Goal: Communication & Community: Answer question/provide support

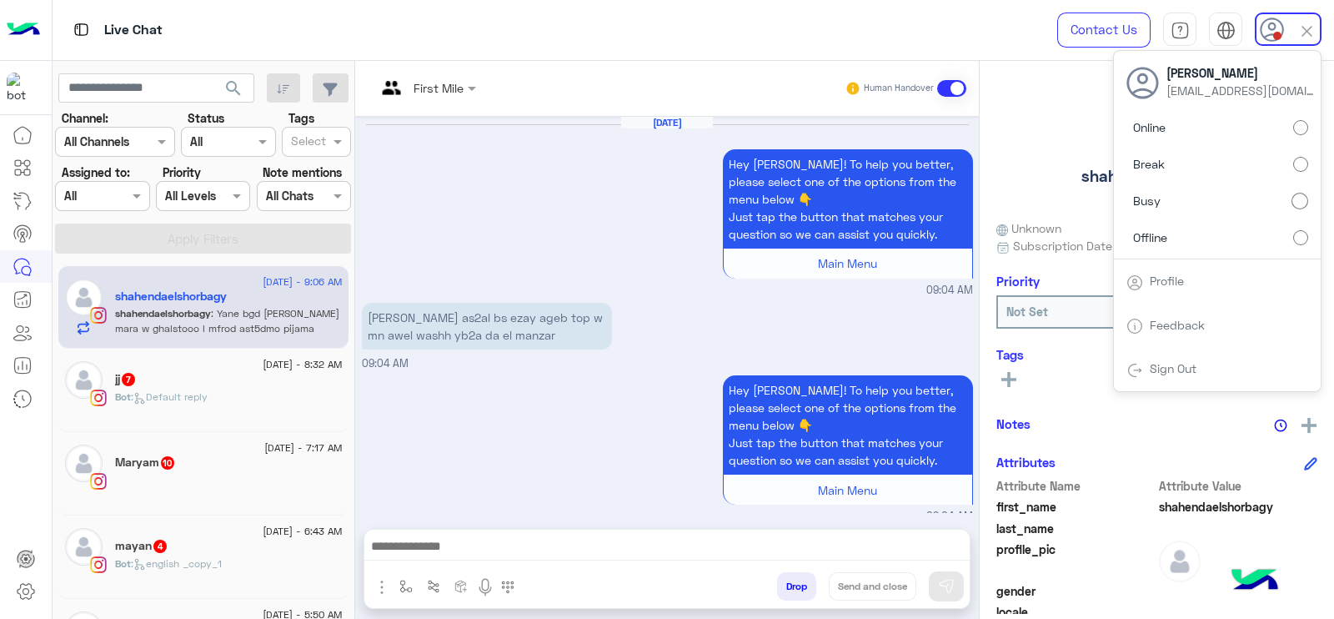
scroll to position [1679, 0]
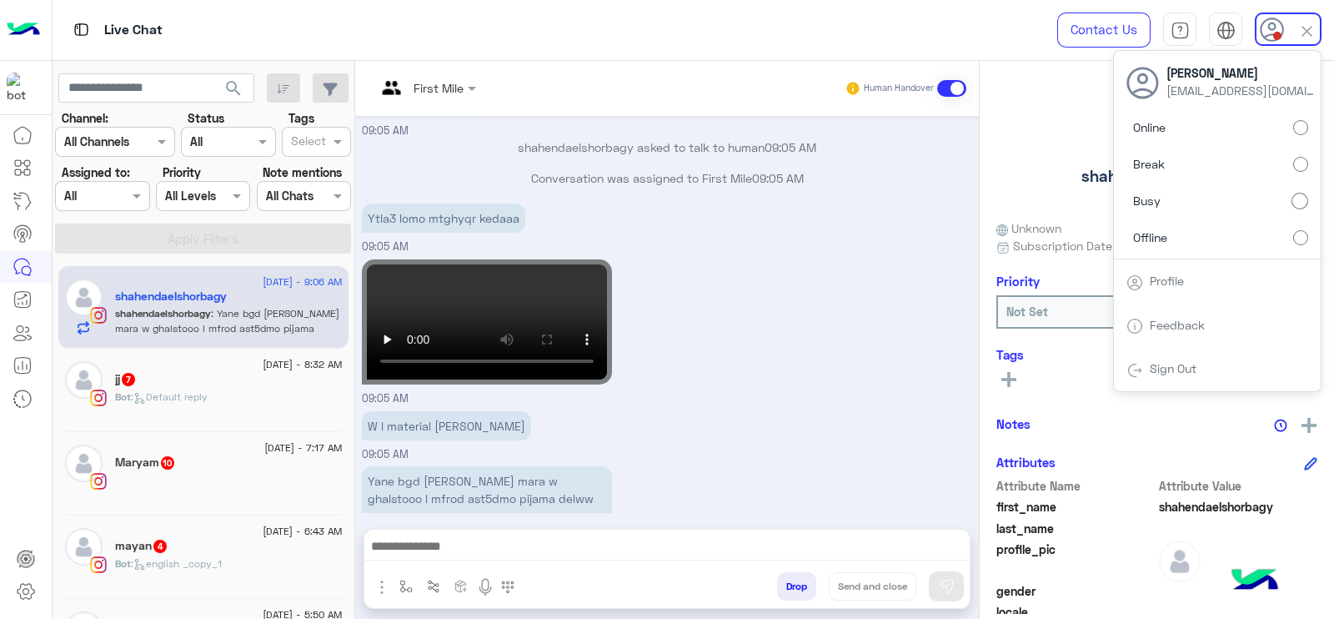
click at [121, 192] on div at bounding box center [102, 195] width 93 height 19
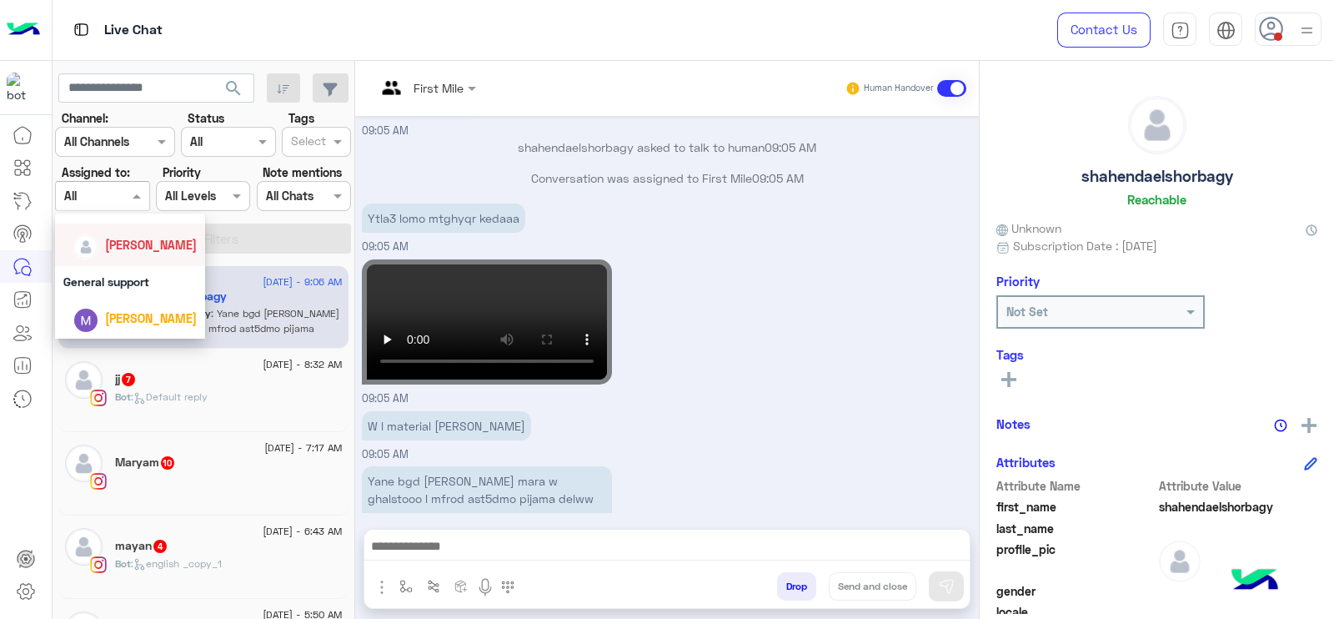
scroll to position [275, 0]
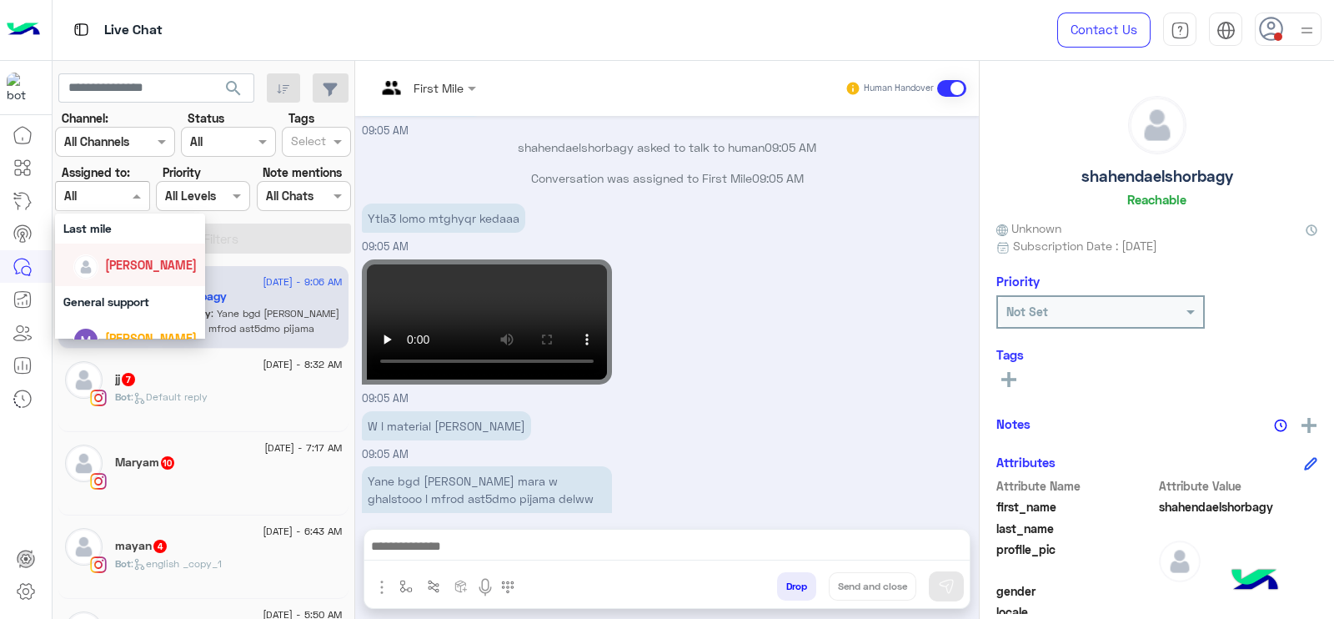
click at [124, 256] on div "[PERSON_NAME]" at bounding box center [134, 264] width 123 height 29
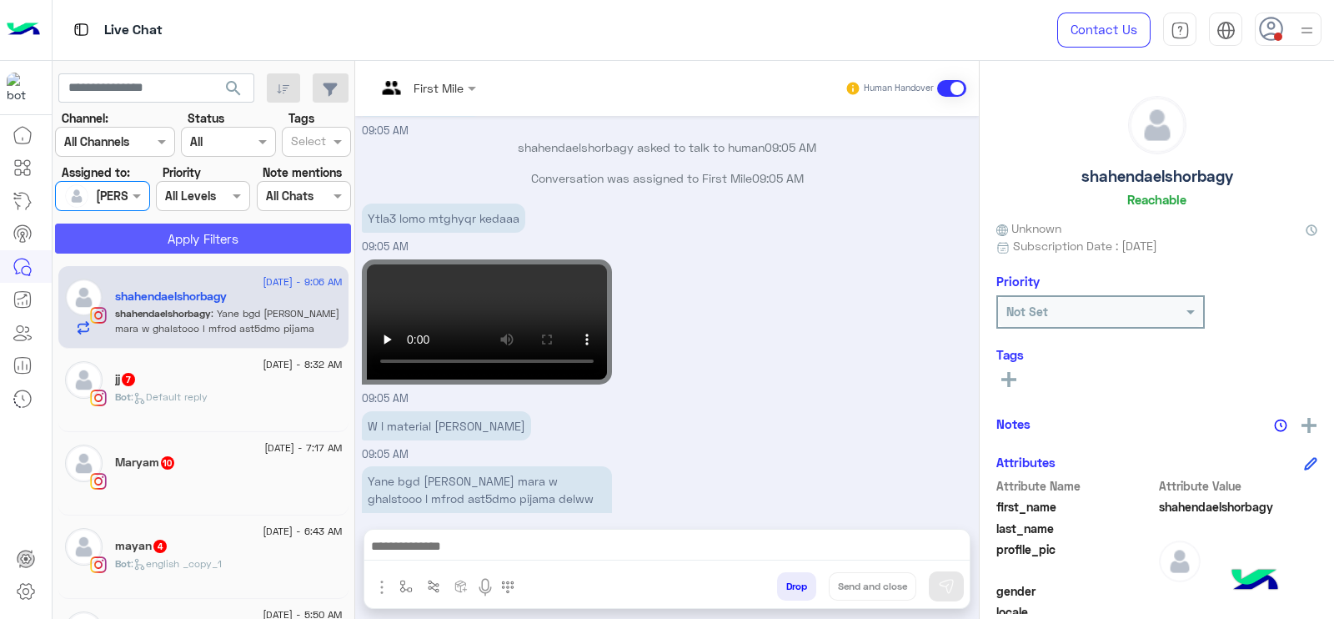
click at [263, 248] on button "Apply Filters" at bounding box center [203, 238] width 296 height 30
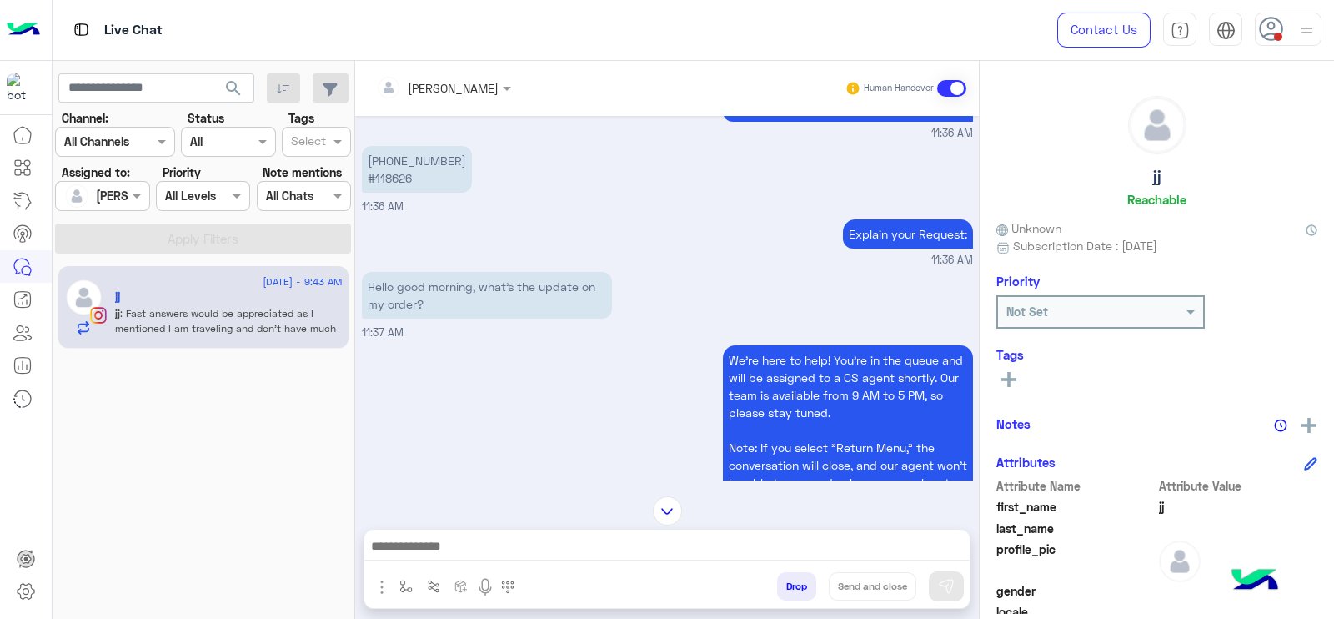
scroll to position [1163, 0]
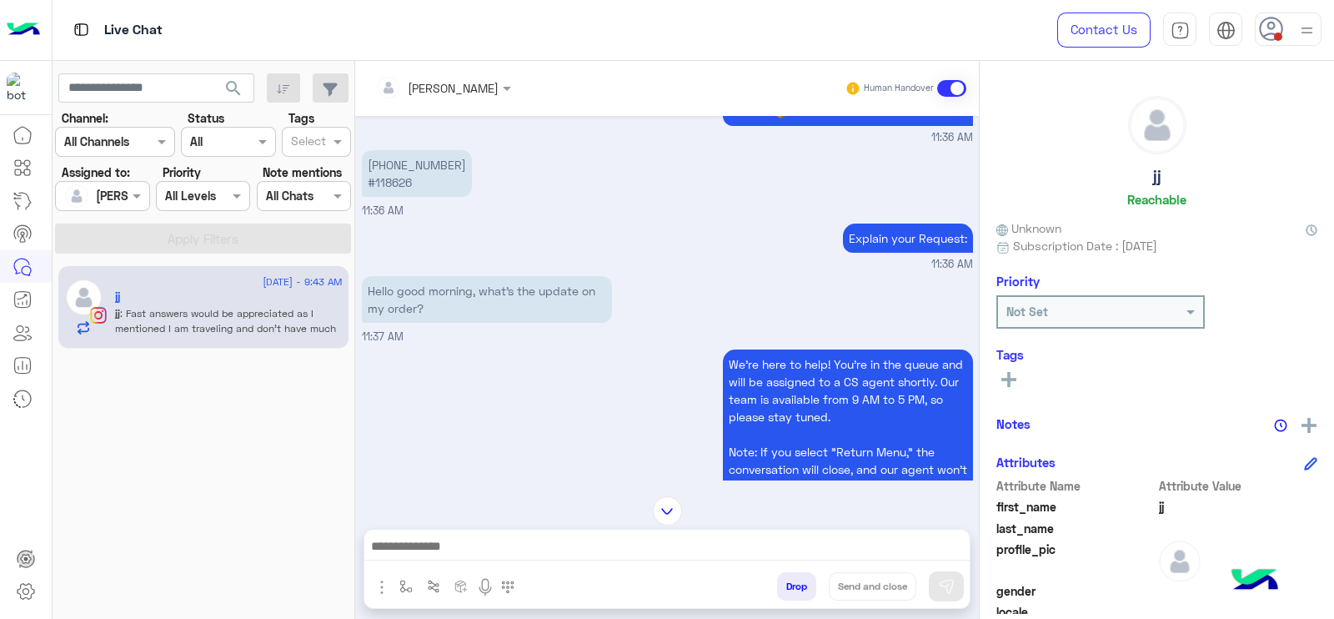
click at [392, 195] on p "+971586751517 #118626" at bounding box center [417, 173] width 110 height 47
copy p "118626"
click at [738, 268] on div "Explain your Request: 11:36 AM" at bounding box center [667, 245] width 611 height 53
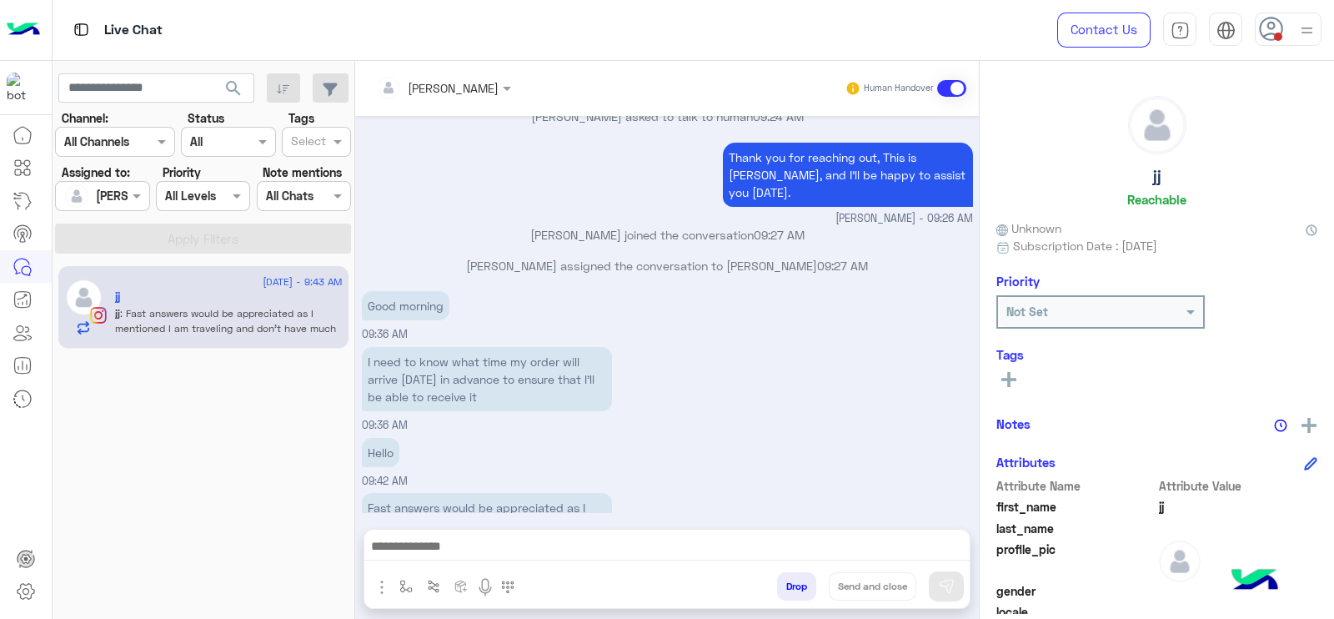
scroll to position [9068, 0]
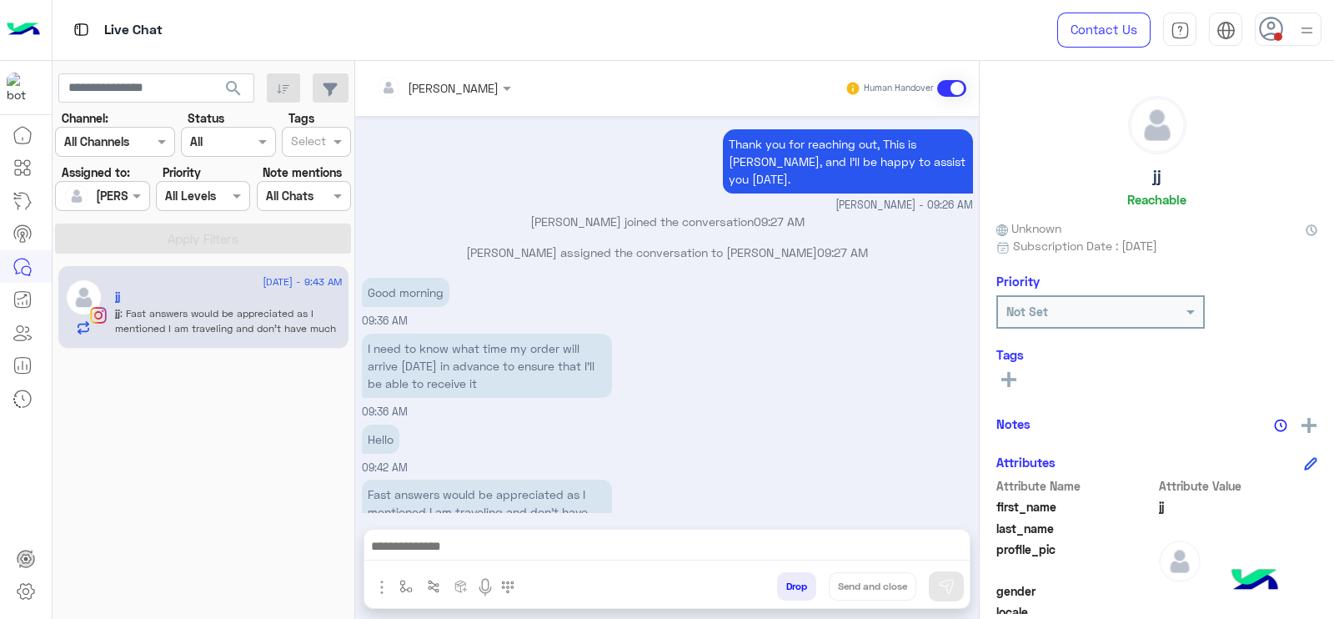
click at [222, 536] on div "12 August - 9:43 AM jj jj : Fast answers would be appreciated as I mentioned I …" at bounding box center [204, 441] width 303 height 365
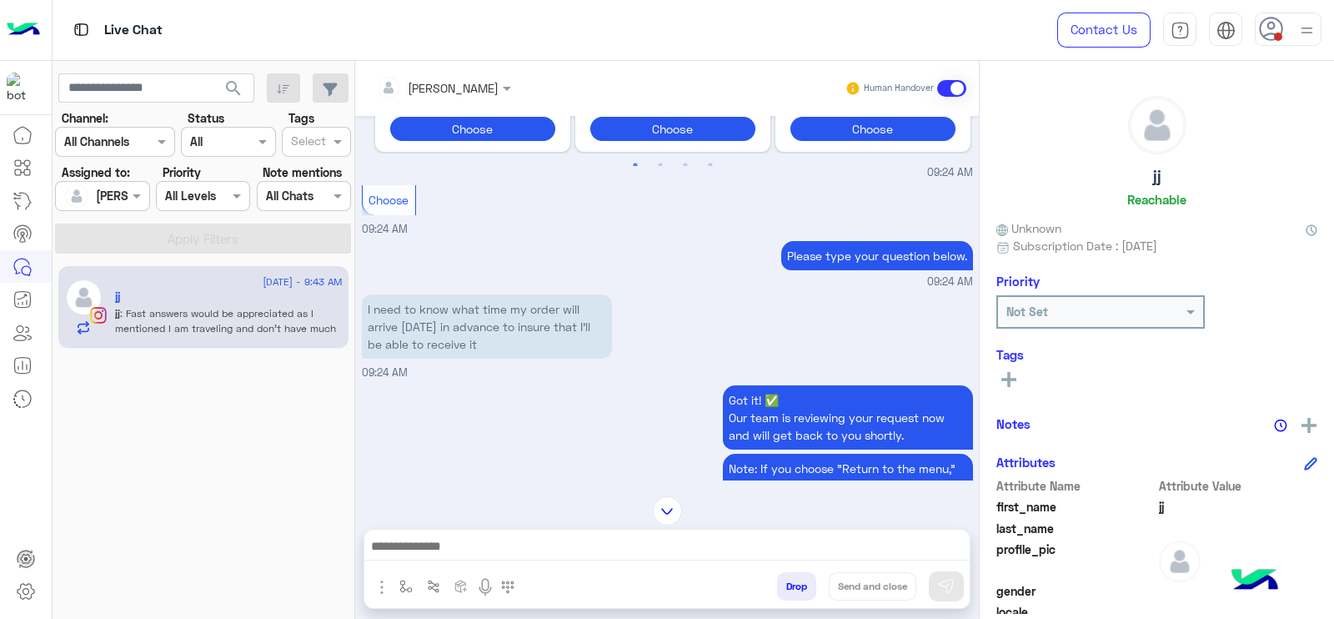
click at [635, 424] on div "Got it! ✅ Our team is reviewing your request now and will get back to you short…" at bounding box center [667, 483] width 611 height 204
click at [607, 410] on div "Got it! ✅ Our team is reviewing your request now and will get back to you short…" at bounding box center [667, 483] width 611 height 204
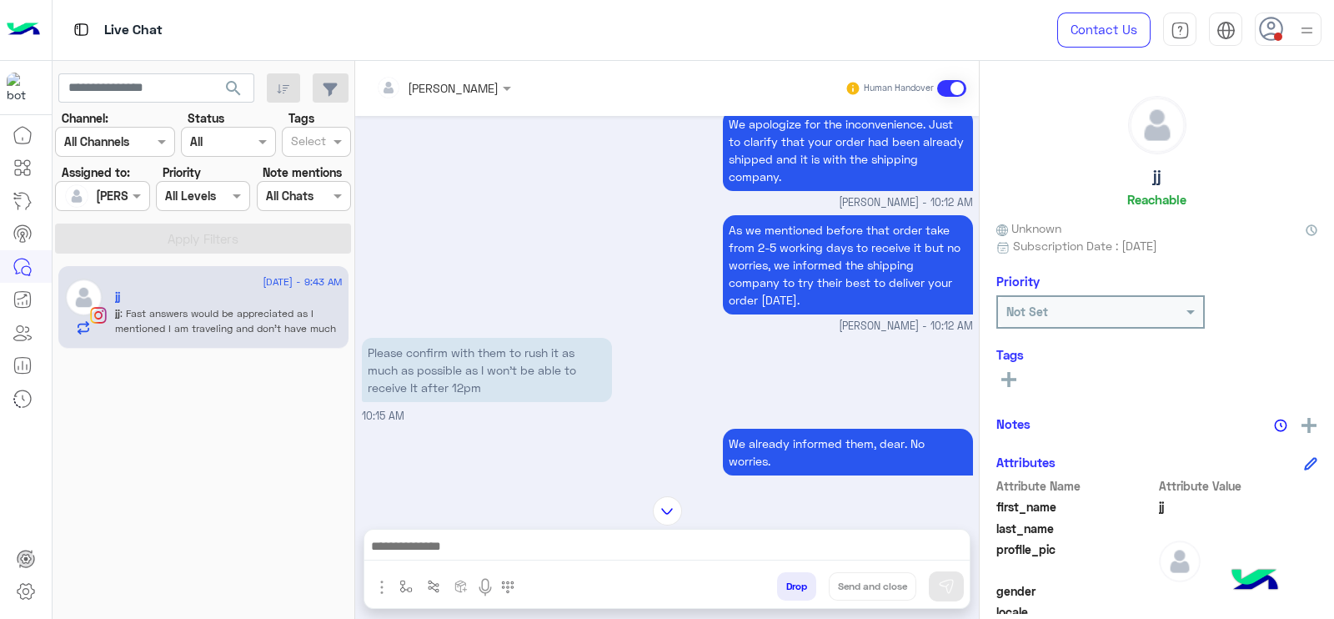
scroll to position [5762, 0]
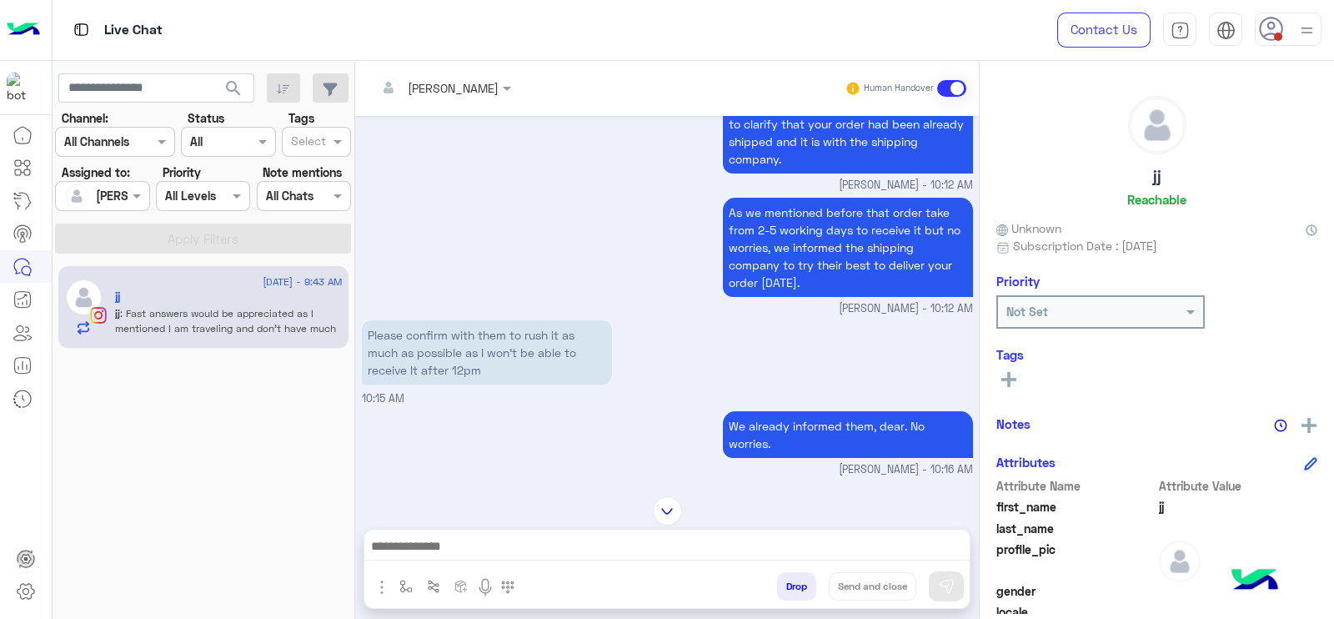
click at [584, 228] on div "As we mentioned before that order take from 2-5 working days to receive it but …" at bounding box center [667, 254] width 611 height 123
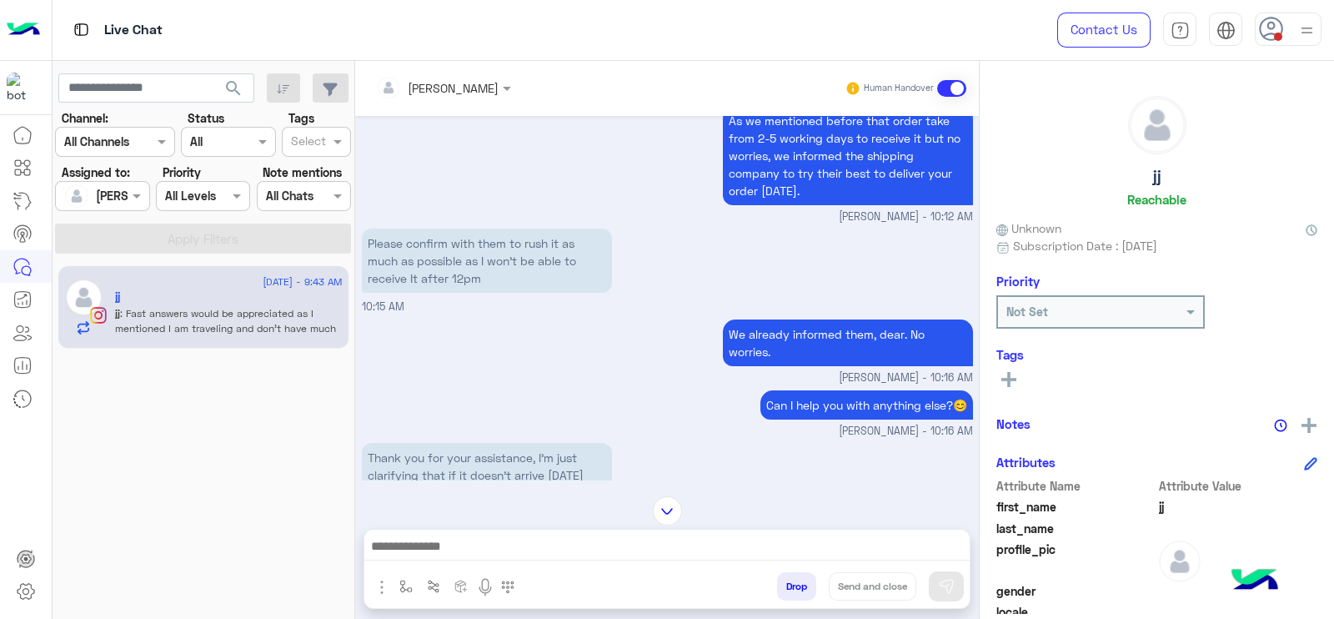
scroll to position [5849, 0]
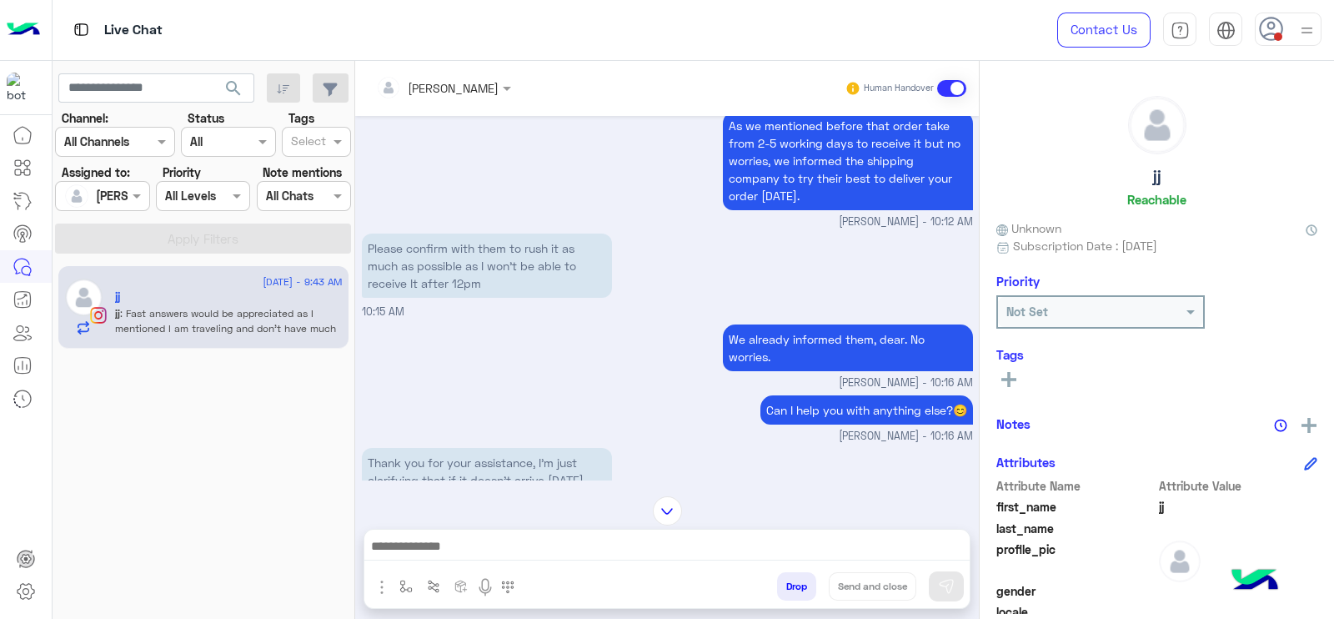
click at [1297, 43] on div at bounding box center [1307, 29] width 21 height 32
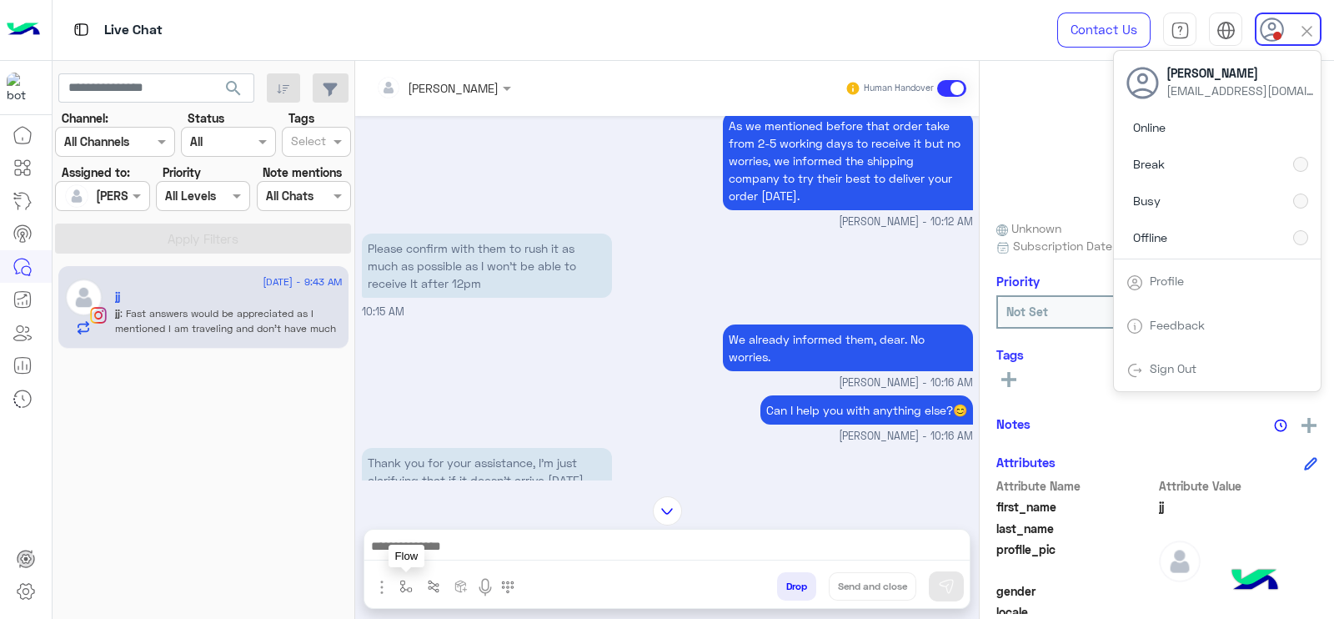
click at [400, 577] on button "button" at bounding box center [407, 586] width 28 height 28
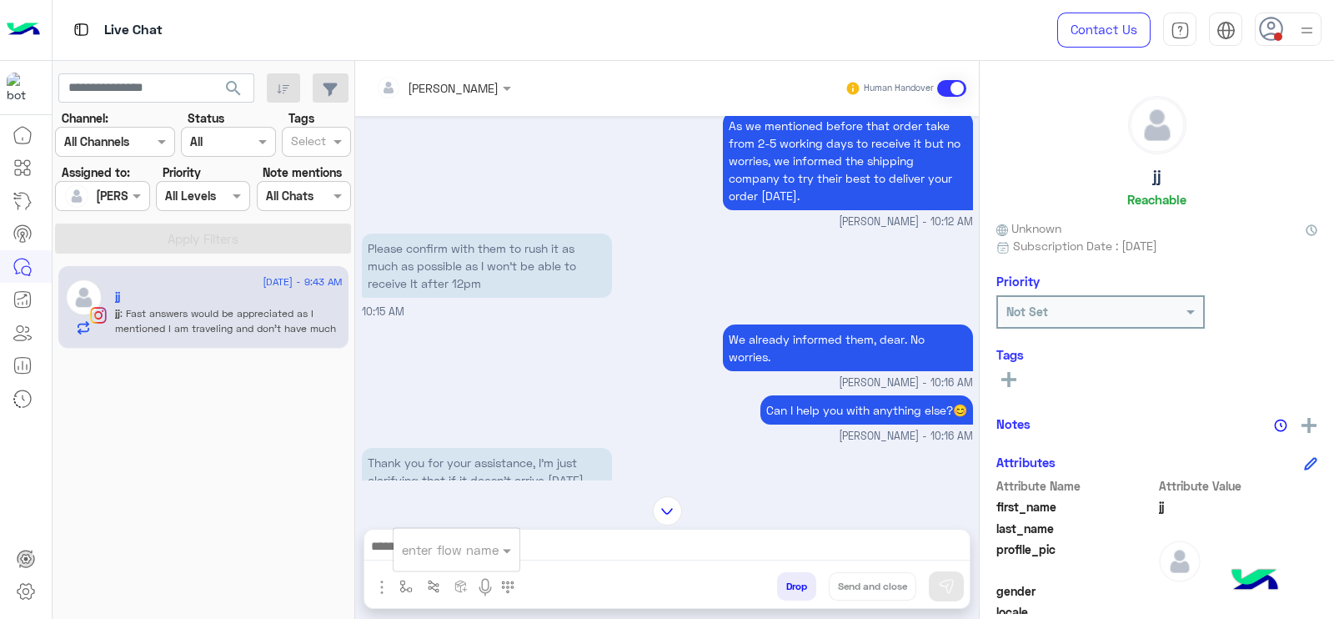
click at [417, 554] on input "text" at bounding box center [436, 549] width 68 height 19
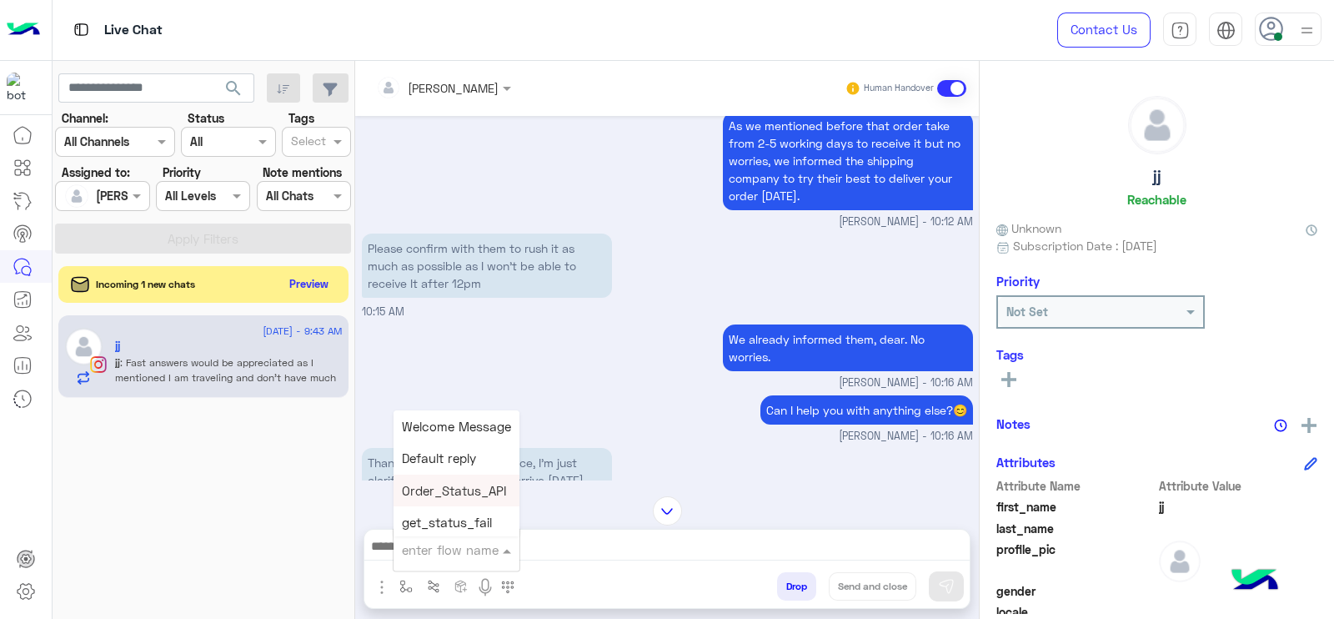
type input "*"
click at [444, 487] on span "J Greeting" at bounding box center [432, 486] width 60 height 15
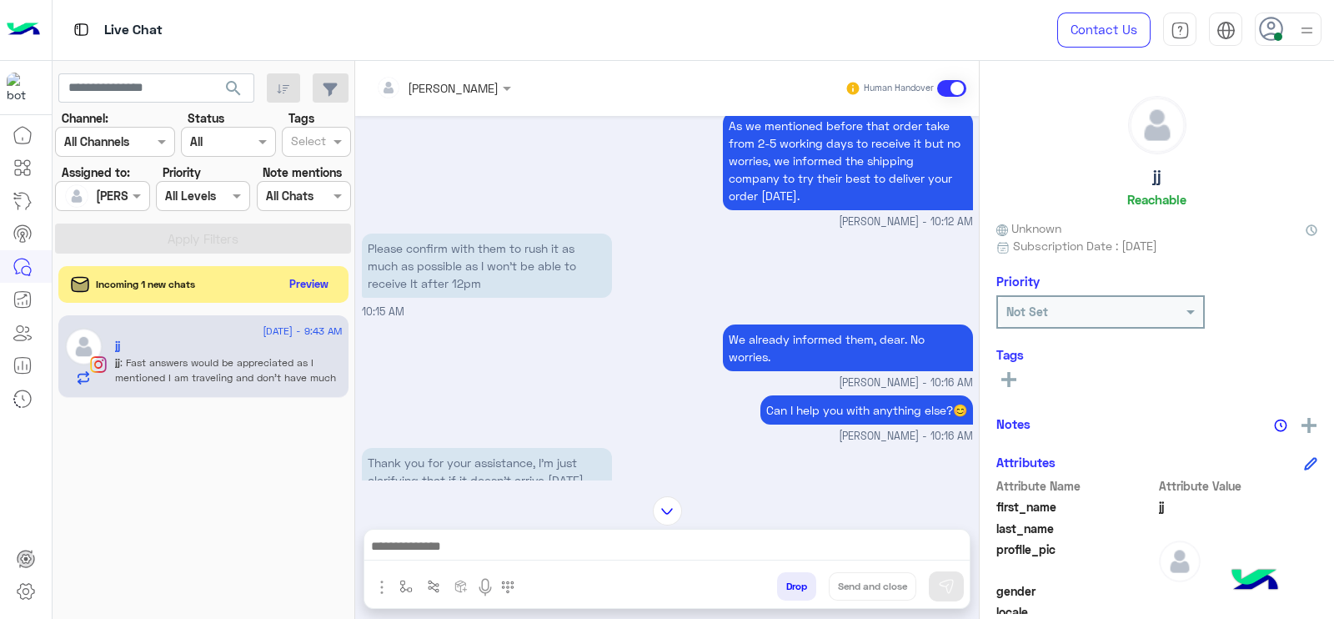
type textarea "**********"
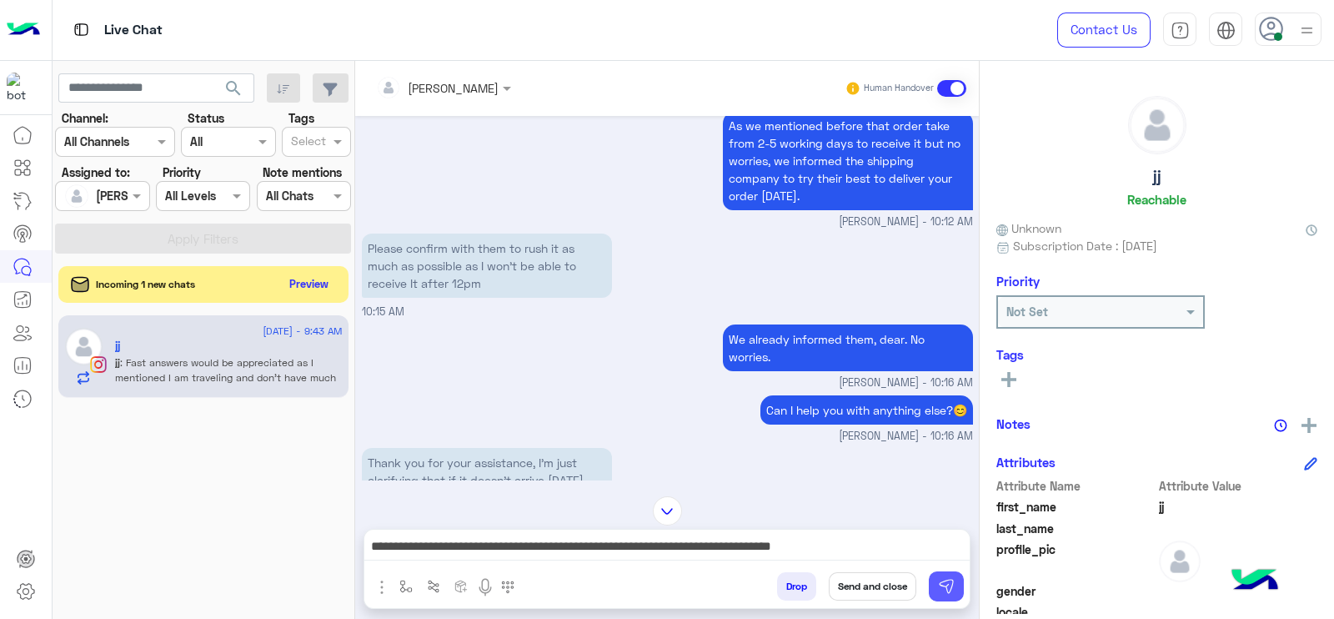
click at [947, 585] on img at bounding box center [946, 586] width 17 height 17
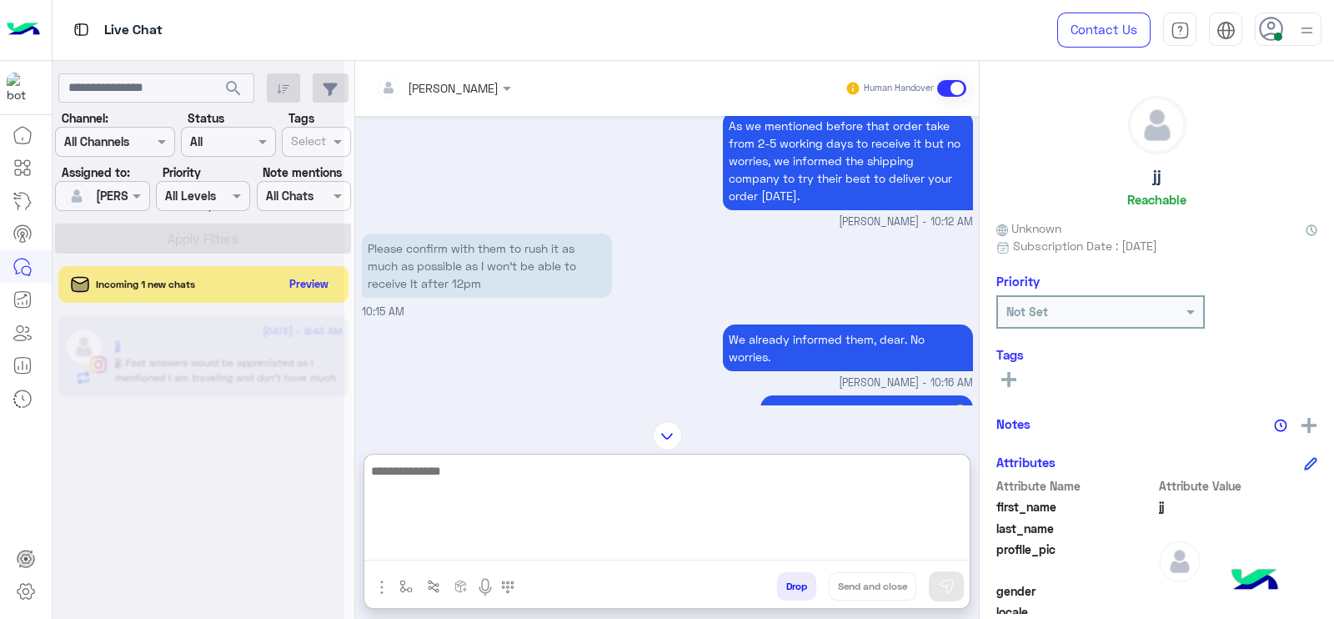
click at [856, 540] on textarea at bounding box center [666, 510] width 605 height 100
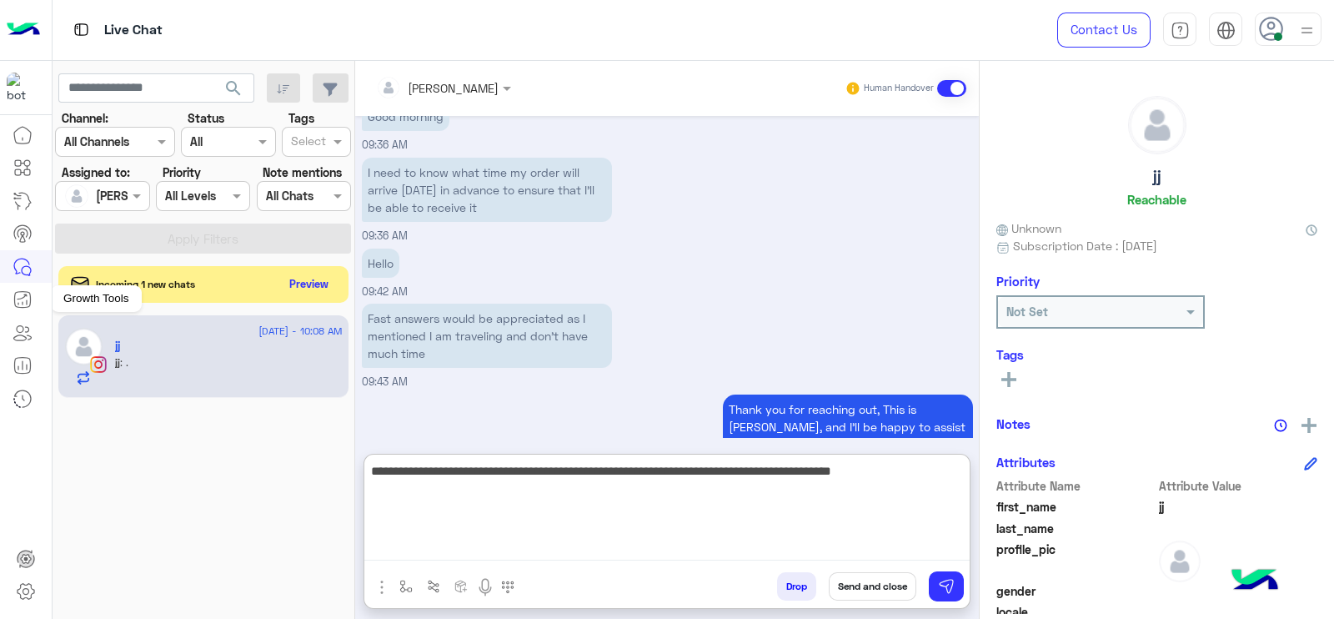
scroll to position [9345, 0]
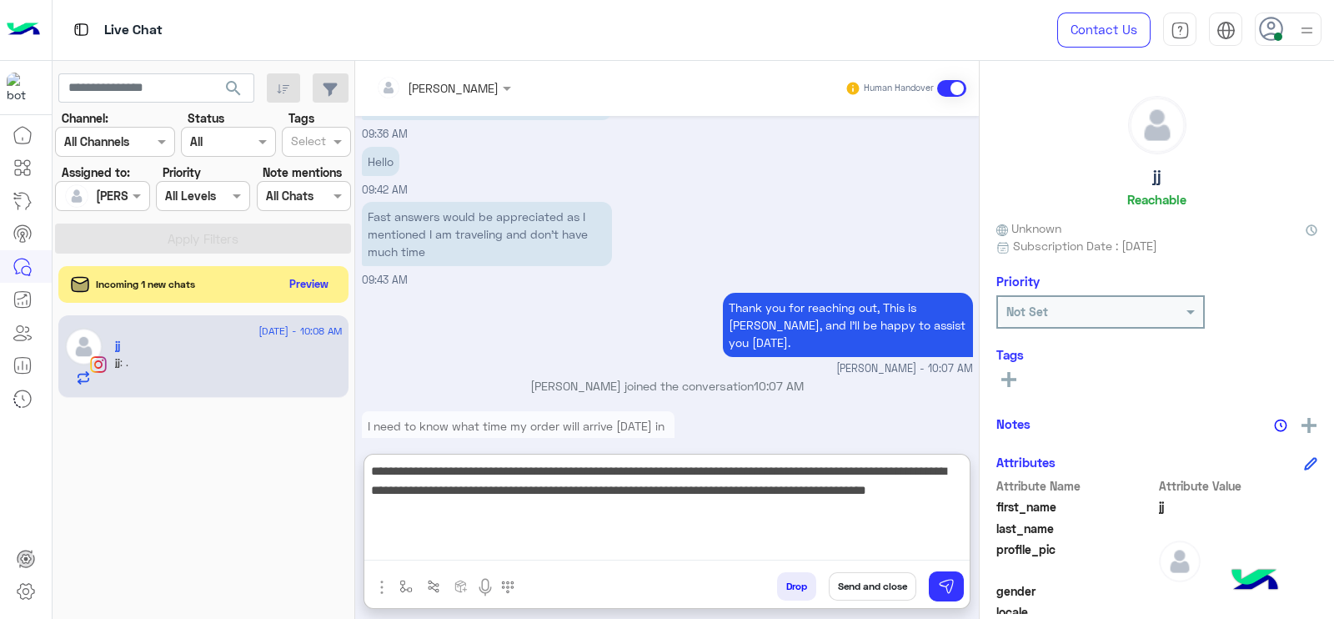
click at [540, 515] on textarea "**********" at bounding box center [666, 510] width 605 height 100
type textarea "**********"
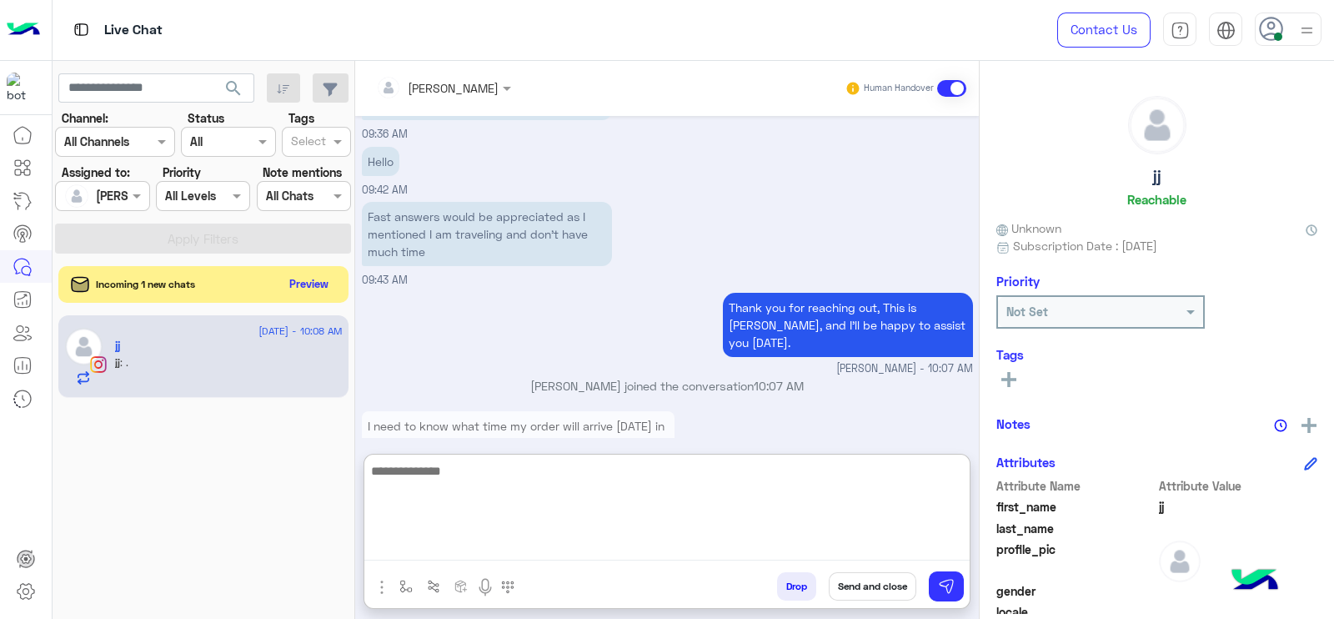
scroll to position [9486, 0]
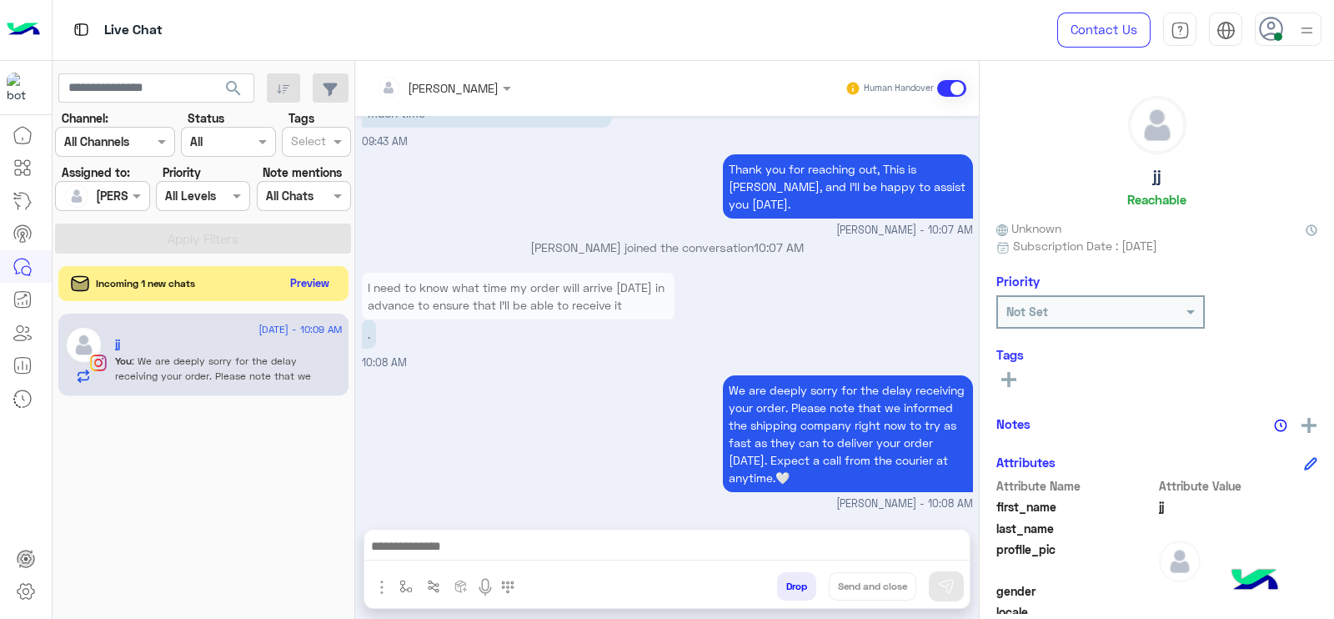
click at [284, 277] on button "Preview" at bounding box center [310, 283] width 52 height 23
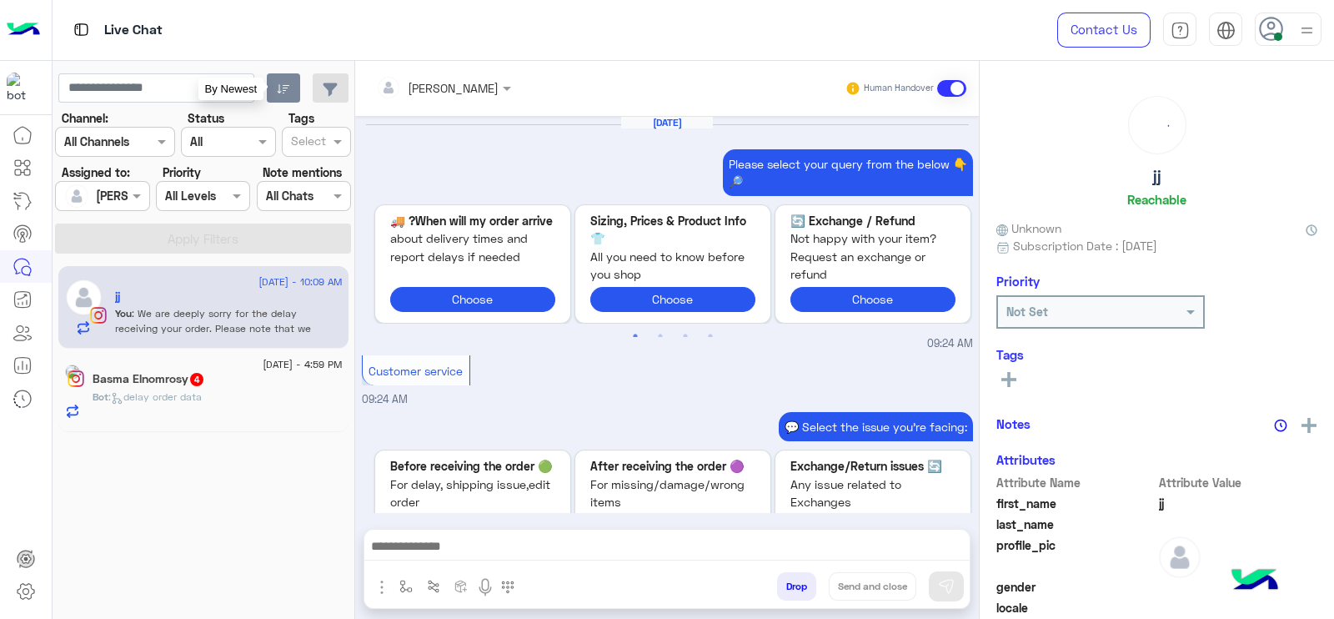
scroll to position [1296, 0]
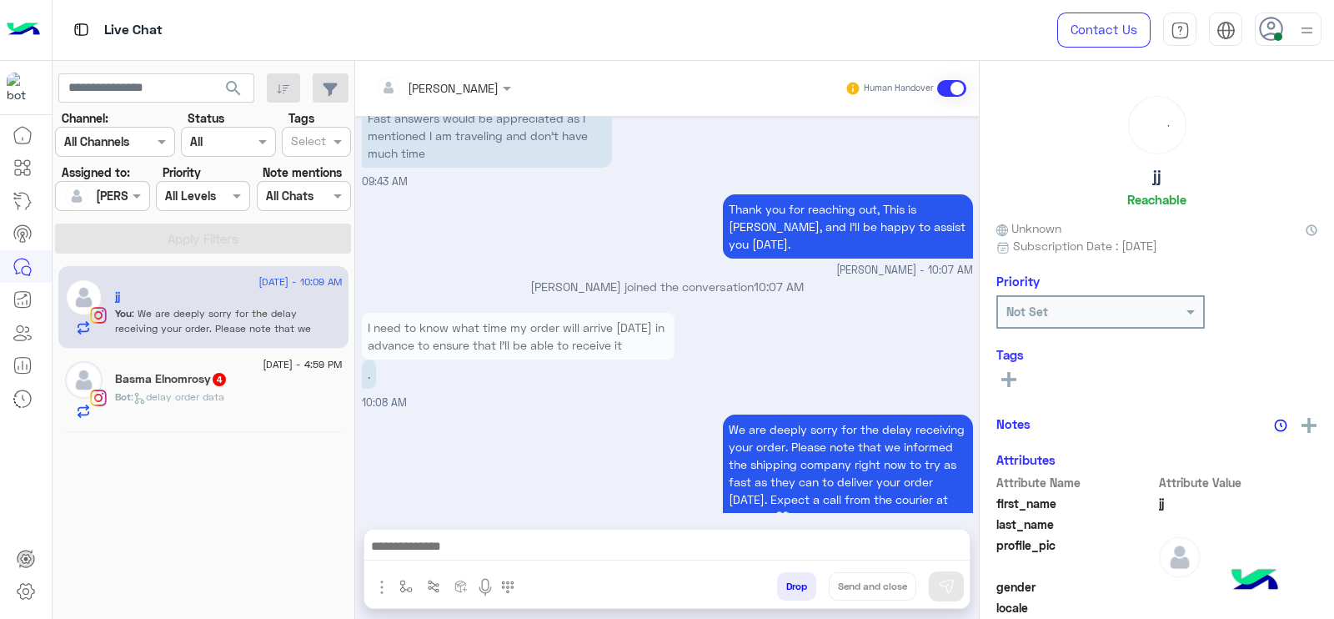
click at [222, 398] on span ": delay order data" at bounding box center [177, 396] width 93 height 13
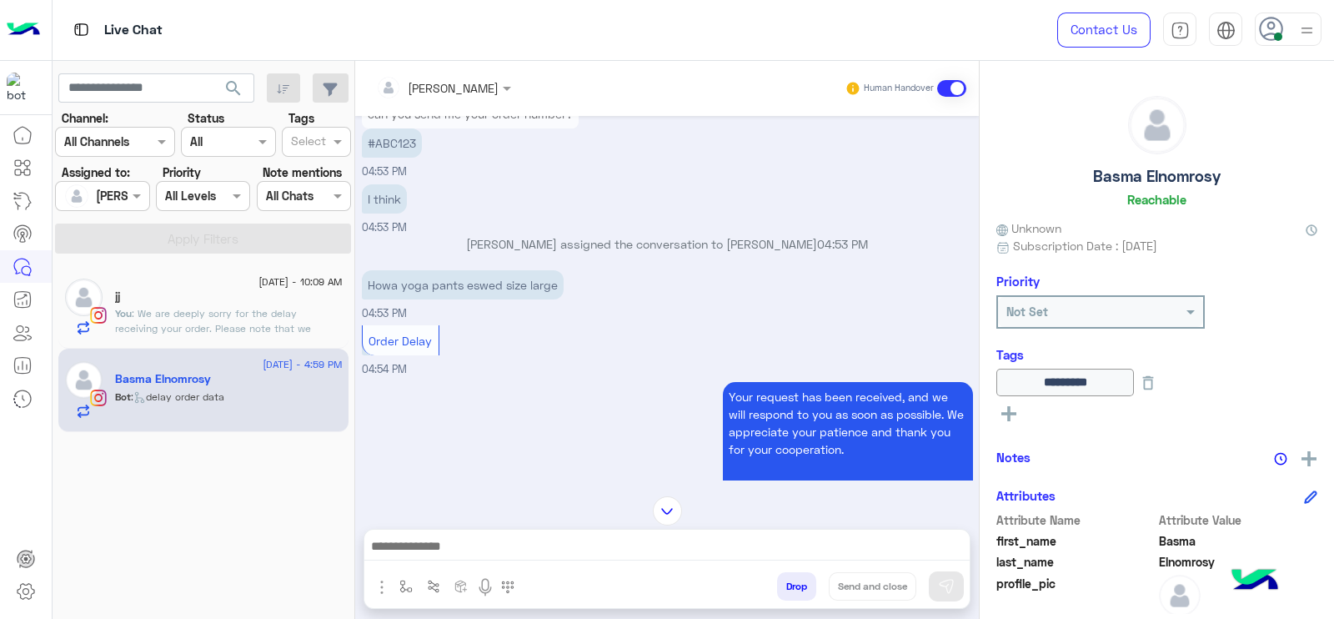
scroll to position [48, 0]
click at [389, 148] on p "#ABC123" at bounding box center [392, 144] width 60 height 29
copy p "ABC123"
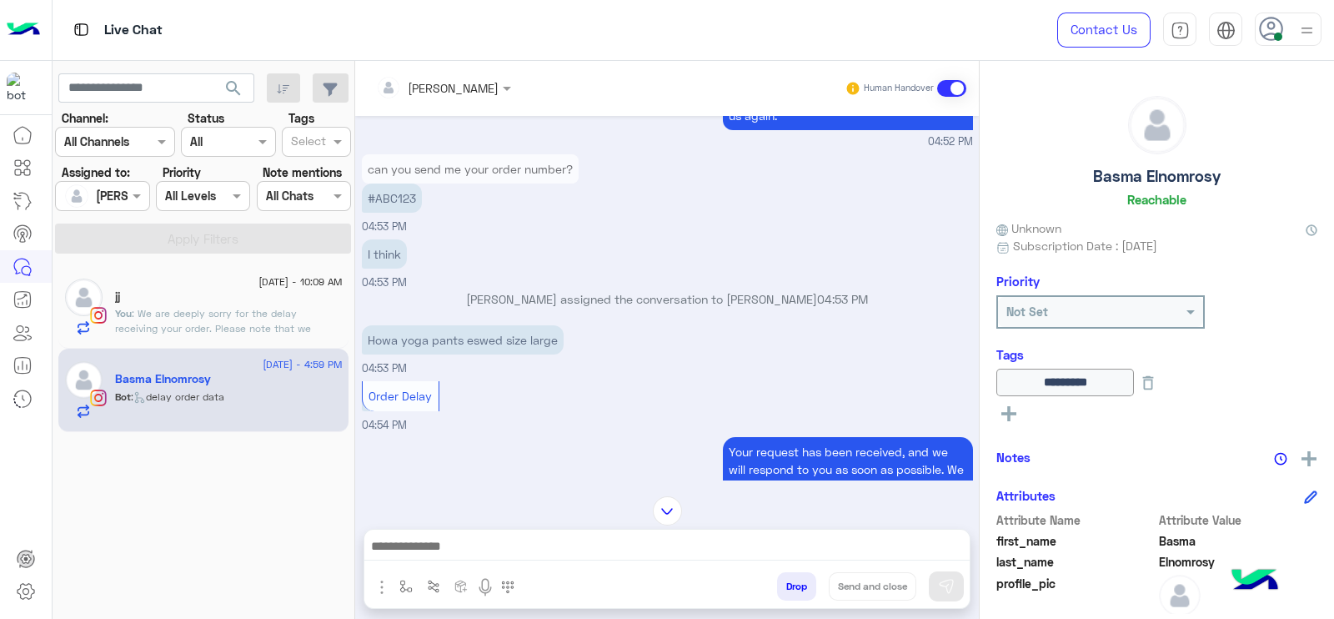
scroll to position [1748, 0]
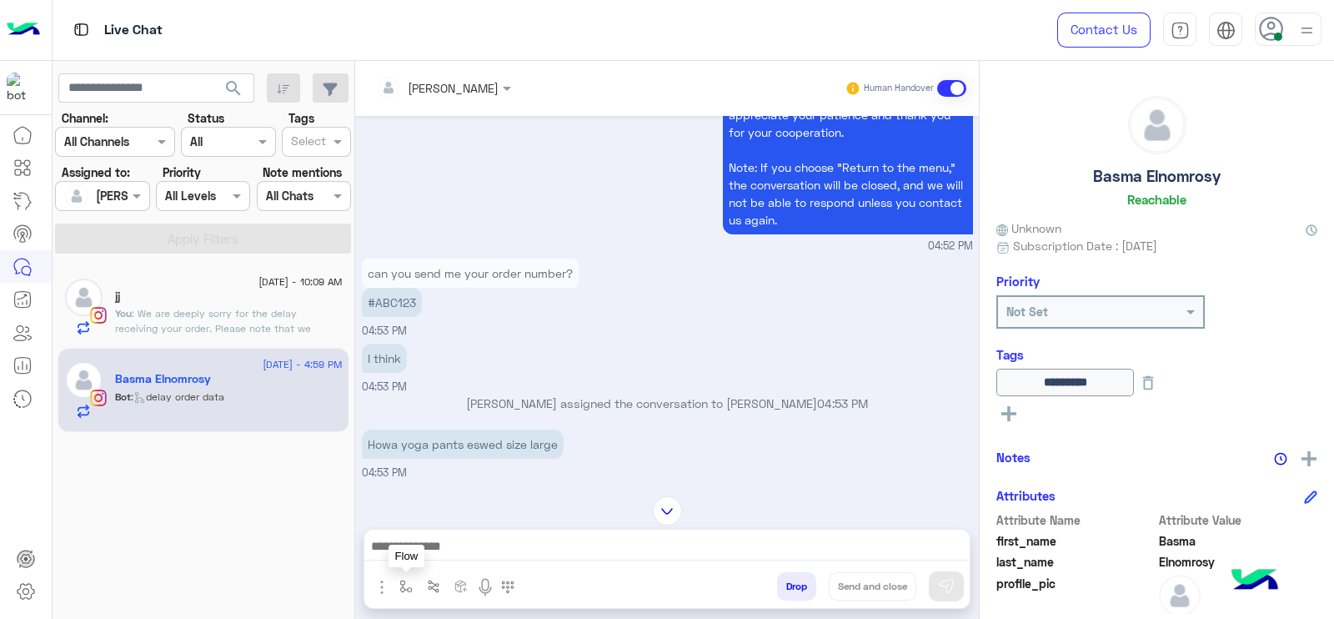
click at [397, 578] on button "button" at bounding box center [407, 586] width 28 height 28
click at [409, 555] on input "text" at bounding box center [436, 549] width 68 height 19
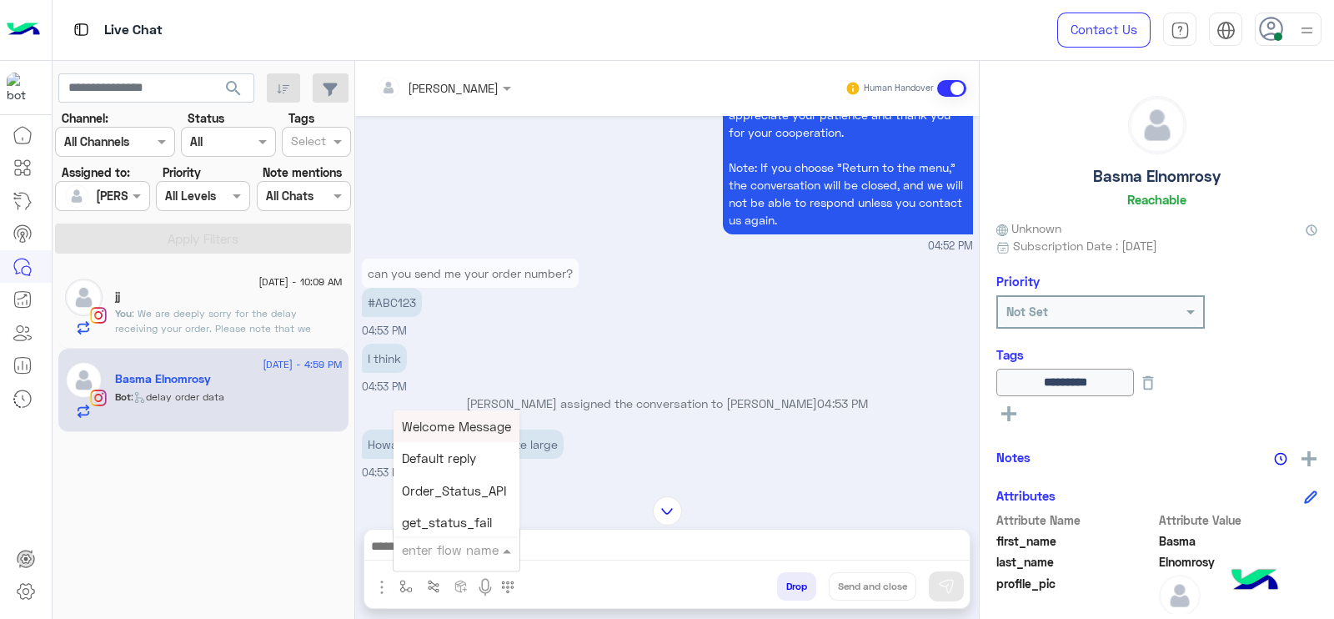
type input "*"
click at [493, 486] on div "J Greeting" at bounding box center [455, 487] width 123 height 33
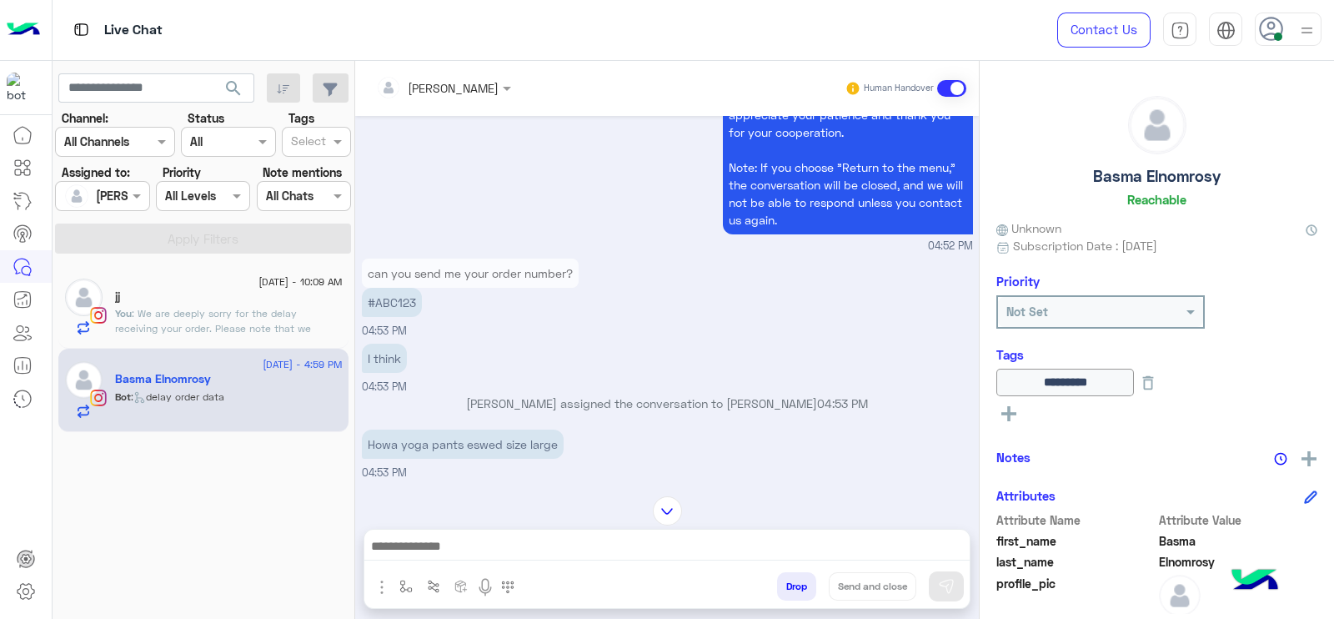
type textarea "**********"
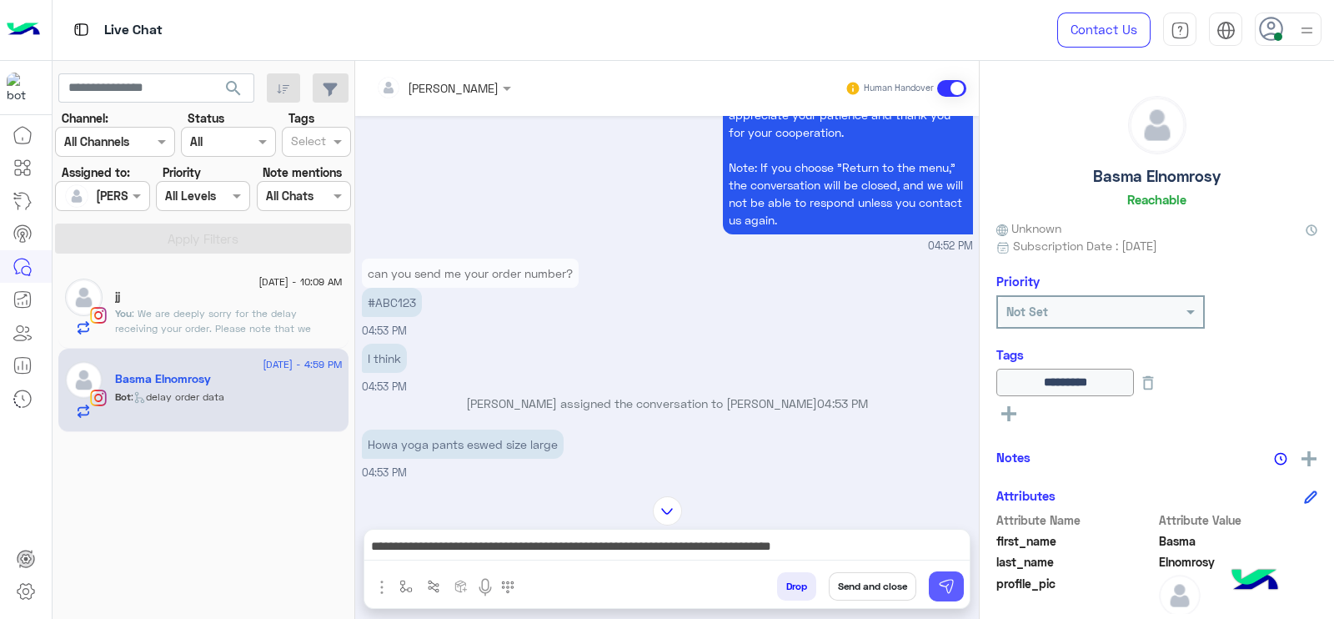
click at [955, 581] on button at bounding box center [946, 586] width 35 height 30
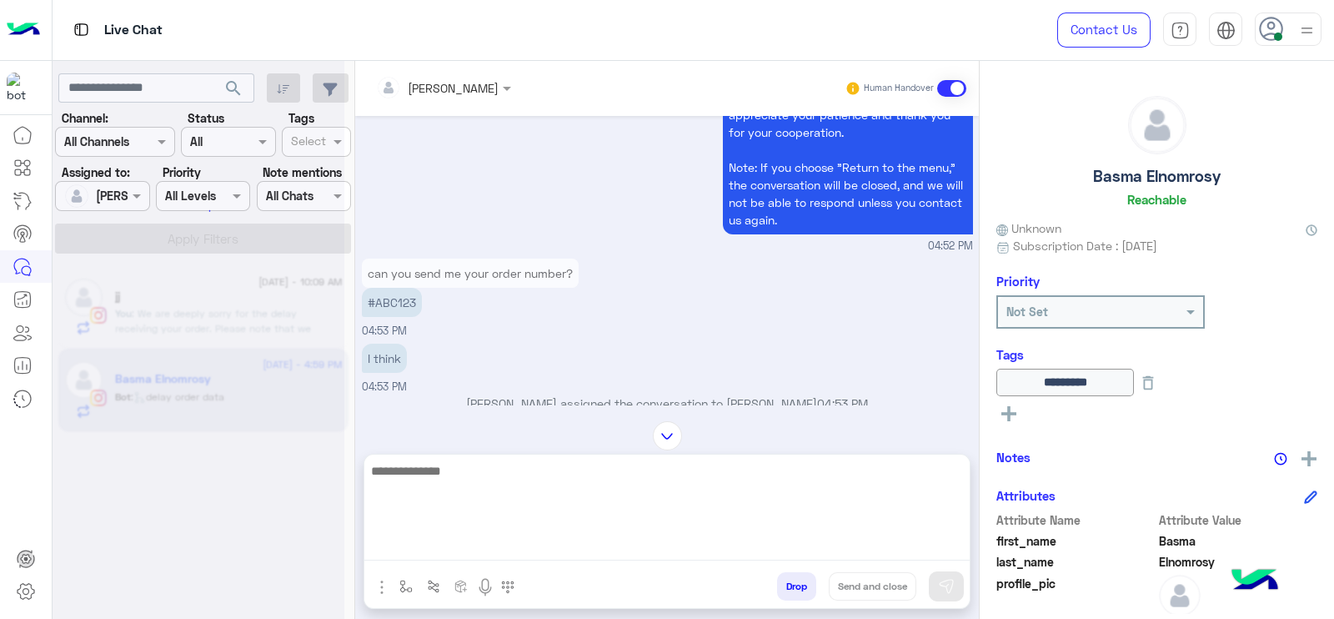
click at [928, 550] on textarea at bounding box center [666, 510] width 605 height 100
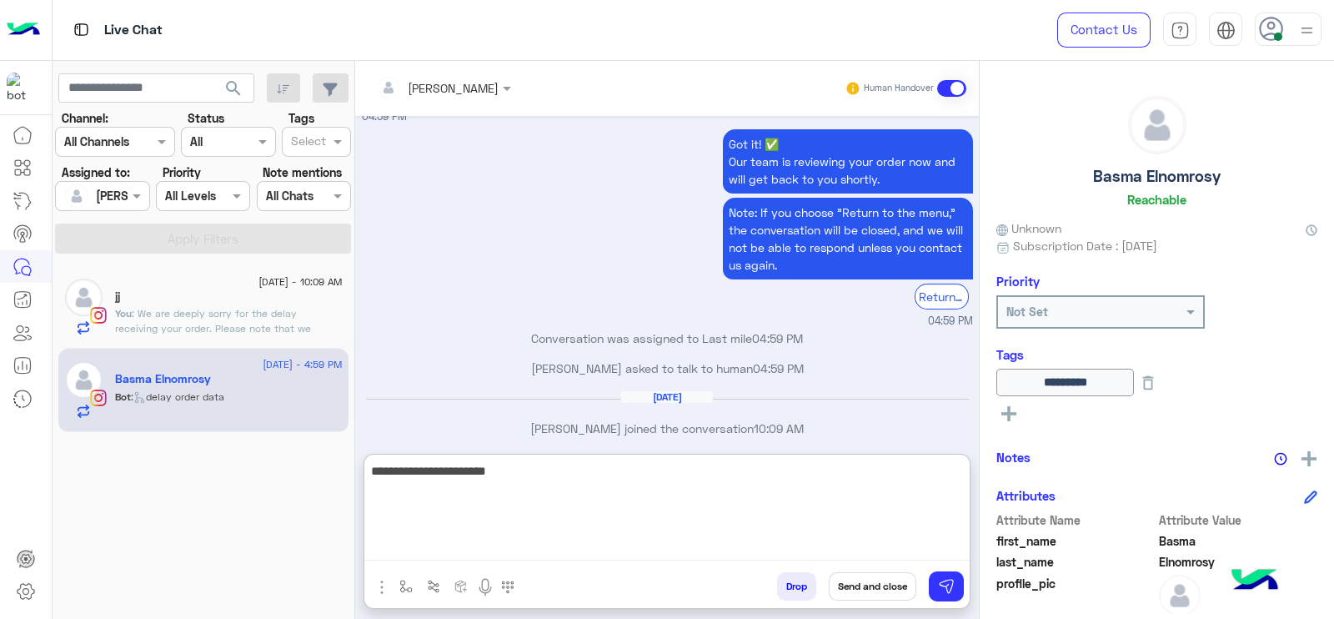
scroll to position [3481, 0]
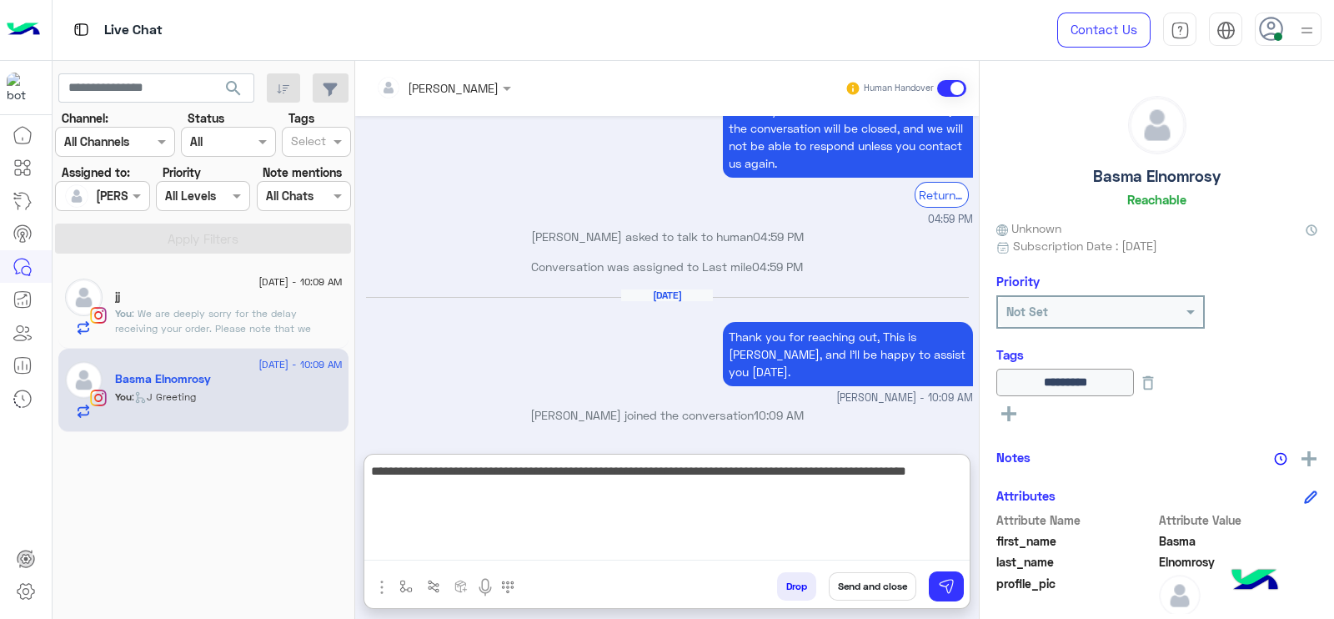
type textarea "**********"
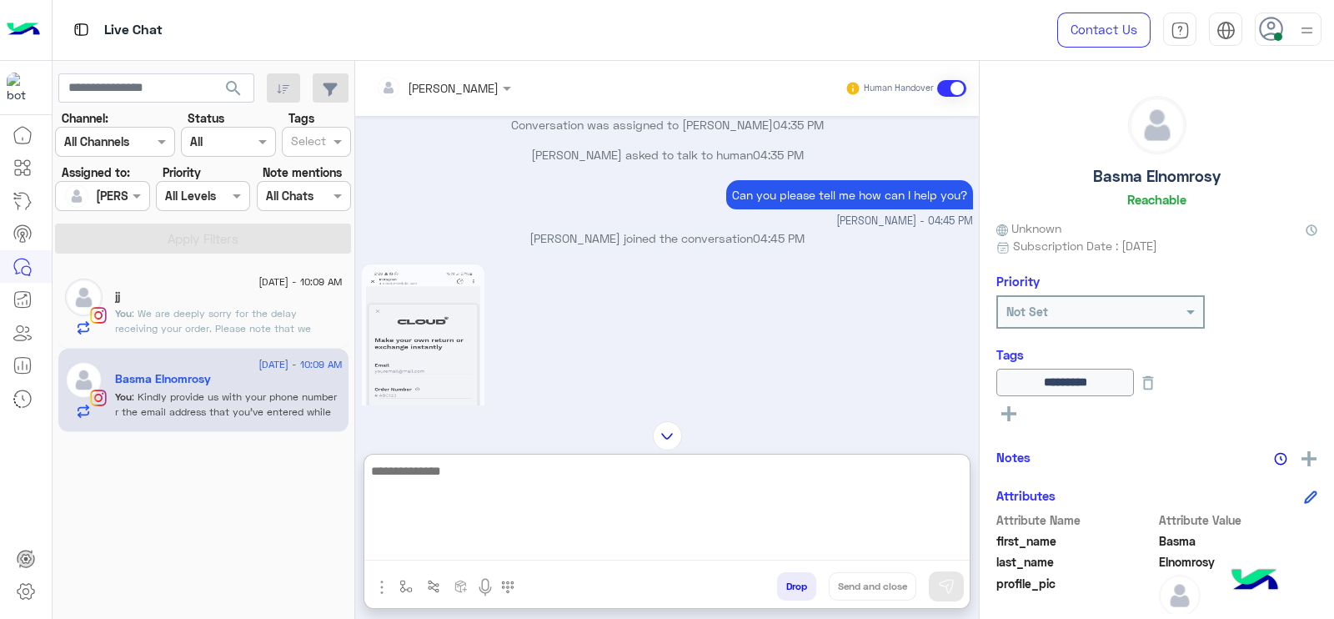
scroll to position [1147, 0]
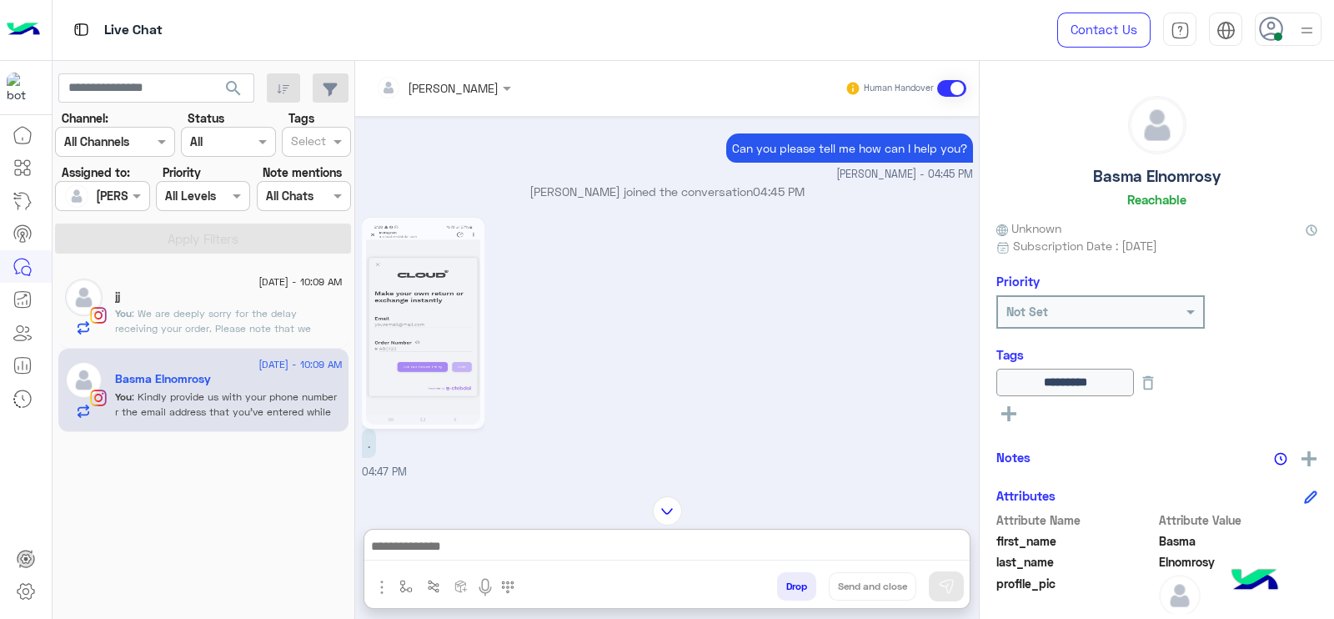
click at [414, 289] on img at bounding box center [423, 323] width 114 height 203
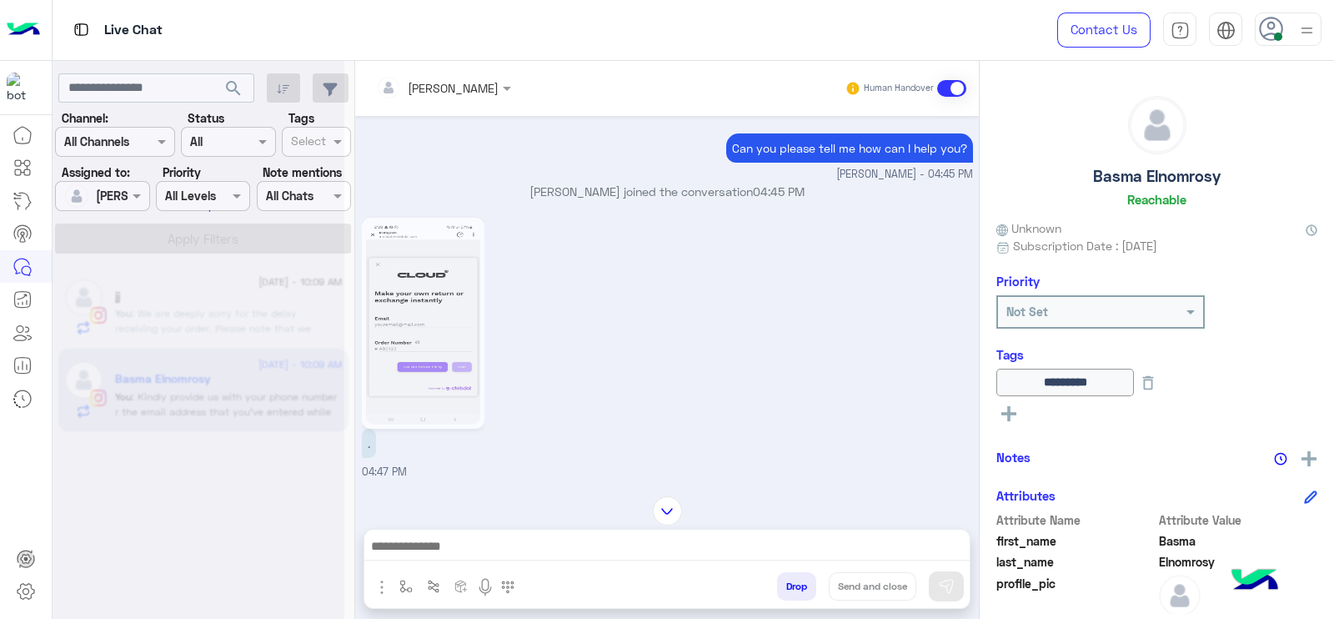
click at [414, 301] on img at bounding box center [423, 323] width 114 height 203
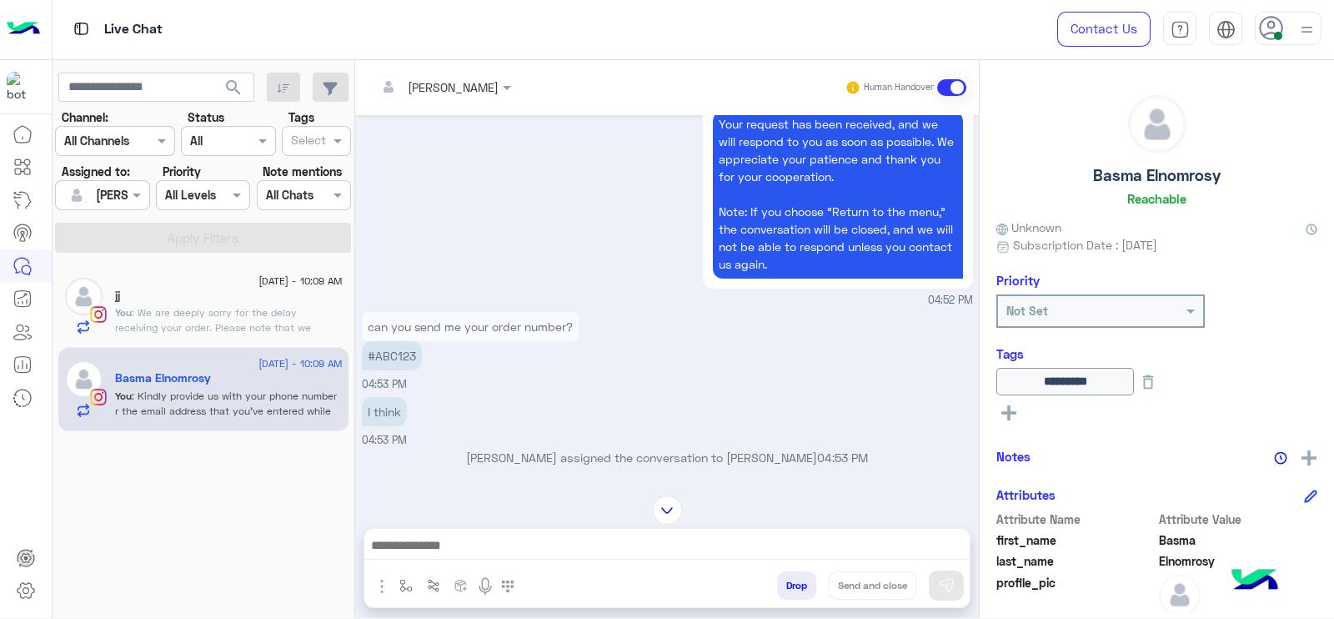
scroll to position [878, 0]
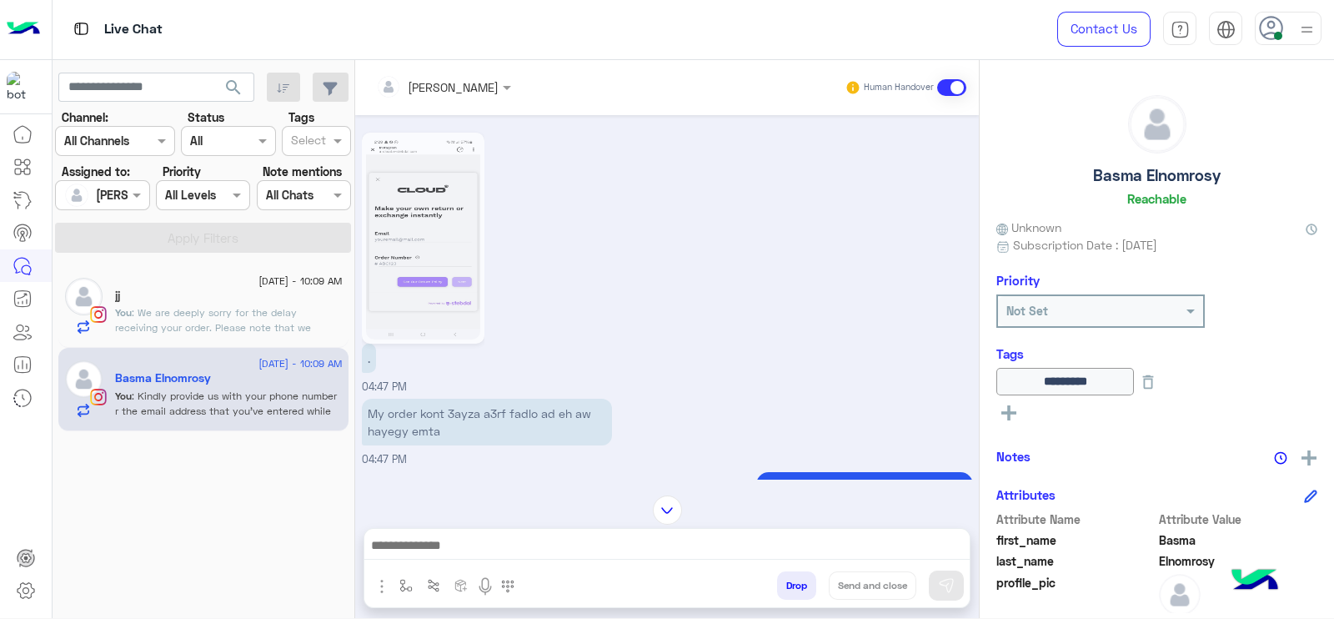
click at [427, 323] on img at bounding box center [423, 238] width 114 height 203
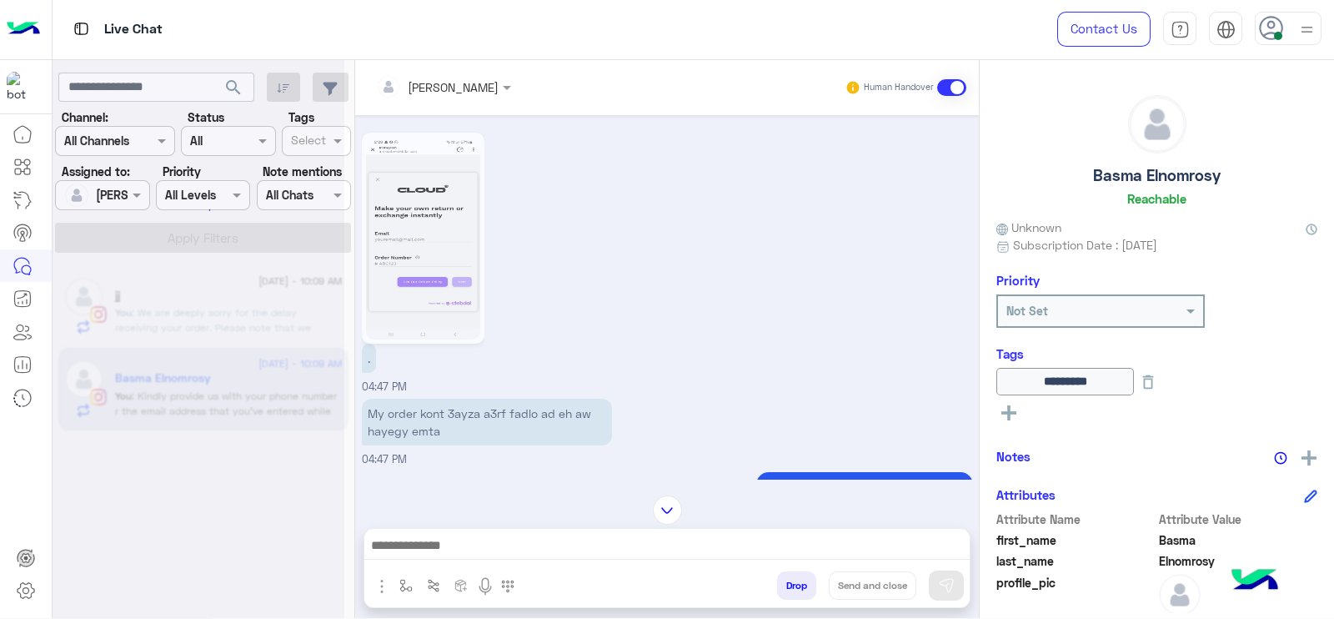
click at [425, 278] on img at bounding box center [423, 238] width 114 height 203
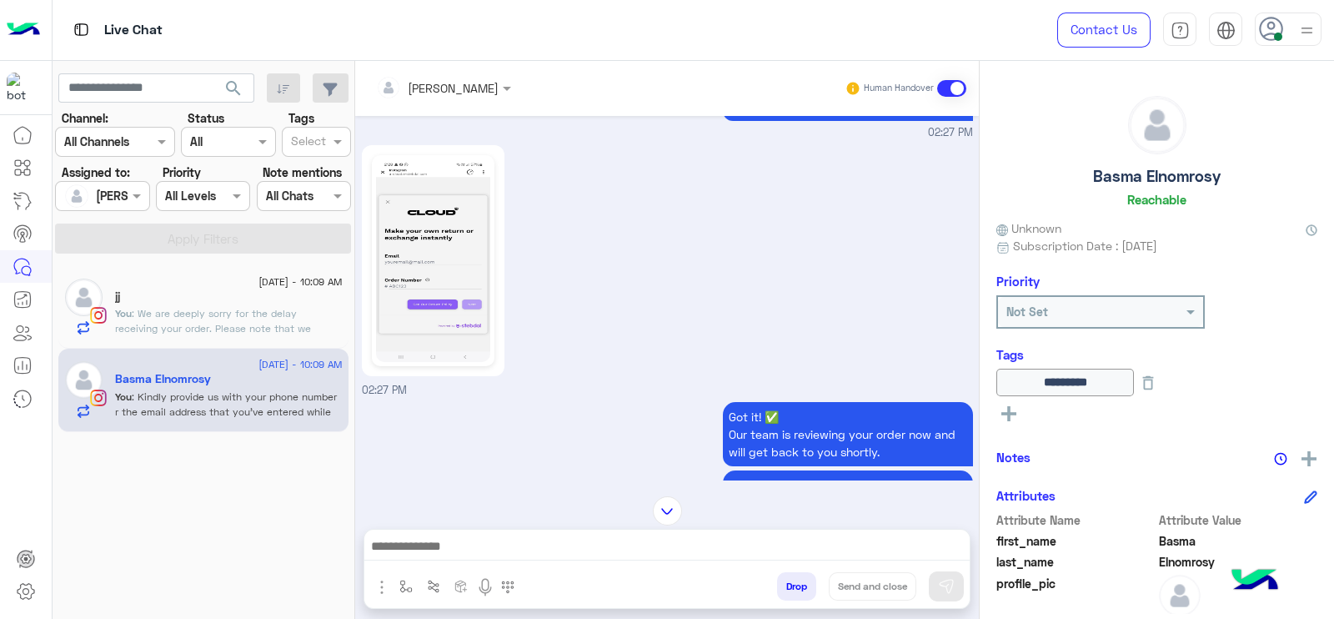
scroll to position [2064, 0]
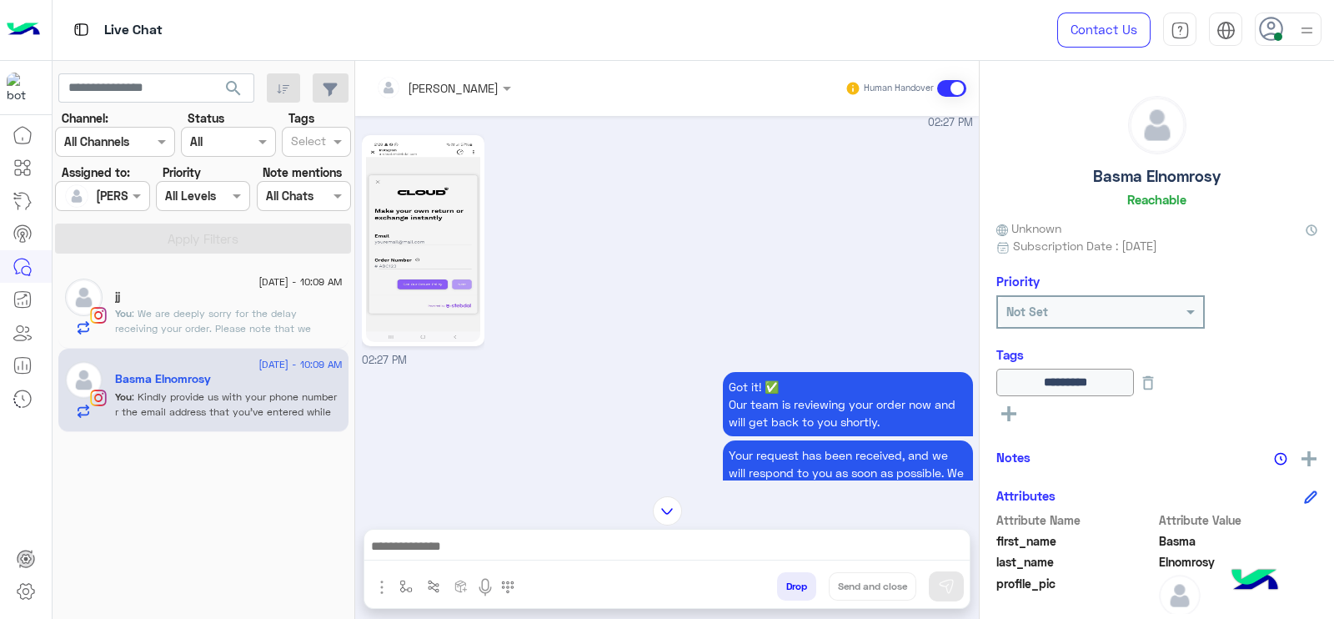
click at [404, 295] on img at bounding box center [423, 240] width 114 height 203
click at [284, 297] on div "jj" at bounding box center [229, 298] width 228 height 18
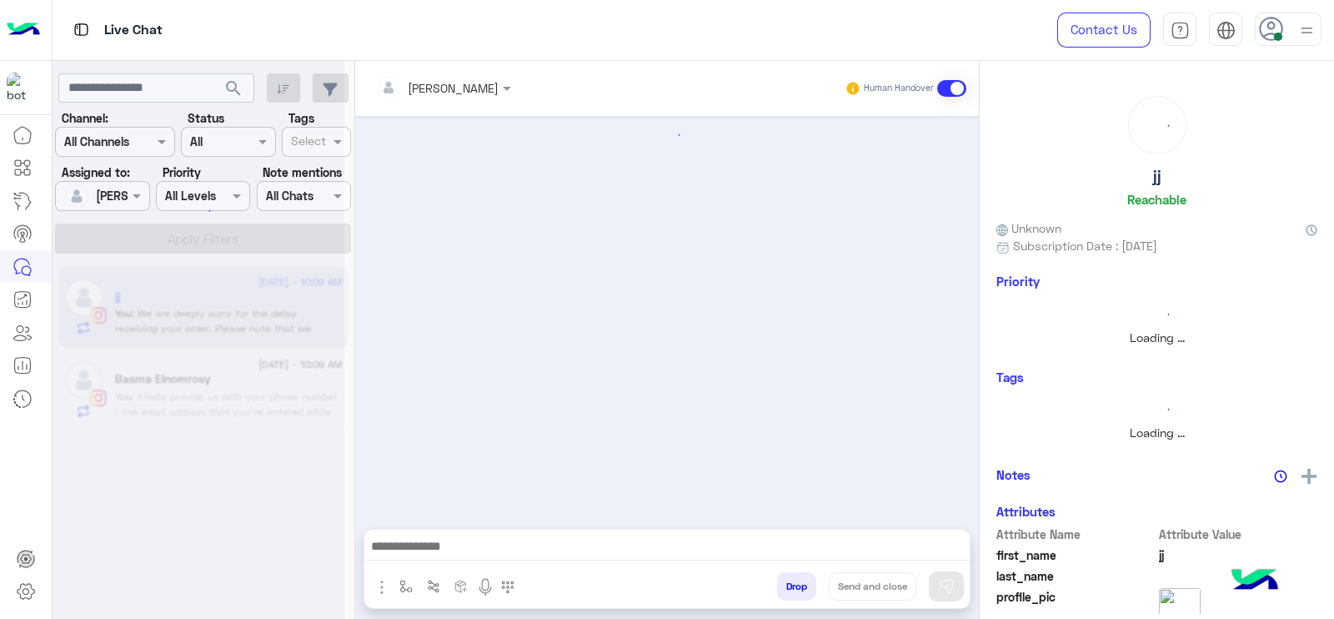
click at [393, 566] on div at bounding box center [666, 551] width 605 height 42
click at [397, 600] on div "enter flow name Flow" at bounding box center [445, 589] width 163 height 34
click at [403, 581] on img "button" at bounding box center [405, 586] width 13 height 13
click at [451, 550] on input "text" at bounding box center [436, 549] width 68 height 19
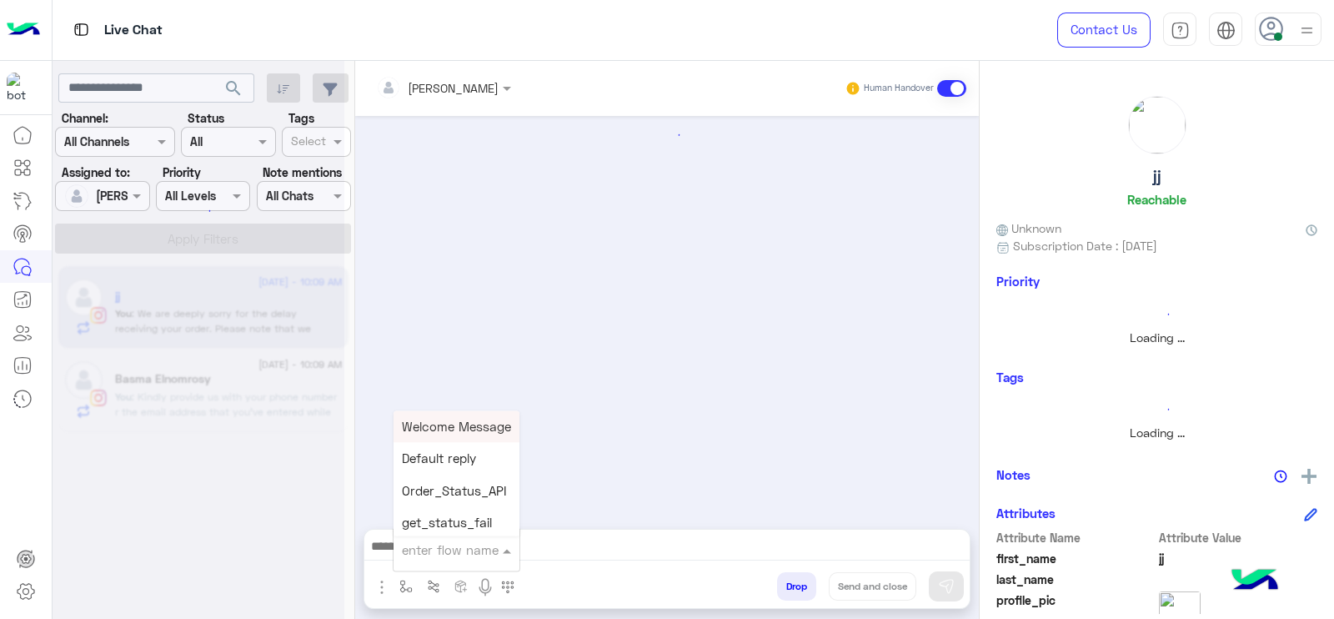
type input "*"
click at [459, 512] on span "[PERSON_NAME]" at bounding box center [449, 519] width 95 height 15
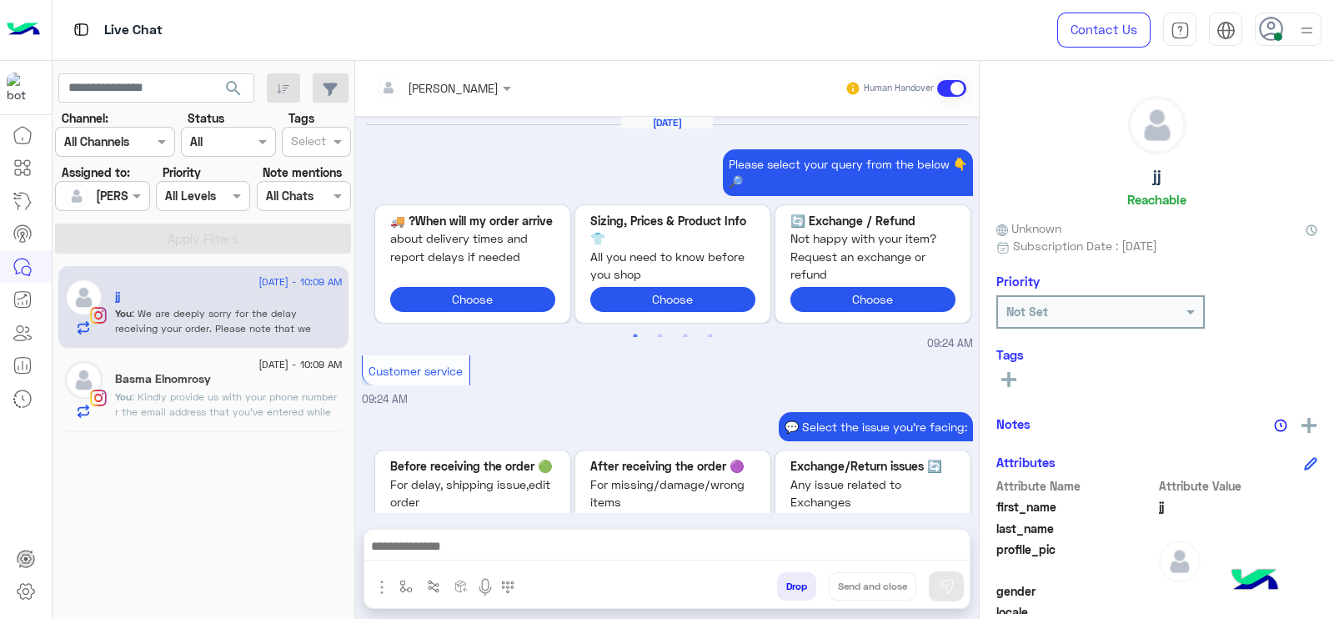
scroll to position [1296, 0]
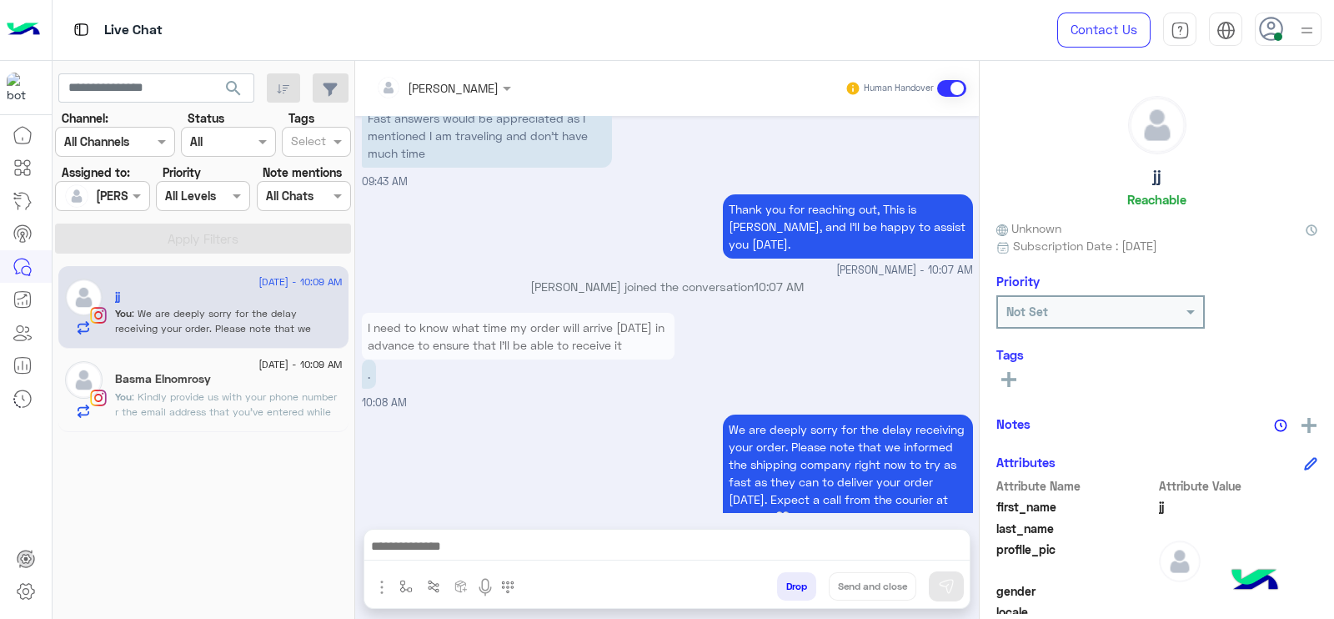
type textarea "**********"
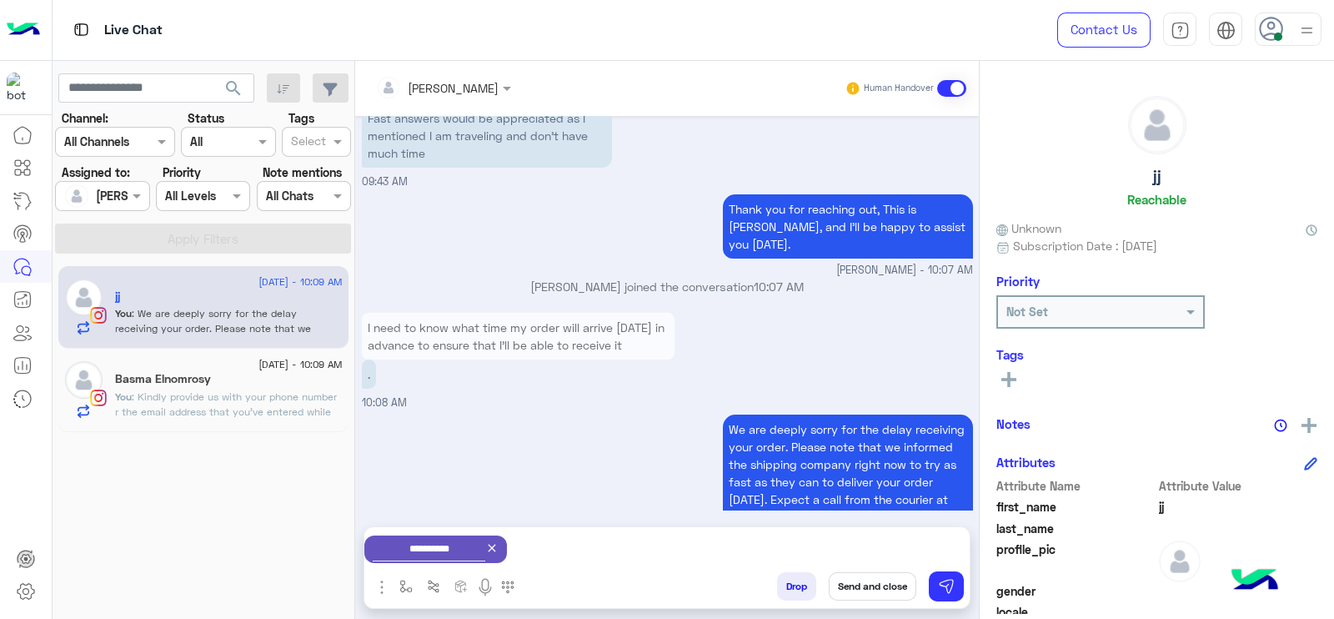
click at [1011, 379] on rect at bounding box center [1008, 379] width 15 height 3
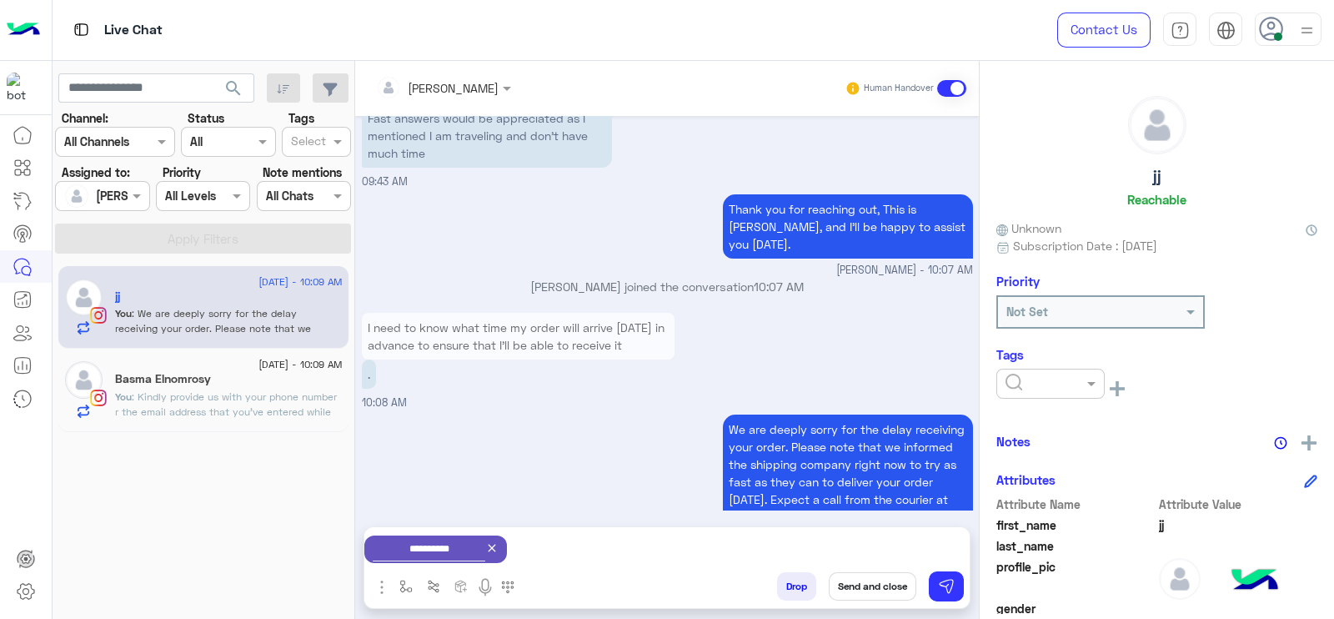
click at [875, 576] on button "Send and close" at bounding box center [873, 586] width 88 height 28
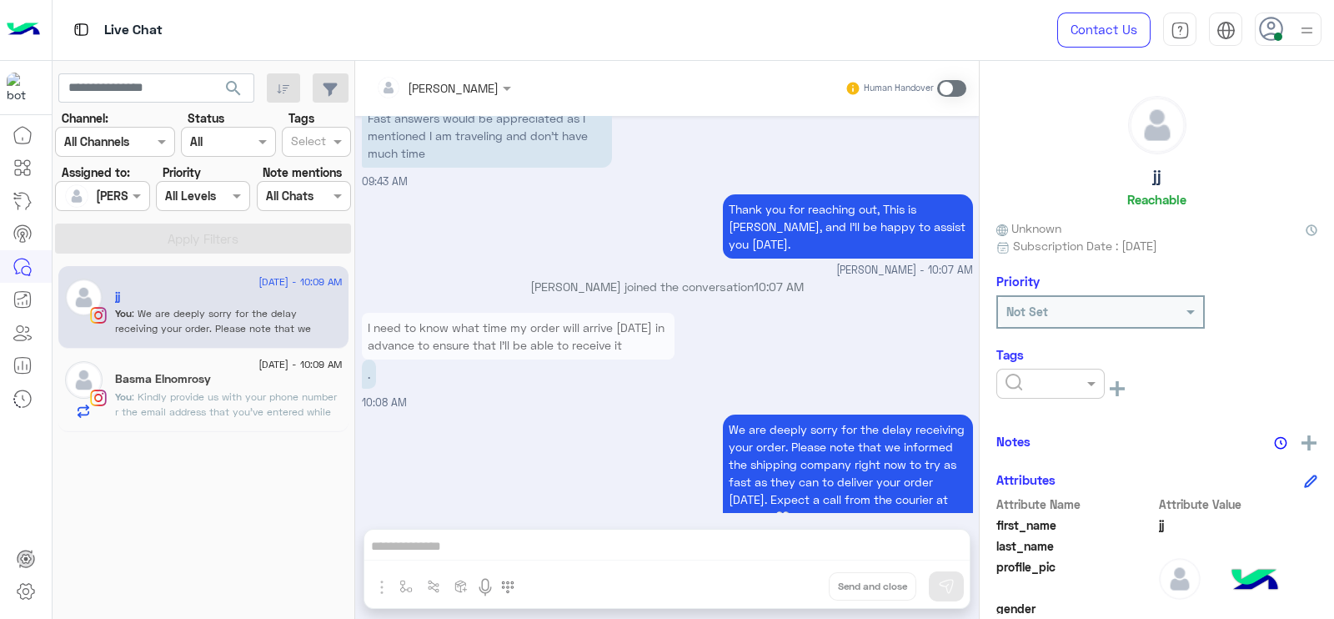
scroll to position [1326, 0]
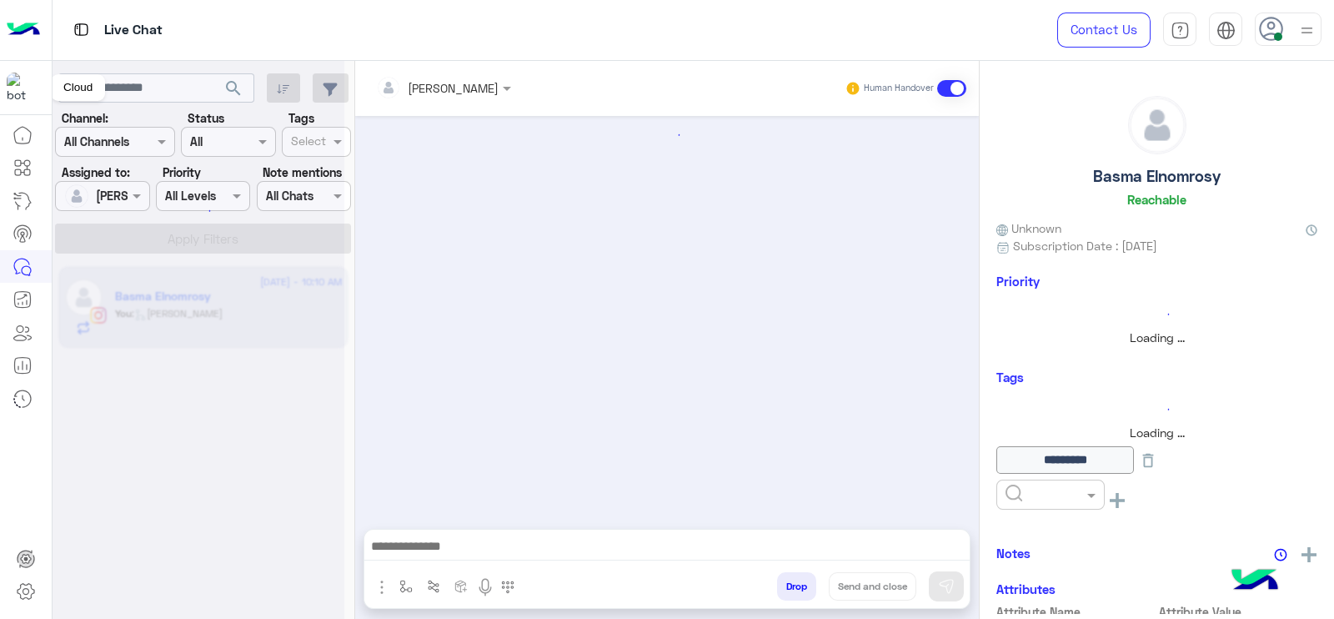
scroll to position [1433, 0]
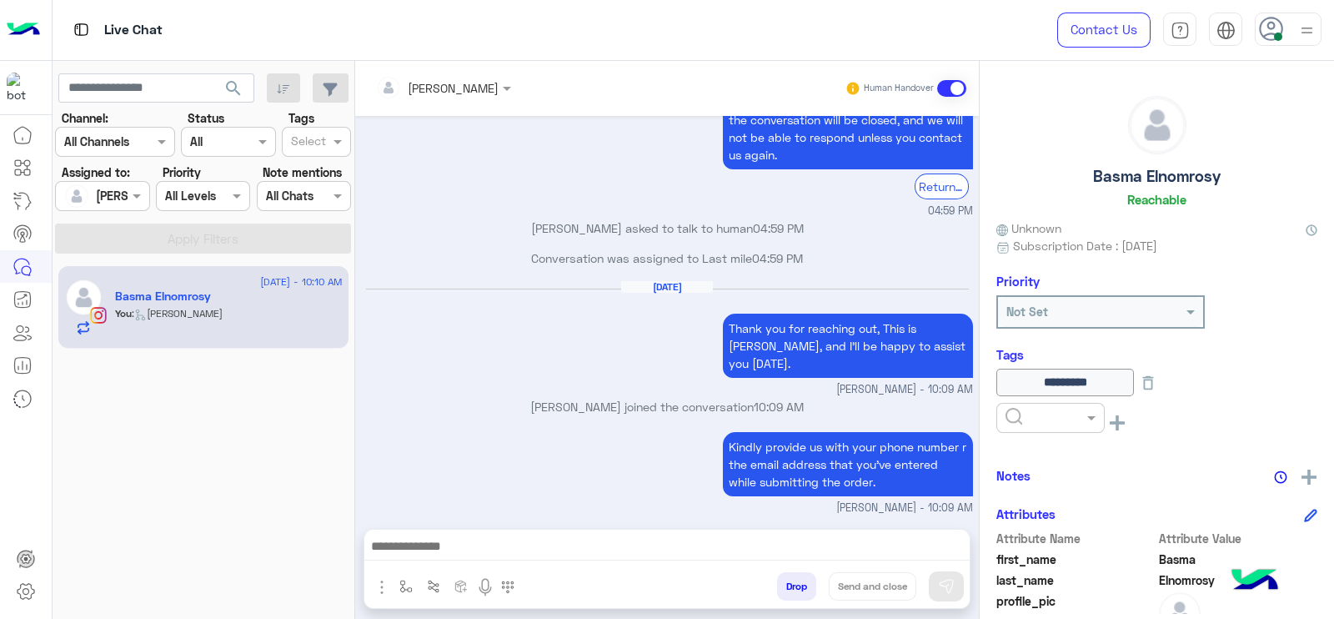
click at [452, 296] on div "Aug 12, 2025 Thank you for reaching out, This is Jana, and I’ll be happy to ass…" at bounding box center [667, 339] width 611 height 118
click at [513, 355] on div "Aug 12, 2025 Thank you for reaching out, This is Jana, and I’ll be happy to ass…" at bounding box center [667, 339] width 611 height 118
click at [439, 383] on small "Jana Aboelseoud - 10:09 AM" at bounding box center [667, 390] width 611 height 16
click at [405, 580] on img "button" at bounding box center [405, 586] width 13 height 13
click at [414, 550] on input "text" at bounding box center [436, 549] width 68 height 19
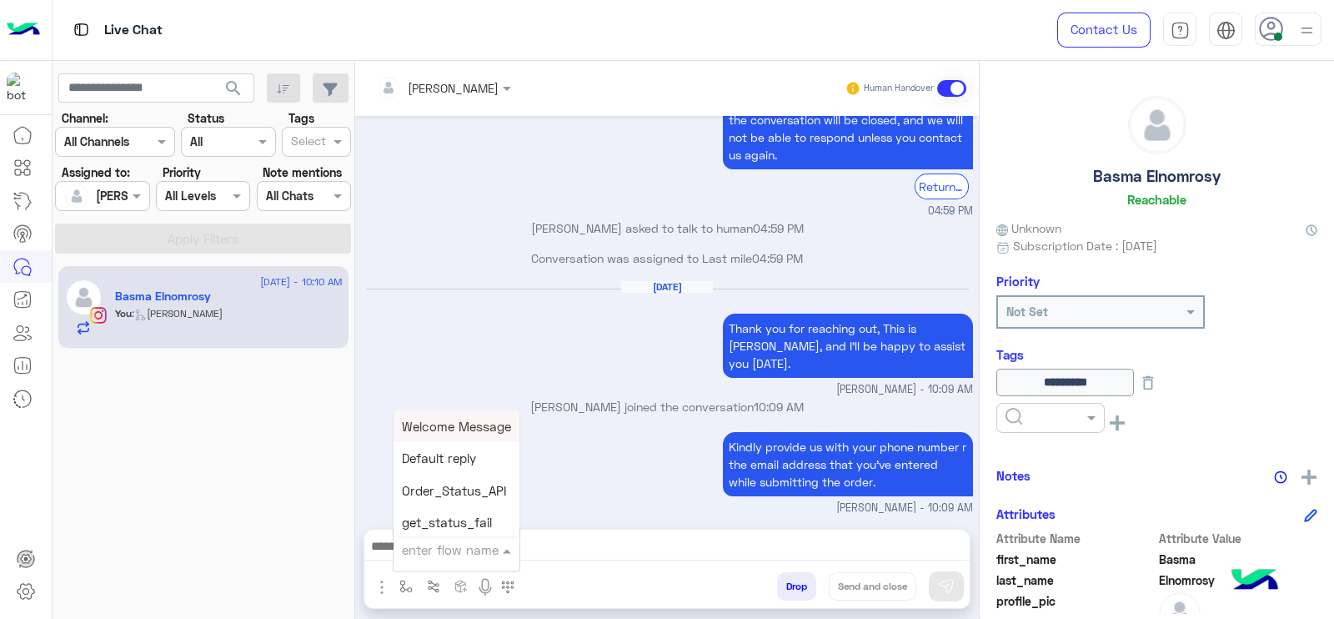
type input "*"
click at [450, 520] on span "[PERSON_NAME]" at bounding box center [449, 519] width 95 height 15
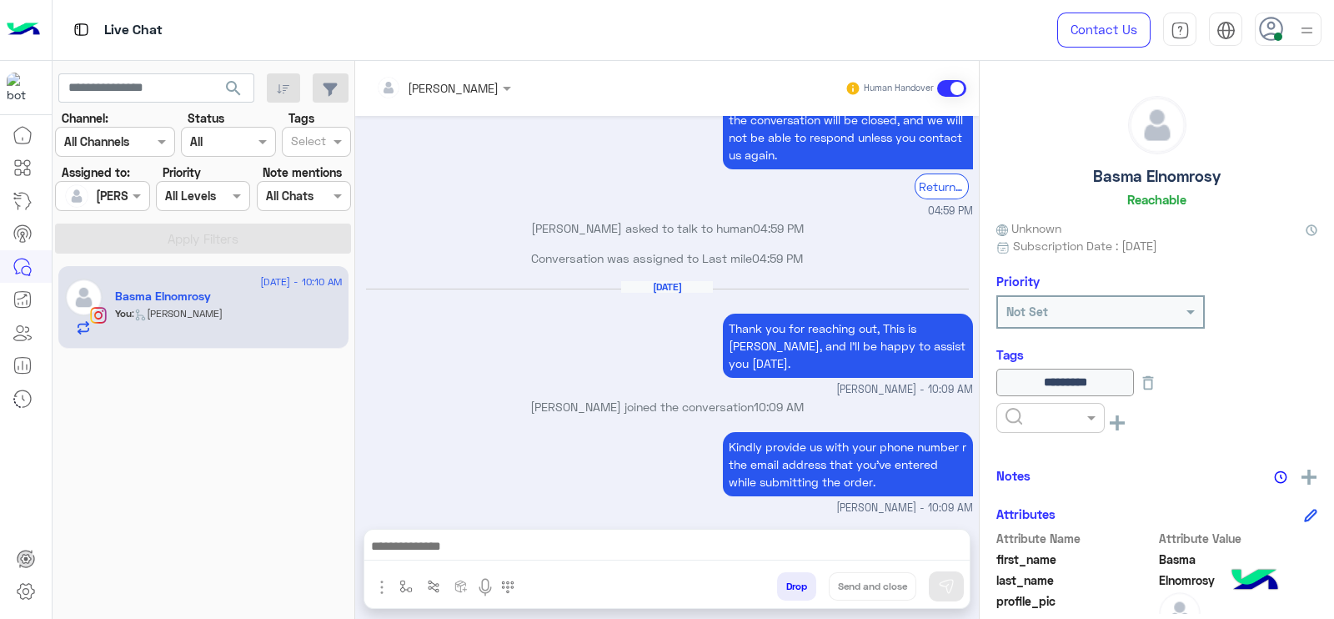
type textarea "**********"
click at [884, 580] on button "Send and close" at bounding box center [873, 586] width 88 height 28
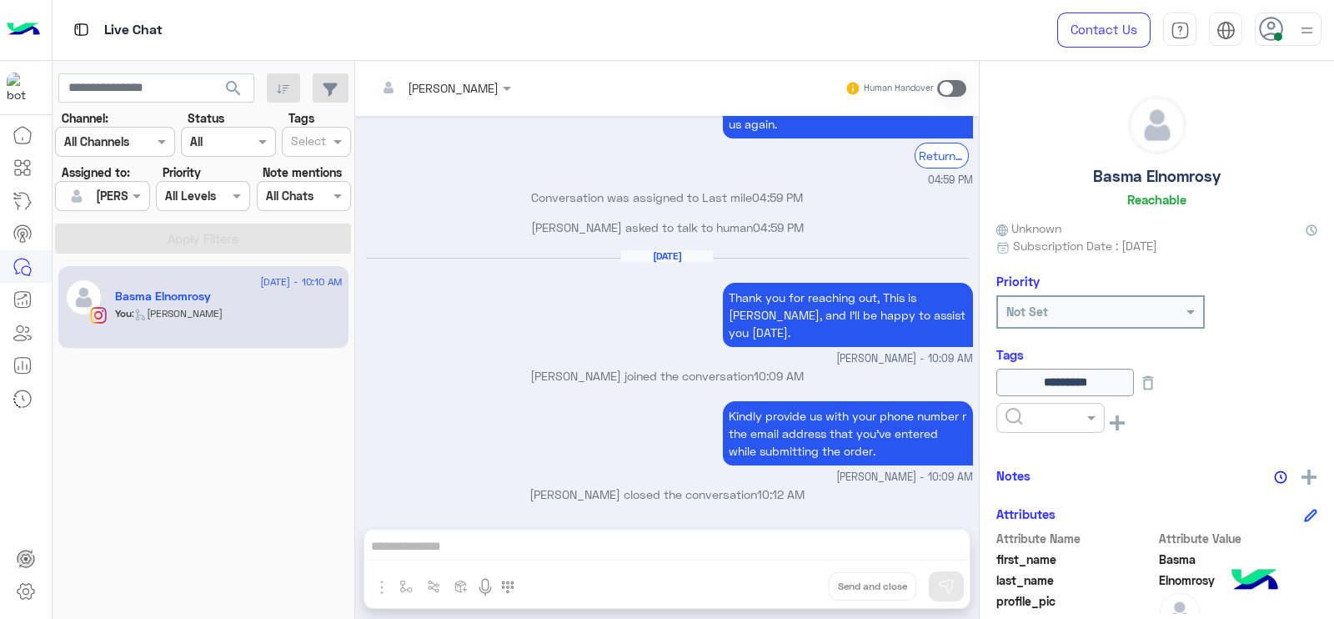
click at [133, 207] on div "Assigned on Jana Aboelseoud" at bounding box center [102, 196] width 94 height 30
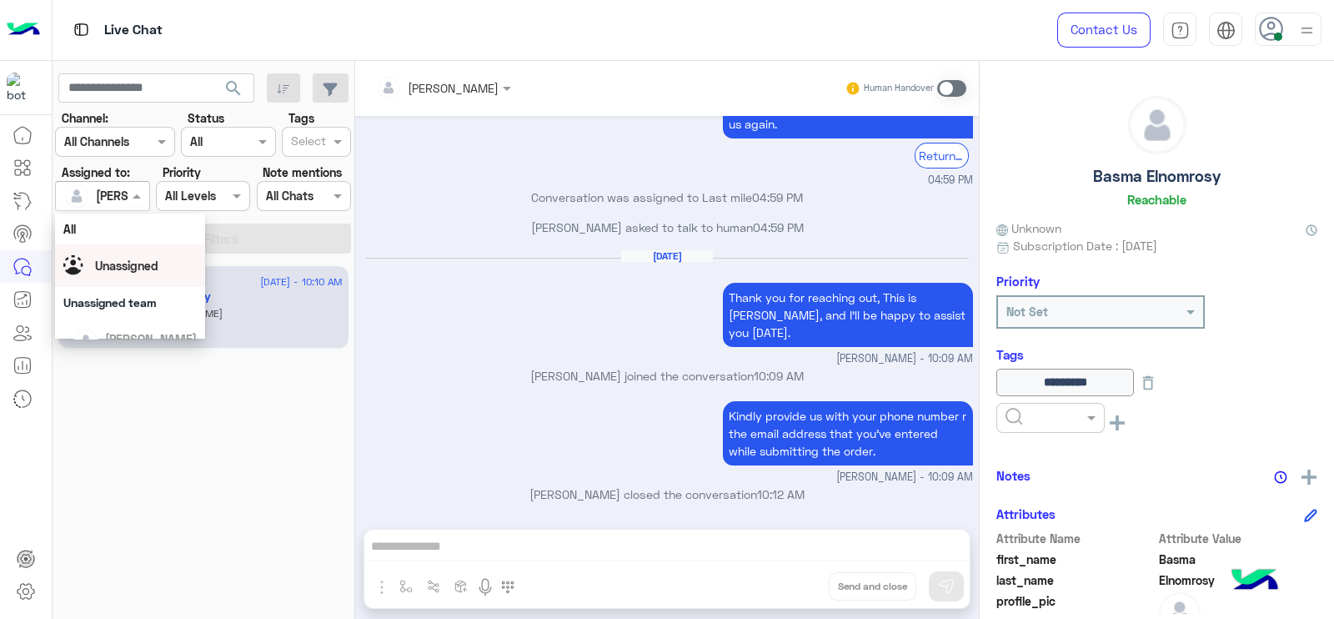
click at [139, 255] on div "Unassigned" at bounding box center [129, 265] width 133 height 29
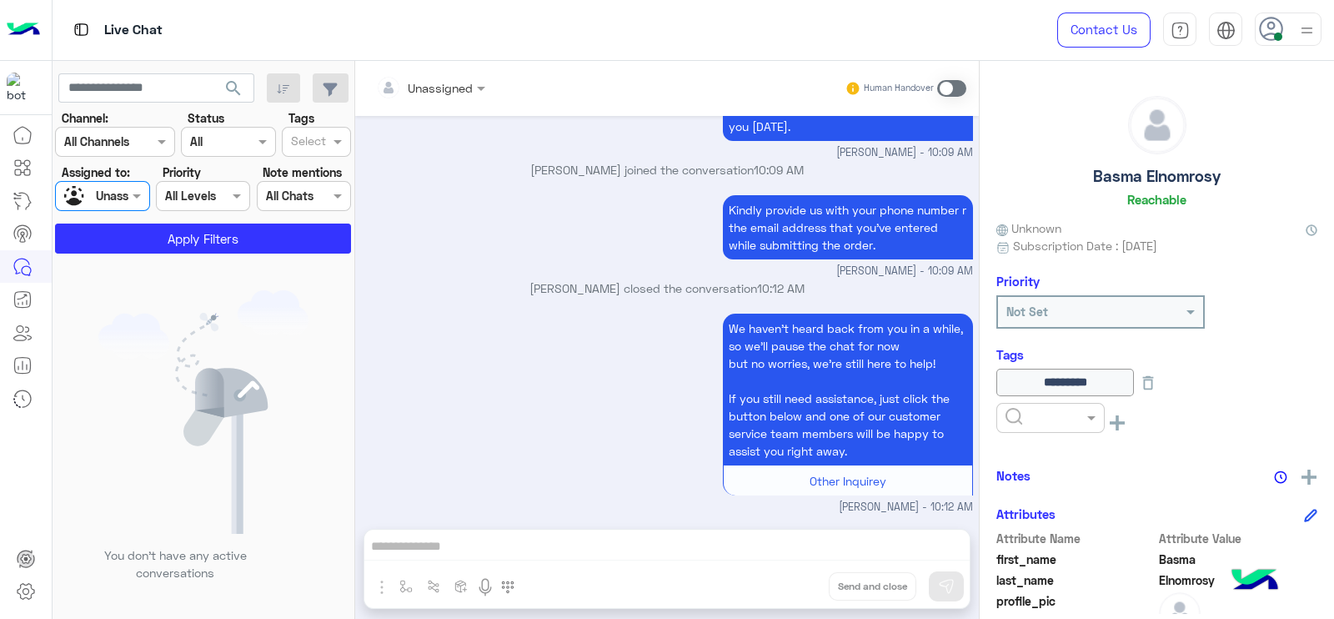
click at [314, 143] on input "text" at bounding box center [308, 143] width 35 height 18
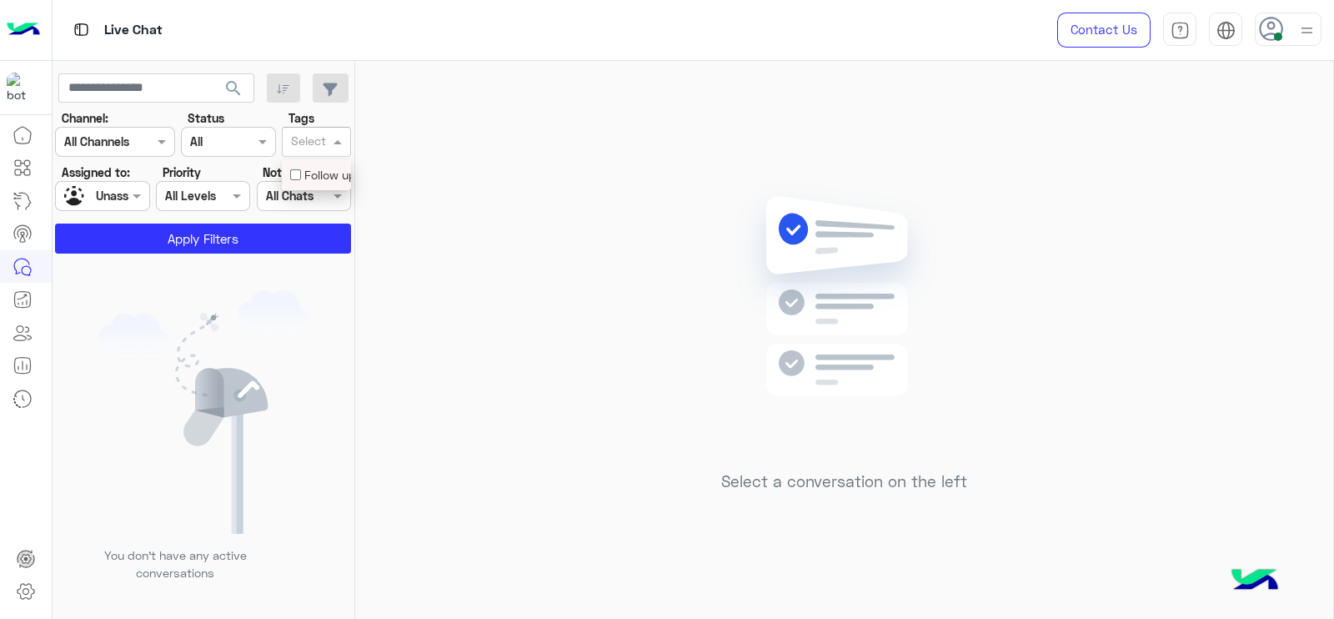
click at [315, 166] on div "Follow up" at bounding box center [316, 175] width 53 height 18
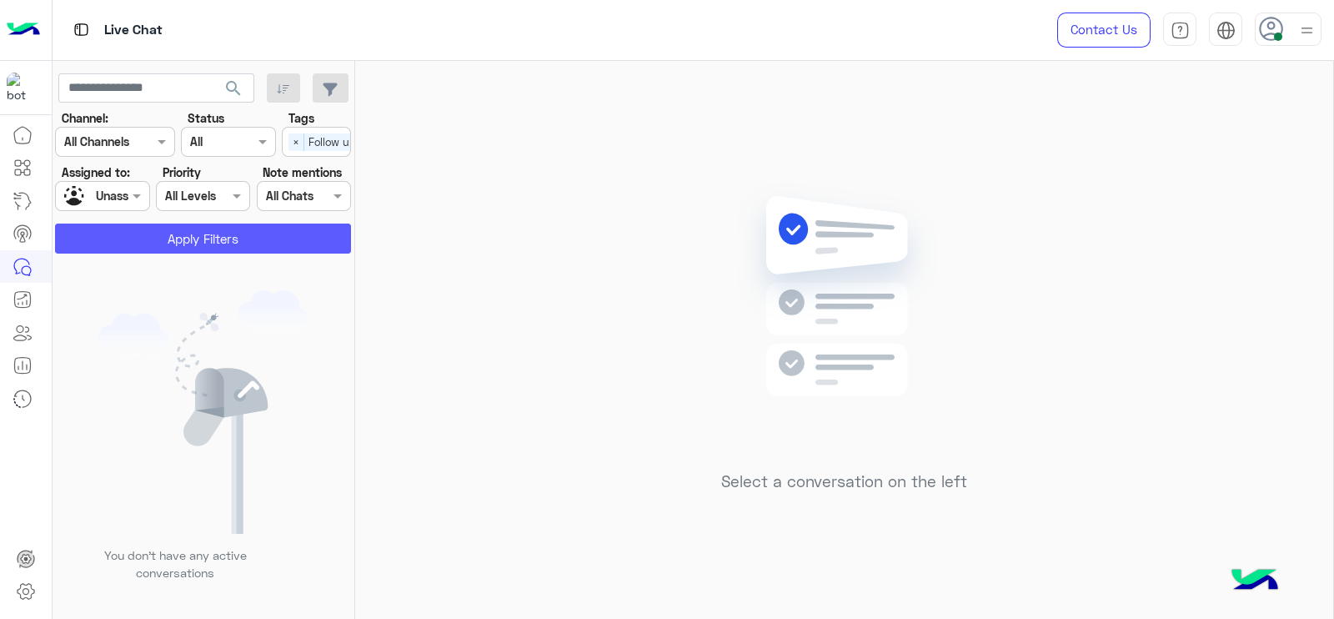
click at [221, 233] on button "Apply Filters" at bounding box center [203, 238] width 296 height 30
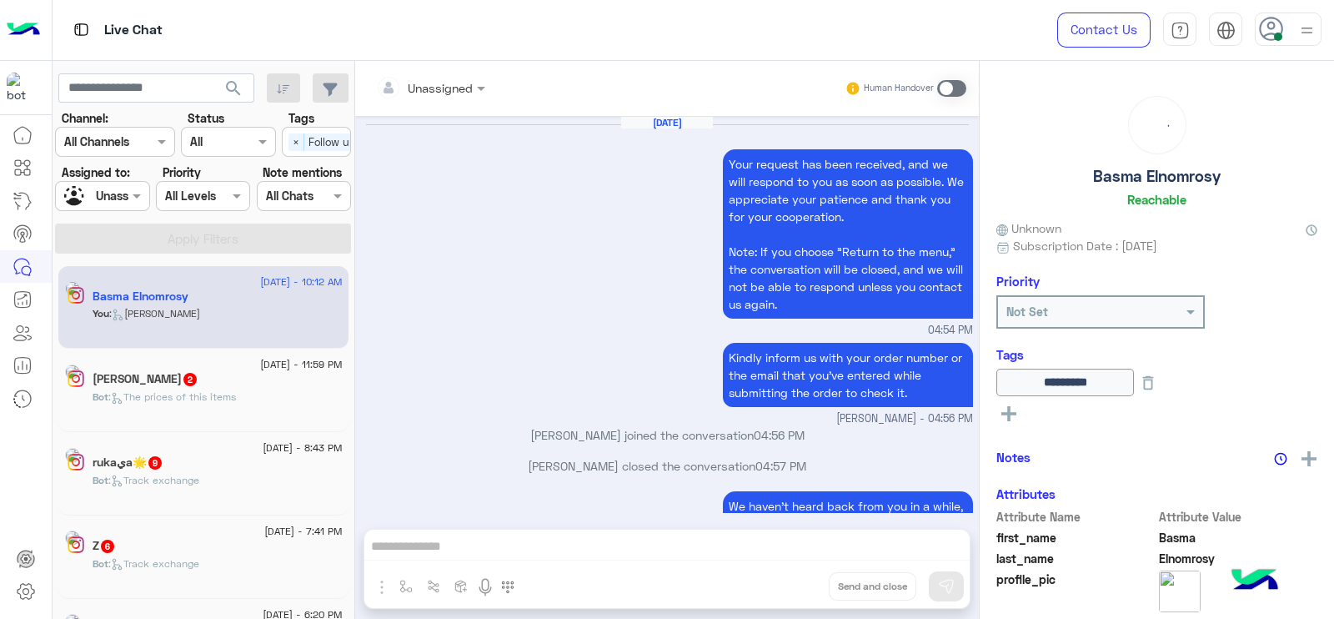
scroll to position [1559, 0]
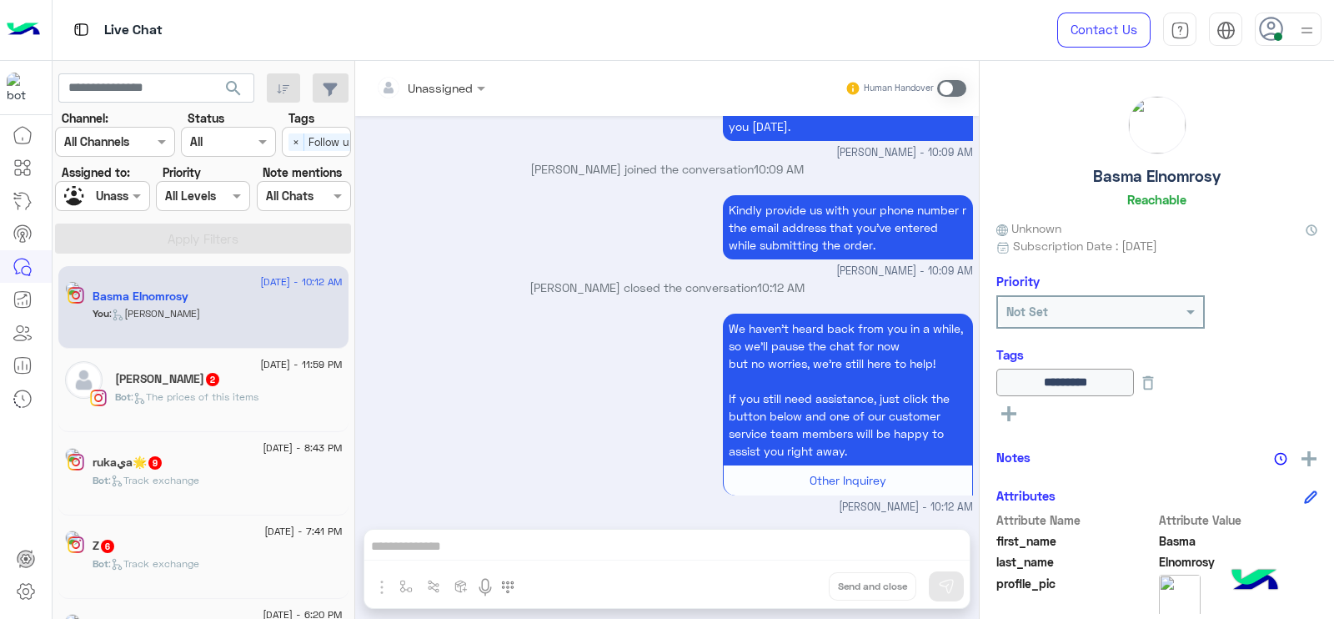
click at [186, 409] on div "Bot : The prices of this items" at bounding box center [229, 403] width 228 height 29
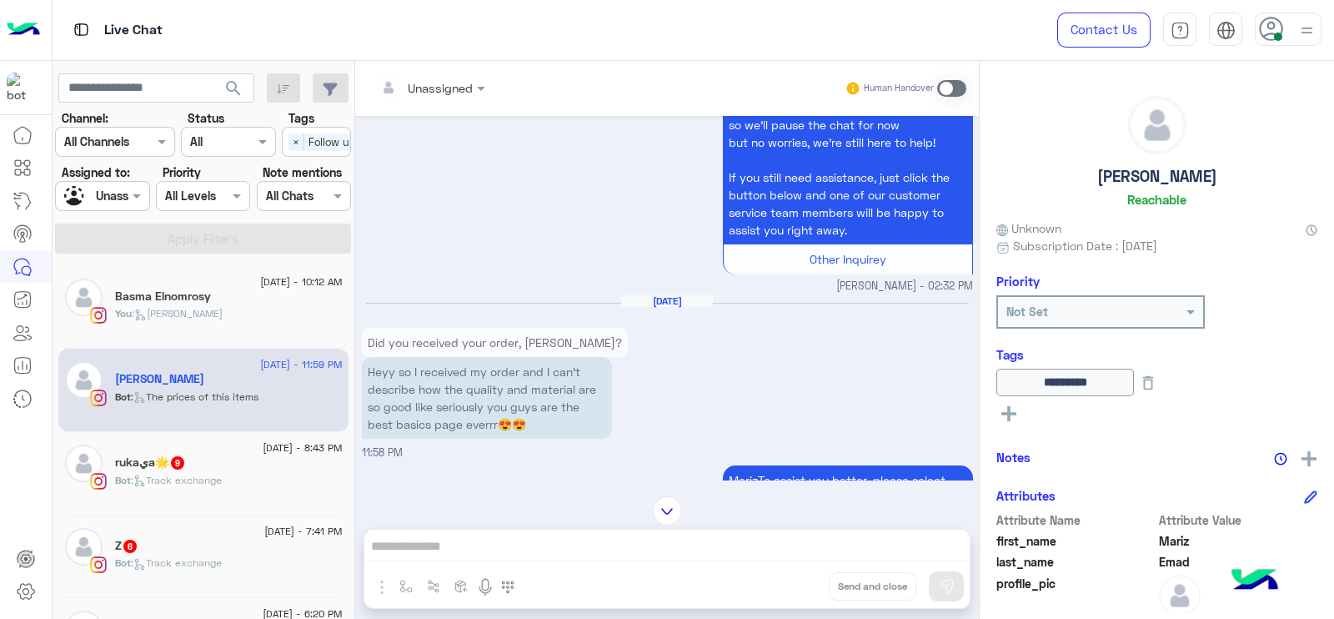
scroll to position [1211, 0]
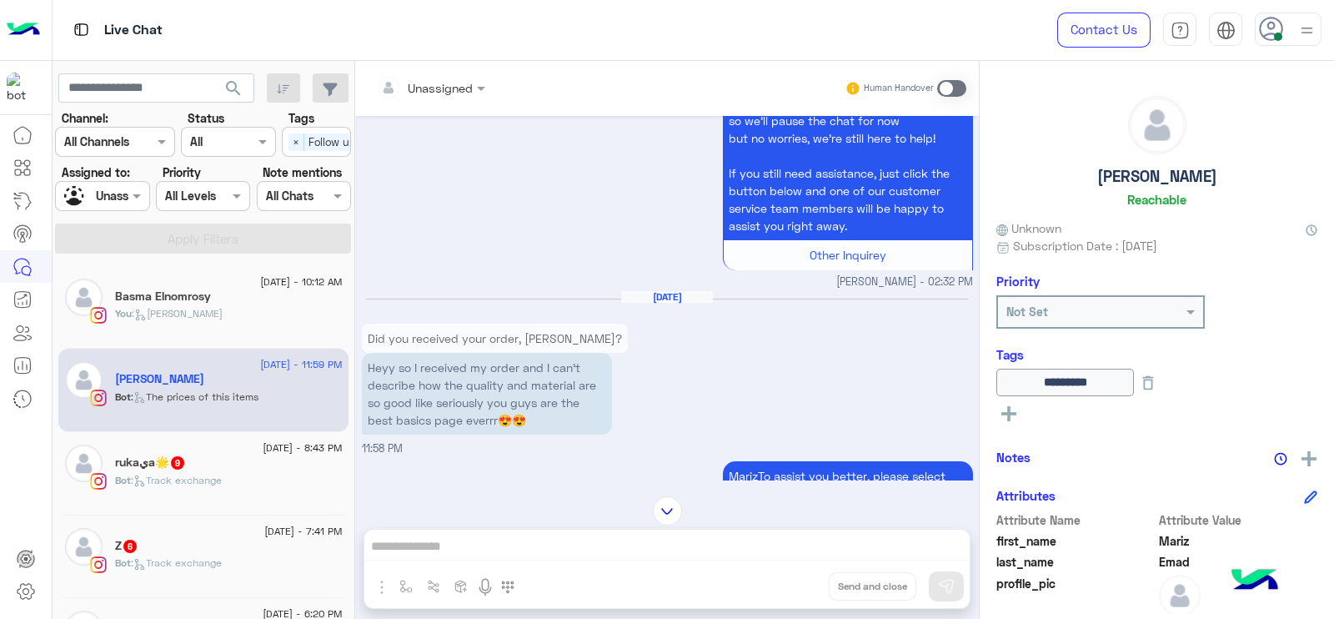
click at [429, 93] on input "text" at bounding box center [410, 88] width 68 height 18
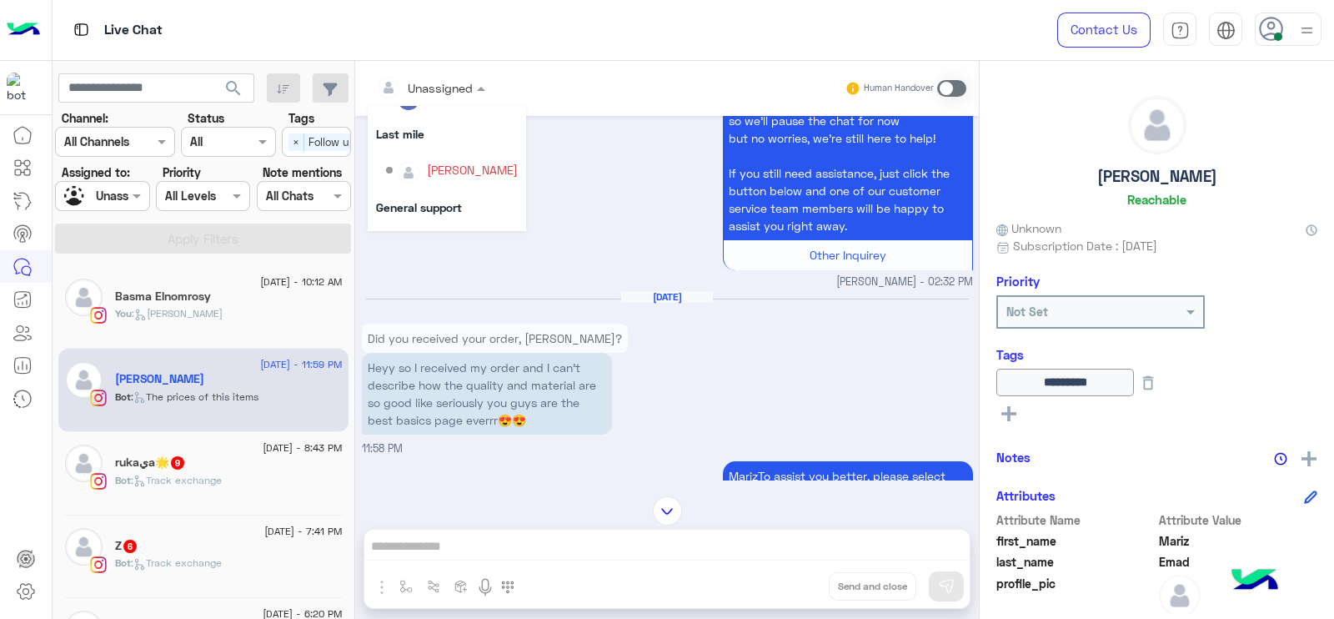
scroll to position [191, 0]
click at [439, 173] on div "Last mile" at bounding box center [447, 173] width 158 height 31
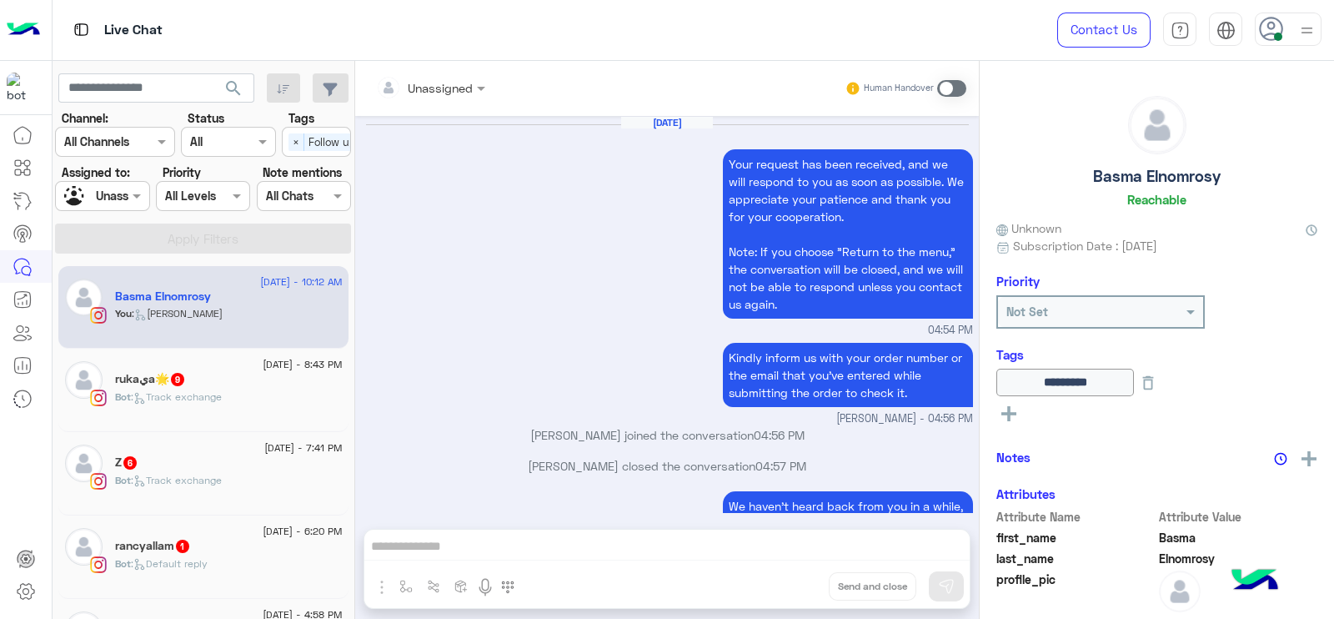
scroll to position [1559, 0]
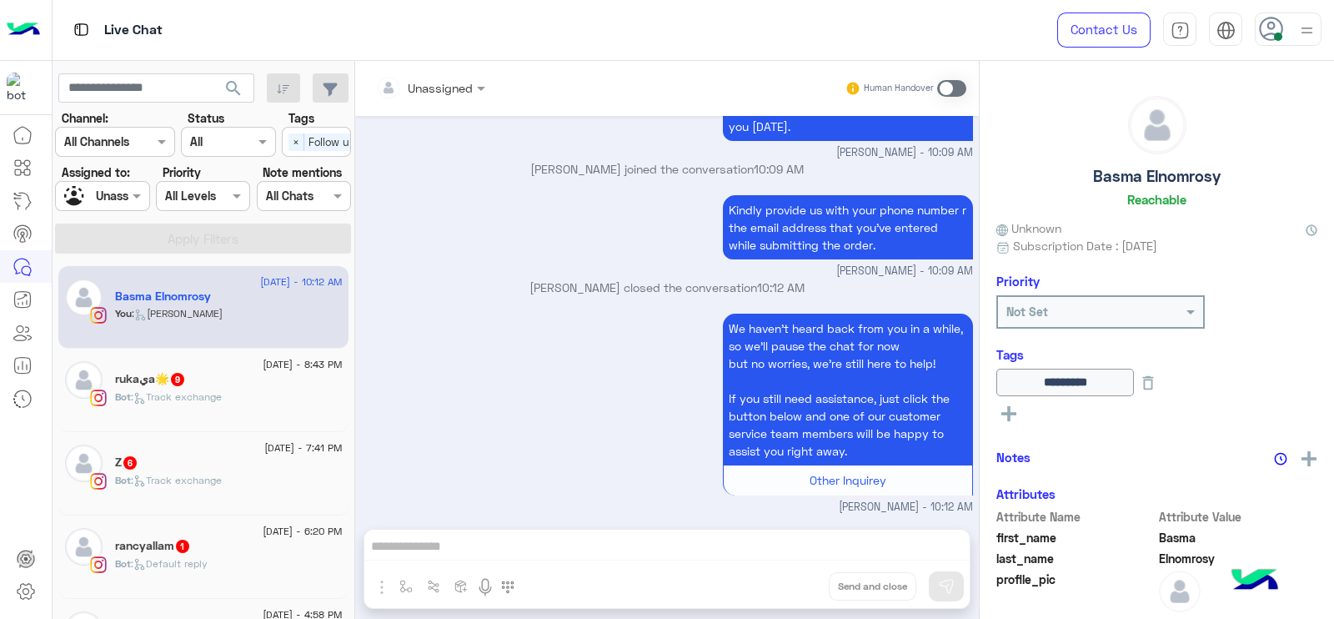
click at [243, 394] on div "Bot : Track exchange" at bounding box center [229, 403] width 228 height 29
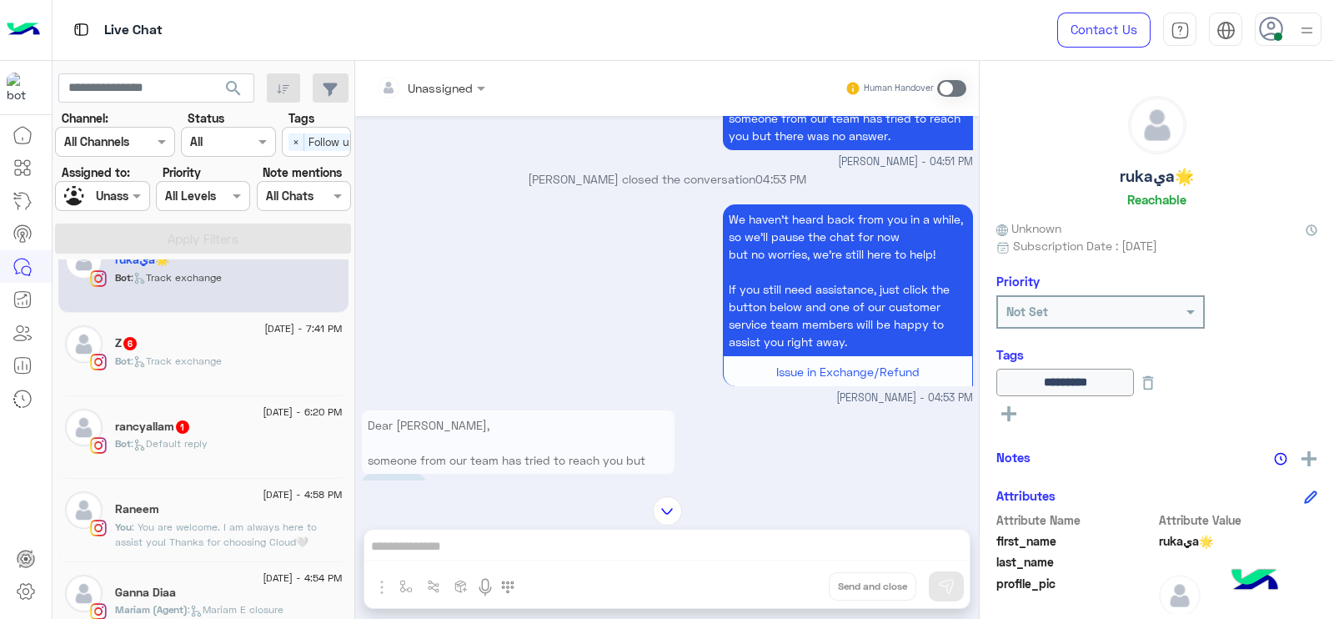
scroll to position [121, 0]
click at [202, 449] on p "Bot : Default reply" at bounding box center [161, 441] width 93 height 15
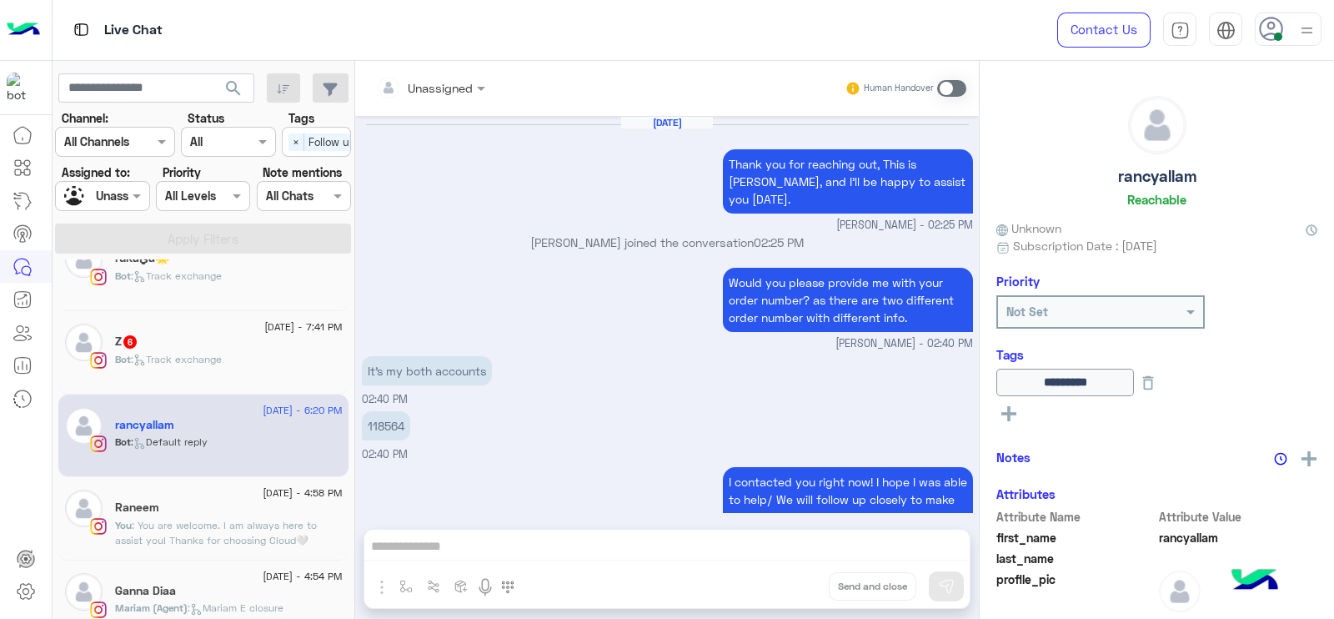
scroll to position [1385, 0]
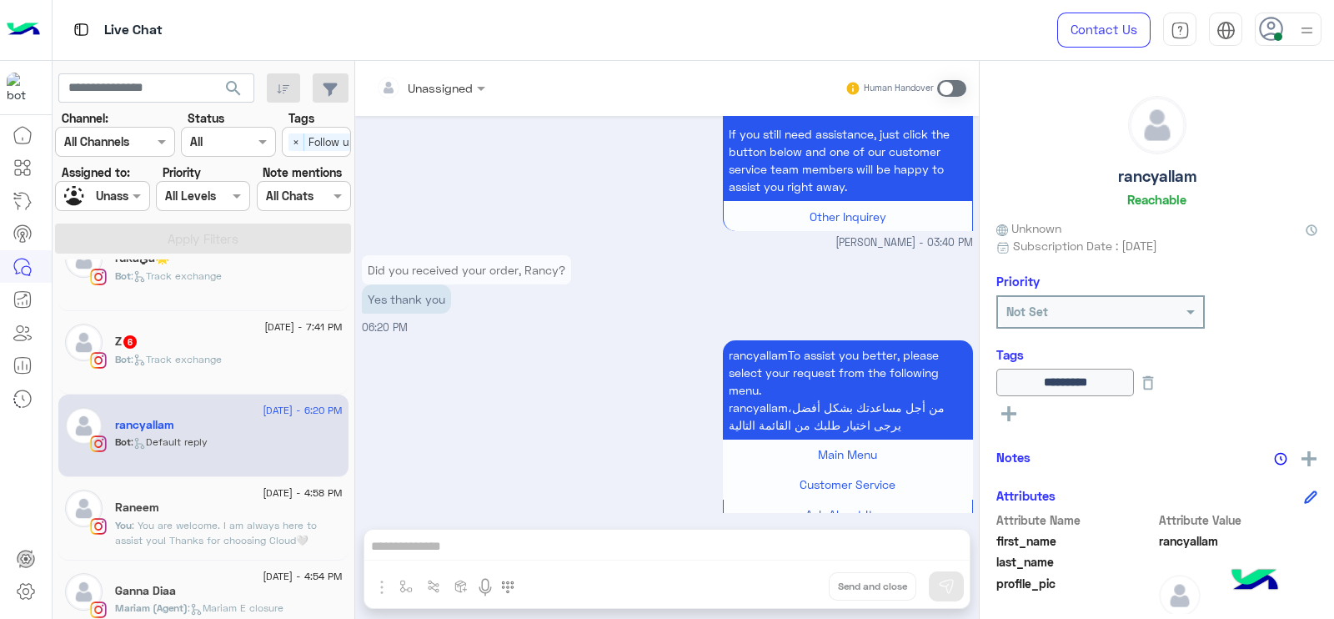
click at [460, 80] on div at bounding box center [431, 87] width 126 height 19
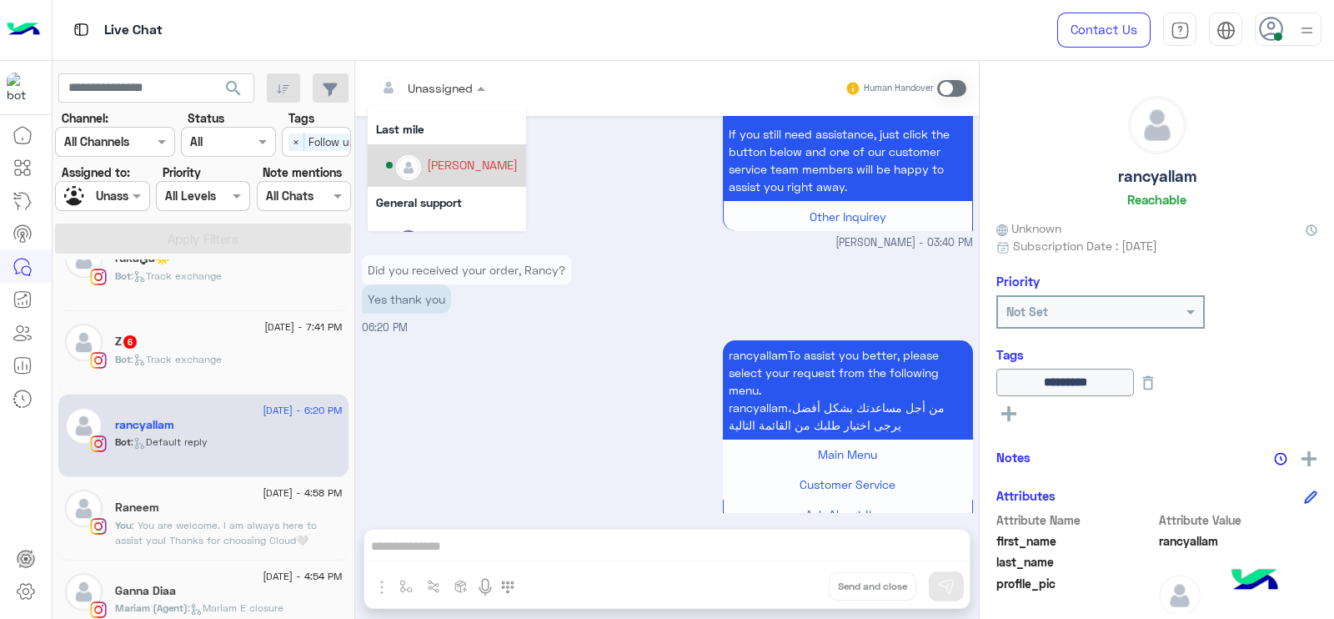
scroll to position [243, 0]
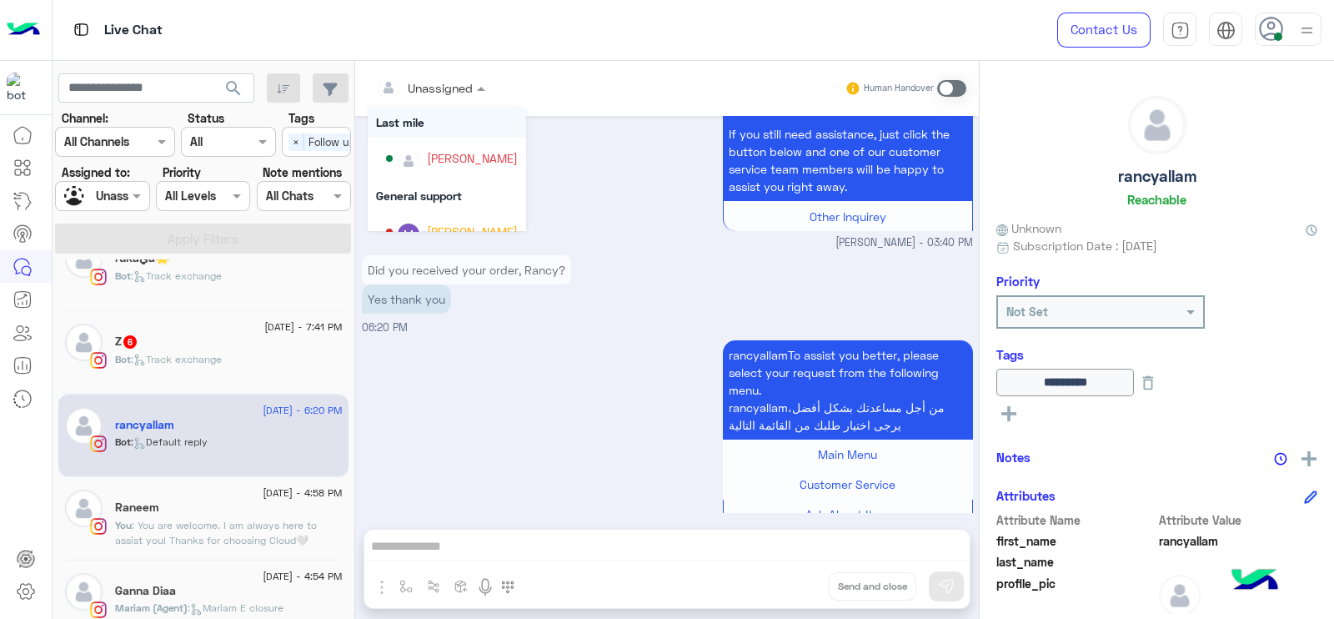
click at [407, 128] on div "Last mile" at bounding box center [447, 122] width 158 height 31
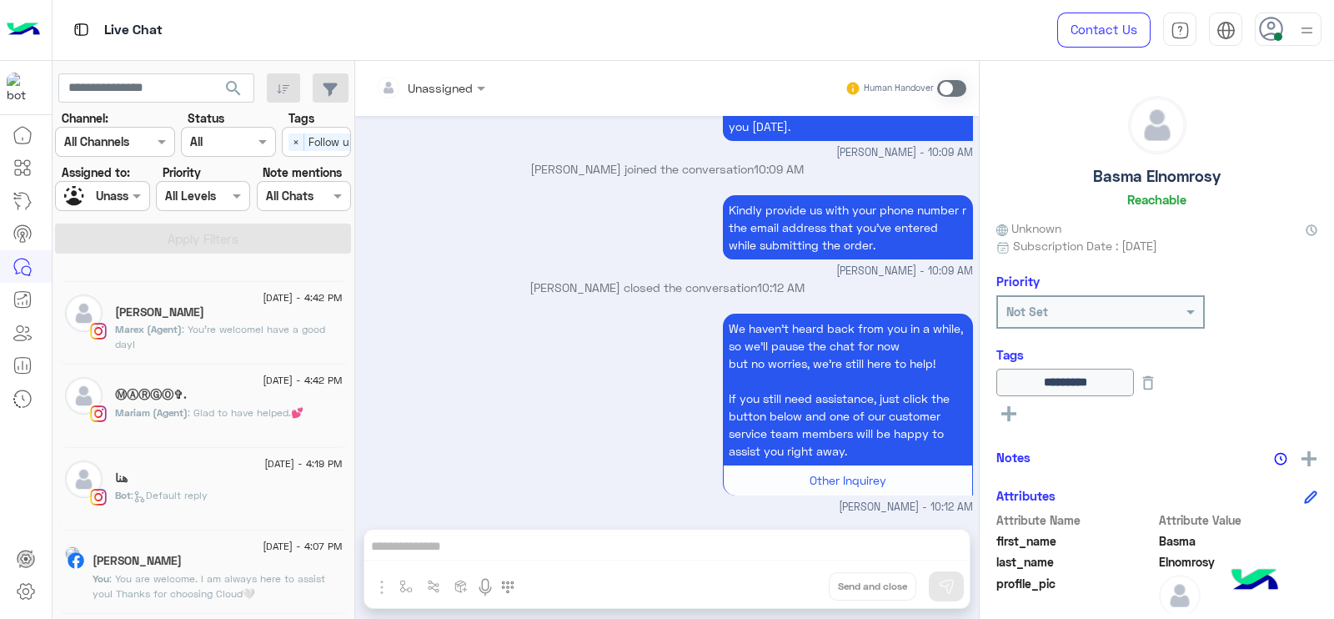
scroll to position [573, 0]
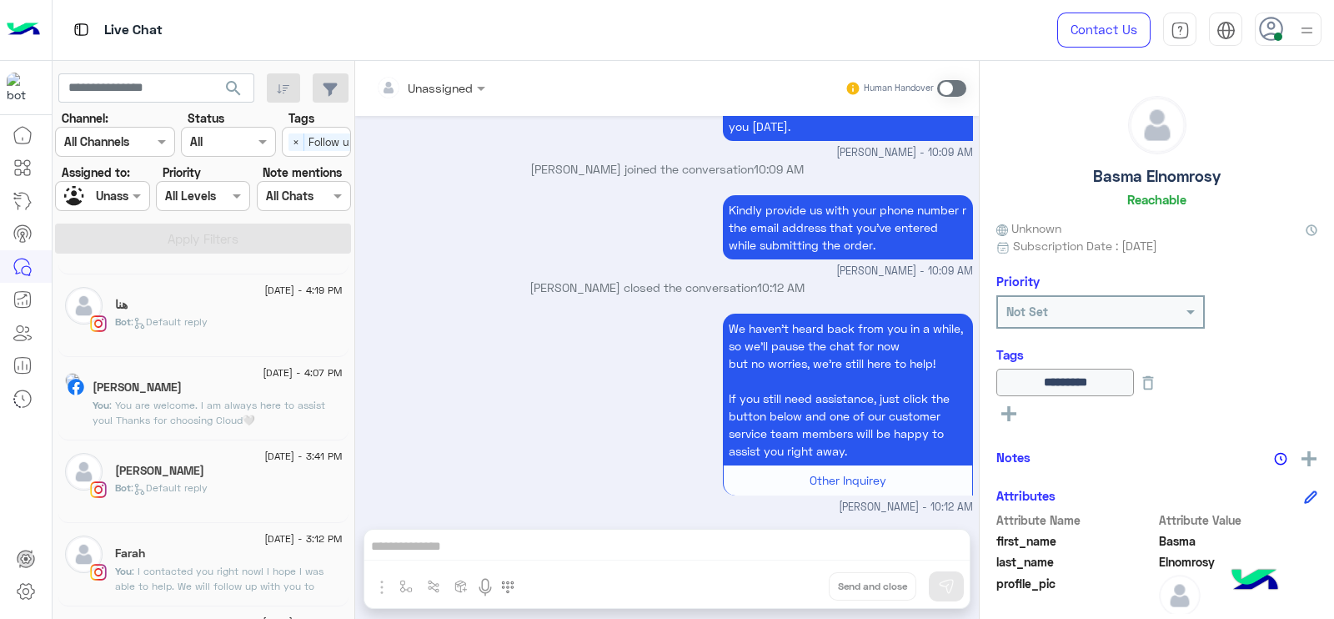
click at [114, 193] on div at bounding box center [102, 195] width 93 height 19
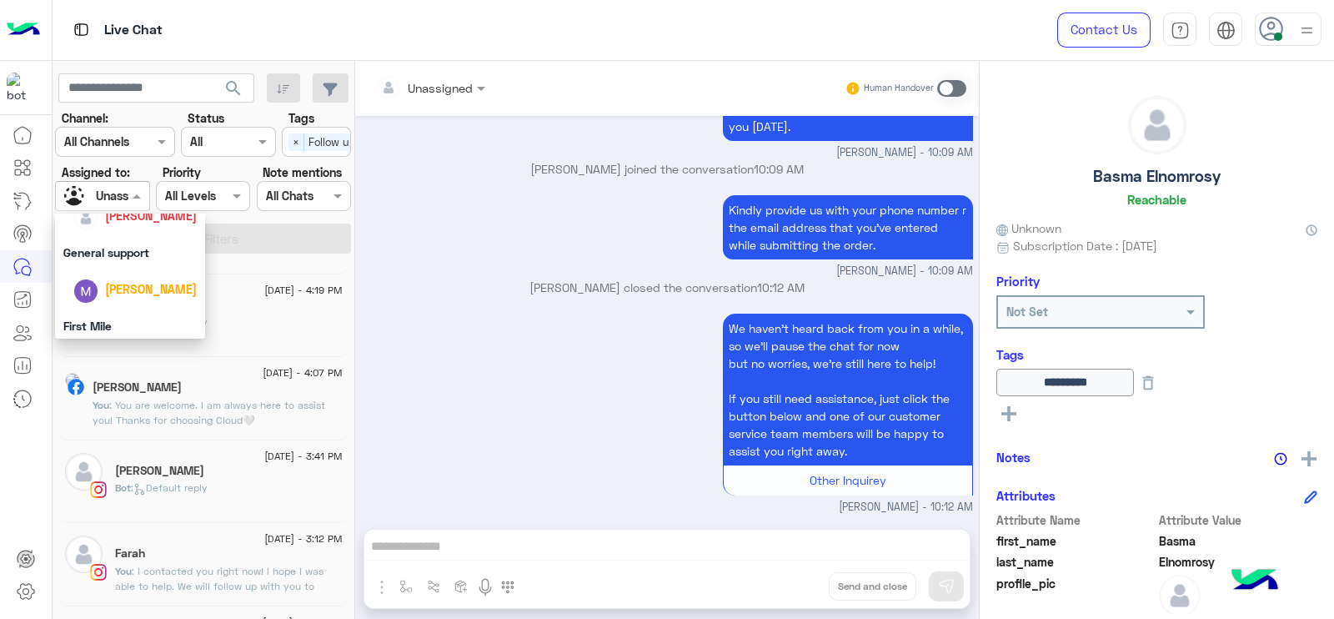
scroll to position [300, 0]
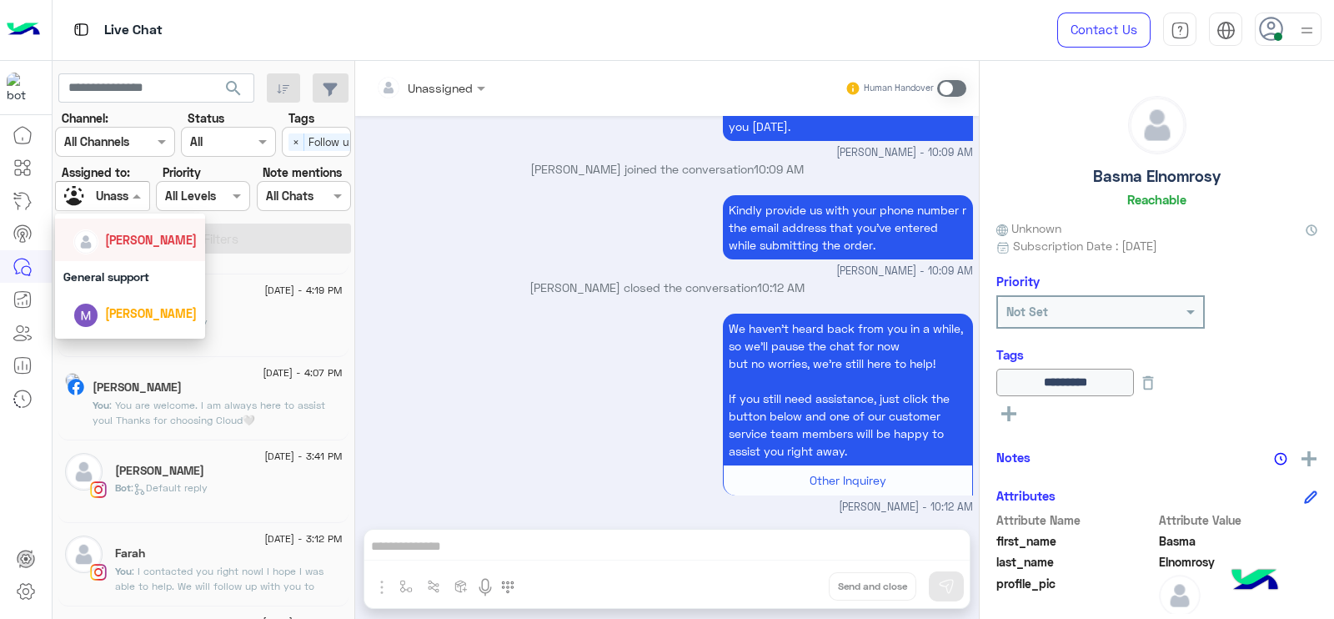
click at [118, 251] on div "[PERSON_NAME]" at bounding box center [134, 239] width 123 height 29
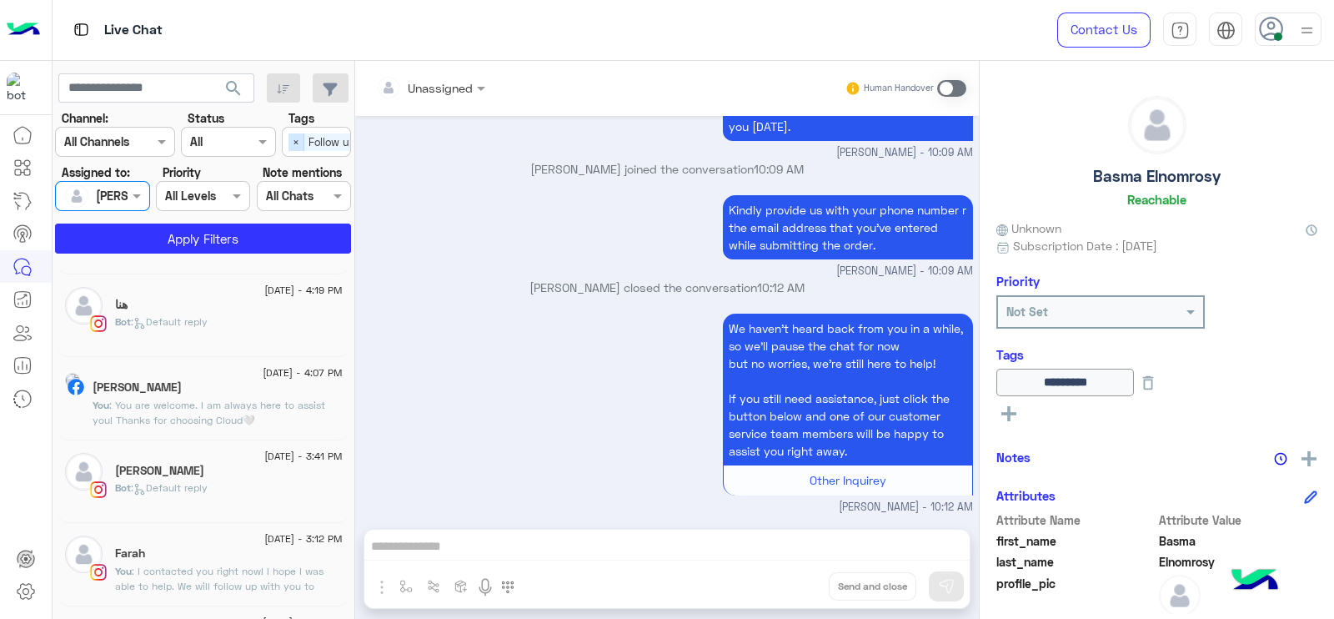
click at [300, 145] on span "×" at bounding box center [297, 142] width 16 height 18
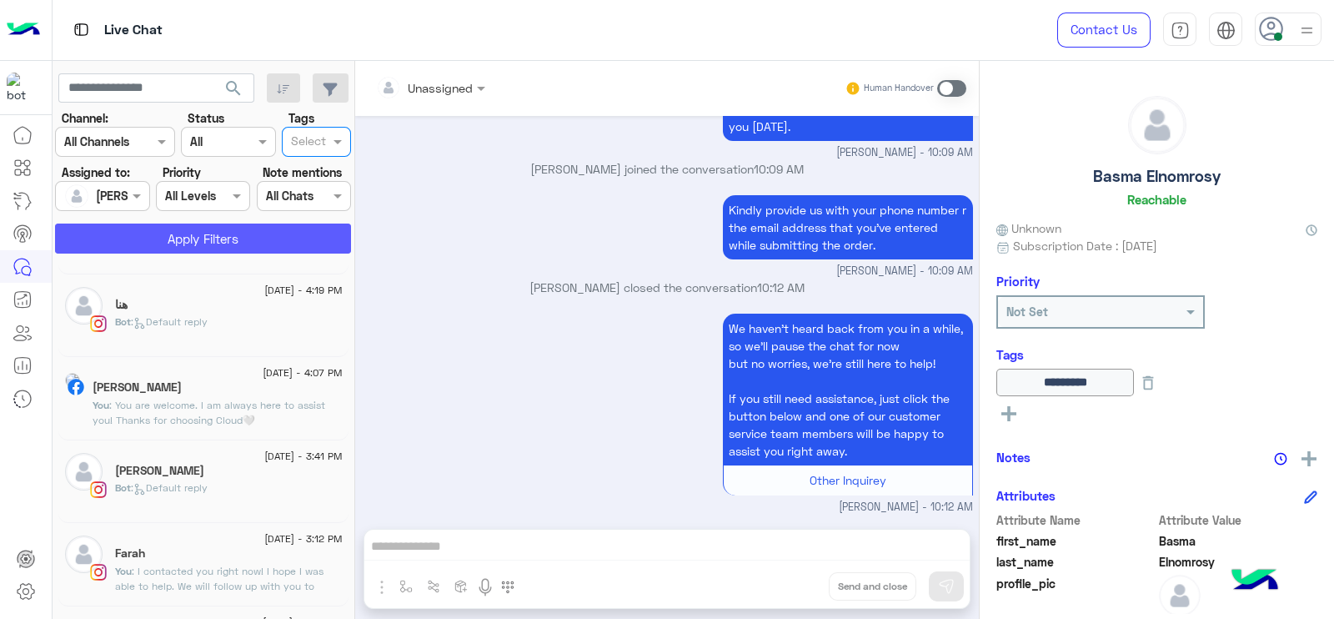
click at [236, 236] on button "Apply Filters" at bounding box center [203, 238] width 296 height 30
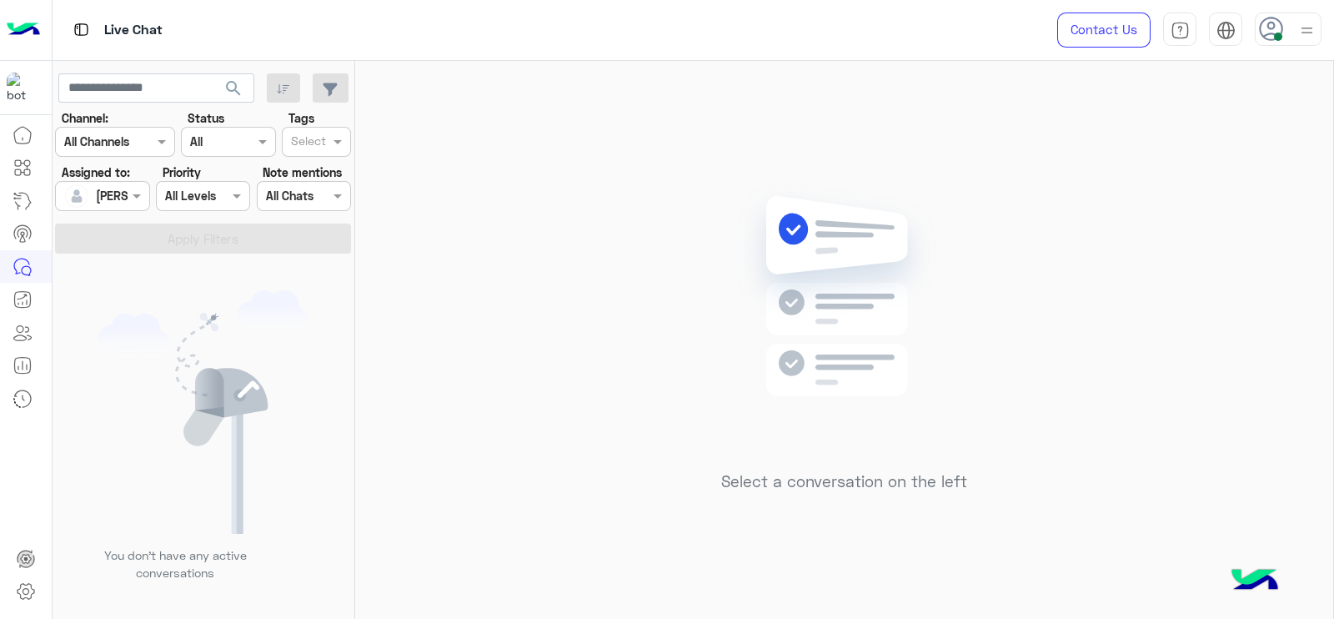
click at [589, 218] on div "Select a conversation on the left" at bounding box center [844, 343] width 978 height 565
click at [429, 429] on div "Select a conversation on the left" at bounding box center [844, 343] width 978 height 565
click at [111, 201] on div at bounding box center [102, 195] width 93 height 19
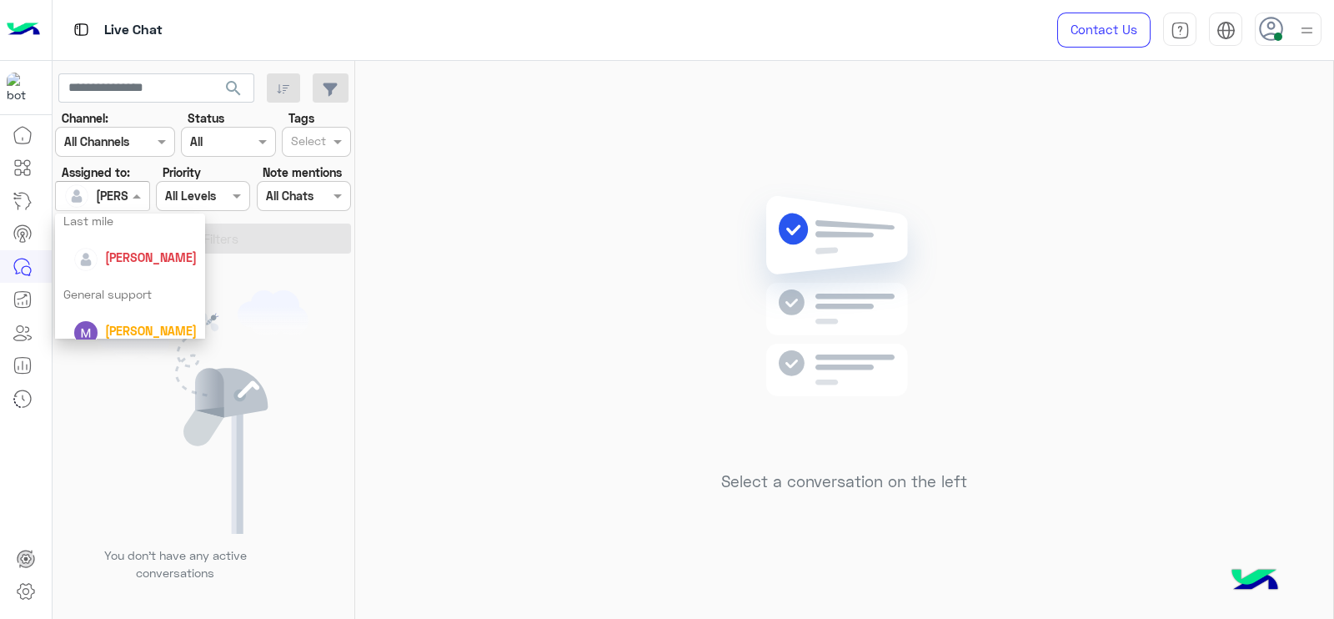
scroll to position [232, 0]
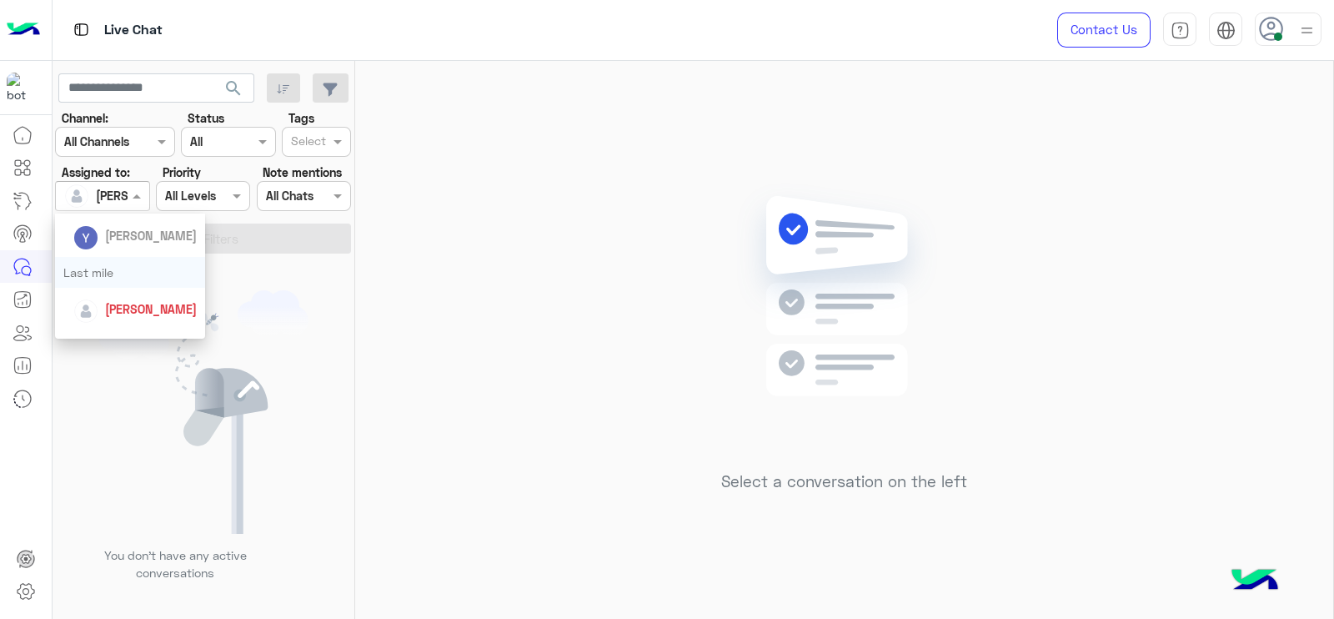
click at [118, 266] on div "Last mile" at bounding box center [130, 272] width 150 height 31
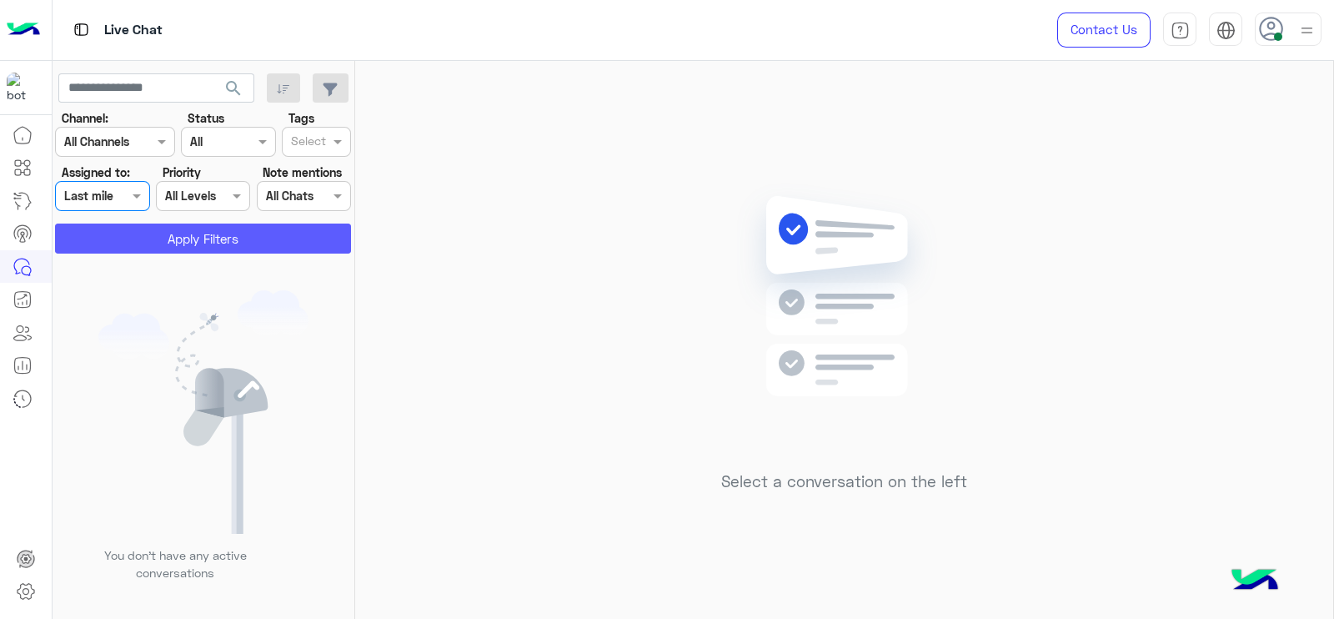
click at [169, 243] on button "Apply Filters" at bounding box center [203, 238] width 296 height 30
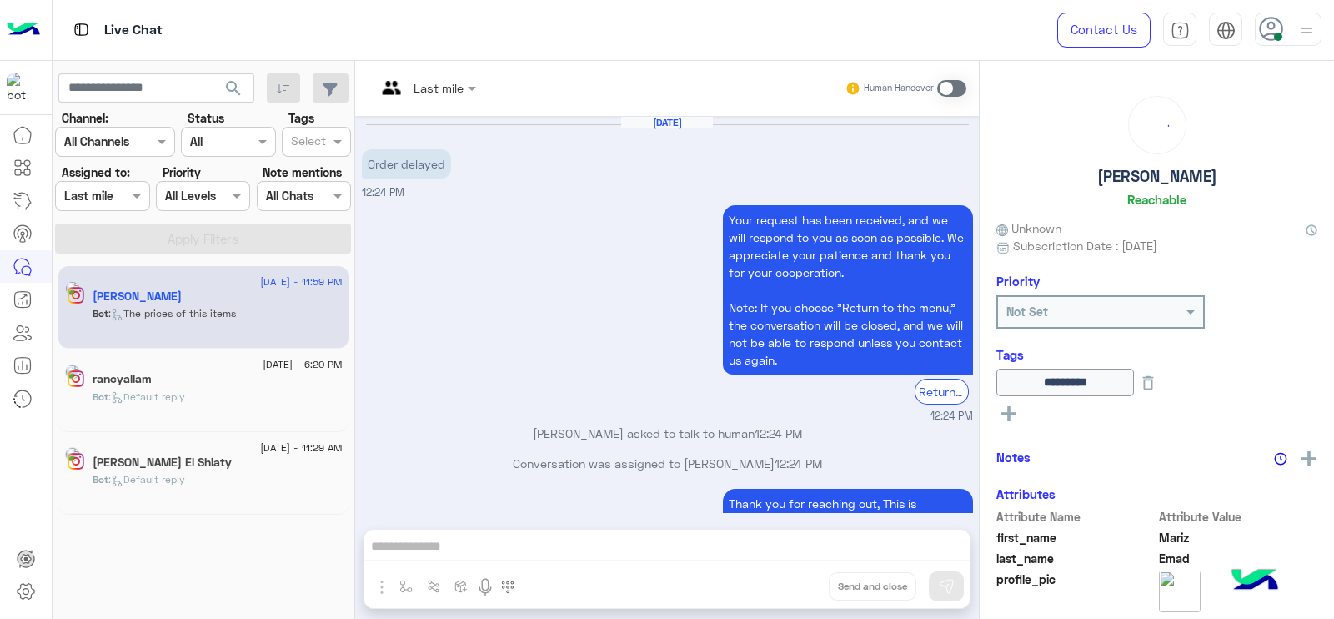
scroll to position [1495, 0]
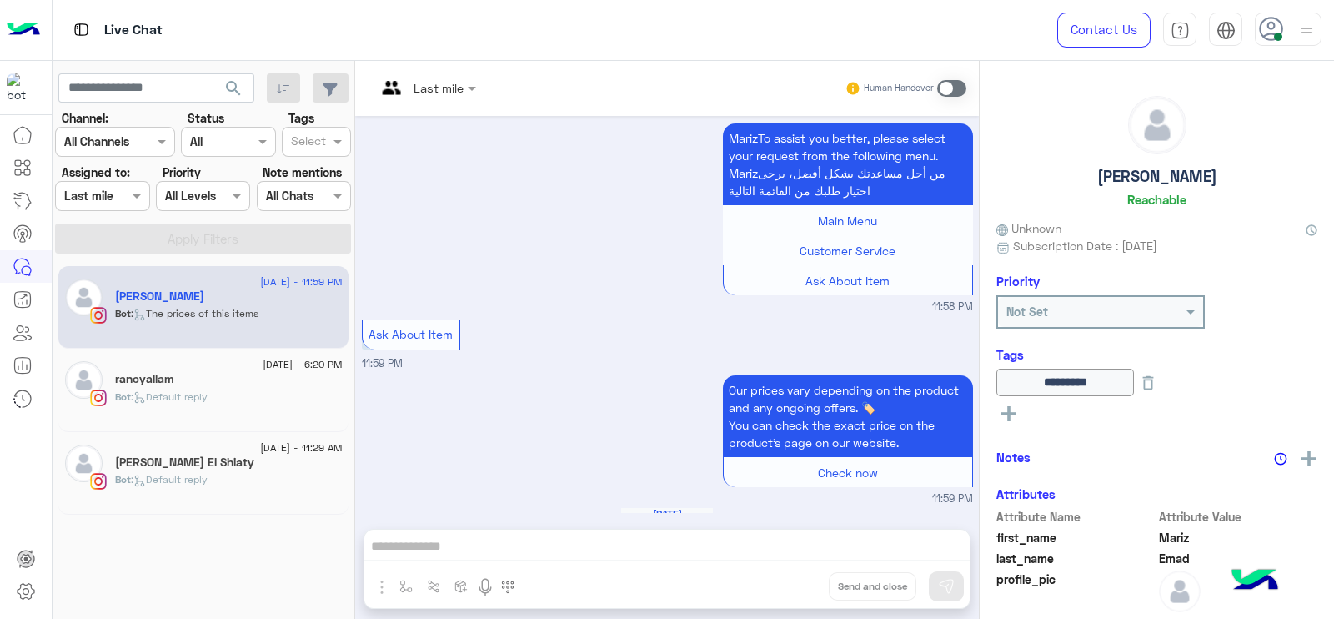
click at [413, 103] on div "Last mile Human Handover" at bounding box center [667, 88] width 624 height 55
click at [471, 57] on div "Live Chat" at bounding box center [480, 30] width 855 height 60
click at [446, 89] on div at bounding box center [426, 87] width 117 height 19
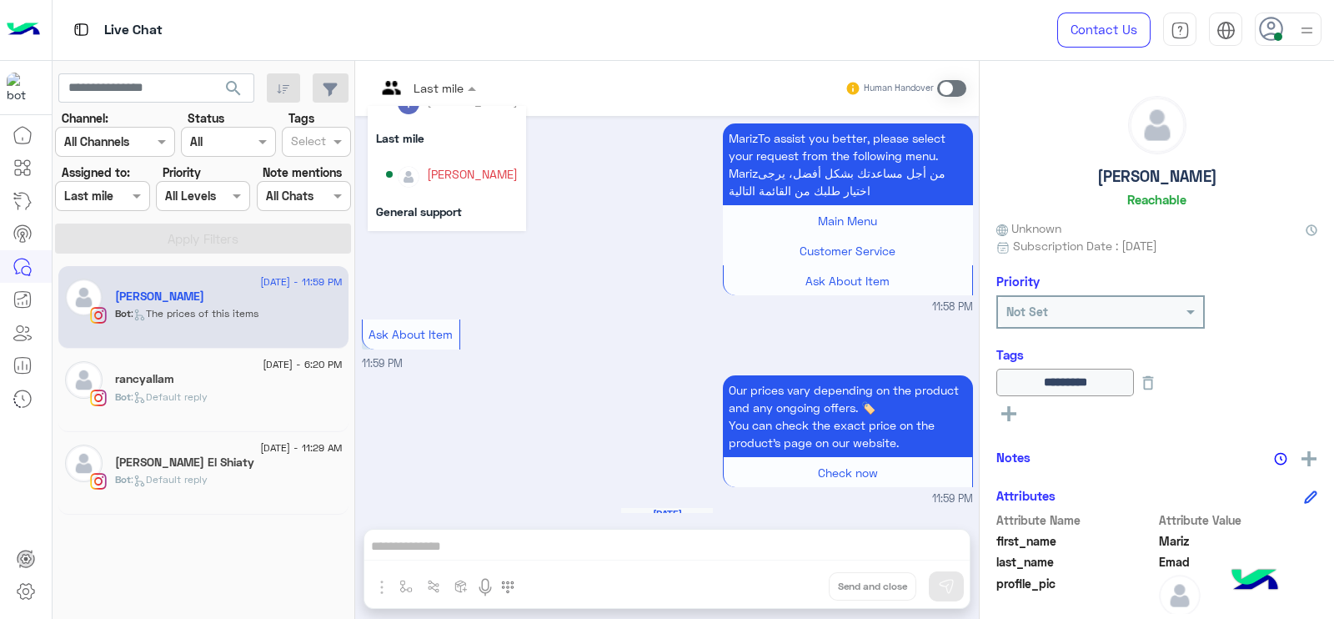
scroll to position [191, 0]
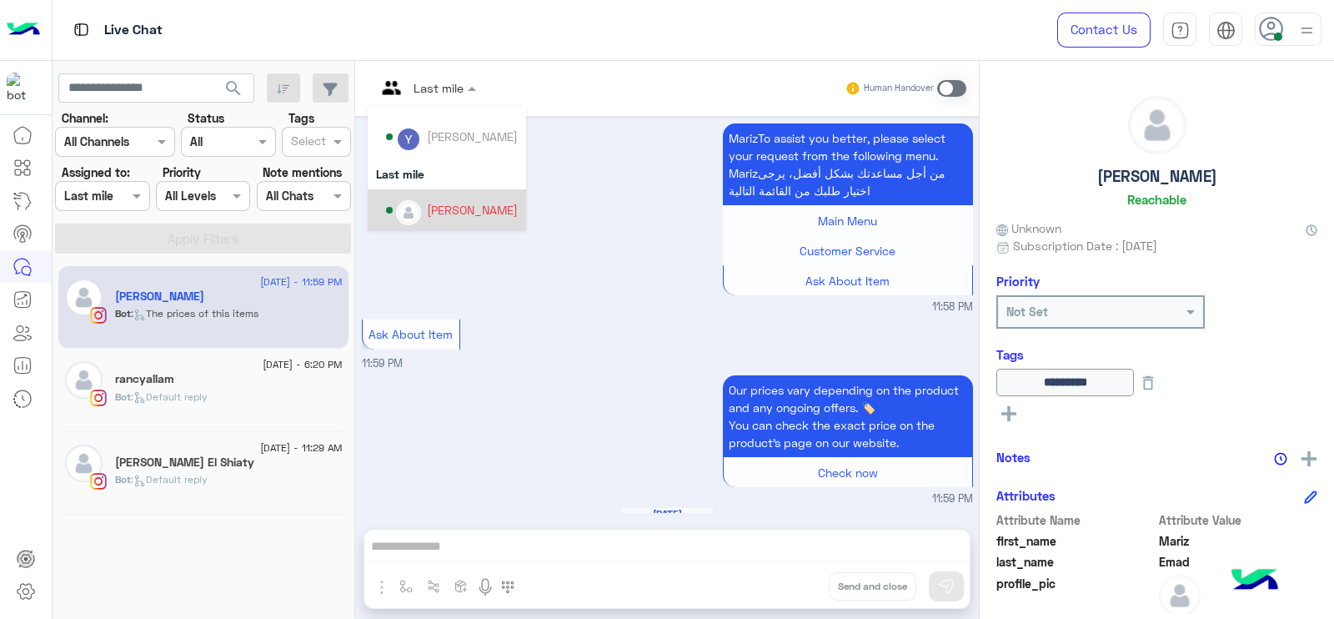
click at [444, 198] on div "[PERSON_NAME]" at bounding box center [452, 210] width 132 height 29
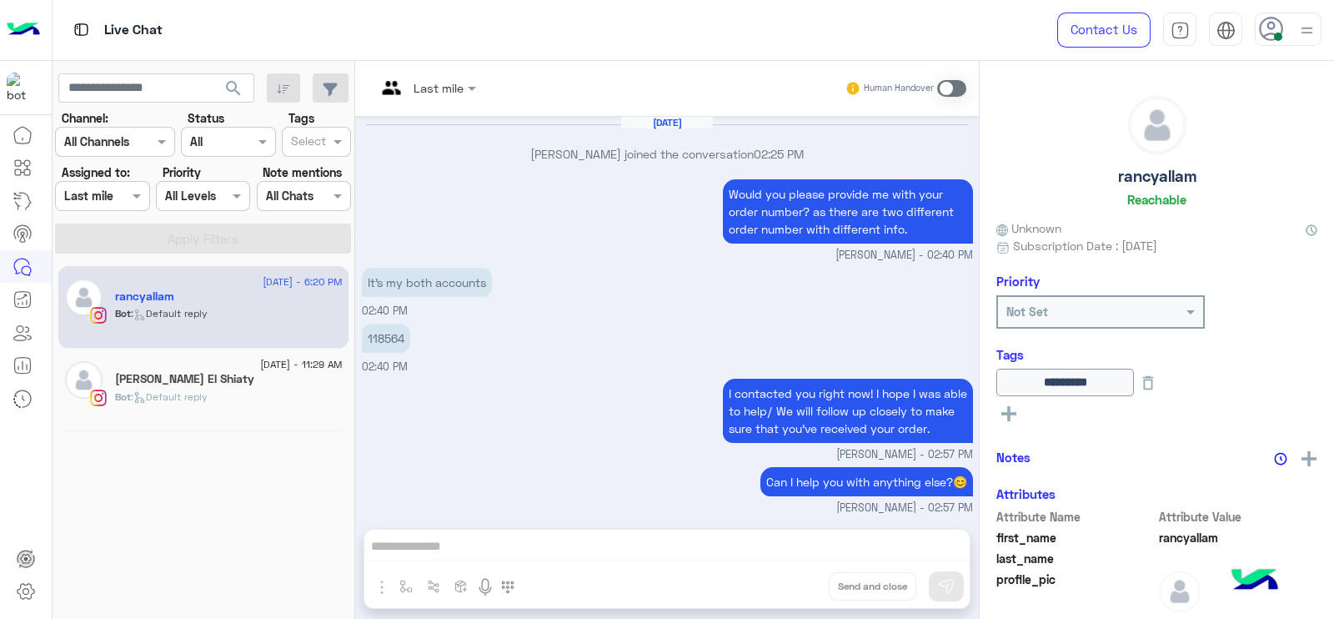
scroll to position [1374, 0]
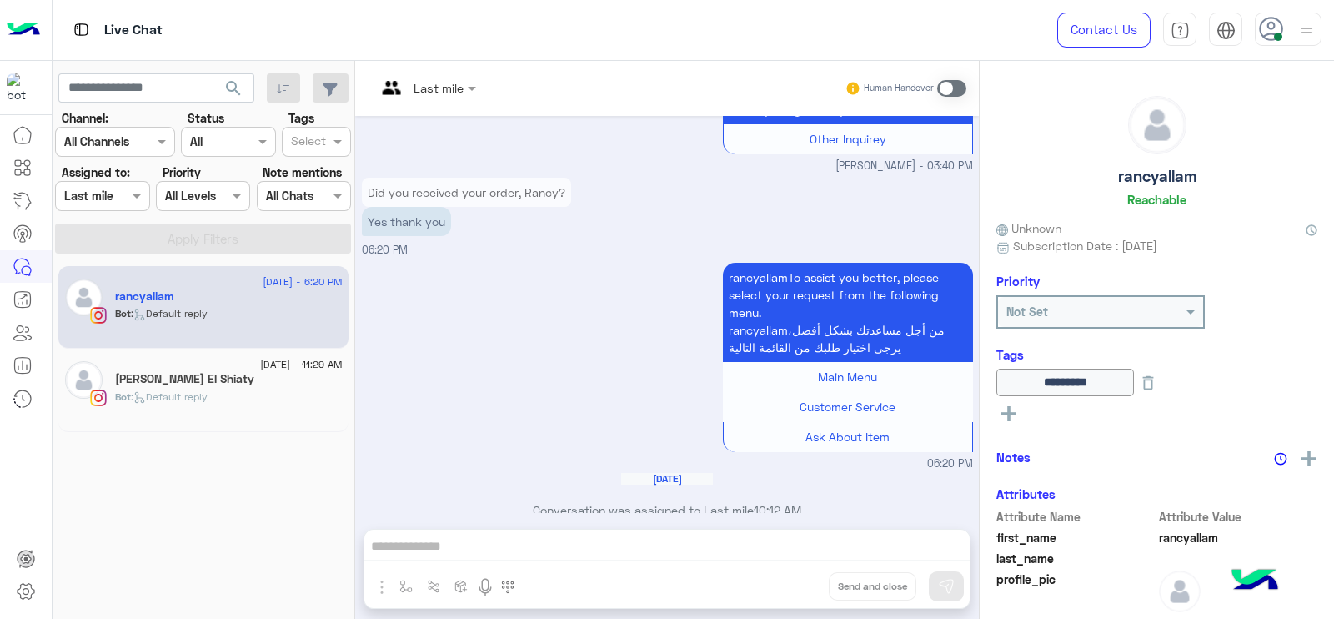
click at [434, 98] on div "Last mile" at bounding box center [420, 88] width 88 height 40
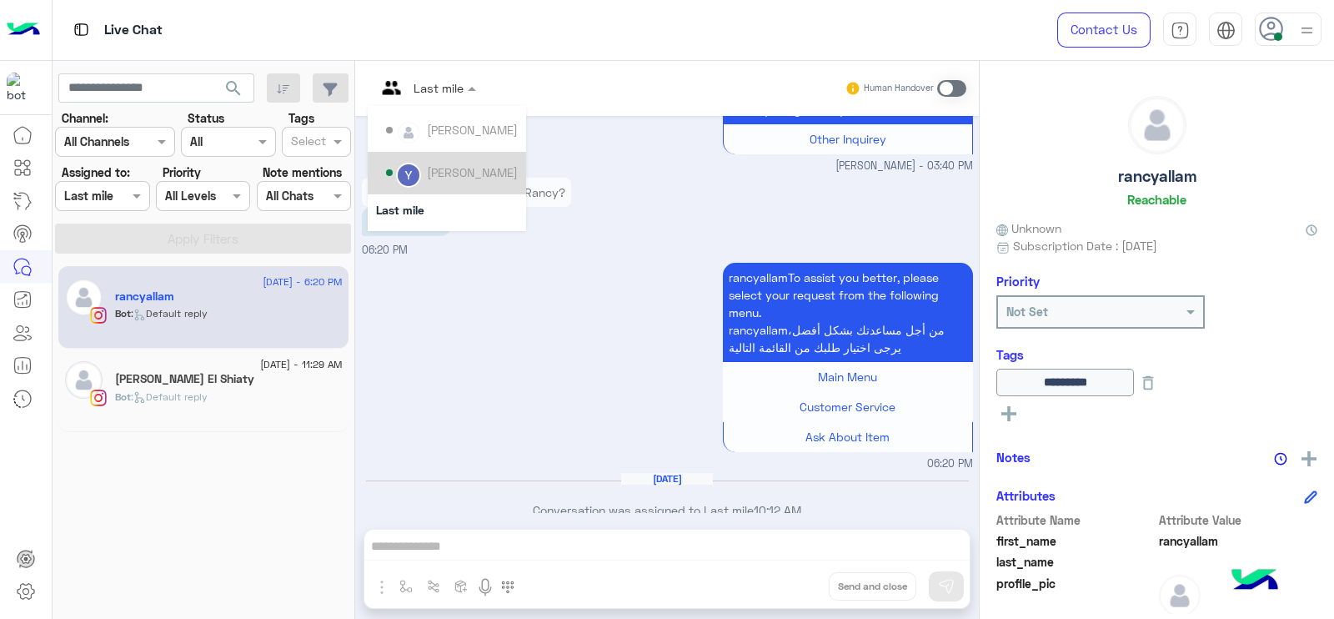
scroll to position [191, 0]
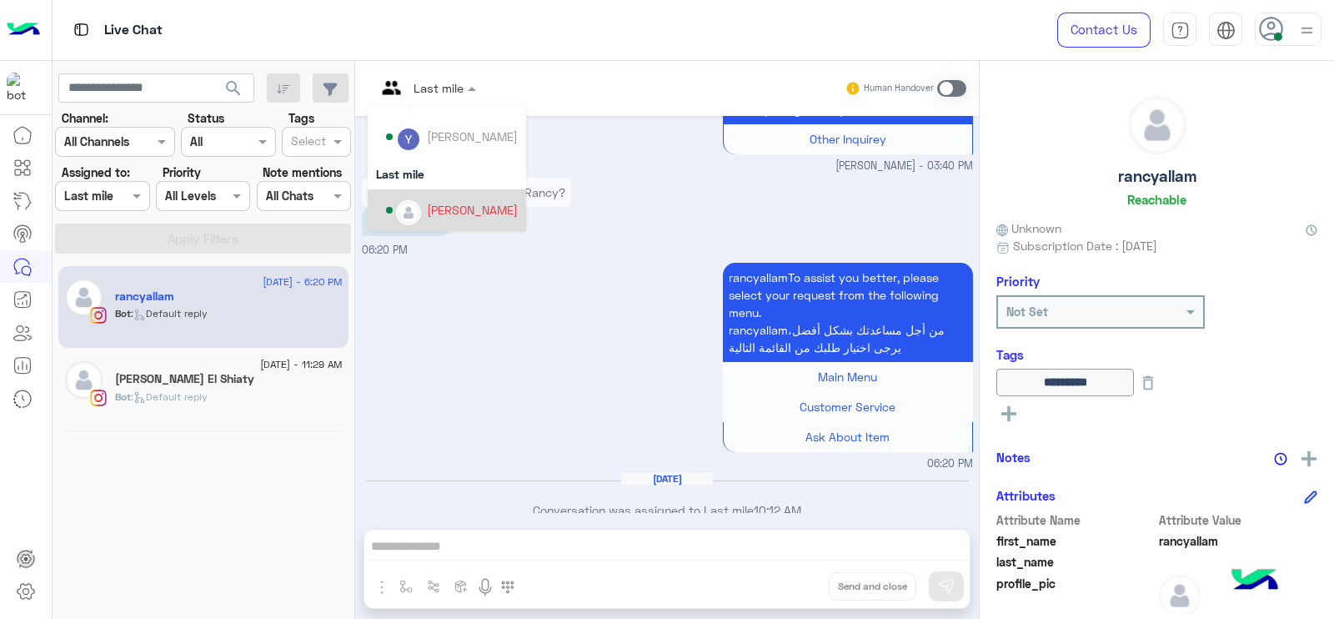
click at [426, 190] on div "[PERSON_NAME]" at bounding box center [447, 210] width 158 height 43
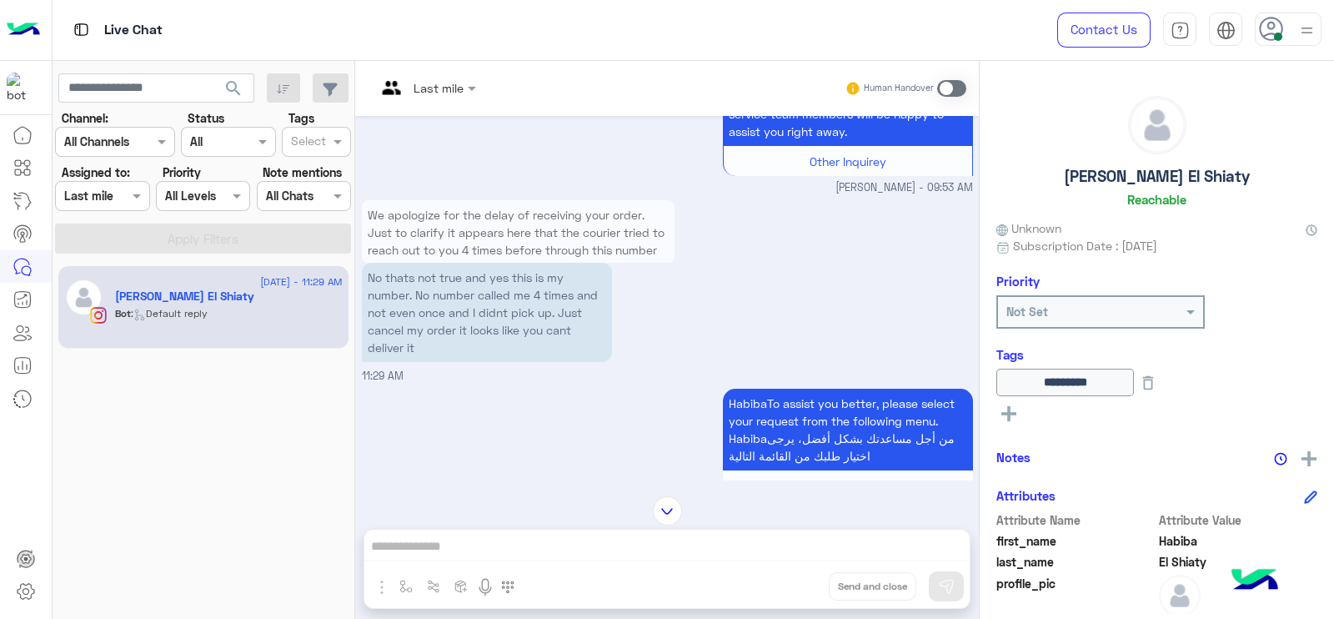
scroll to position [1629, 0]
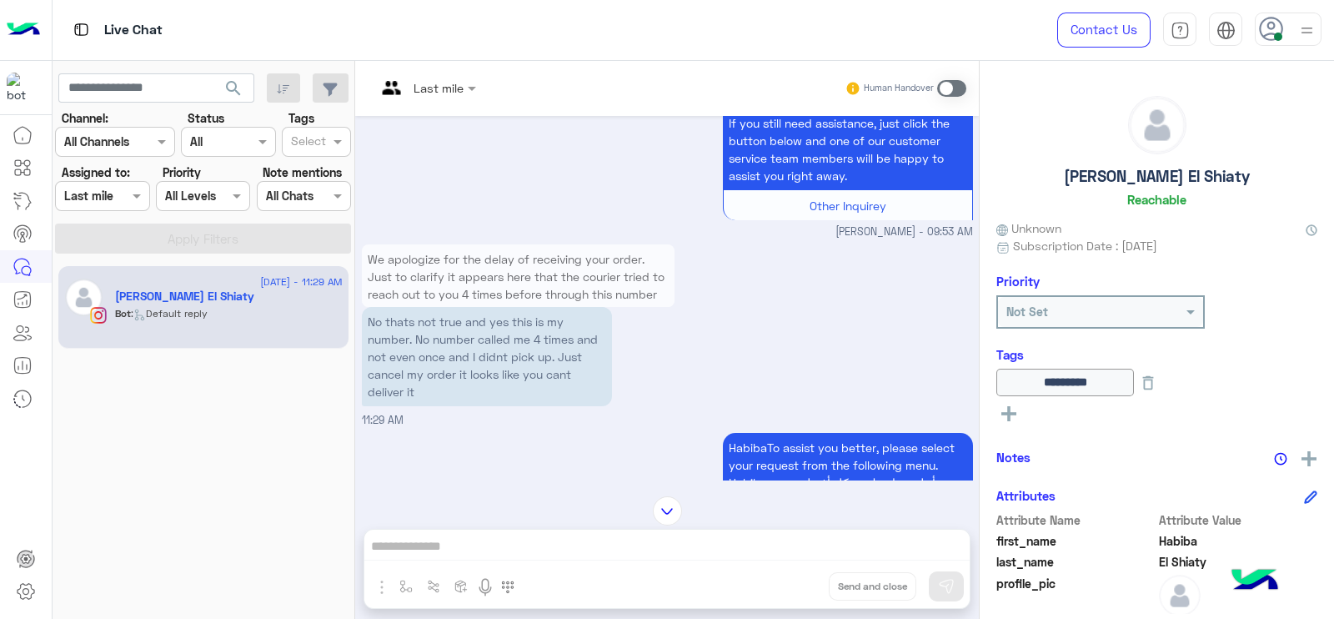
click at [449, 90] on div at bounding box center [426, 87] width 117 height 19
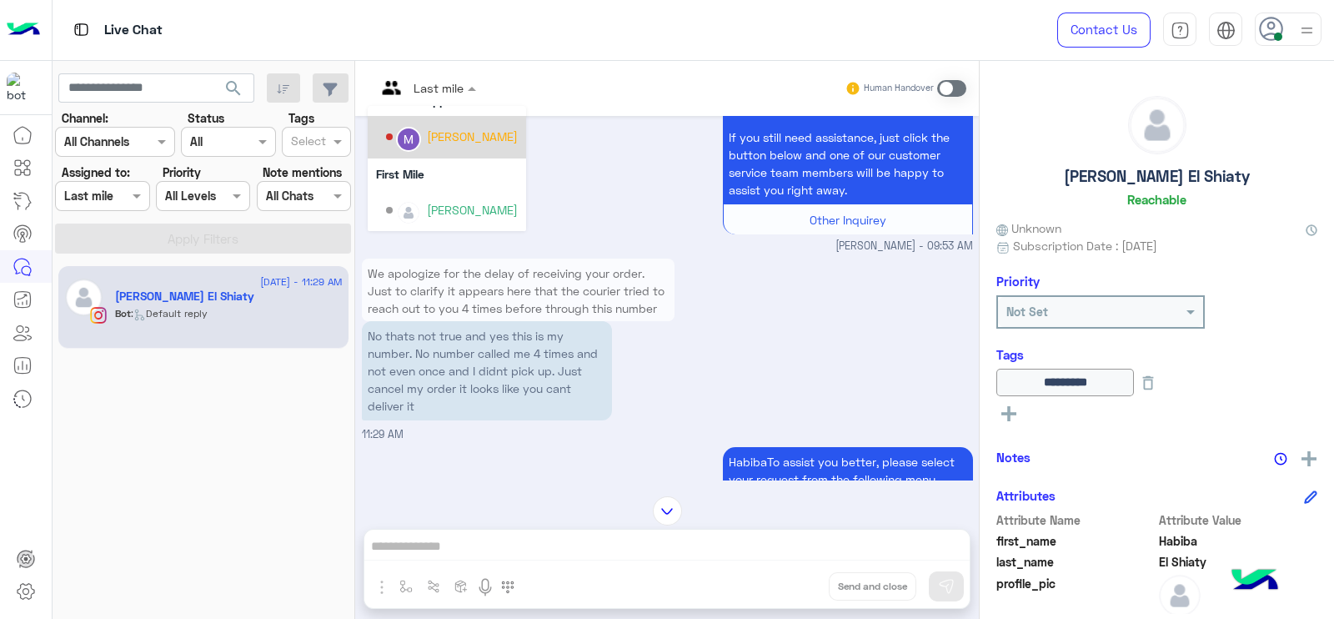
scroll to position [1611, 0]
drag, startPoint x: 220, startPoint y: 423, endPoint x: 233, endPoint y: 351, distance: 72.9
click at [220, 420] on div "11 August - 11:29 AM Habiba El Shiaty Bot : Default reply" at bounding box center [204, 441] width 303 height 365
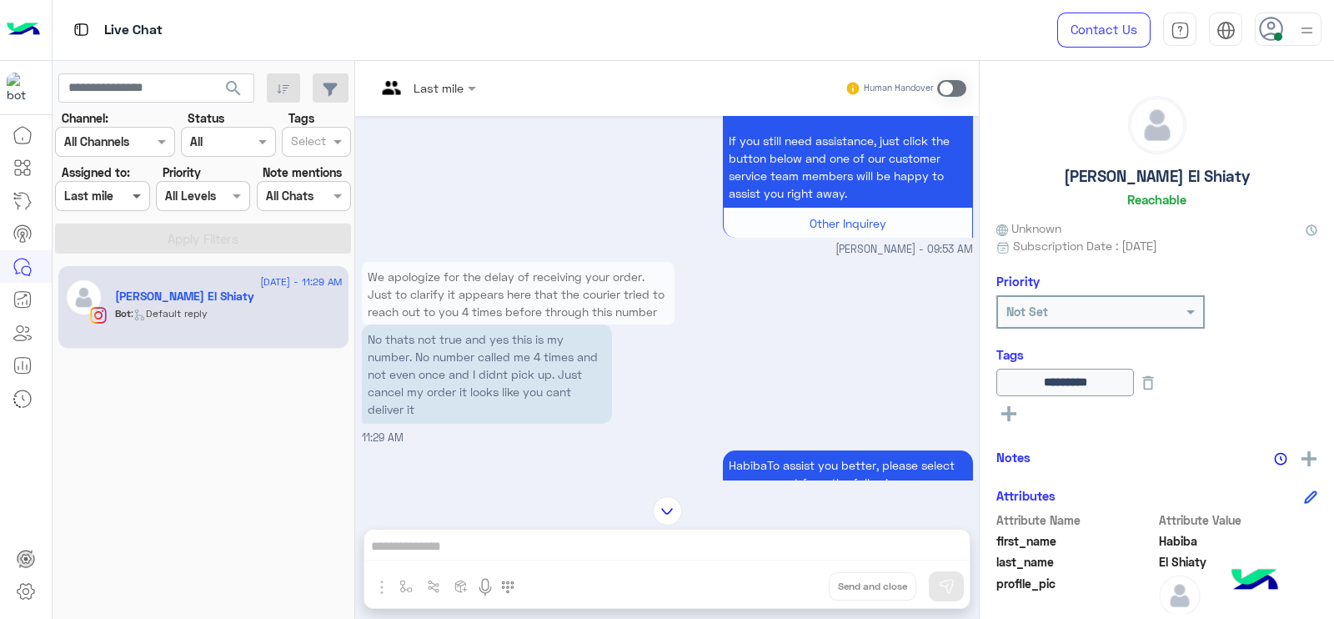
click at [133, 197] on span at bounding box center [138, 196] width 21 height 18
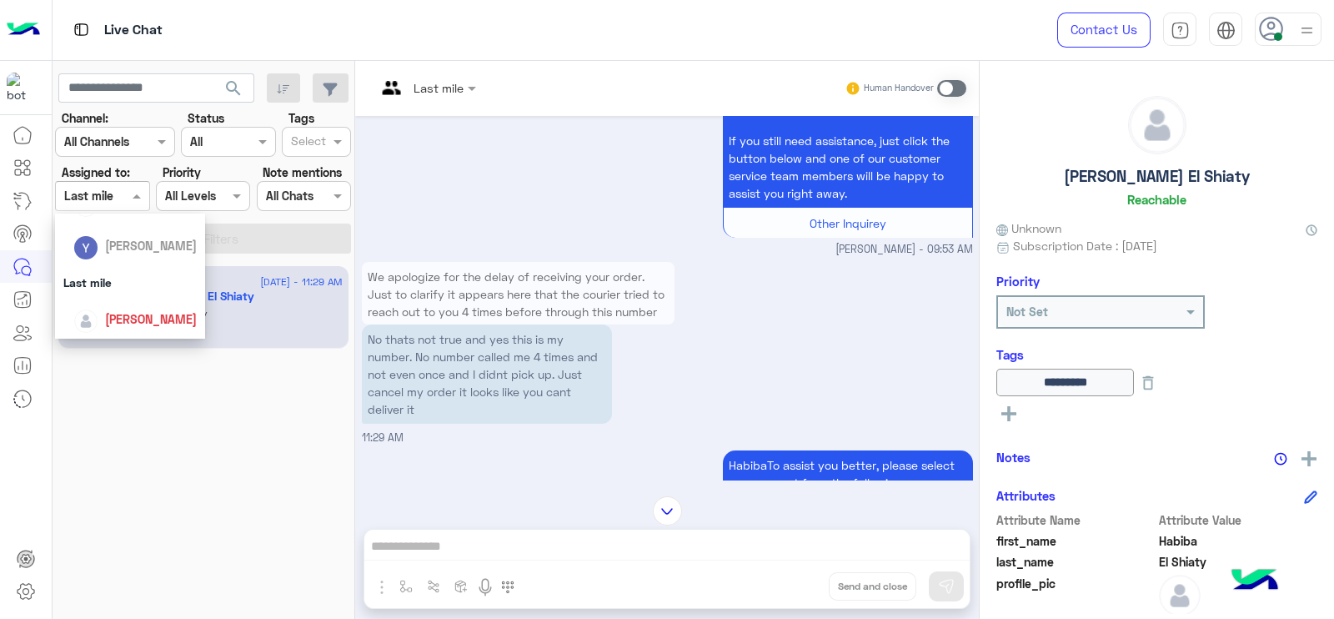
scroll to position [260, 0]
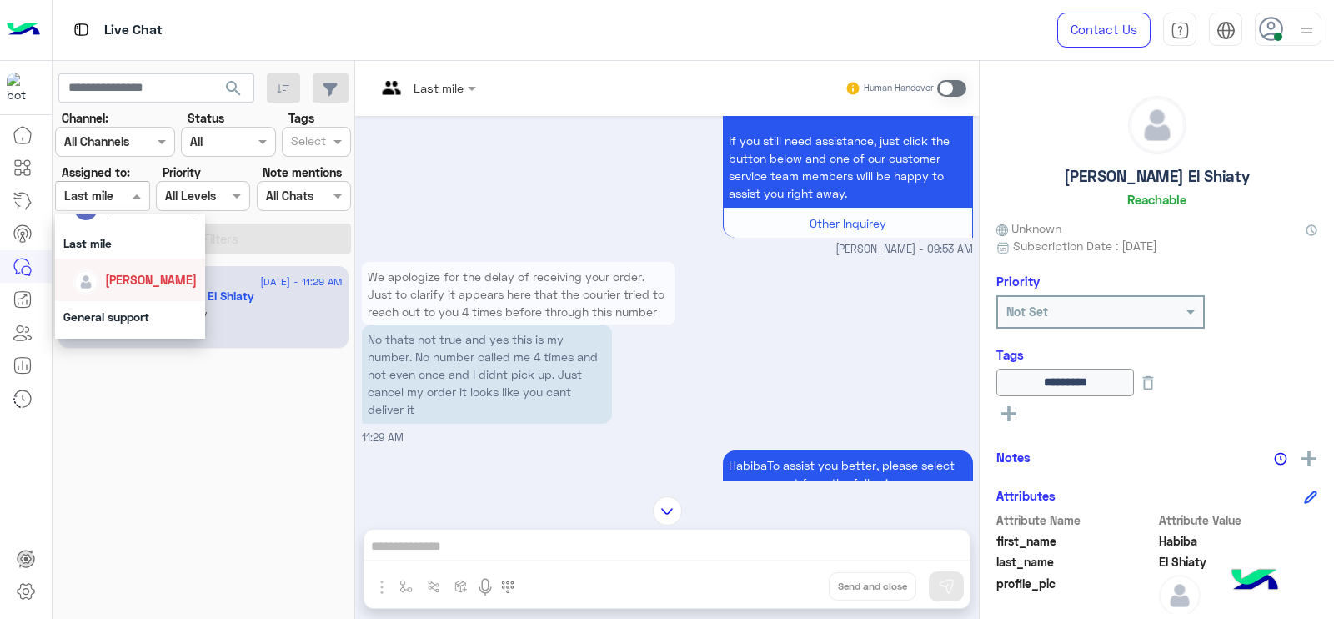
click at [143, 265] on div "[PERSON_NAME]" at bounding box center [134, 279] width 123 height 29
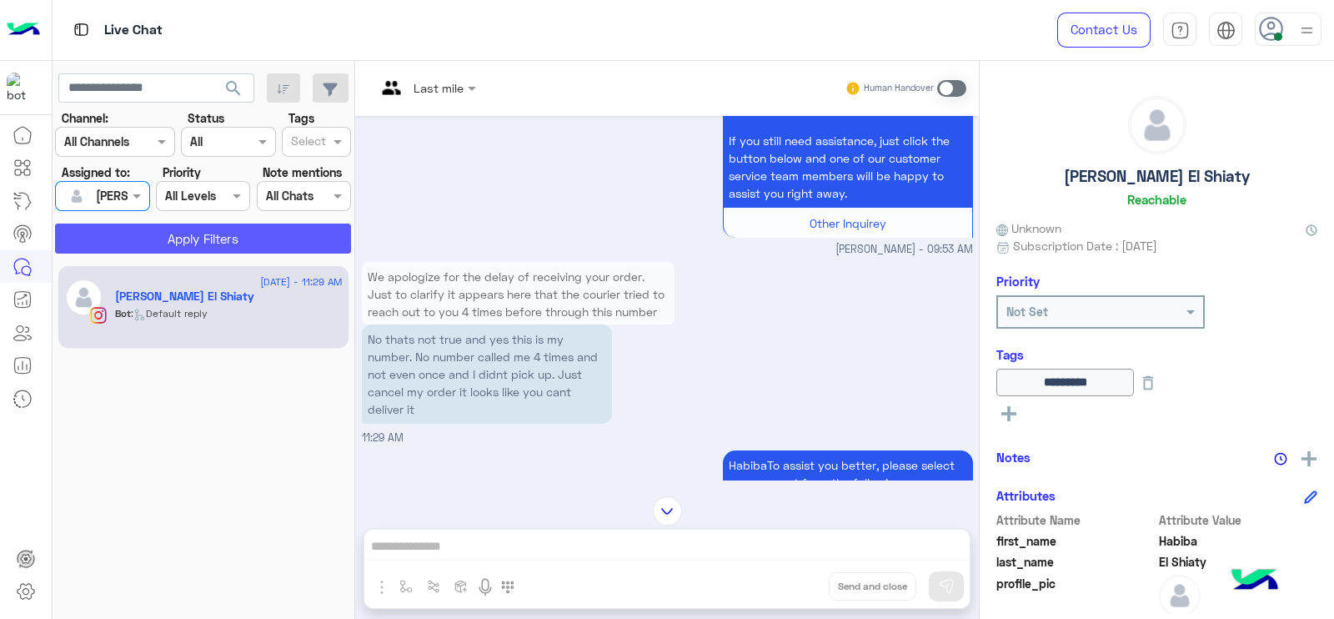
click at [165, 234] on button "Apply Filters" at bounding box center [203, 238] width 296 height 30
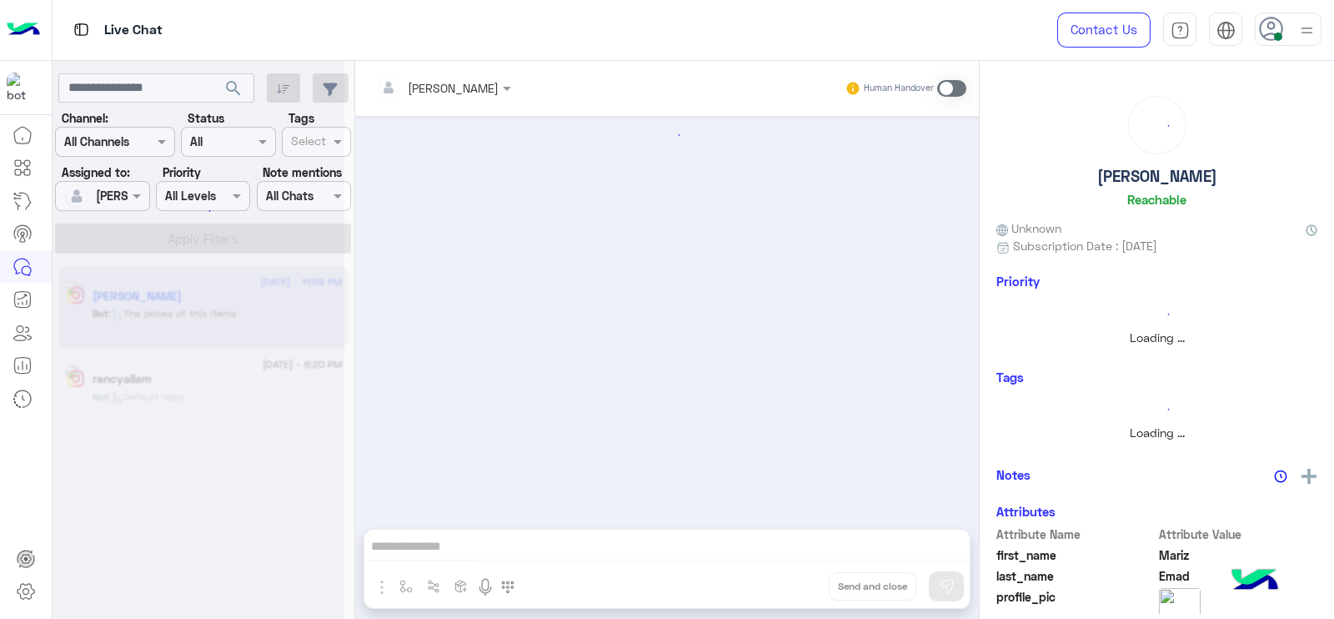
scroll to position [1470, 0]
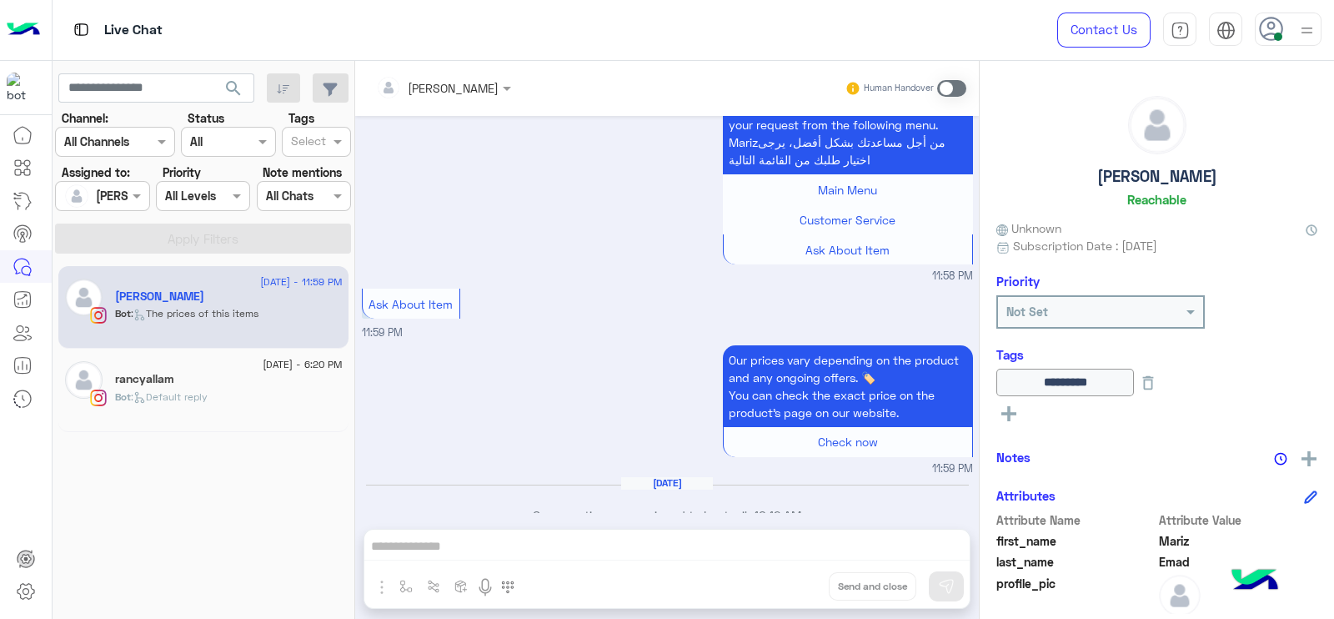
click at [228, 363] on div "11 August - 6:20 PM" at bounding box center [229, 366] width 228 height 11
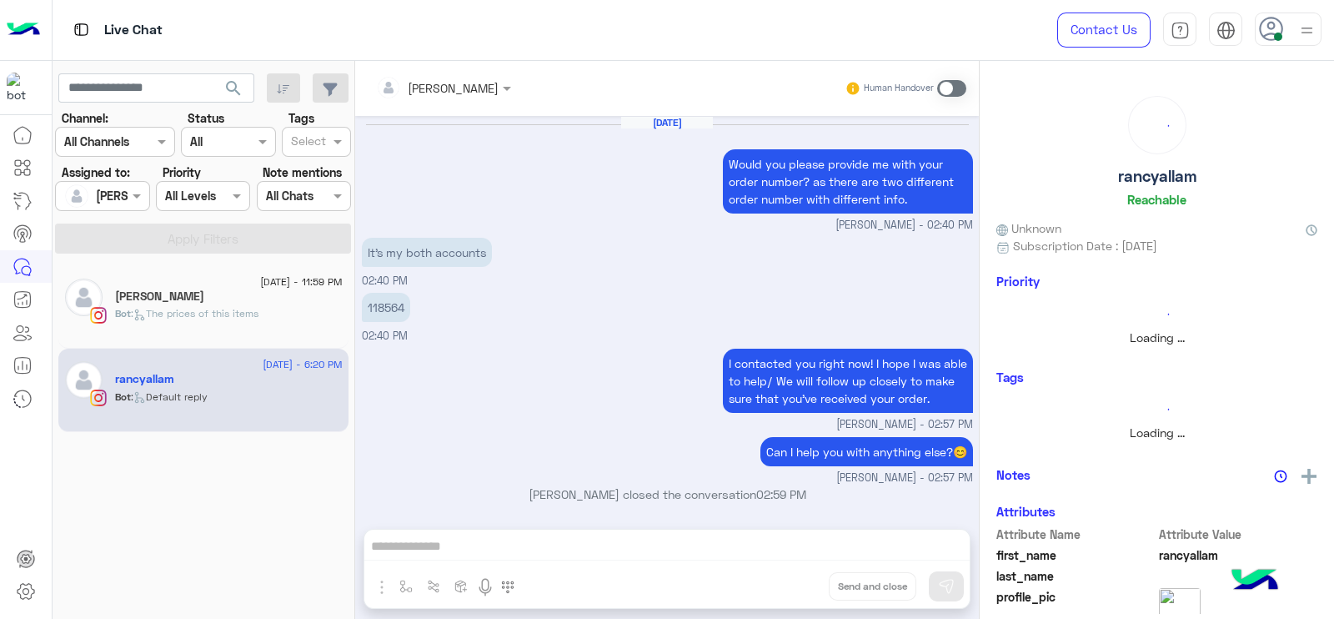
scroll to position [1374, 0]
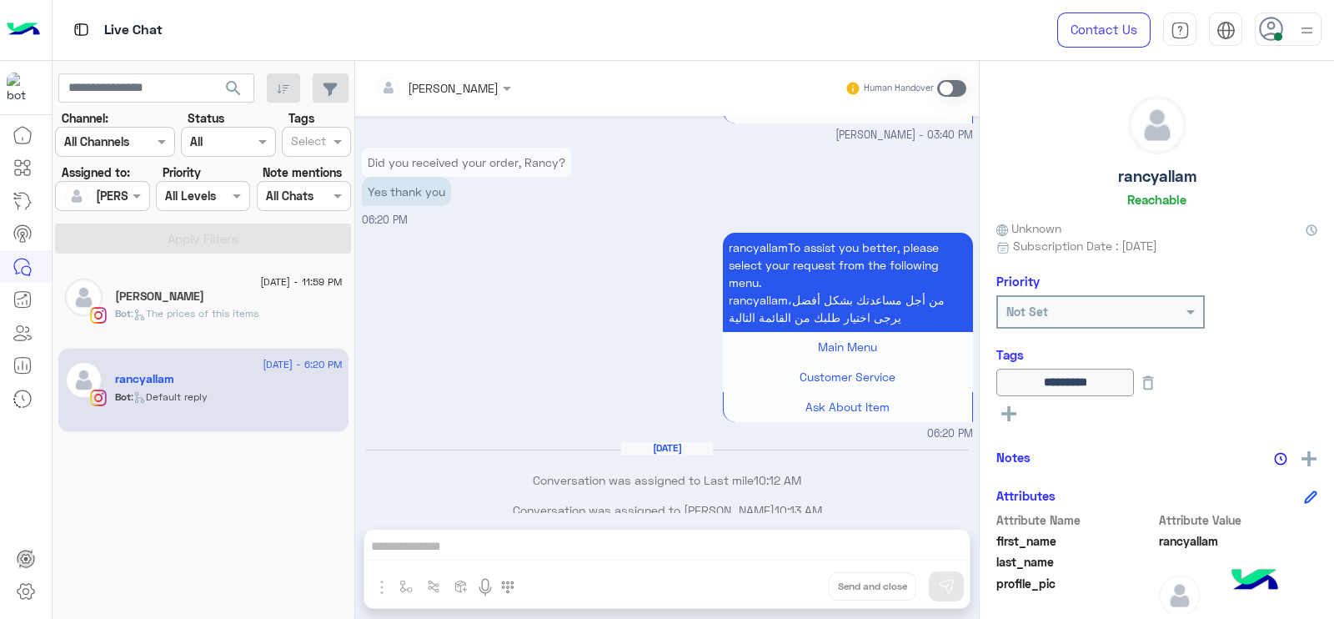
click at [934, 88] on div "Human Handover" at bounding box center [906, 88] width 123 height 30
click at [403, 585] on div "Jana Aboelseoud Human Handover Aug 9, 2025 Would you please provide me with you…" at bounding box center [667, 343] width 624 height 565
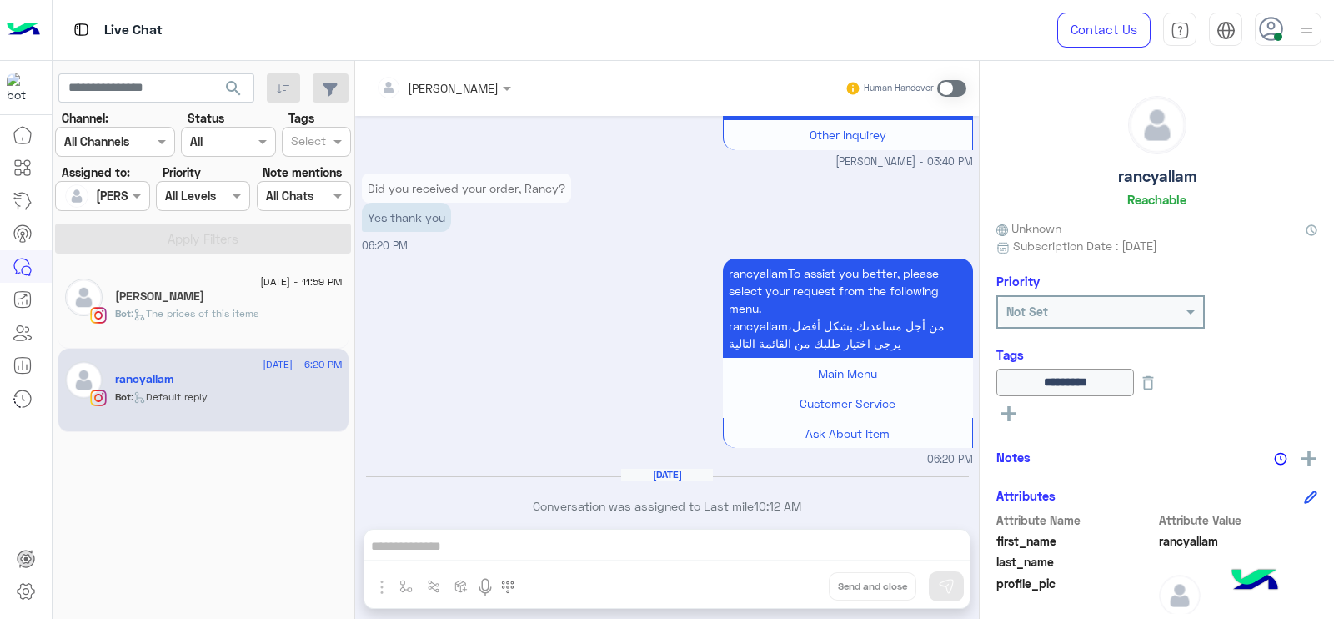
scroll to position [3315, 0]
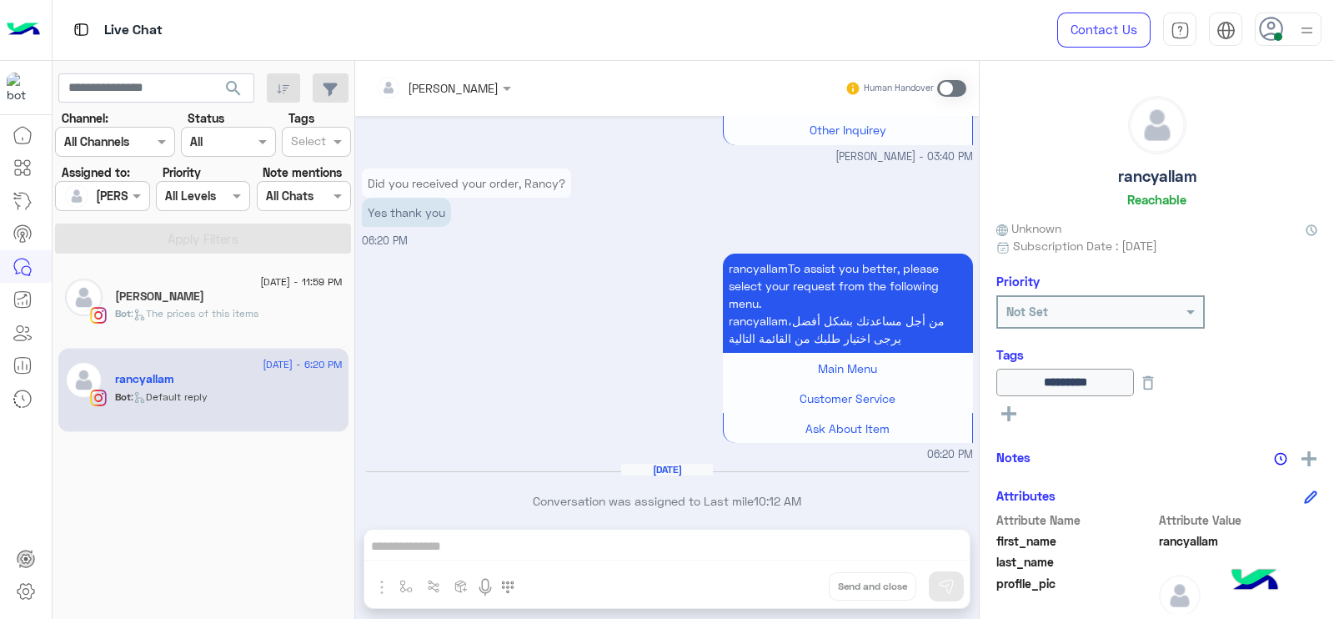
click at [952, 89] on span at bounding box center [951, 88] width 29 height 17
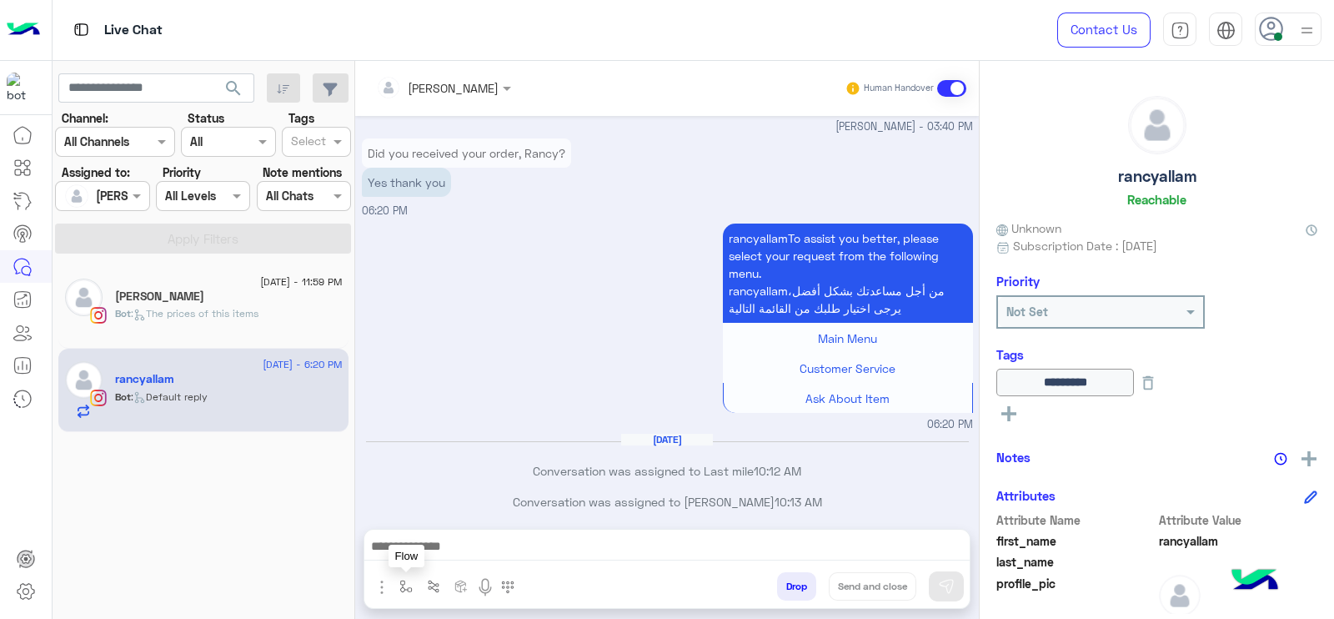
click at [408, 583] on img "button" at bounding box center [405, 586] width 13 height 13
click at [429, 552] on input "text" at bounding box center [436, 549] width 68 height 19
type input "*"
click at [484, 494] on div "J Greeting" at bounding box center [455, 487] width 123 height 33
type textarea "**********"
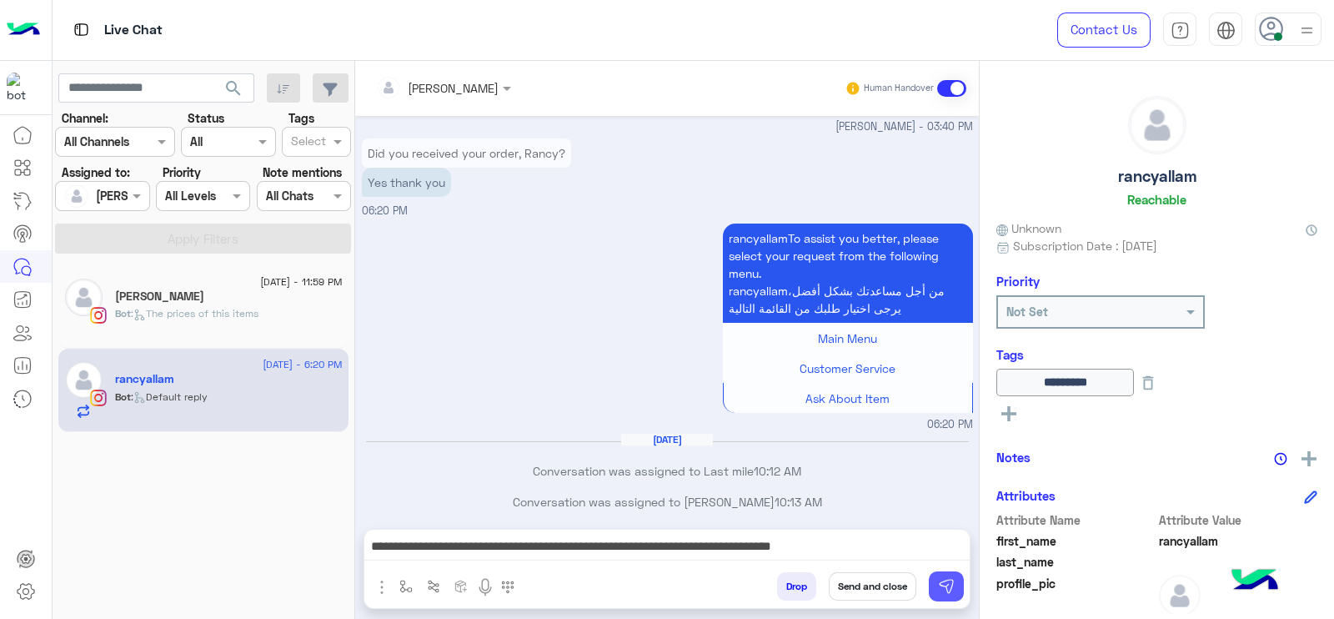
click at [936, 586] on button at bounding box center [946, 586] width 35 height 30
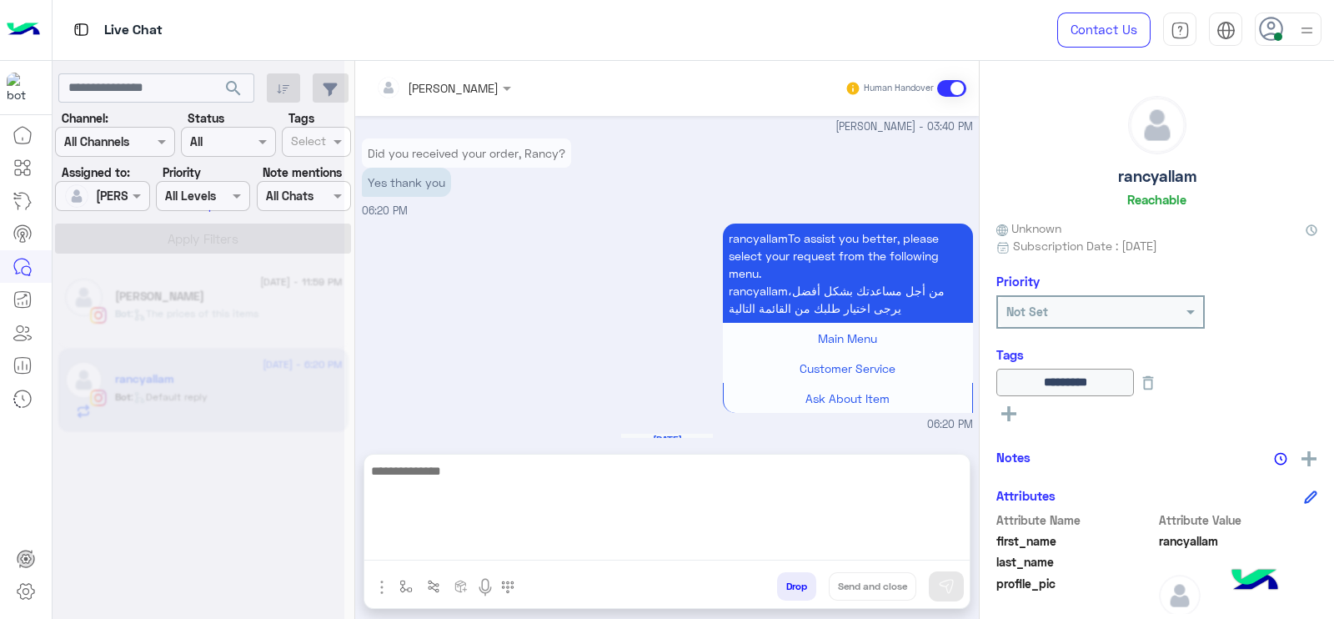
click at [916, 556] on textarea at bounding box center [666, 510] width 605 height 100
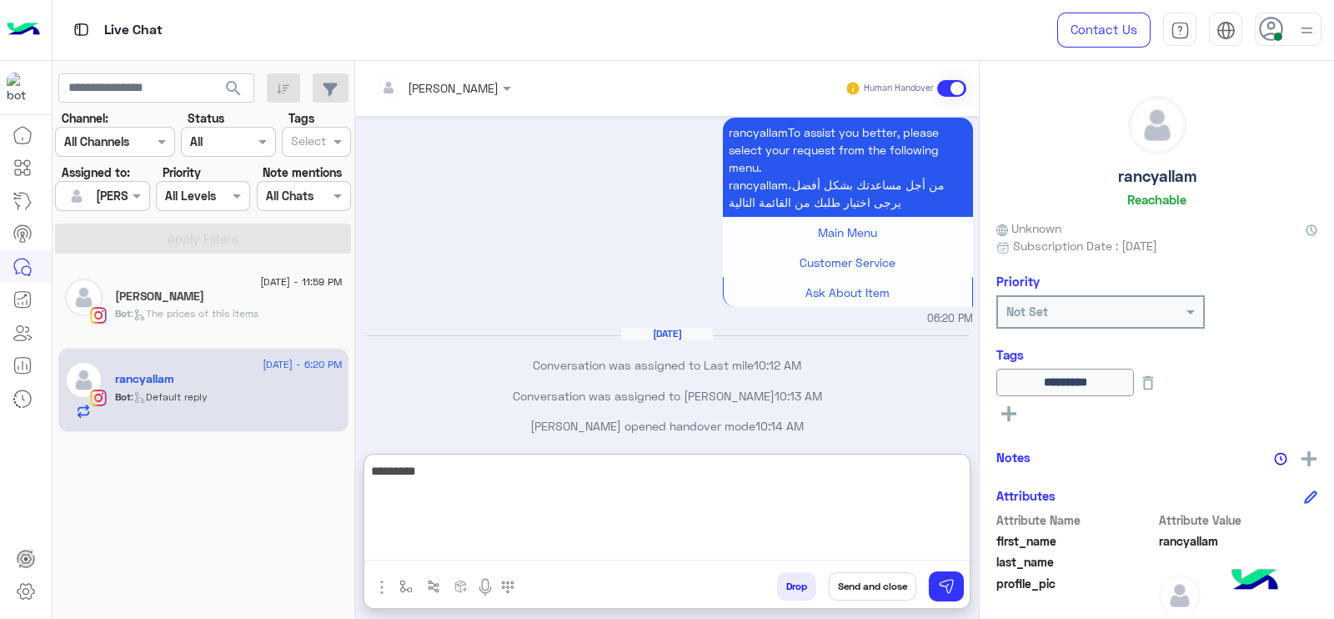
scroll to position [3551, 0]
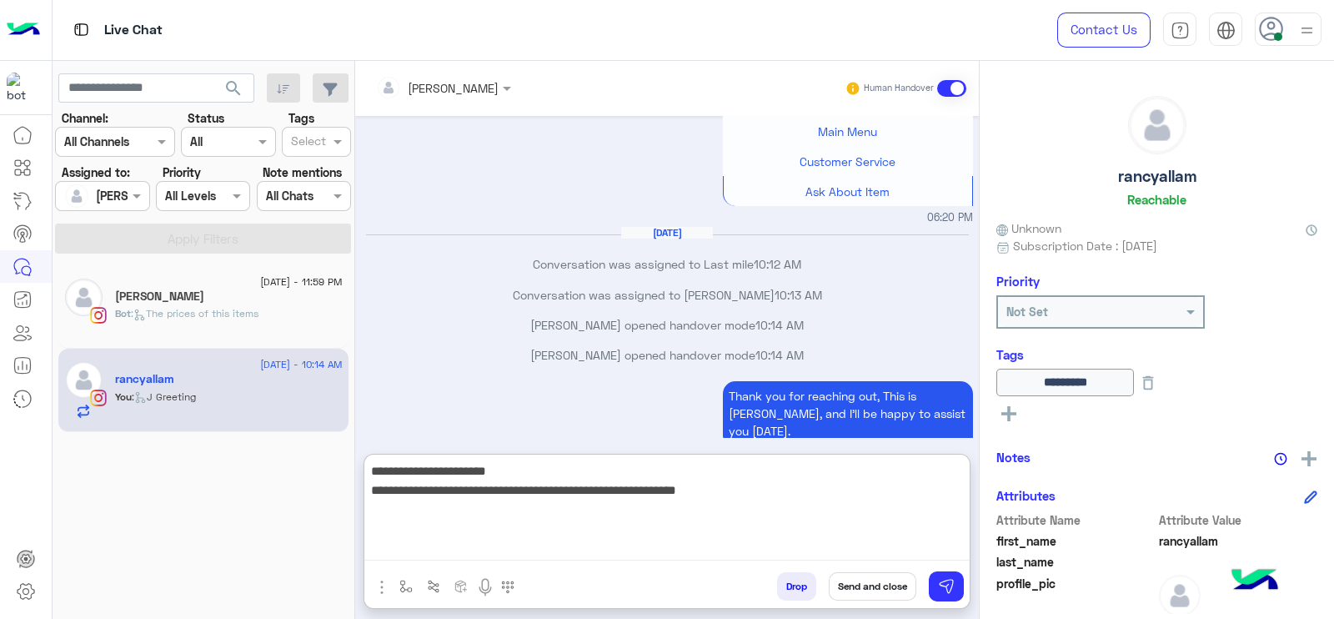
click at [768, 485] on textarea "**********" at bounding box center [666, 510] width 605 height 100
click at [802, 505] on textarea "**********" at bounding box center [666, 510] width 605 height 100
click at [750, 503] on textarea "**********" at bounding box center [666, 510] width 605 height 100
type textarea "**********"
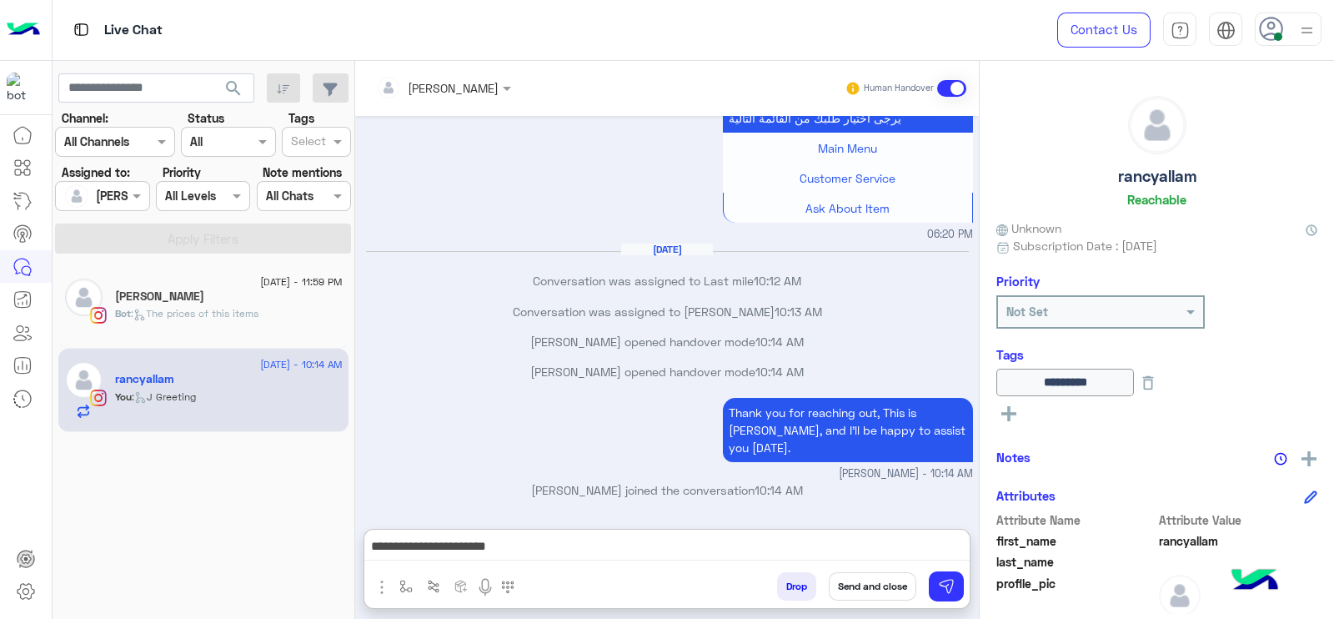
click at [1162, 377] on button at bounding box center [1148, 383] width 28 height 28
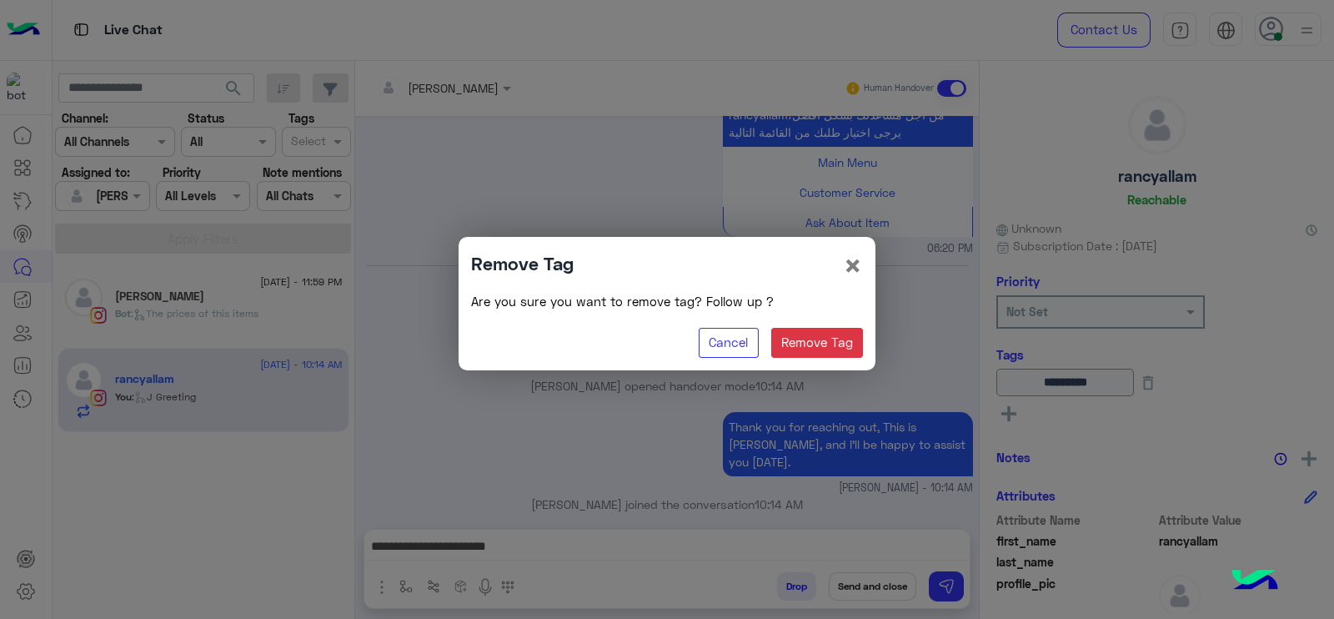
scroll to position [3476, 0]
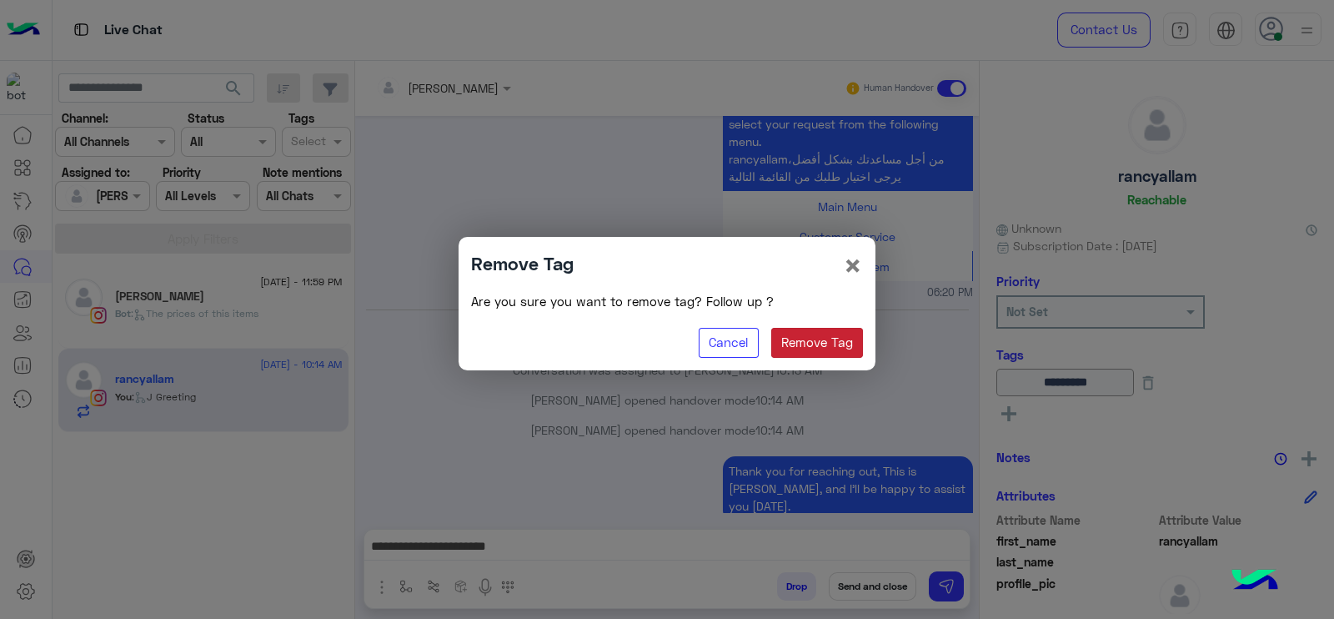
click at [829, 342] on button "Remove Tag" at bounding box center [817, 343] width 93 height 30
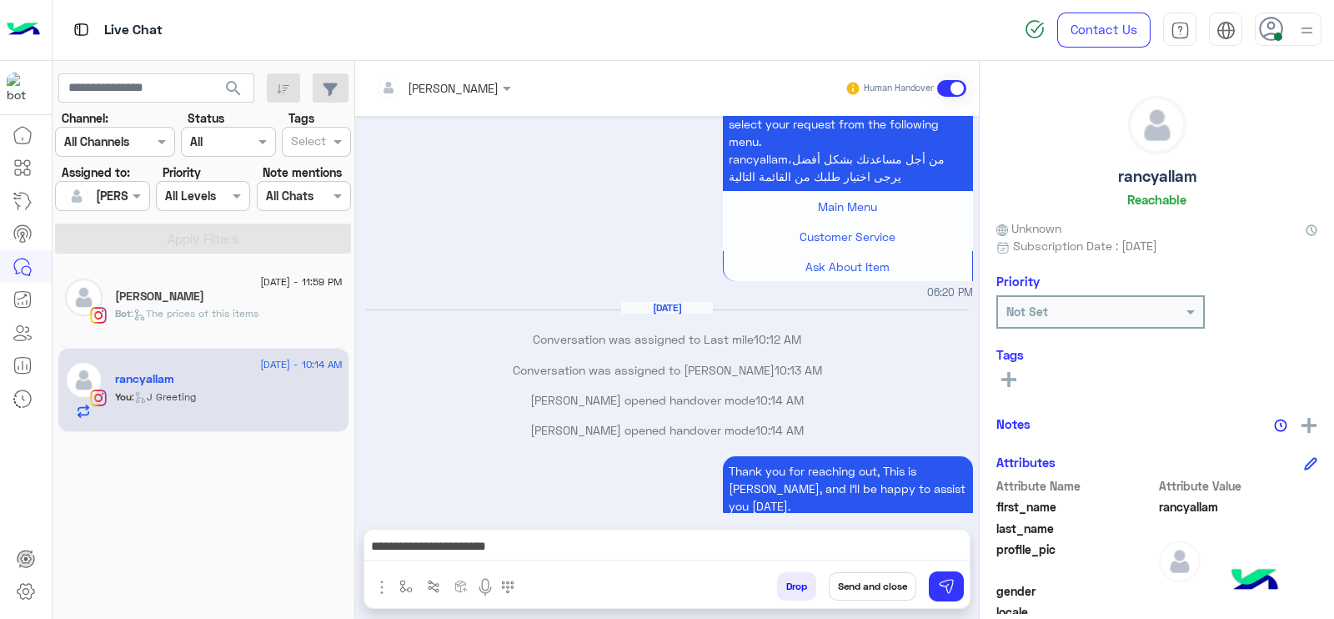
click at [846, 581] on button "Send and close" at bounding box center [873, 586] width 88 height 28
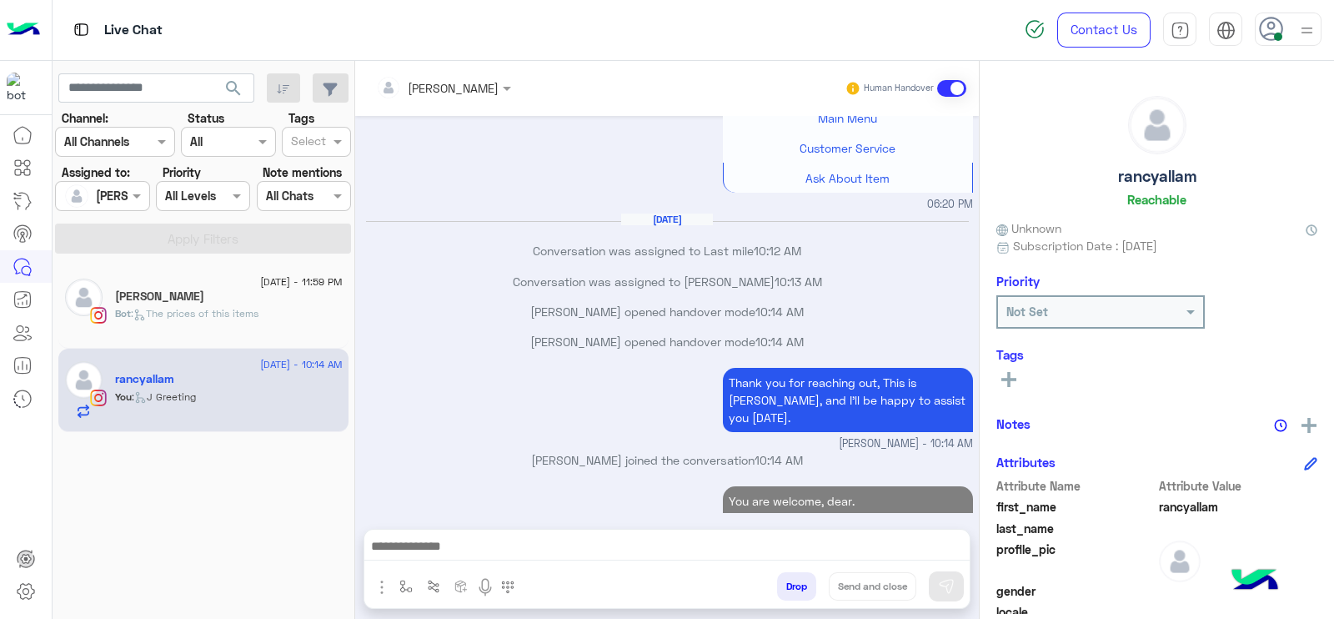
scroll to position [3595, 0]
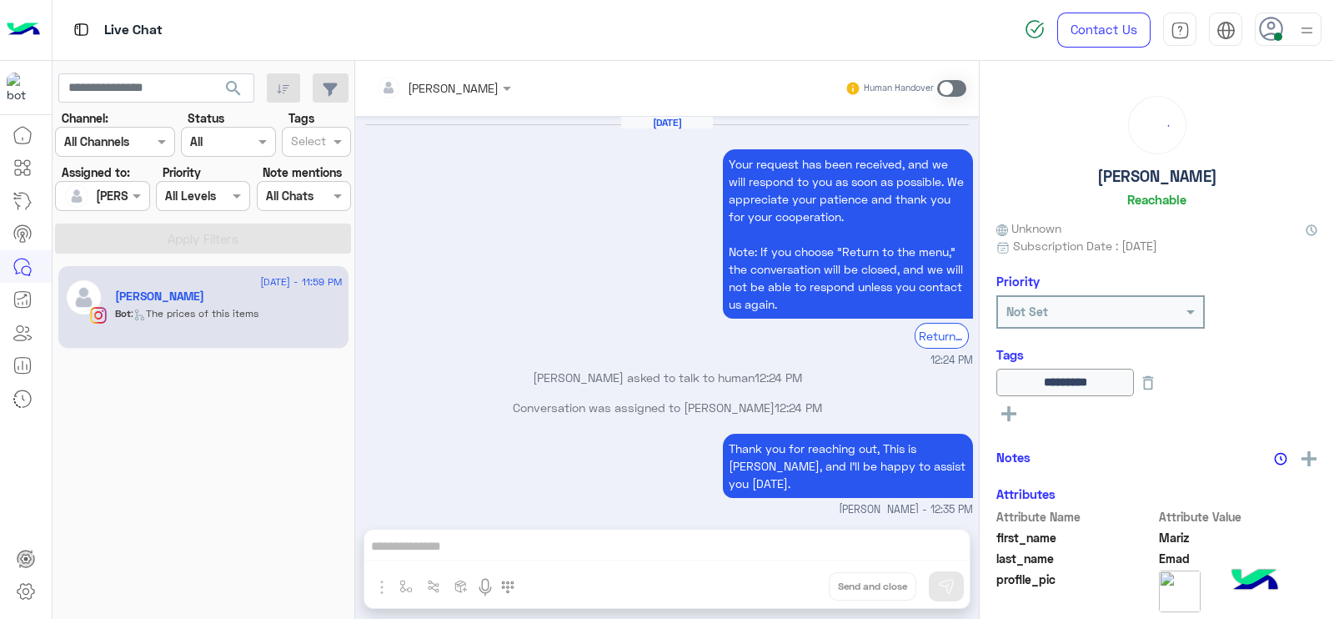
scroll to position [1470, 0]
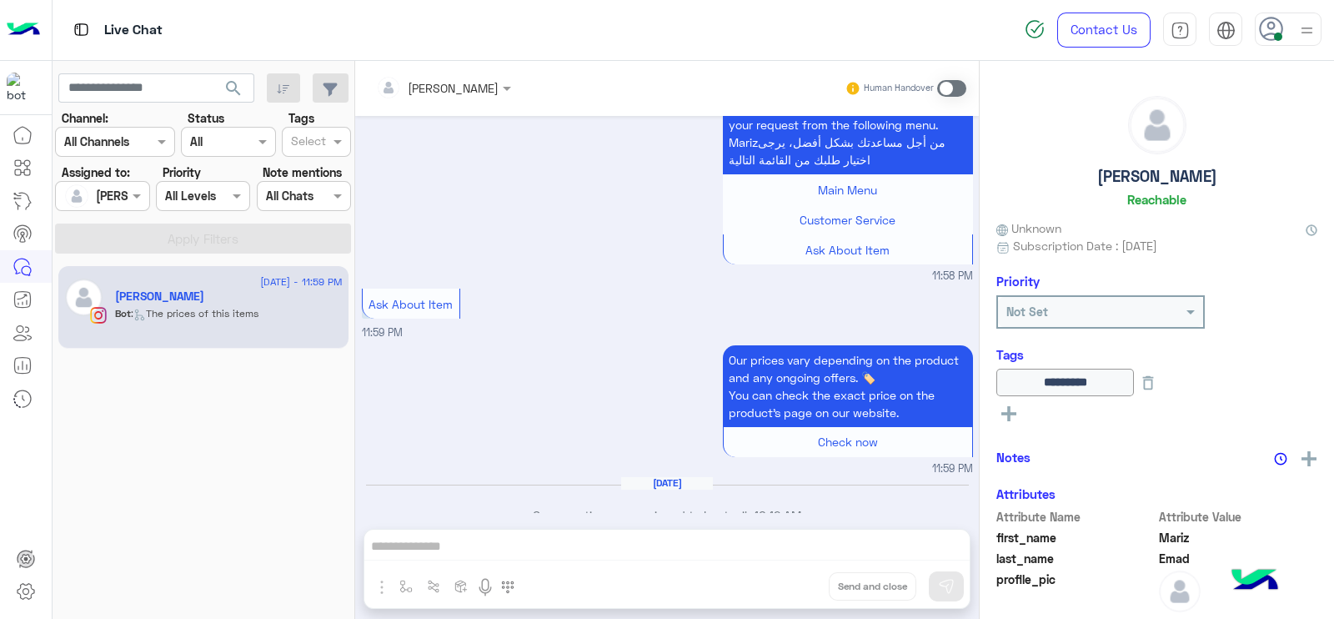
click at [956, 89] on span at bounding box center [951, 88] width 29 height 17
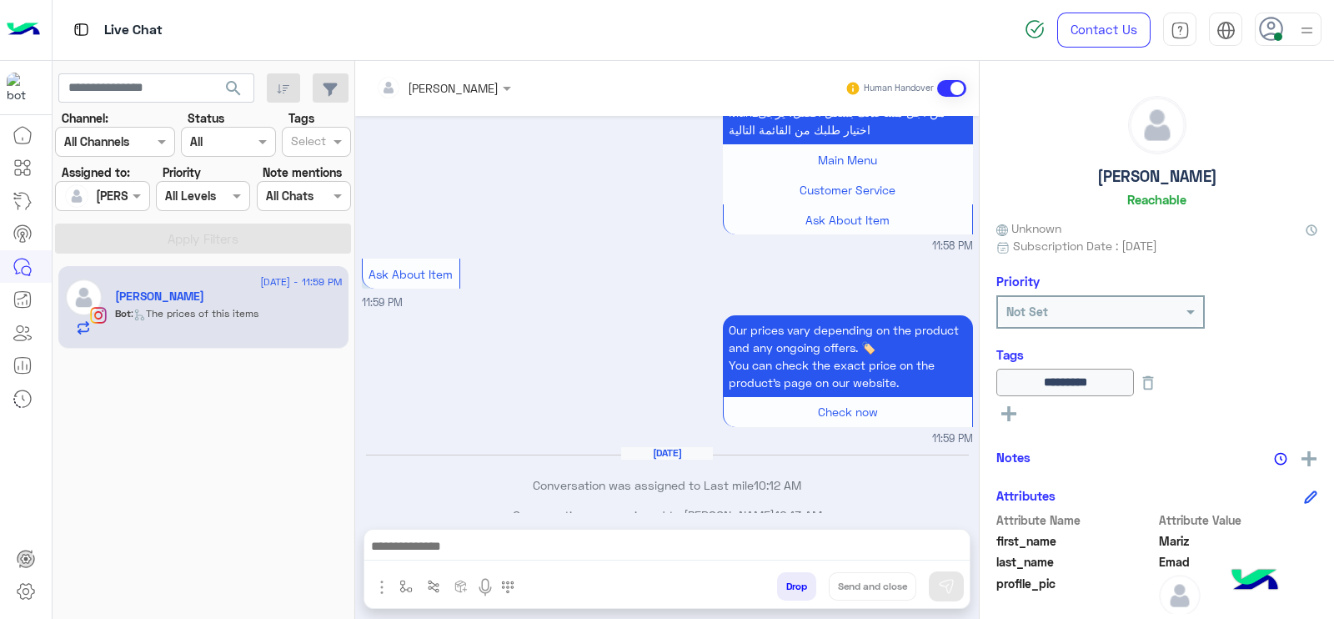
click at [403, 582] on img "button" at bounding box center [405, 586] width 13 height 13
click at [438, 549] on input "text" at bounding box center [436, 549] width 68 height 19
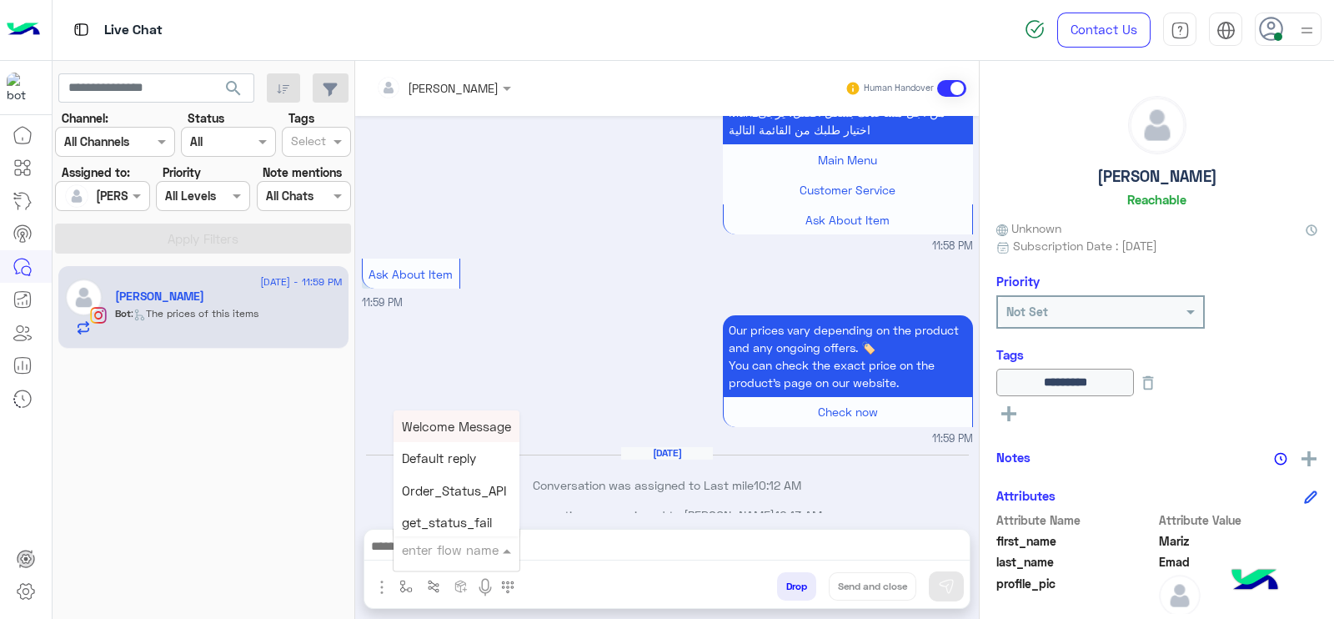
type input "*"
click at [447, 485] on span "J Greeting" at bounding box center [432, 486] width 60 height 15
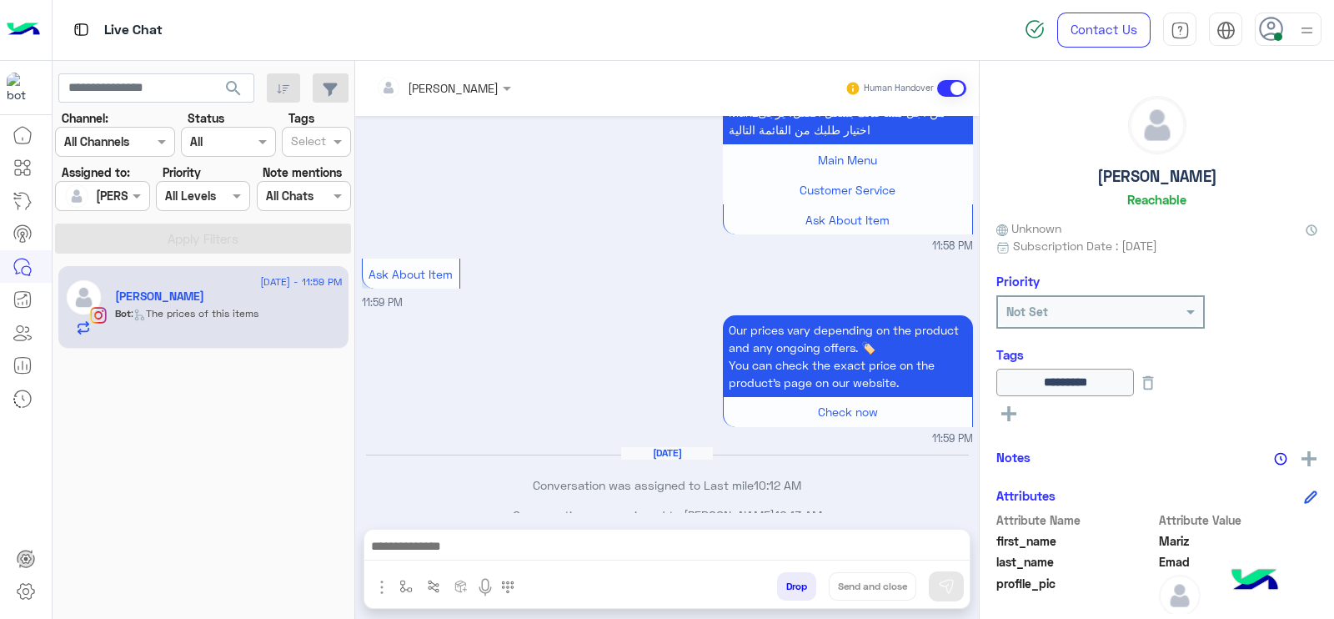
type textarea "**********"
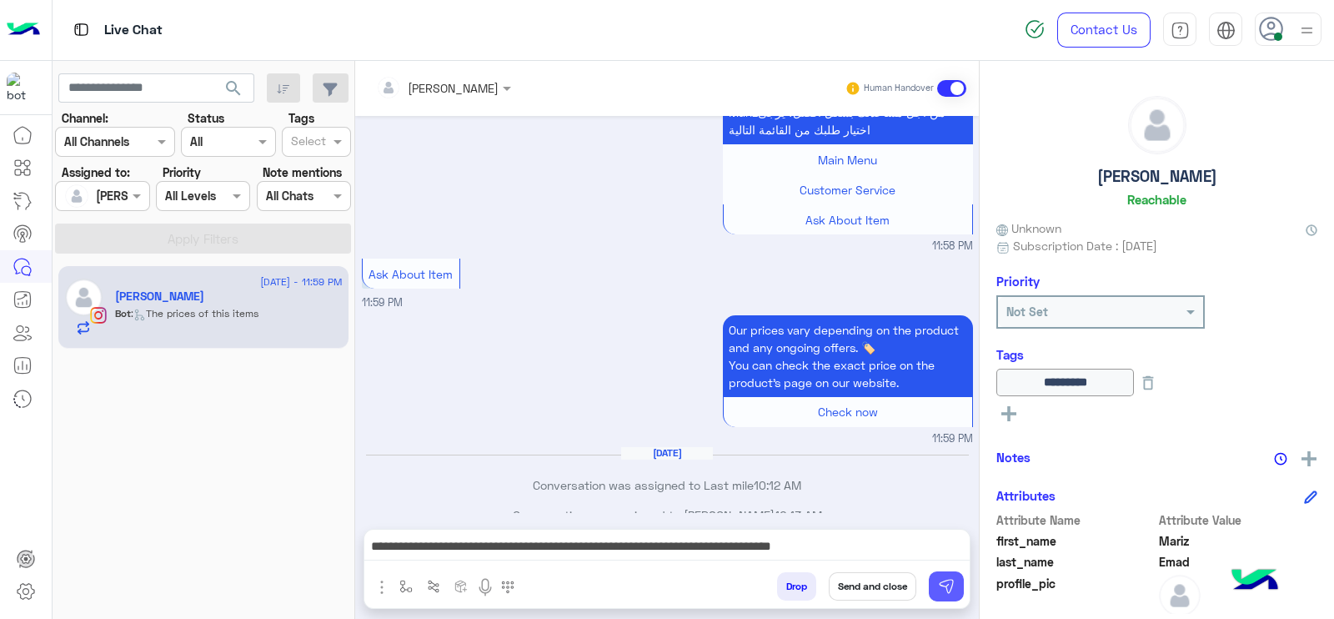
click at [938, 581] on img at bounding box center [946, 586] width 17 height 17
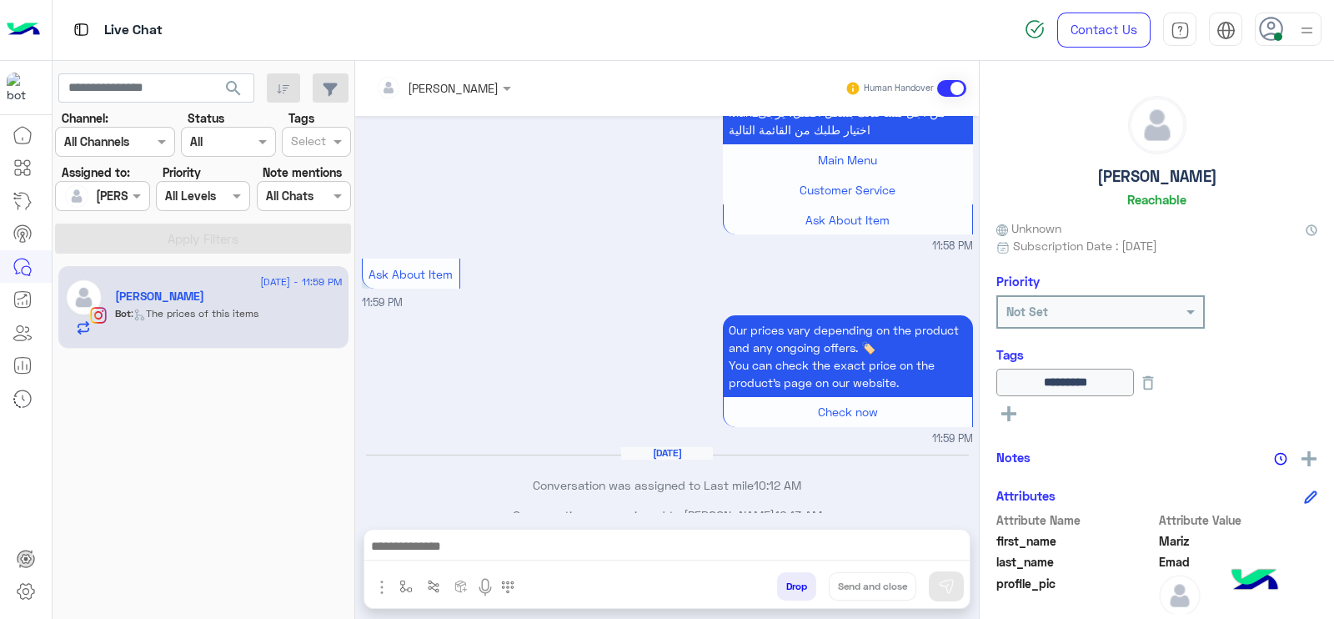
scroll to position [1601, 0]
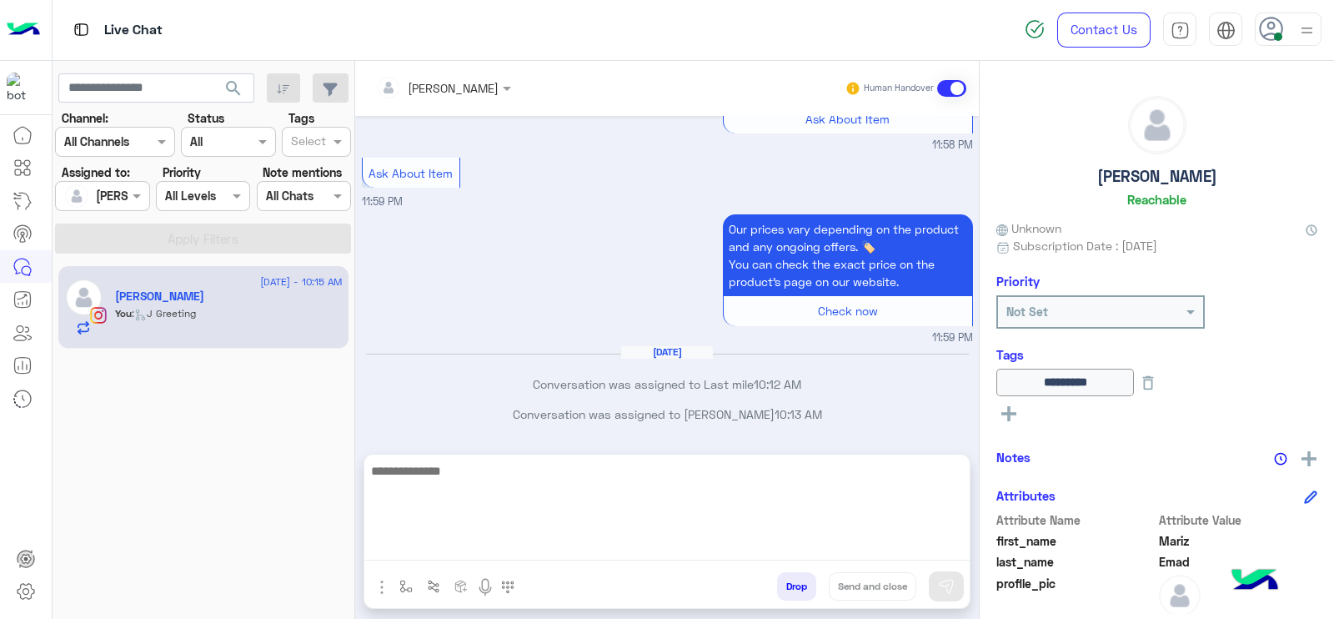
click at [475, 552] on textarea at bounding box center [666, 510] width 605 height 100
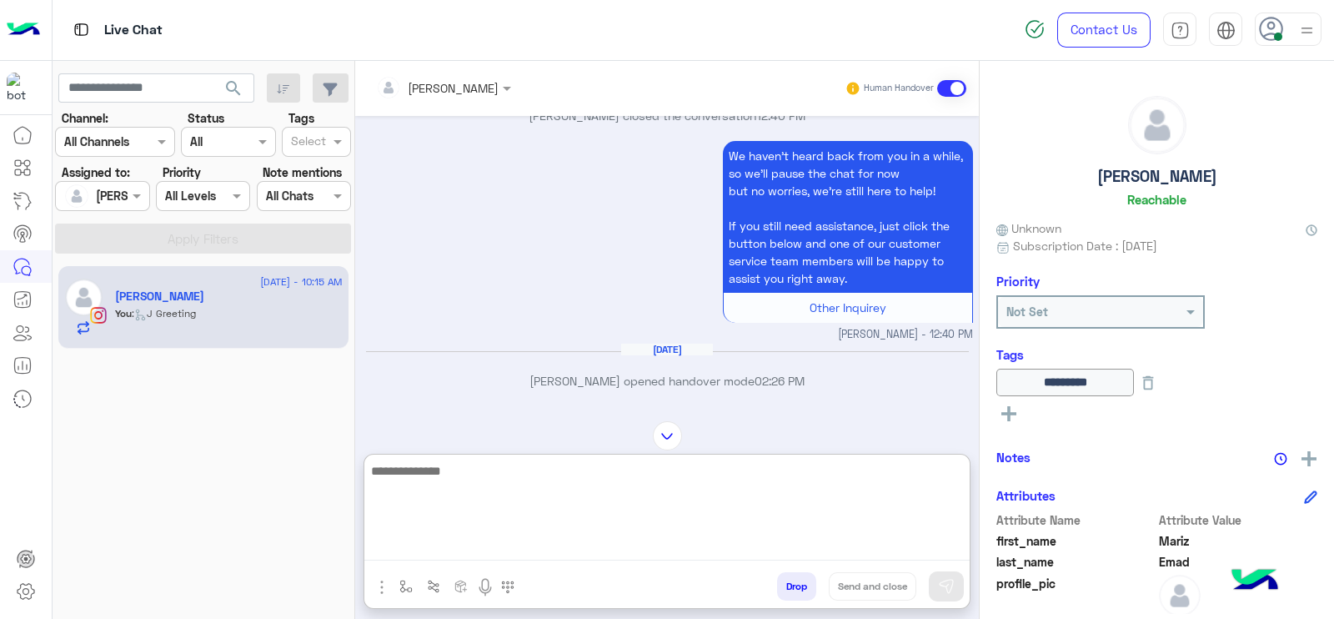
scroll to position [720, 0]
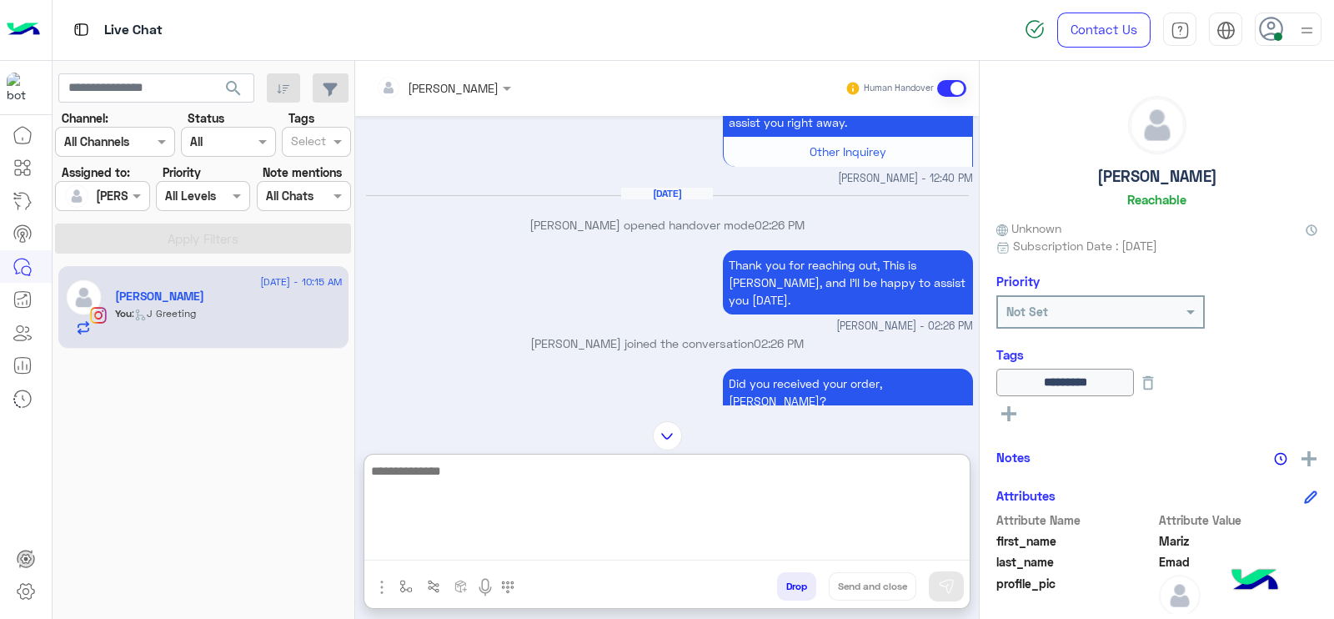
click at [562, 519] on textarea at bounding box center [666, 510] width 605 height 100
paste textarea "**********"
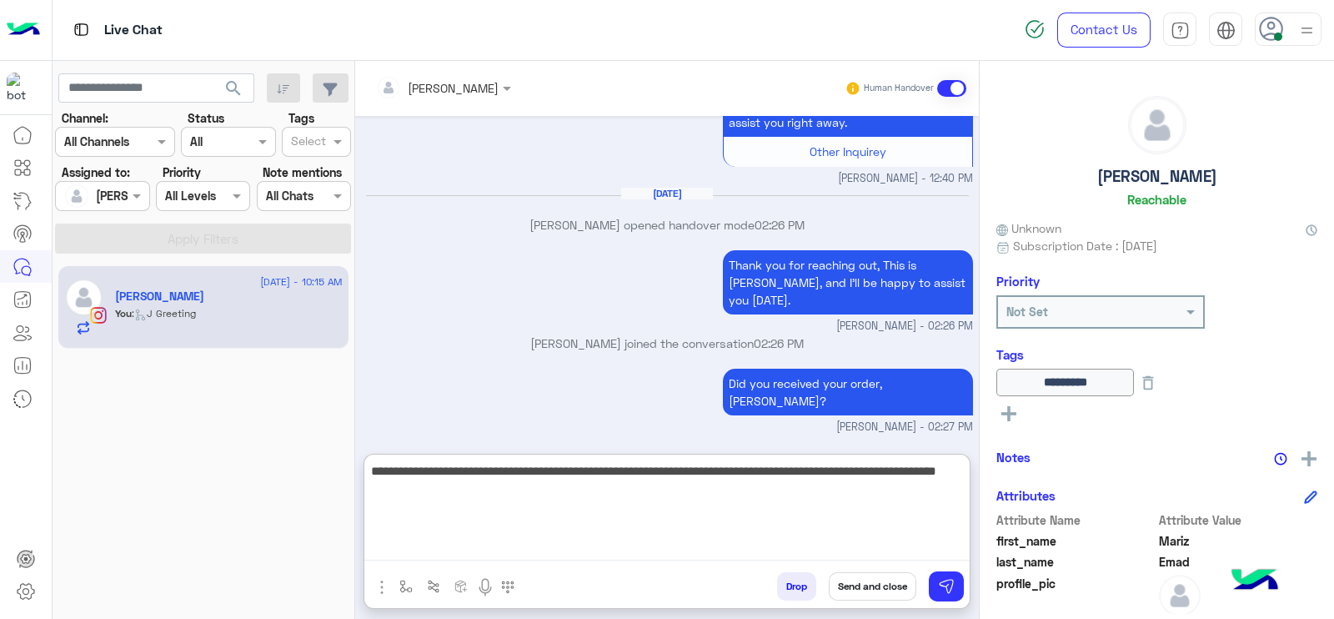
scroll to position [1654, 0]
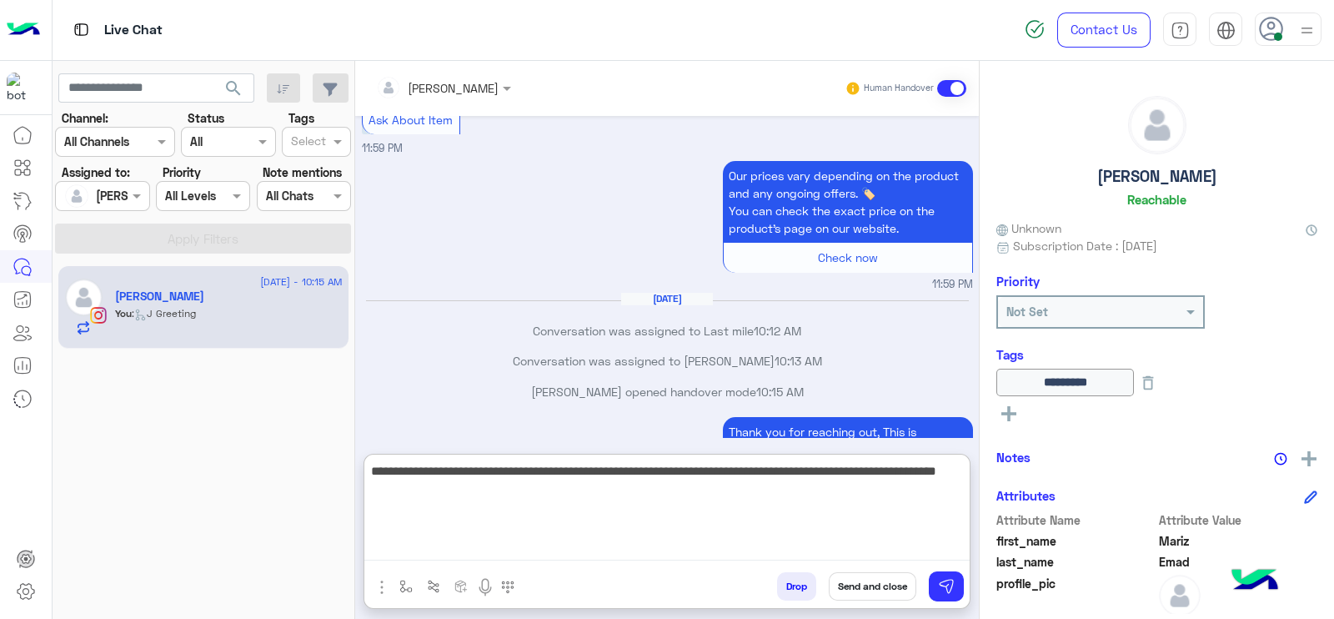
click at [440, 489] on textarea "**********" at bounding box center [666, 510] width 605 height 100
click at [475, 507] on textarea "**********" at bounding box center [666, 510] width 605 height 100
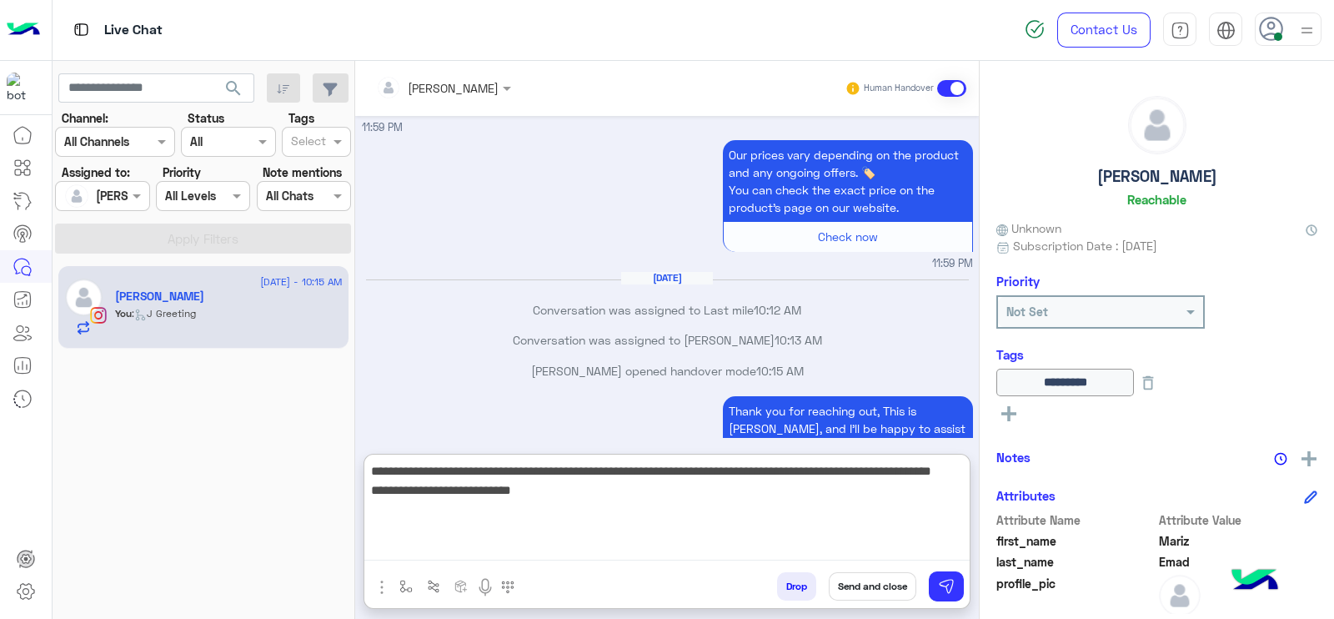
scroll to position [1676, 0]
type textarea "**********"
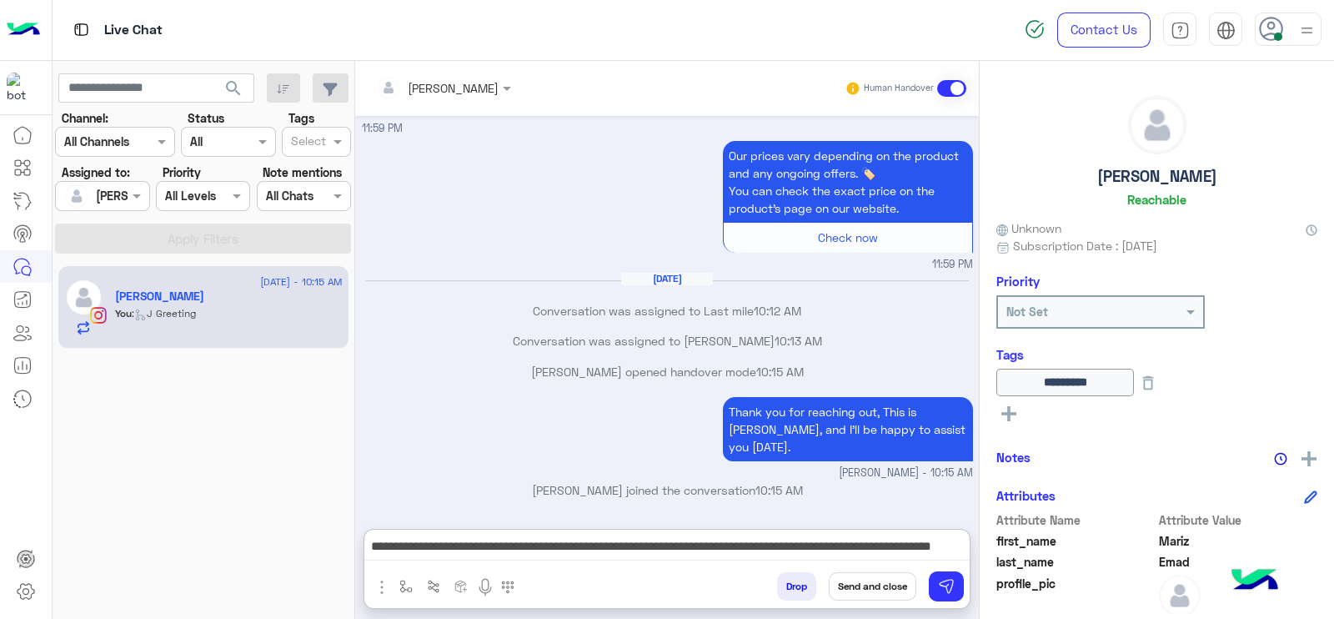
click at [891, 594] on button "Send and close" at bounding box center [873, 586] width 88 height 28
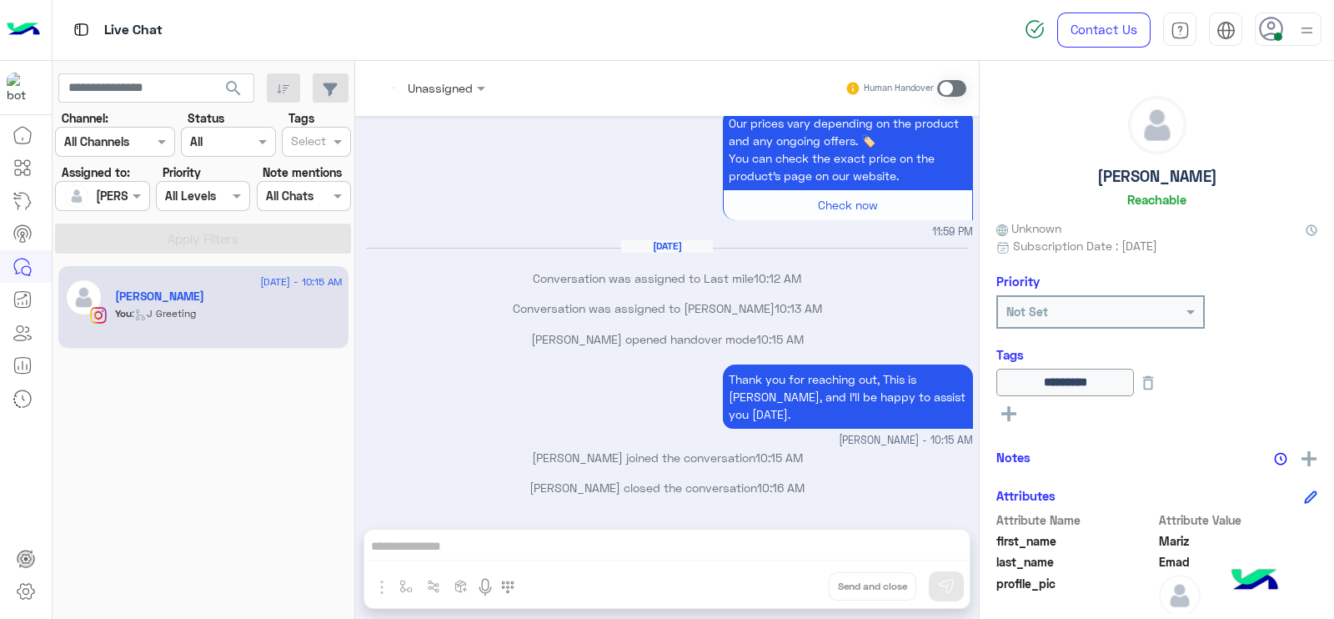
scroll to position [1738, 0]
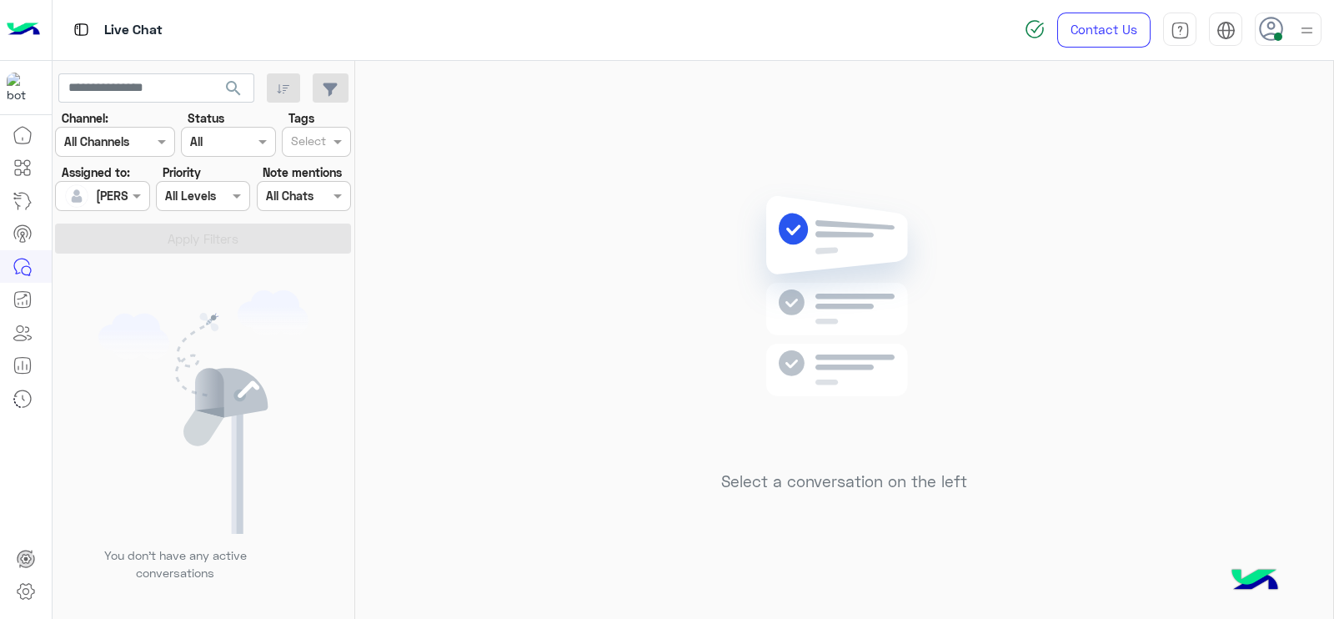
click at [703, 258] on div "Select a conversation on the left" at bounding box center [844, 343] width 978 height 565
click at [108, 198] on div at bounding box center [102, 195] width 93 height 19
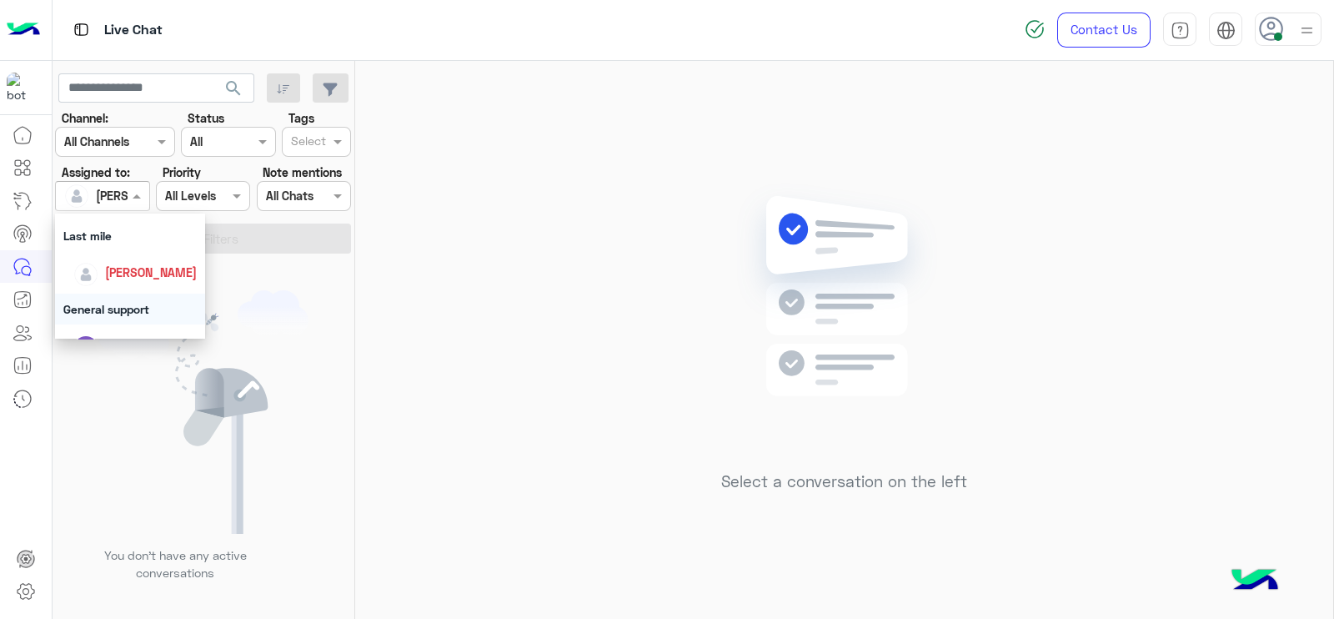
scroll to position [243, 0]
click at [84, 269] on div "Last mile" at bounding box center [130, 260] width 150 height 31
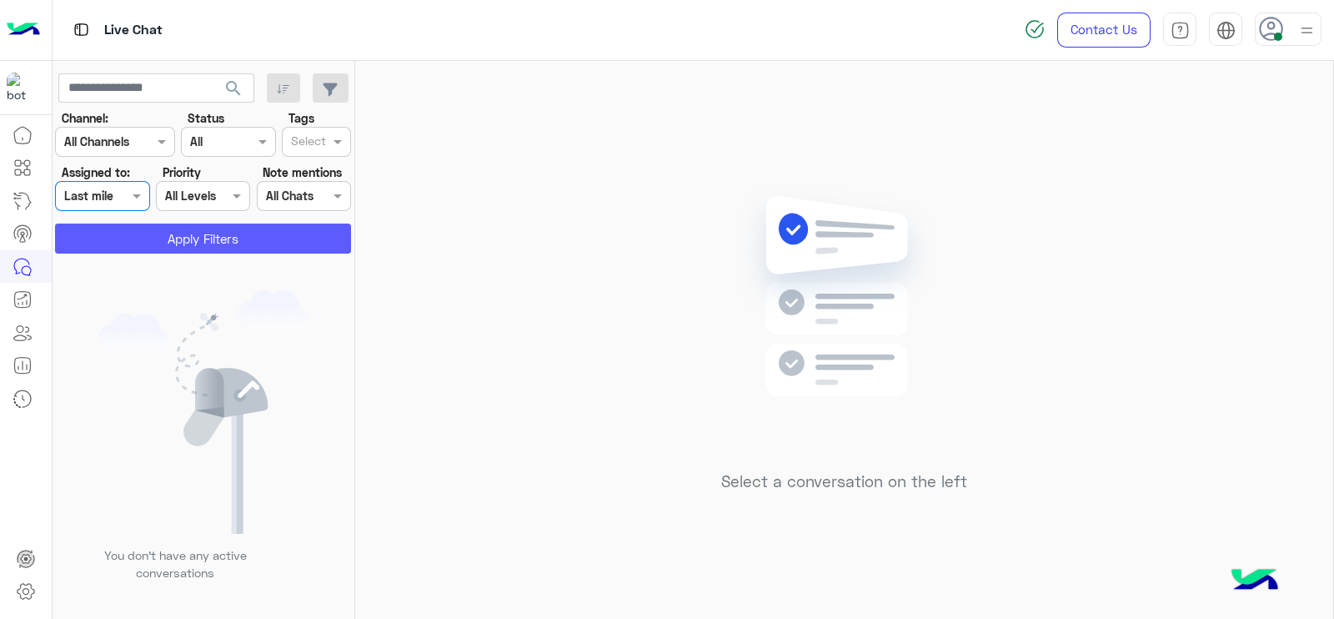
click at [126, 243] on button "Apply Filters" at bounding box center [203, 238] width 296 height 30
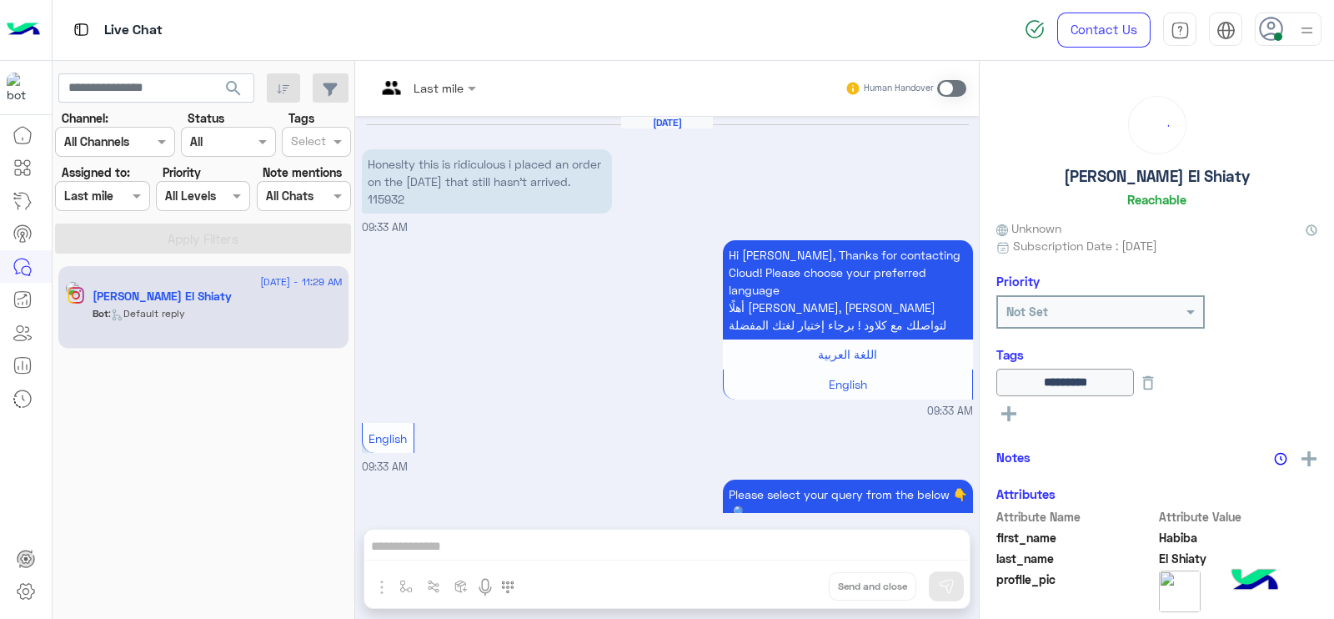
scroll to position [1750, 0]
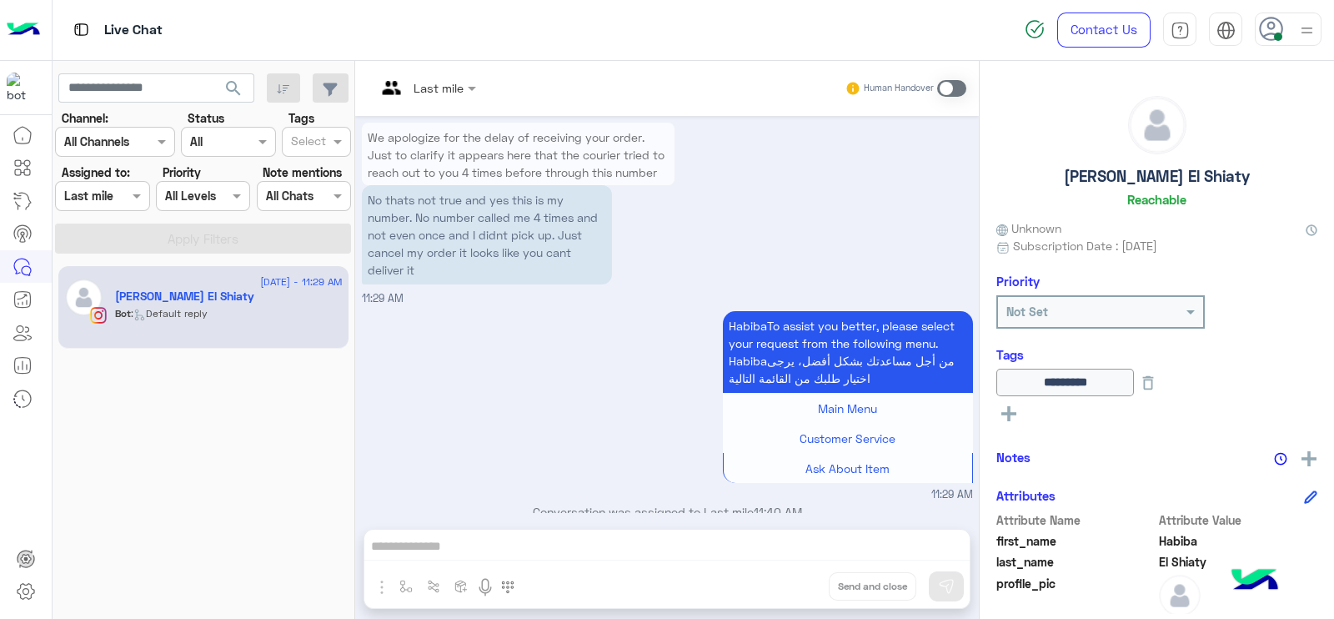
click at [454, 88] on div at bounding box center [426, 87] width 117 height 19
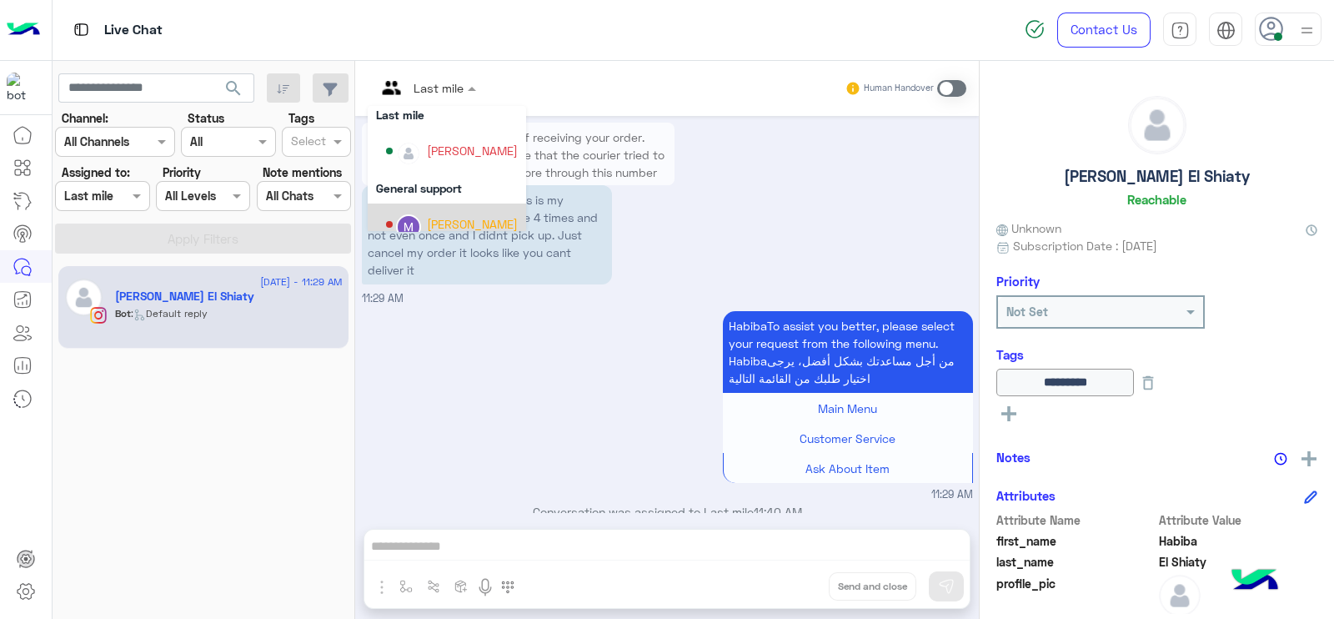
scroll to position [329, 0]
click at [439, 398] on div "HabibaTo assist you better, please select your request from the following menu.…" at bounding box center [667, 405] width 611 height 196
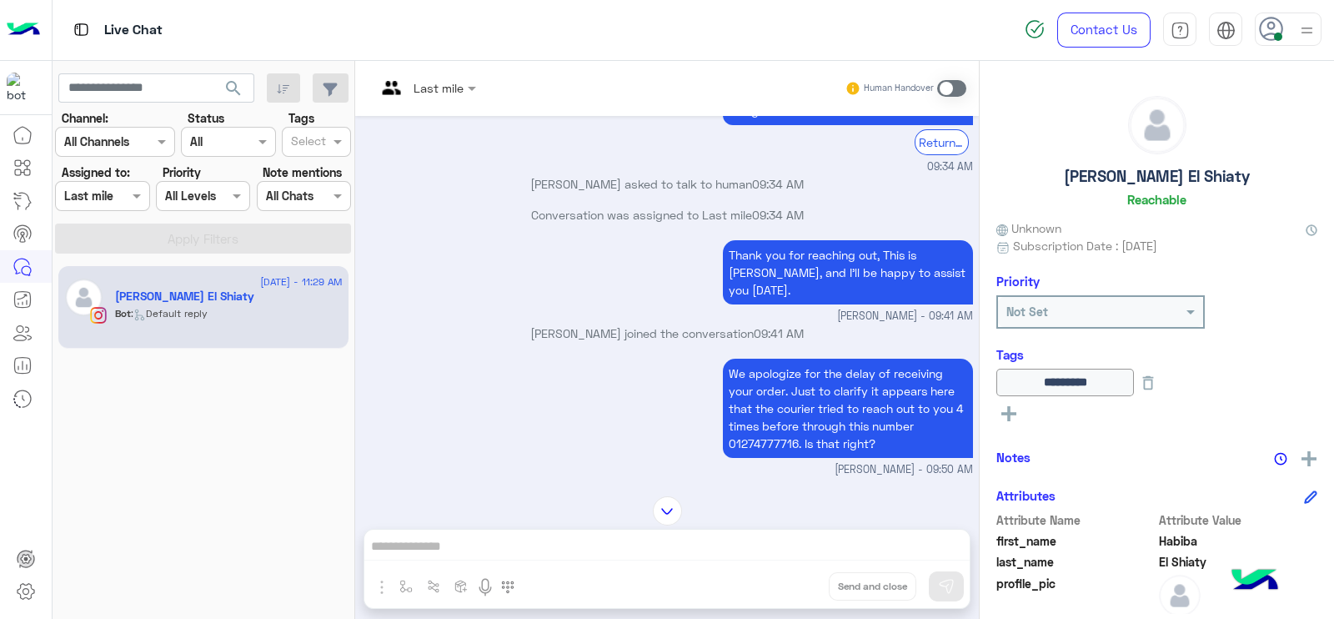
scroll to position [1247, 0]
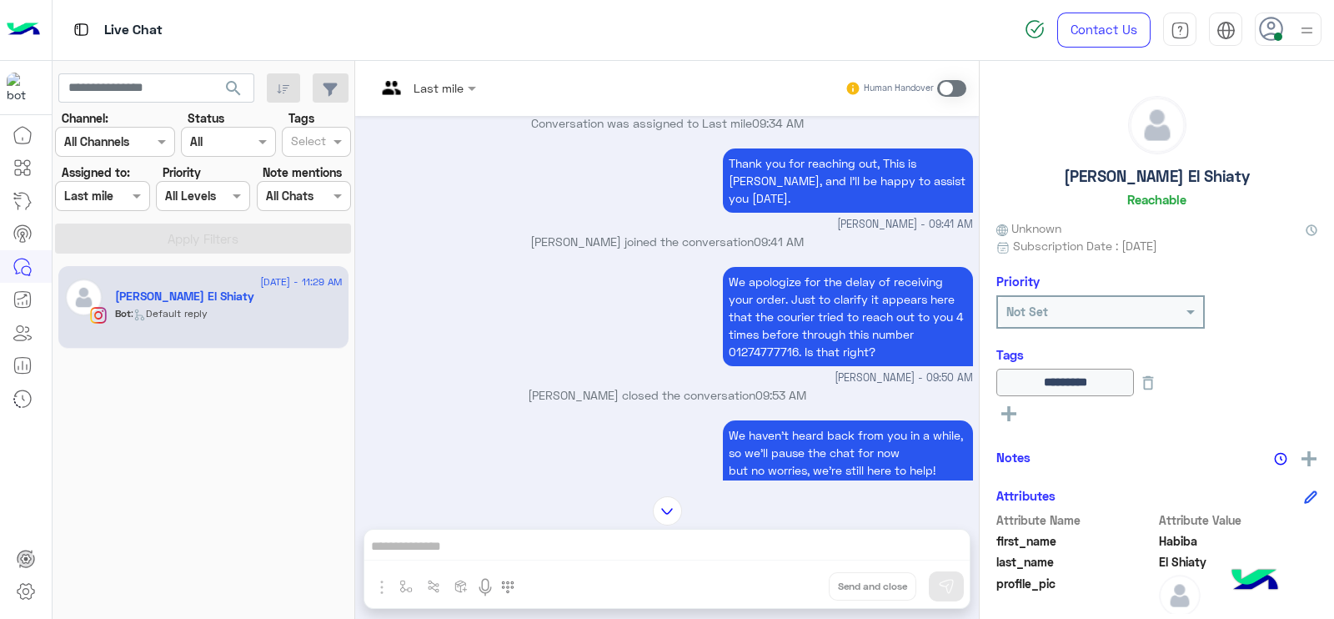
click at [551, 422] on div "We haven’t heard back from you in a while, so we’ll pause the chat for now but …" at bounding box center [667, 519] width 611 height 206
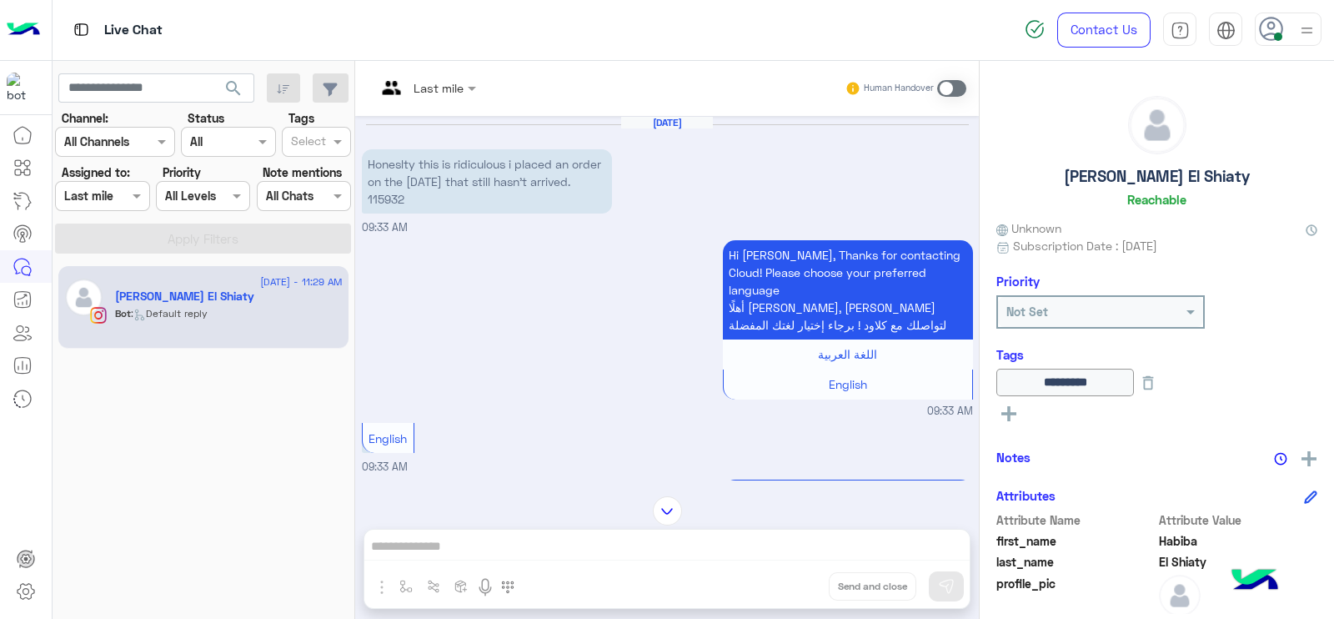
scroll to position [1750, 0]
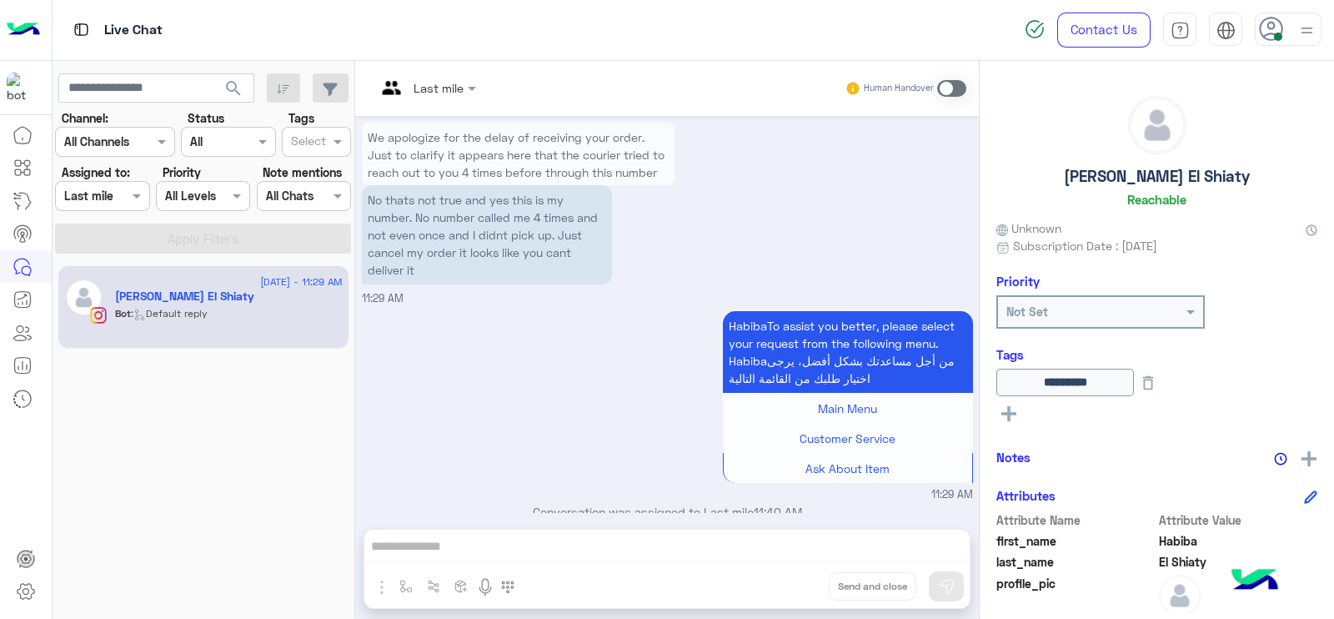
click at [951, 82] on span at bounding box center [951, 88] width 29 height 17
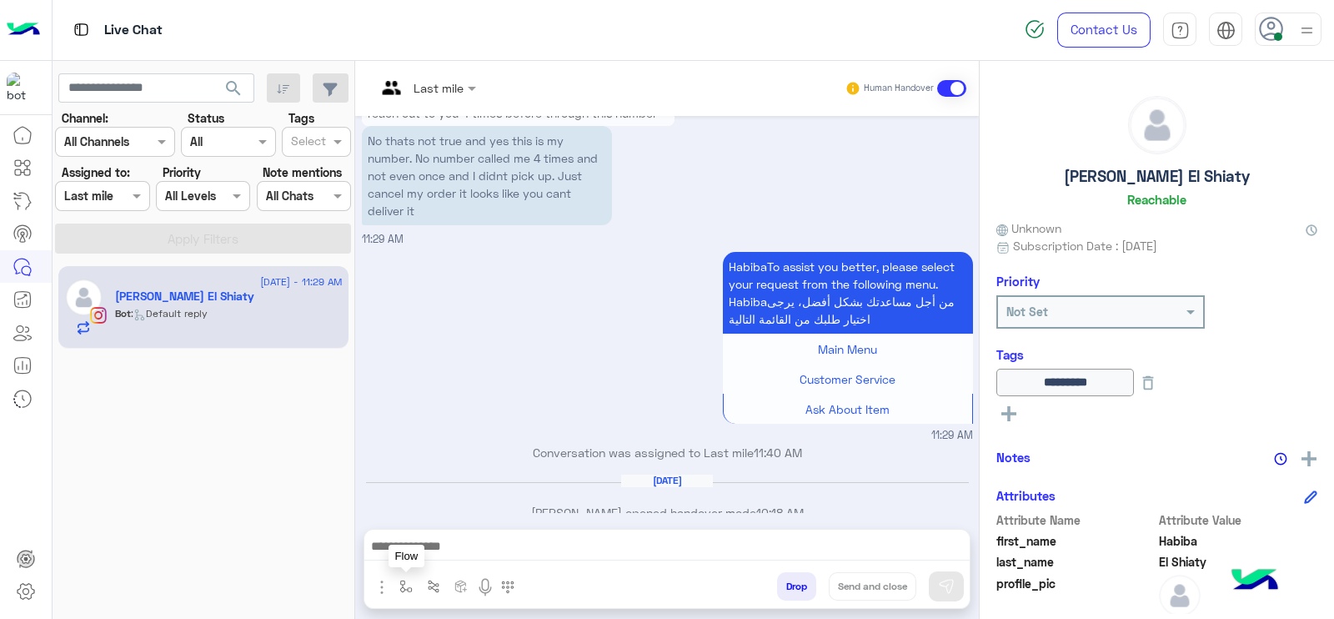
click at [403, 584] on img "button" at bounding box center [405, 586] width 13 height 13
click at [437, 548] on input "text" at bounding box center [436, 549] width 68 height 19
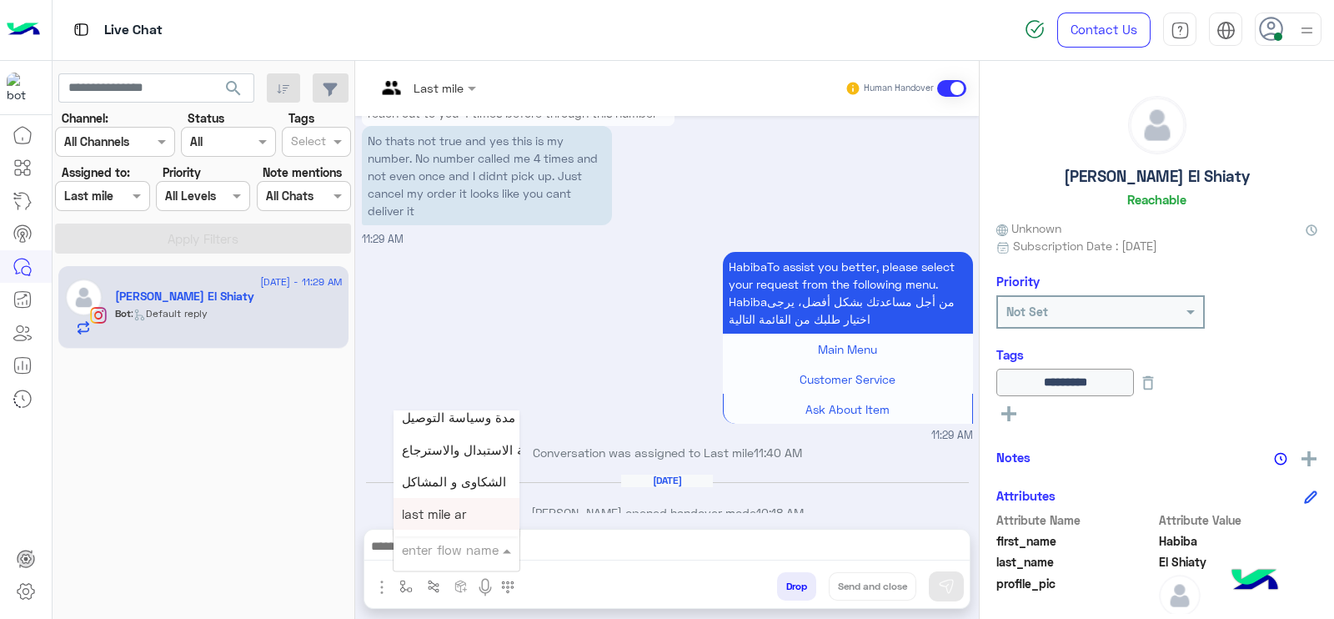
scroll to position [677, 0]
type input "*"
click at [465, 493] on div "J Greeting" at bounding box center [455, 487] width 123 height 33
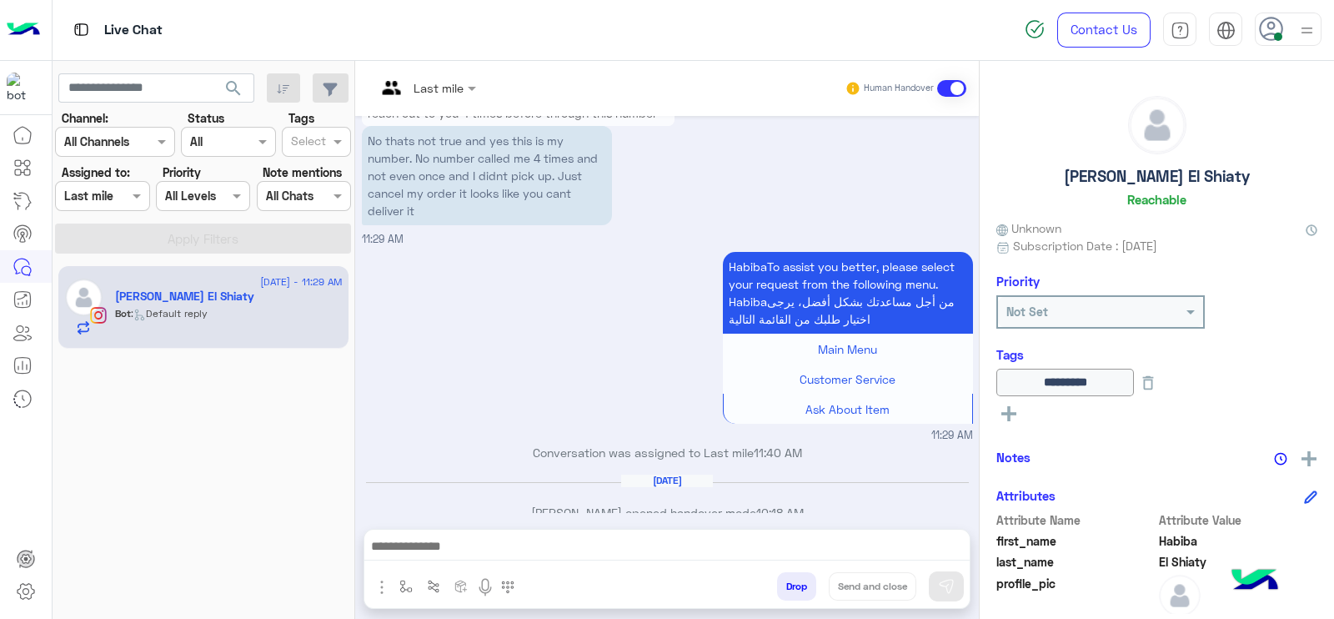
type textarea "**********"
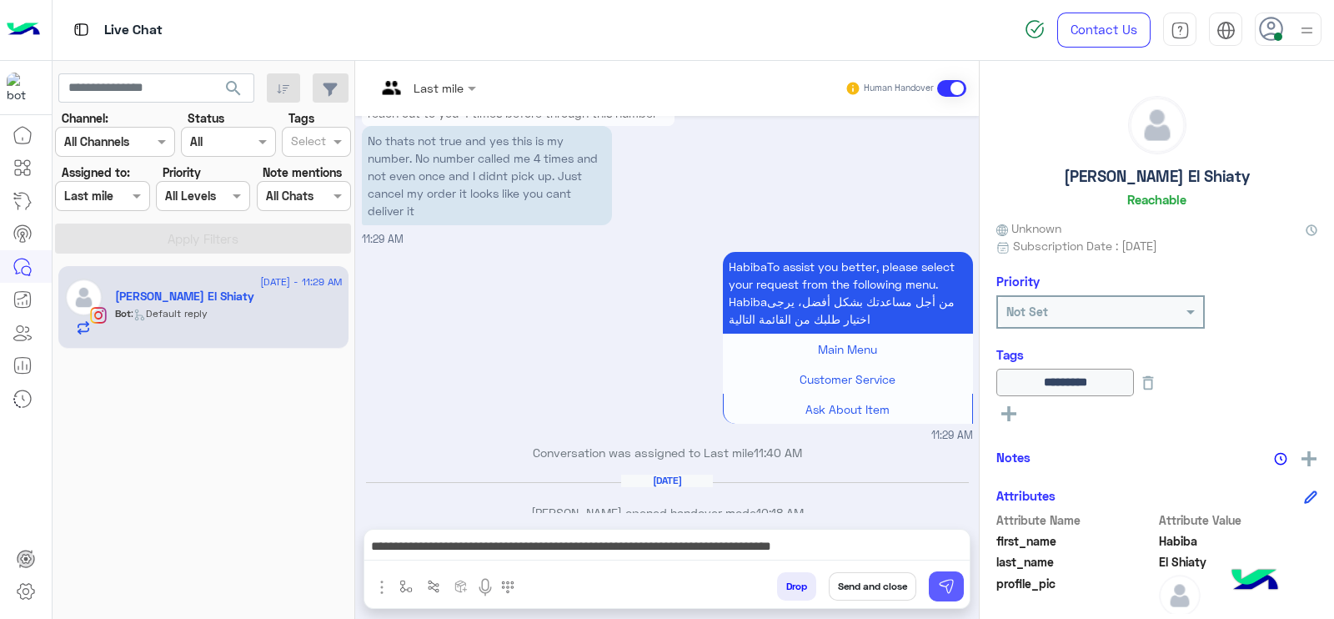
click at [943, 586] on img at bounding box center [946, 586] width 17 height 17
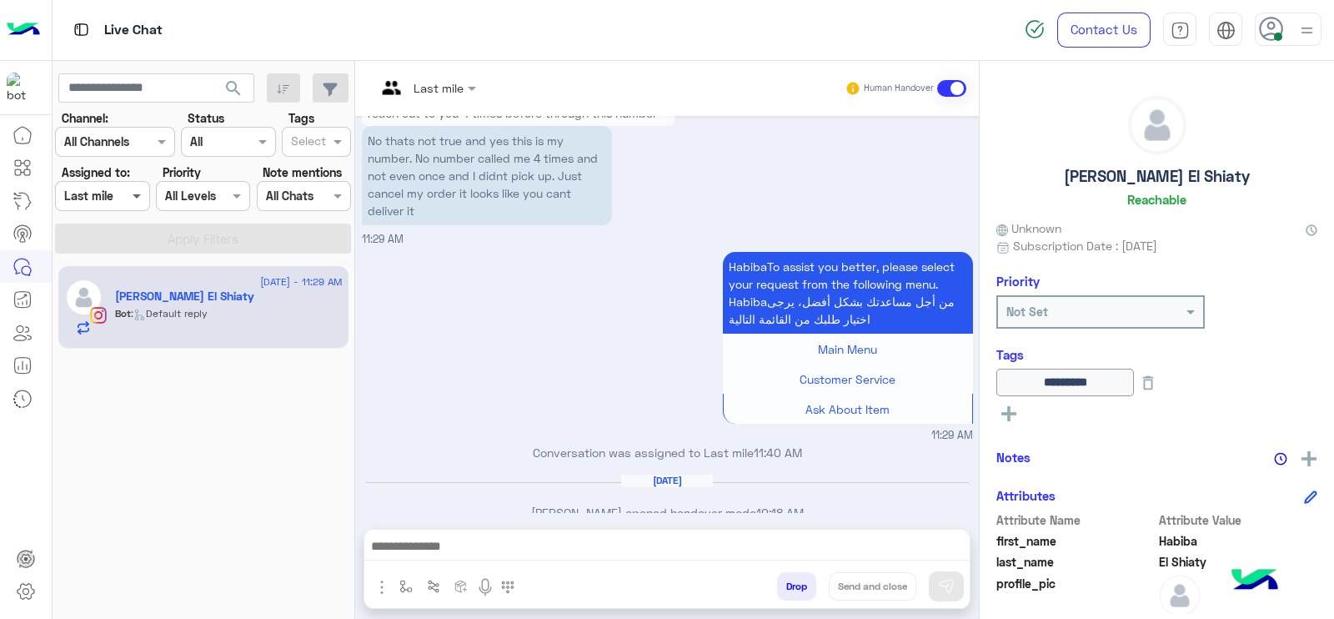
click at [133, 201] on span at bounding box center [138, 196] width 21 height 18
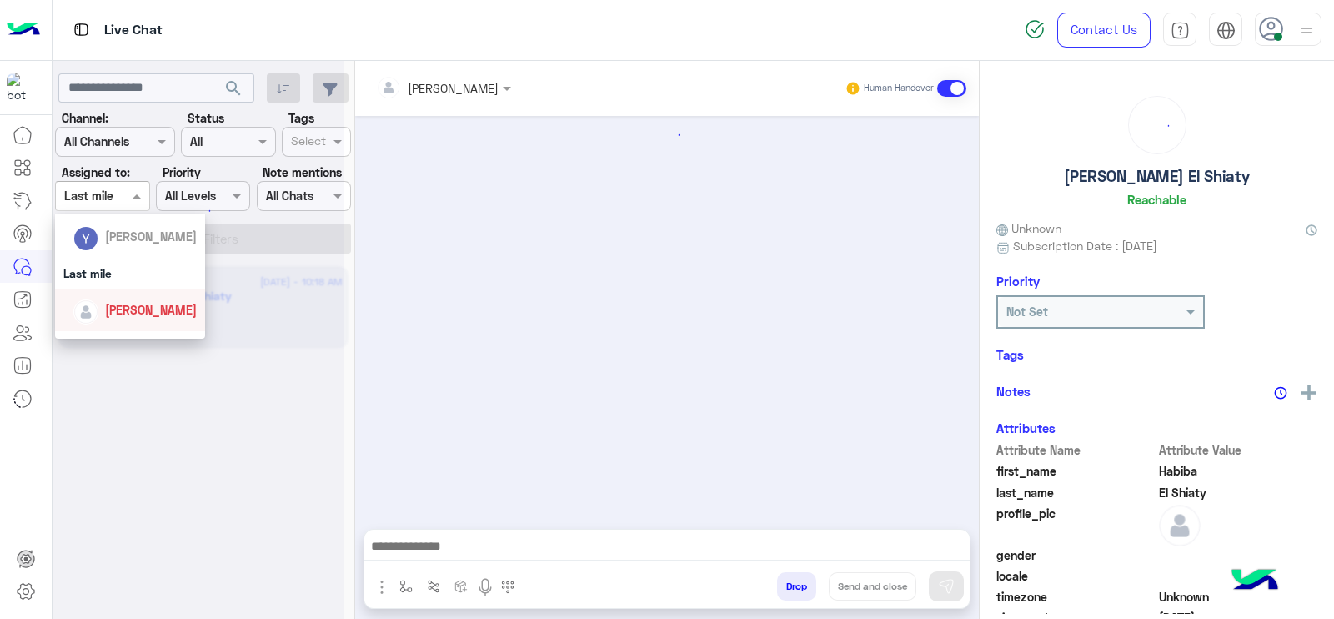
scroll to position [1598, 0]
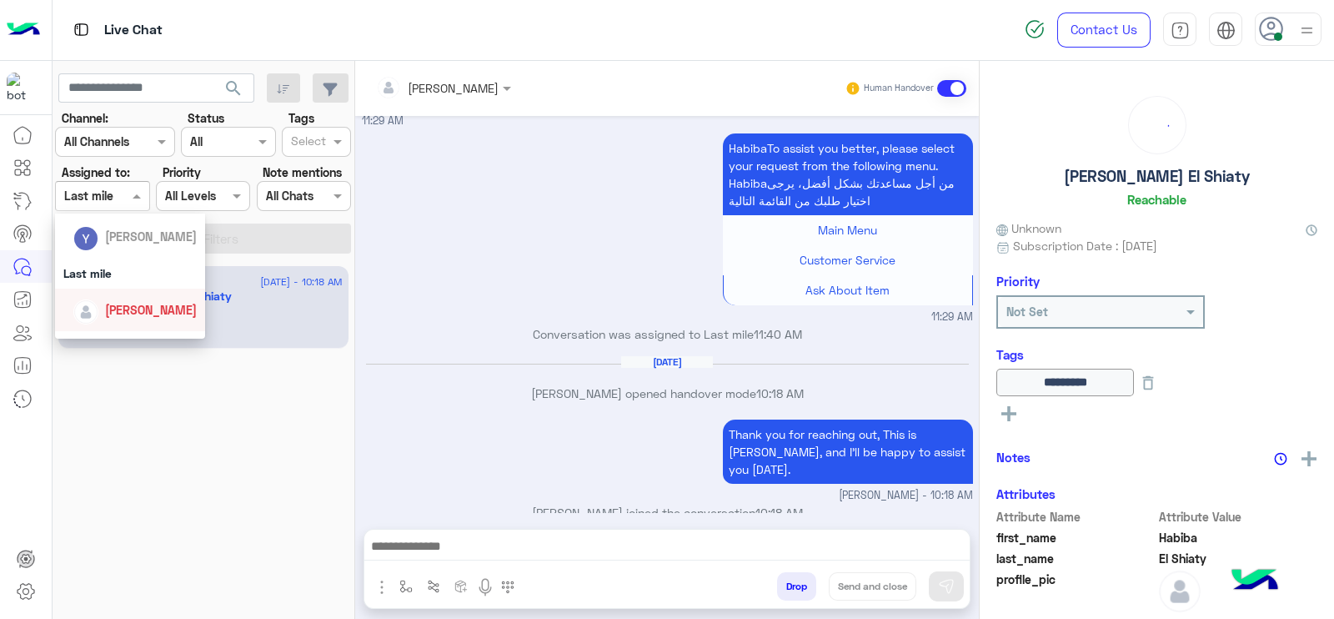
click at [144, 291] on div "[PERSON_NAME]" at bounding box center [130, 310] width 150 height 43
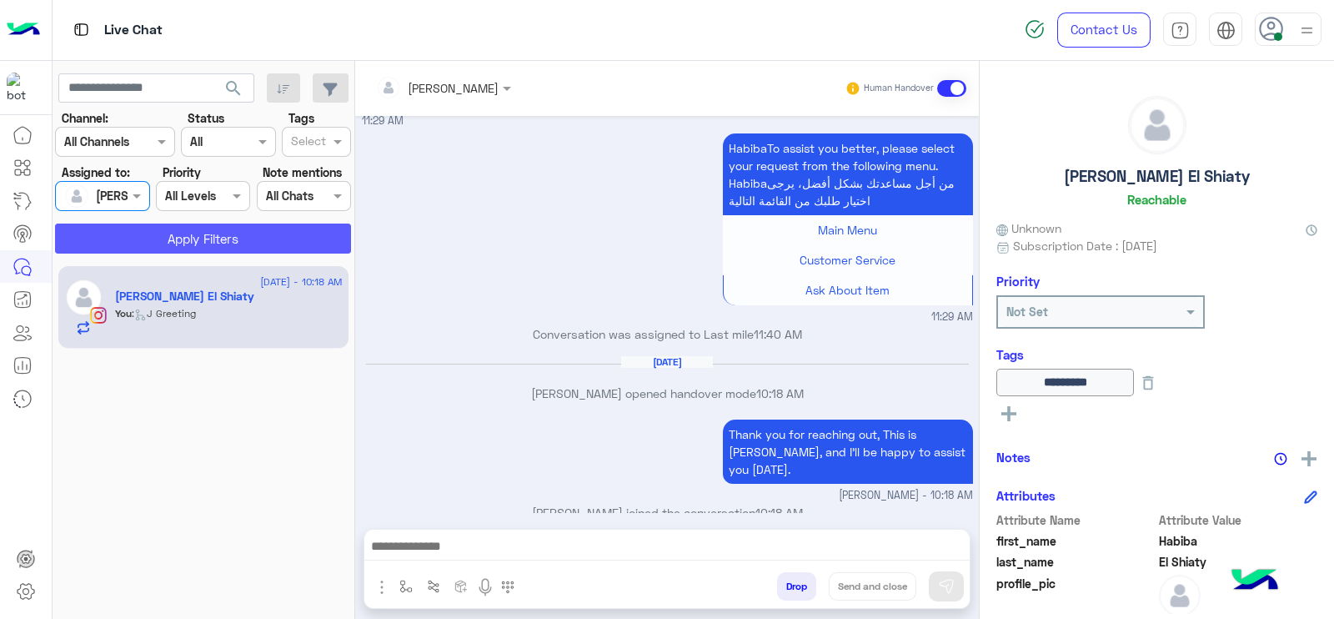
click at [204, 244] on button "Apply Filters" at bounding box center [203, 238] width 296 height 30
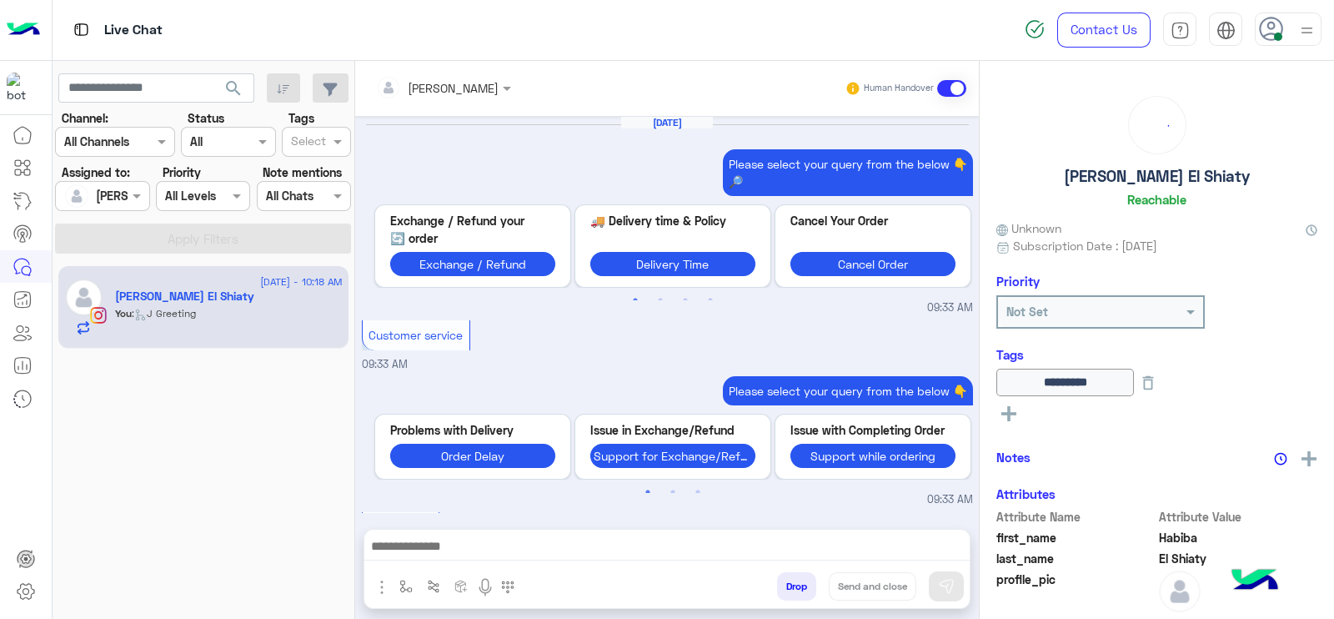
scroll to position [1599, 0]
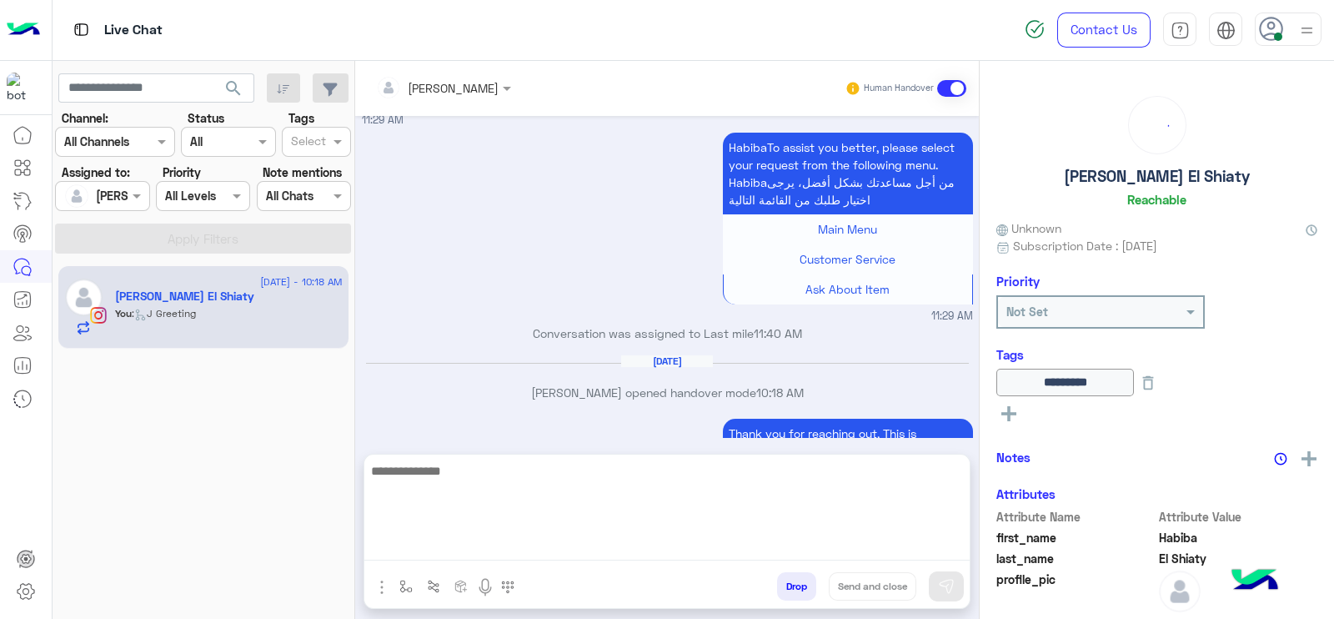
click at [450, 540] on textarea at bounding box center [666, 510] width 605 height 100
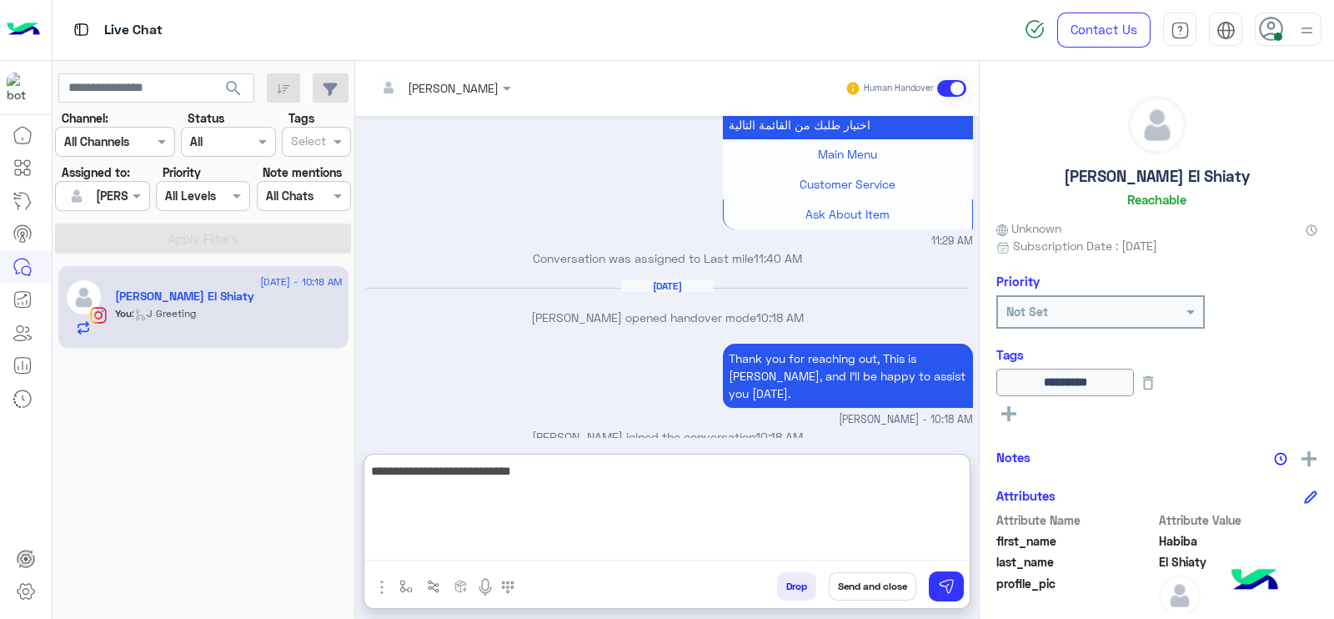
click at [547, 493] on textarea "**********" at bounding box center [666, 510] width 605 height 100
paste textarea "**********"
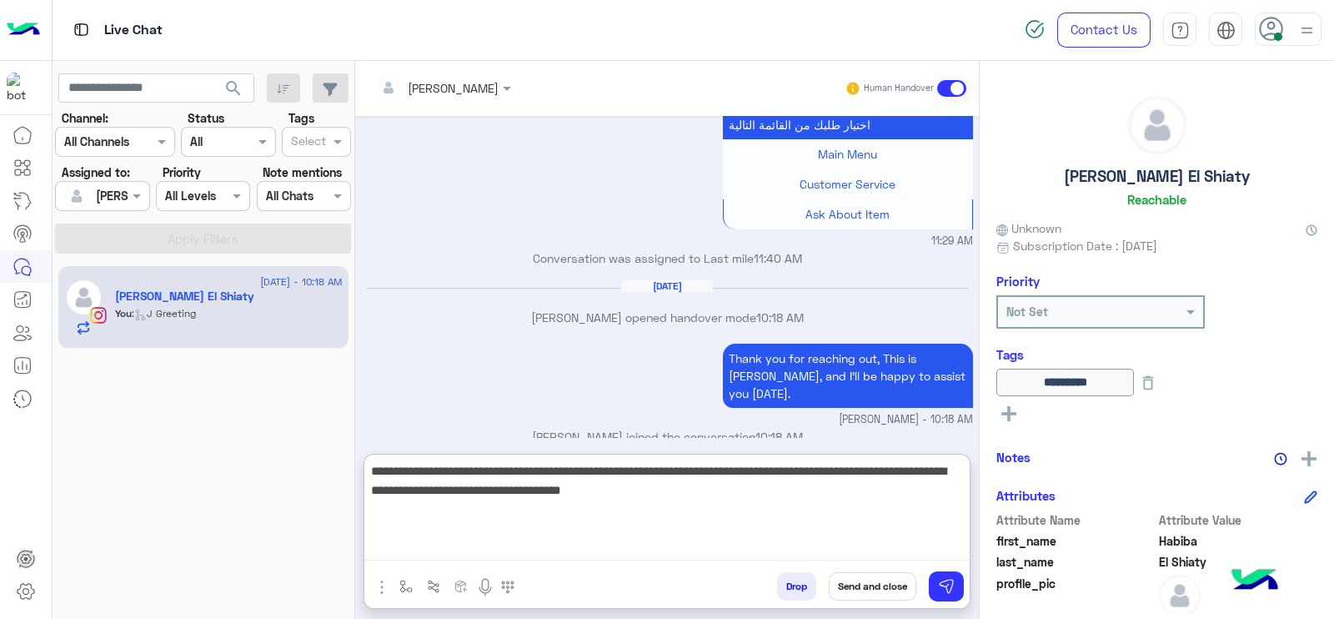
click at [433, 491] on textarea "**********" at bounding box center [666, 510] width 605 height 100
click at [755, 502] on textarea "**********" at bounding box center [666, 510] width 605 height 100
type textarea "**********"
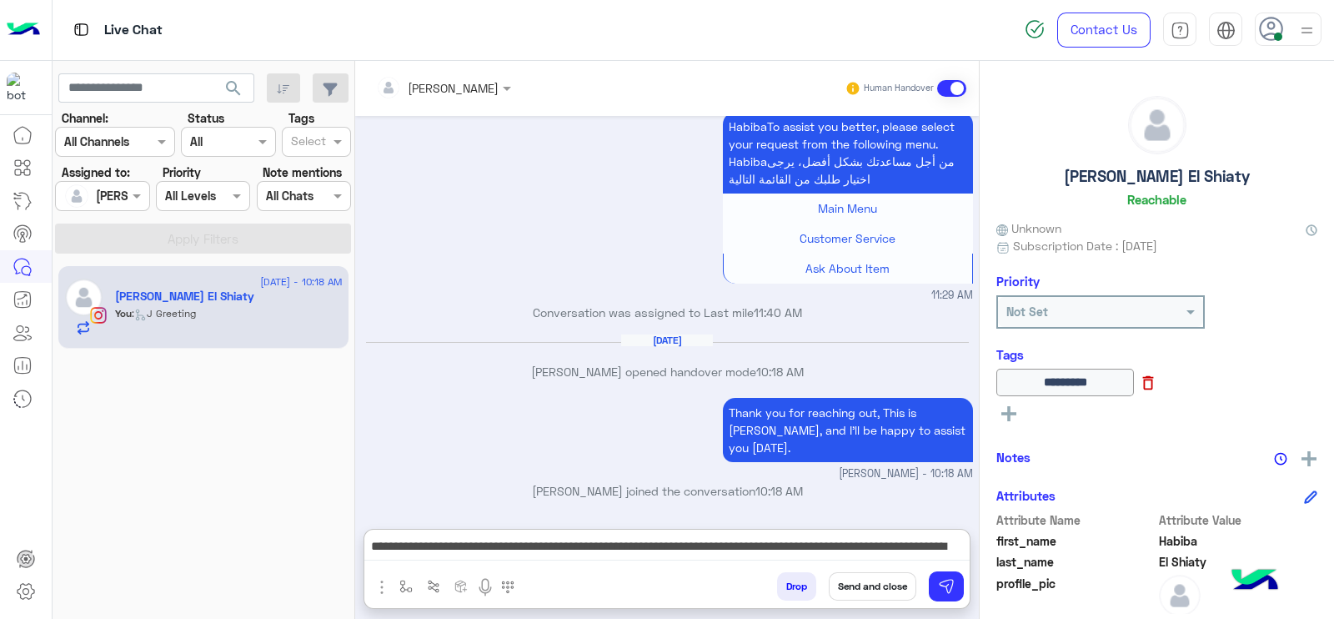
click at [1154, 385] on icon at bounding box center [1148, 383] width 11 height 14
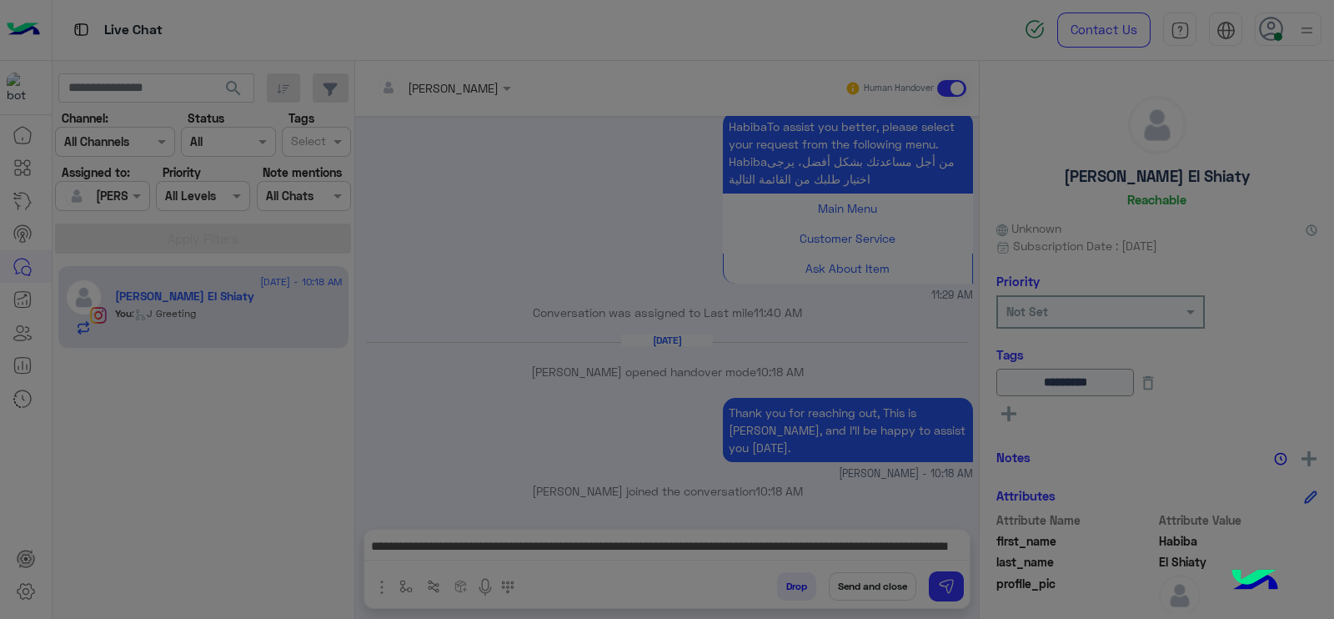
scroll to position [1599, 0]
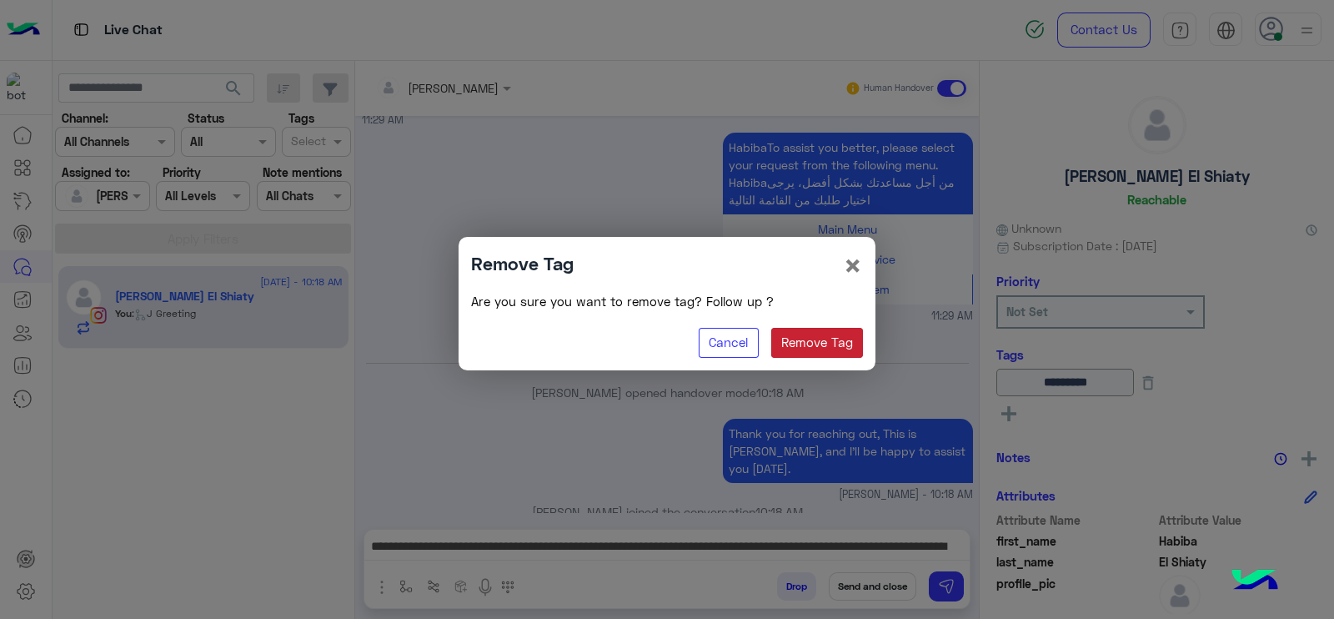
click at [797, 333] on button "Remove Tag" at bounding box center [817, 343] width 93 height 30
click at [655, 549] on modal-container "Remove Tag × Are you sure you want to remove tag? Follow up ? Cancel Remove Tag" at bounding box center [667, 309] width 1334 height 619
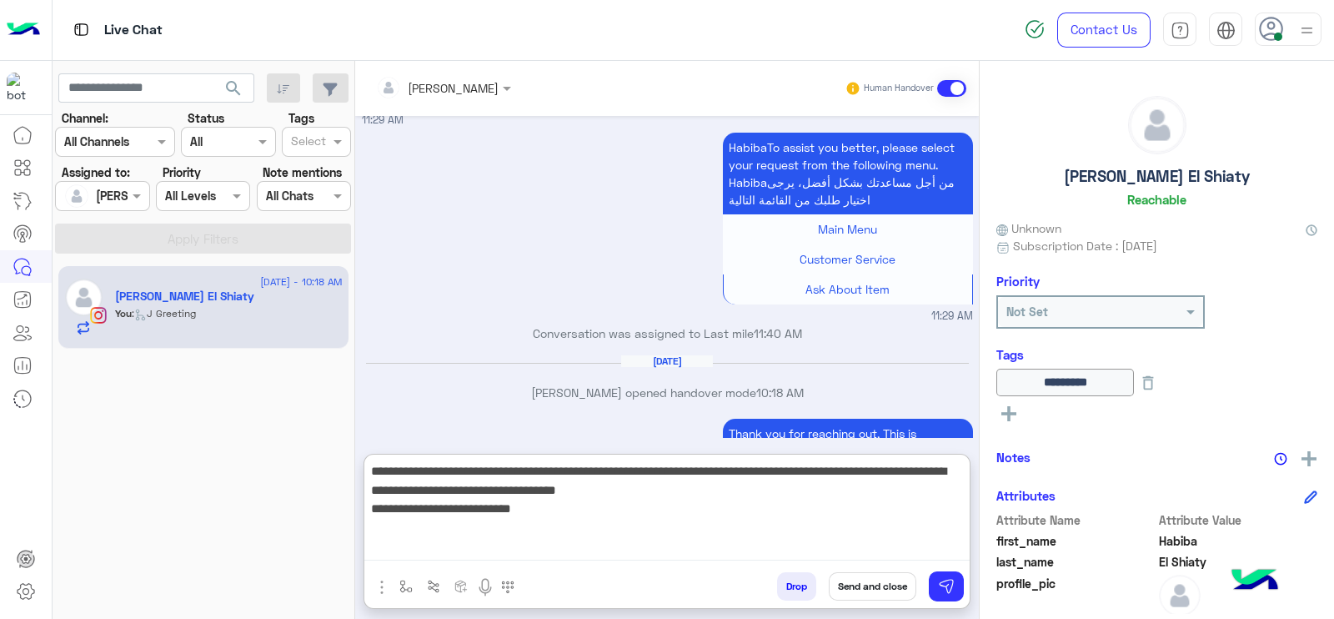
click at [671, 545] on textarea "**********" at bounding box center [666, 510] width 605 height 100
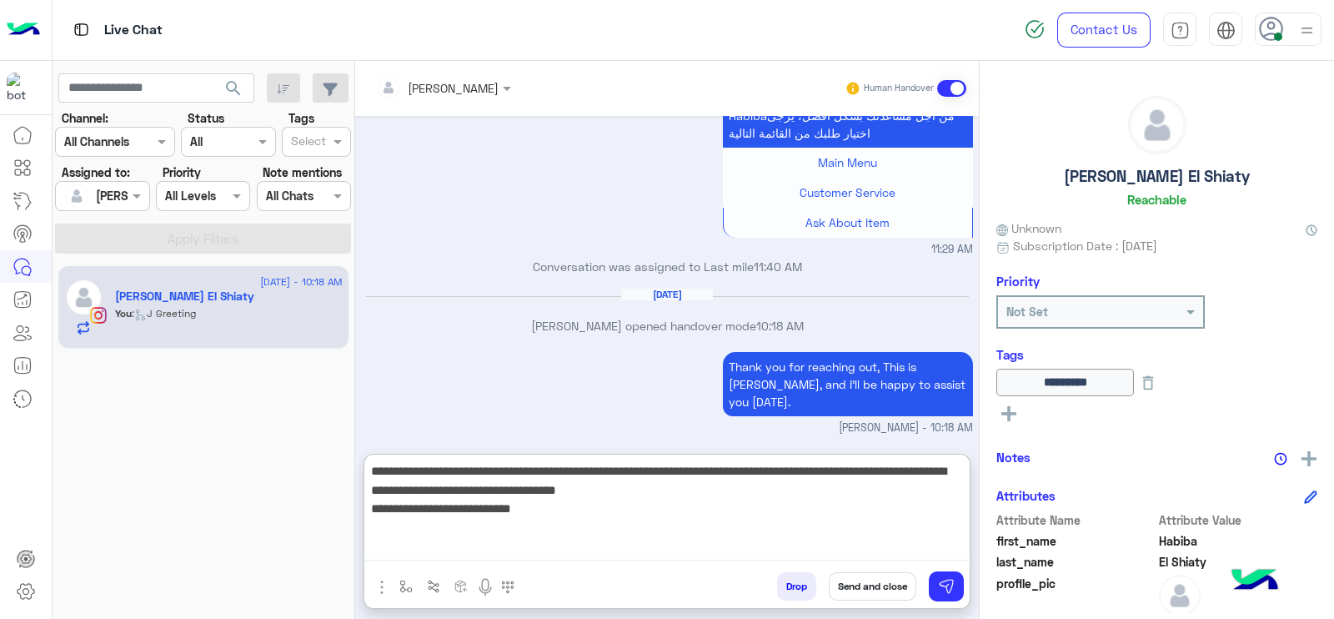
scroll to position [1674, 0]
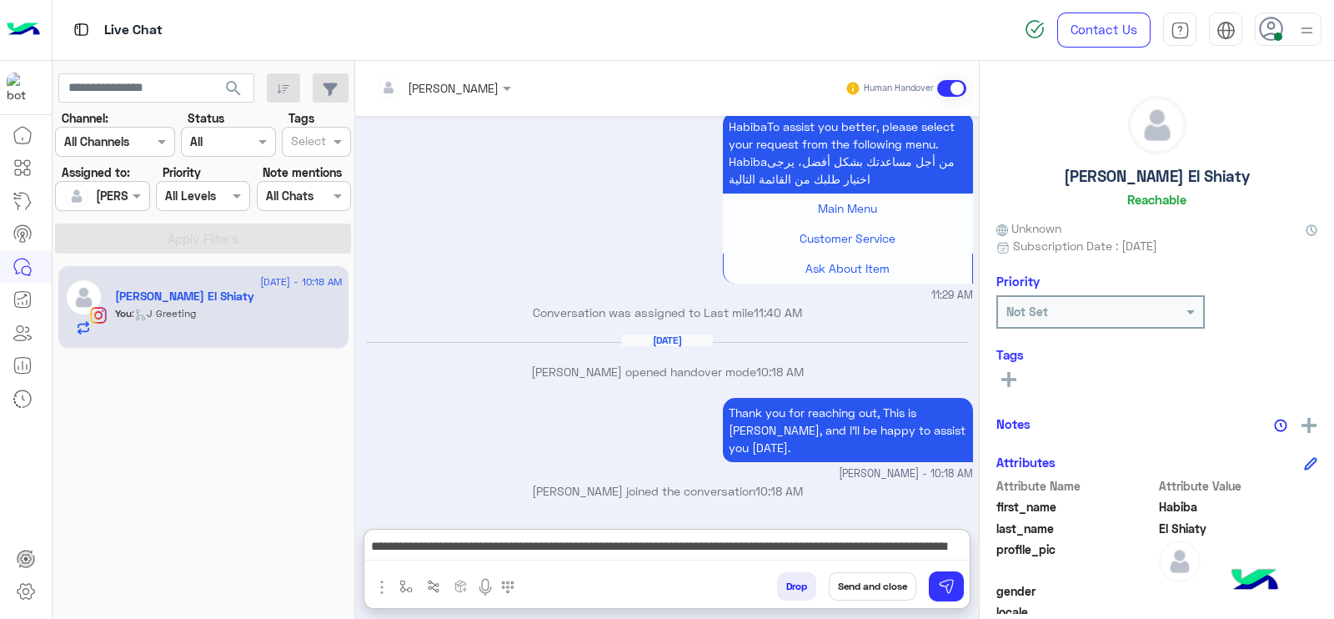
click at [856, 580] on button "Send and close" at bounding box center [873, 586] width 88 height 28
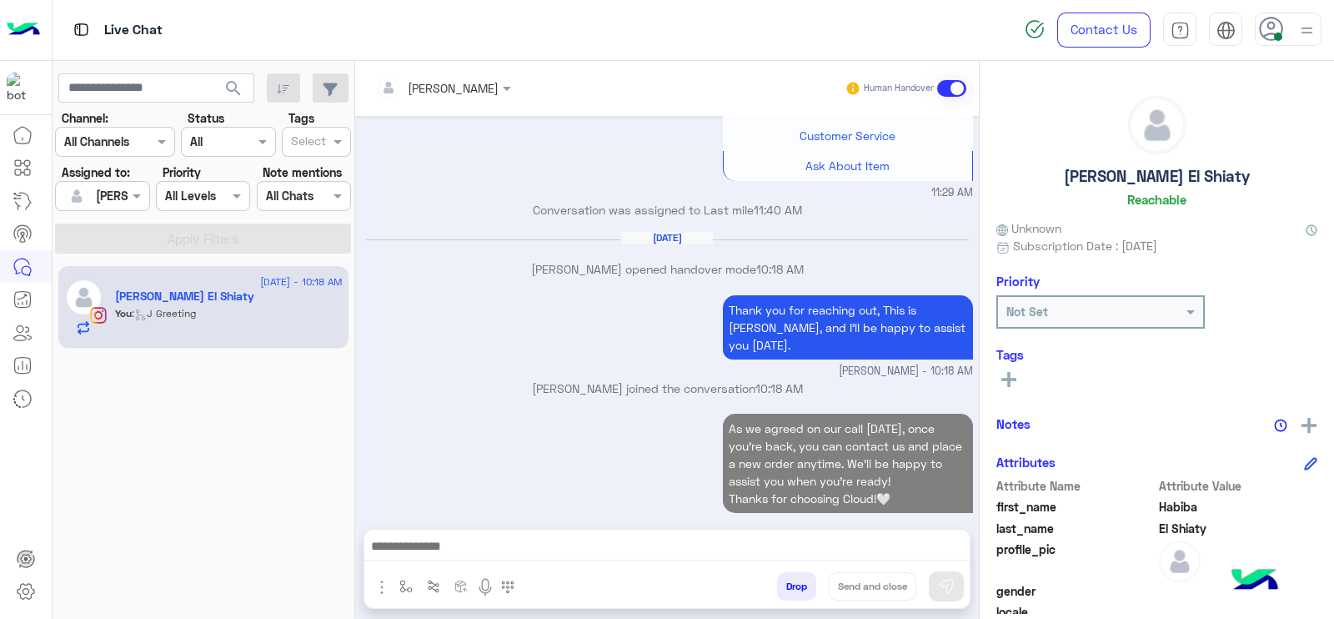
scroll to position [1752, 0]
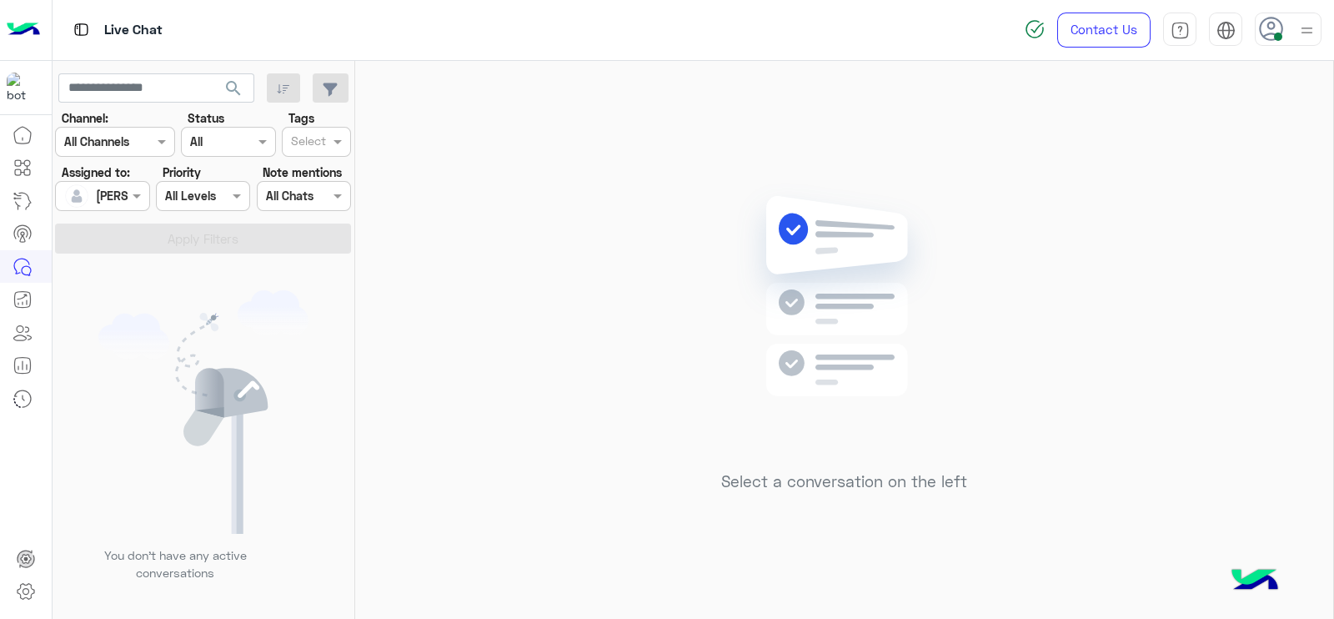
click at [163, 352] on img at bounding box center [203, 411] width 210 height 243
click at [544, 381] on div "Select a conversation on the left" at bounding box center [844, 343] width 978 height 565
drag, startPoint x: 550, startPoint y: 419, endPoint x: 531, endPoint y: 439, distance: 28.3
click at [550, 419] on div "Select a conversation on the left" at bounding box center [844, 343] width 978 height 565
click at [852, 309] on img at bounding box center [844, 321] width 241 height 277
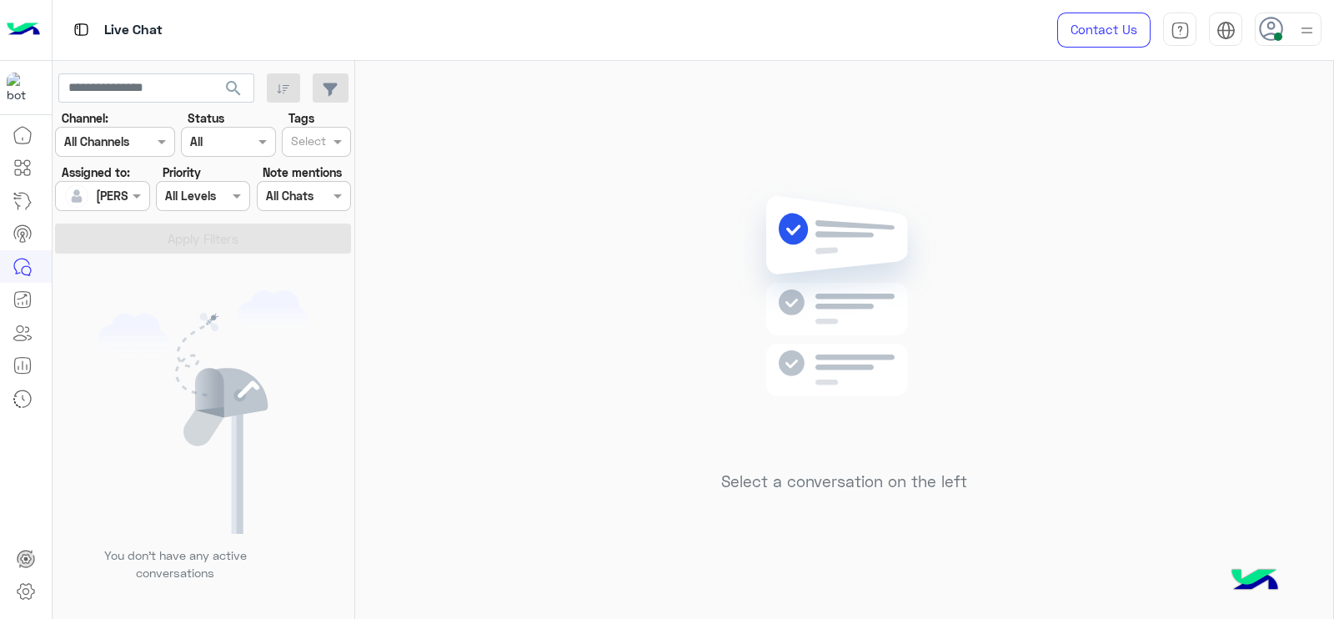
click at [517, 404] on div "Select a conversation on the left" at bounding box center [844, 343] width 978 height 565
click at [555, 201] on div "Select a conversation on the left" at bounding box center [844, 343] width 978 height 565
click at [461, 269] on div "Select a conversation on the left" at bounding box center [844, 343] width 978 height 565
click at [650, 259] on div "Select a conversation on the left" at bounding box center [844, 343] width 978 height 565
click at [417, 238] on div "Select a conversation on the left" at bounding box center [844, 343] width 978 height 565
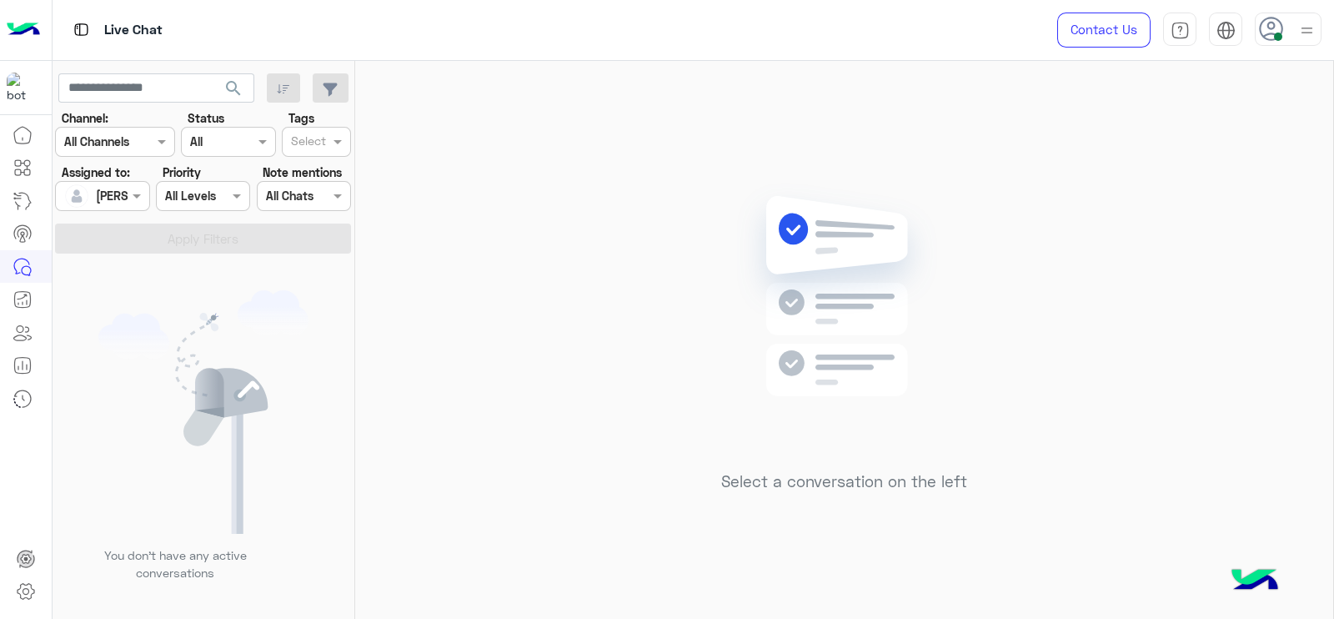
click at [467, 225] on div "Select a conversation on the left" at bounding box center [844, 343] width 978 height 565
click at [224, 339] on img at bounding box center [203, 411] width 210 height 243
click at [530, 483] on div "Select a conversation on the left" at bounding box center [844, 343] width 978 height 565
click at [1087, 233] on div "Select a conversation on the left" at bounding box center [844, 343] width 978 height 565
click at [361, 310] on div "Select a conversation on the left" at bounding box center [844, 343] width 978 height 565
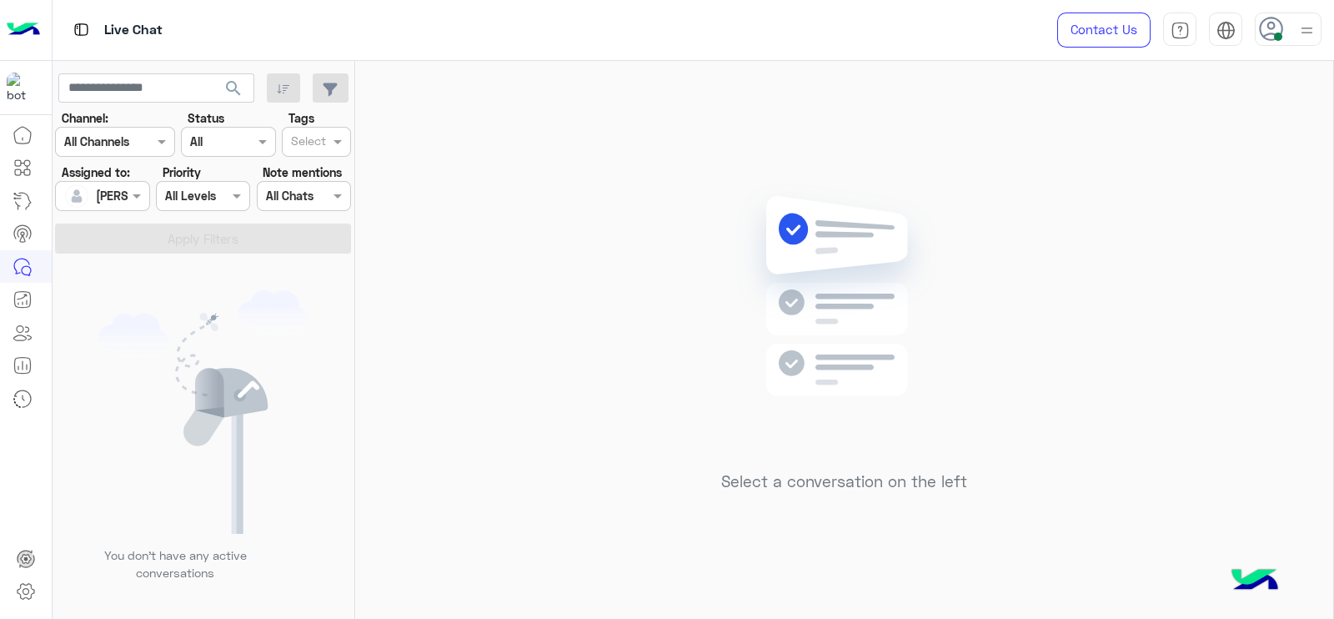
click at [407, 333] on div "Select a conversation on the left" at bounding box center [844, 343] width 978 height 565
click at [493, 281] on div "Select a conversation on the left" at bounding box center [844, 343] width 978 height 565
click at [545, 81] on div "Select a conversation on the left" at bounding box center [844, 343] width 978 height 565
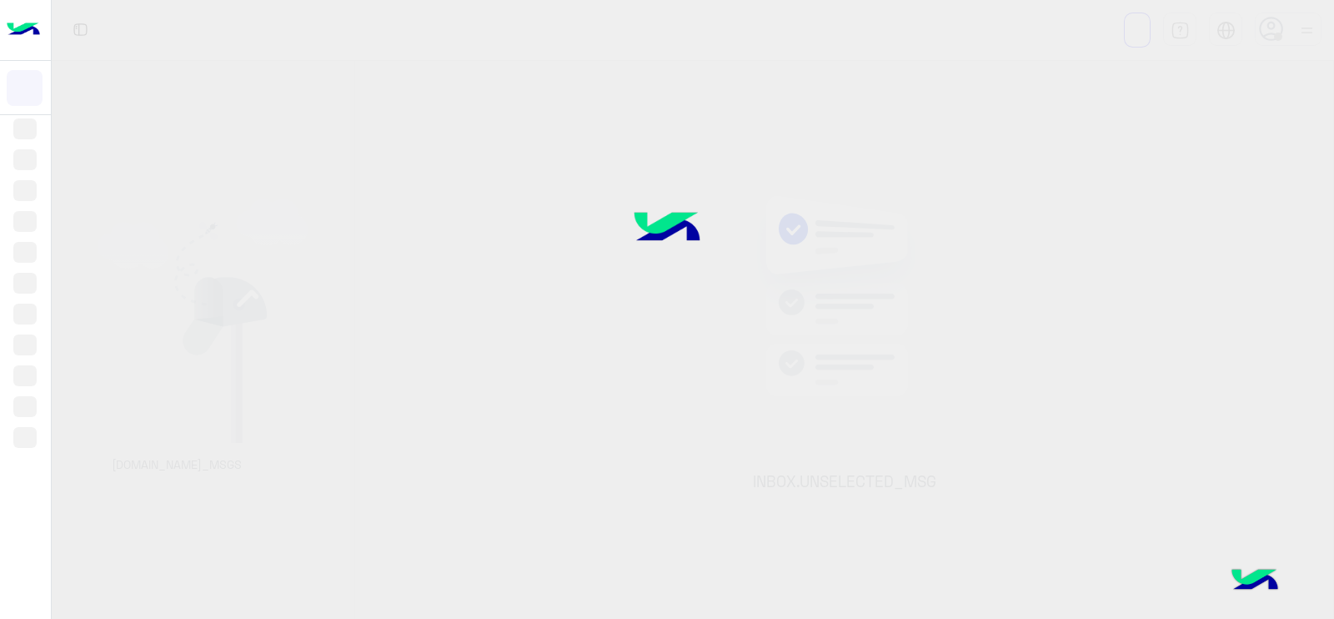
click at [861, 243] on div at bounding box center [667, 309] width 1334 height 619
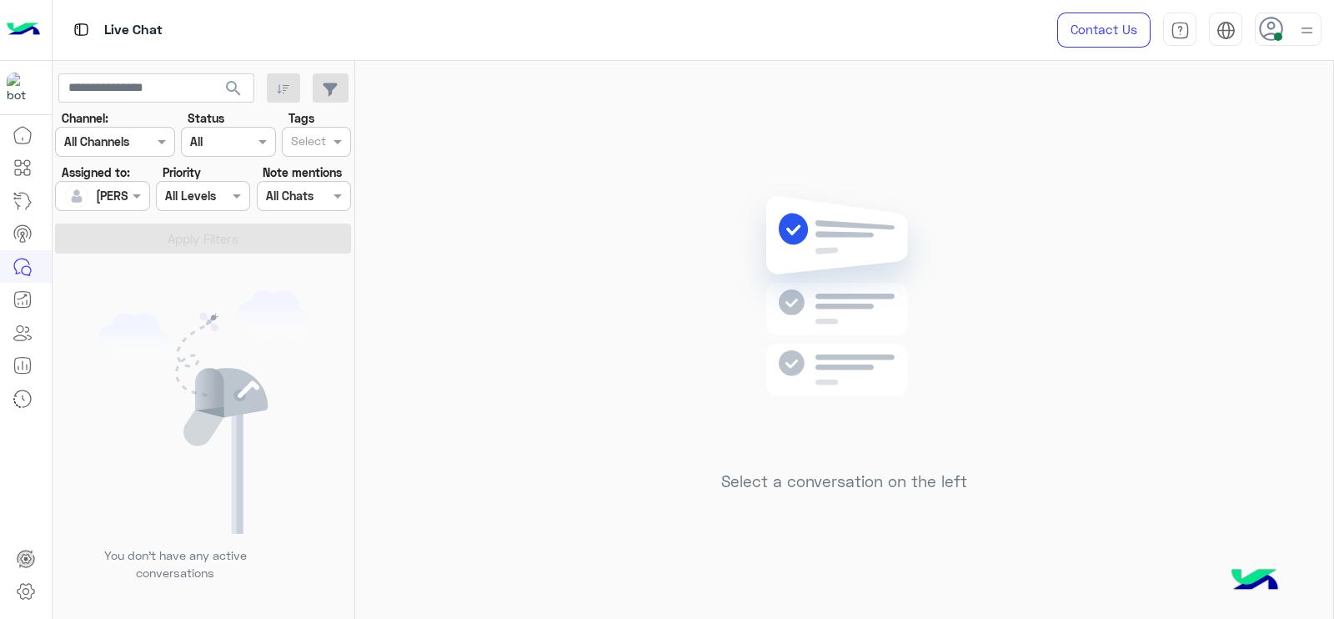
click at [554, 307] on div "Select a conversation on the left" at bounding box center [844, 343] width 978 height 565
click at [590, 318] on div "Select a conversation on the left" at bounding box center [844, 343] width 978 height 565
click at [120, 203] on div "[PERSON_NAME]" at bounding box center [142, 196] width 92 height 18
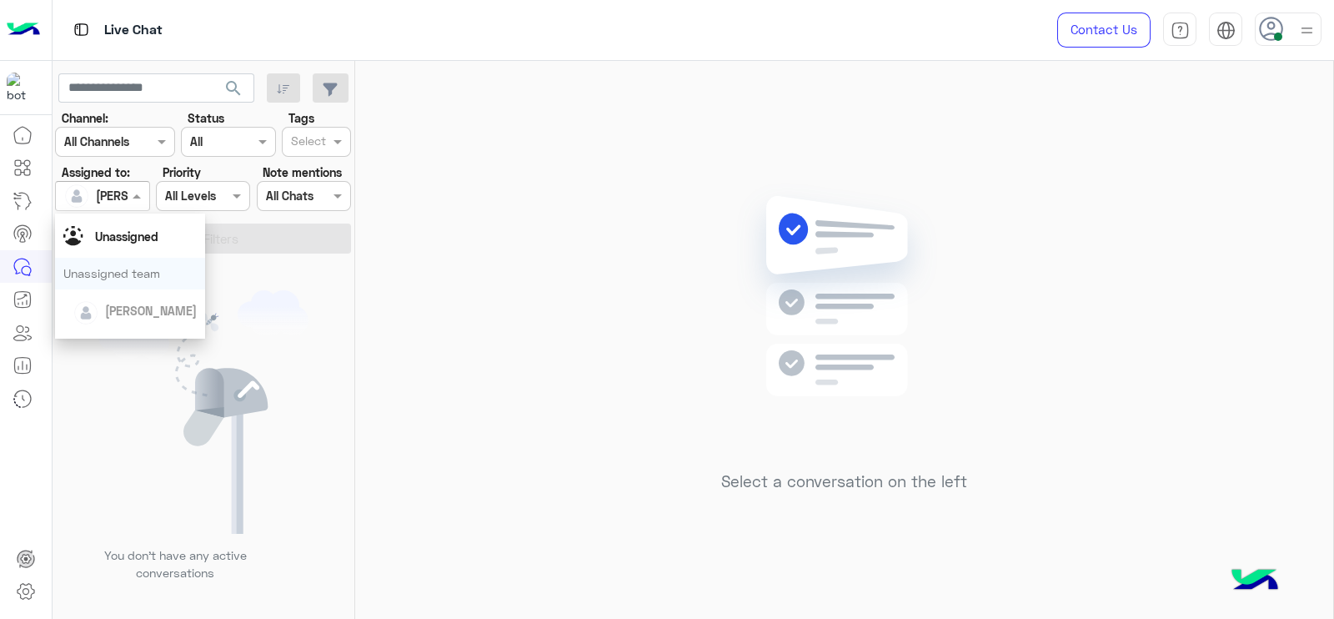
scroll to position [17, 0]
click at [130, 250] on span "Unassigned" at bounding box center [126, 249] width 63 height 14
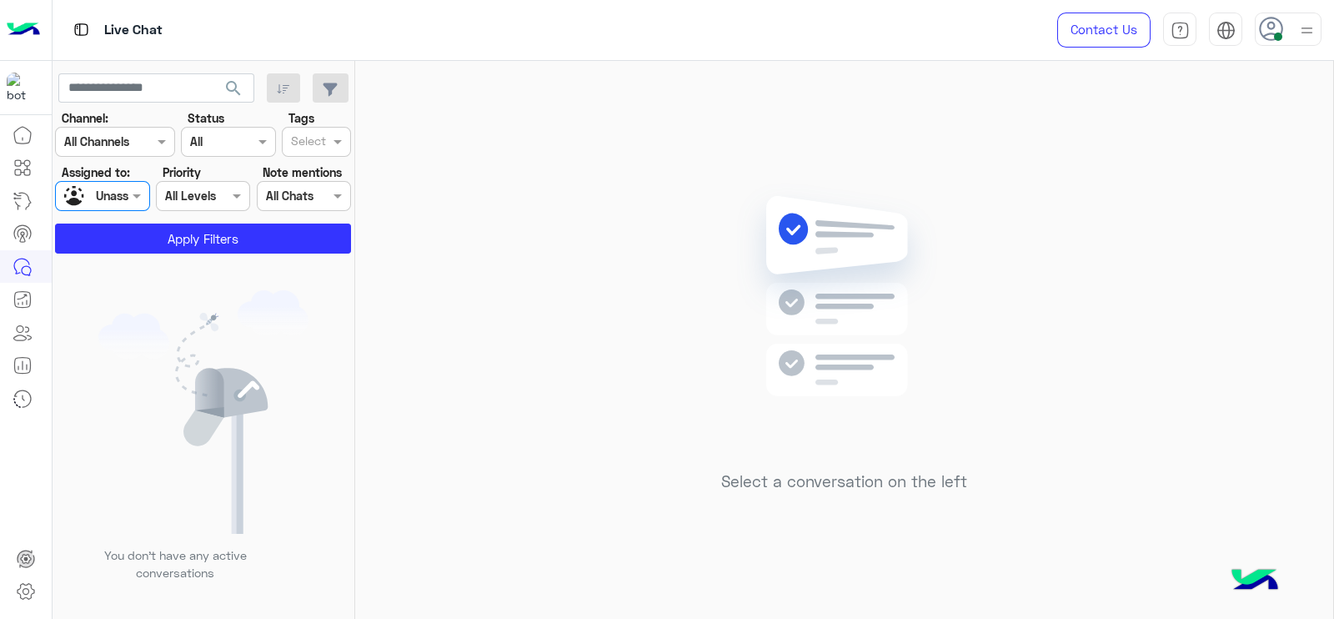
click at [300, 137] on input "text" at bounding box center [308, 143] width 35 height 18
click at [329, 171] on div "Follow up" at bounding box center [316, 175] width 53 height 18
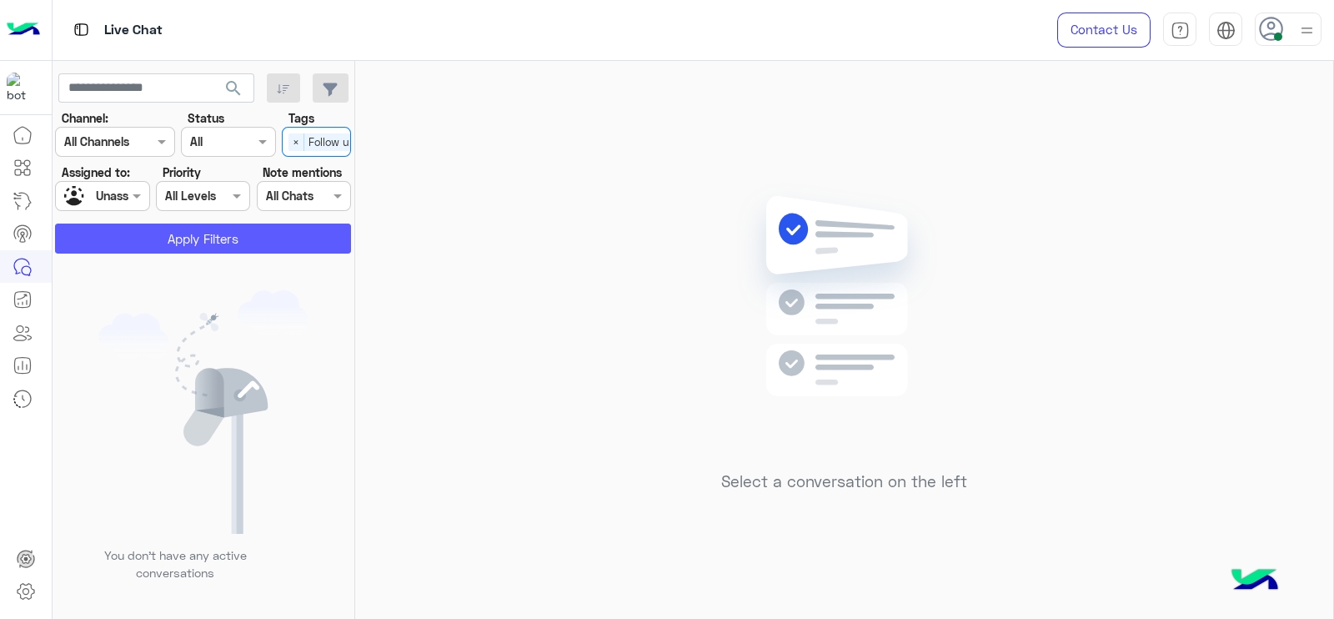
click at [258, 223] on button "Apply Filters" at bounding box center [203, 238] width 296 height 30
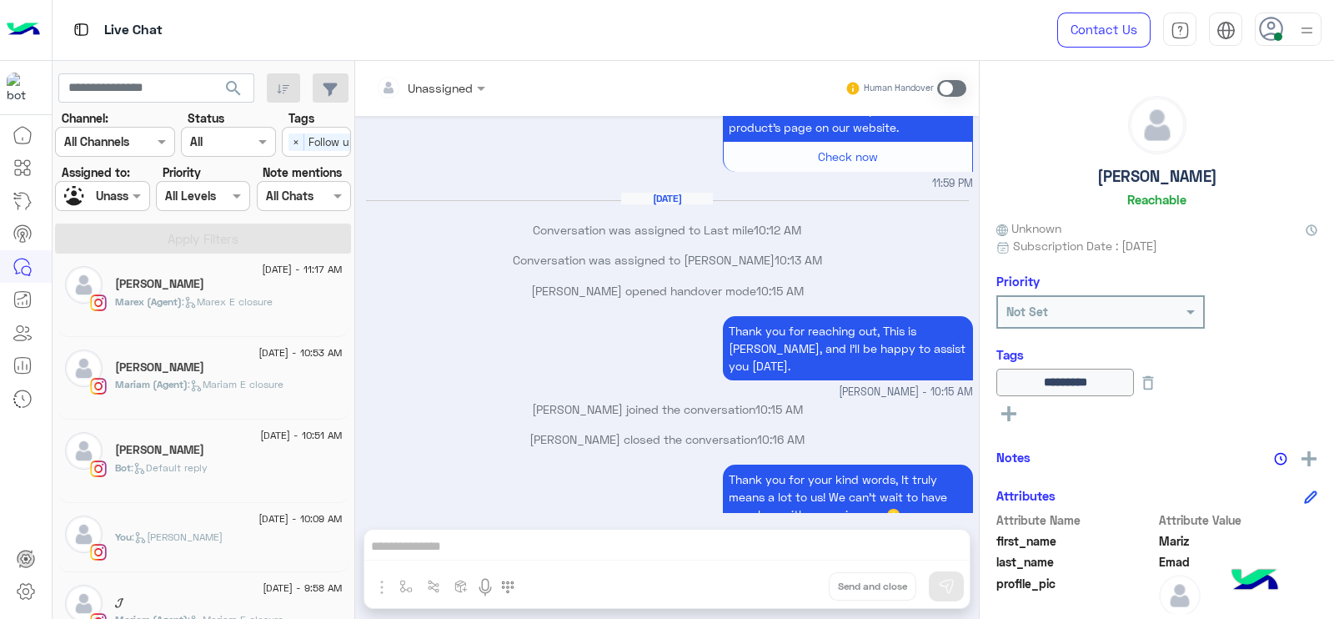
scroll to position [1259, 0]
click at [279, 429] on span "[DATE] - 10:51 AM" at bounding box center [301, 433] width 82 height 15
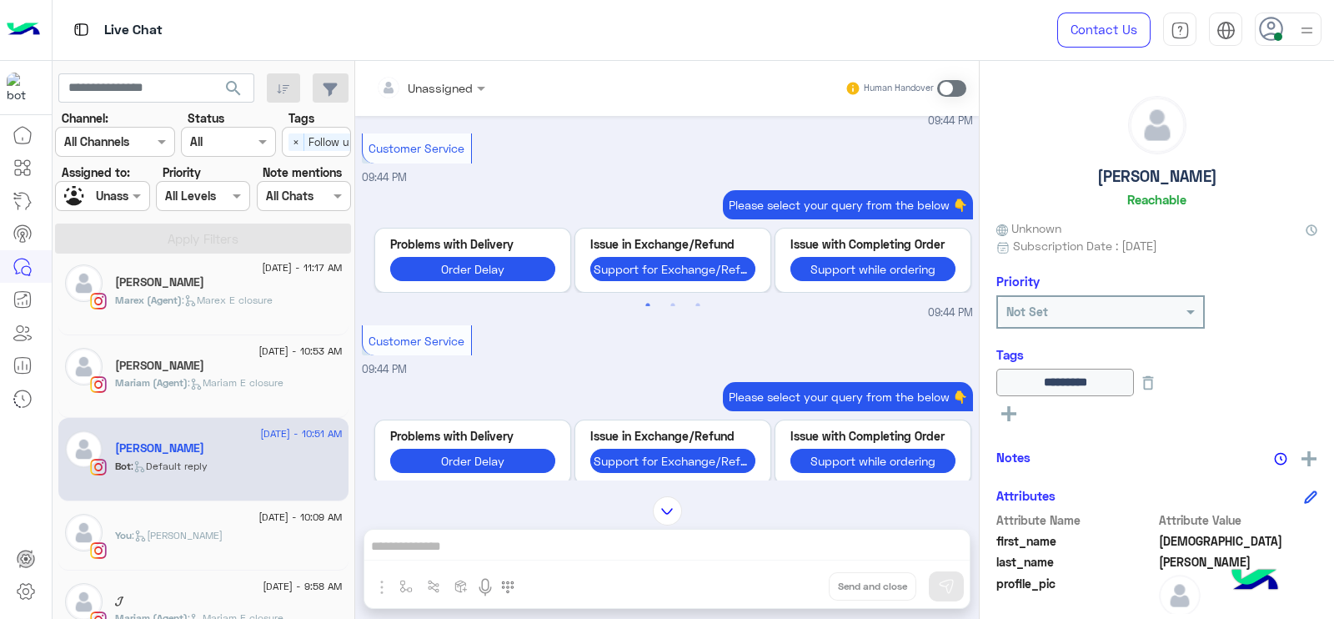
scroll to position [1413, 0]
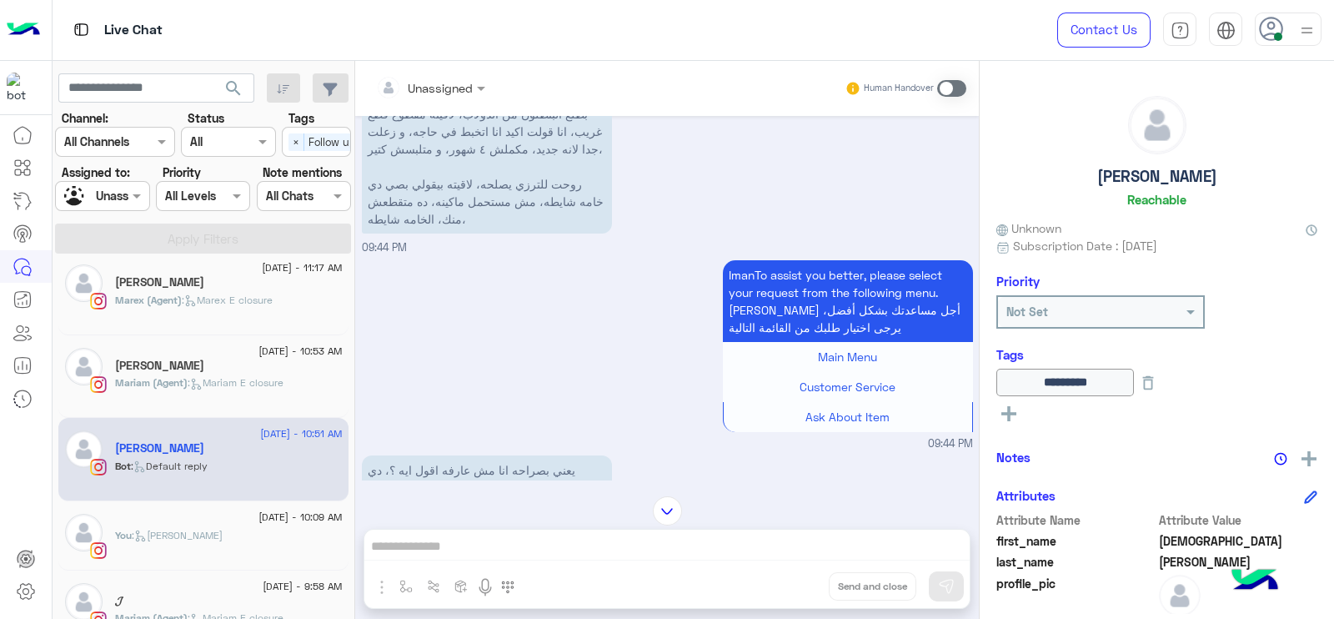
click at [1305, 24] on img at bounding box center [1307, 30] width 21 height 21
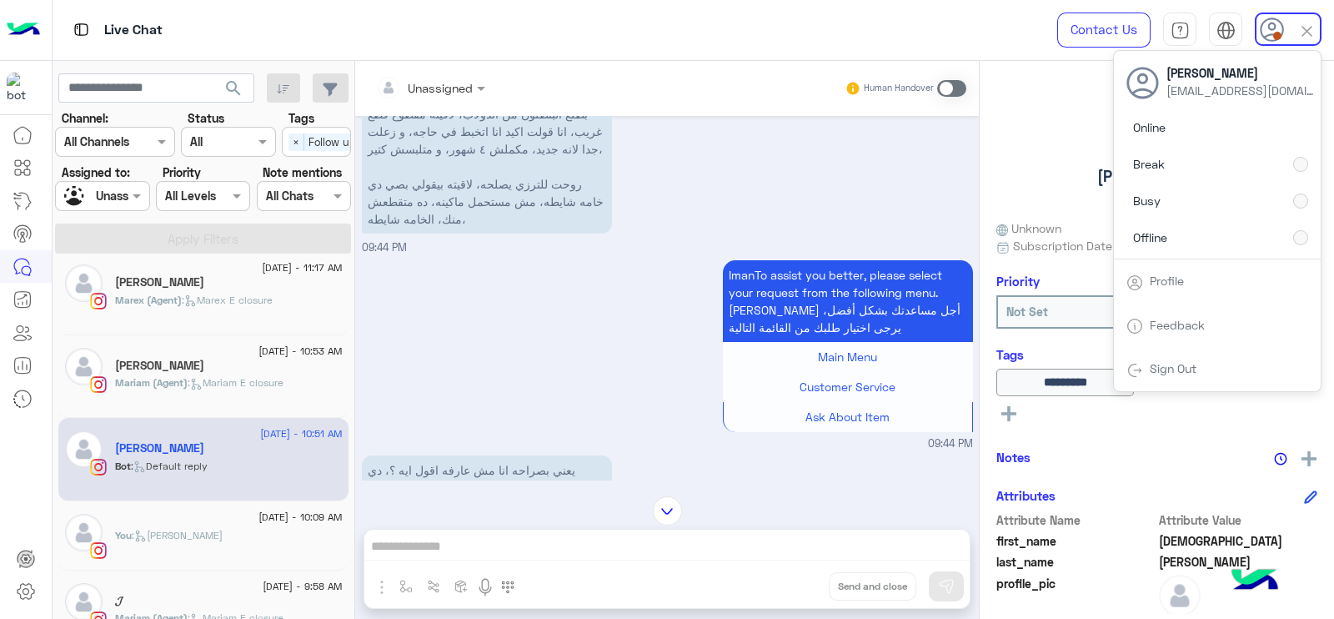
click at [108, 210] on div "Assigned on Unassigned" at bounding box center [102, 196] width 94 height 30
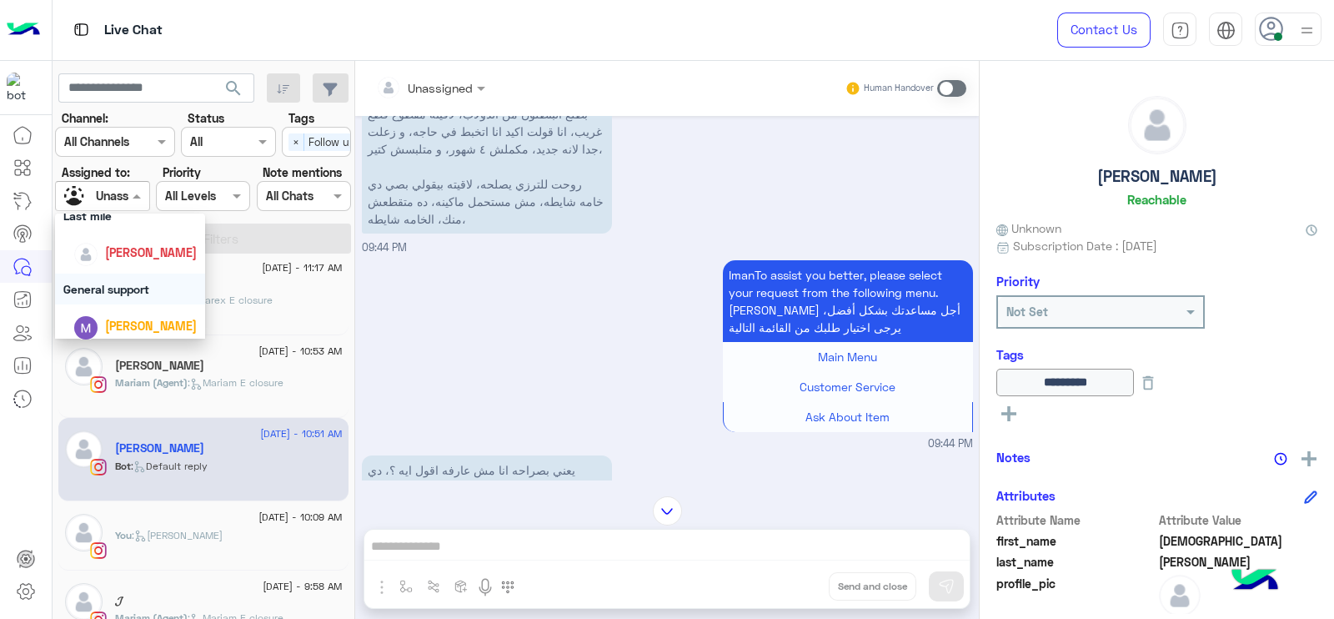
scroll to position [230, 0]
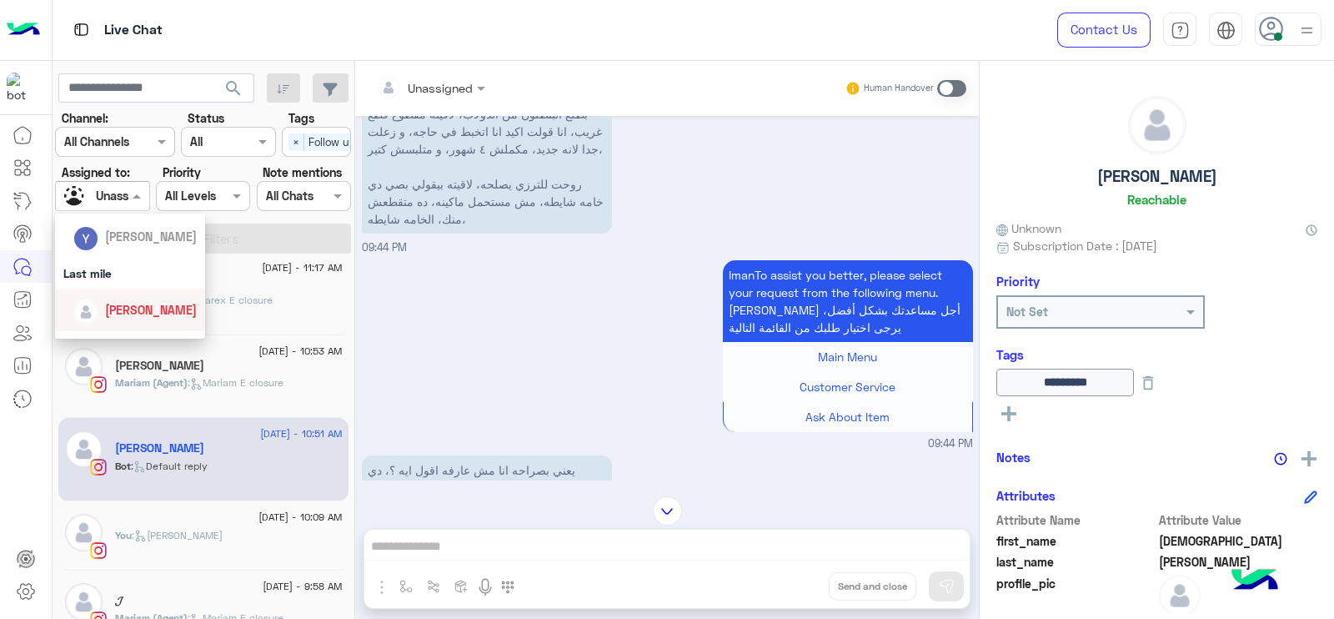
click at [95, 299] on div "[PERSON_NAME]" at bounding box center [134, 309] width 123 height 29
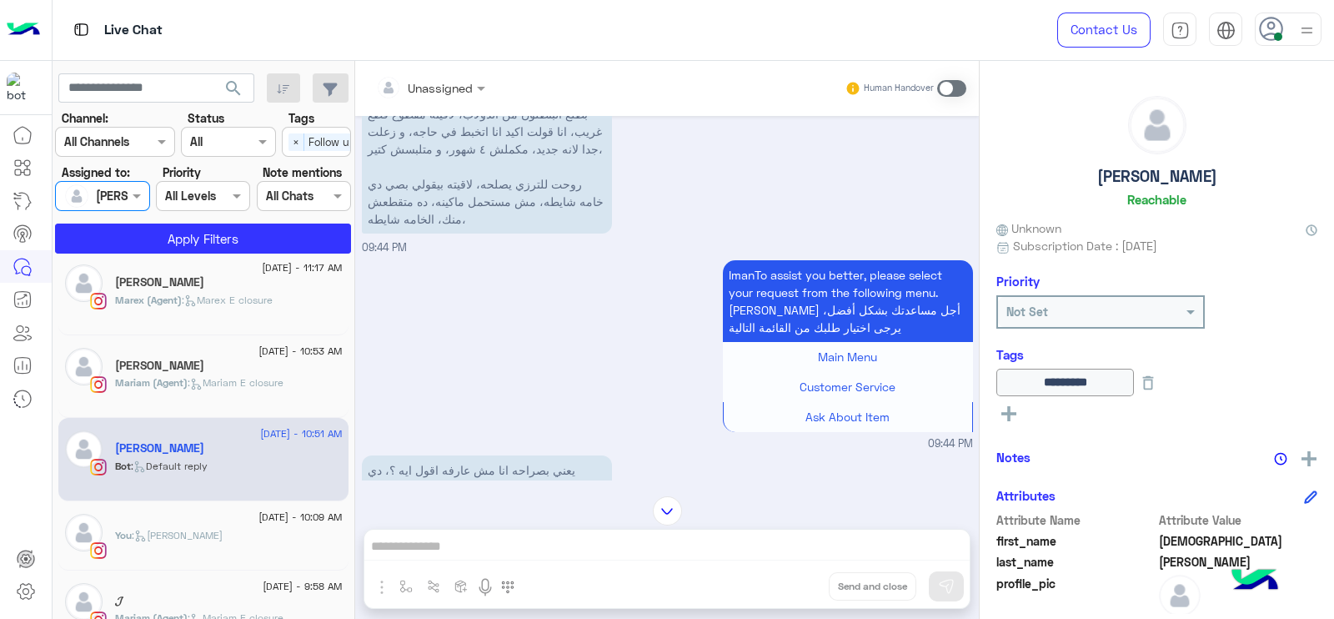
drag, startPoint x: 299, startPoint y: 141, endPoint x: 256, endPoint y: 299, distance: 164.3
click at [299, 142] on span "×" at bounding box center [297, 142] width 16 height 18
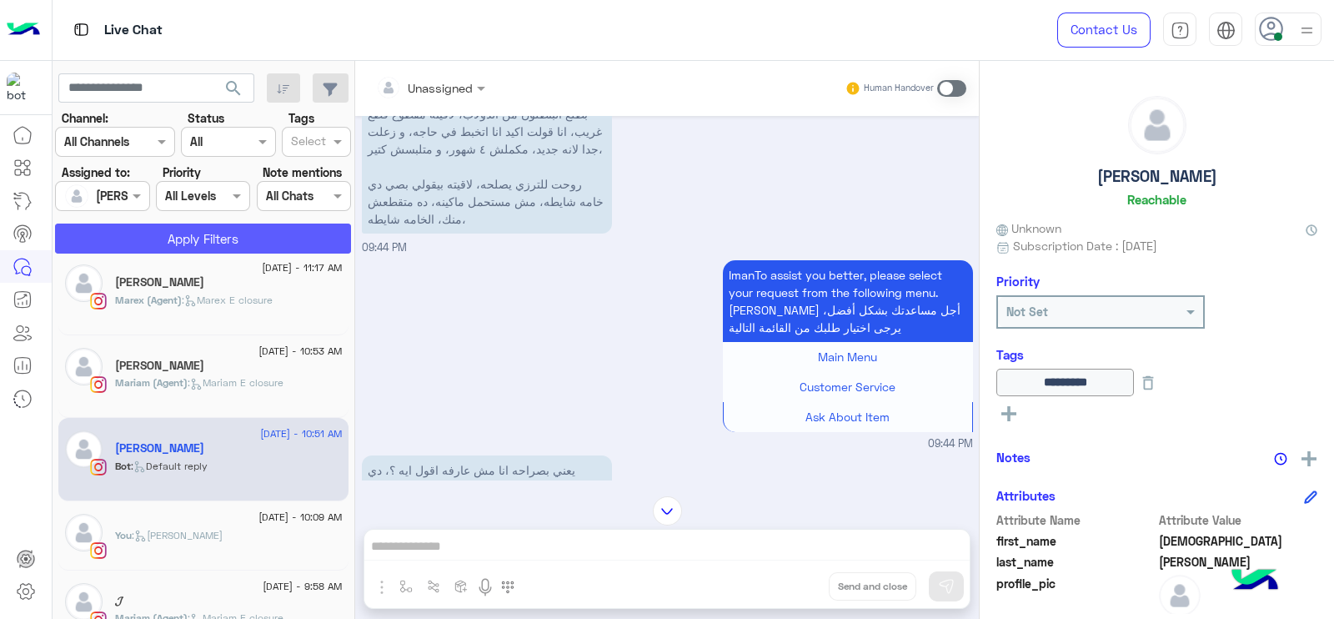
click at [263, 227] on button "Apply Filters" at bounding box center [203, 238] width 296 height 30
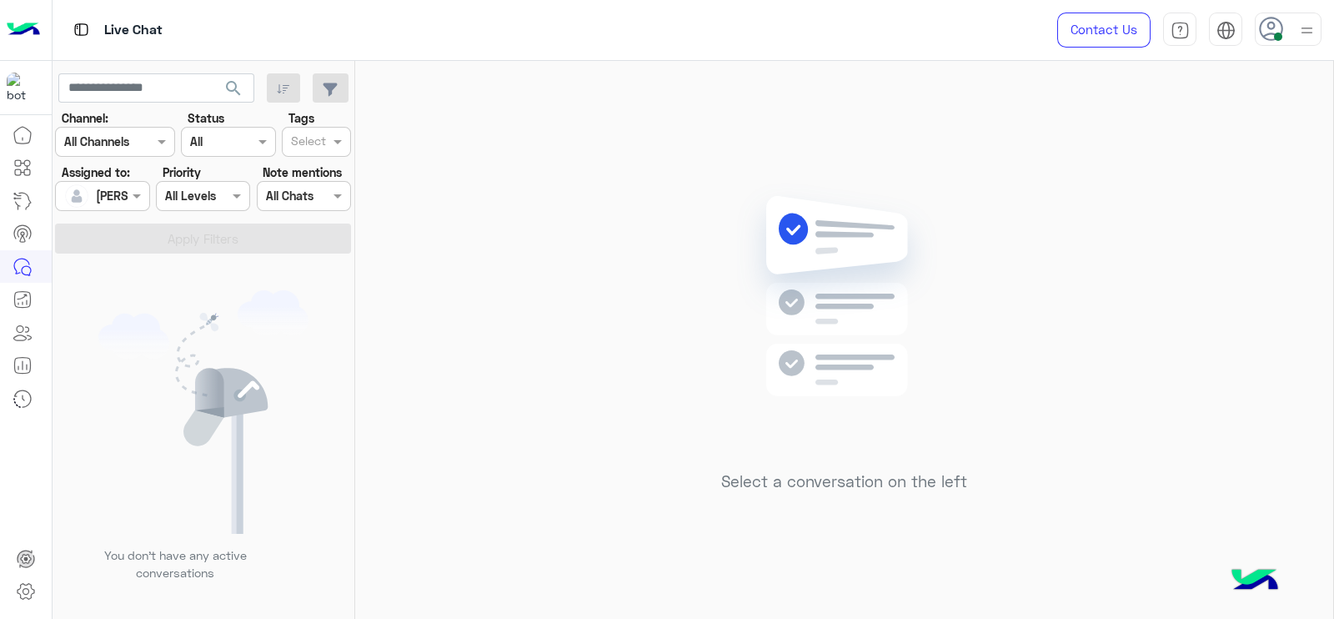
click at [853, 35] on div "Live Chat" at bounding box center [480, 30] width 855 height 60
click at [560, 206] on div "Select a conversation on the left" at bounding box center [844, 343] width 978 height 565
click at [136, 327] on img at bounding box center [203, 411] width 210 height 243
click at [458, 250] on div "Select a conversation on the left" at bounding box center [844, 343] width 978 height 565
click at [537, 377] on div "Select a conversation on the left" at bounding box center [844, 343] width 978 height 565
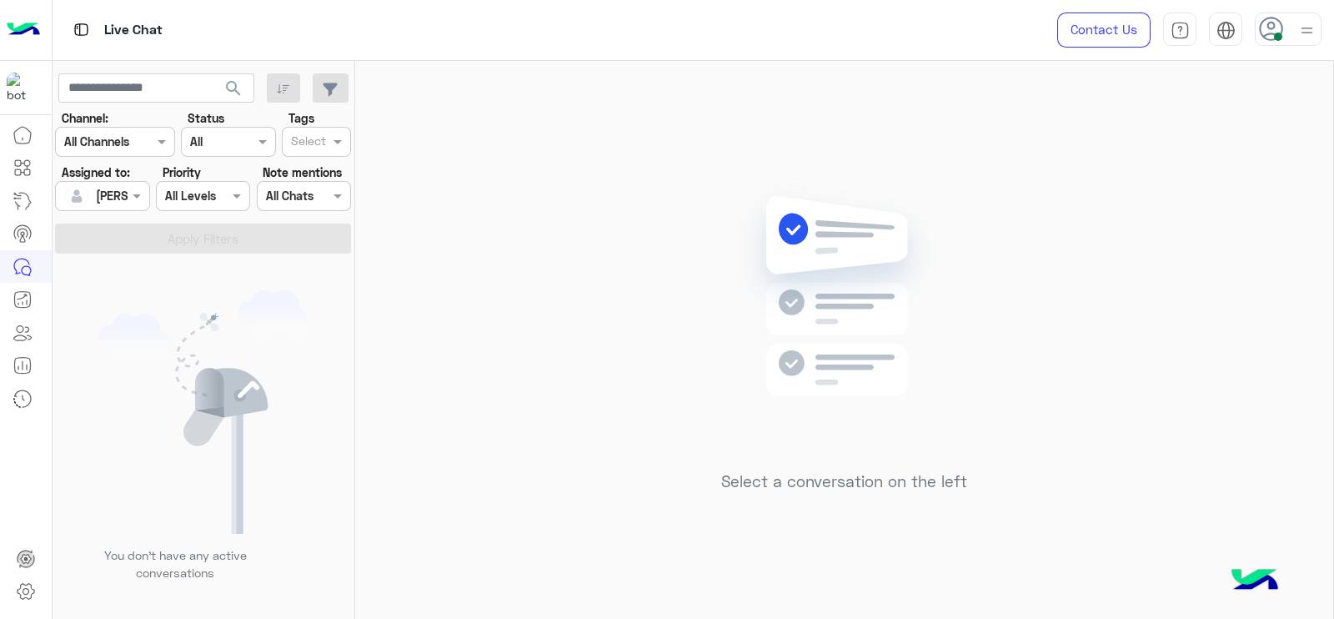
click at [521, 227] on div "Select a conversation on the left" at bounding box center [844, 343] width 978 height 565
click at [448, 116] on div "Select a conversation on the left" at bounding box center [844, 343] width 978 height 565
click at [446, 127] on div "Select a conversation on the left" at bounding box center [844, 343] width 978 height 565
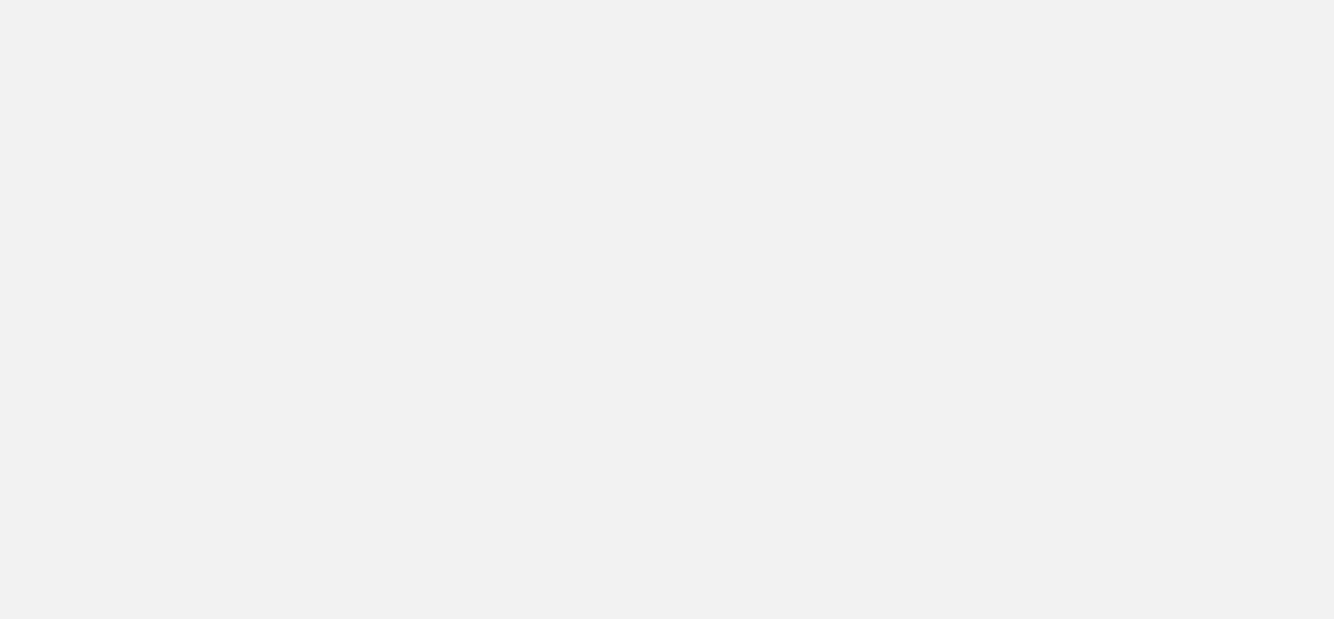
click at [718, 369] on app-root at bounding box center [667, 309] width 1334 height 619
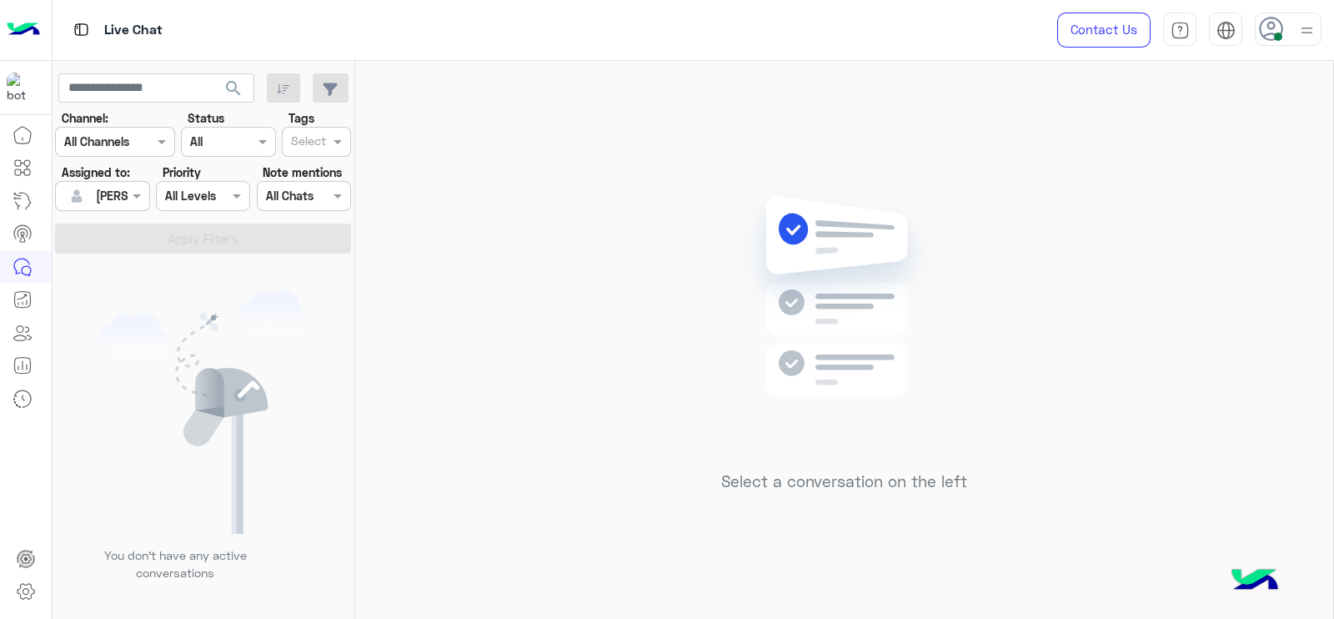
click at [639, 206] on div "Select a conversation on the left" at bounding box center [844, 343] width 978 height 565
click at [398, 264] on div "Select a conversation on the left" at bounding box center [844, 343] width 978 height 565
click at [906, 157] on div "Select a conversation on the left" at bounding box center [844, 343] width 978 height 565
click at [664, 271] on div "Select a conversation on the left" at bounding box center [844, 343] width 978 height 565
click at [113, 205] on div "[PERSON_NAME]" at bounding box center [95, 195] width 63 height 33
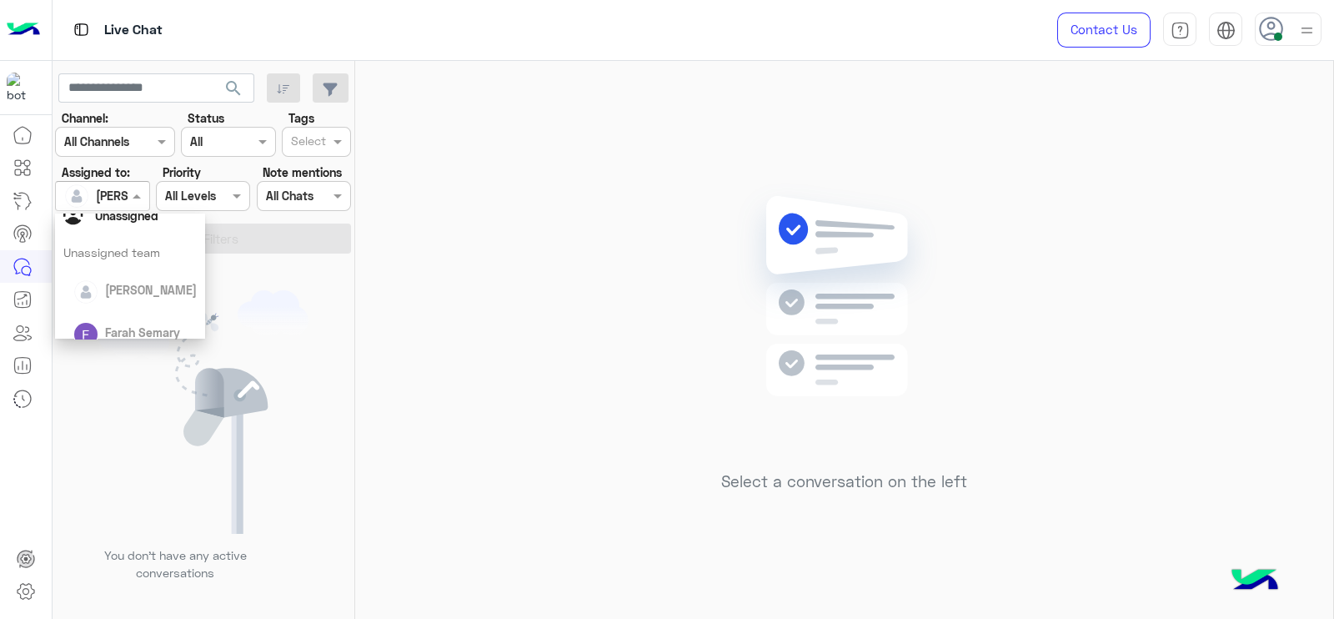
scroll to position [52, 0]
click at [151, 221] on div "Unassigned" at bounding box center [126, 214] width 63 height 18
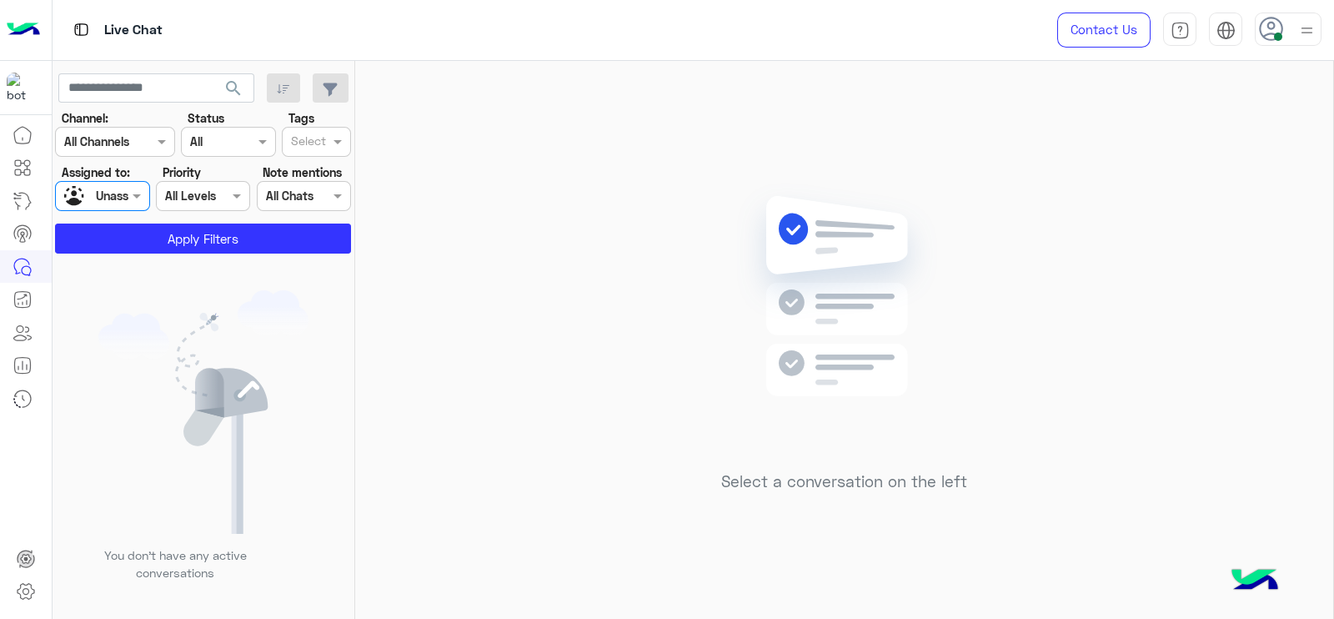
click at [312, 131] on div "Select" at bounding box center [306, 141] width 47 height 26
click at [312, 169] on div "Follow up" at bounding box center [316, 175] width 53 height 18
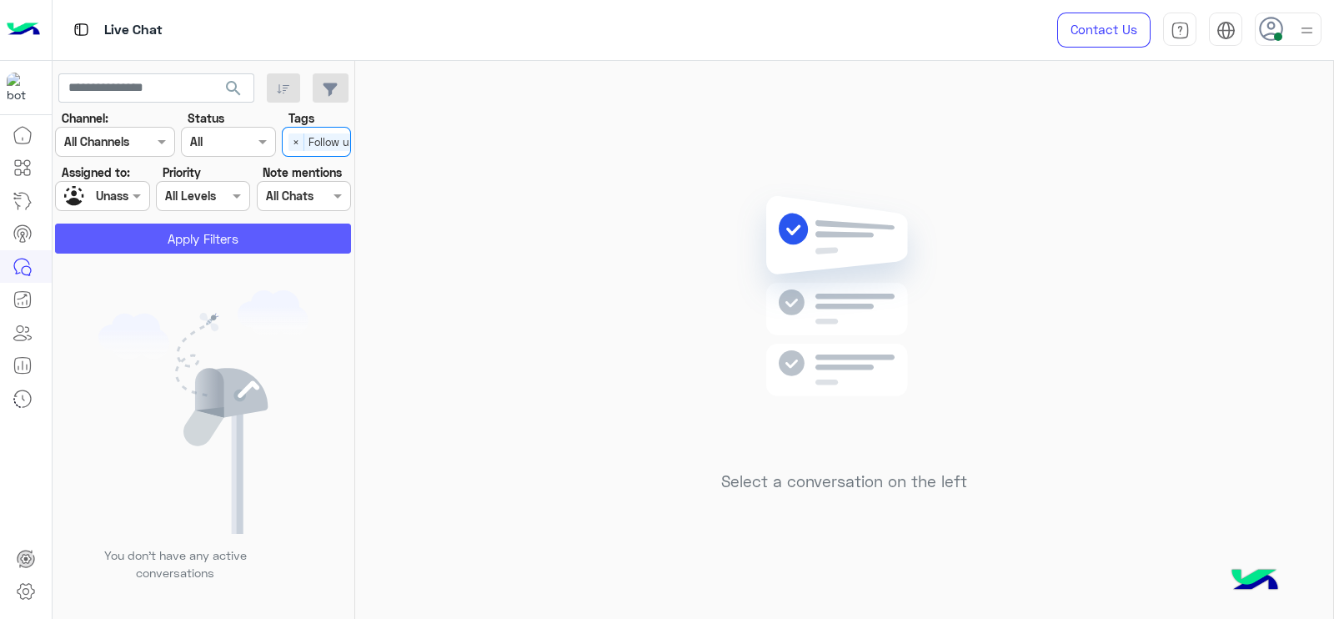
click at [253, 243] on button "Apply Filters" at bounding box center [203, 238] width 296 height 30
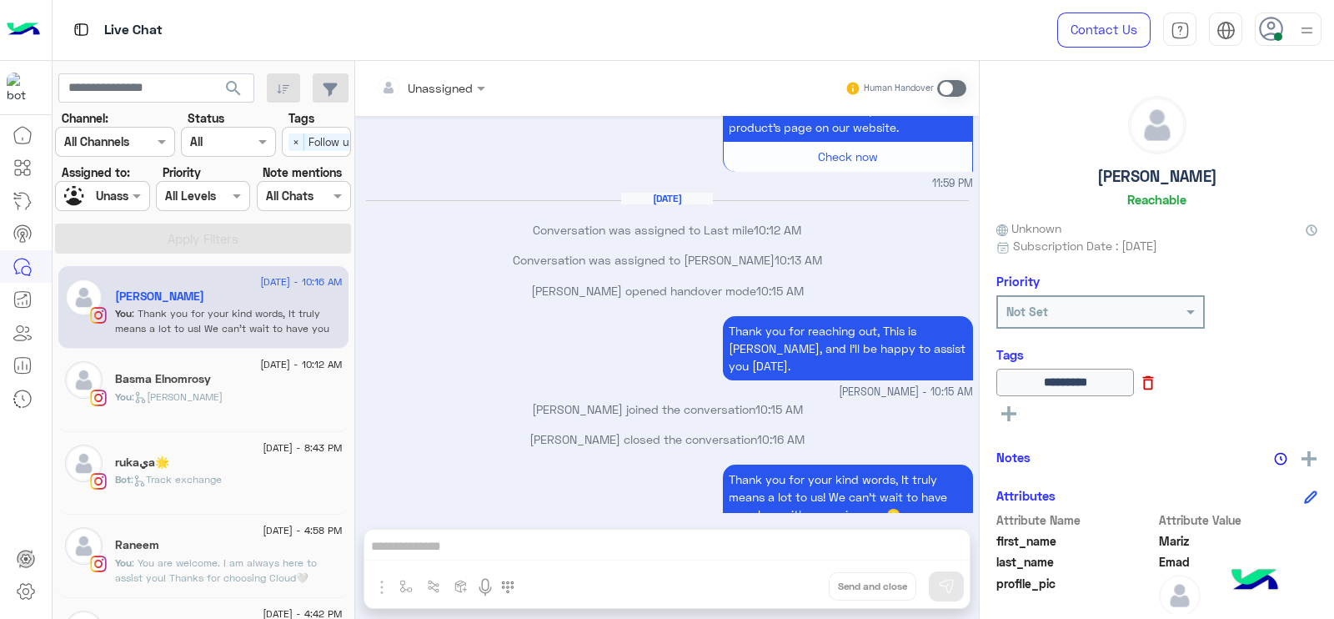
click at [1157, 385] on icon at bounding box center [1148, 383] width 18 height 18
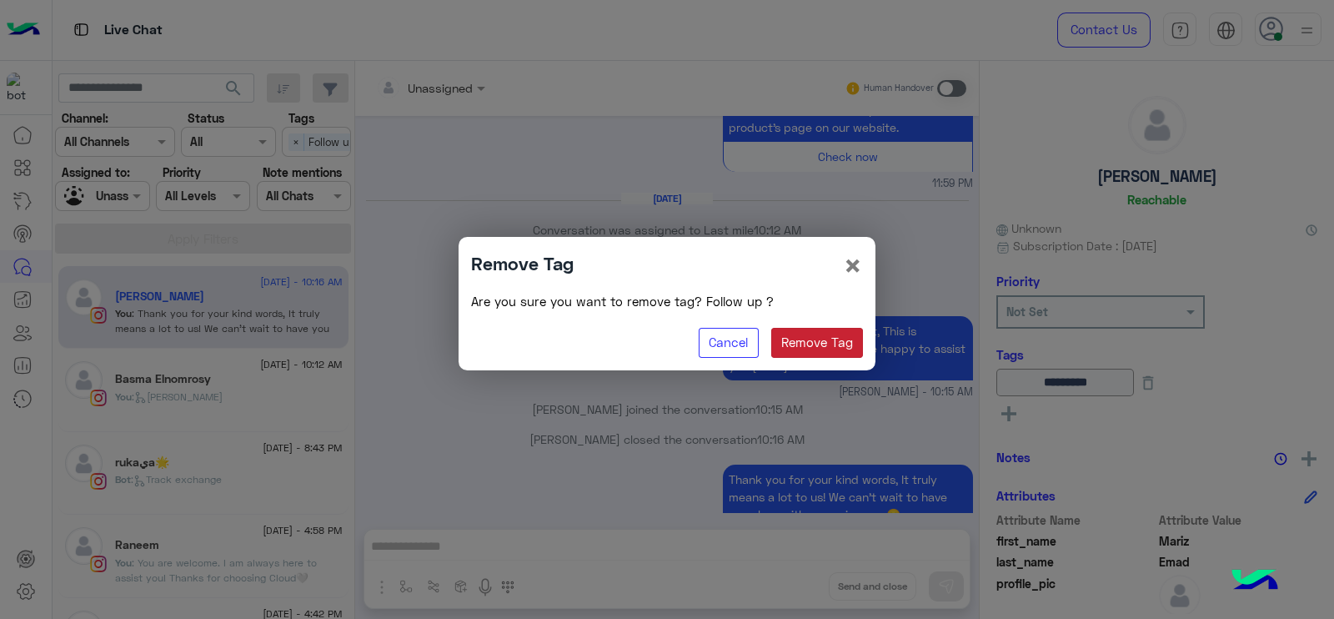
click at [831, 331] on button "Remove Tag" at bounding box center [817, 343] width 93 height 30
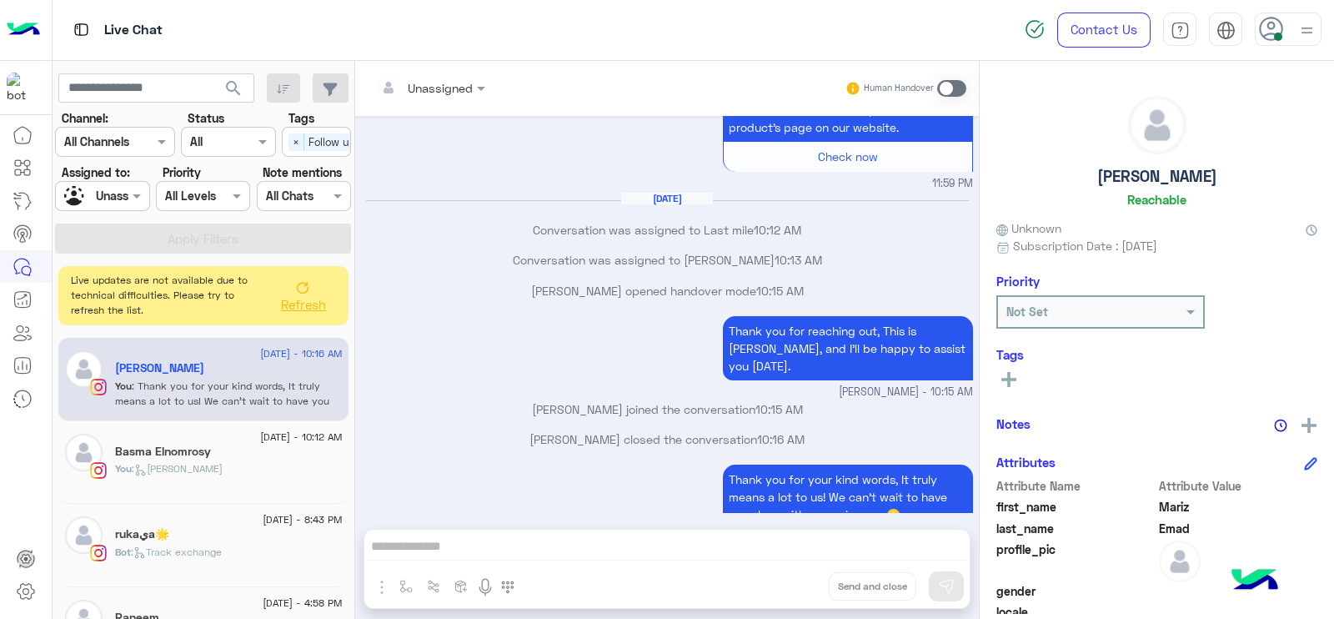
click at [280, 294] on button "Refresh" at bounding box center [302, 295] width 67 height 47
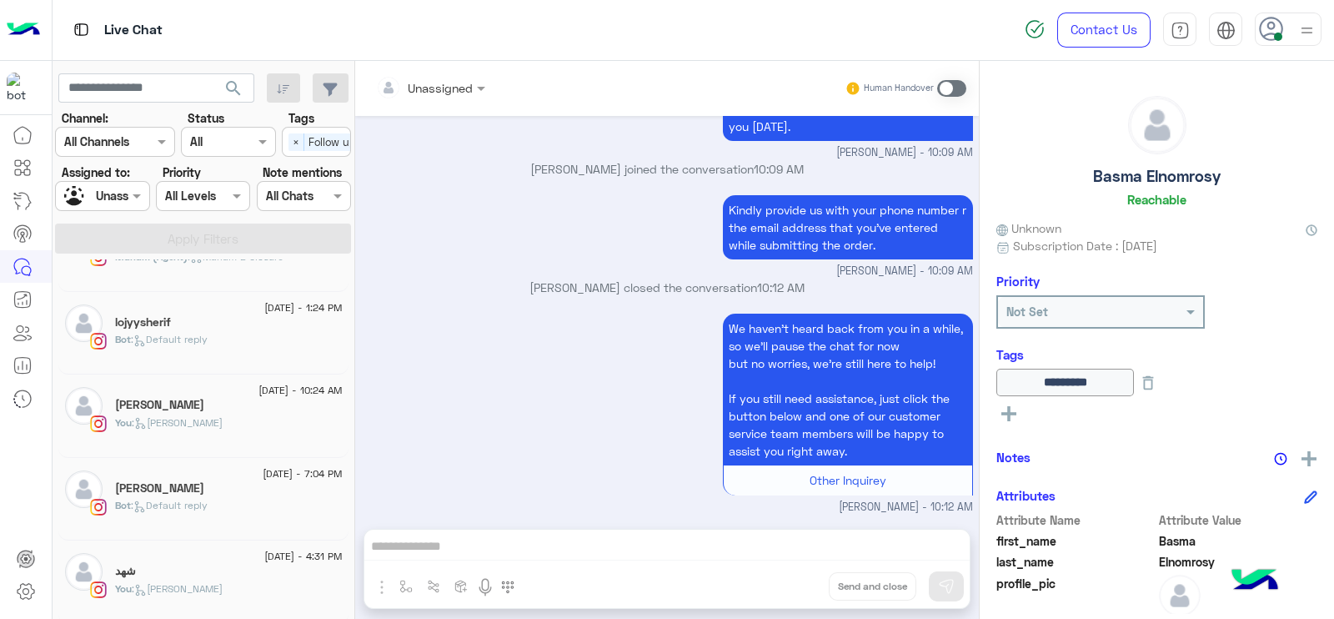
scroll to position [2422, 0]
click at [375, 239] on div "Kindly provide us with your phone number r the email address that you've entere…" at bounding box center [667, 235] width 611 height 88
click at [225, 415] on div "You : Jana close" at bounding box center [229, 429] width 228 height 29
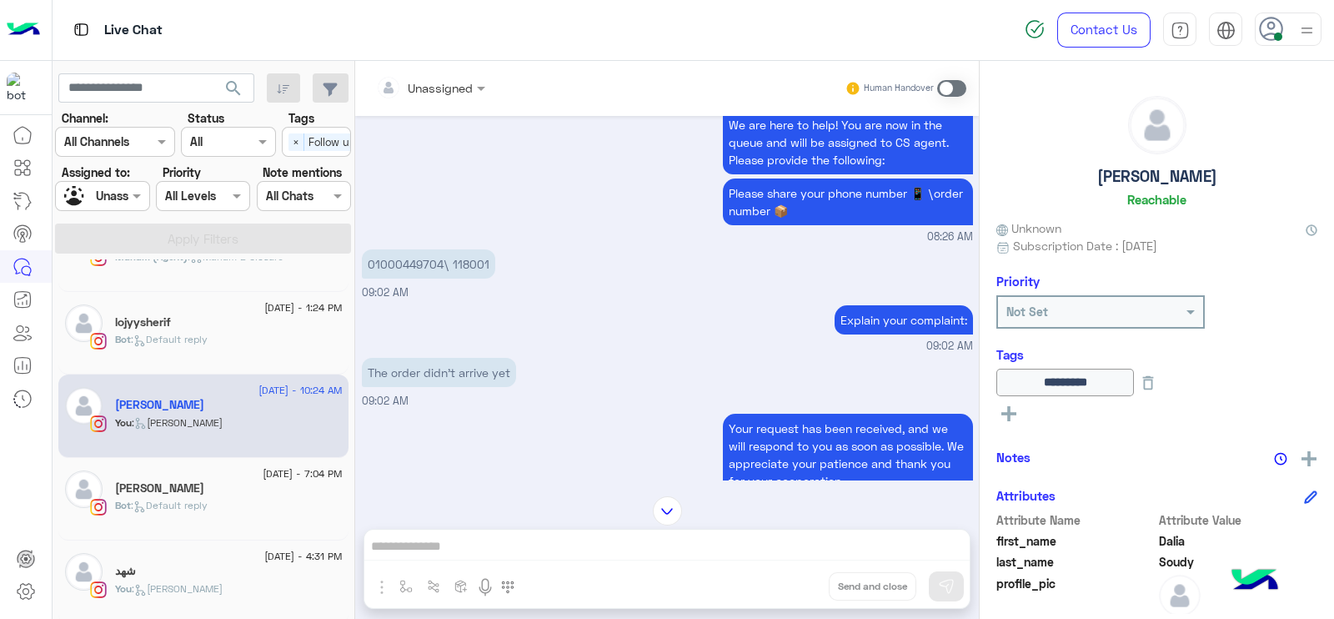
scroll to position [645, 0]
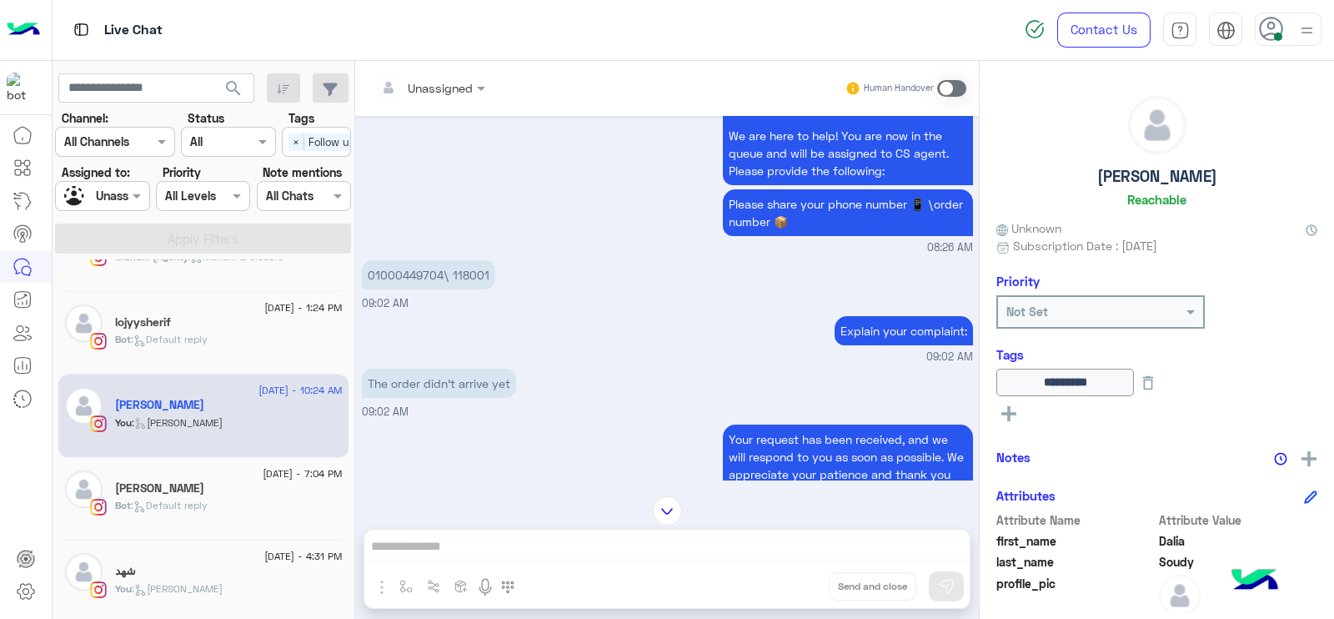
click at [471, 285] on p "01000449704\ 118001" at bounding box center [428, 274] width 133 height 29
copy p "118001"
click at [954, 85] on span at bounding box center [951, 88] width 29 height 17
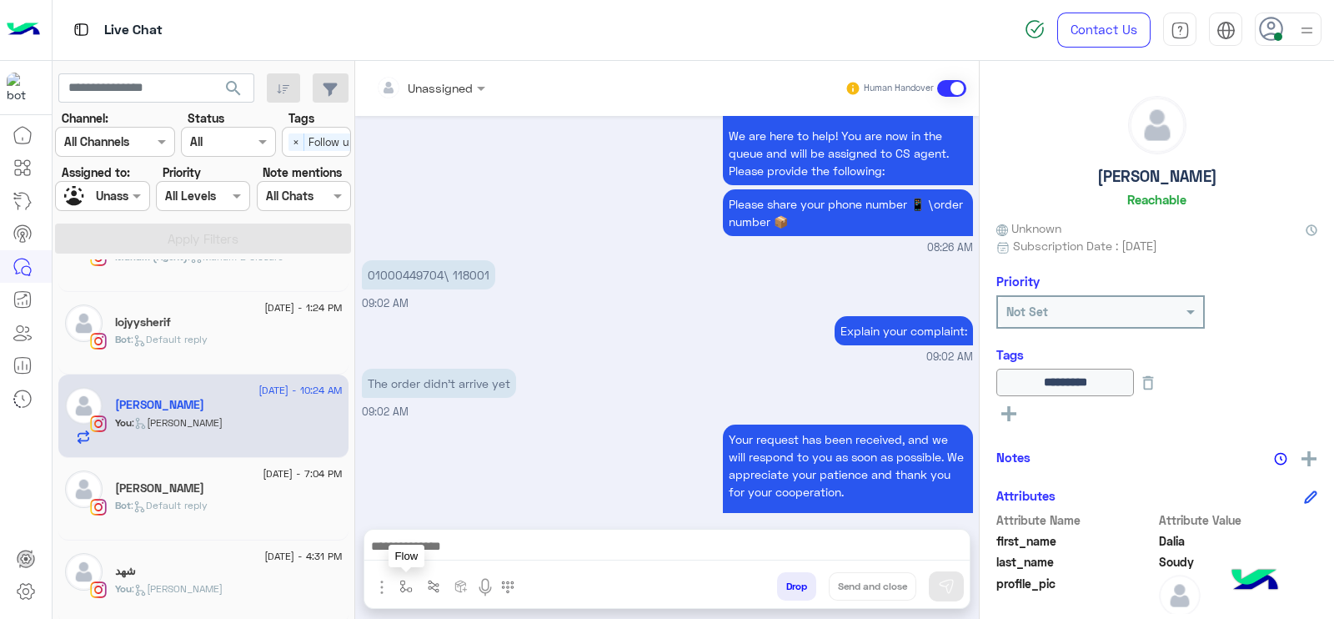
scroll to position [1539, 0]
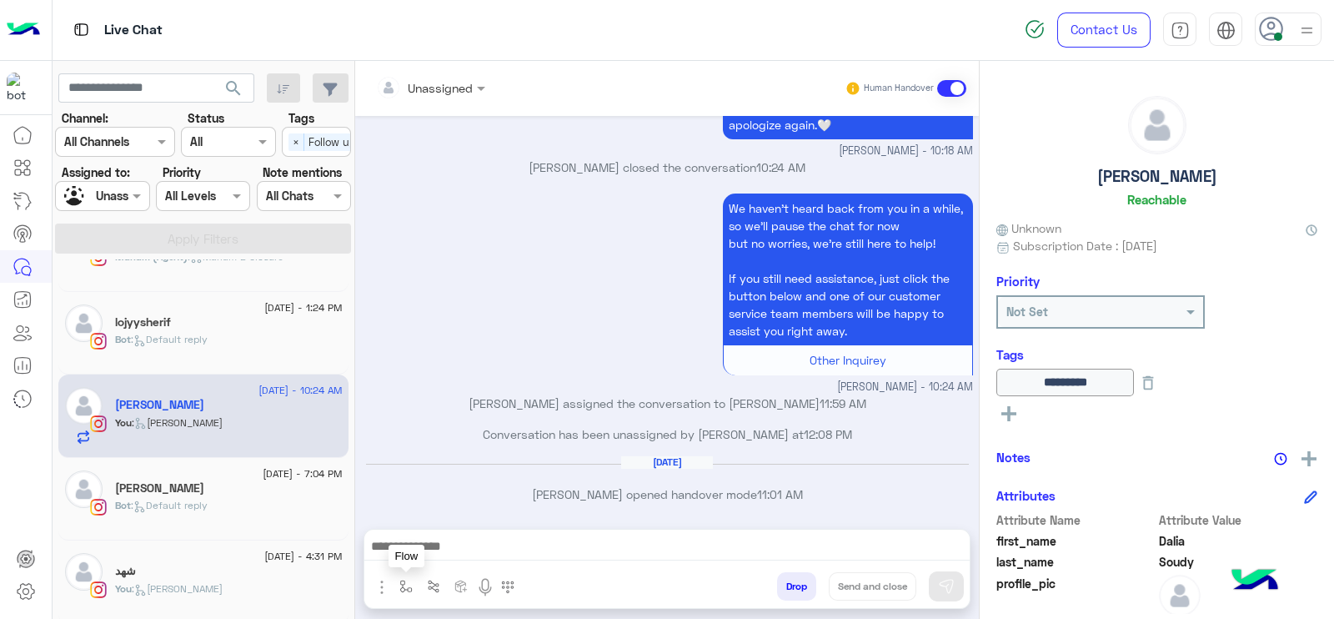
click at [399, 585] on img "button" at bounding box center [405, 586] width 13 height 13
click at [423, 550] on input "text" at bounding box center [436, 549] width 68 height 19
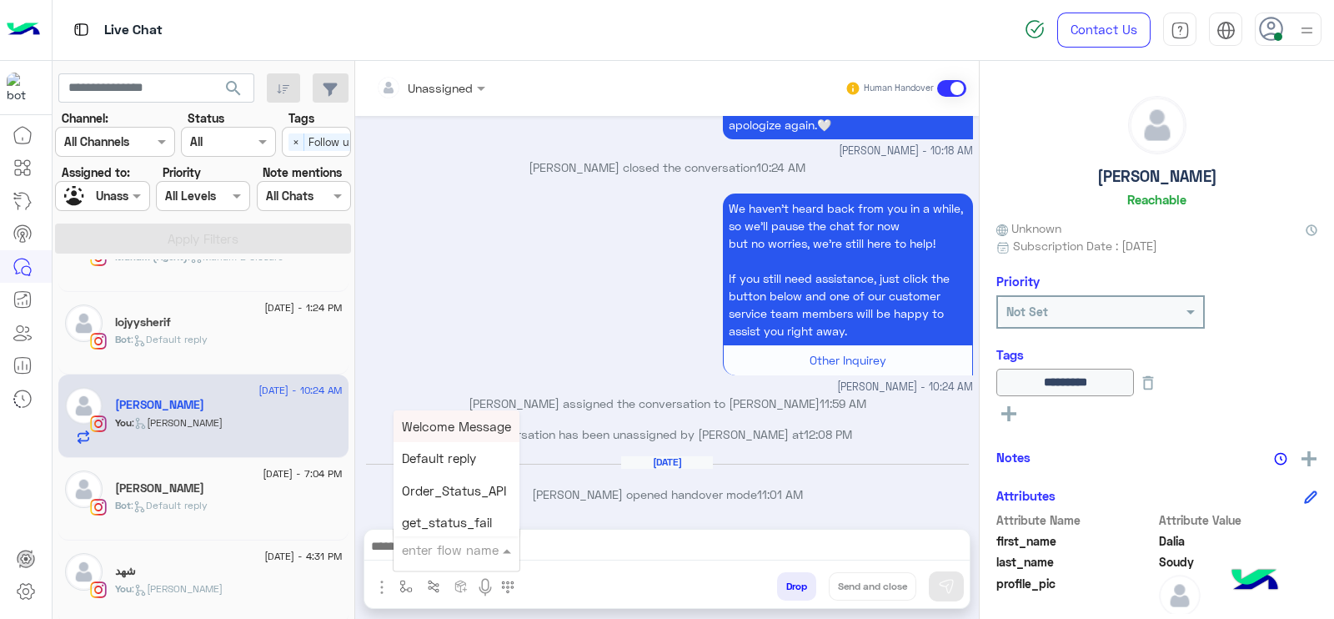
type input "*"
click at [472, 489] on div "J Greeting" at bounding box center [455, 487] width 123 height 33
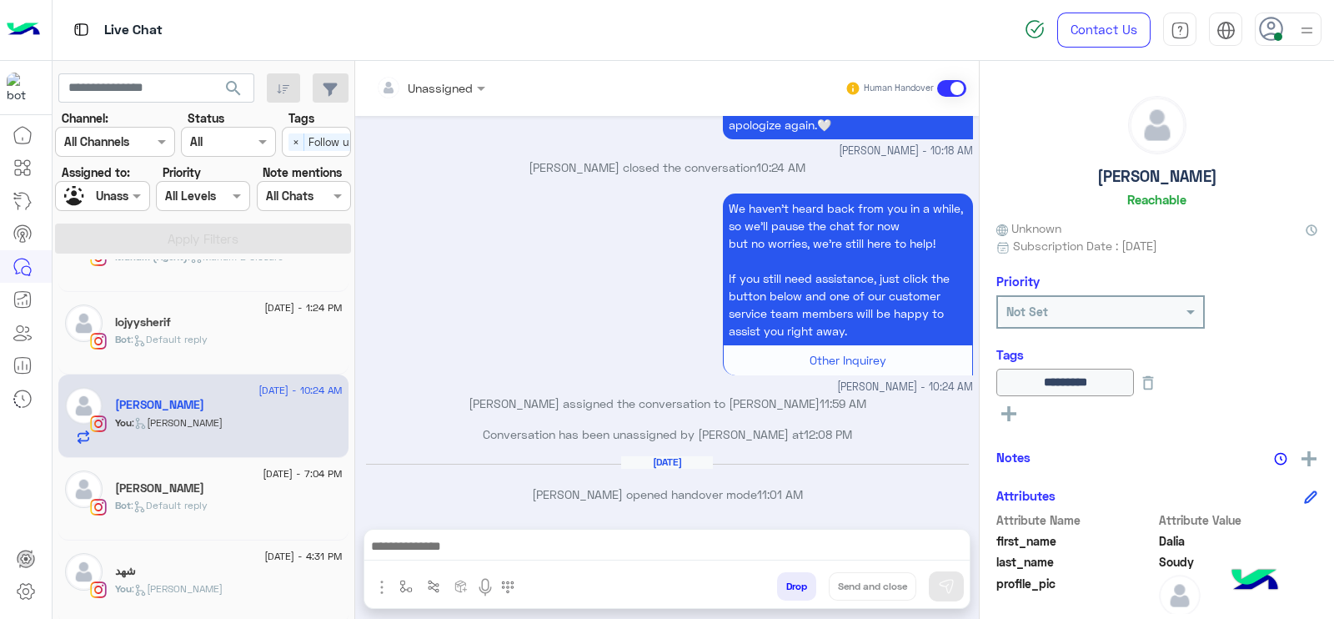
type textarea "**********"
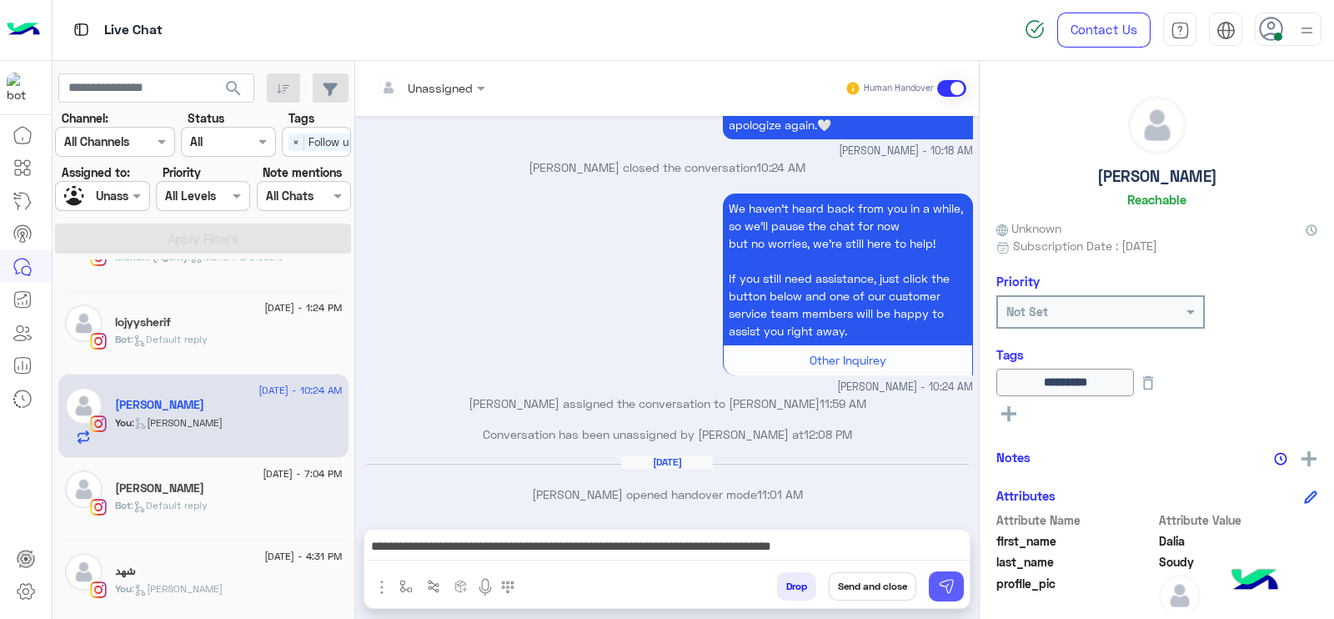
click at [935, 581] on button at bounding box center [946, 586] width 35 height 30
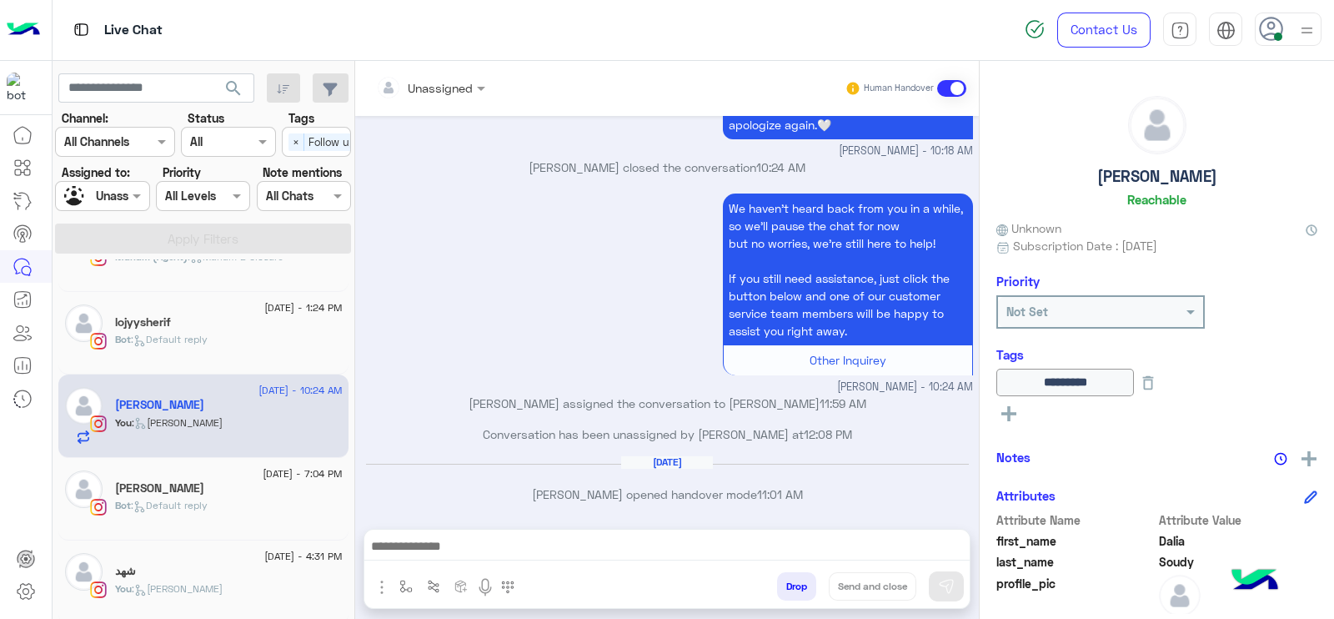
click at [886, 525] on div "Unassigned Human Handover Aug 9, 2025 01000449704\ 118001 08:25 AM Explain your…" at bounding box center [667, 343] width 624 height 565
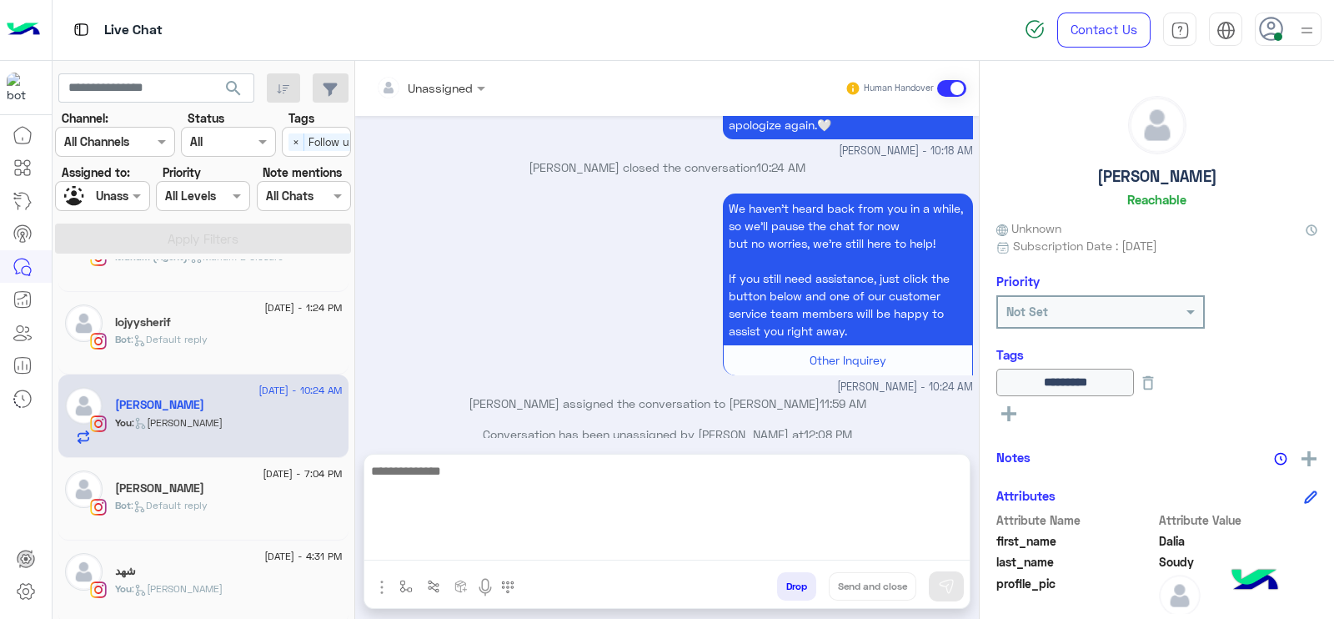
drag, startPoint x: 886, startPoint y: 539, endPoint x: 253, endPoint y: 469, distance: 635.9
click at [884, 540] on textarea at bounding box center [666, 510] width 605 height 100
type textarea "*******"
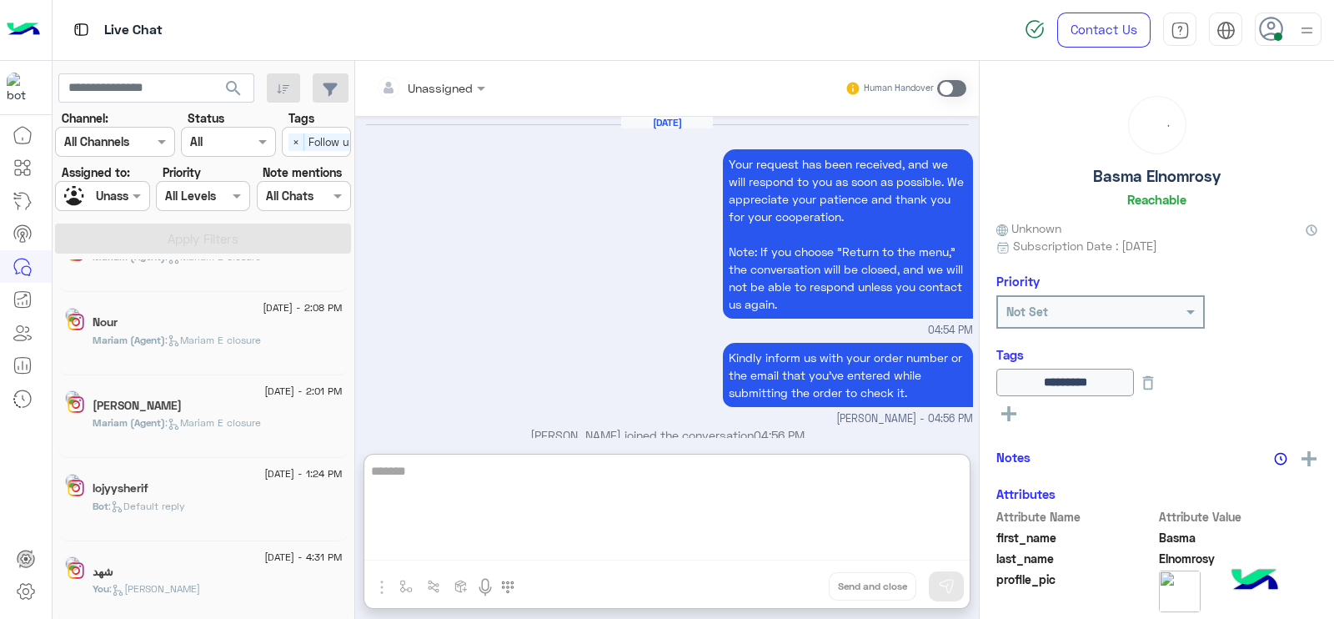
scroll to position [1634, 0]
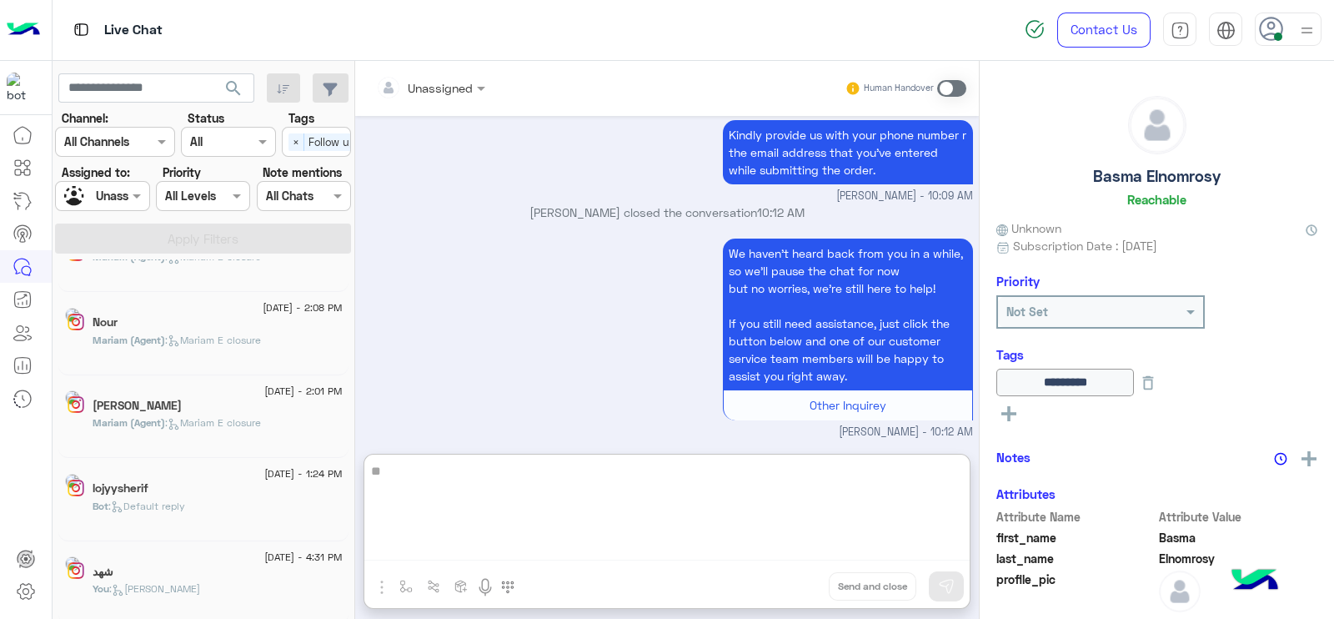
type textarea "*"
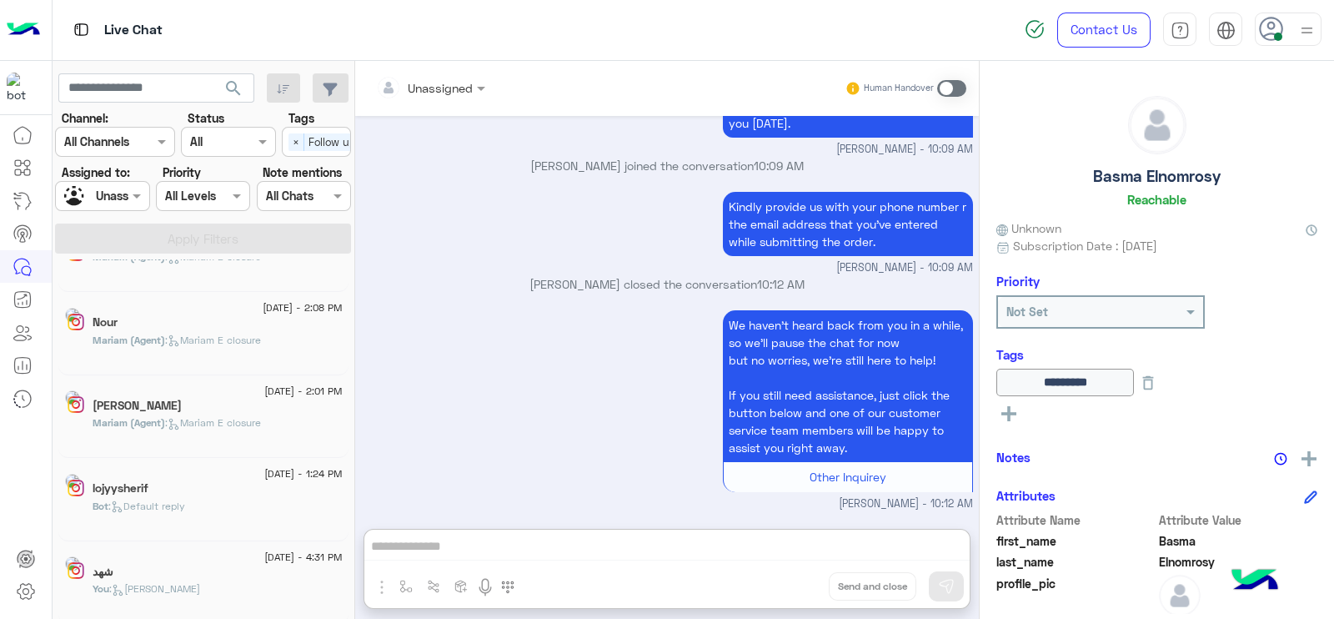
click at [96, 188] on input "text" at bounding box center [83, 197] width 38 height 18
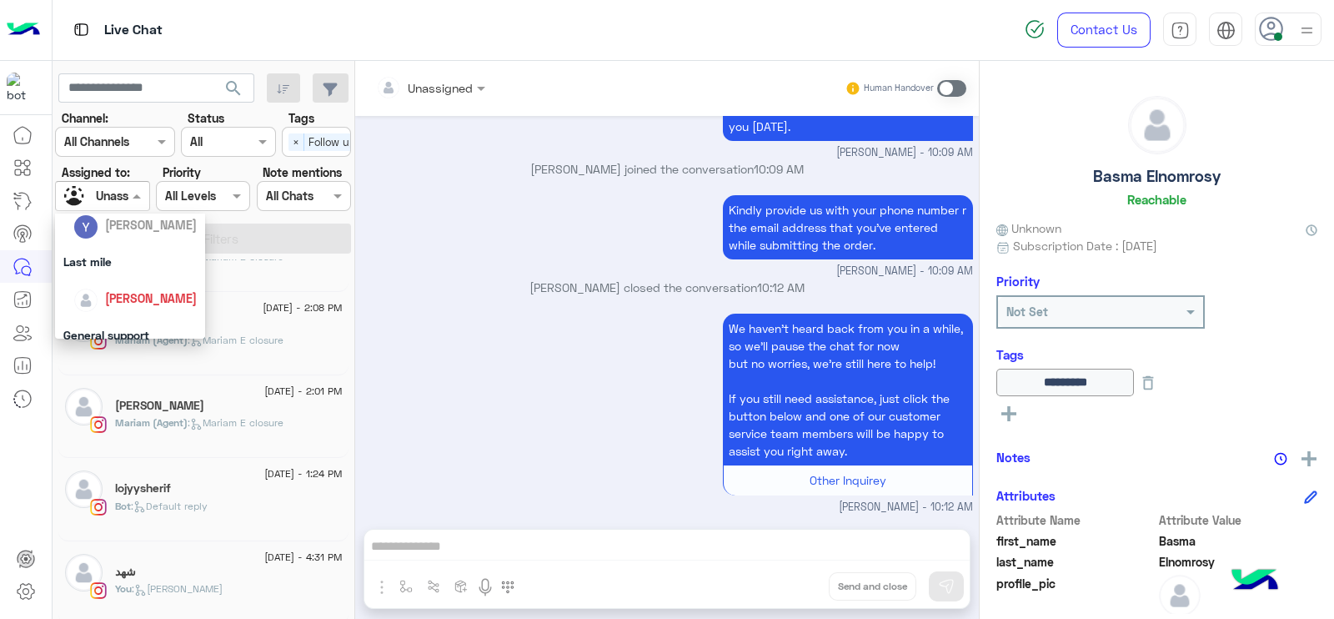
scroll to position [230, 0]
click at [131, 303] on span "[PERSON_NAME]" at bounding box center [151, 310] width 92 height 14
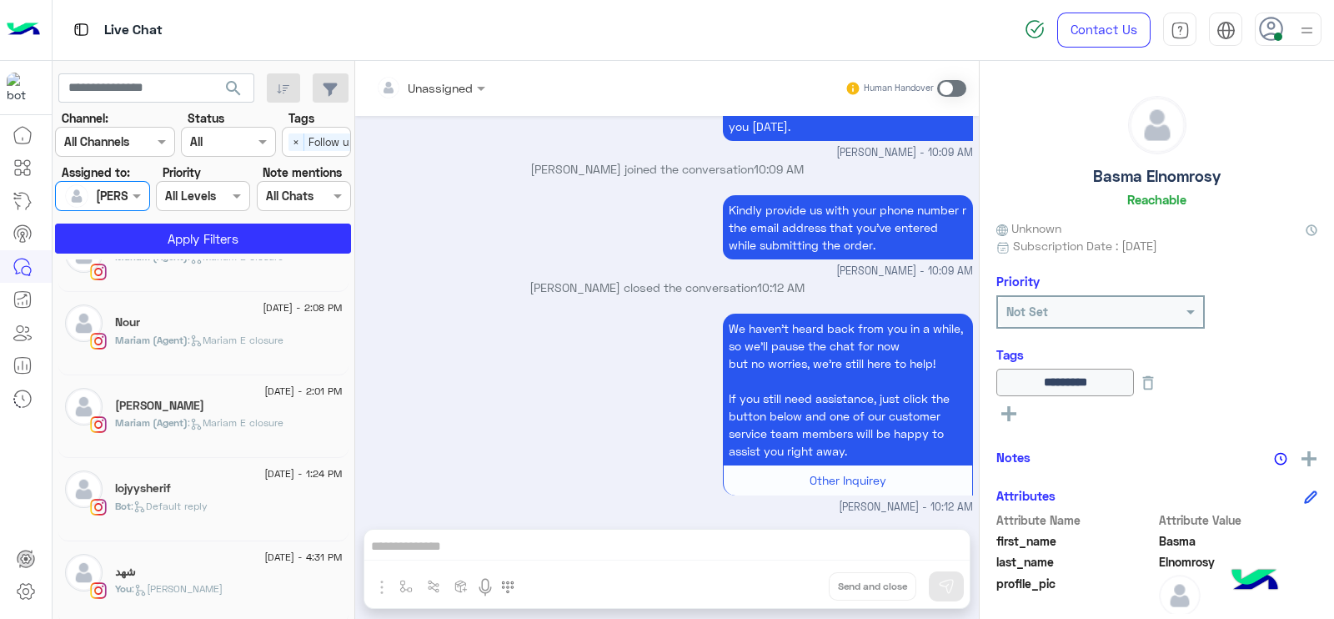
click at [302, 131] on div "Select × Follow up" at bounding box center [325, 141] width 84 height 26
click at [301, 162] on div "Follow up" at bounding box center [316, 174] width 69 height 31
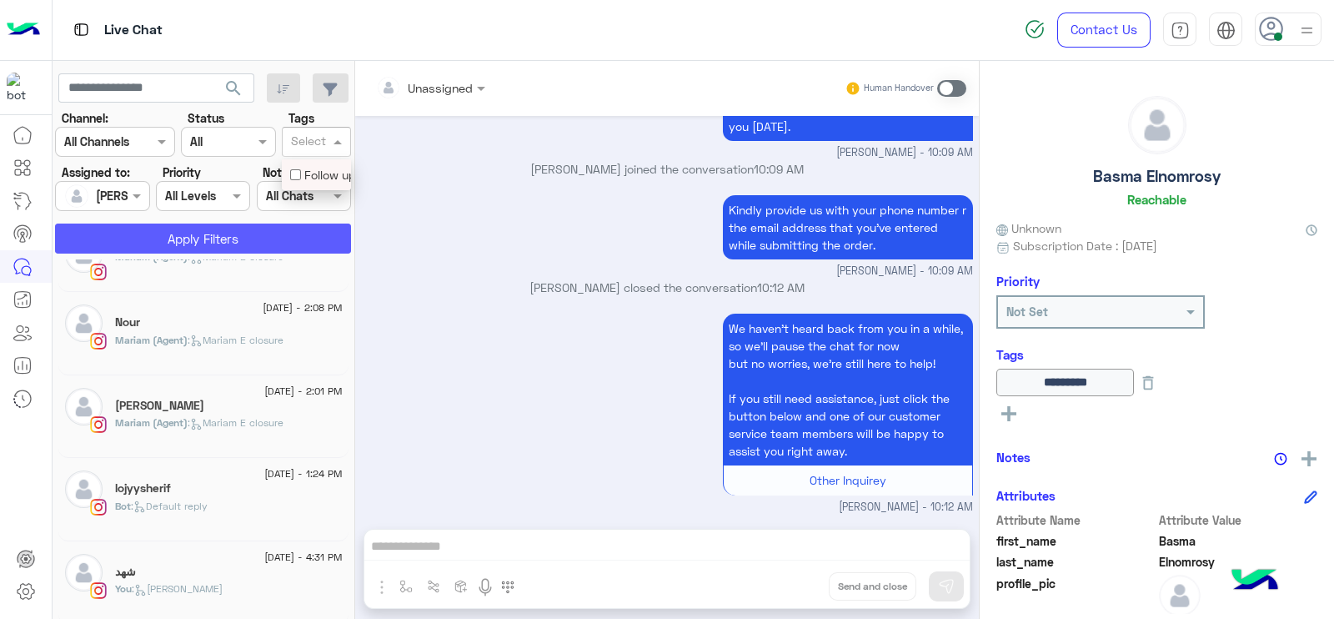
click at [238, 248] on button "Apply Filters" at bounding box center [203, 238] width 296 height 30
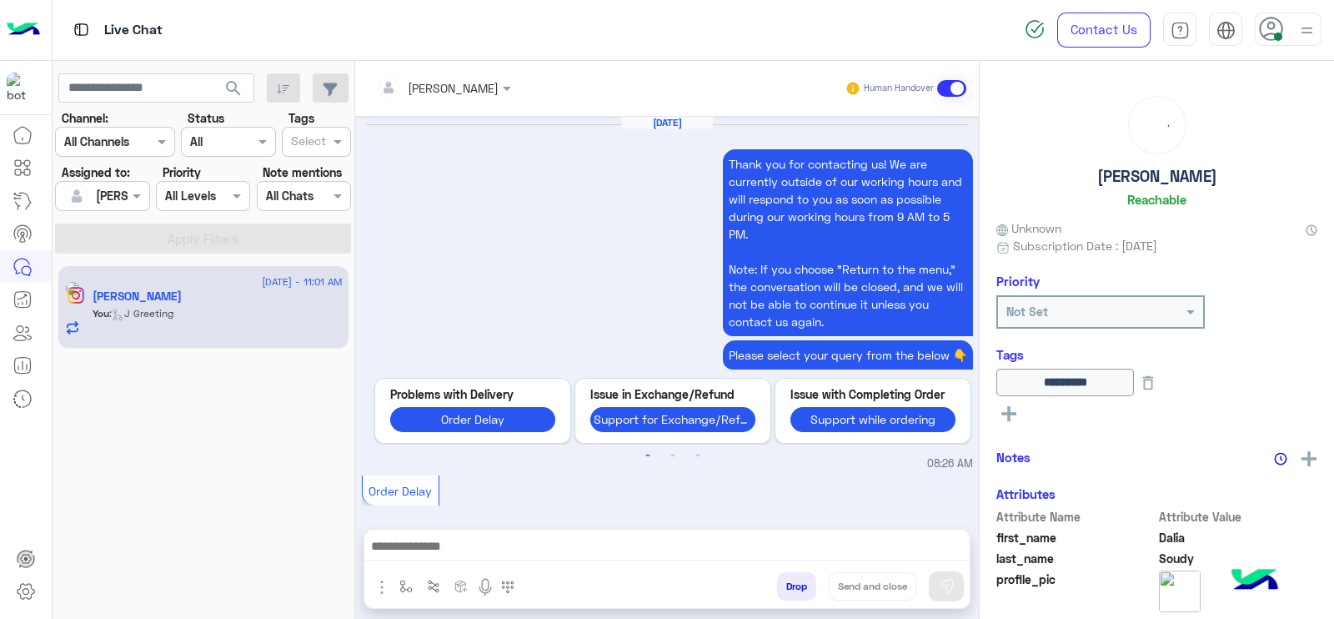
scroll to position [1475, 0]
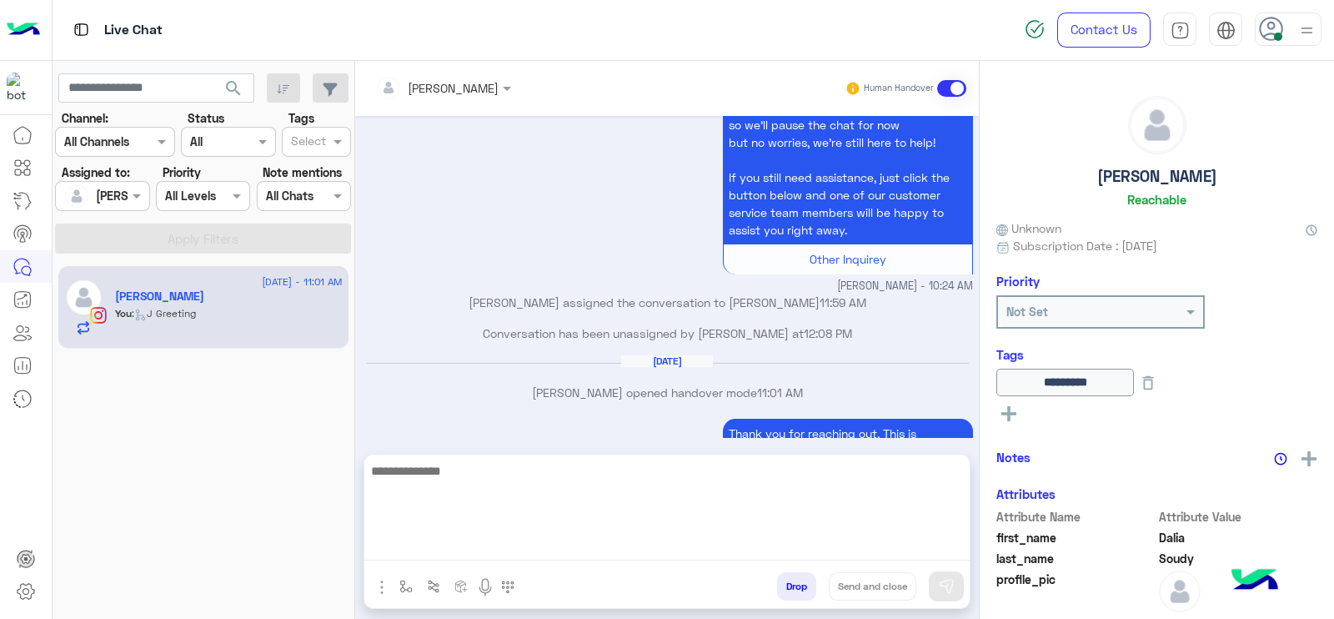
click at [542, 539] on textarea at bounding box center [666, 510] width 605 height 100
type textarea "**********"
click at [638, 498] on textarea "**********" at bounding box center [666, 510] width 605 height 100
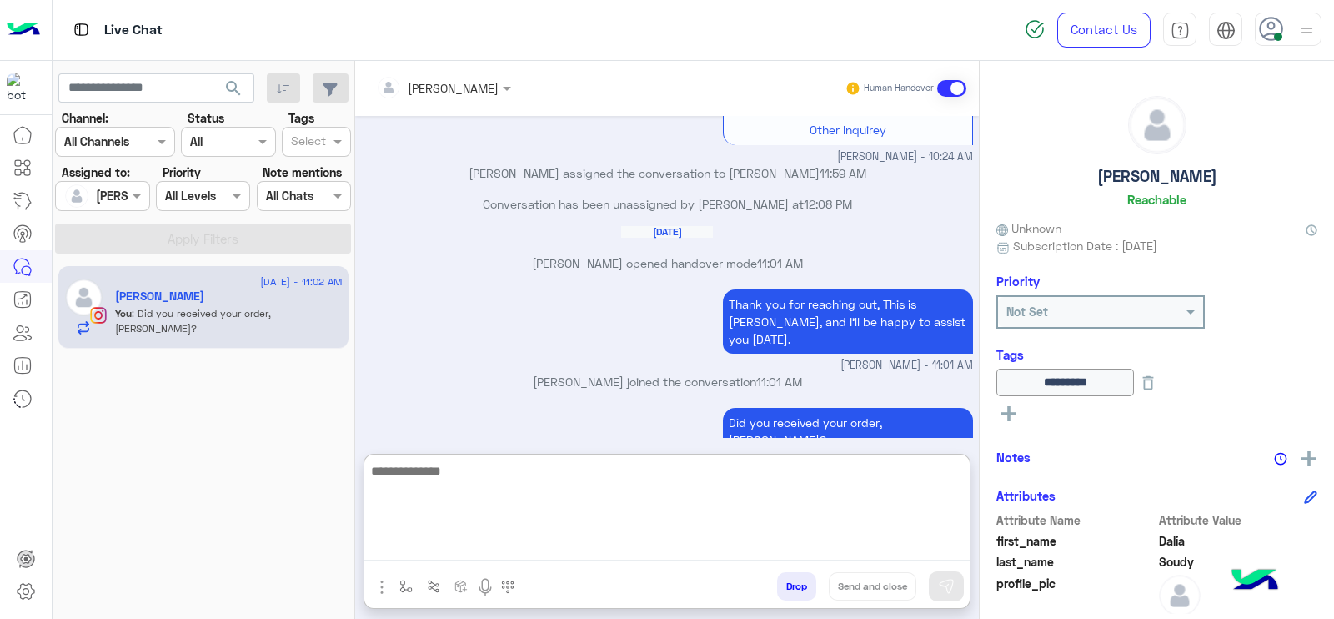
click at [424, 504] on textarea at bounding box center [666, 510] width 605 height 100
click at [681, 490] on textarea at bounding box center [666, 510] width 605 height 100
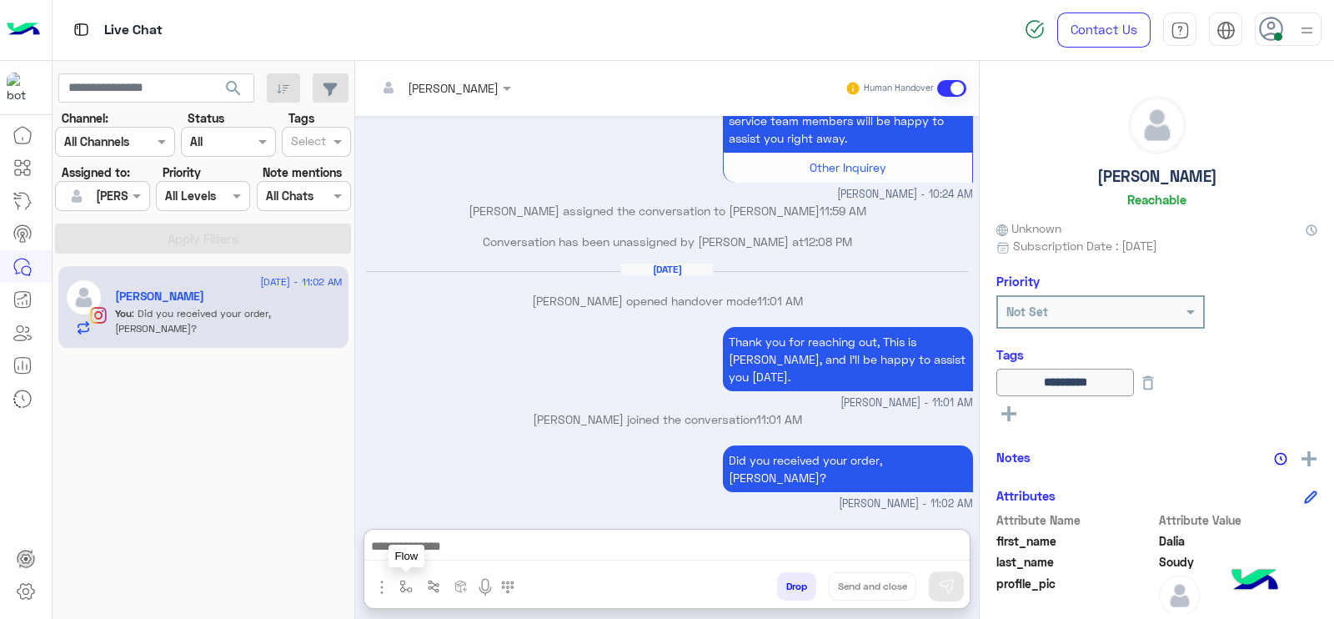
click at [404, 590] on img "button" at bounding box center [405, 586] width 13 height 13
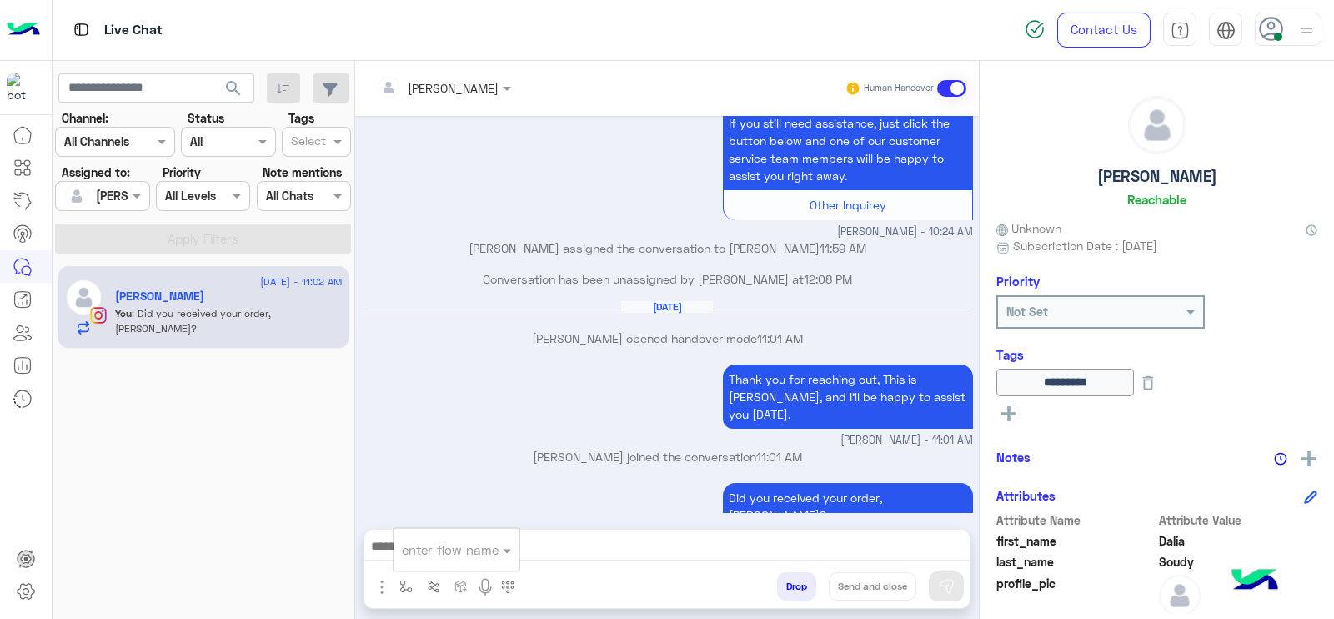
click at [419, 556] on input "text" at bounding box center [436, 549] width 68 height 19
type input "*"
click at [441, 515] on span "[PERSON_NAME]" at bounding box center [449, 519] width 95 height 15
type textarea "**********"
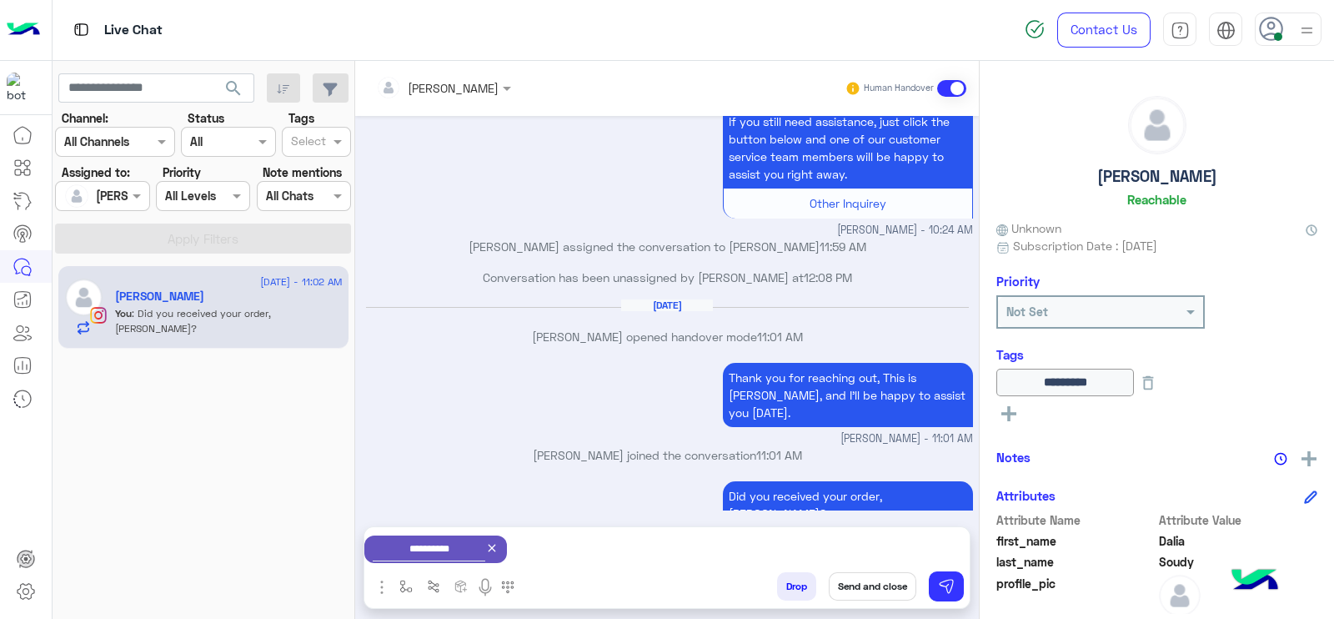
click at [862, 595] on button "Send and close" at bounding box center [873, 586] width 88 height 28
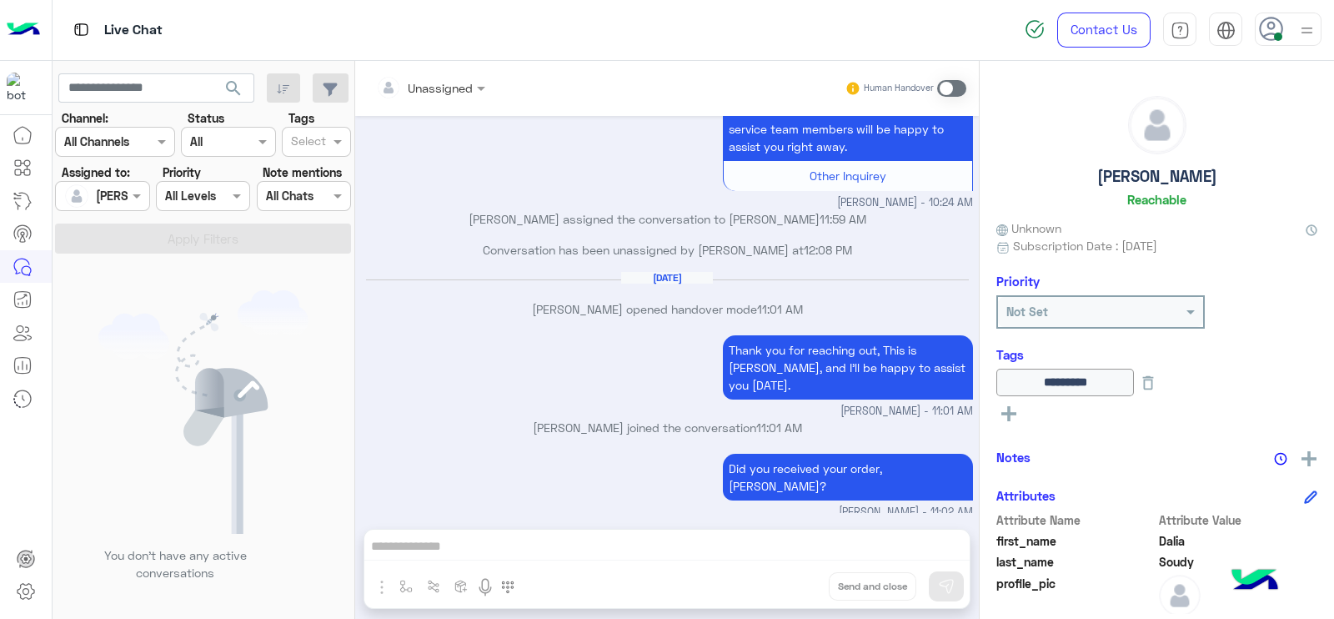
scroll to position [1764, 0]
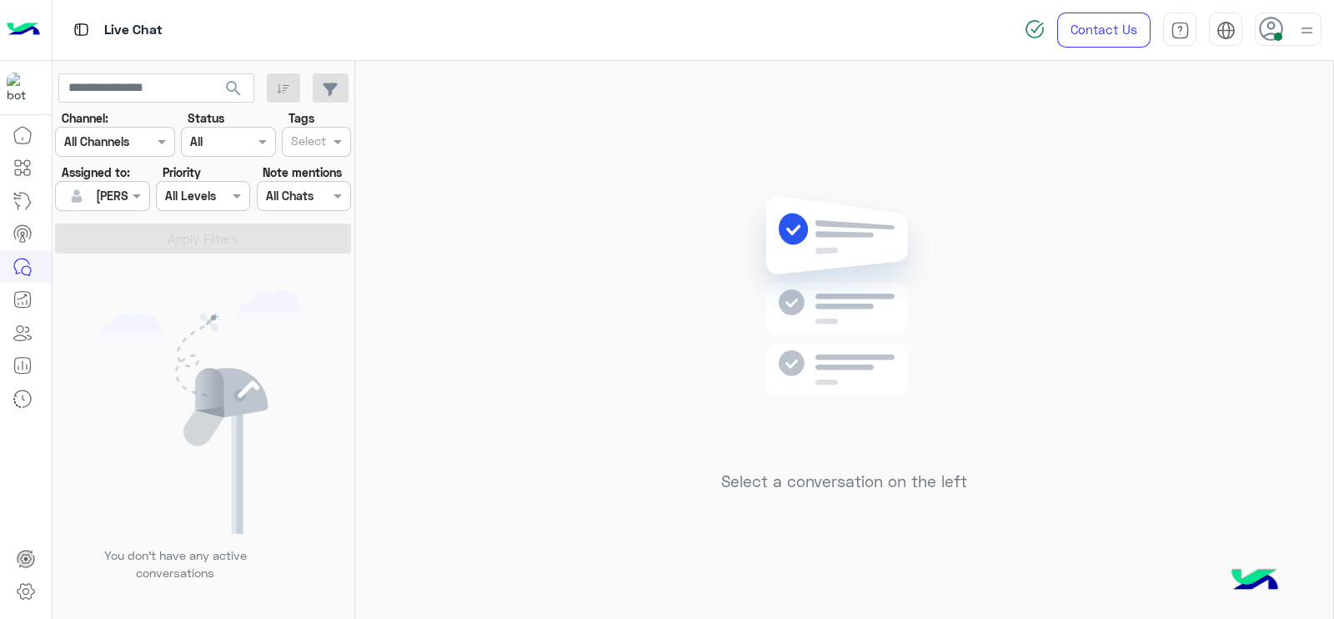
click at [655, 339] on div "Select a conversation on the left" at bounding box center [844, 343] width 978 height 565
click at [1287, 31] on div at bounding box center [1288, 29] width 67 height 33
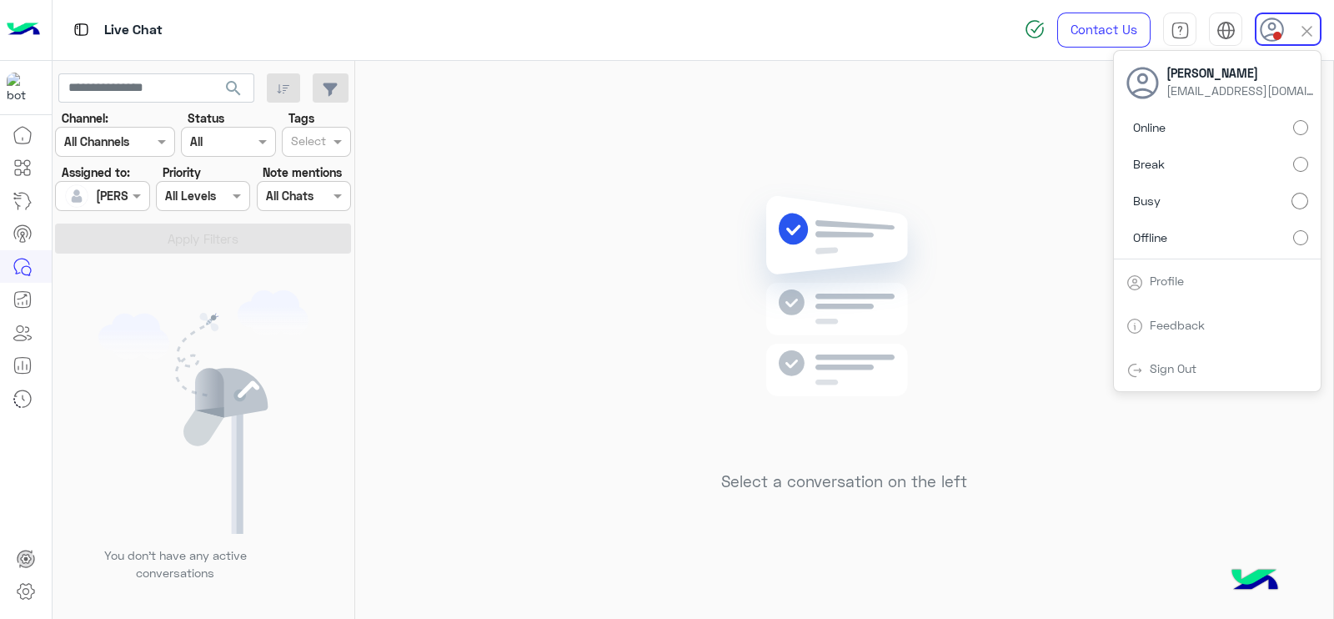
click at [1301, 114] on label "Online" at bounding box center [1218, 128] width 182 height 30
click at [107, 186] on div at bounding box center [102, 195] width 93 height 19
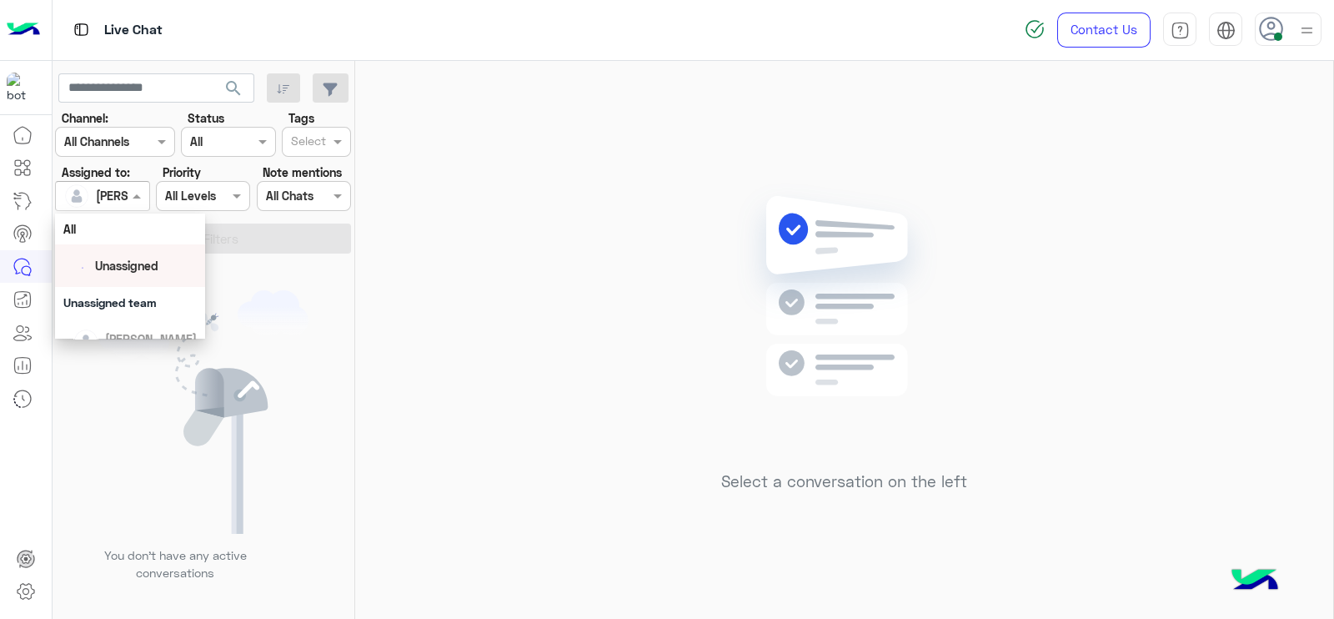
click at [109, 265] on span "Unassigned" at bounding box center [126, 266] width 63 height 14
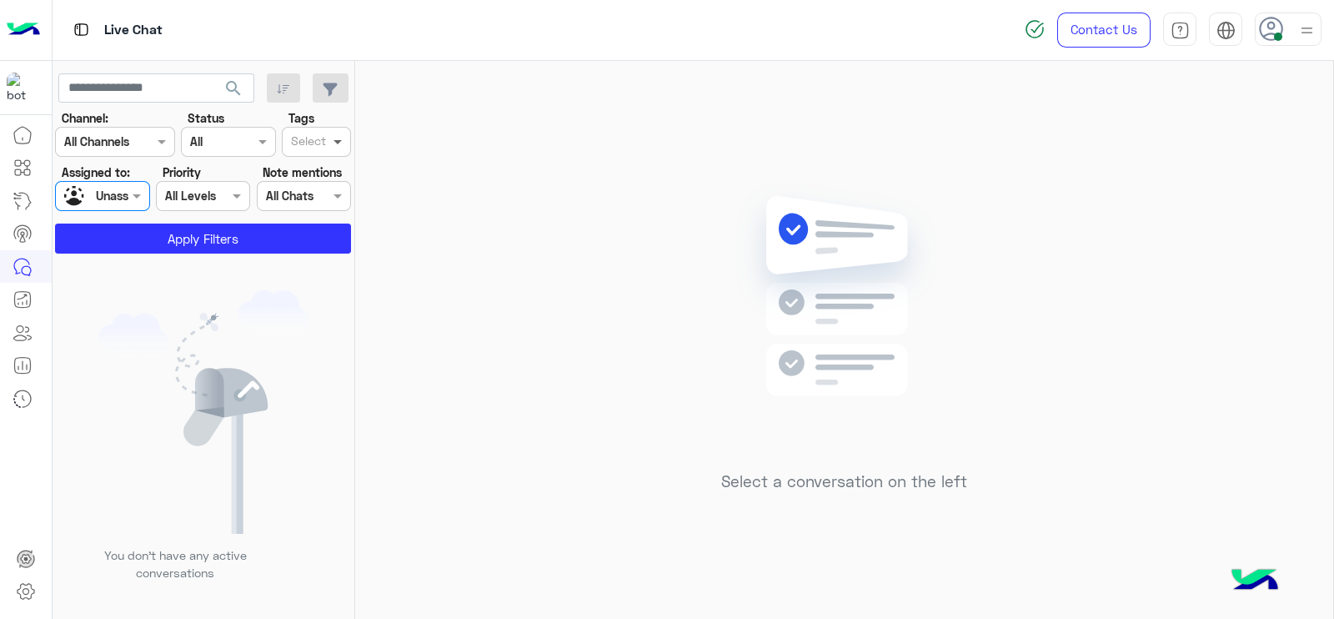
click at [338, 133] on span at bounding box center [339, 142] width 21 height 18
click at [315, 178] on div "Follow up" at bounding box center [316, 175] width 53 height 18
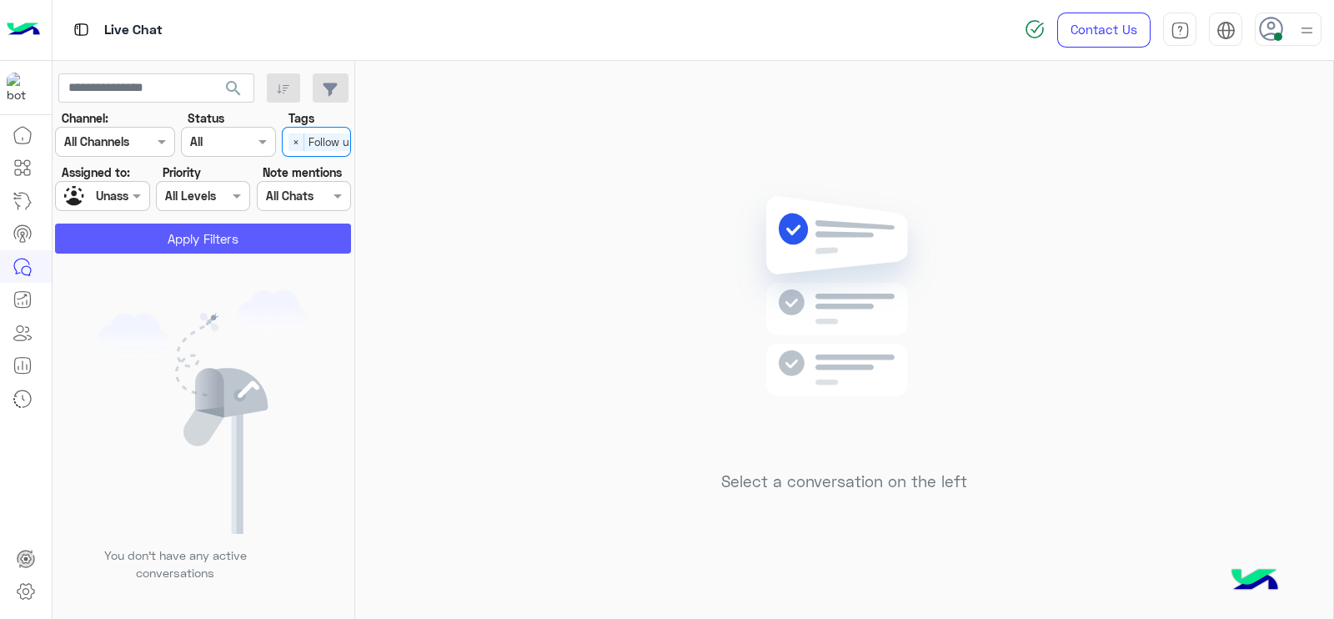
click at [224, 234] on button "Apply Filters" at bounding box center [203, 238] width 296 height 30
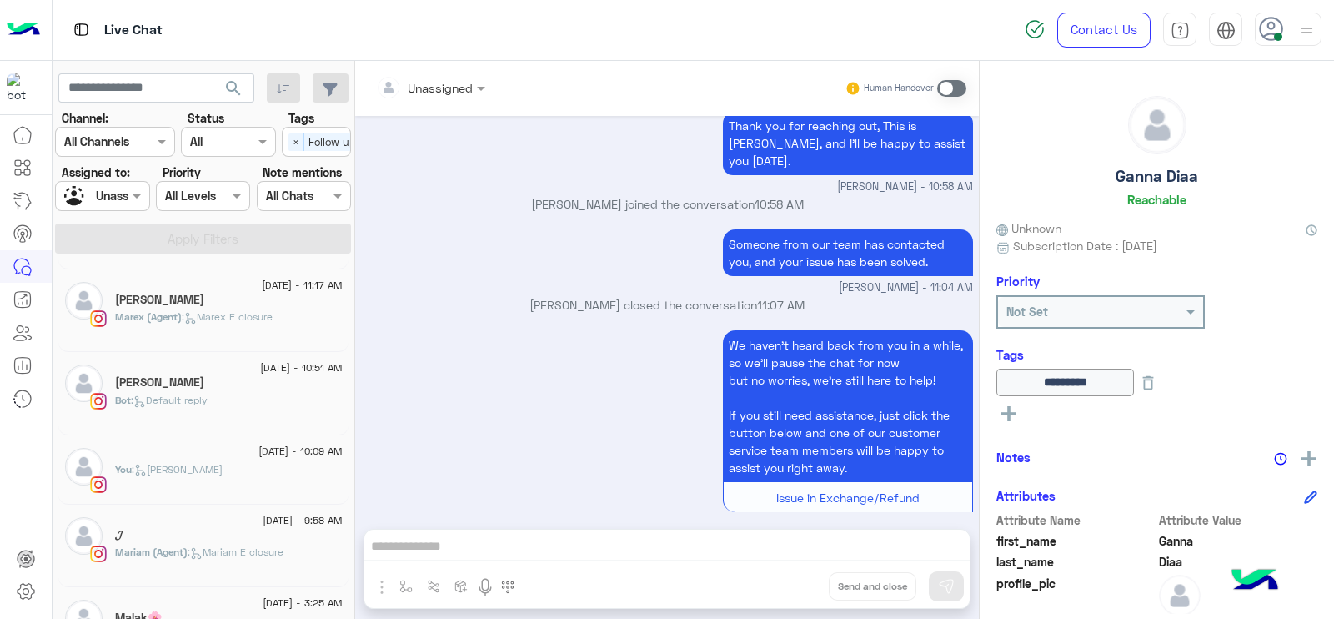
scroll to position [1062, 0]
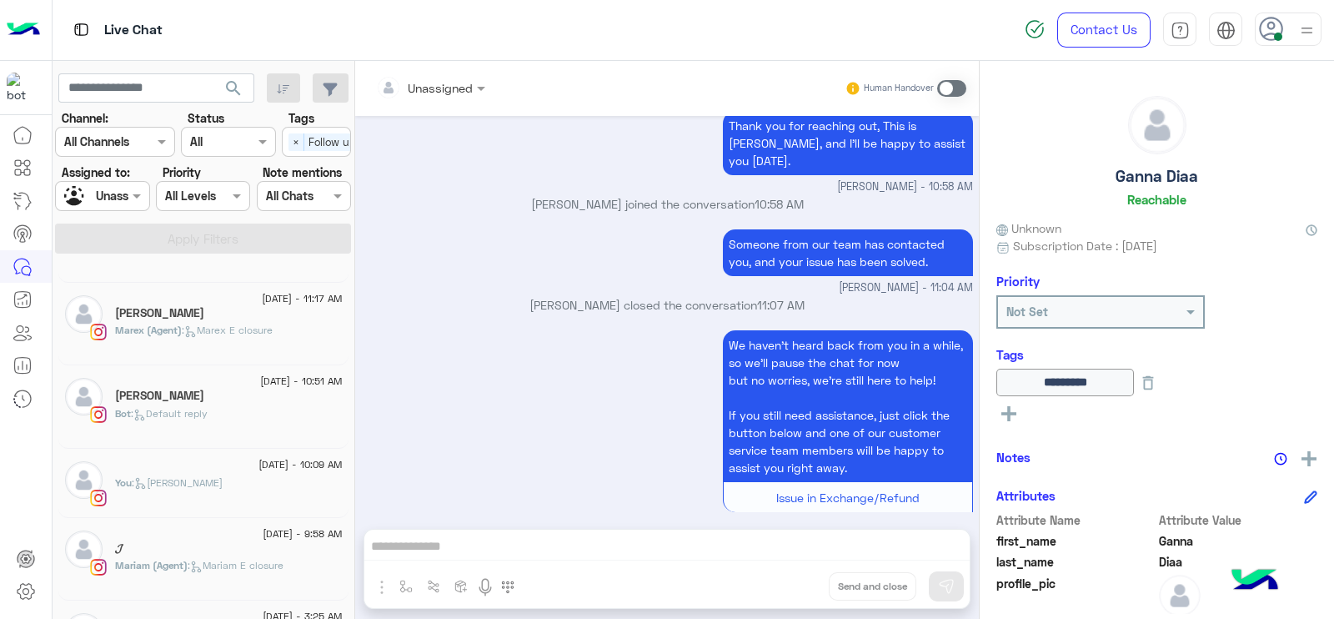
click at [175, 396] on h5 "Iman Ibrahim" at bounding box center [159, 396] width 89 height 14
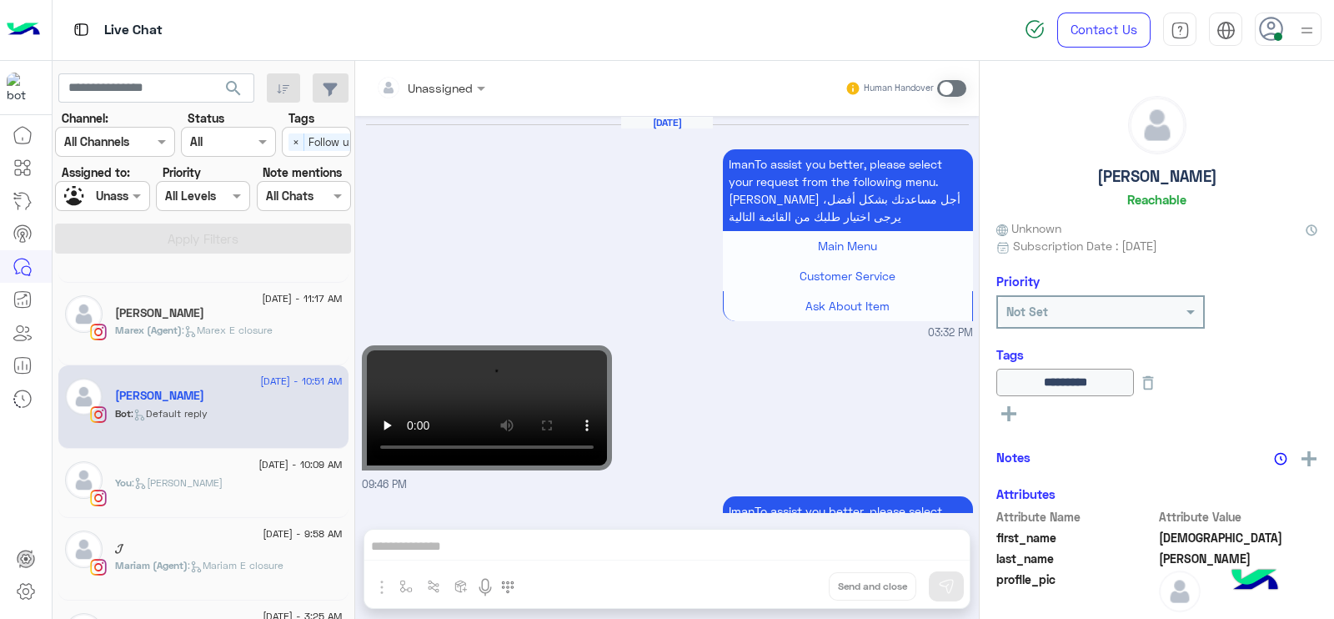
scroll to position [1681, 0]
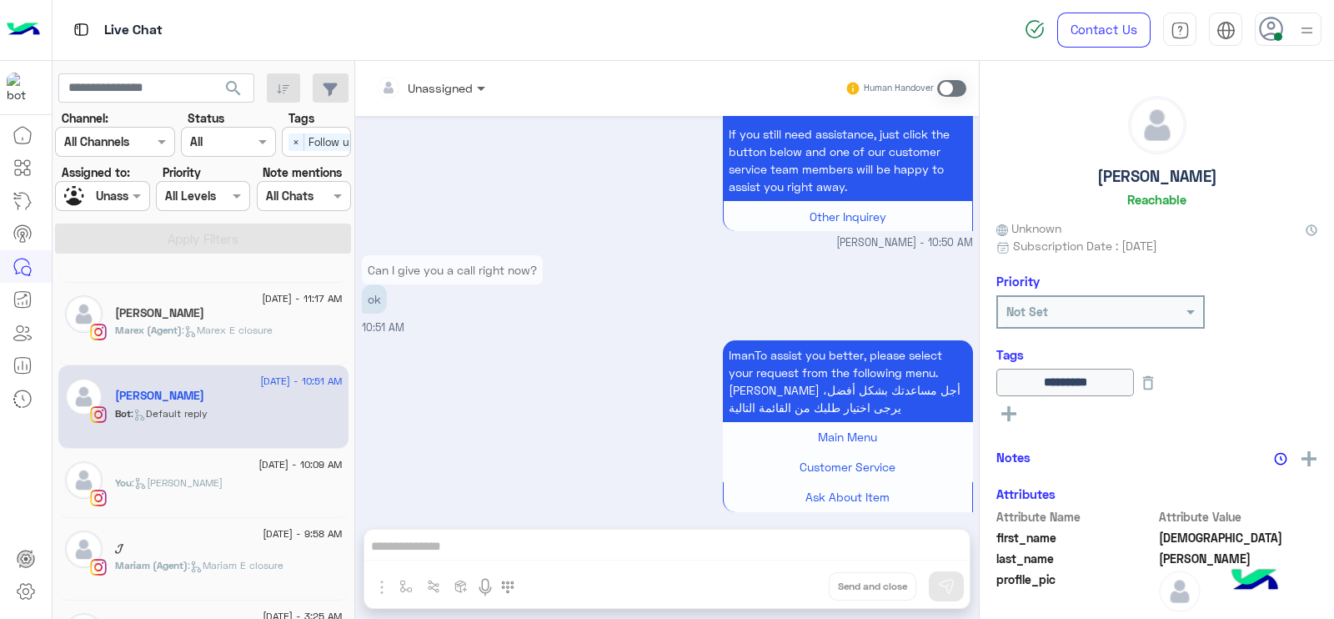
click at [483, 93] on span at bounding box center [483, 88] width 21 height 18
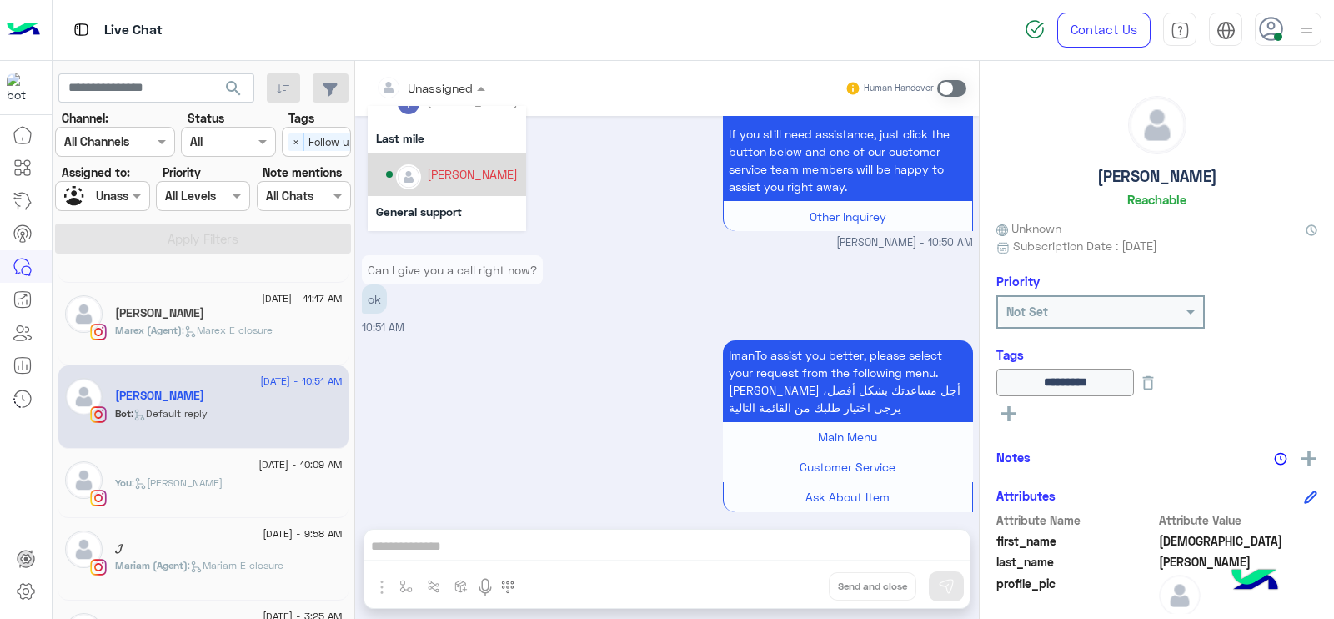
scroll to position [208, 0]
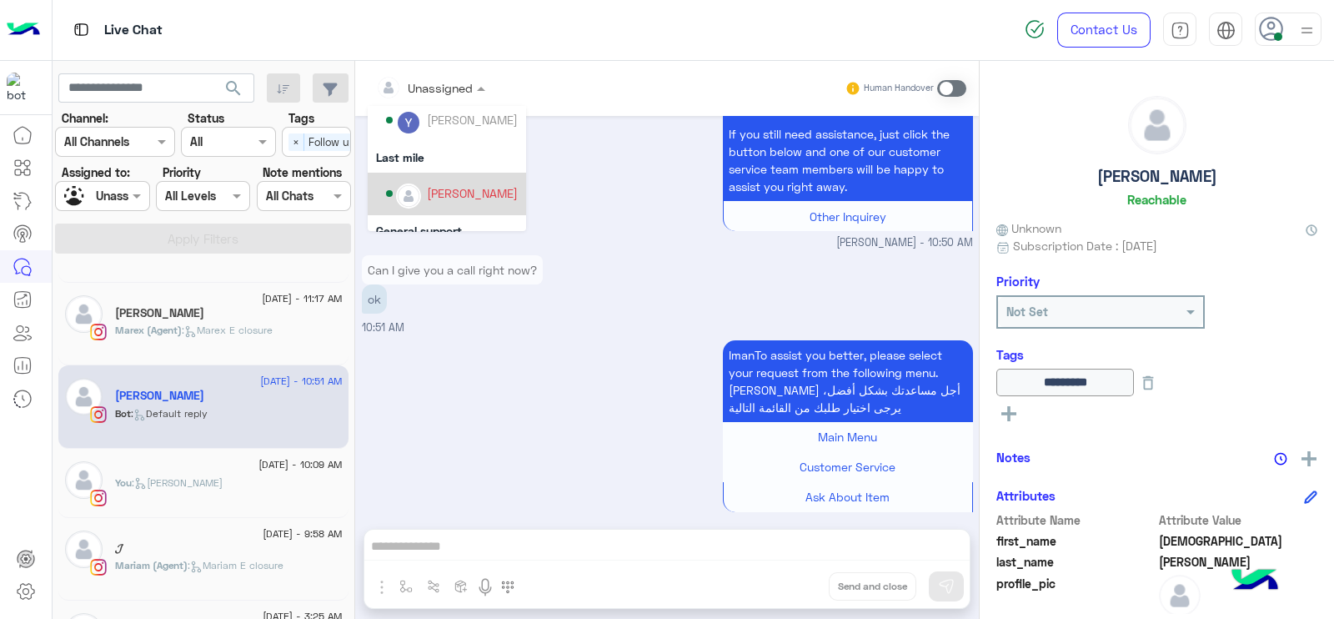
click at [435, 175] on div "[PERSON_NAME]" at bounding box center [447, 194] width 158 height 43
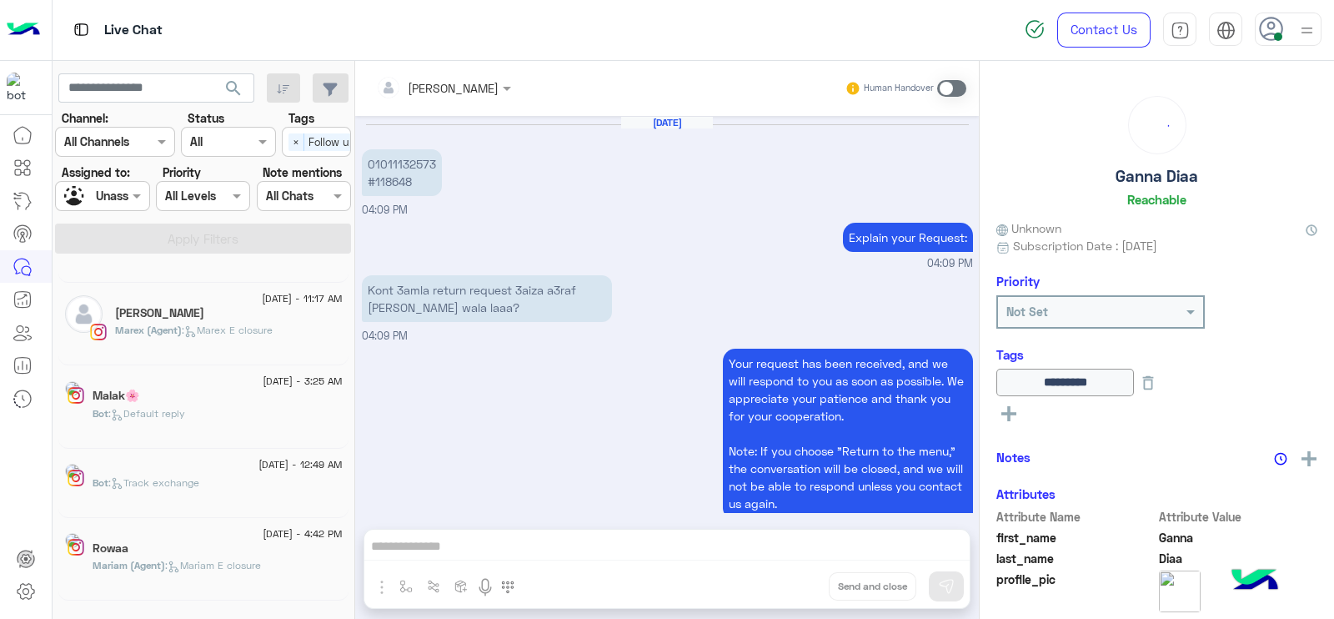
scroll to position [1218, 0]
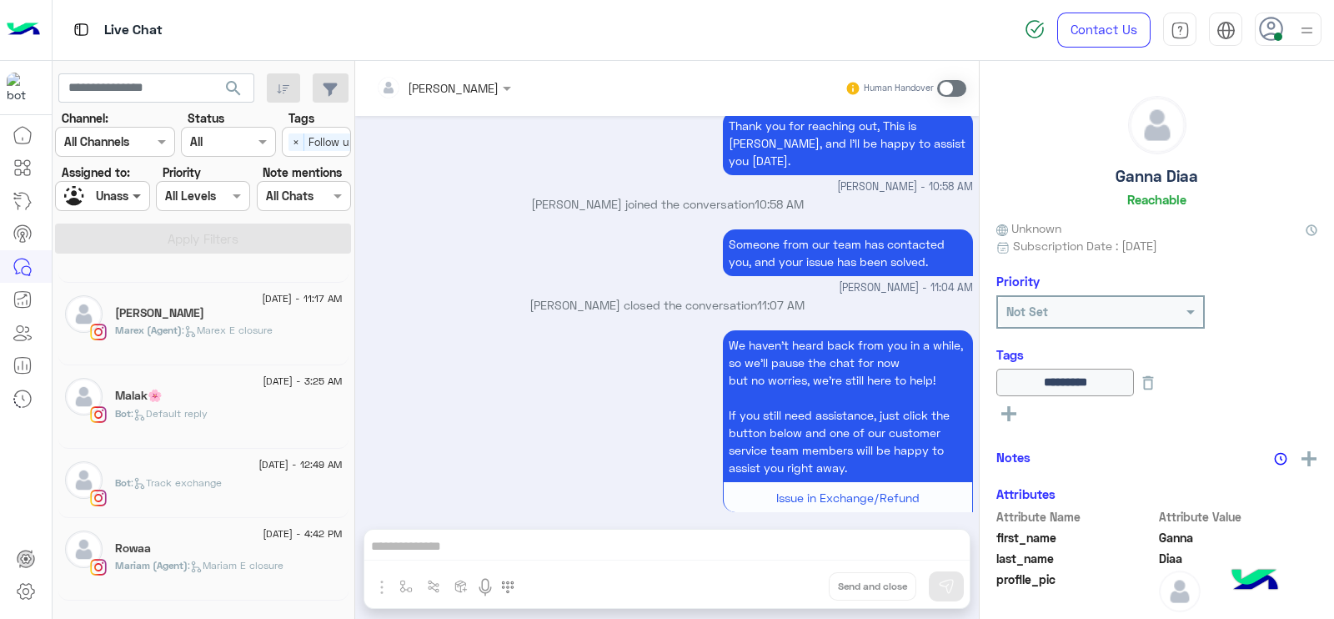
click at [129, 198] on span at bounding box center [138, 196] width 21 height 18
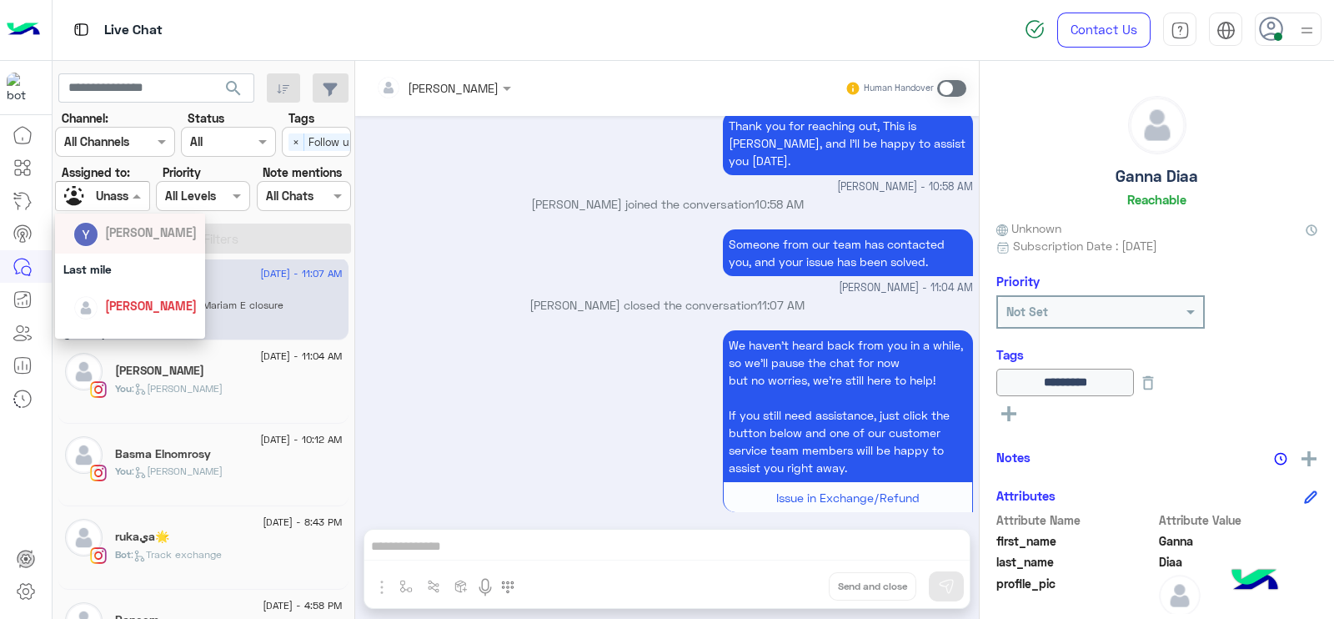
scroll to position [243, 0]
click at [139, 294] on span "[PERSON_NAME]" at bounding box center [151, 297] width 92 height 14
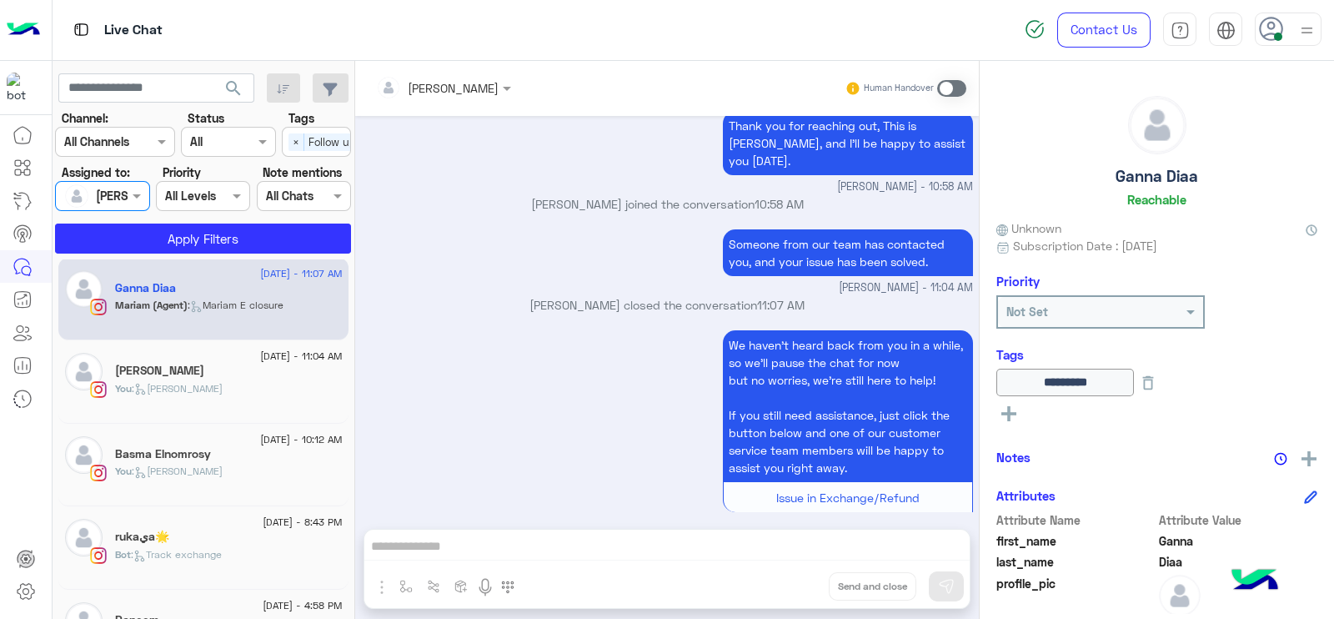
drag, startPoint x: 310, startPoint y: 156, endPoint x: 310, endPoint y: 146, distance: 10.0
click at [310, 155] on div "Select × Follow up" at bounding box center [316, 142] width 69 height 30
click at [299, 181] on div "Follow up" at bounding box center [316, 175] width 53 height 18
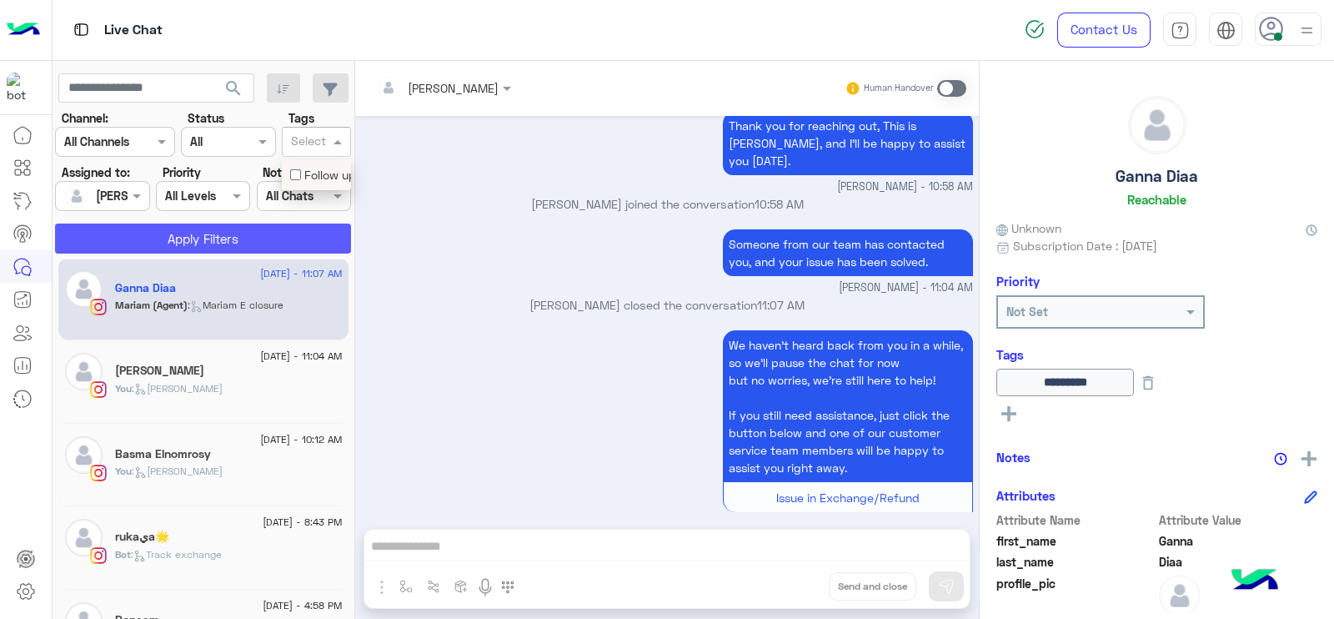
click at [250, 232] on button "Apply Filters" at bounding box center [203, 238] width 296 height 30
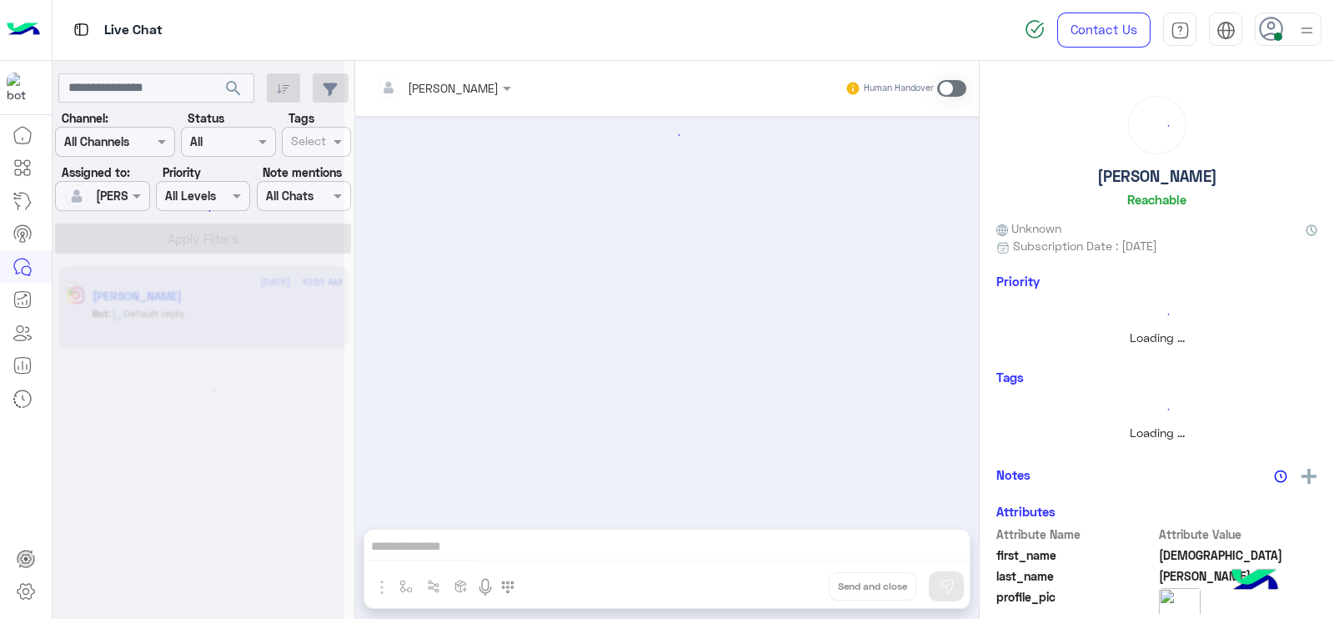
scroll to position [1546, 0]
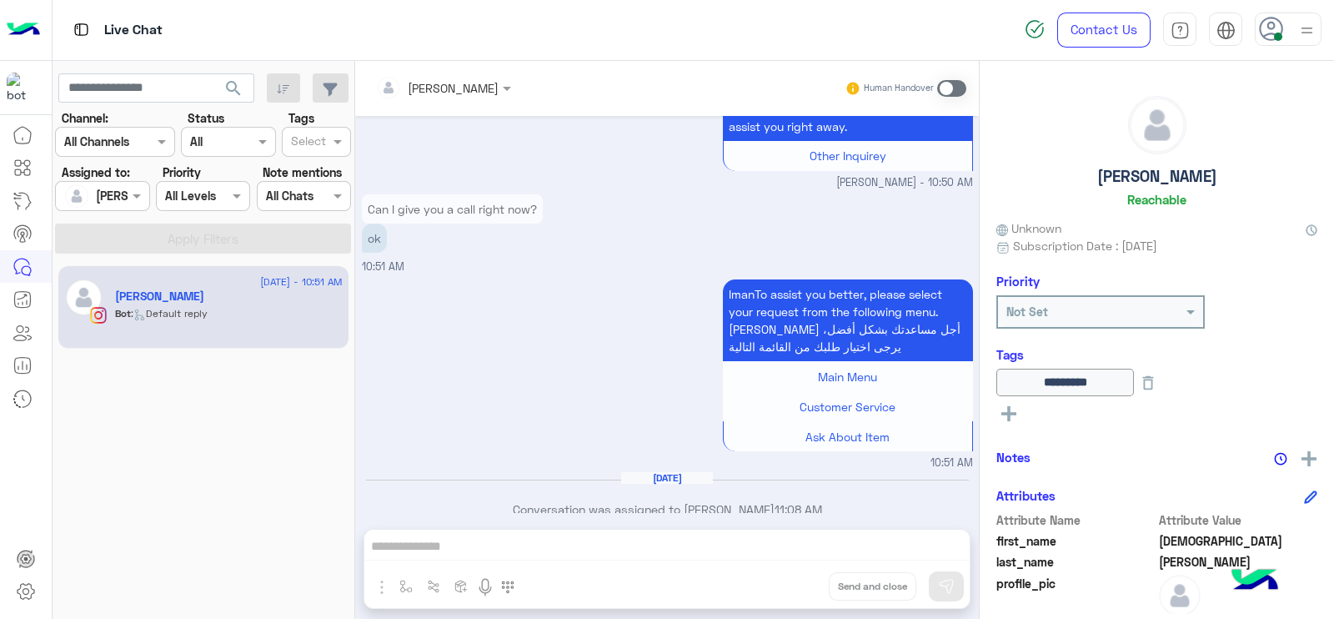
click at [942, 83] on span at bounding box center [951, 88] width 29 height 17
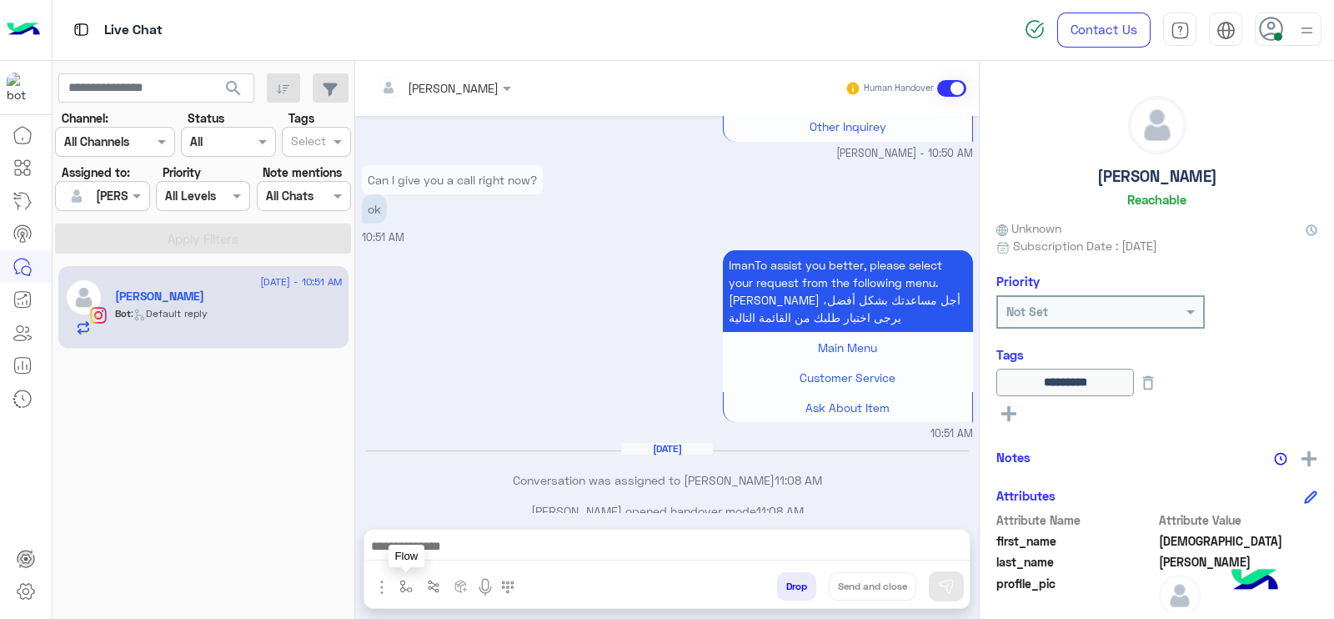
click at [401, 580] on img "button" at bounding box center [405, 586] width 13 height 13
click at [419, 551] on input "text" at bounding box center [436, 549] width 68 height 19
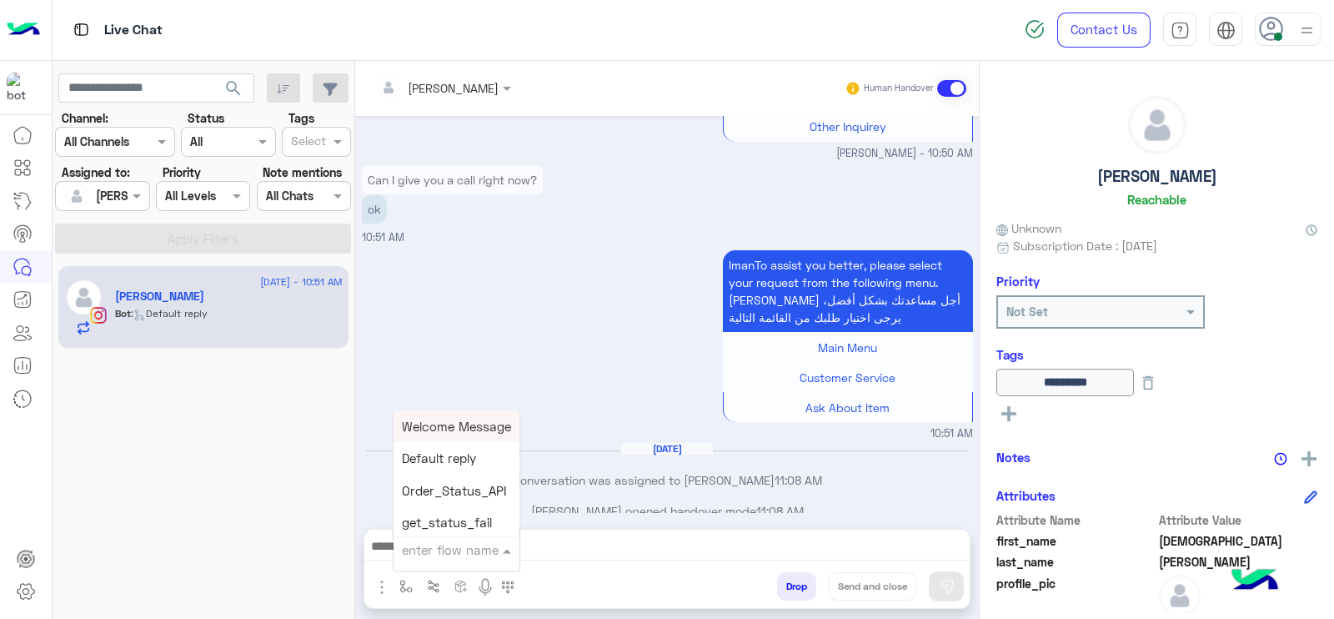
type input "*"
click at [449, 474] on div "J Greeting" at bounding box center [455, 487] width 123 height 33
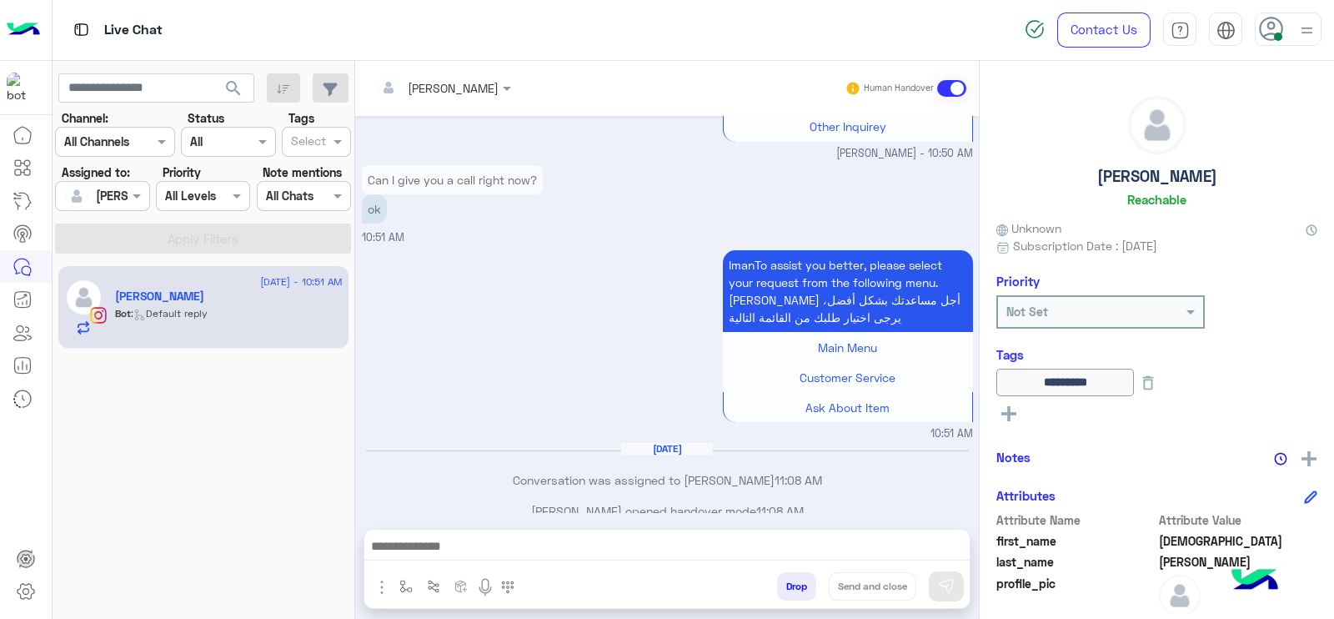
type textarea "**********"
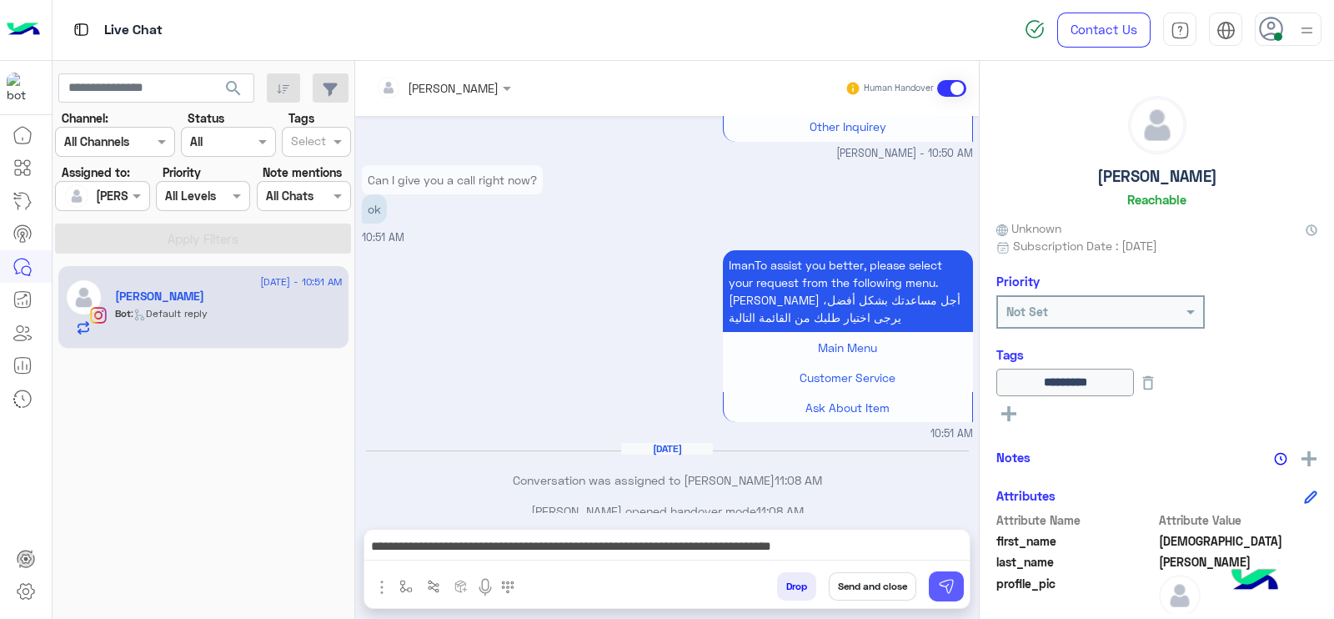
click at [956, 591] on button at bounding box center [946, 586] width 35 height 30
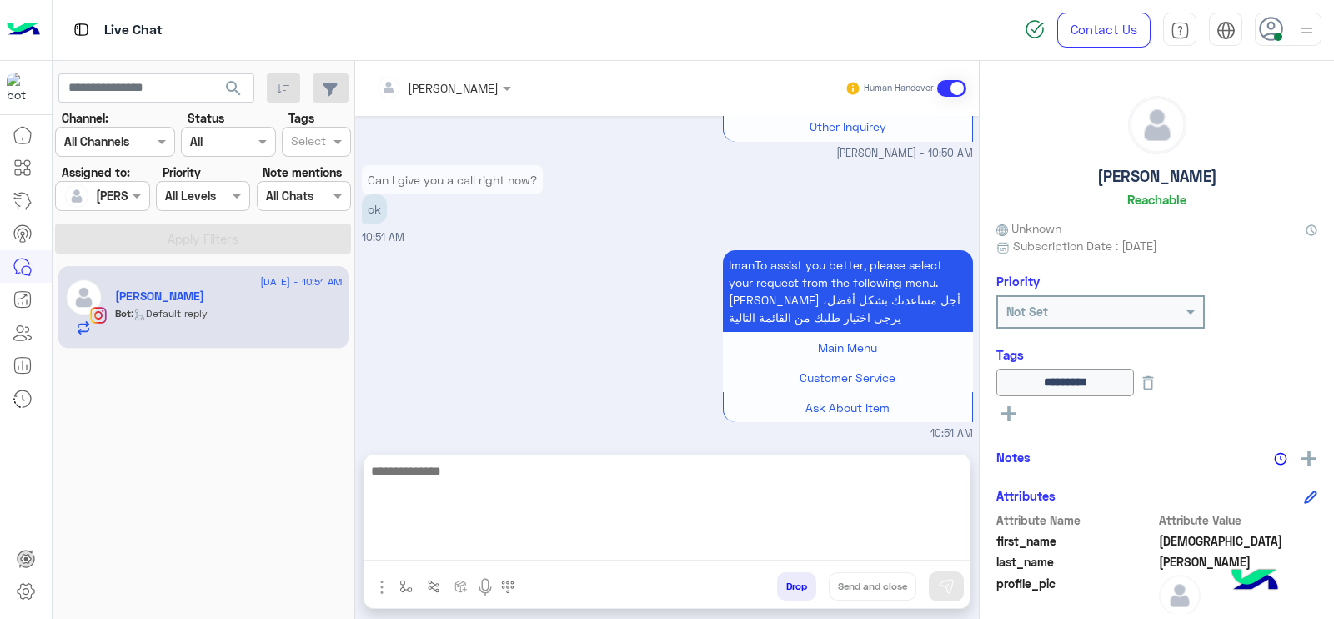
click at [934, 546] on textarea at bounding box center [666, 510] width 605 height 100
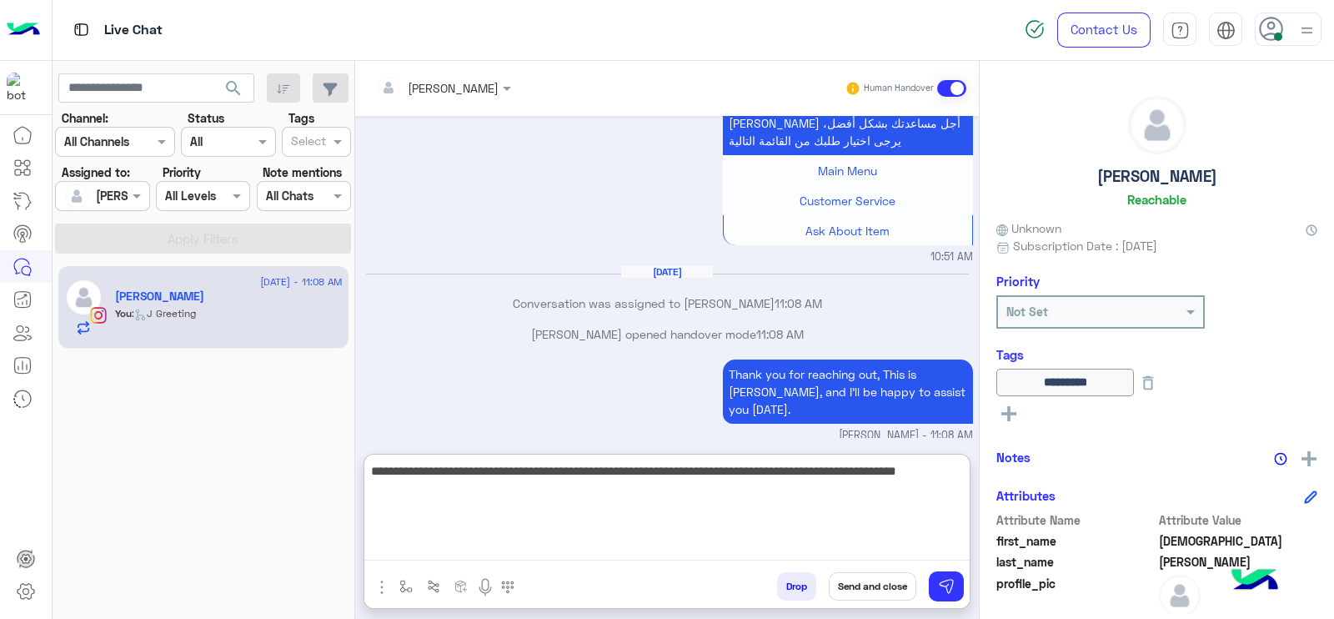
click at [809, 473] on textarea "**********" at bounding box center [666, 510] width 605 height 100
click at [809, 469] on textarea "**********" at bounding box center [666, 510] width 605 height 100
click at [809, 489] on textarea "**********" at bounding box center [666, 510] width 605 height 100
click at [498, 528] on textarea "**********" at bounding box center [666, 510] width 605 height 100
type textarea "**********"
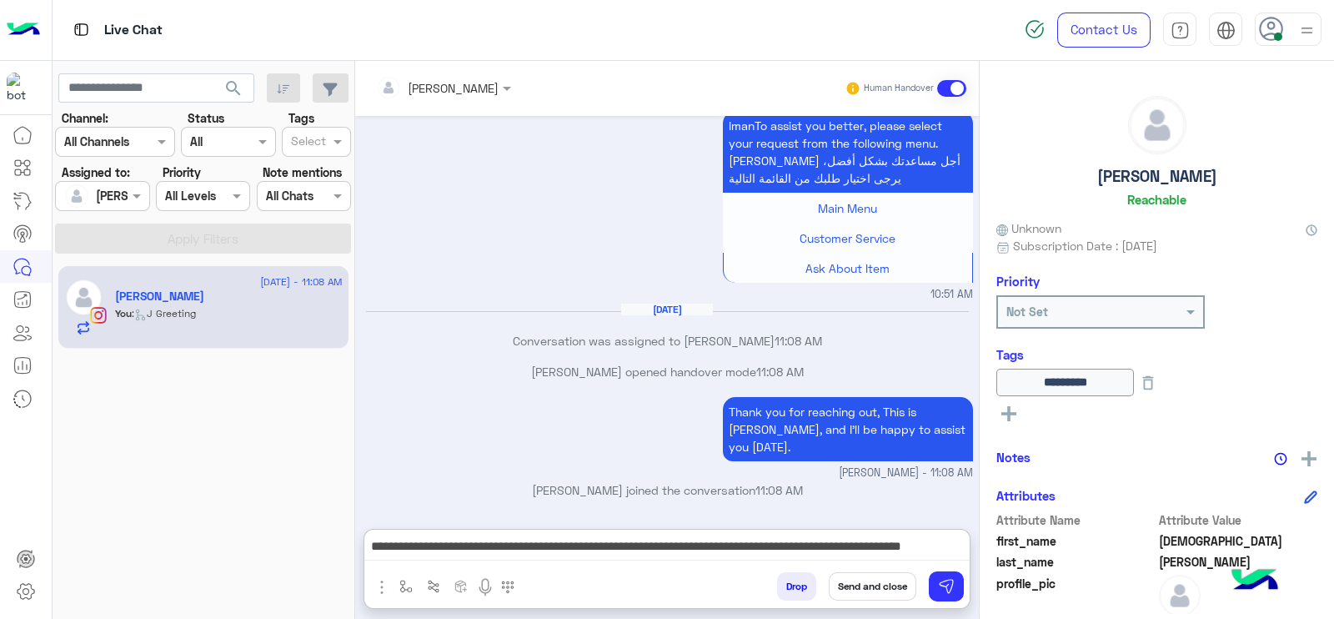
click at [1162, 391] on button at bounding box center [1148, 383] width 28 height 28
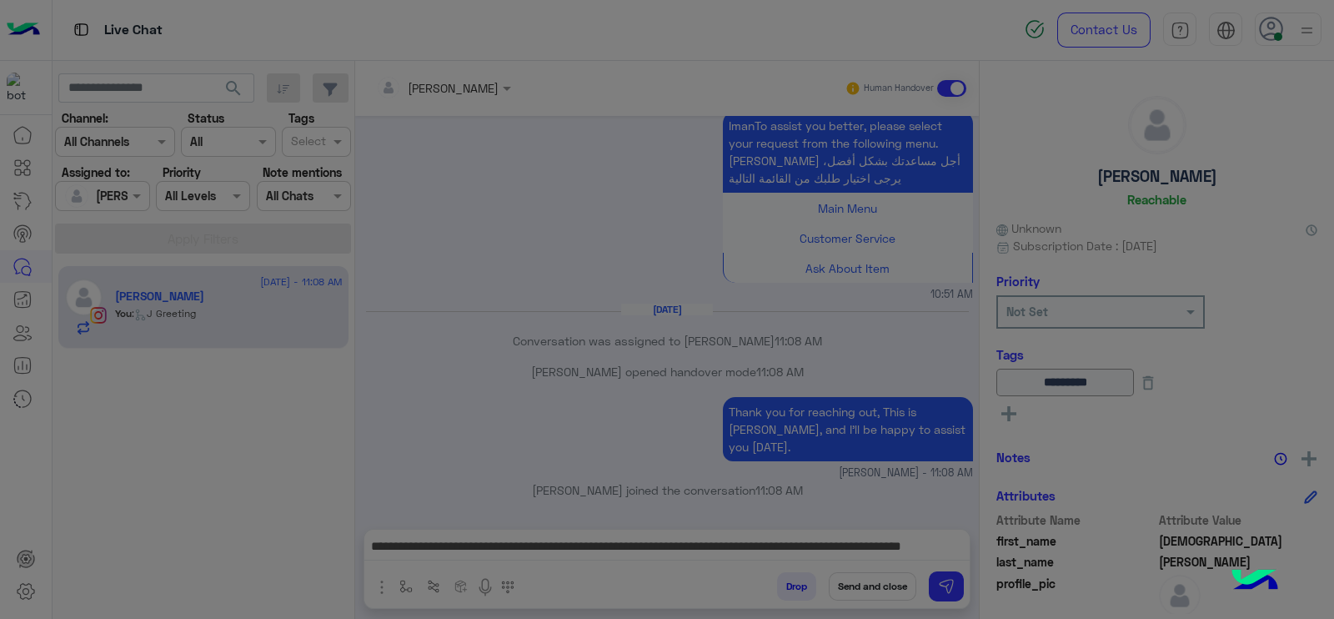
scroll to position [1677, 0]
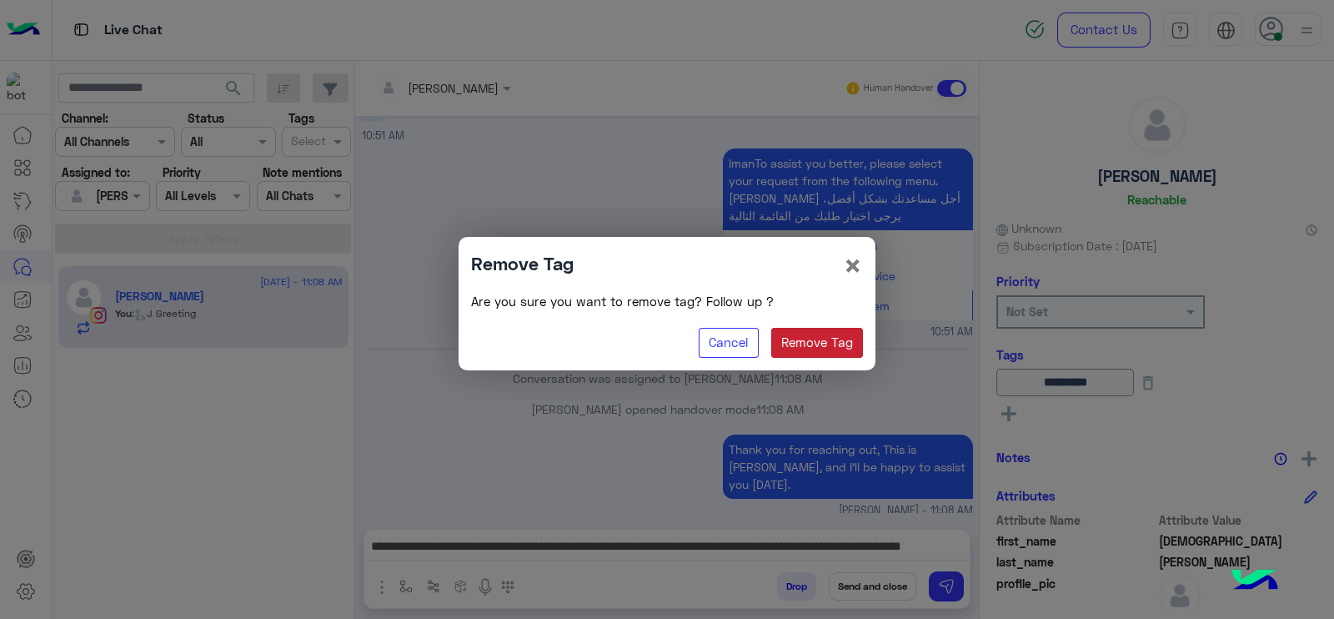
click at [781, 340] on button "Remove Tag" at bounding box center [817, 343] width 93 height 30
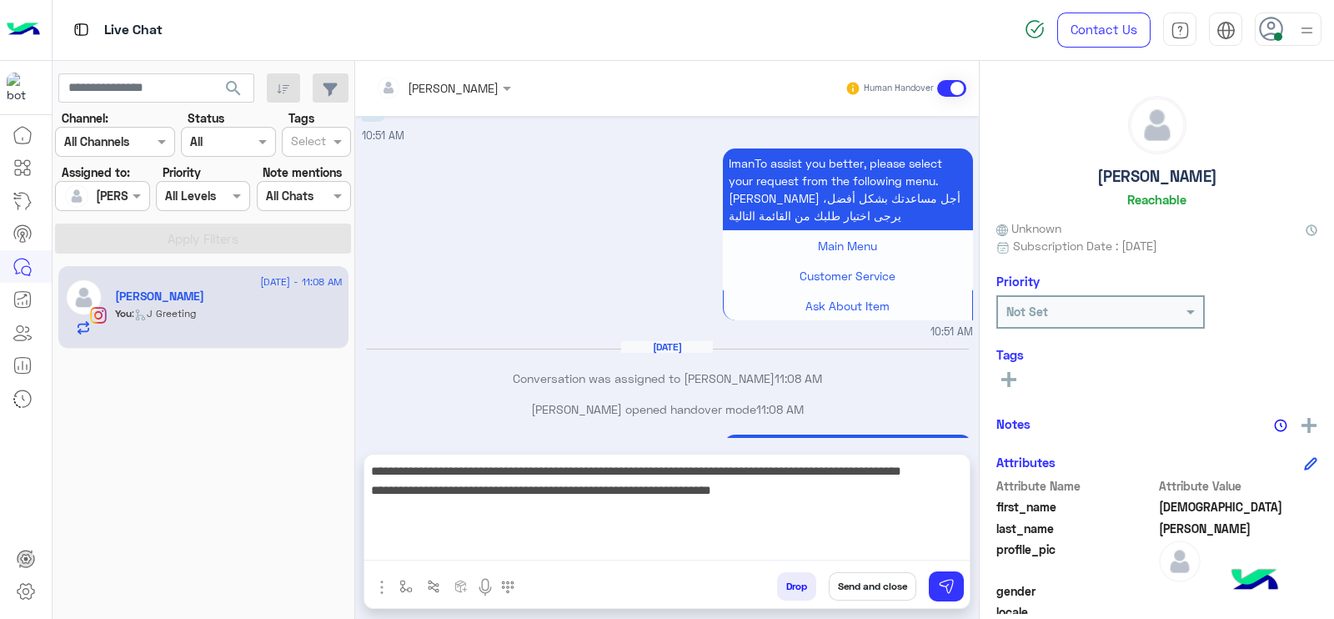
click at [718, 559] on textarea "**********" at bounding box center [666, 510] width 605 height 100
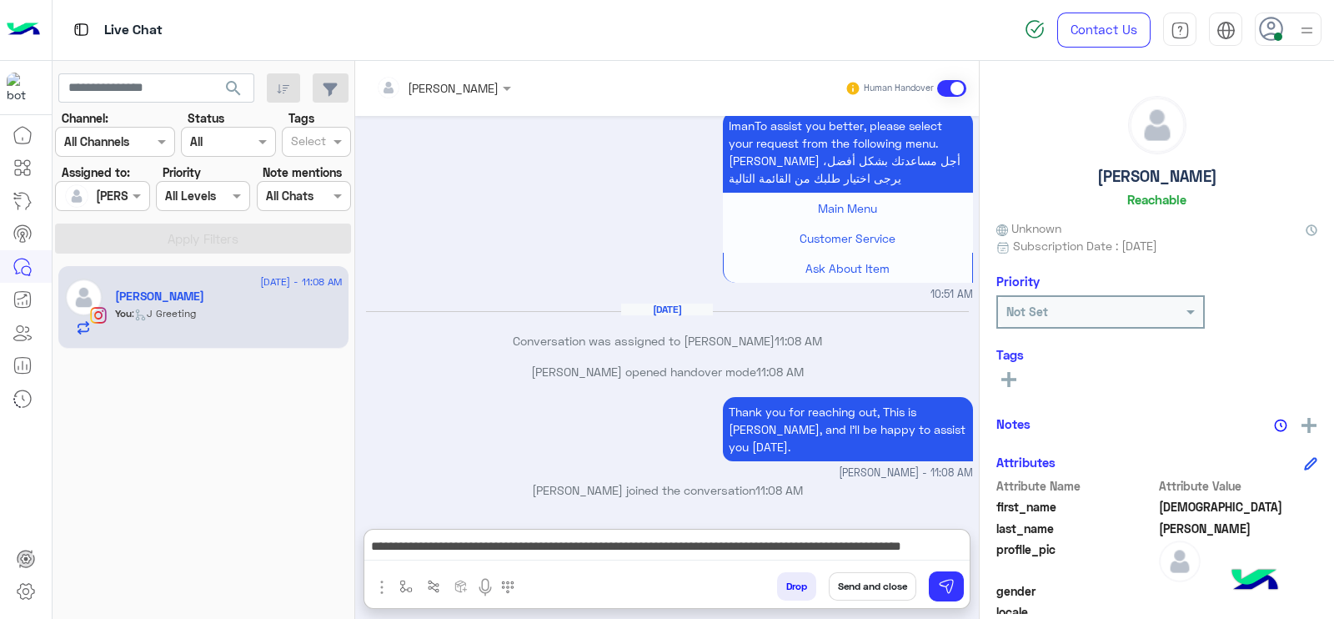
click at [877, 595] on button "Send and close" at bounding box center [873, 586] width 88 height 28
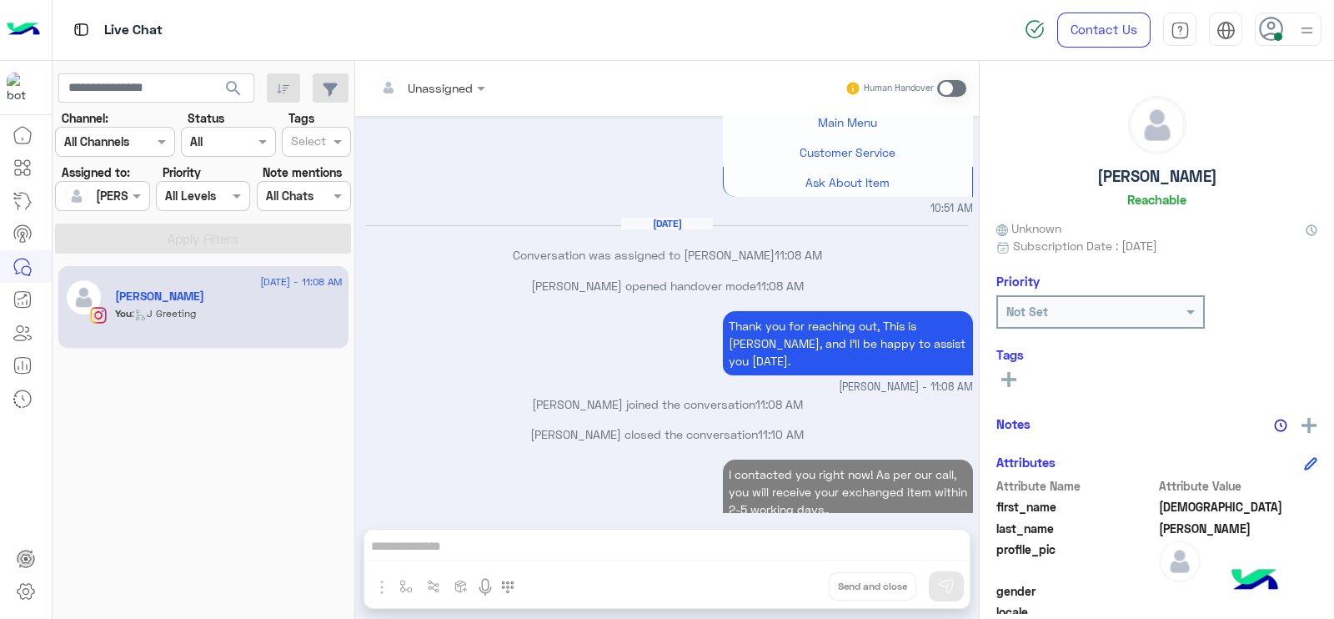
scroll to position [1830, 0]
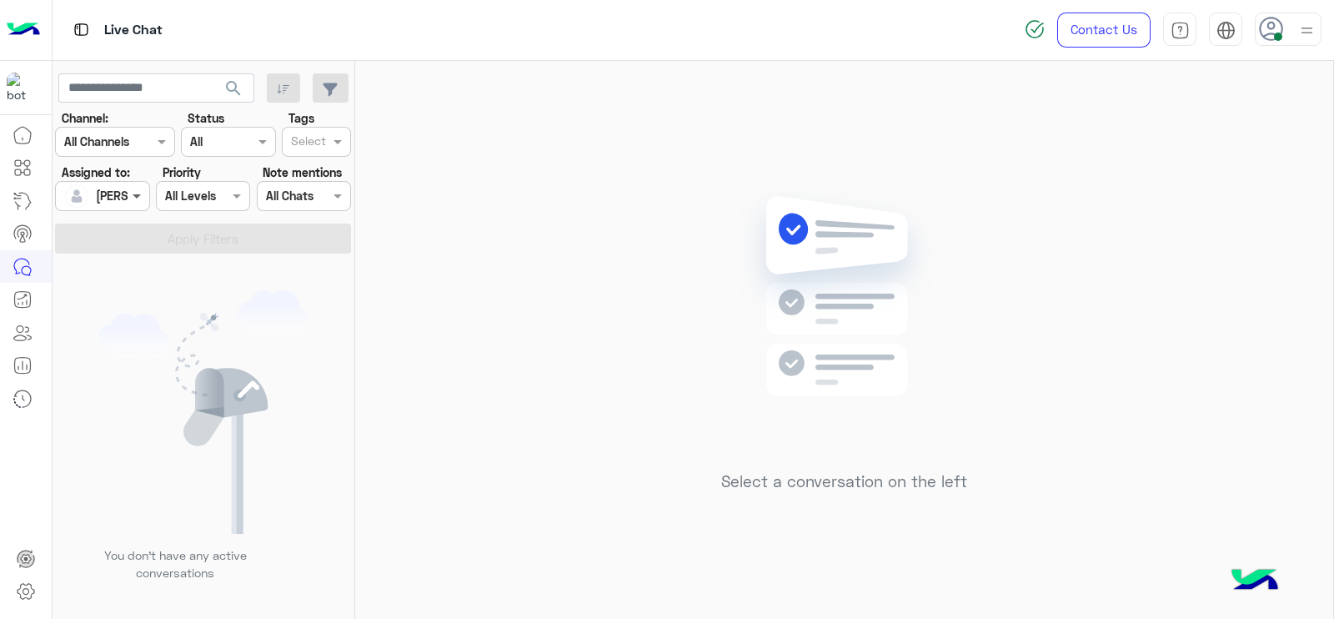
click at [132, 191] on span at bounding box center [138, 196] width 21 height 18
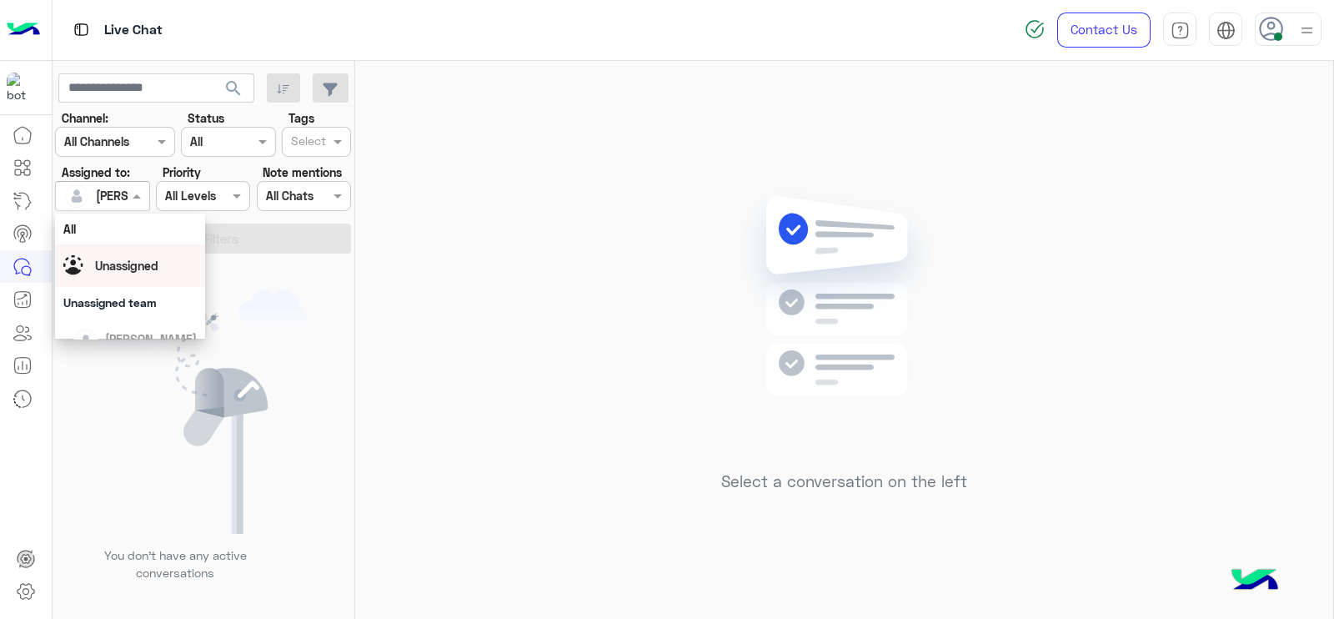
click at [136, 273] on span "Unassigned" at bounding box center [126, 266] width 63 height 14
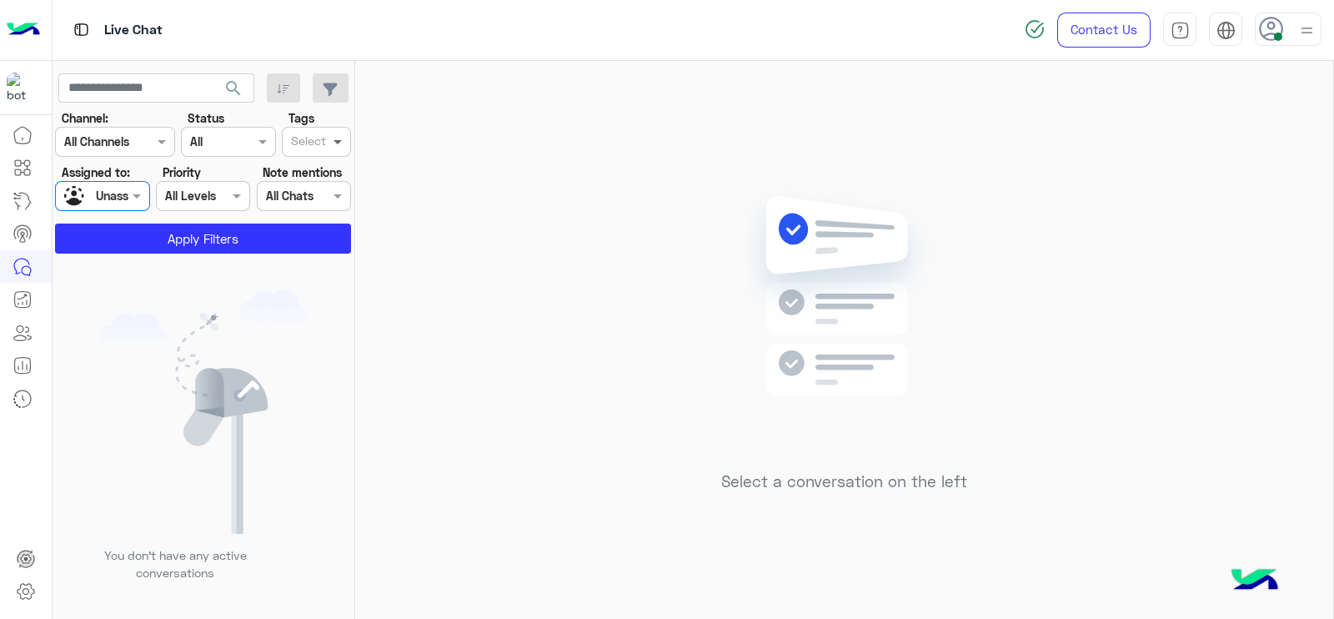
click at [337, 129] on div "Select" at bounding box center [316, 142] width 69 height 30
click at [329, 168] on div "Follow up" at bounding box center [316, 175] width 53 height 18
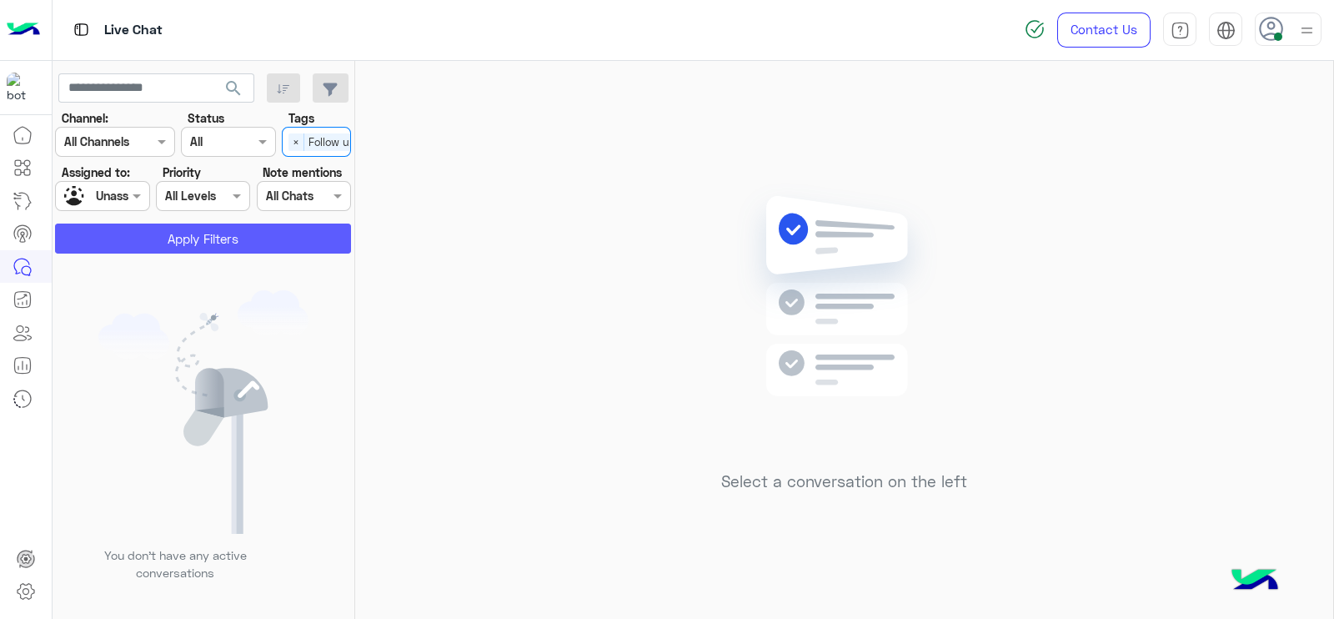
click at [261, 231] on button "Apply Filters" at bounding box center [203, 238] width 296 height 30
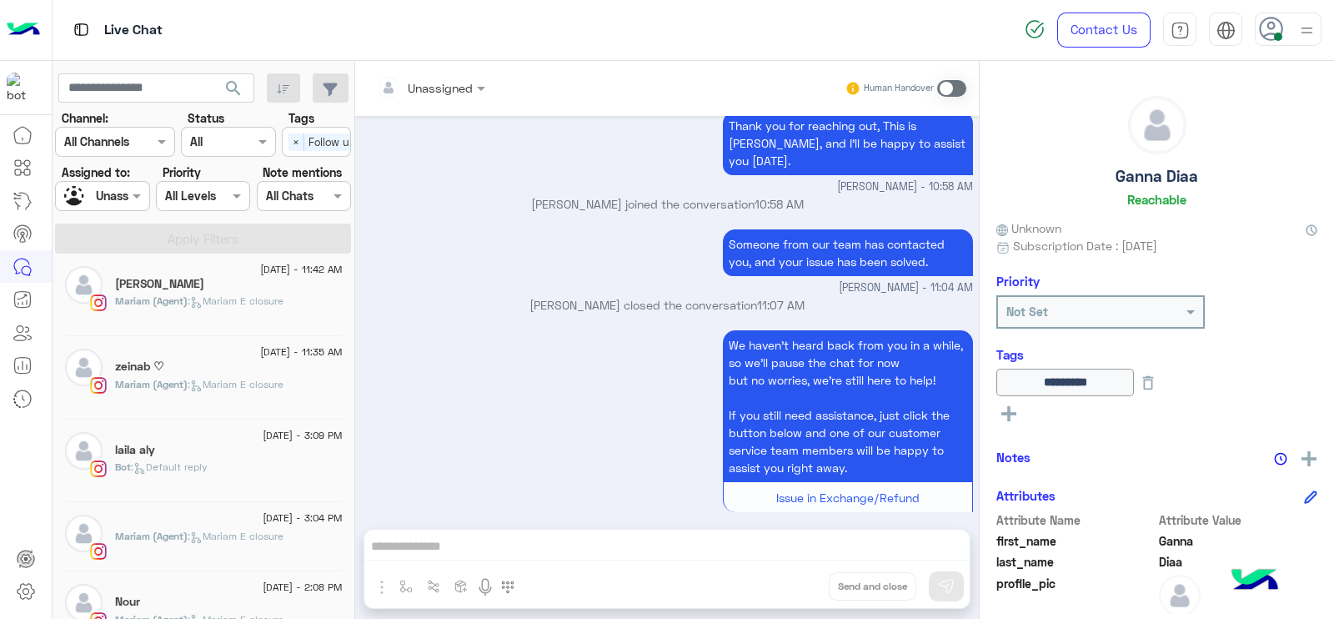
scroll to position [2050, 0]
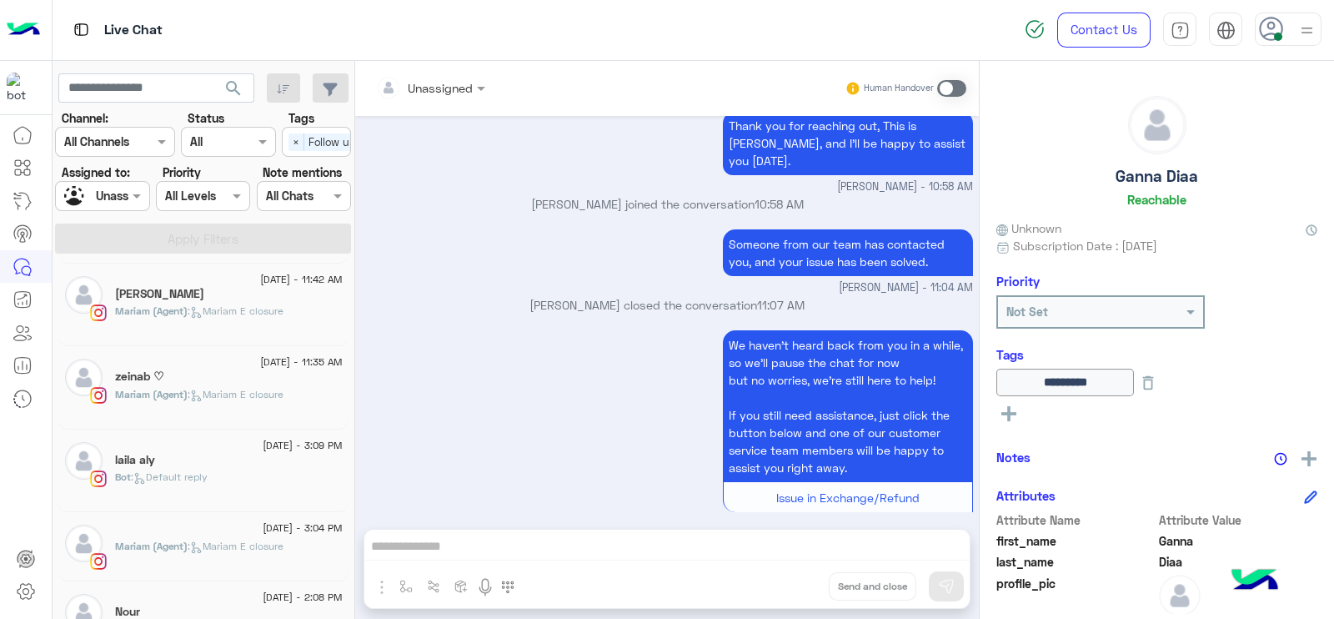
click at [256, 473] on div "Bot : Default reply" at bounding box center [229, 483] width 228 height 29
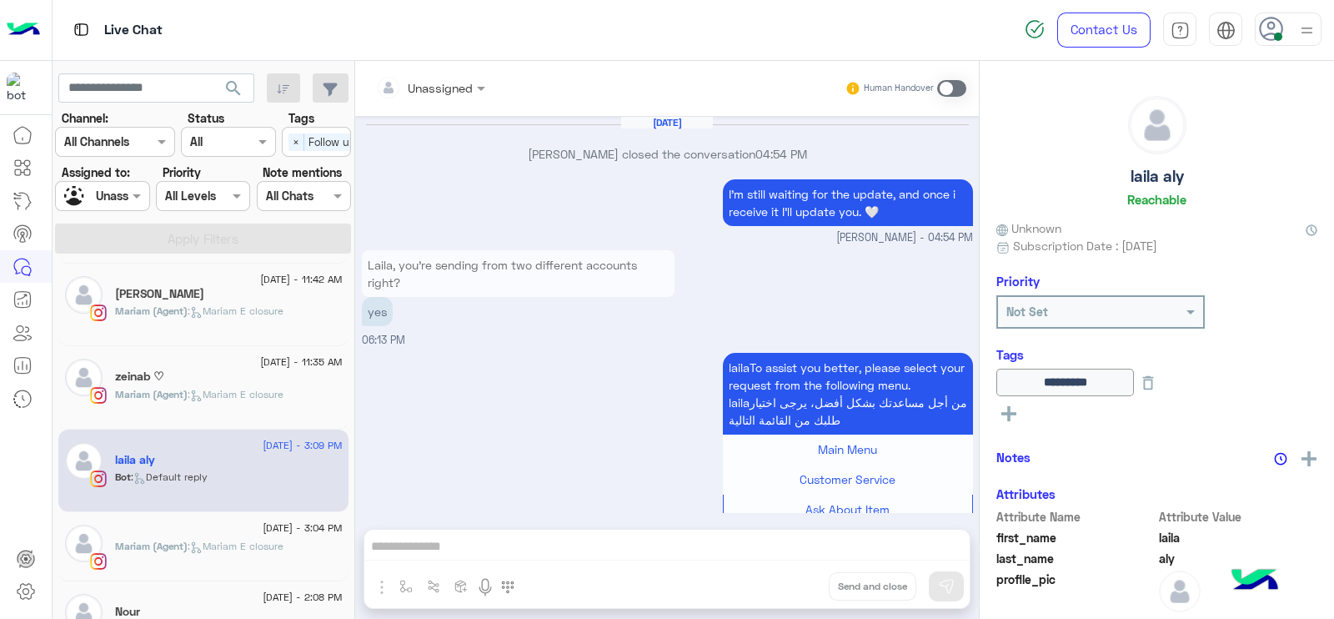
scroll to position [1177, 0]
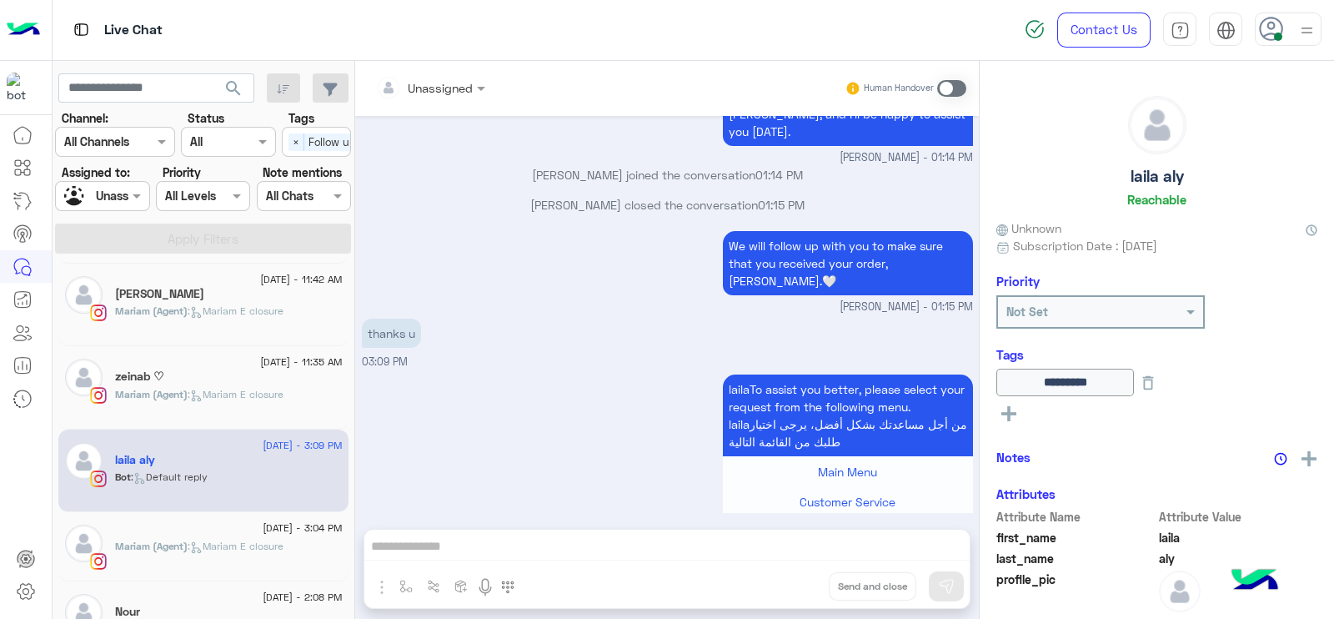
click at [507, 449] on div "lailaTo assist you better, please select your request from the following menu. …" at bounding box center [667, 468] width 611 height 196
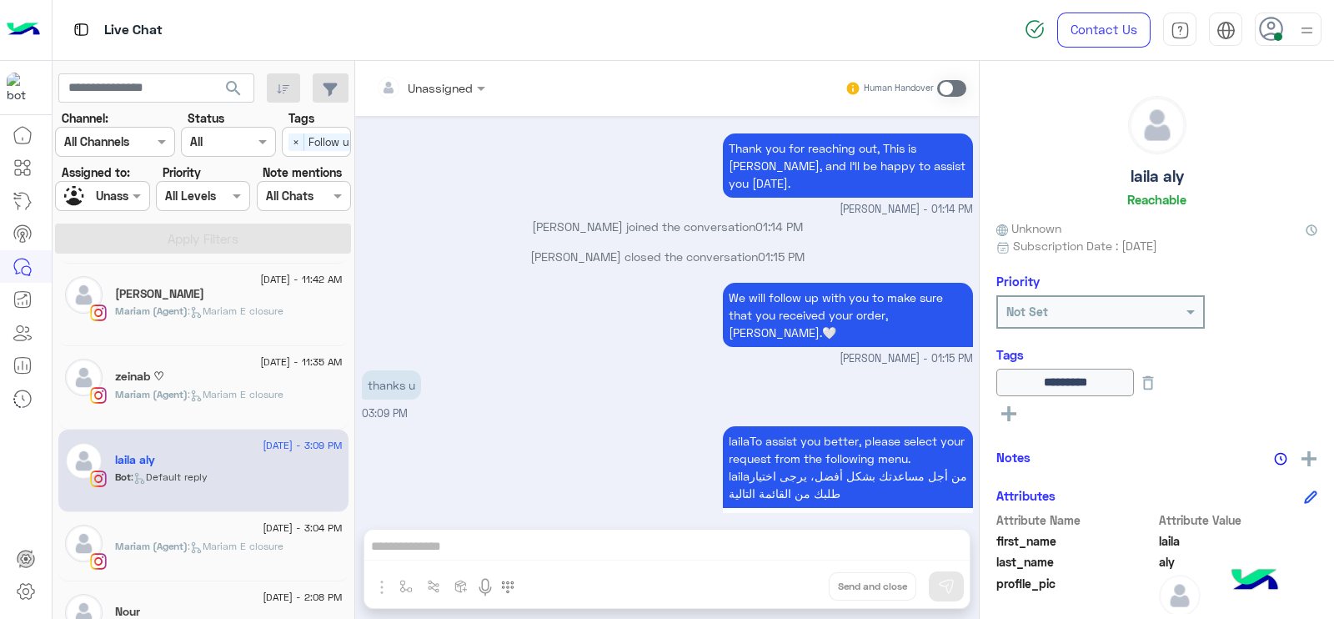
scroll to position [0, 0]
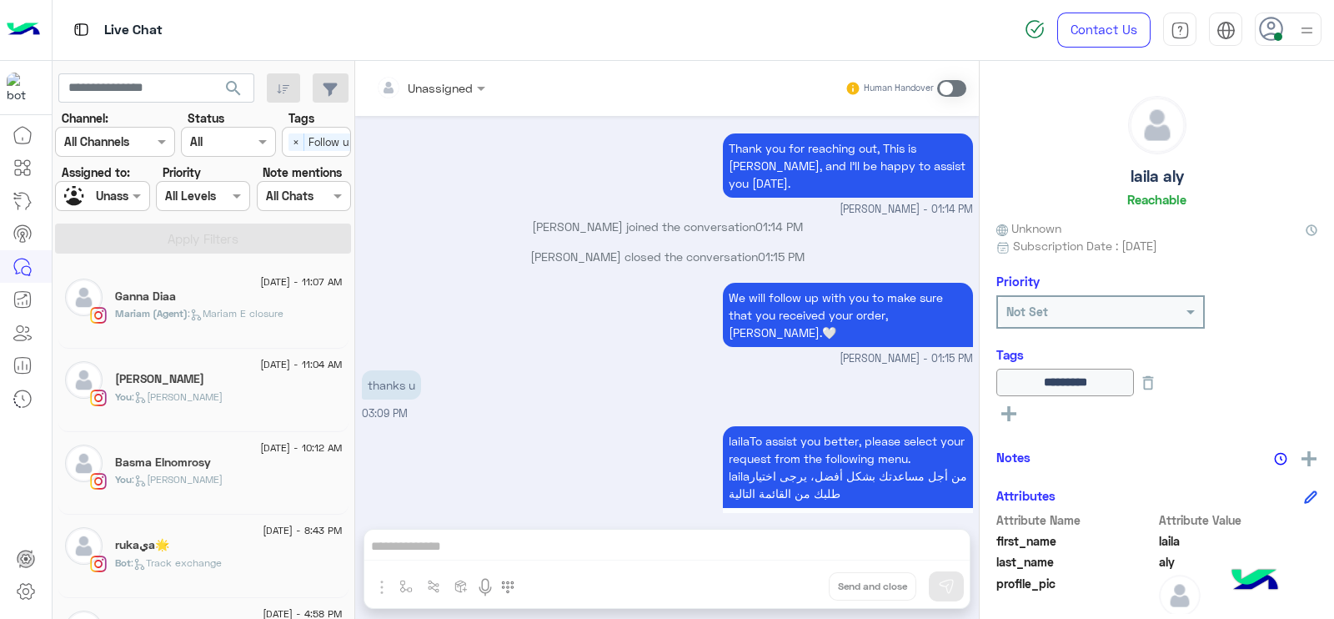
click at [529, 437] on div "lailaTo assist you better, please select your request from the following menu. …" at bounding box center [667, 520] width 611 height 196
click at [213, 361] on div "12 August - 11:04 AM" at bounding box center [229, 366] width 228 height 11
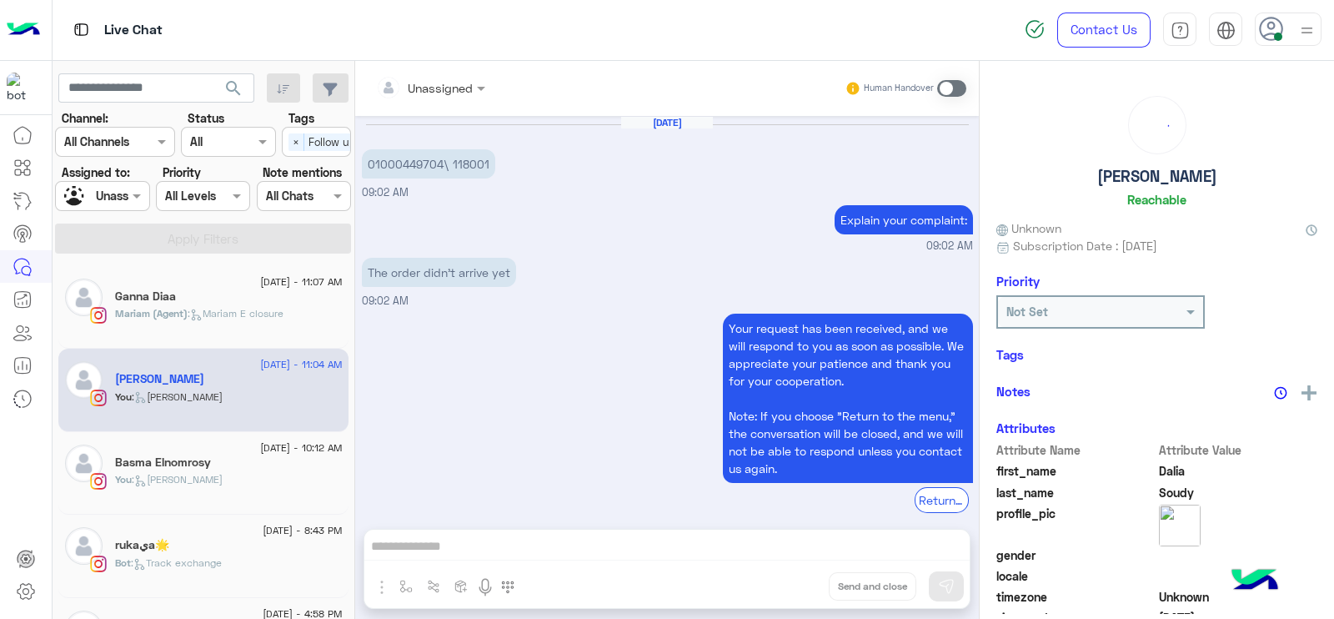
scroll to position [1157, 0]
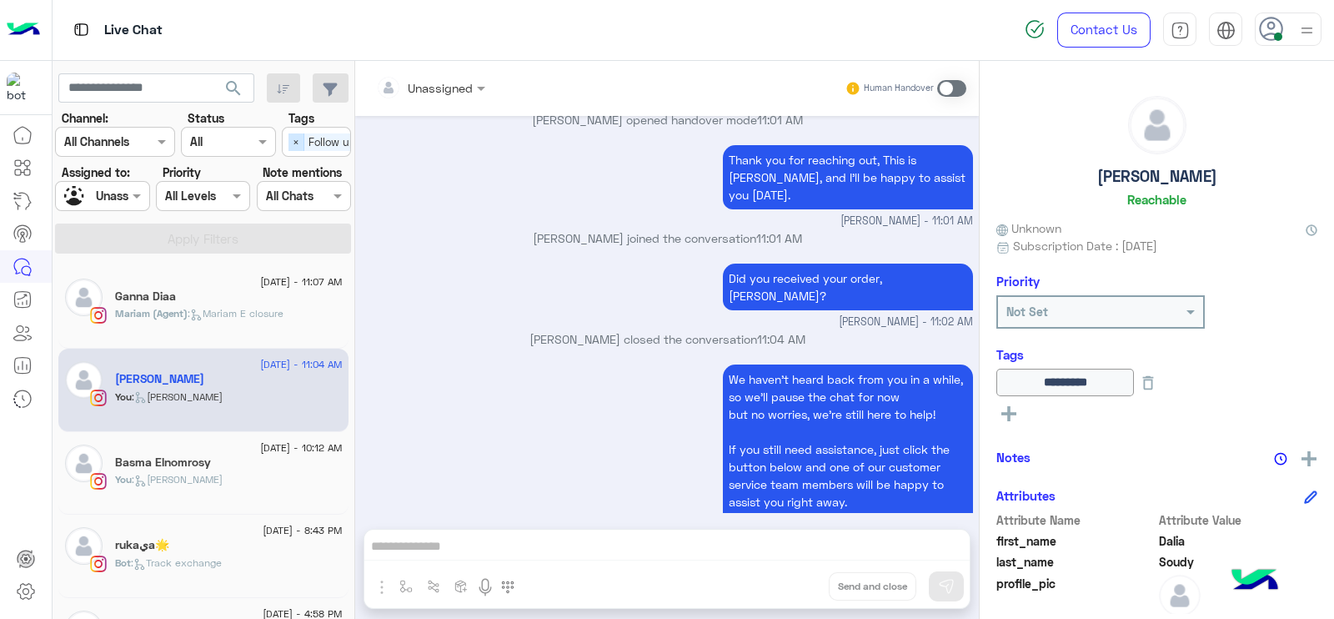
click at [301, 137] on span "×" at bounding box center [297, 142] width 16 height 18
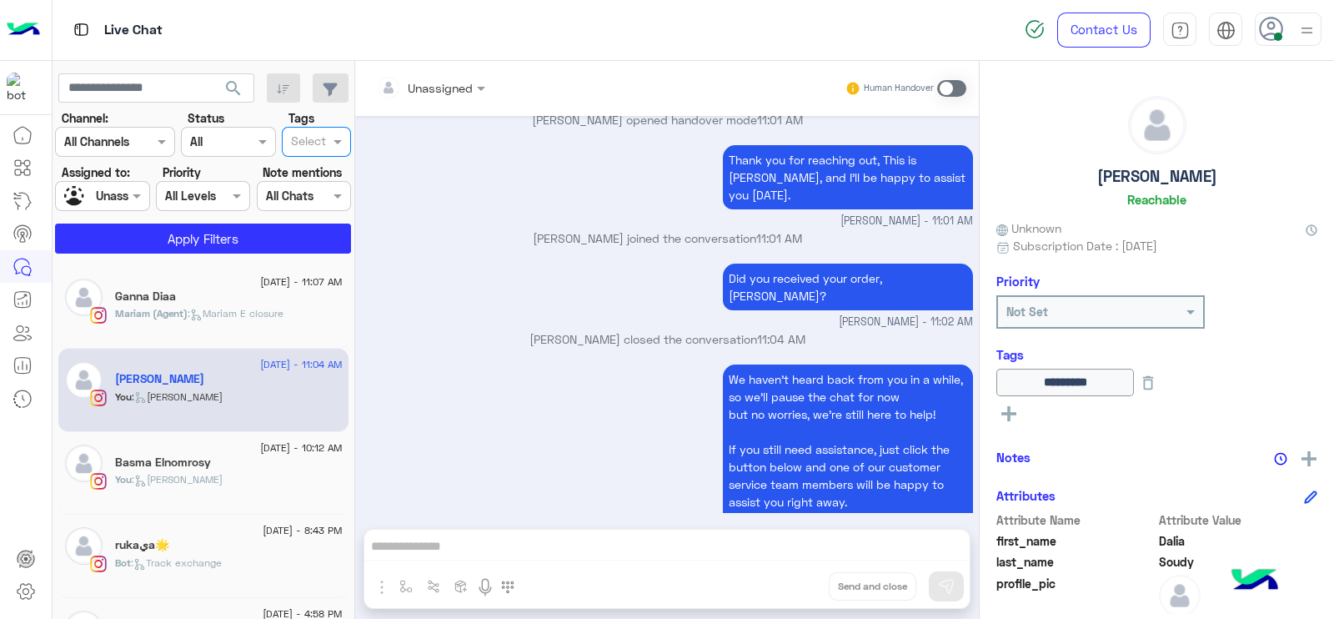
click at [113, 197] on div at bounding box center [102, 195] width 93 height 19
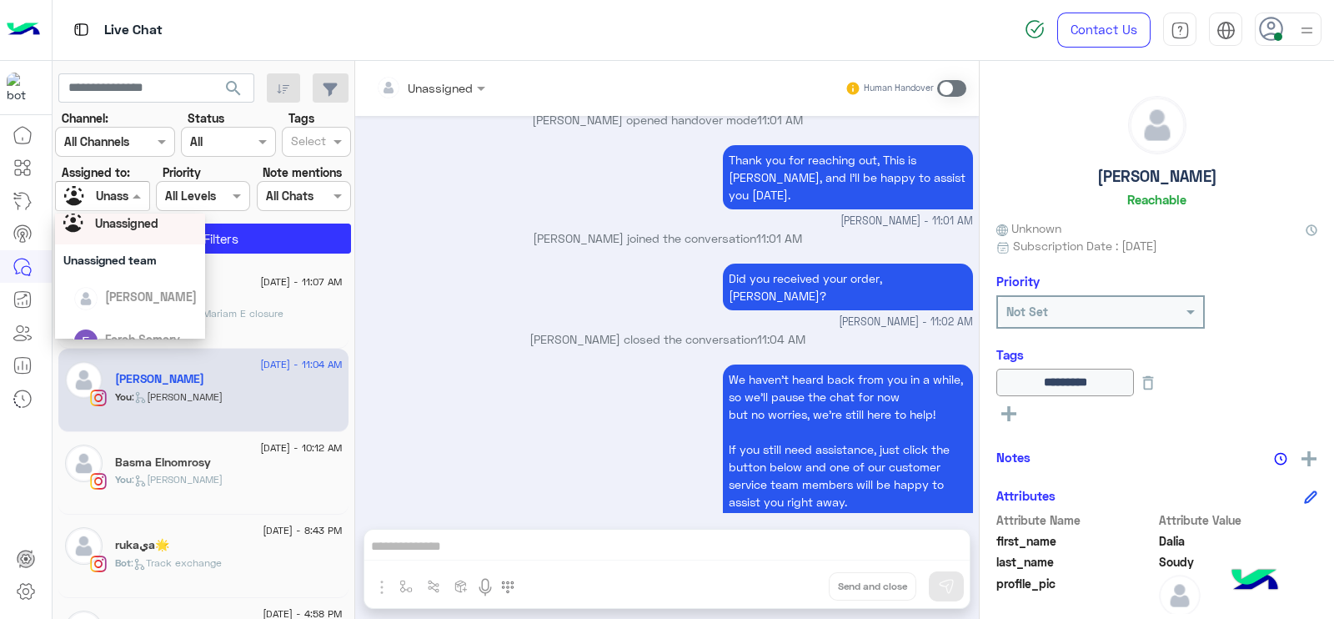
scroll to position [260, 0]
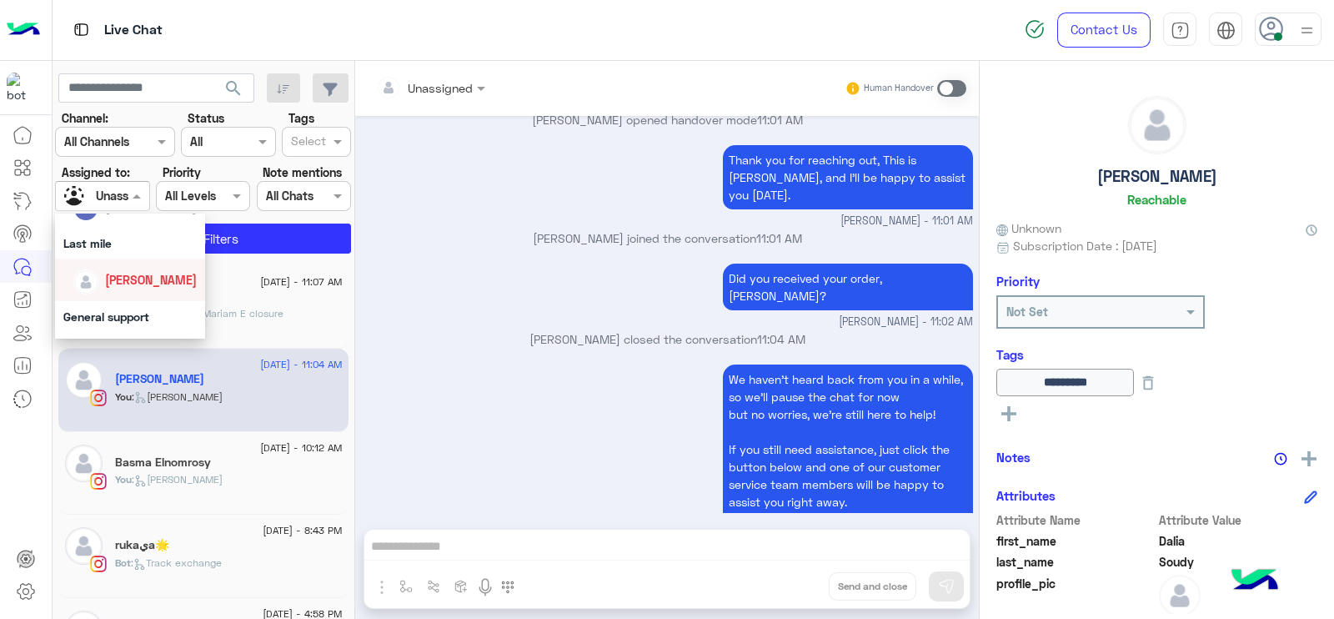
click at [127, 269] on div "[PERSON_NAME]" at bounding box center [134, 279] width 123 height 29
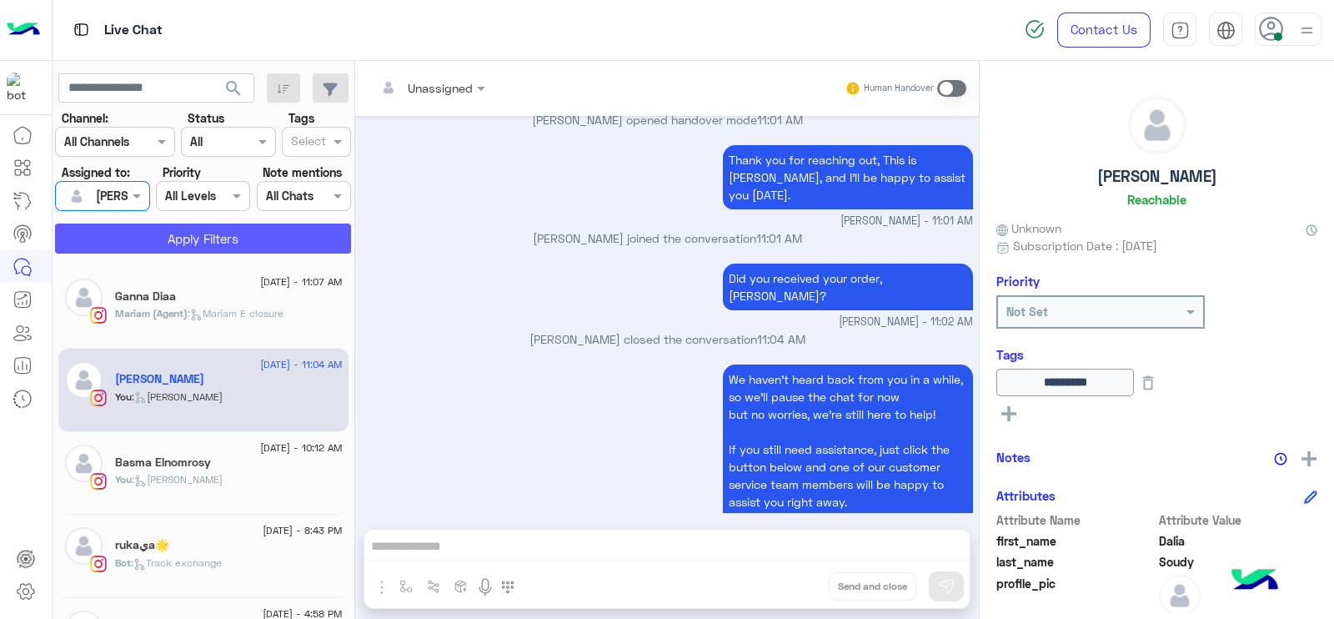
click at [190, 231] on button "Apply Filters" at bounding box center [203, 238] width 296 height 30
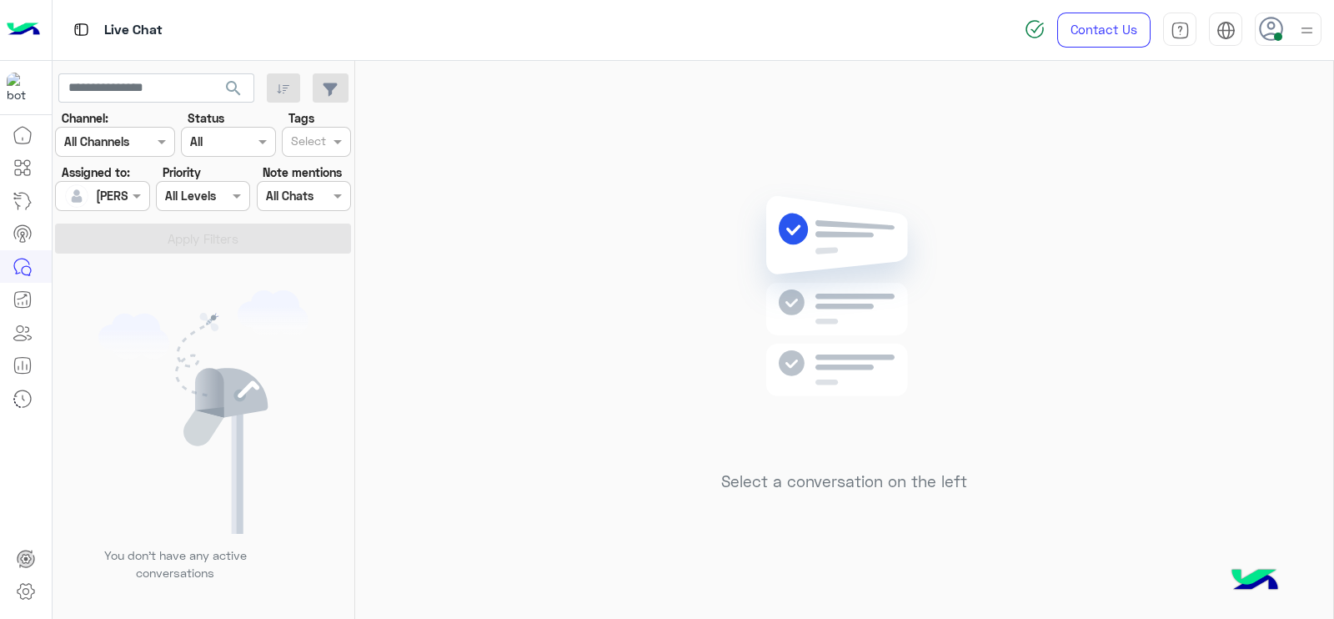
drag, startPoint x: 584, startPoint y: 352, endPoint x: 595, endPoint y: 357, distance: 12.7
click at [595, 357] on div "Select a conversation on the left" at bounding box center [844, 343] width 978 height 565
click at [394, 560] on div "Select a conversation on the left" at bounding box center [844, 343] width 978 height 565
click at [478, 294] on div "Select a conversation on the left" at bounding box center [844, 343] width 978 height 565
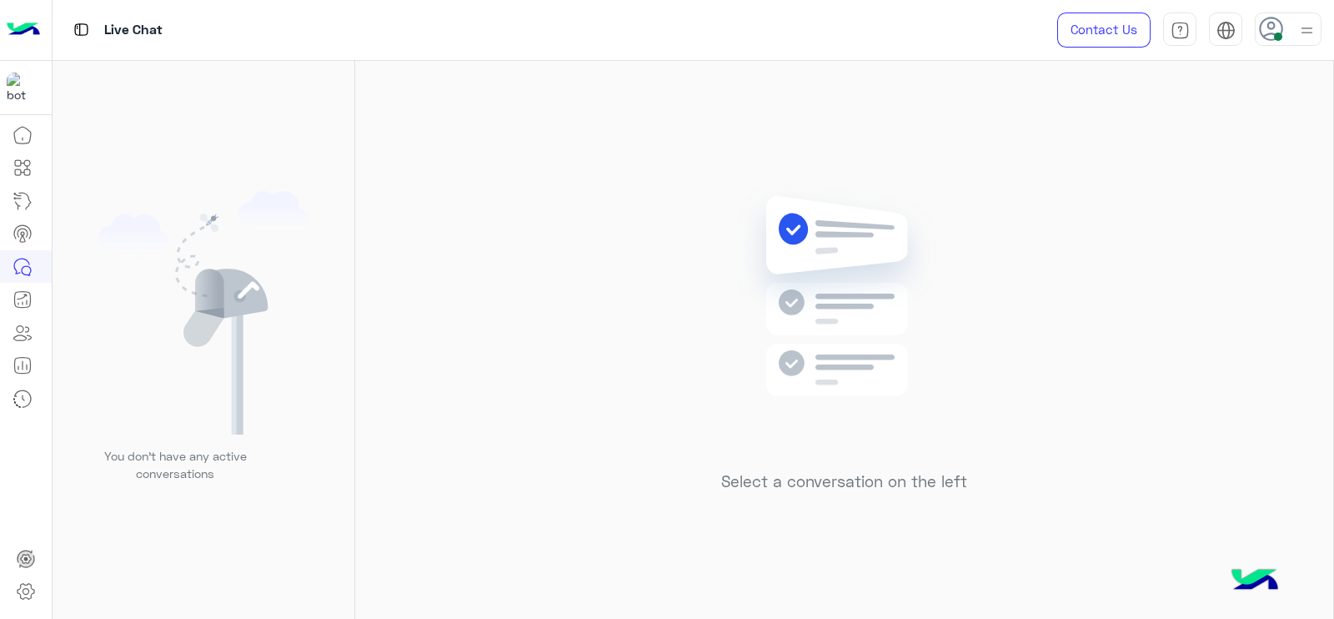
click at [596, 174] on div "Select a conversation on the left" at bounding box center [844, 343] width 978 height 565
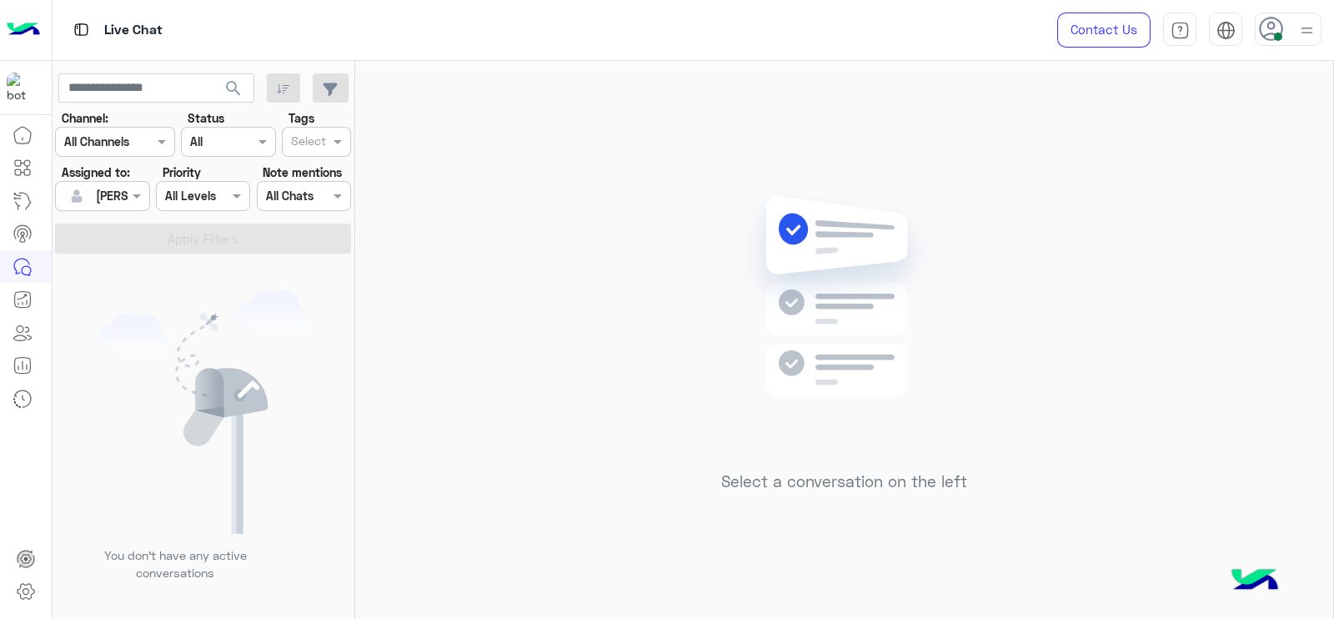
drag, startPoint x: 406, startPoint y: 257, endPoint x: 324, endPoint y: 23, distance: 248.2
click at [404, 258] on div "Select a conversation on the left" at bounding box center [844, 343] width 978 height 565
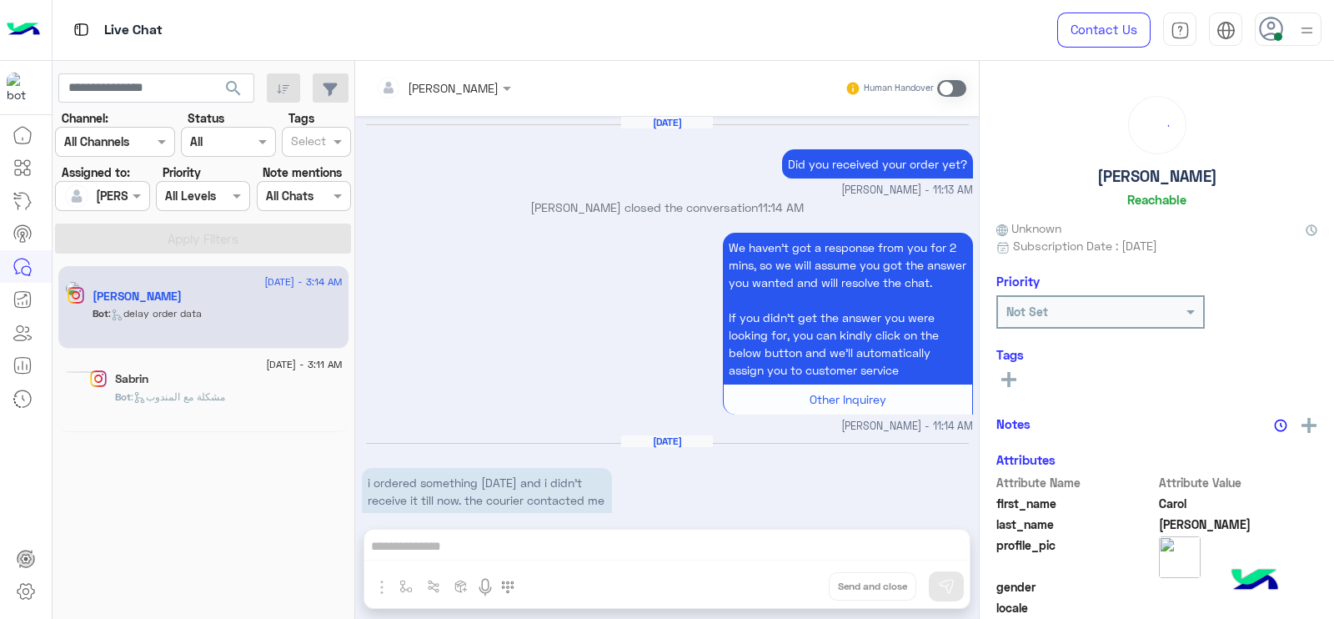
scroll to position [2042, 0]
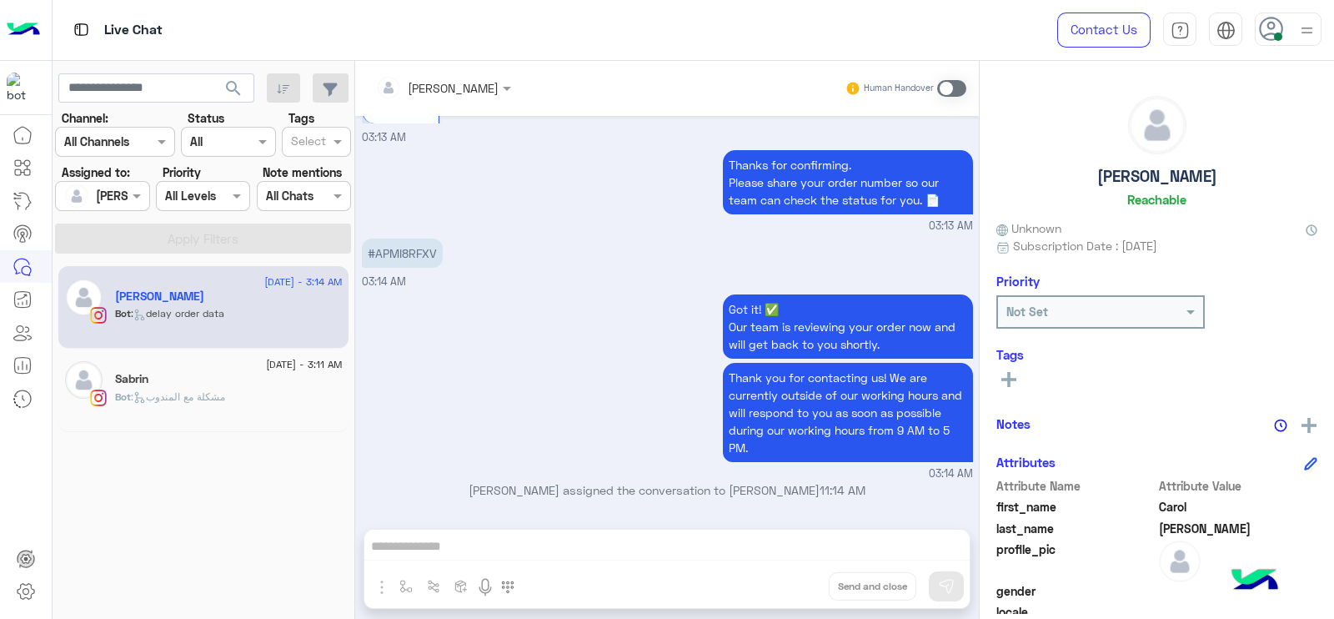
click at [296, 387] on div "Sabrin" at bounding box center [229, 381] width 228 height 18
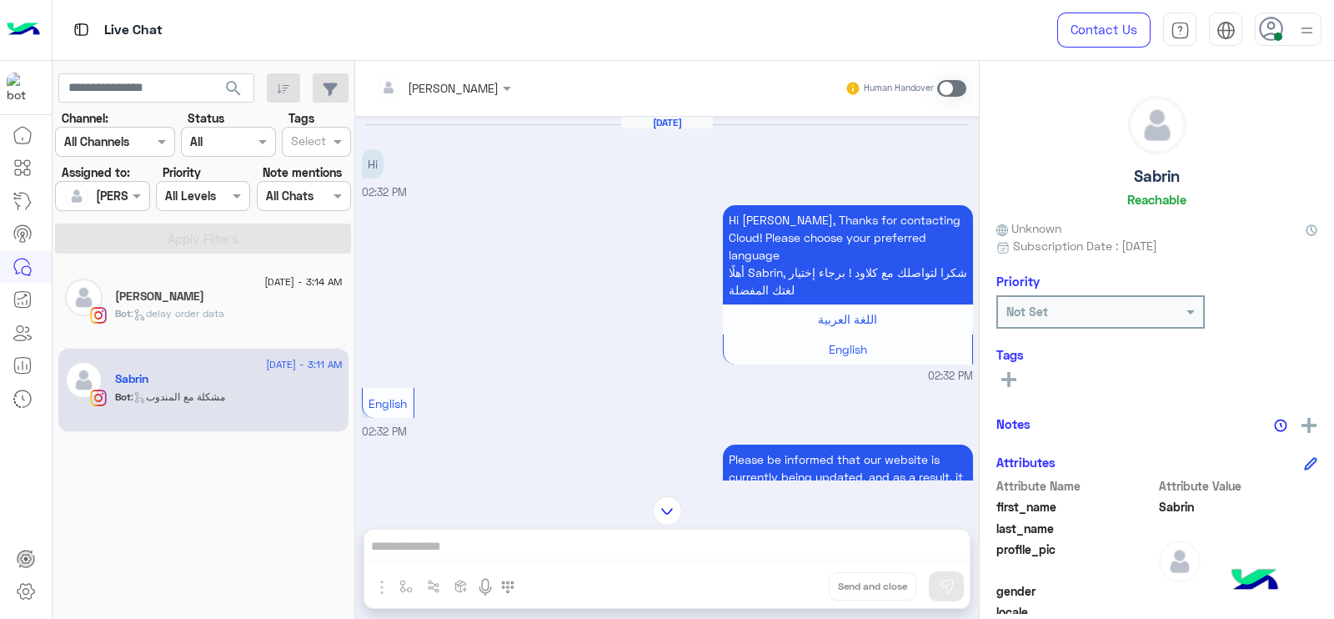
click at [959, 81] on span at bounding box center [951, 88] width 29 height 17
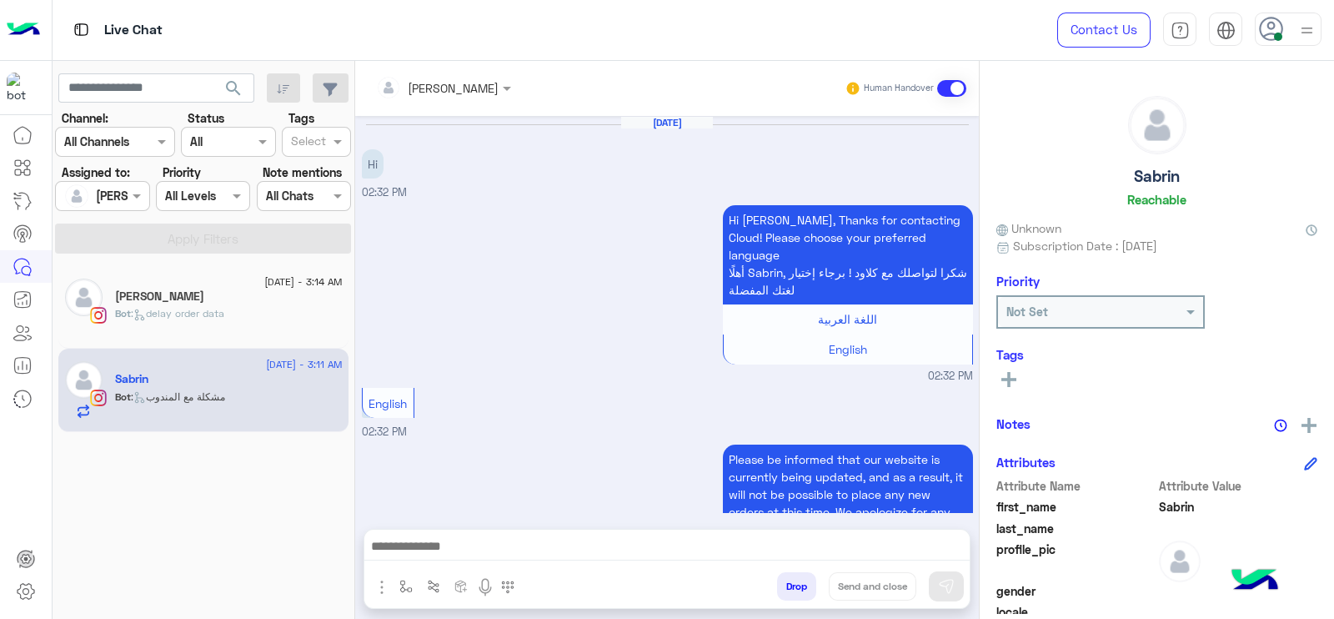
scroll to position [4621, 0]
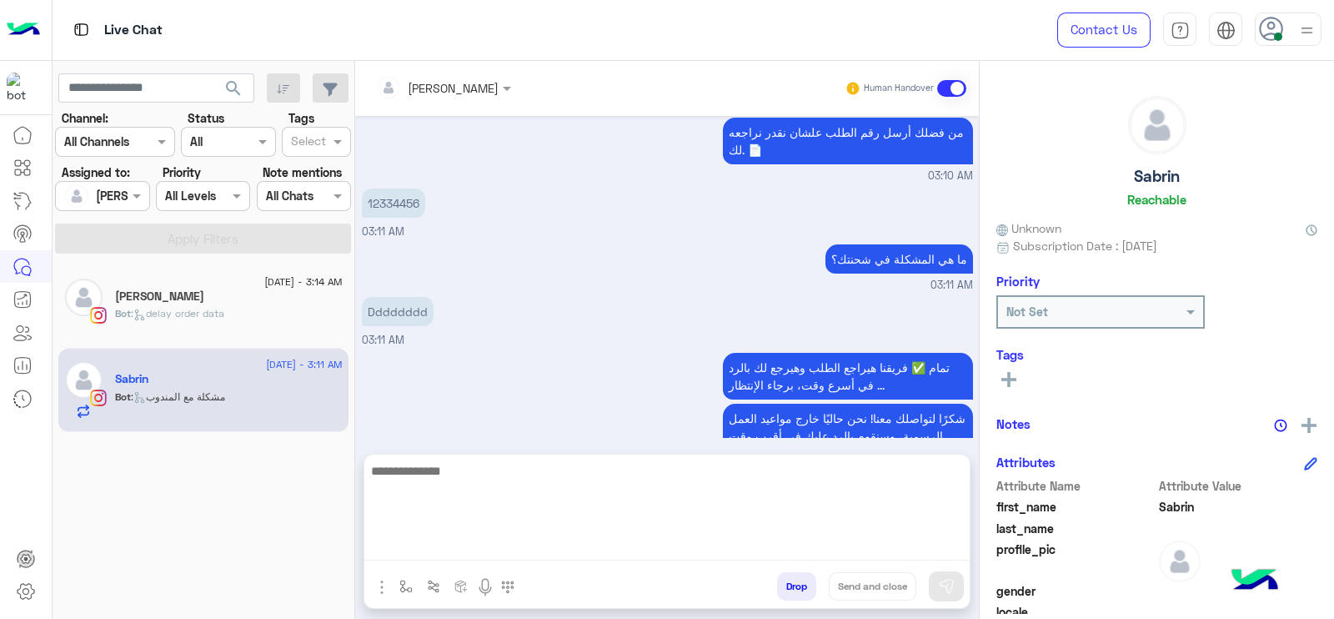
click at [414, 552] on textarea at bounding box center [666, 510] width 605 height 100
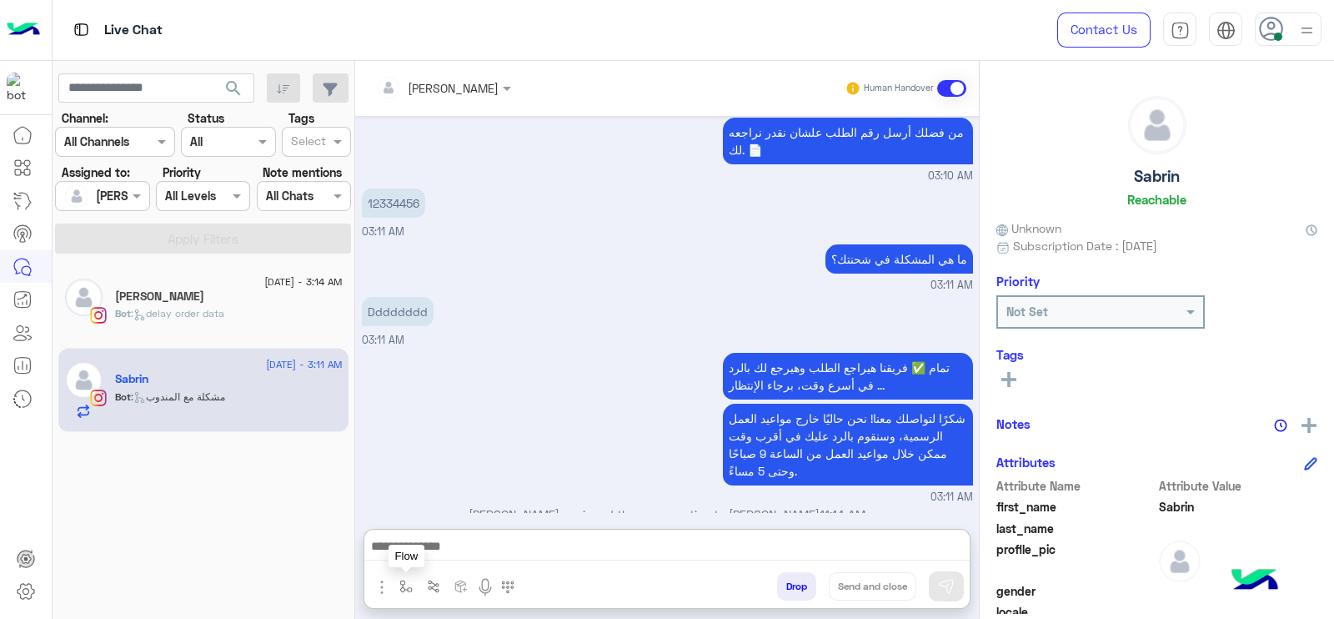
click at [404, 590] on button "button" at bounding box center [407, 586] width 28 height 28
click at [430, 540] on input "text" at bounding box center [436, 549] width 68 height 19
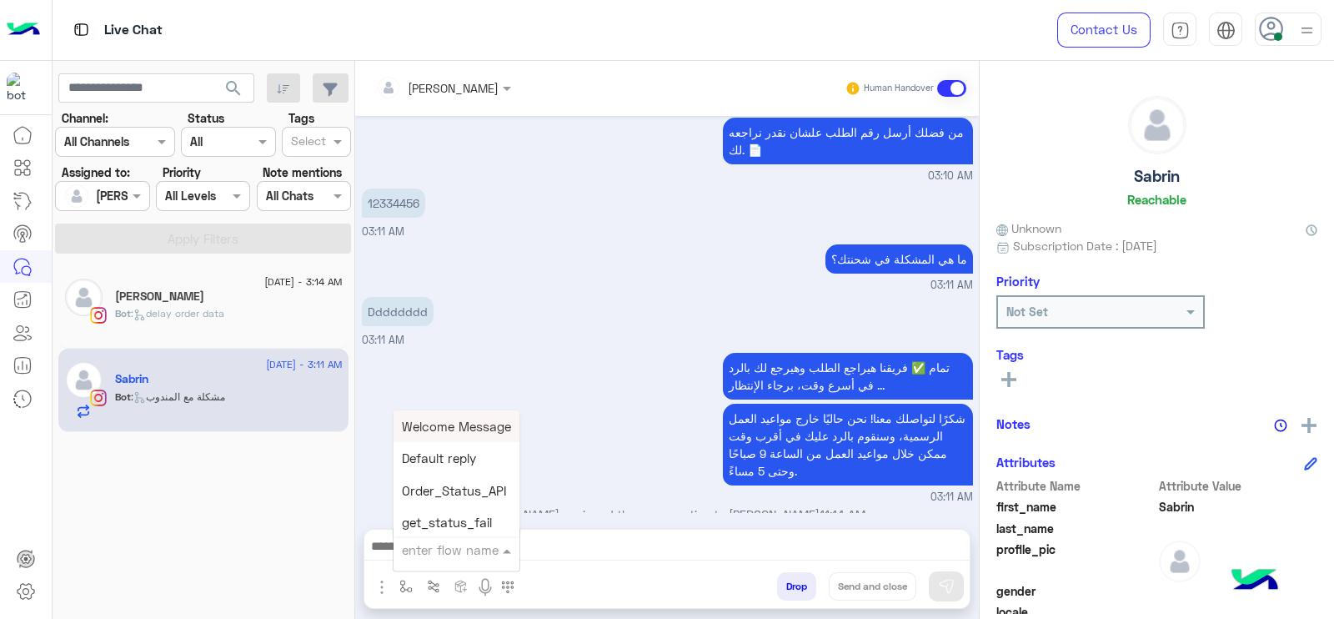
type input "*"
click at [479, 486] on div "J Greeting" at bounding box center [455, 487] width 123 height 33
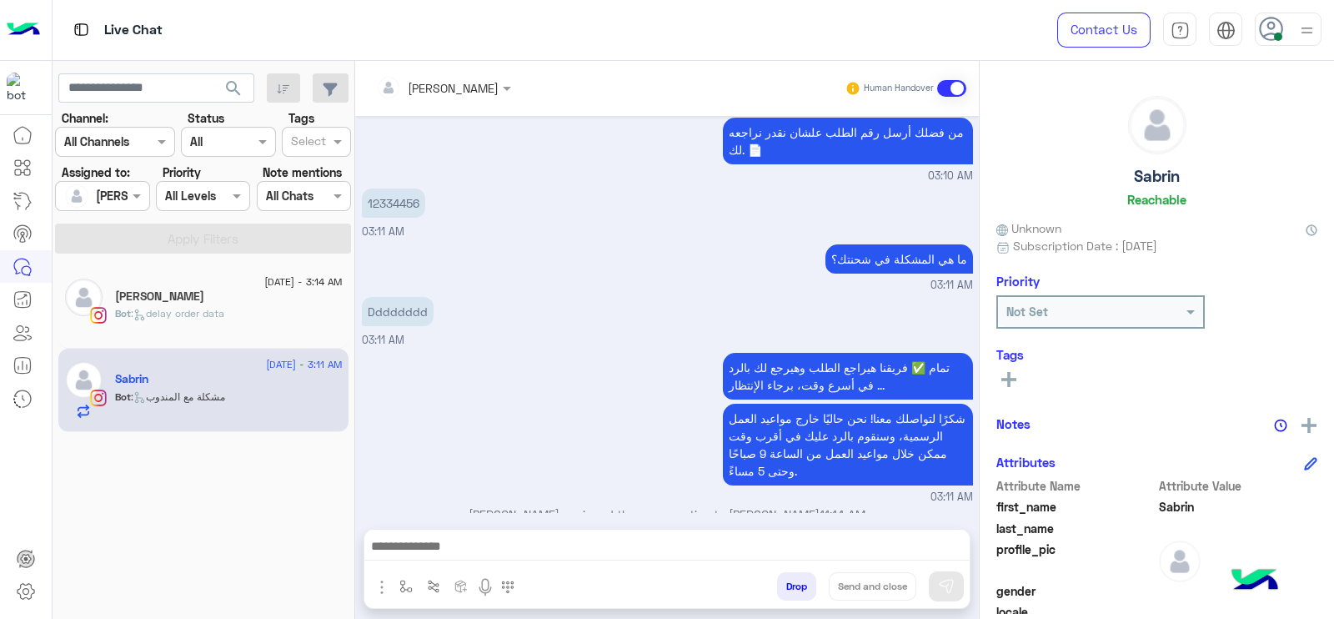
type textarea "**********"
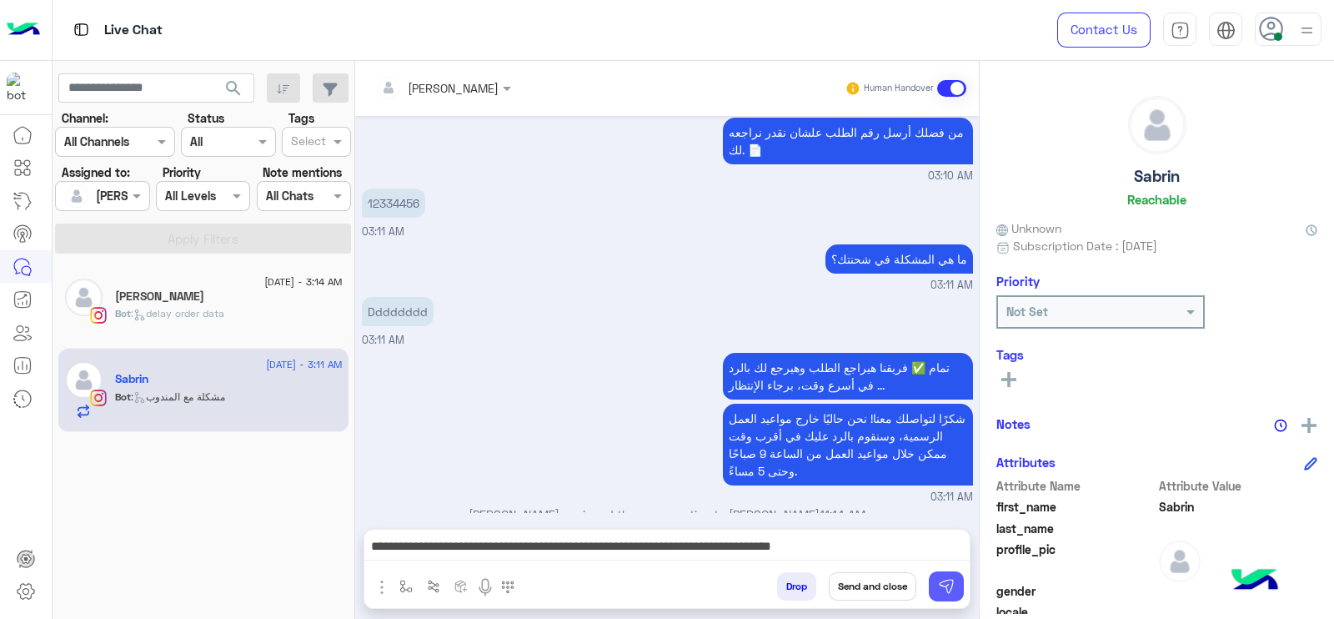
click at [938, 583] on img at bounding box center [946, 586] width 17 height 17
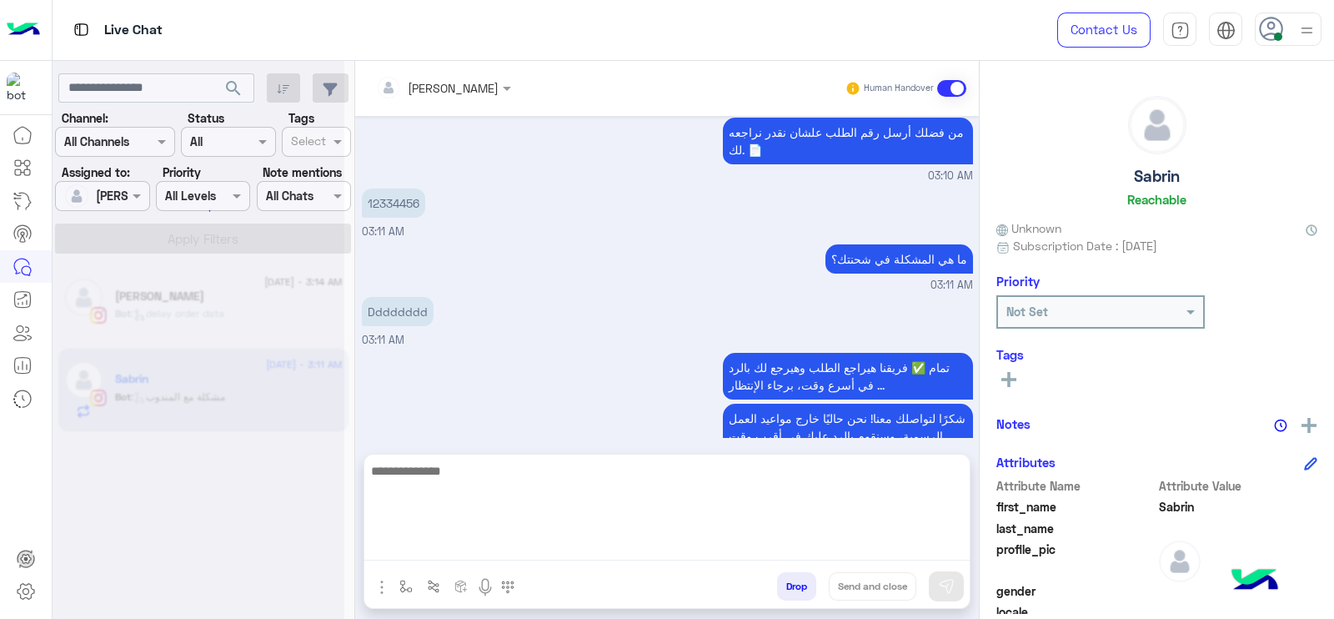
click at [916, 542] on textarea at bounding box center [666, 510] width 605 height 100
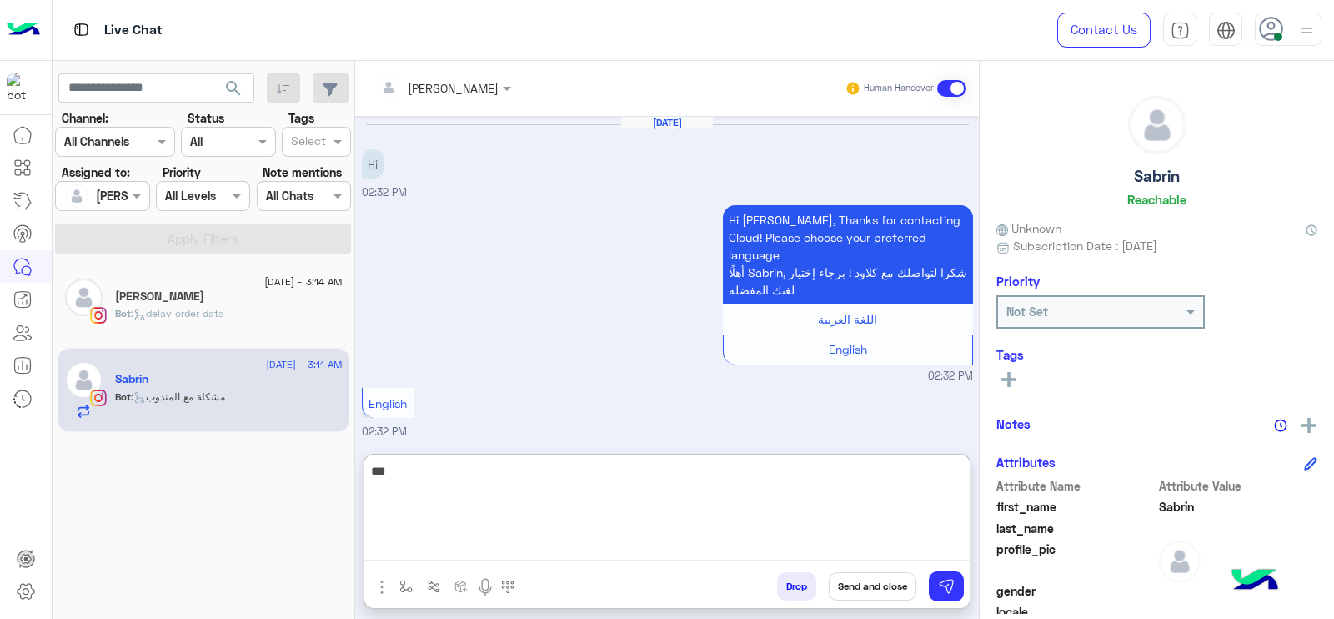
scroll to position [4828, 0]
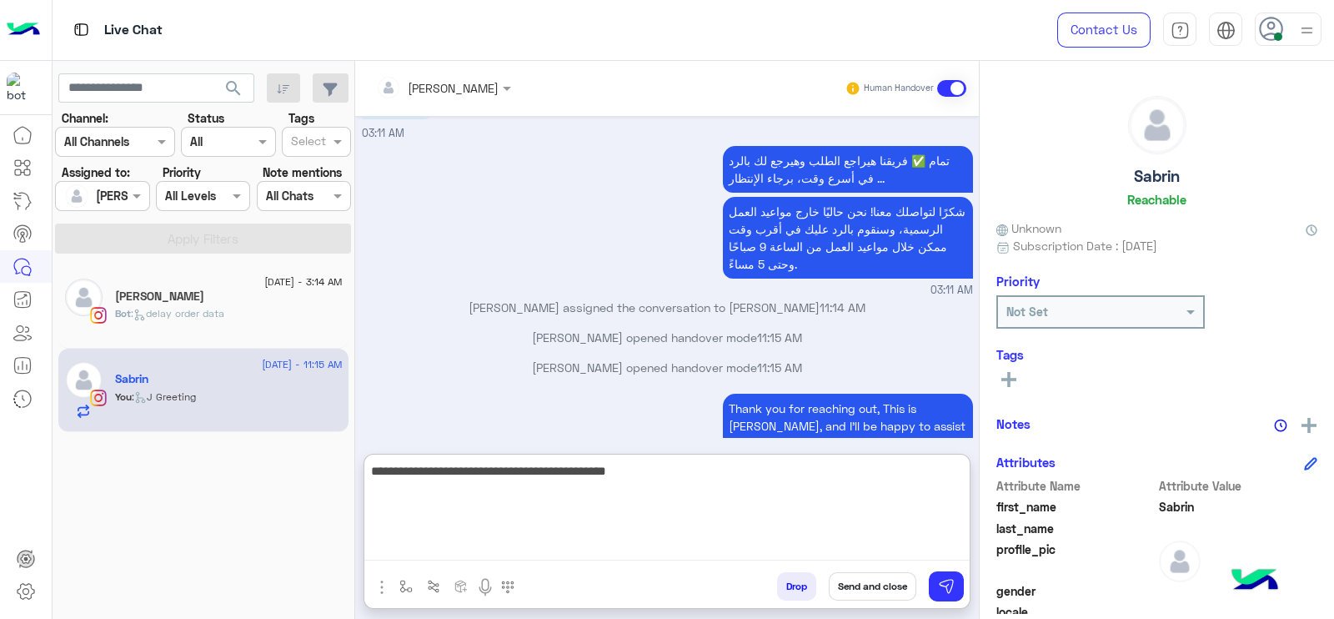
type textarea "**********"
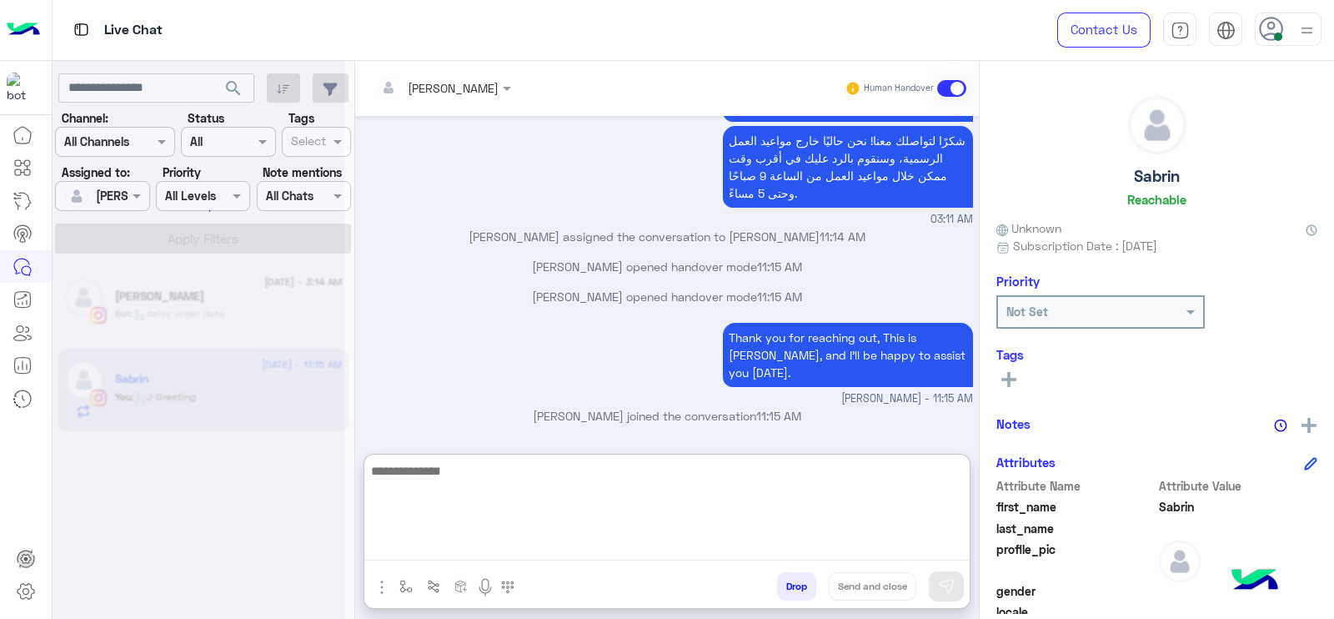
scroll to position [4999, 0]
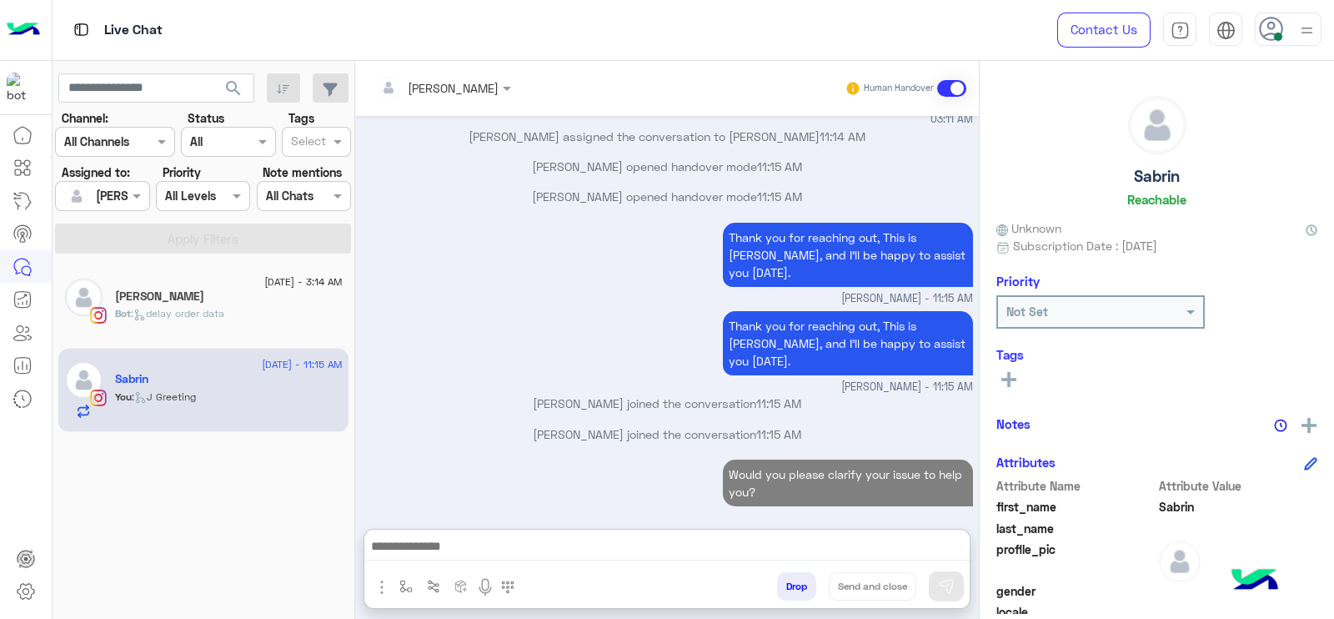
click at [213, 319] on p "Bot : delay order data" at bounding box center [169, 313] width 109 height 15
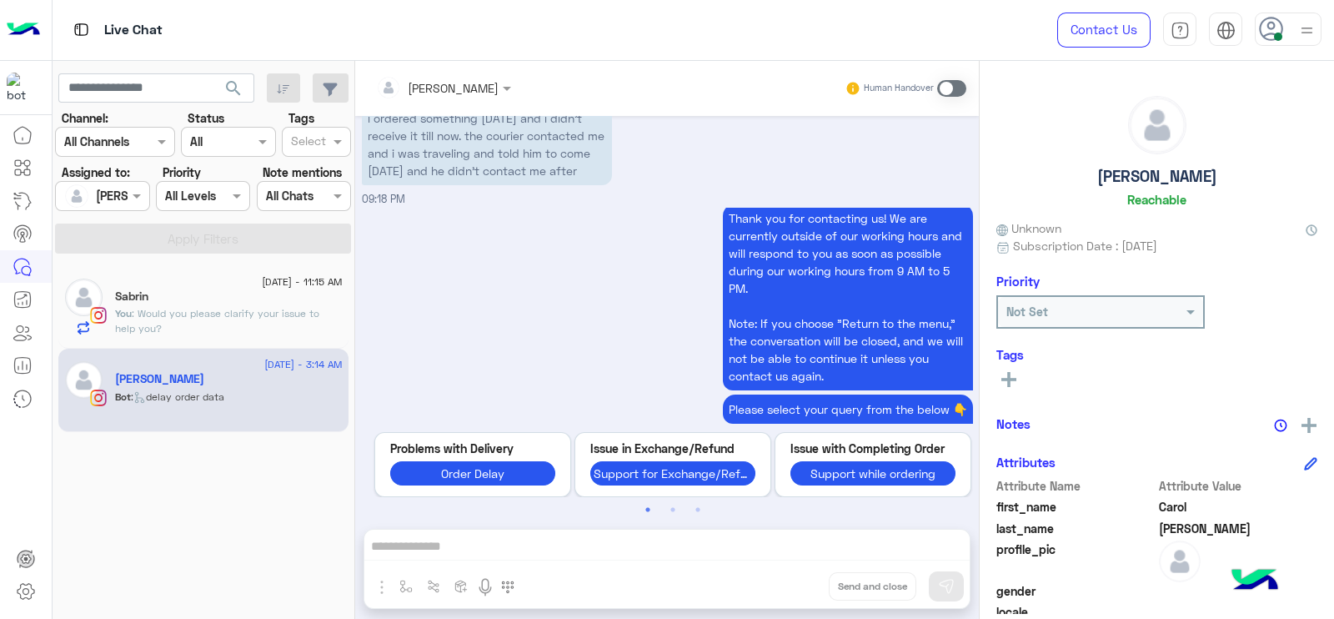
scroll to position [2042, 0]
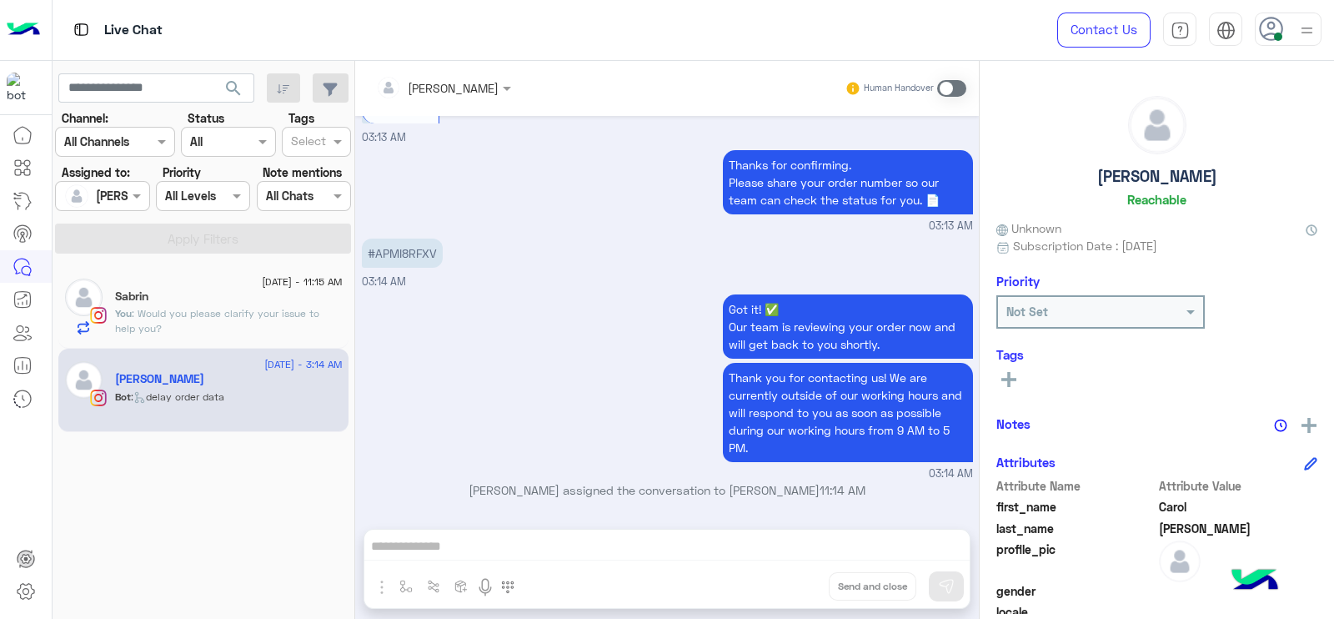
click at [947, 81] on span at bounding box center [951, 88] width 29 height 17
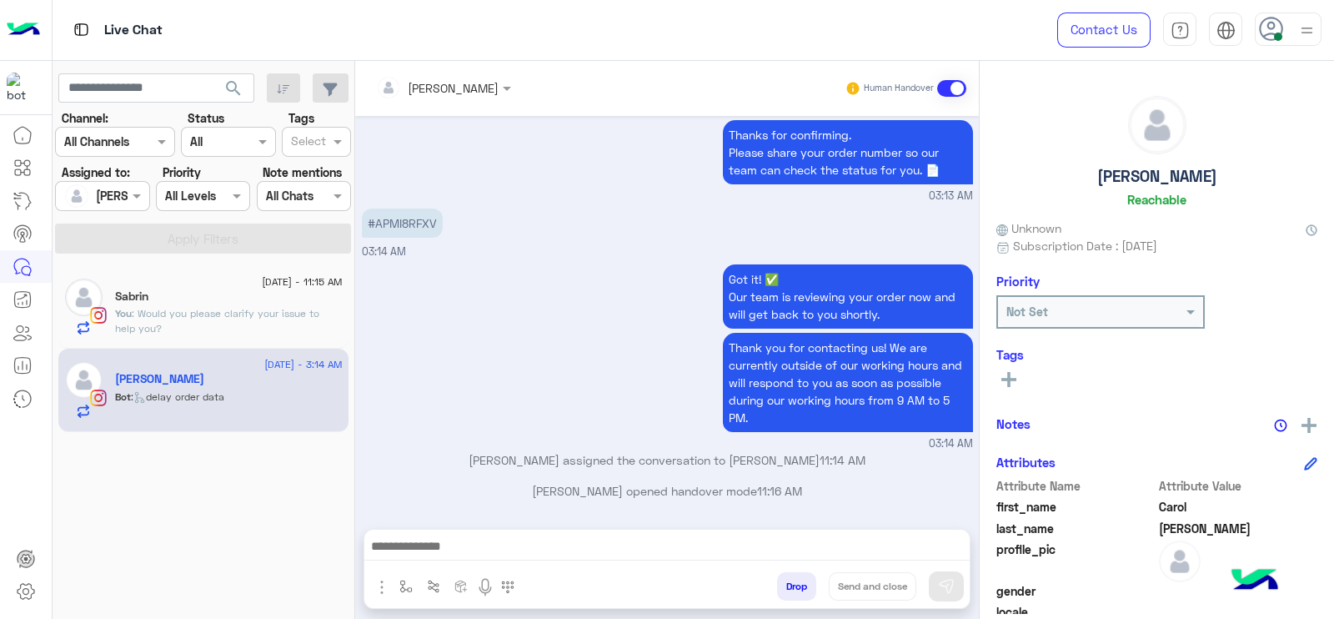
scroll to position [2072, 0]
click at [393, 587] on button "button" at bounding box center [407, 586] width 28 height 28
click at [414, 555] on input "text" at bounding box center [436, 549] width 68 height 19
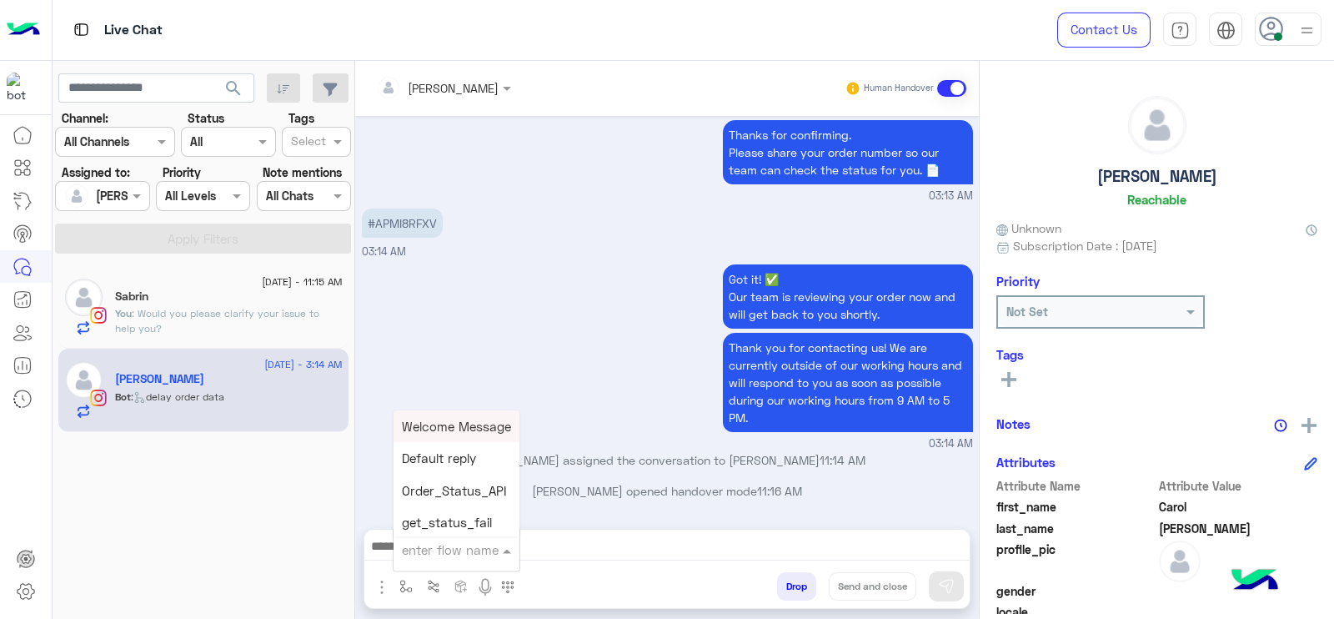
type input "*"
click at [457, 469] on div "Rejected" at bounding box center [455, 455] width 123 height 33
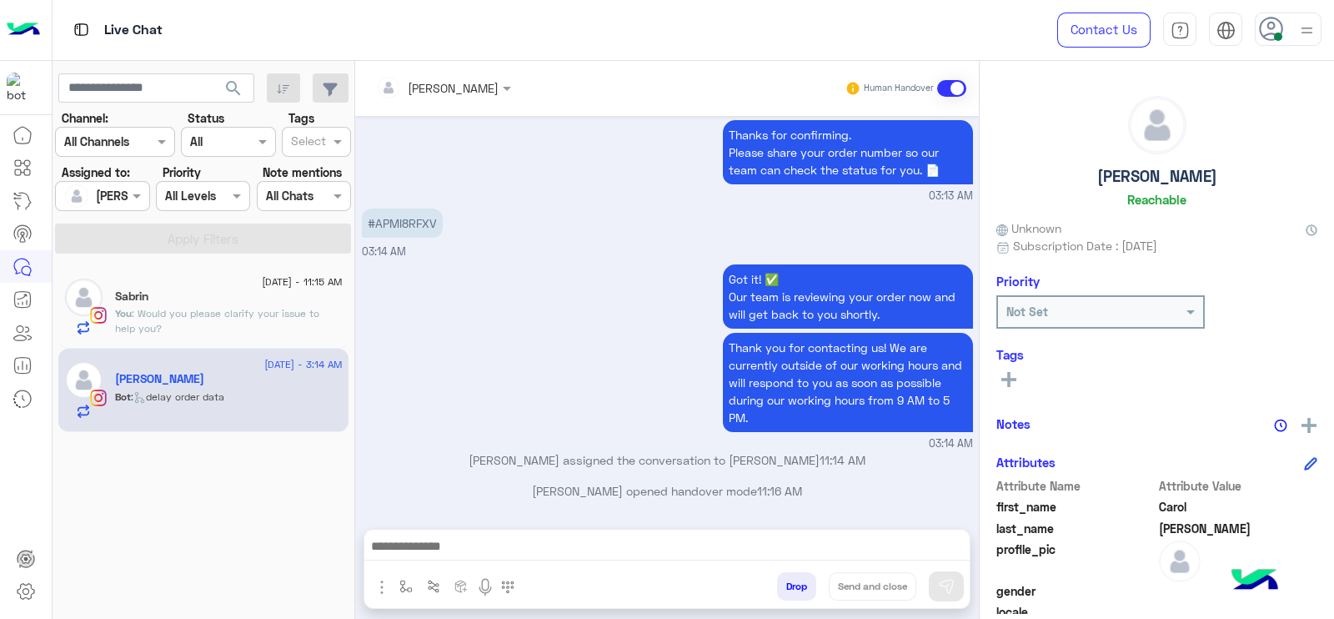
type textarea "********"
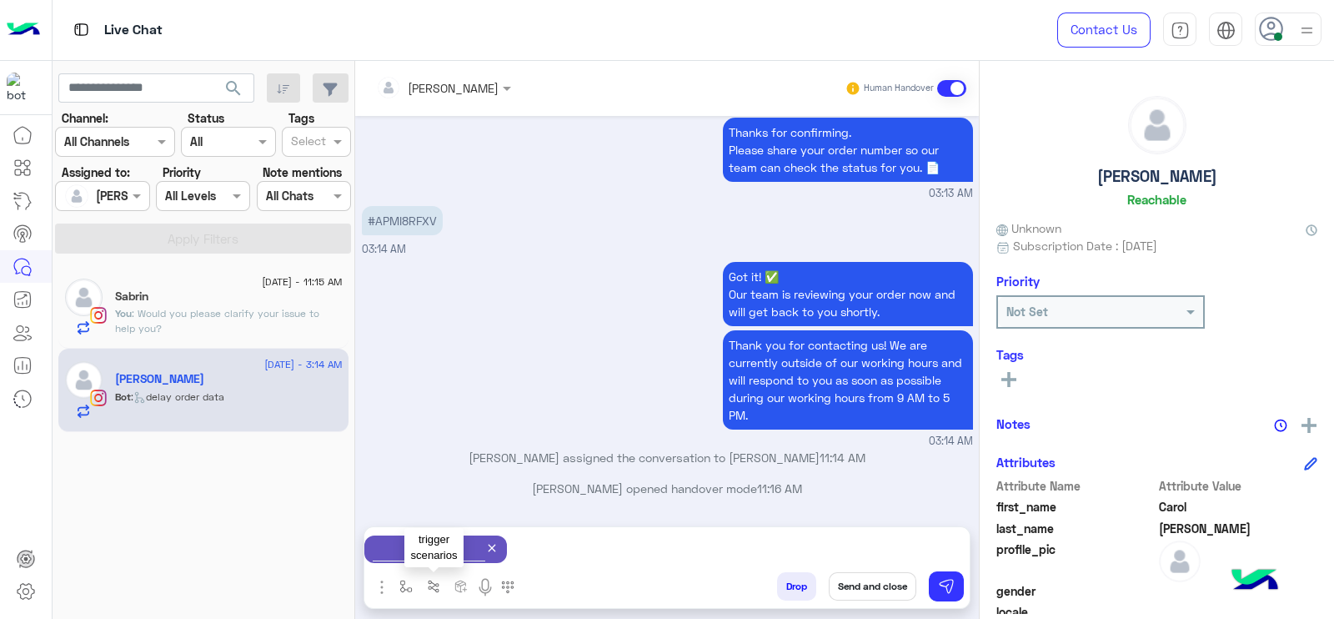
click at [420, 577] on button "button" at bounding box center [434, 586] width 28 height 28
click at [405, 583] on img "button" at bounding box center [405, 586] width 13 height 13
click at [416, 545] on input "text" at bounding box center [435, 549] width 66 height 19
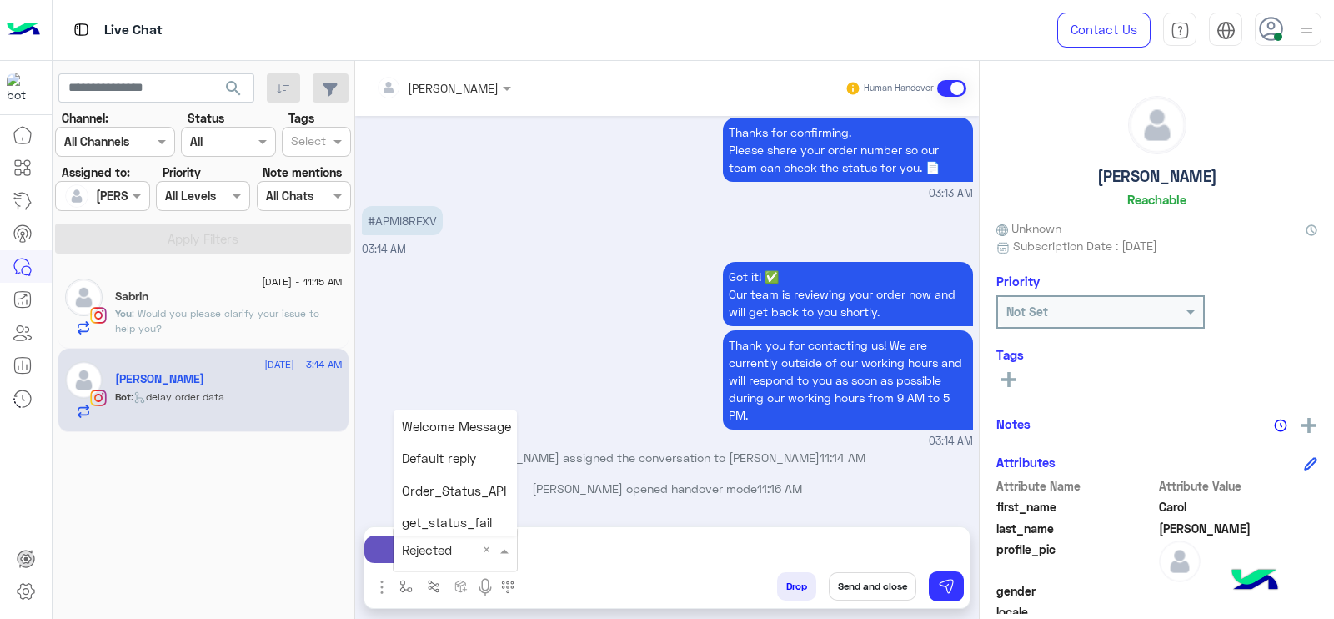
type input "*"
click at [432, 486] on span "J Greeting" at bounding box center [432, 486] width 60 height 15
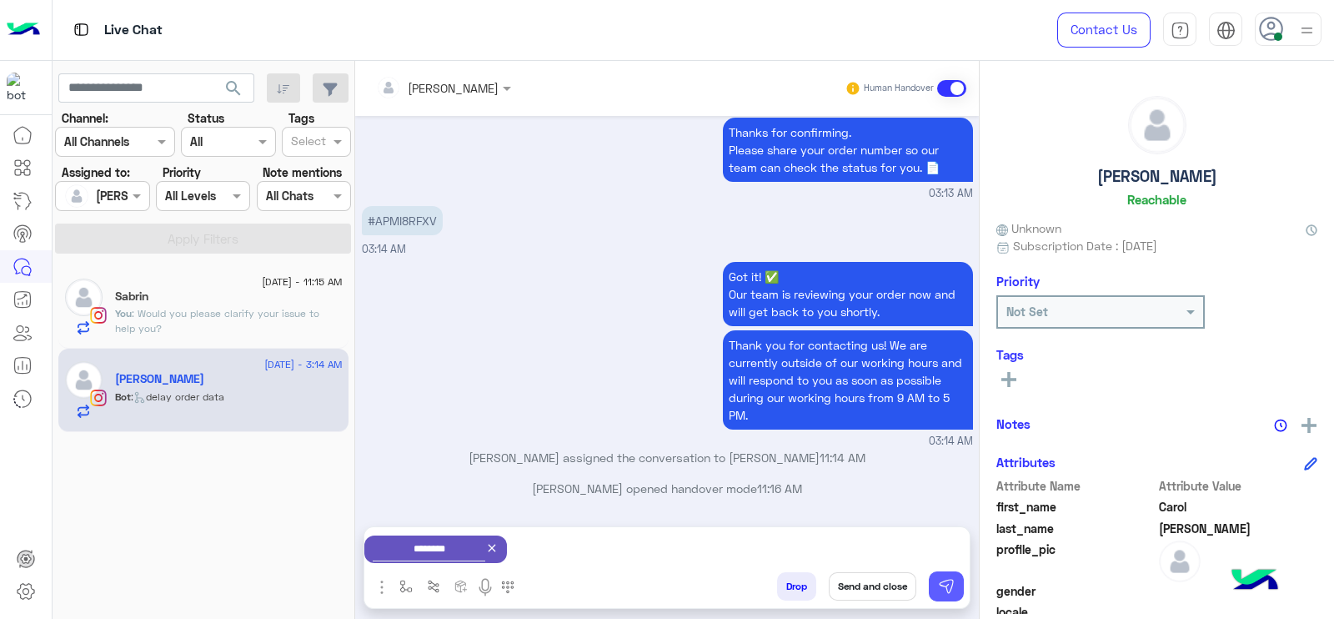
type textarea "**********"
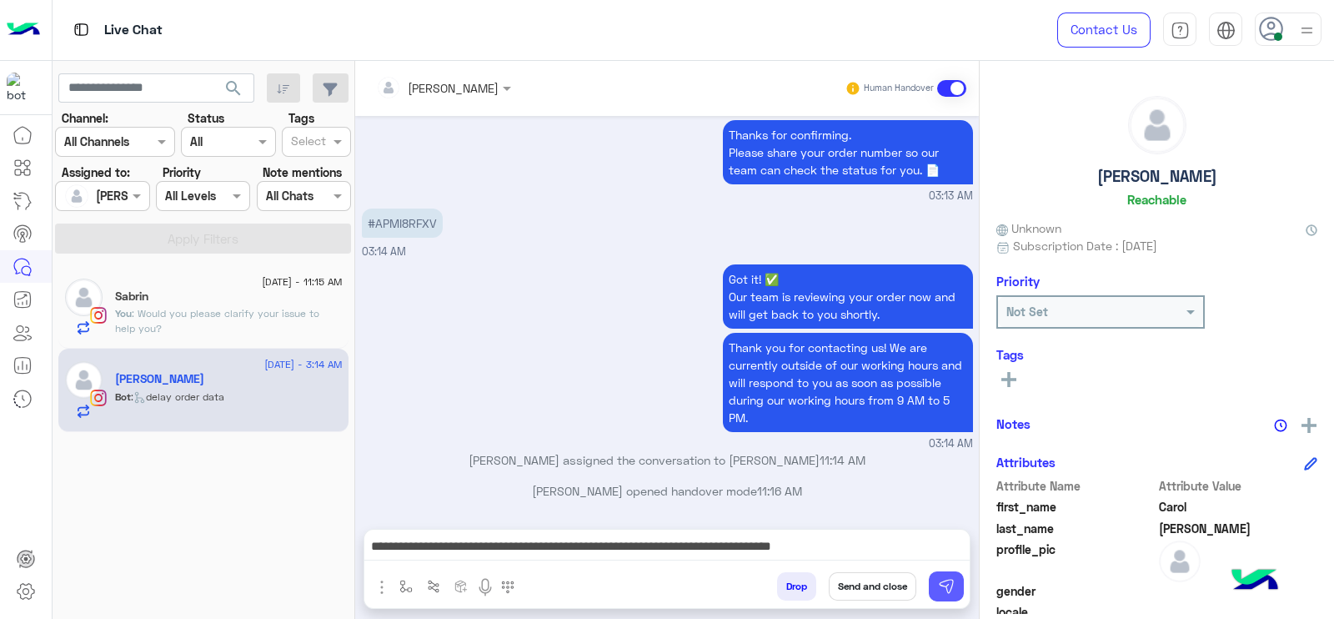
scroll to position [2072, 0]
click at [938, 583] on img at bounding box center [946, 586] width 17 height 17
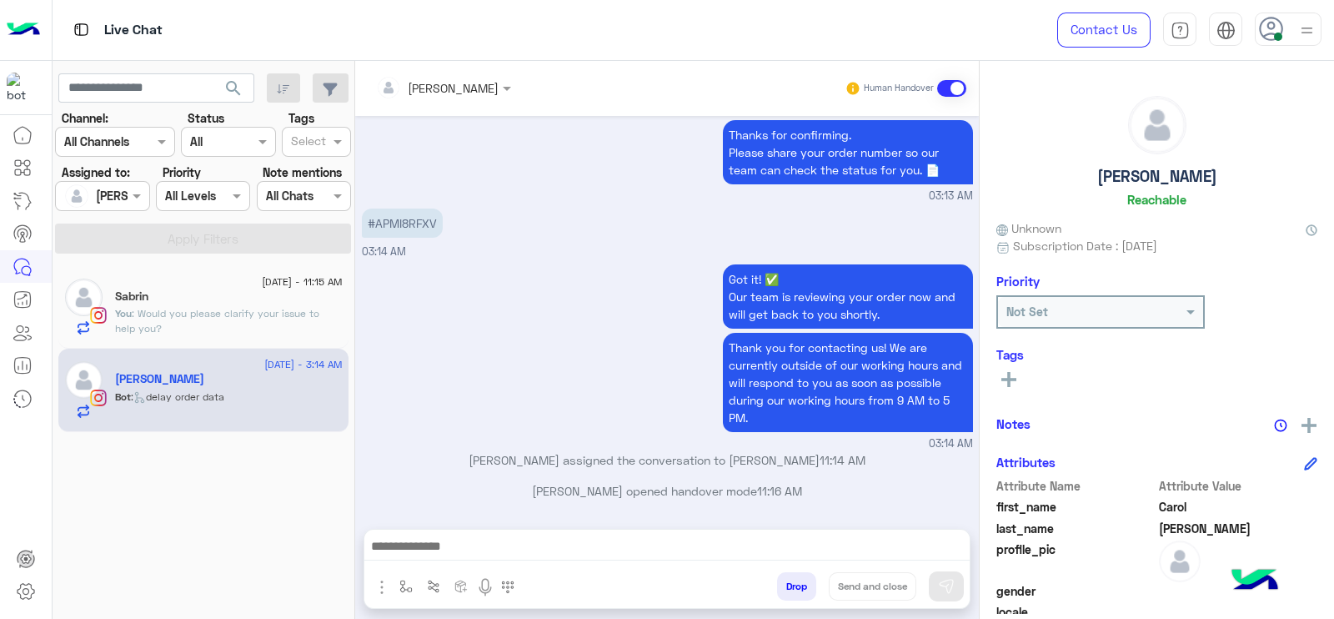
click at [411, 218] on p "#APMI8RFXV" at bounding box center [402, 222] width 81 height 29
copy p "APMI8RFXV"
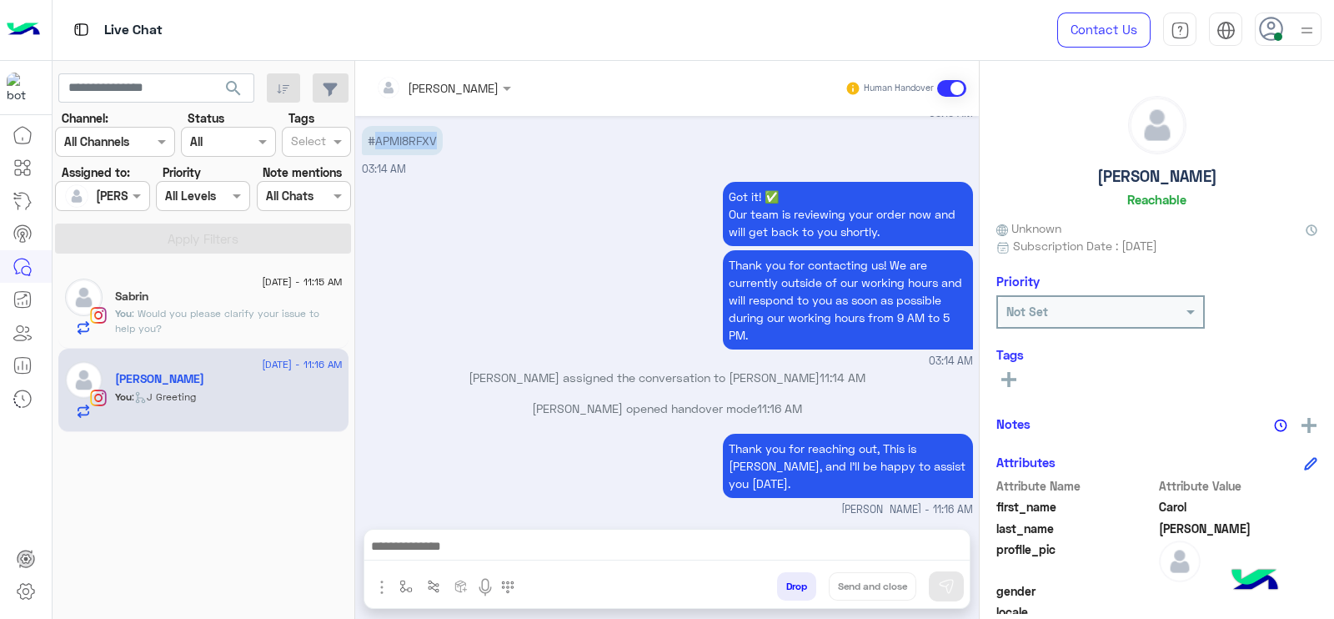
scroll to position [2173, 0]
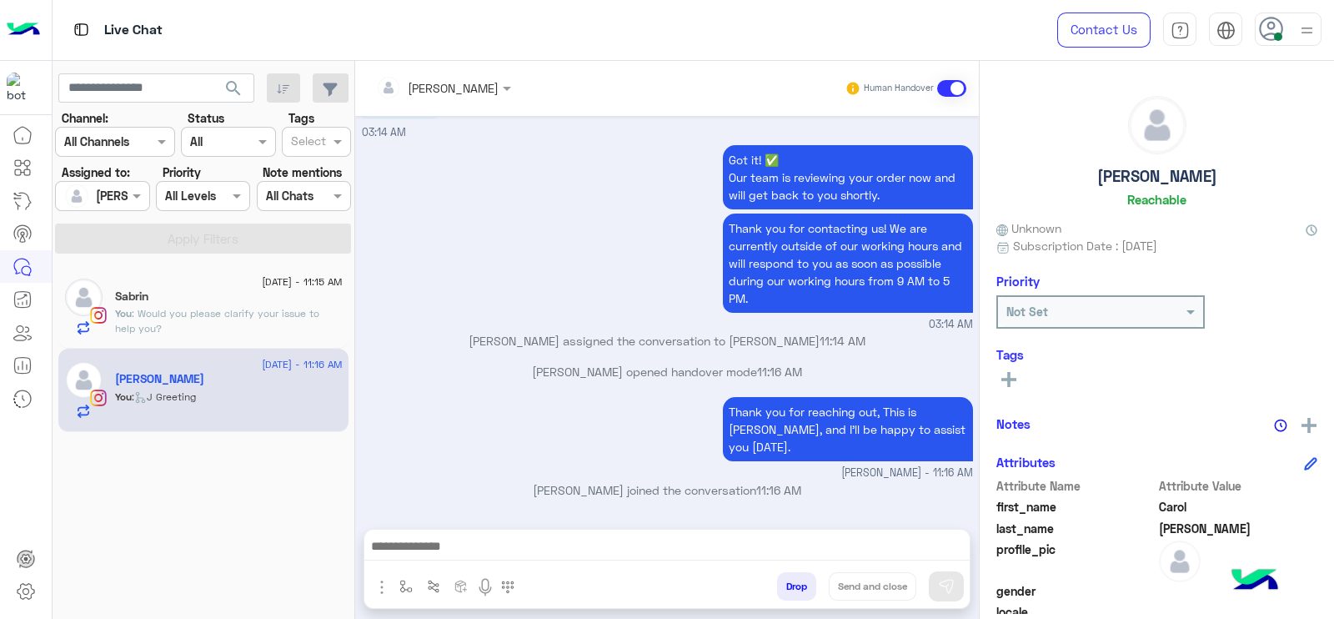
click at [263, 317] on span ": Would you please clarify your issue to help you?" at bounding box center [217, 321] width 204 height 28
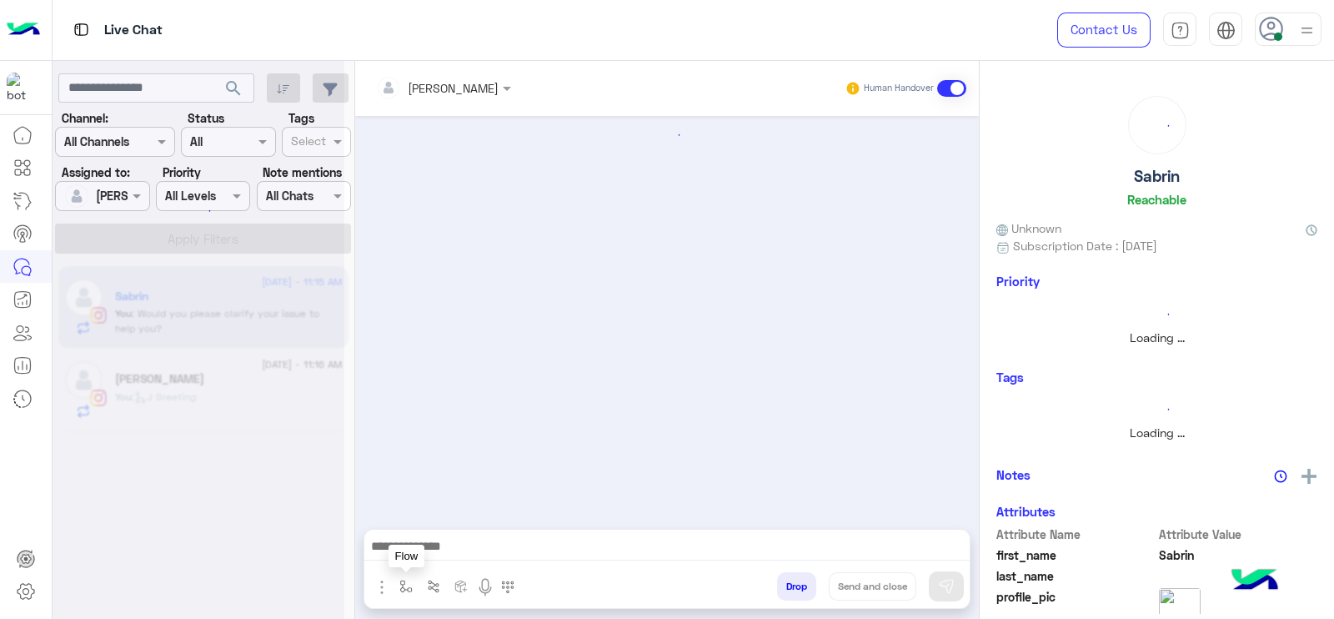
click at [413, 582] on button "button" at bounding box center [407, 586] width 28 height 28
click at [413, 550] on input "text" at bounding box center [436, 549] width 68 height 19
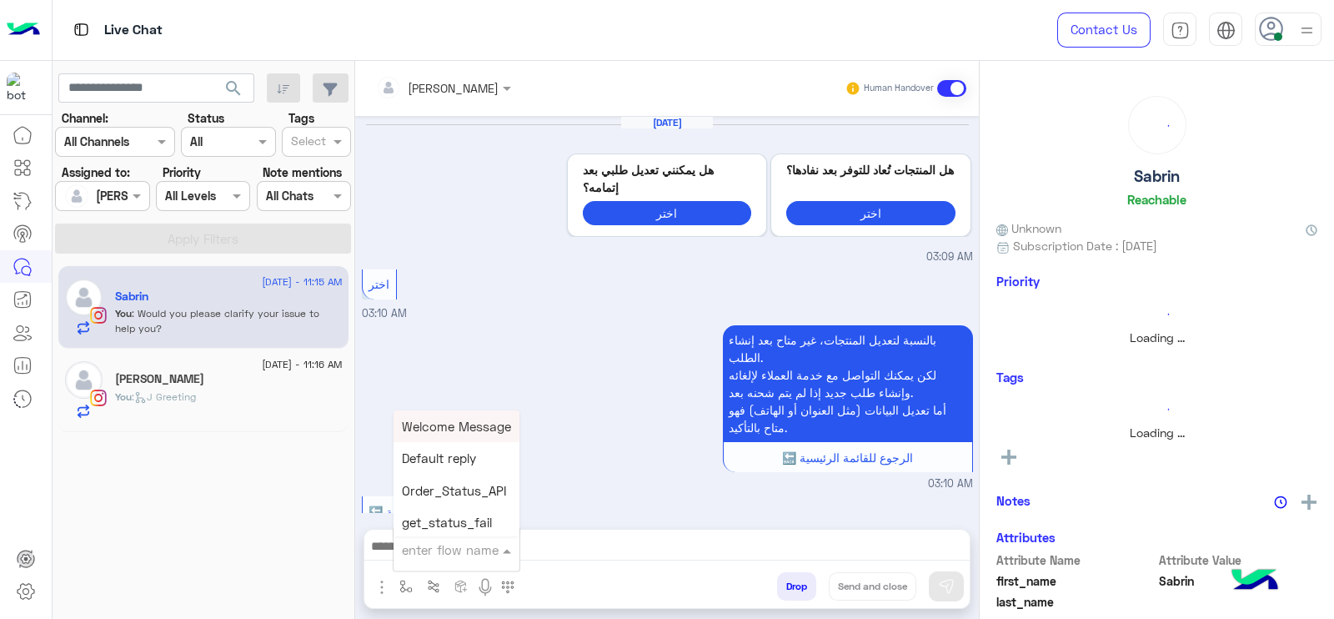
scroll to position [1293, 0]
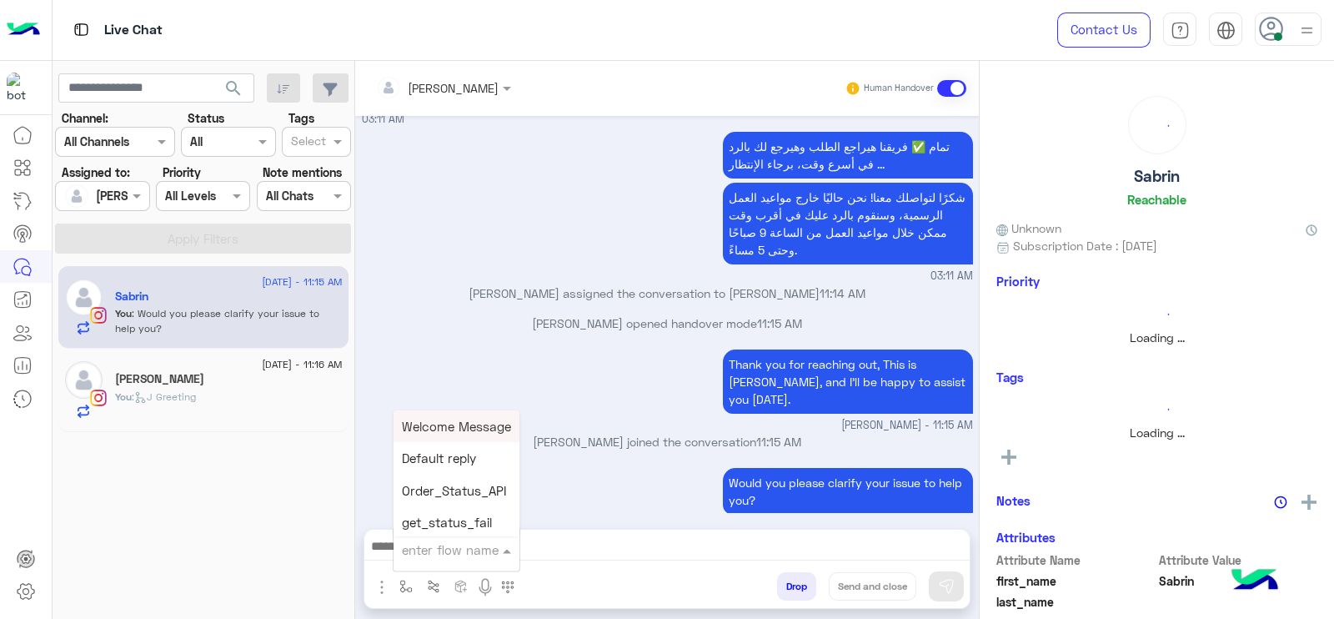
type input "*"
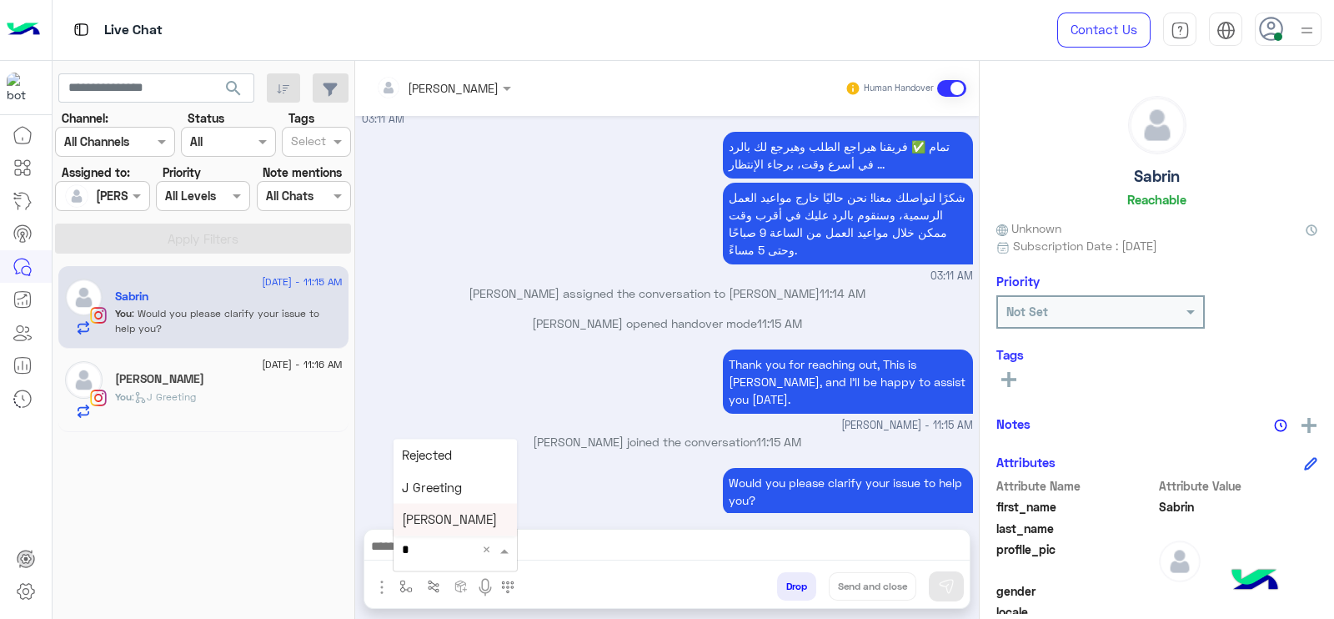
click at [451, 515] on span "[PERSON_NAME]" at bounding box center [449, 519] width 95 height 15
type textarea "**********"
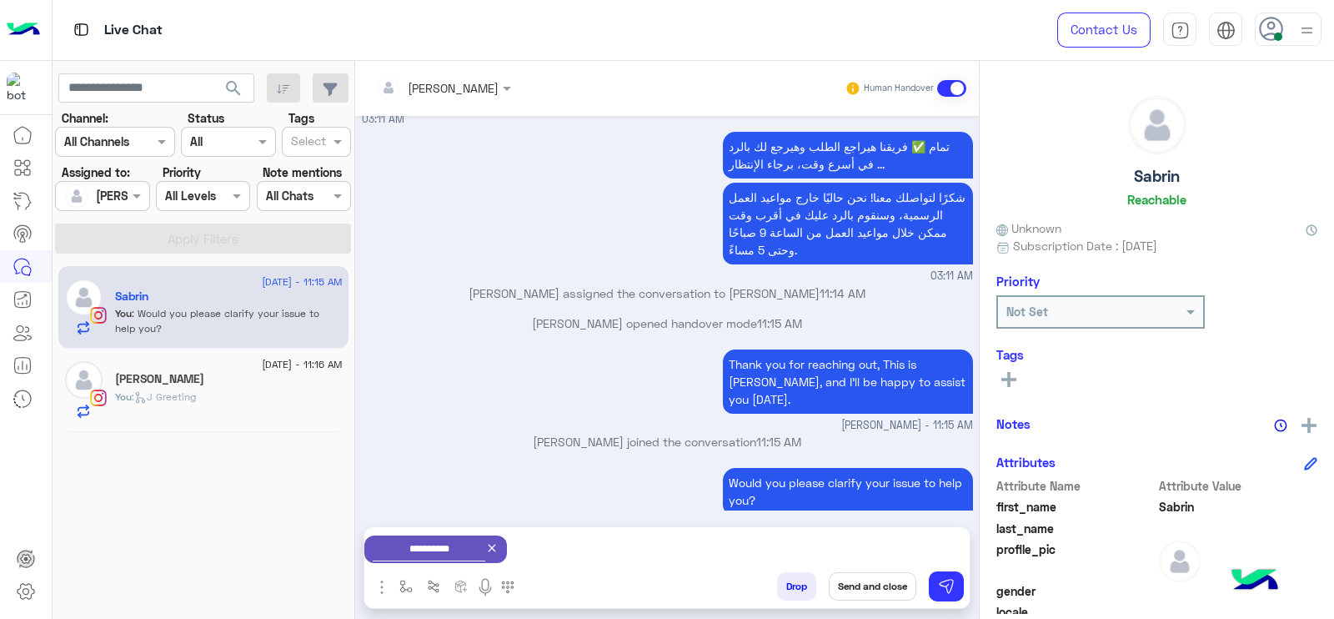
click at [853, 575] on button "Send and close" at bounding box center [873, 586] width 88 height 28
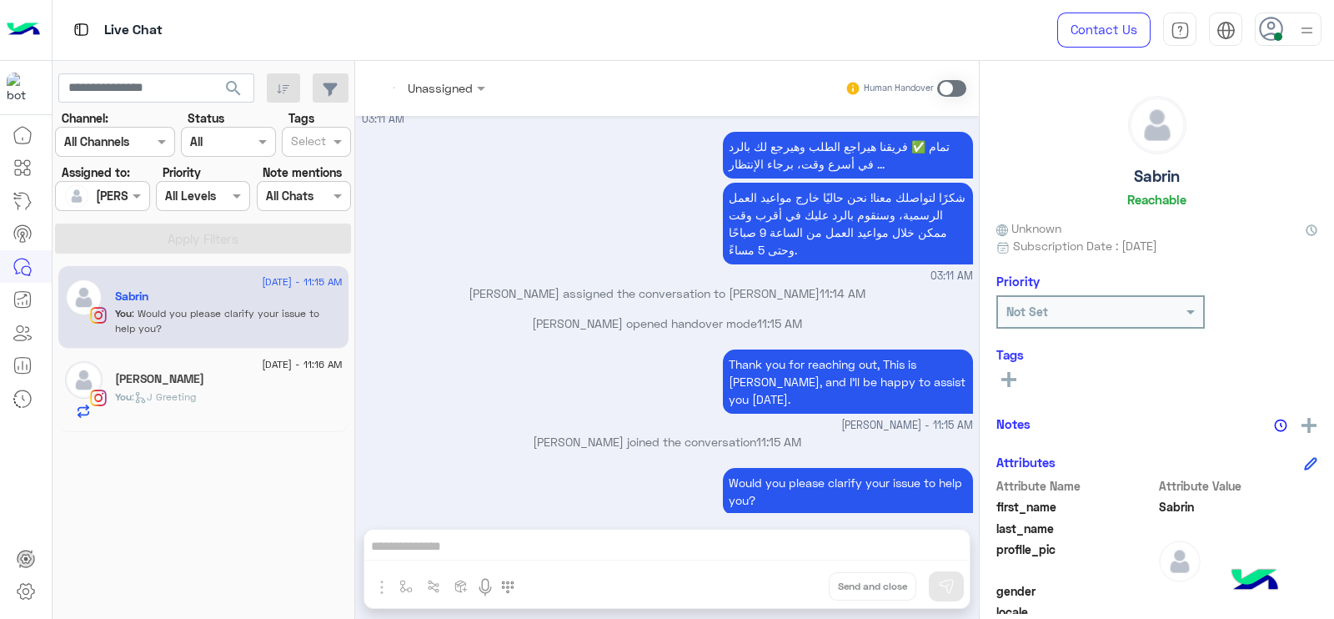
scroll to position [1323, 0]
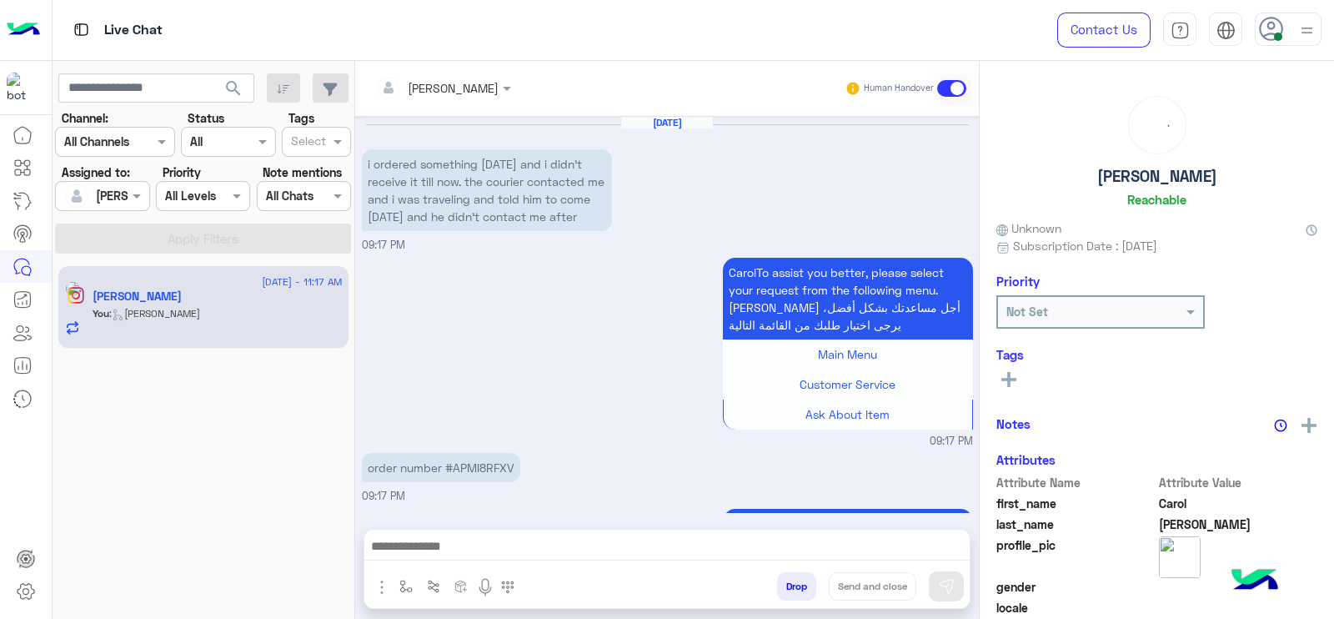
scroll to position [1838, 0]
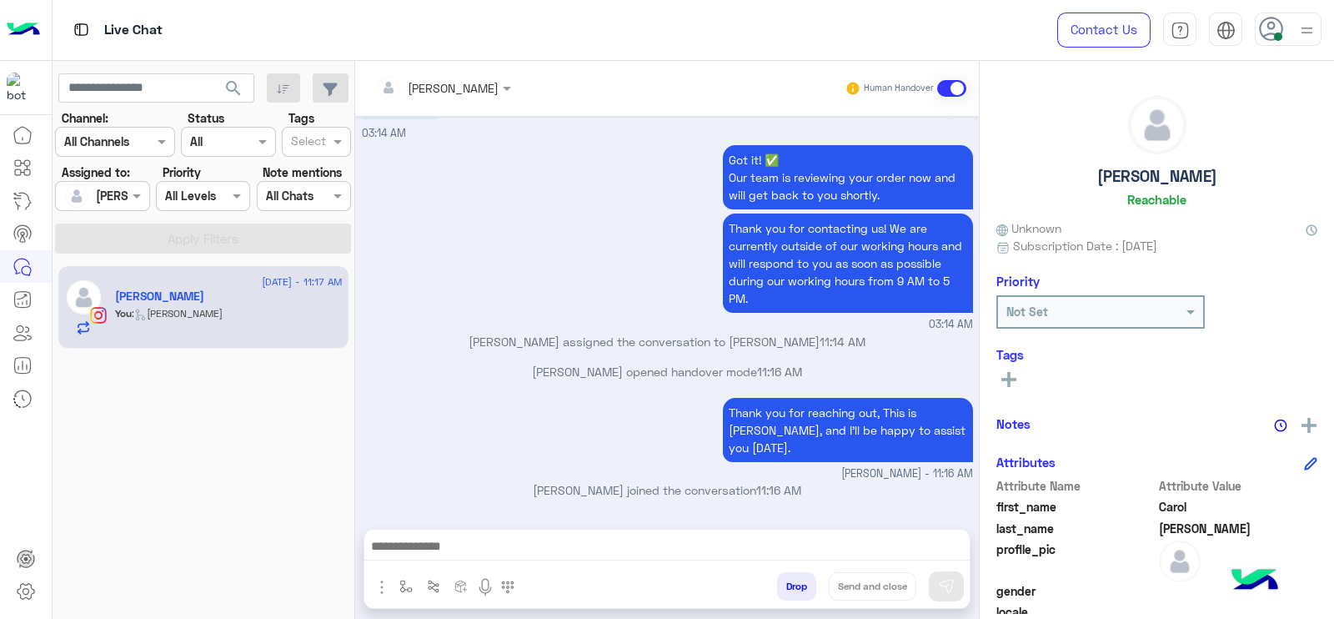
click at [443, 380] on p "Jana Aboelseoud opened handover mode 11:16 AM" at bounding box center [667, 372] width 611 height 18
click at [570, 380] on p "Jana Aboelseoud opened handover mode 11:16 AM" at bounding box center [667, 372] width 611 height 18
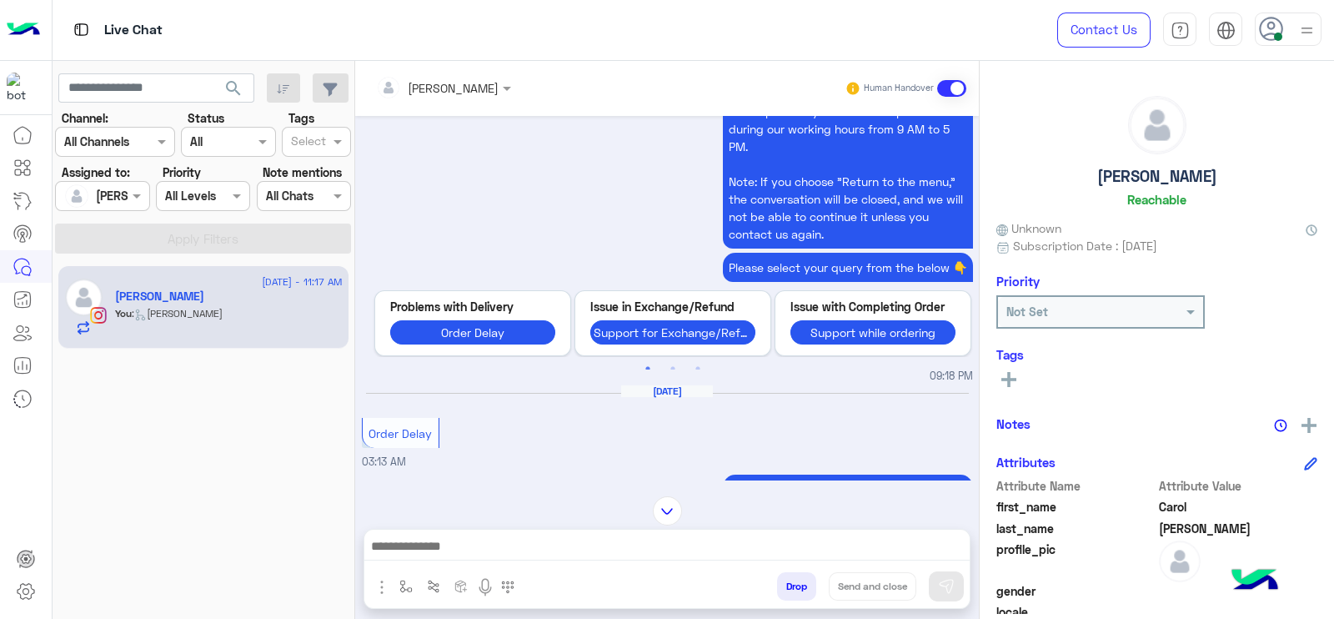
scroll to position [0, 0]
click at [439, 220] on div "Thank you for contacting us! We are currently outside of our working hours and …" at bounding box center [673, 155] width 600 height 187
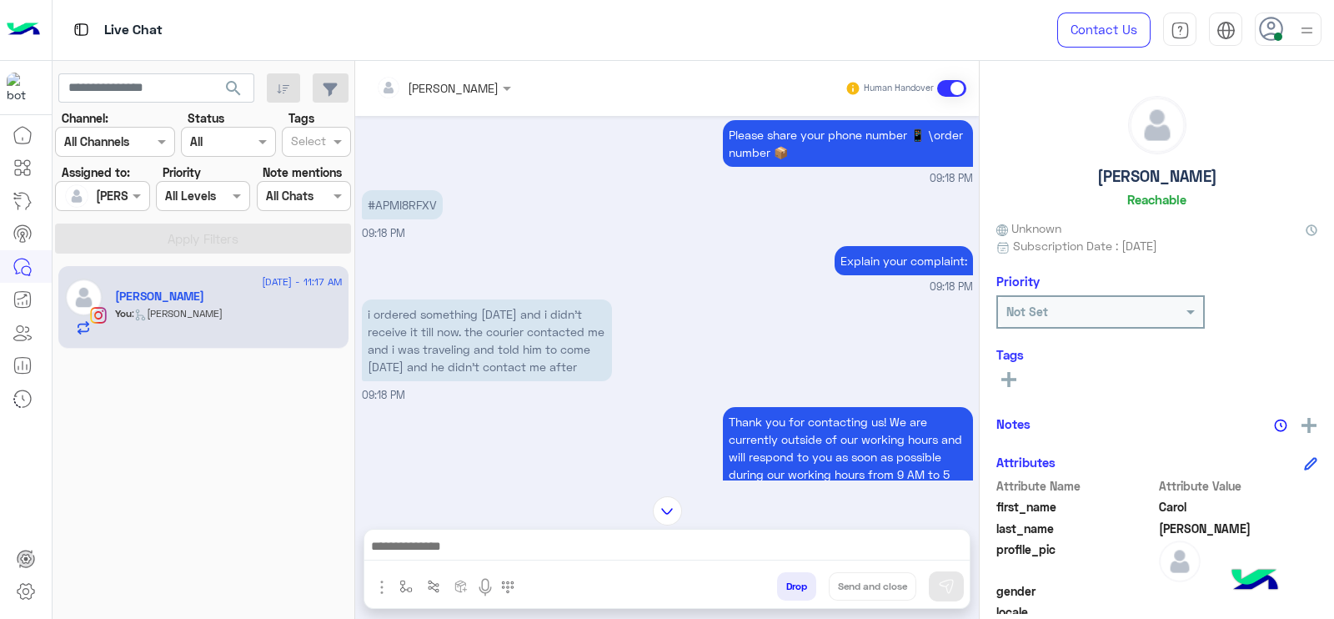
scroll to position [986, 0]
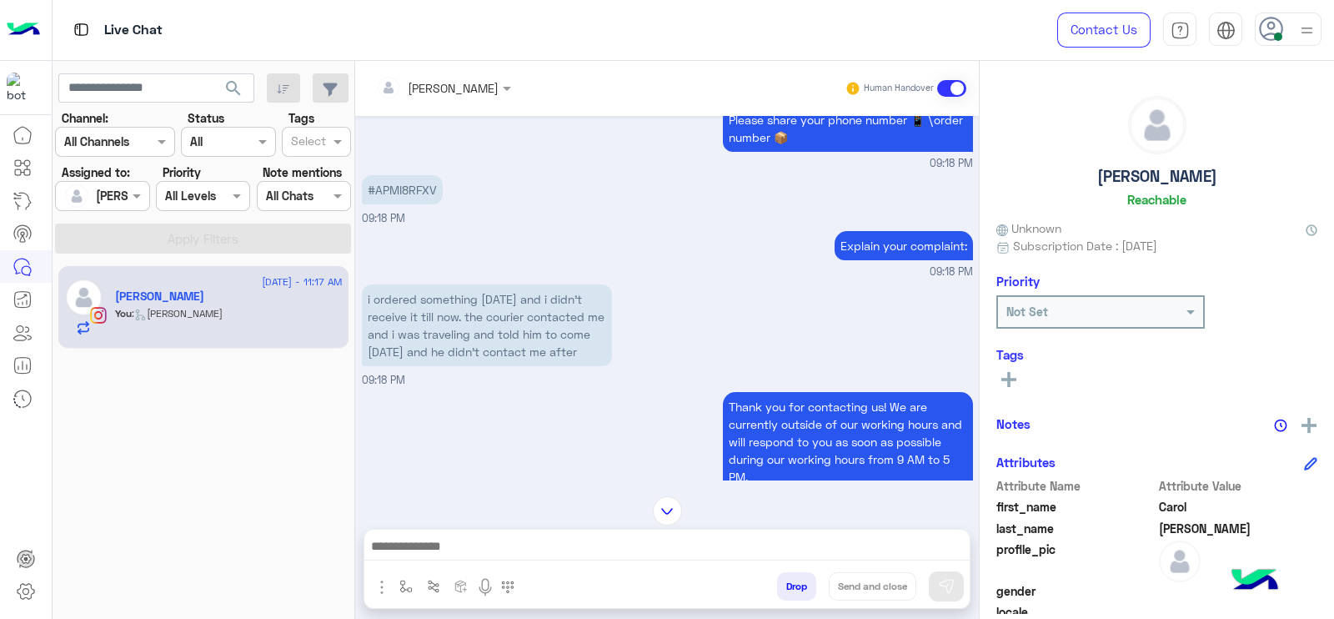
click at [683, 515] on div at bounding box center [667, 510] width 624 height 29
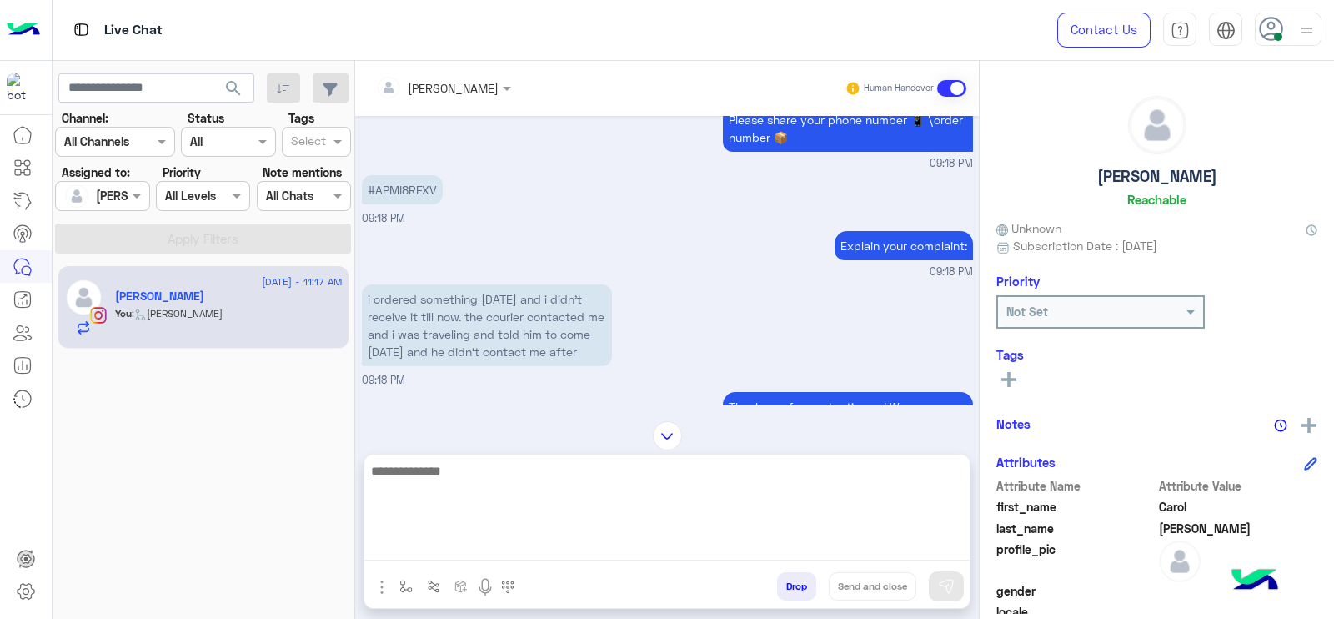
click at [640, 546] on textarea at bounding box center [666, 510] width 605 height 100
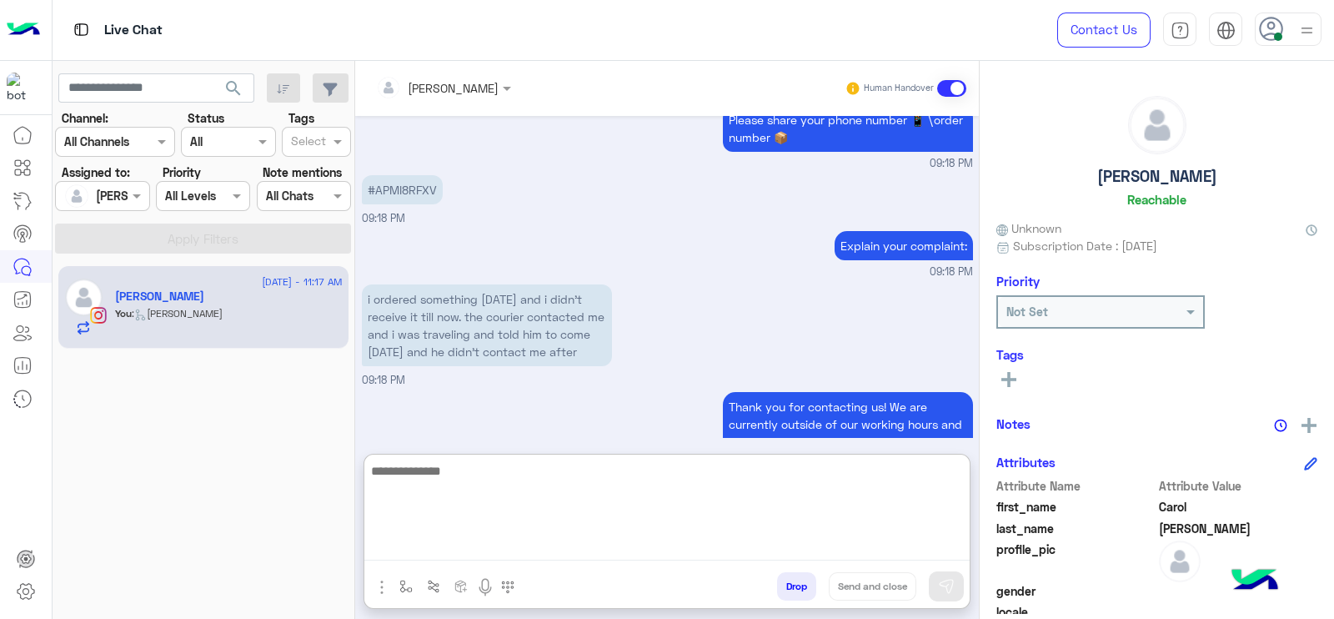
scroll to position [1913, 0]
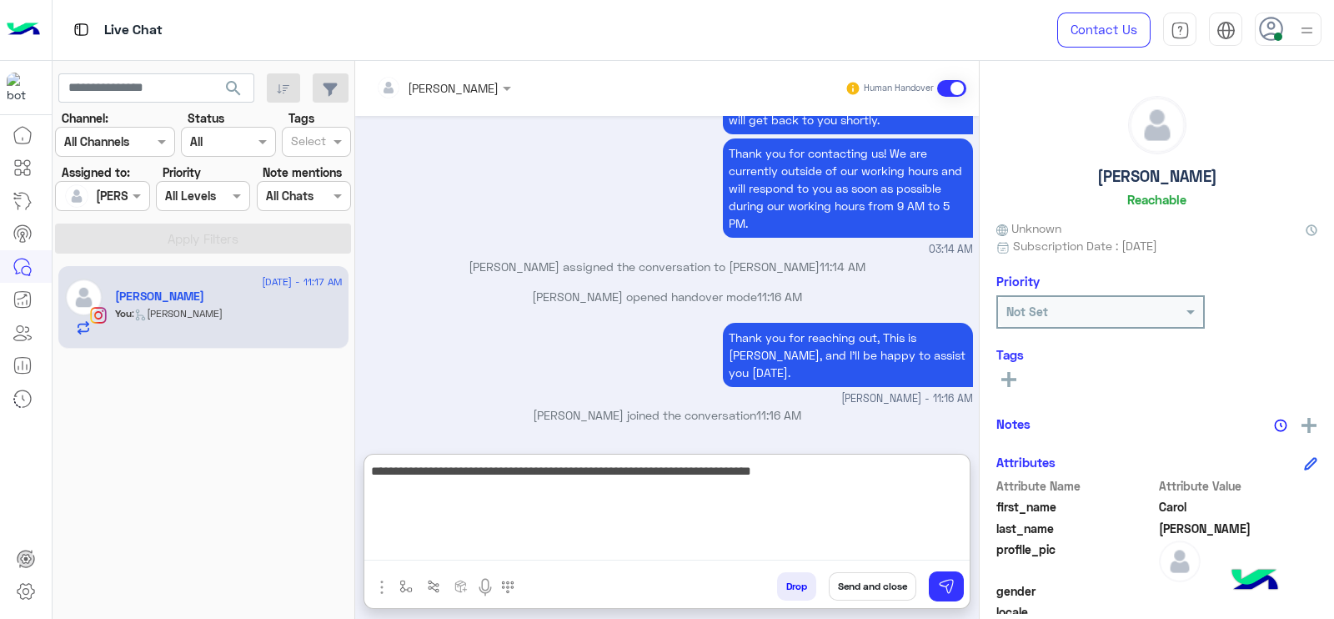
paste textarea "*******"
click at [555, 509] on textarea "**********" at bounding box center [666, 510] width 605 height 100
type textarea "**********"
click at [679, 542] on textarea "**********" at bounding box center [666, 510] width 605 height 100
click at [620, 530] on textarea "**********" at bounding box center [666, 510] width 605 height 100
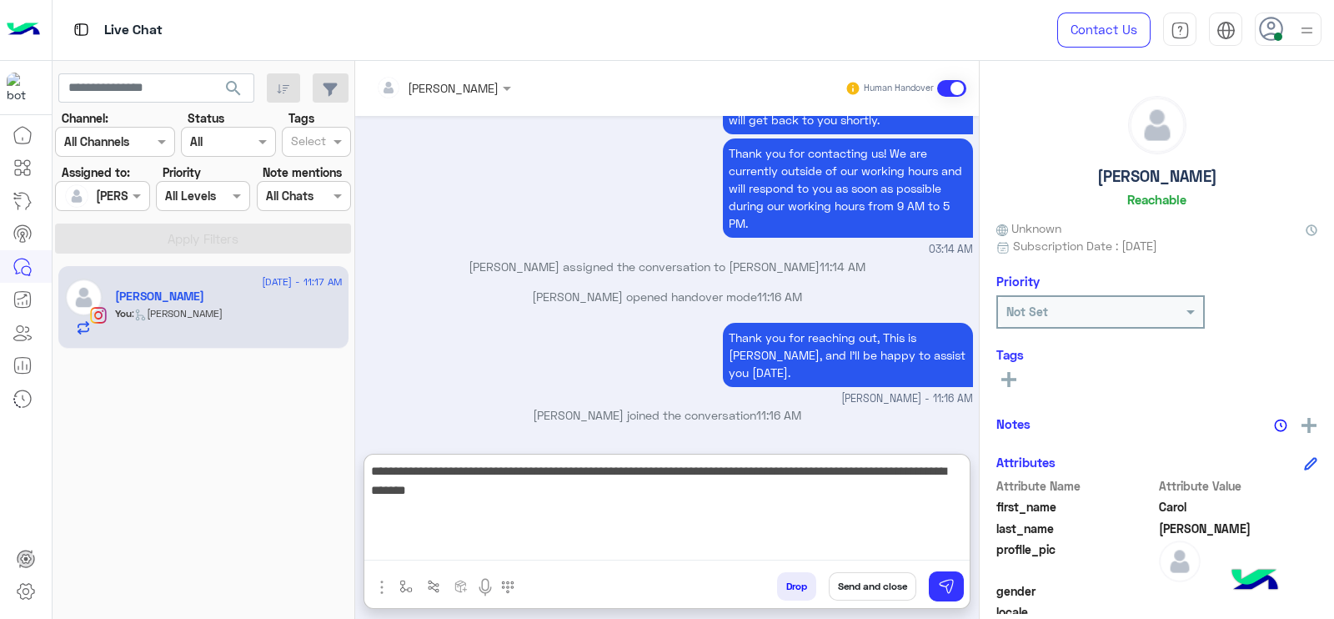
click at [695, 530] on textarea "**********" at bounding box center [666, 510] width 605 height 100
click at [735, 524] on textarea "**********" at bounding box center [666, 510] width 605 height 100
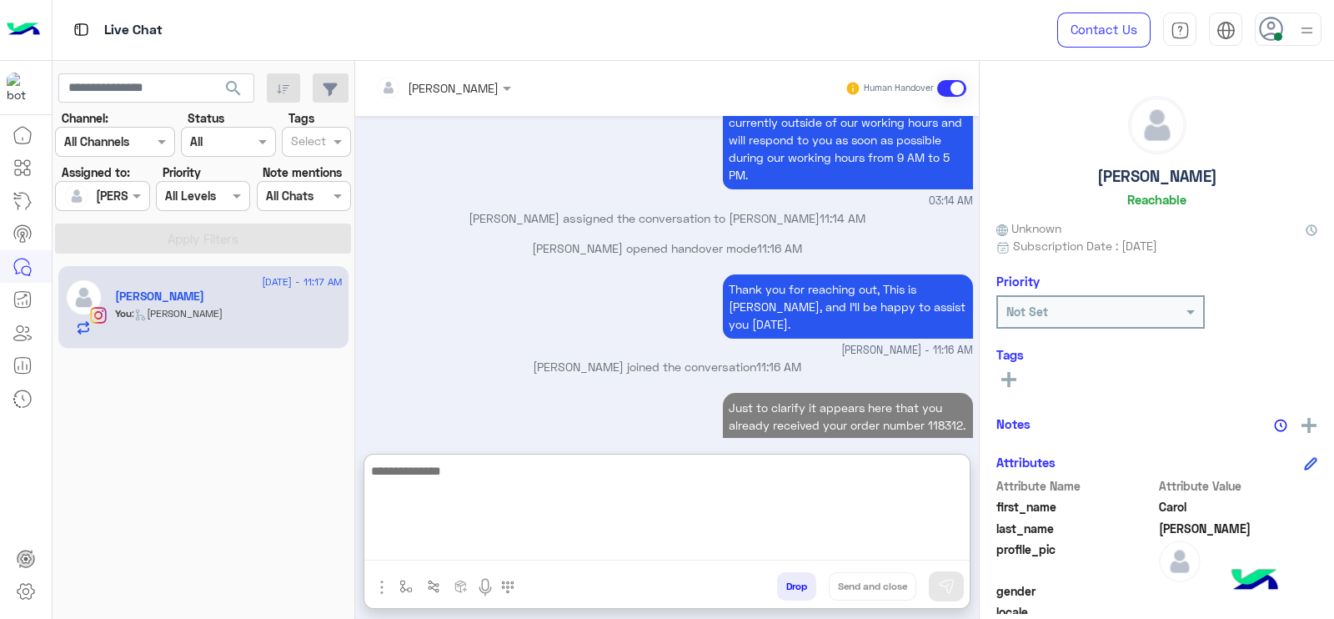
scroll to position [2001, 0]
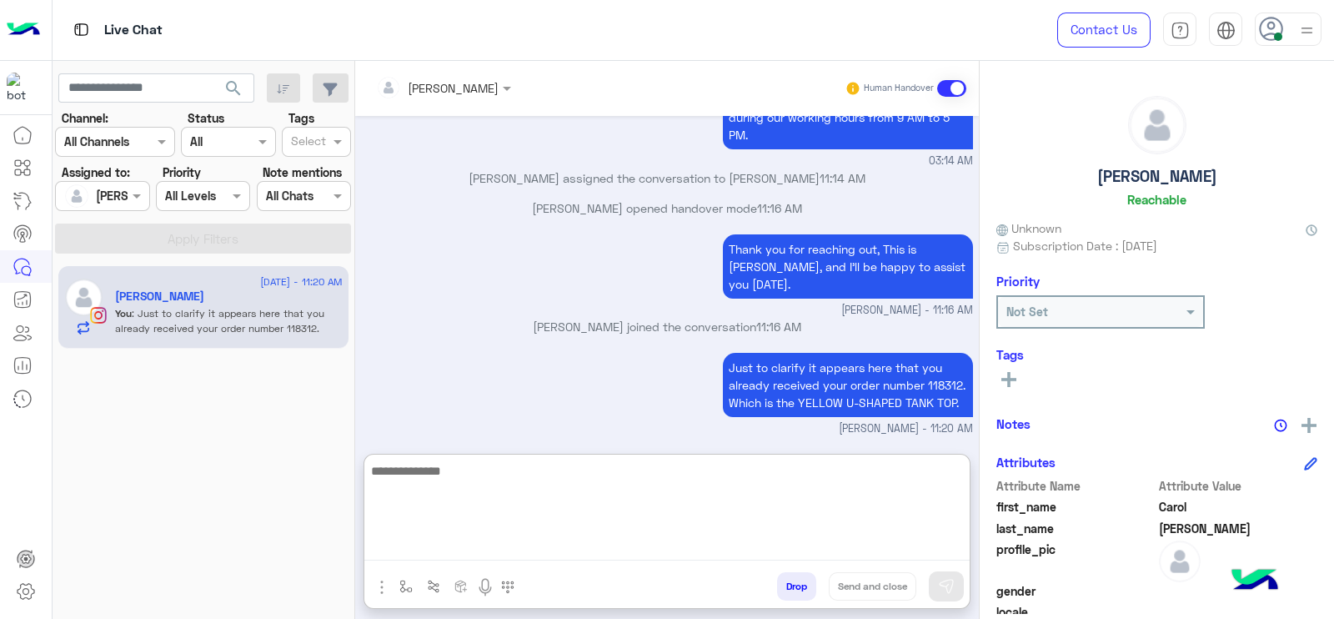
paste textarea "**********"
type textarea "**********"
click at [567, 473] on textarea "**********" at bounding box center [666, 510] width 605 height 100
click at [565, 478] on textarea "**********" at bounding box center [666, 510] width 605 height 100
click at [565, 501] on textarea "**********" at bounding box center [666, 510] width 605 height 100
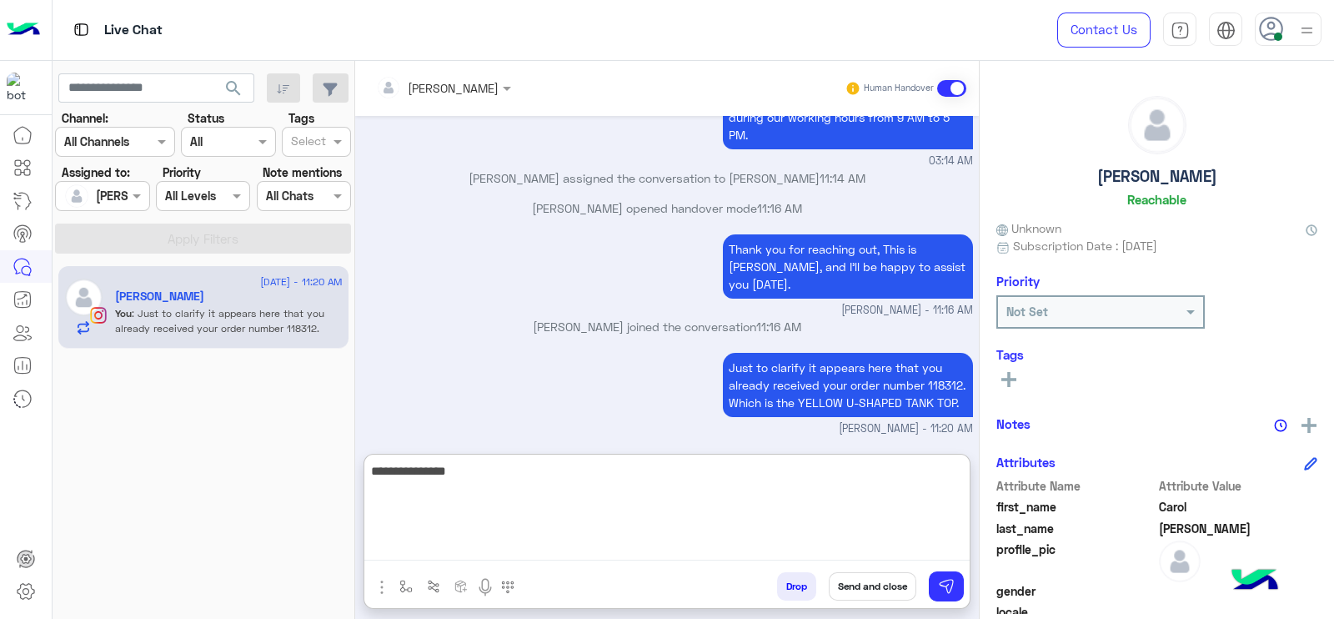
click at [565, 501] on textarea "**********" at bounding box center [666, 510] width 605 height 100
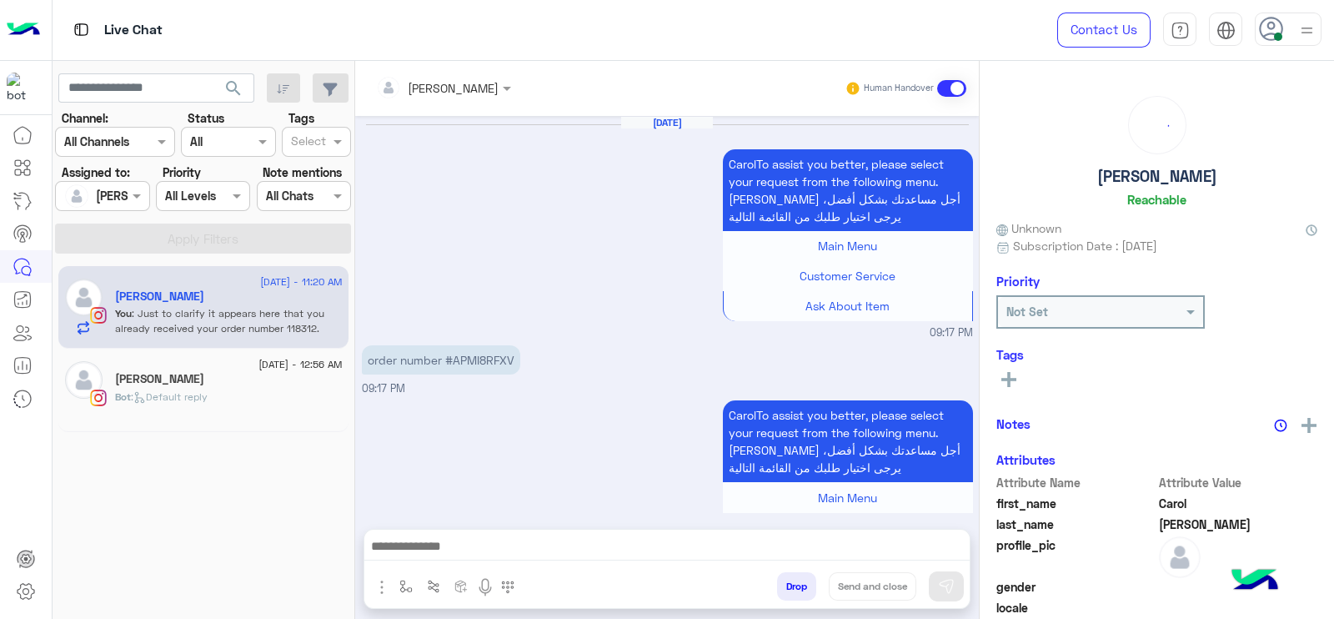
scroll to position [1800, 0]
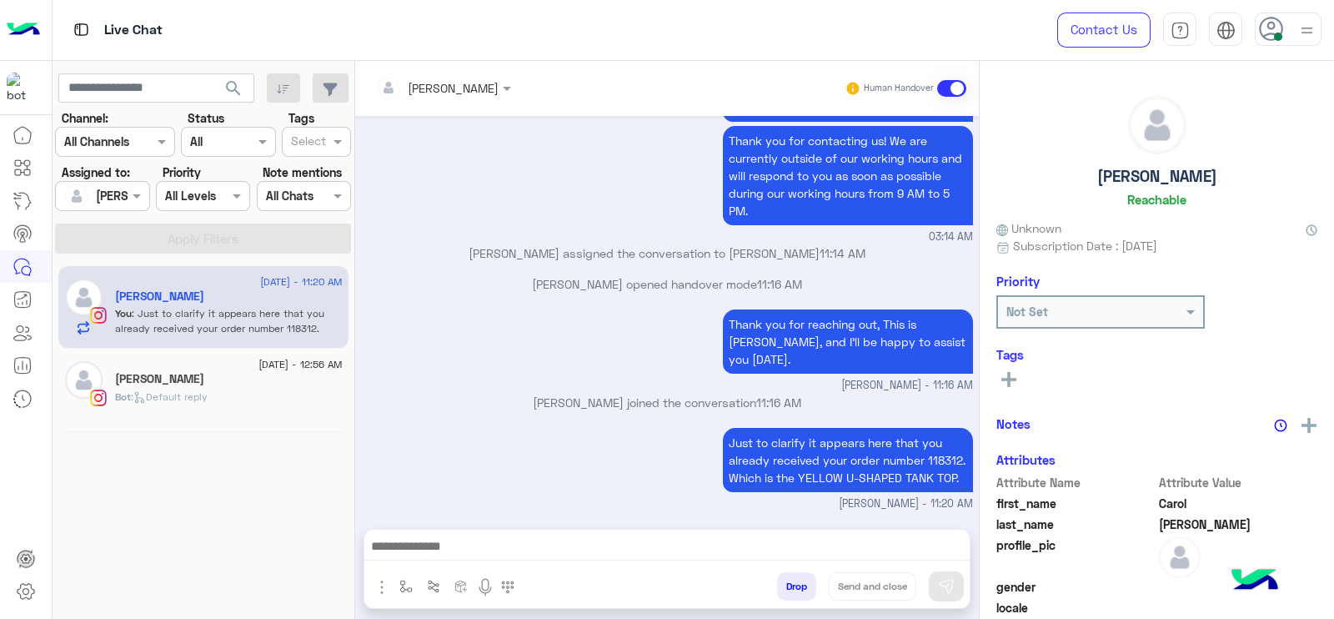
click at [208, 391] on span ": Default reply" at bounding box center [169, 396] width 77 height 13
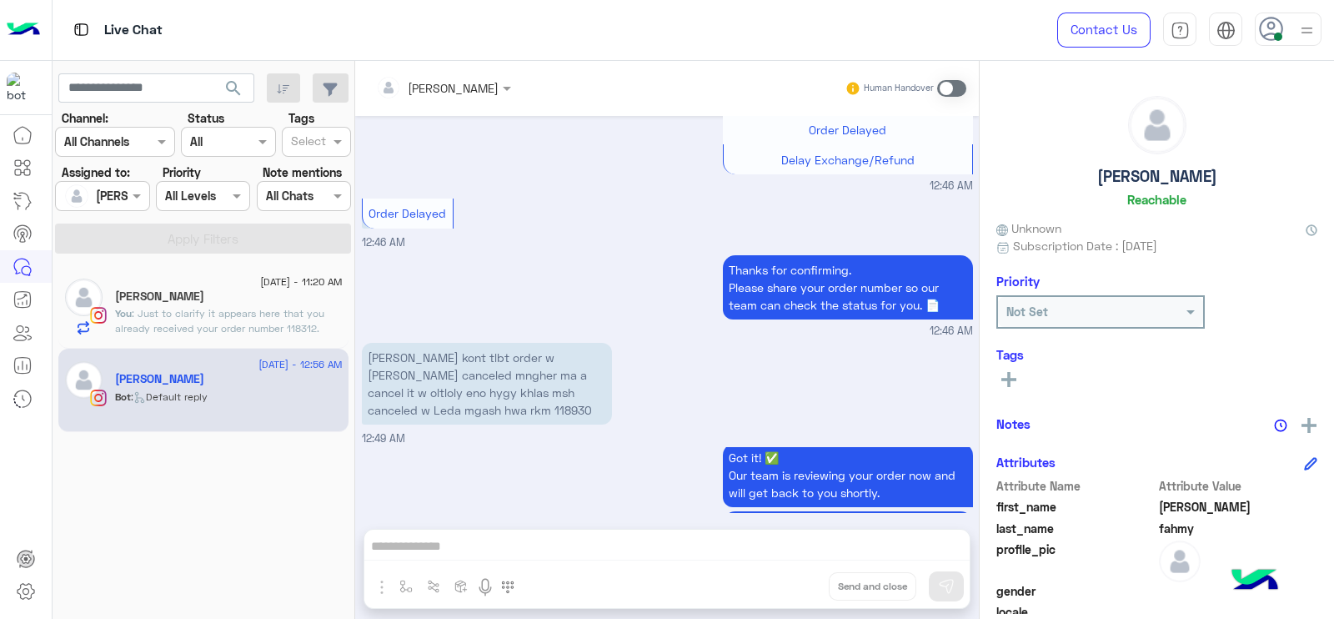
scroll to position [1669, 0]
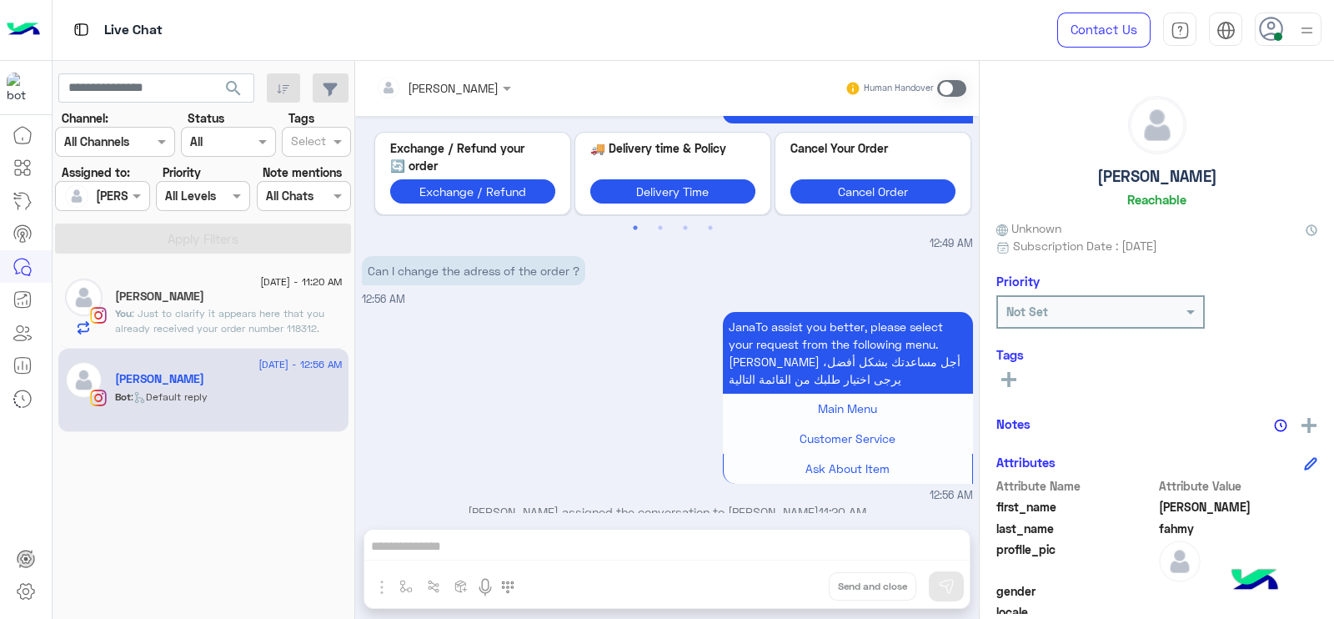
click at [944, 96] on span at bounding box center [951, 88] width 29 height 17
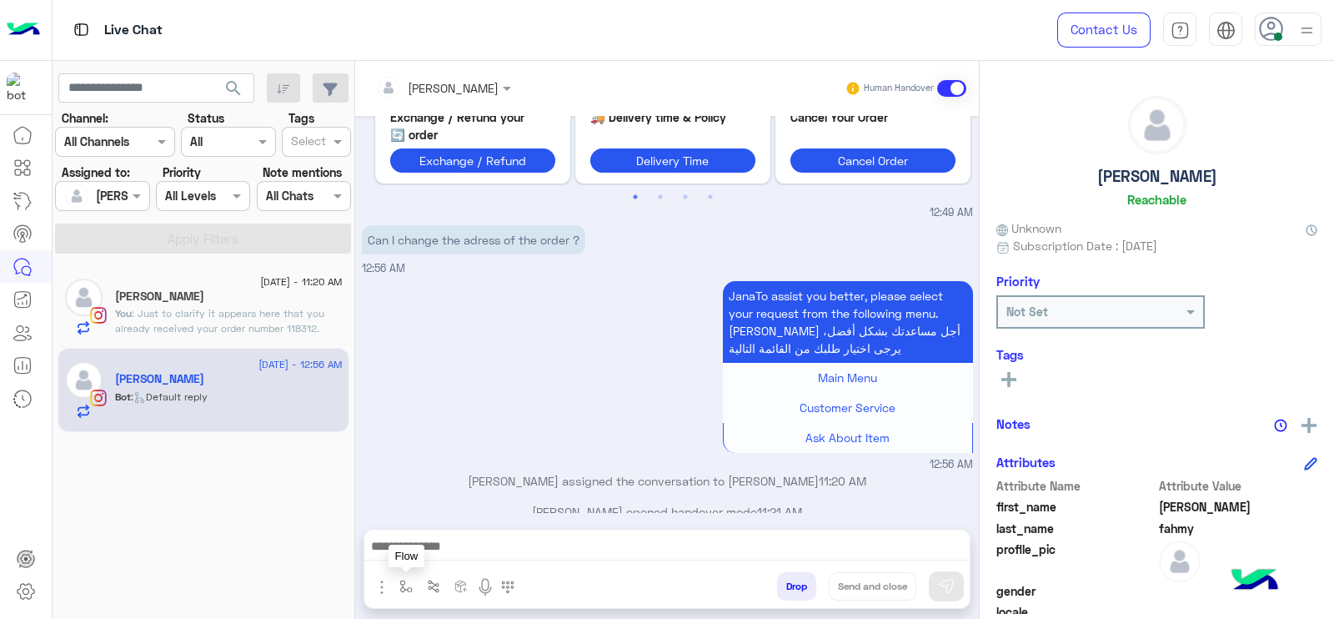
click at [402, 580] on img "button" at bounding box center [405, 586] width 13 height 13
click at [429, 544] on input "text" at bounding box center [436, 549] width 68 height 19
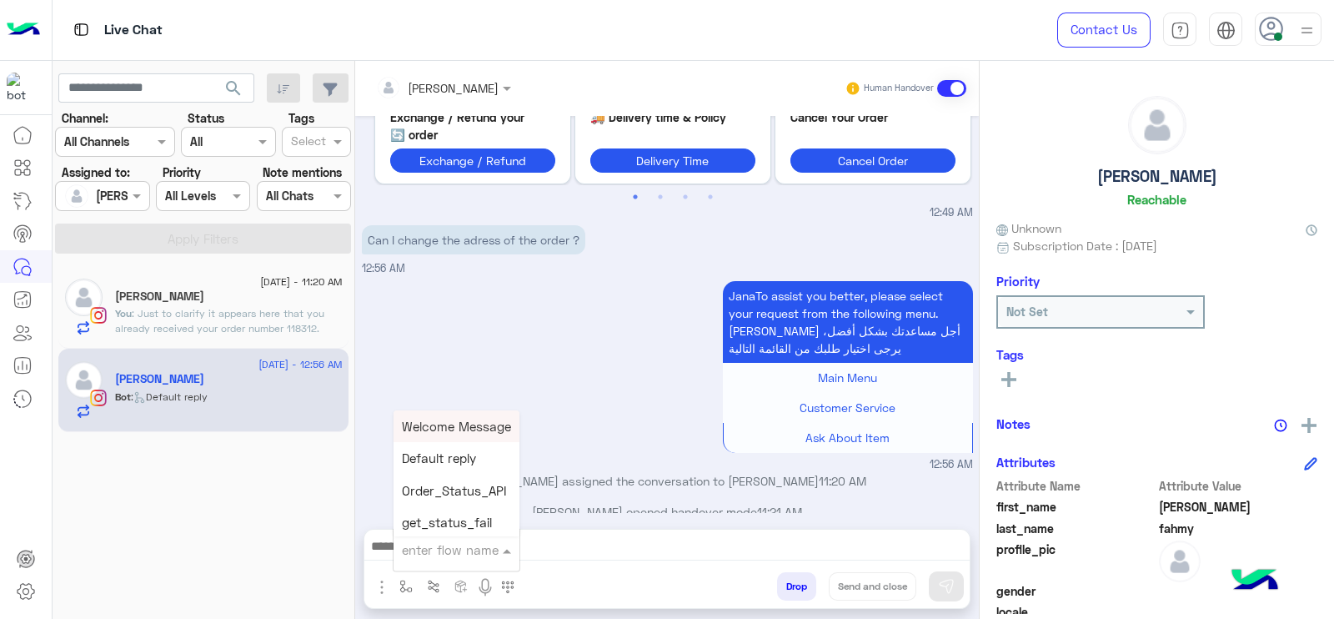
type input "*"
click at [459, 489] on span "J Greeting" at bounding box center [432, 486] width 60 height 15
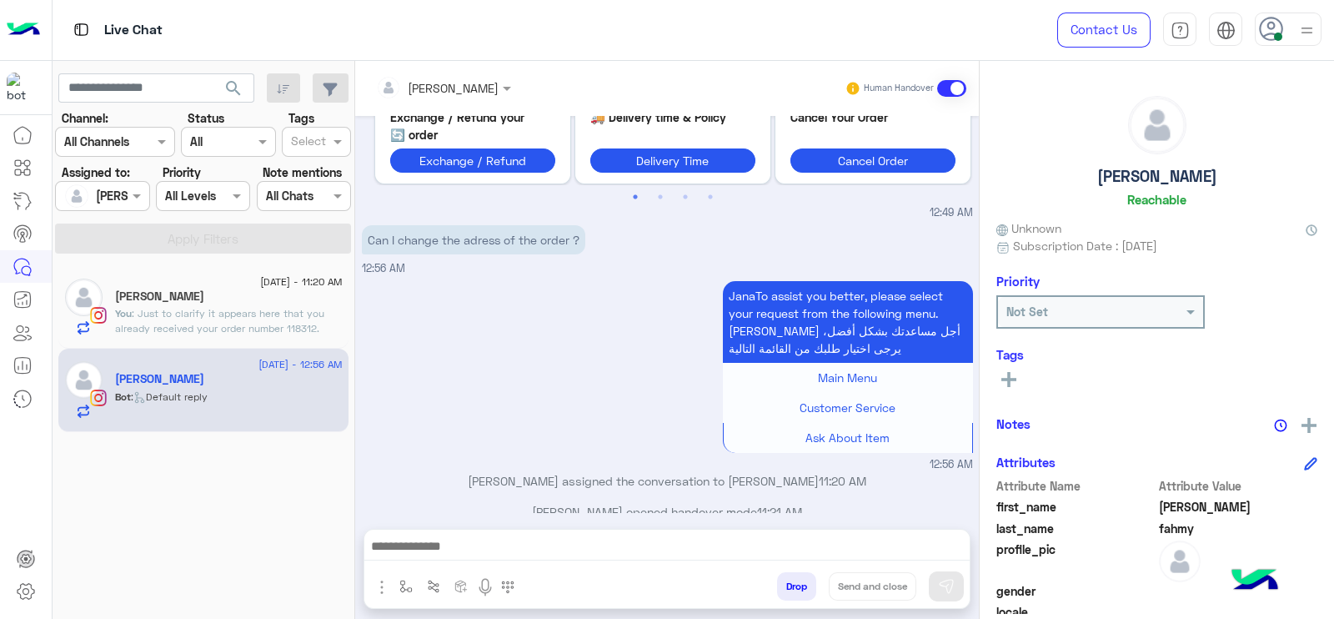
type textarea "**********"
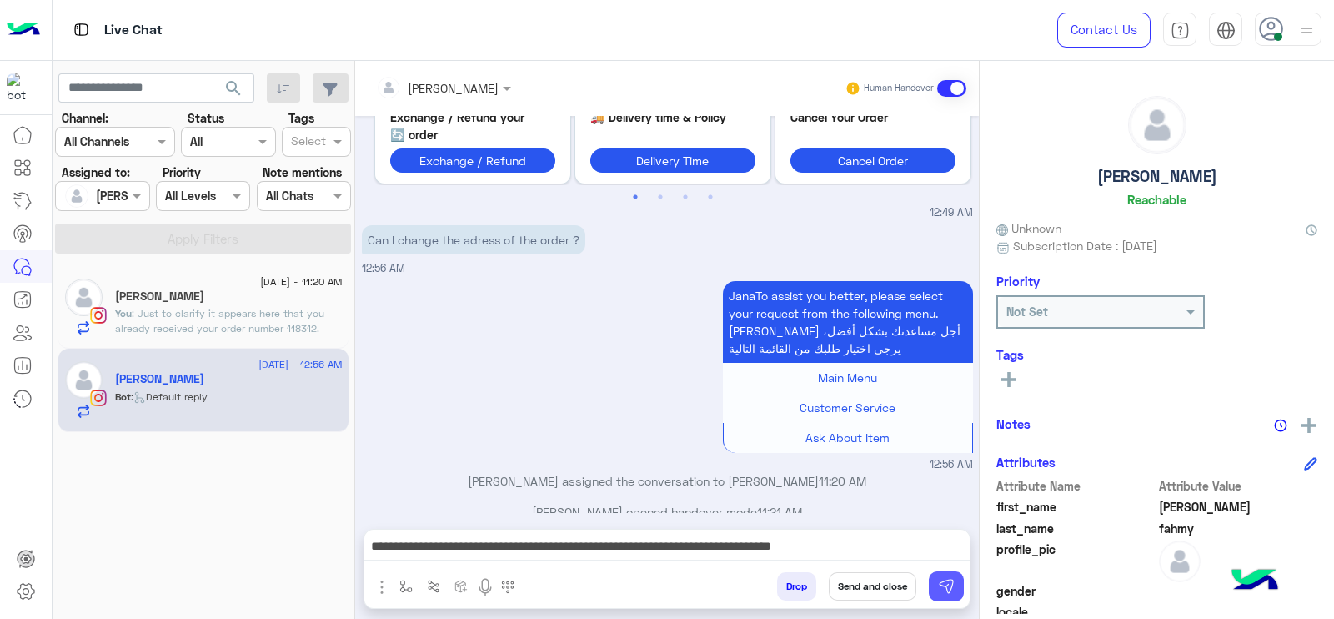
click at [951, 586] on img at bounding box center [946, 586] width 17 height 17
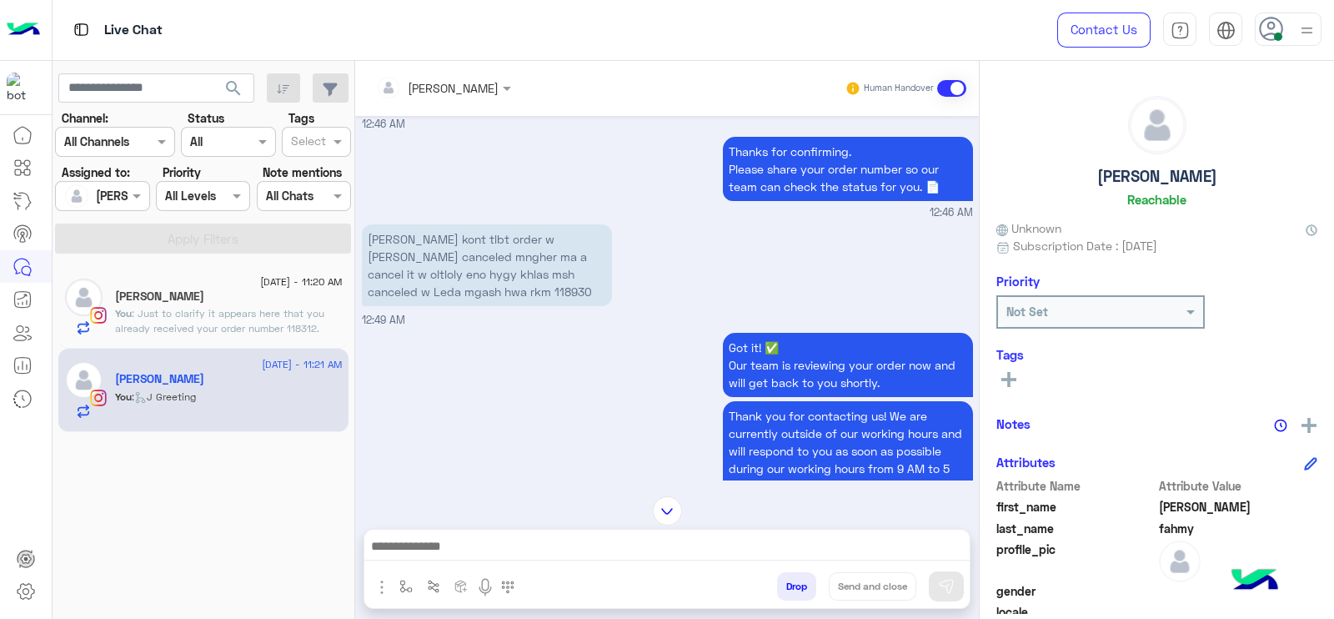
scroll to position [3393, 0]
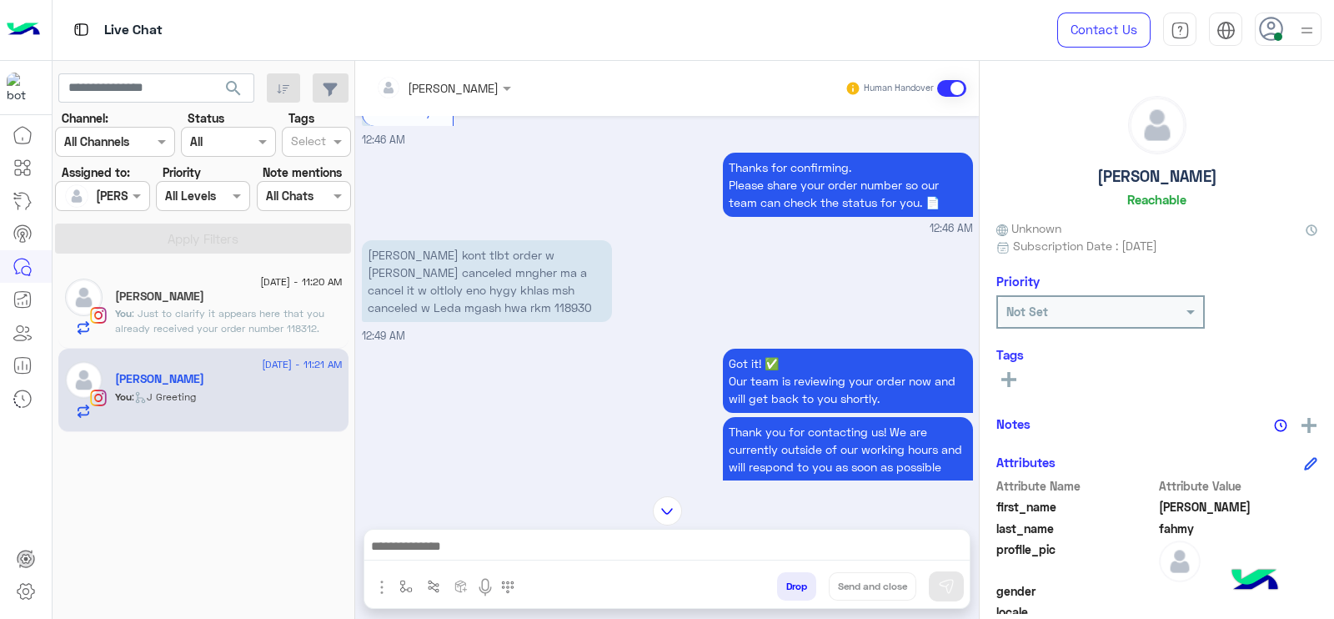
click at [413, 302] on p "[PERSON_NAME] kont tlbt order w [PERSON_NAME] canceled mngher ma a cancel it w …" at bounding box center [487, 281] width 250 height 82
copy p "118930"
click at [450, 386] on div "Got it! ✅ Our team is reviewing your order now and will get back to you shortly." at bounding box center [673, 381] width 600 height 64
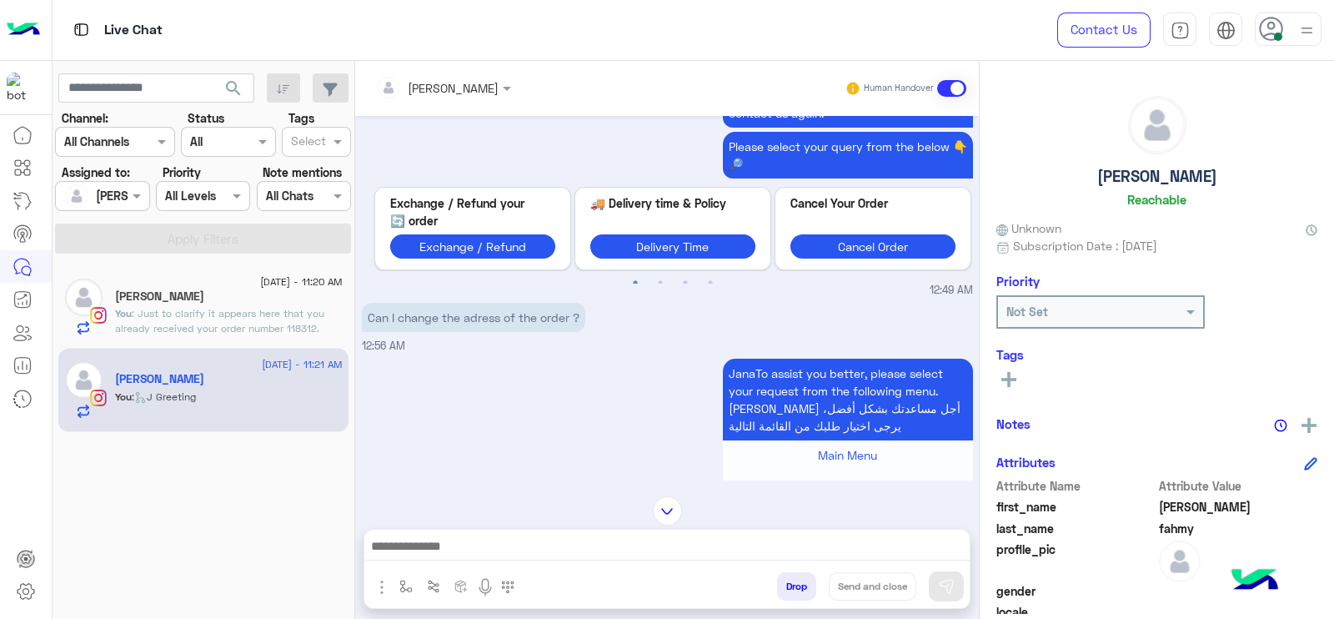
scroll to position [4061, 0]
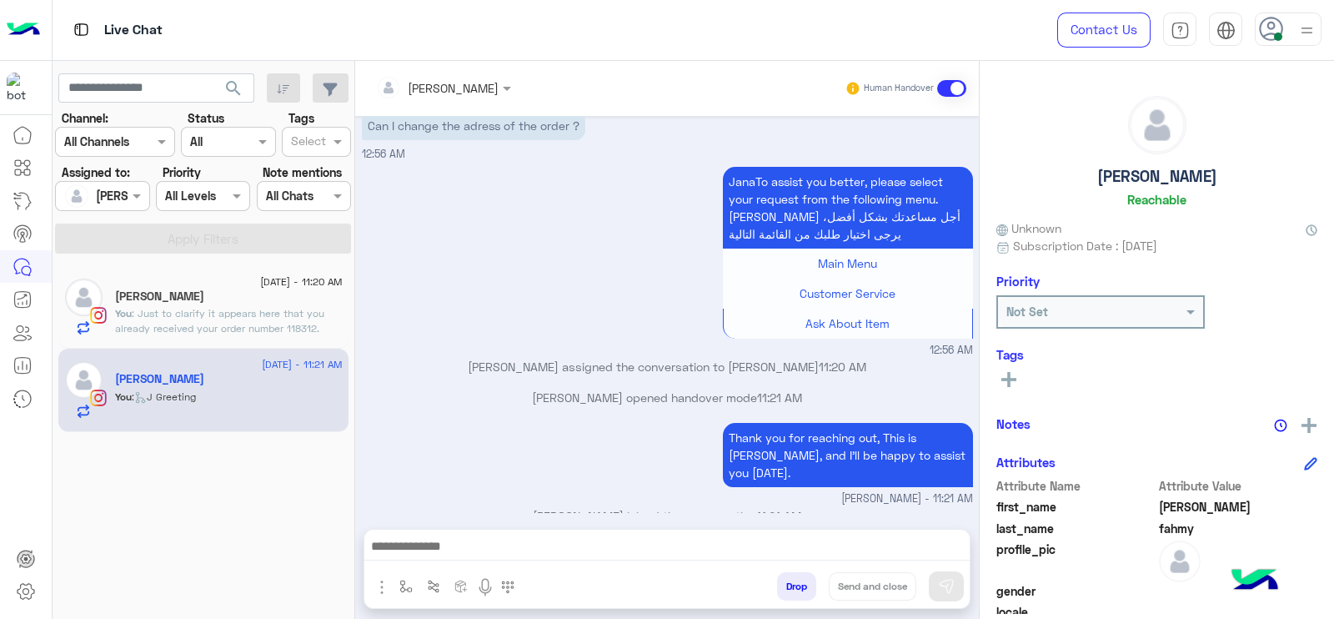
click at [275, 327] on span ": Just to clarify it appears here that you already received your order number 1…" at bounding box center [219, 328] width 209 height 43
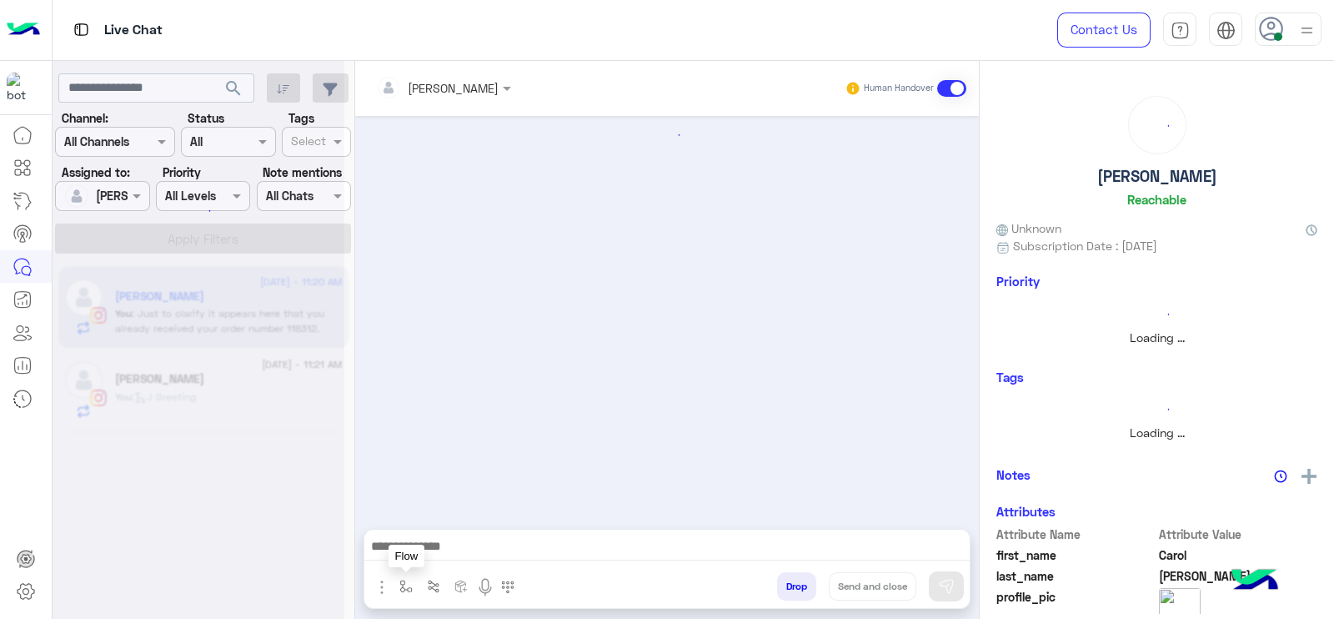
click at [413, 599] on button "button" at bounding box center [407, 586] width 28 height 28
click at [441, 554] on input "text" at bounding box center [436, 549] width 68 height 19
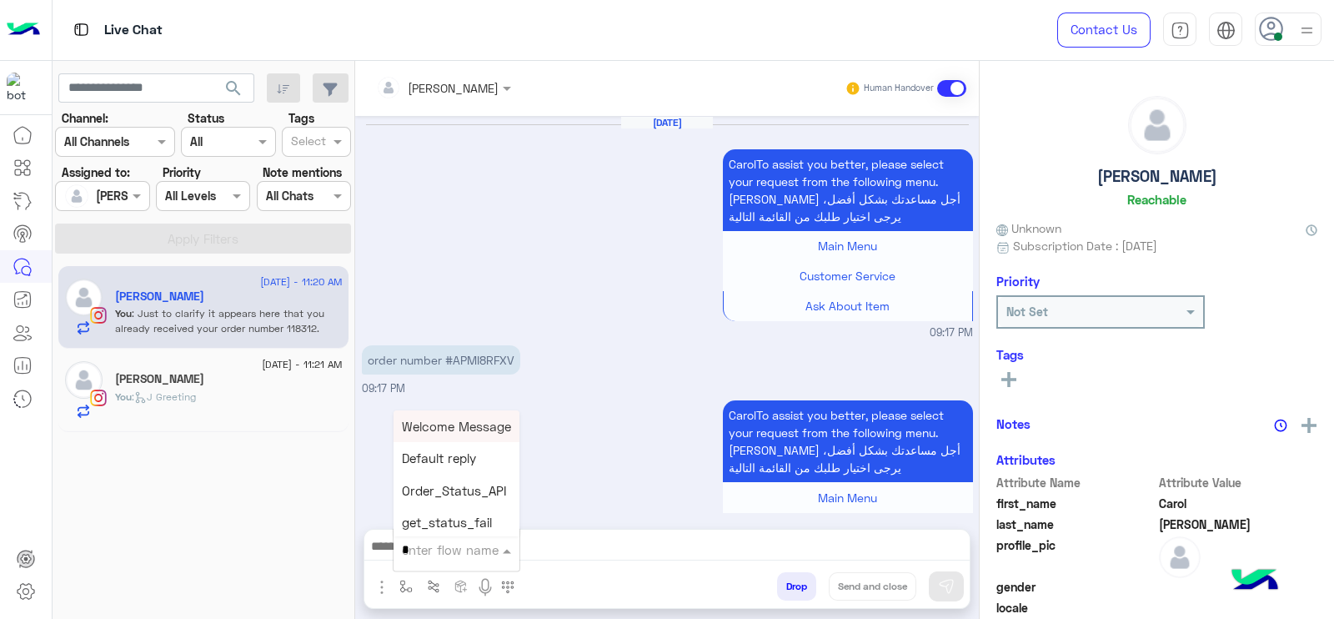
scroll to position [1800, 0]
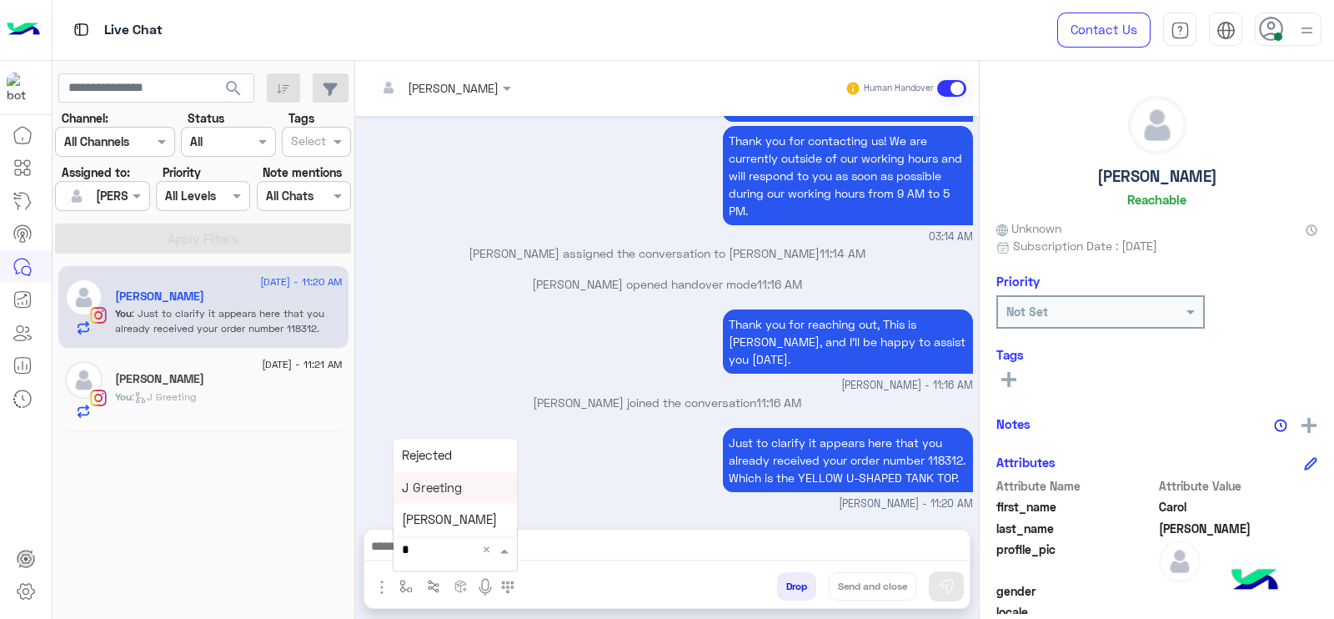
type input "*"
click at [582, 474] on div "Just to clarify it appears here that you already received your order number 118…" at bounding box center [667, 468] width 611 height 88
click at [167, 355] on div "[DATE] - 11:21 AM [PERSON_NAME] You : [PERSON_NAME]" at bounding box center [203, 390] width 290 height 83
click at [281, 420] on div "[DATE] - 11:21 AM [PERSON_NAME] You : [PERSON_NAME]" at bounding box center [203, 390] width 290 height 83
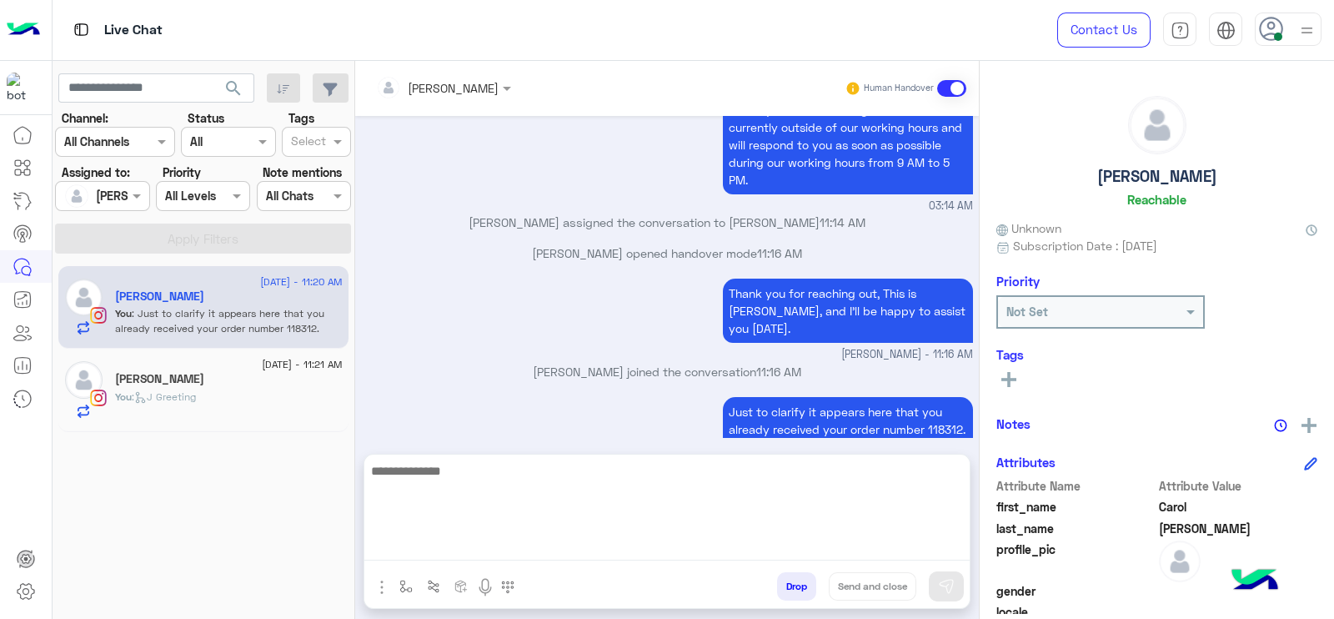
click at [454, 540] on textarea at bounding box center [666, 510] width 605 height 100
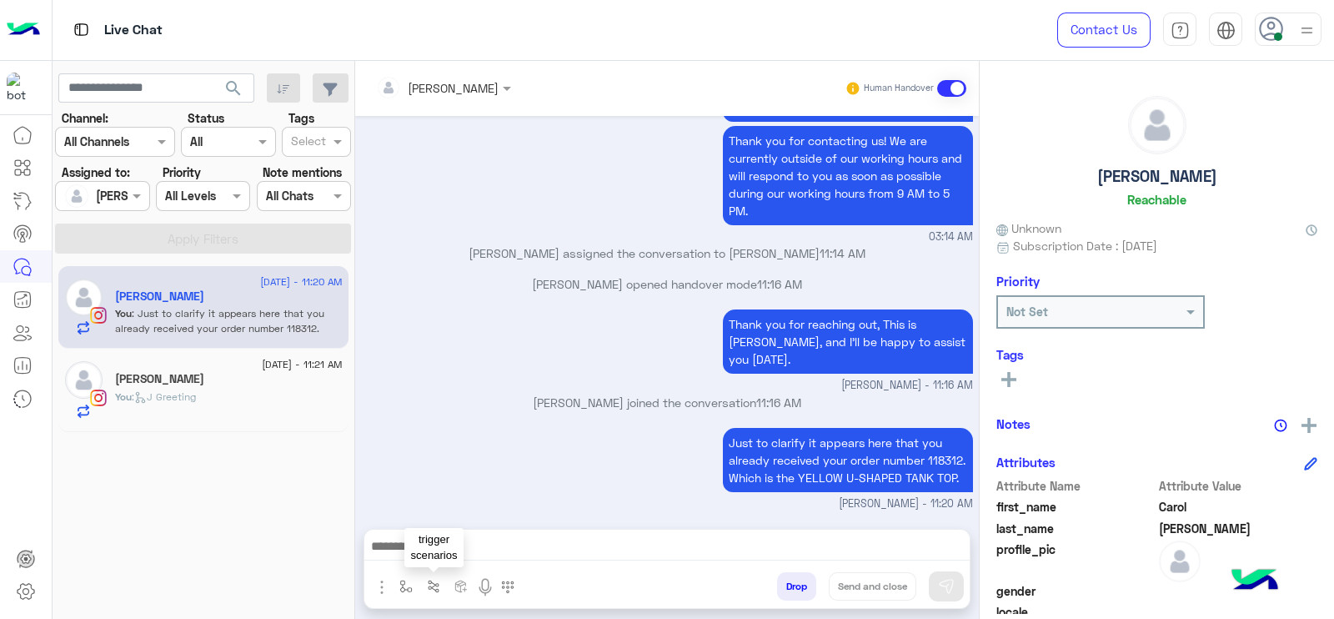
click at [429, 594] on button "button" at bounding box center [434, 586] width 28 height 28
click at [413, 591] on button "button" at bounding box center [407, 586] width 28 height 28
click at [441, 552] on input "text" at bounding box center [436, 549] width 68 height 19
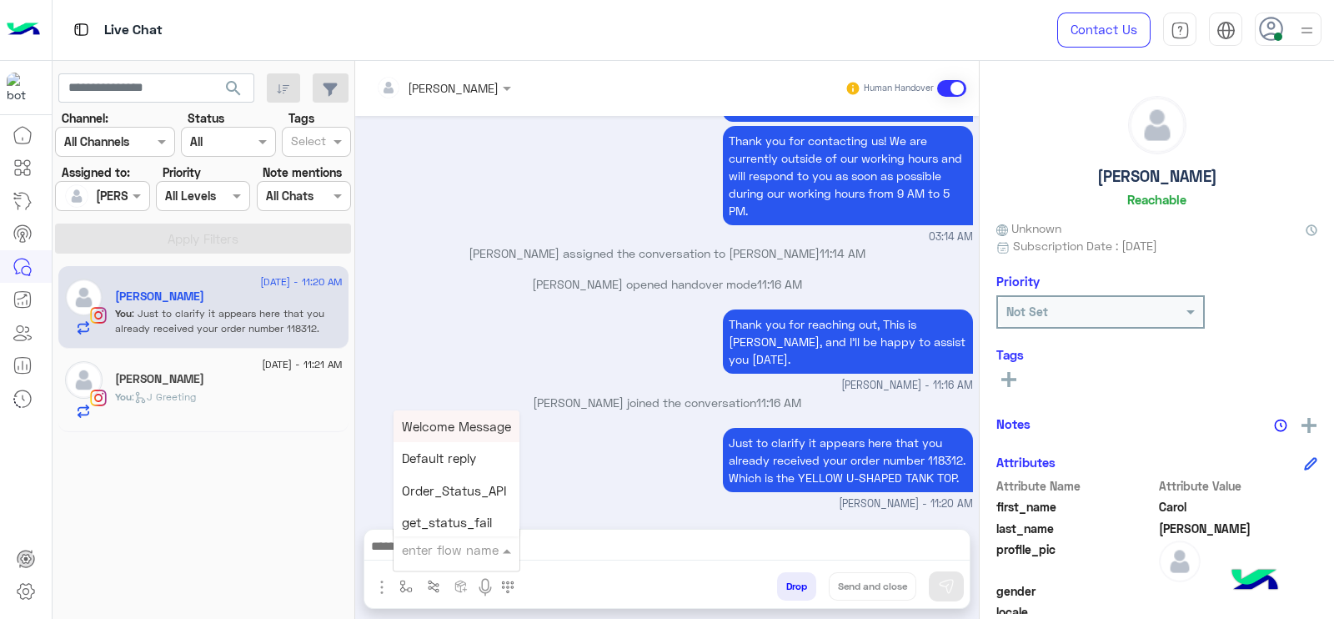
type input "*"
click at [489, 511] on div "[PERSON_NAME]" at bounding box center [455, 520] width 123 height 33
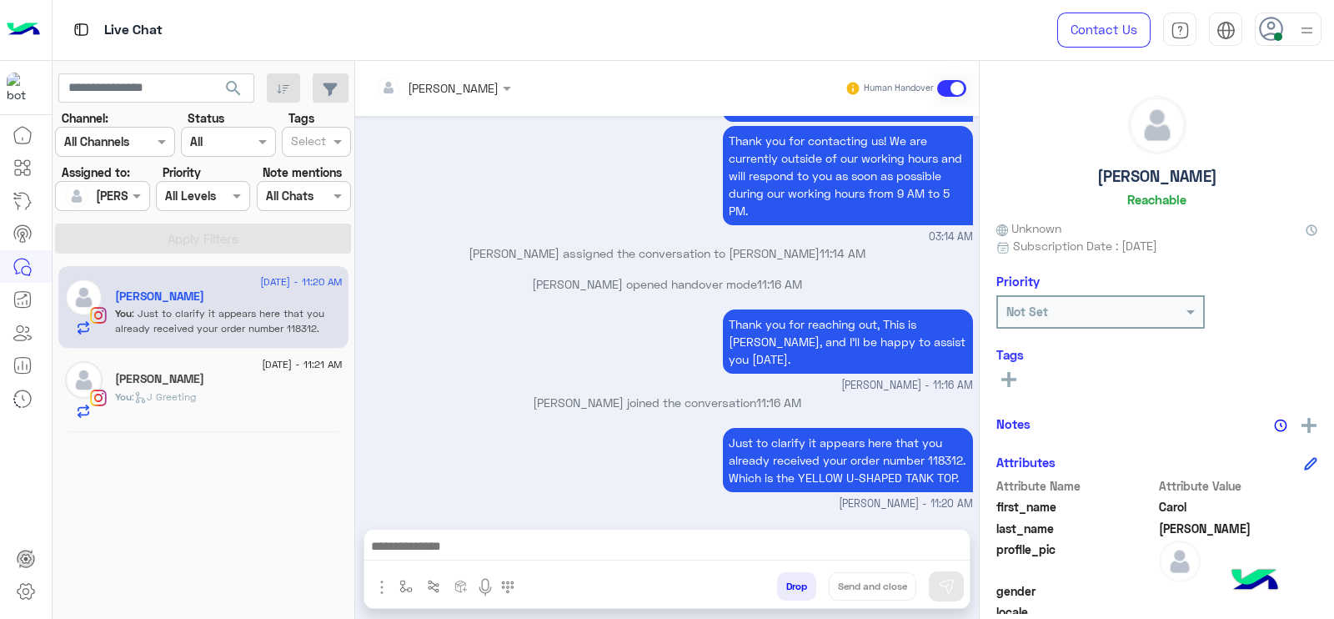
type textarea "**********"
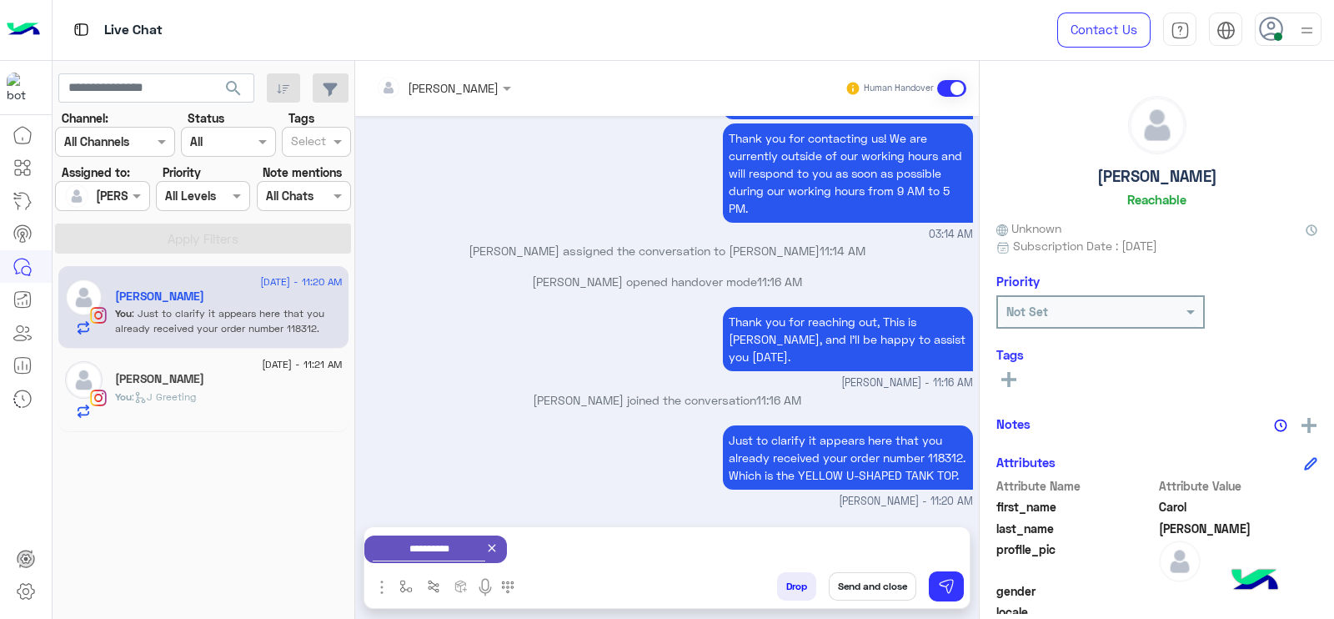
click at [872, 589] on button "Send and close" at bounding box center [873, 586] width 88 height 28
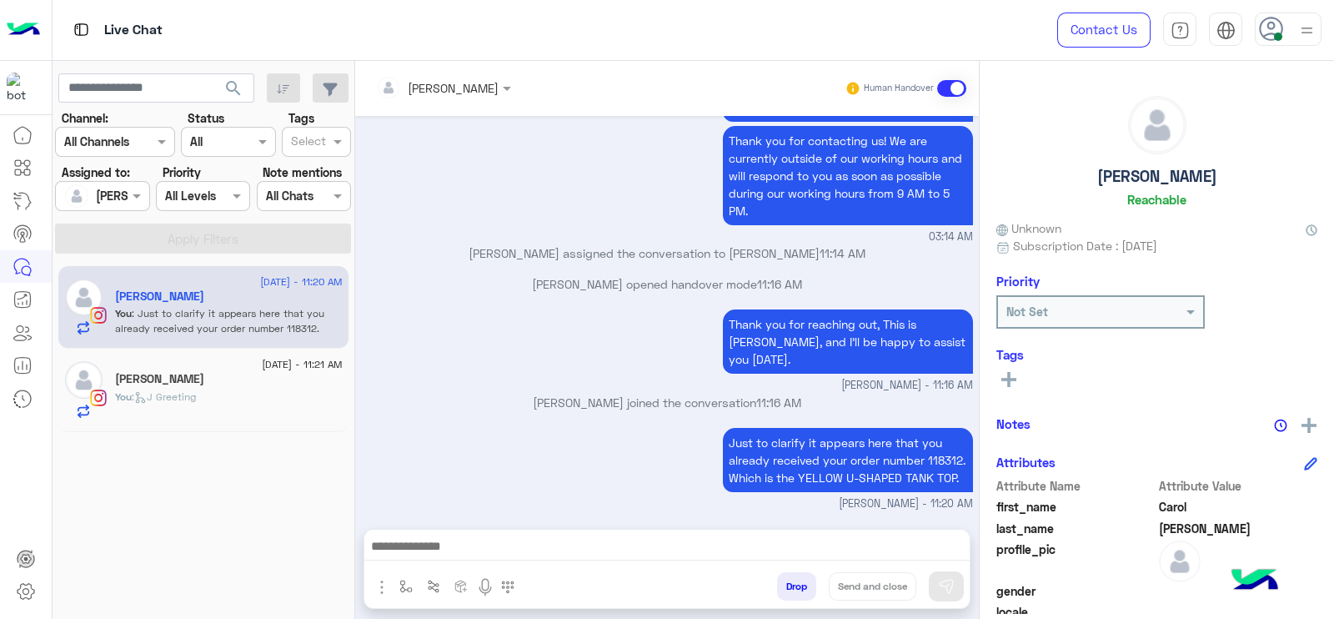
click at [182, 376] on div "[PERSON_NAME]" at bounding box center [229, 381] width 228 height 18
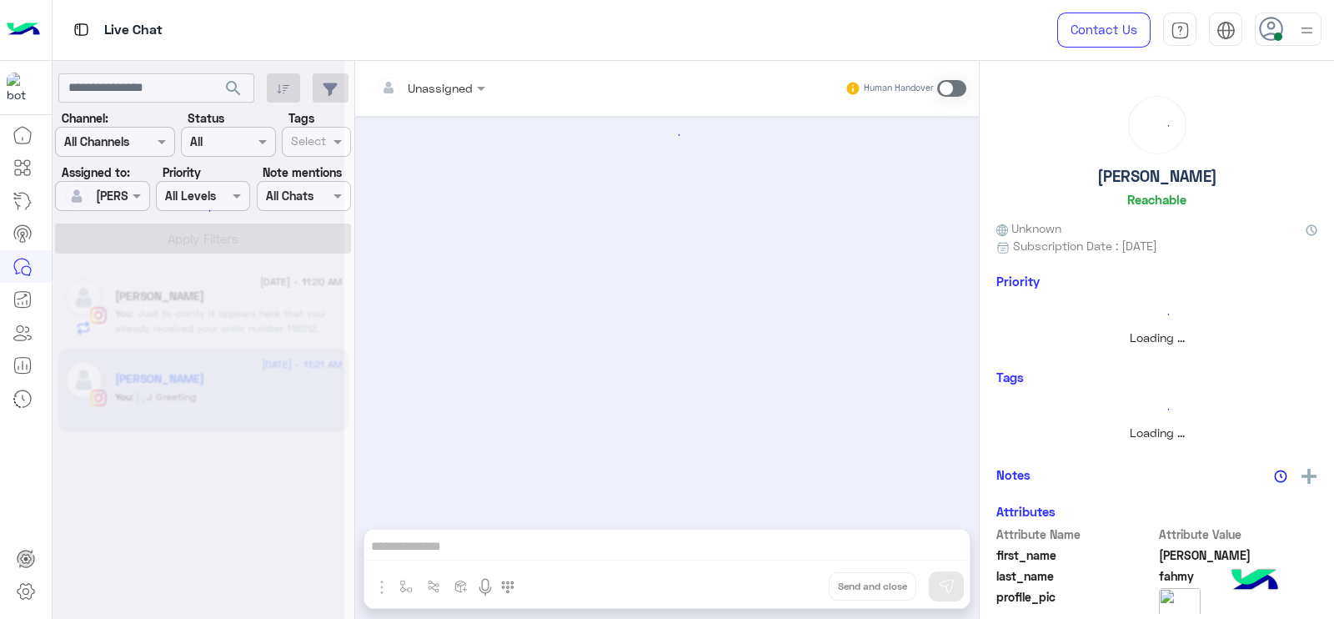
click at [550, 560] on div "Unassigned Human Handover enter flow name scenario_148752 scenario_148751 scena…" at bounding box center [667, 343] width 624 height 565
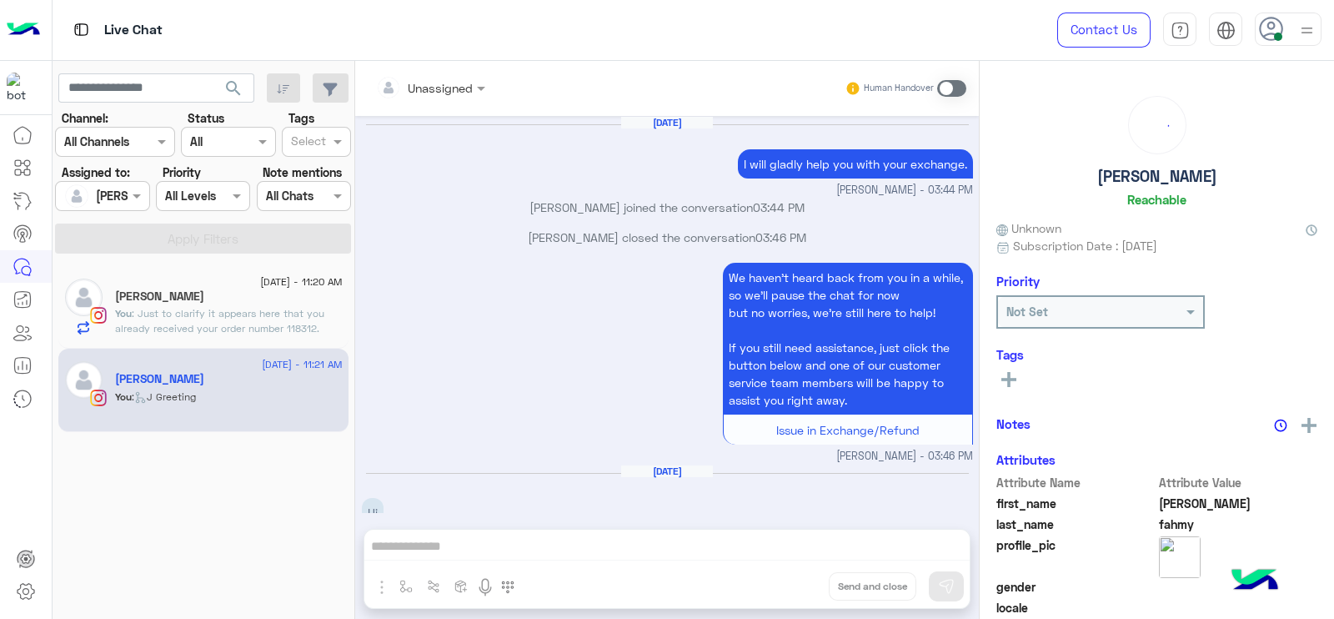
scroll to position [1709, 0]
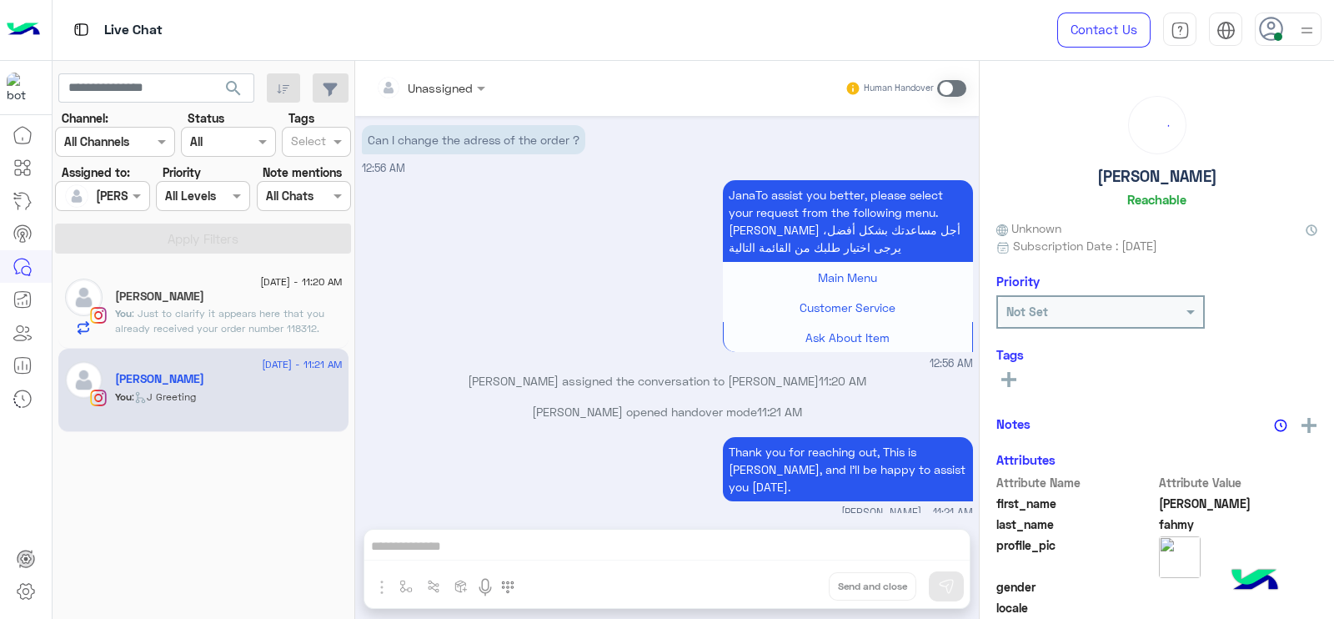
click at [526, 556] on div "Unassigned Human Handover [DATE] I will gladly help you with your exchange. [PE…" at bounding box center [667, 343] width 624 height 565
click at [496, 548] on div "Unassigned Human Handover [DATE] I will gladly help you with your exchange. [PE…" at bounding box center [667, 343] width 624 height 565
click at [960, 90] on span at bounding box center [951, 88] width 29 height 17
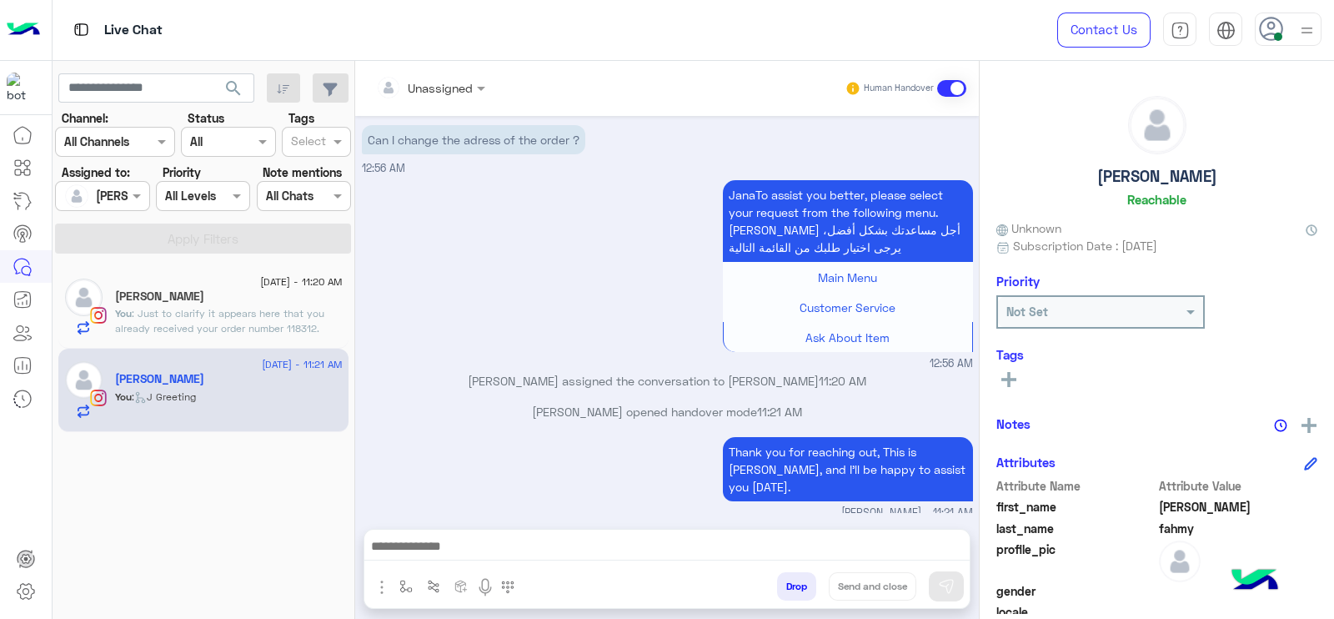
scroll to position [1740, 0]
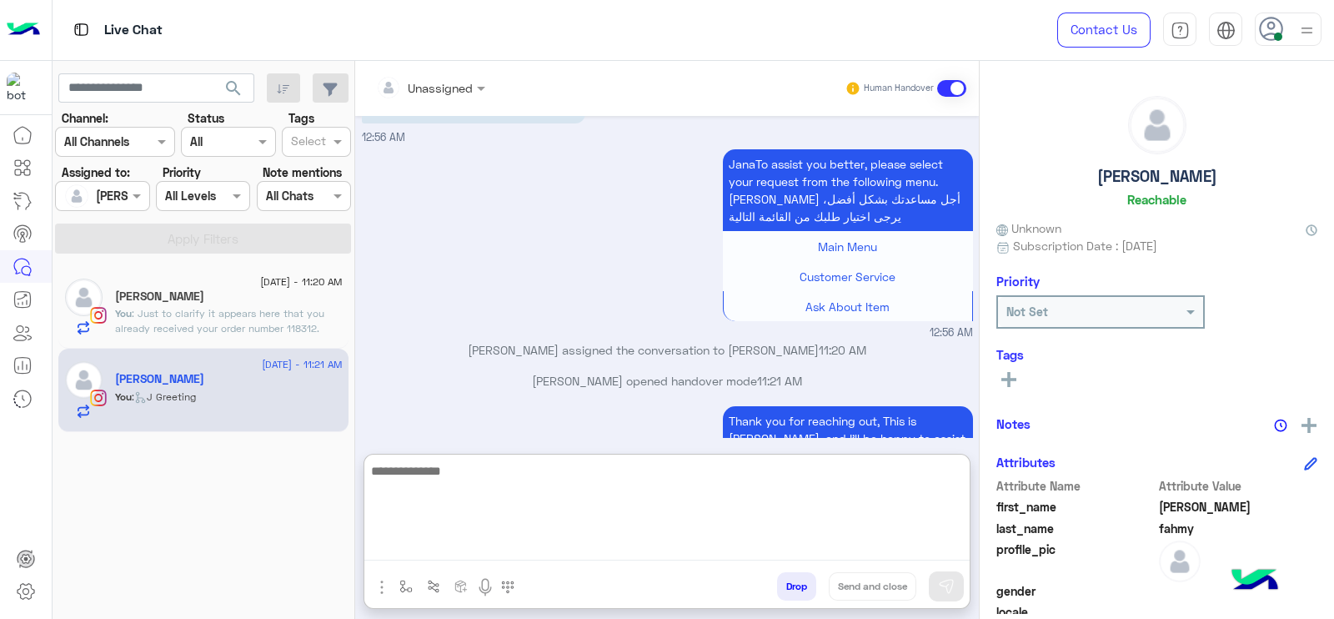
click at [615, 545] on textarea at bounding box center [666, 510] width 605 height 100
type textarea "*"
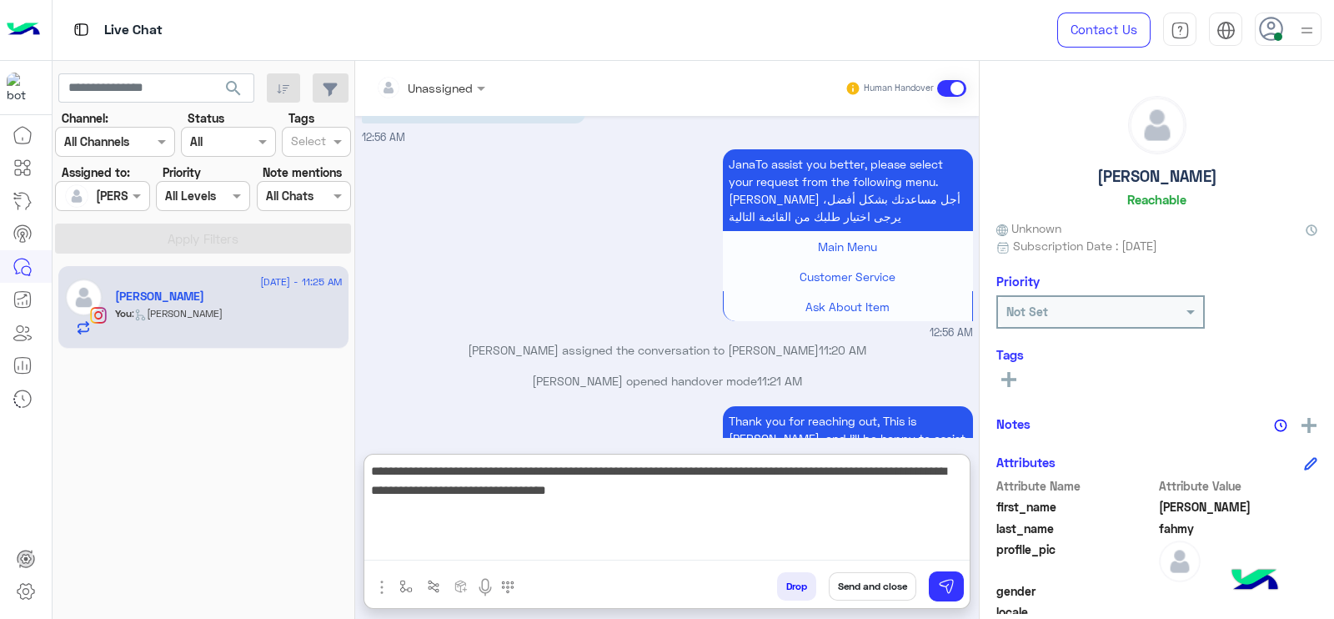
type textarea "**********"
click at [706, 496] on textarea "**********" at bounding box center [666, 510] width 605 height 100
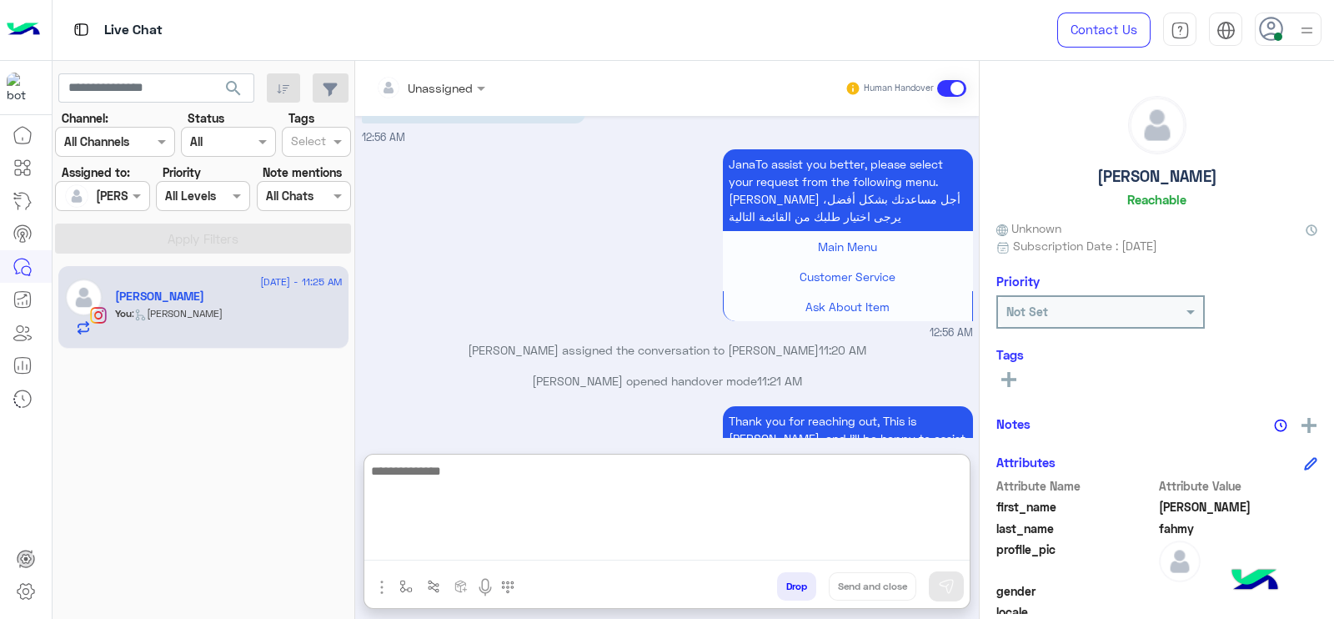
scroll to position [1921, 0]
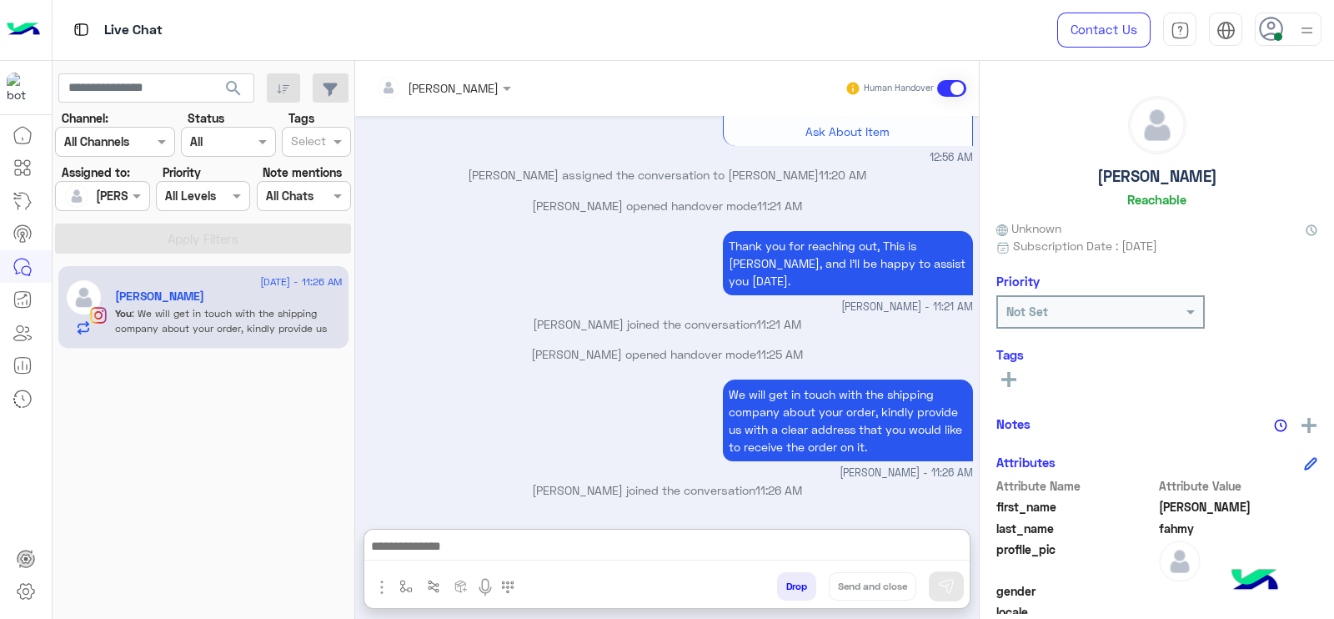
click at [997, 377] on button at bounding box center [1008, 379] width 25 height 20
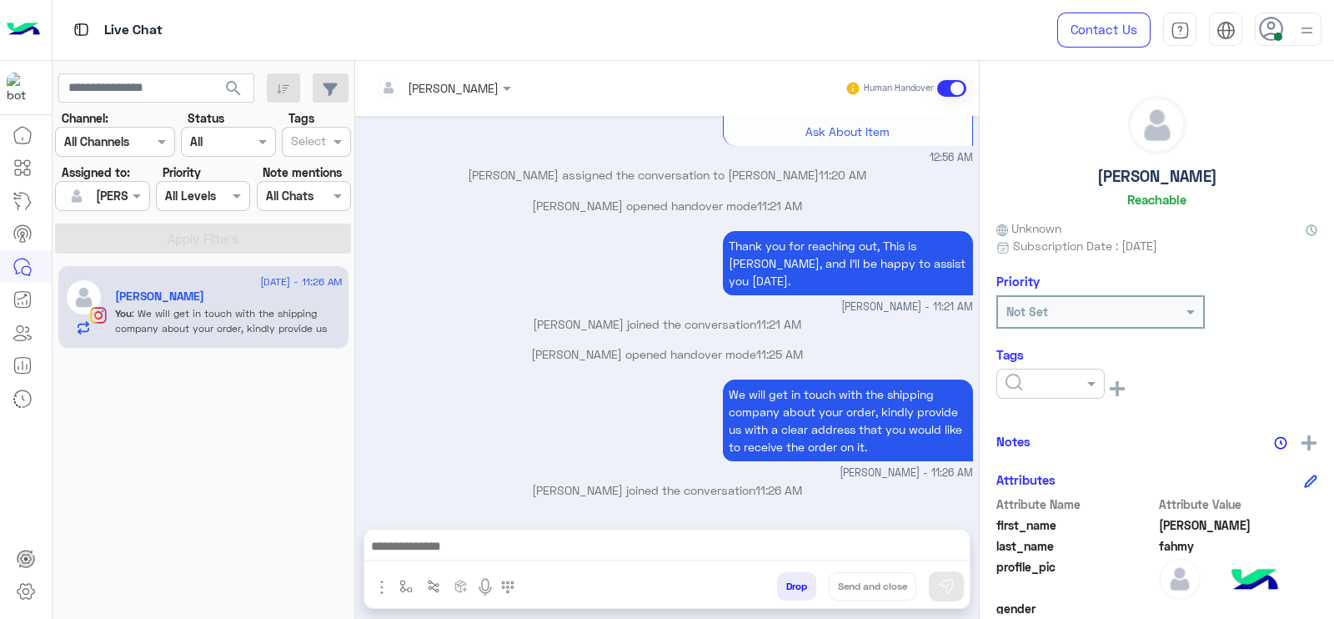
scroll to position [1876, 0]
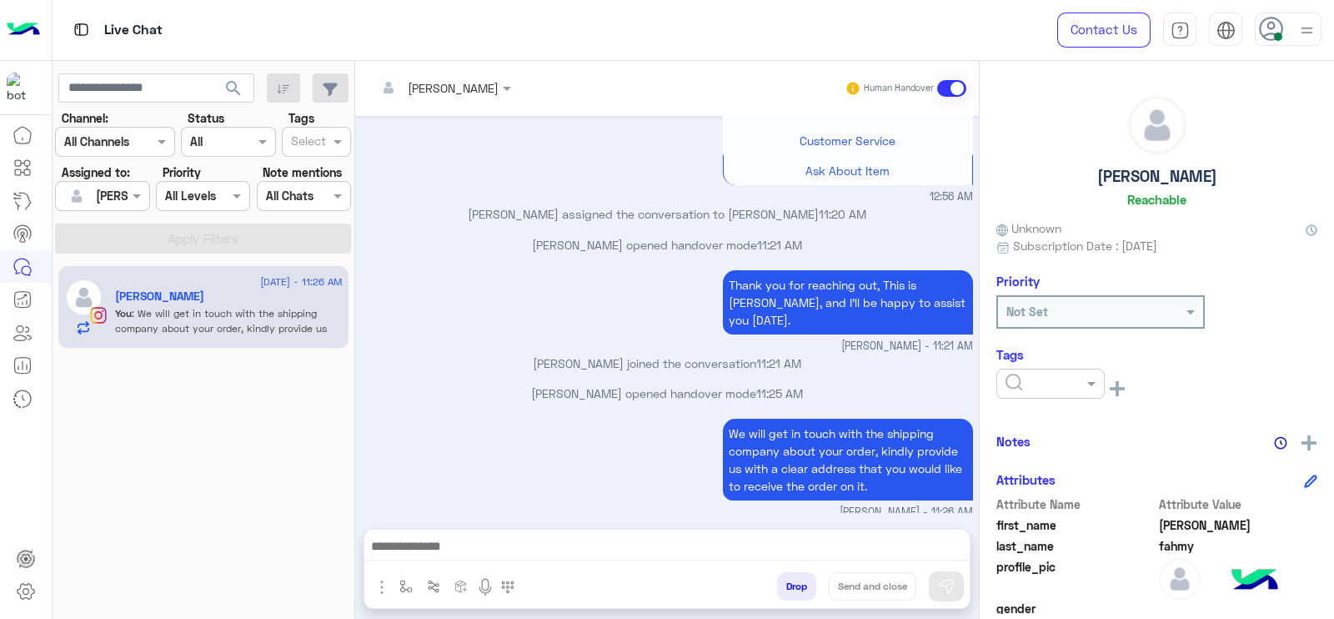
click at [1080, 384] on div at bounding box center [1050, 383] width 107 height 19
click at [1042, 406] on div "Follow up See All" at bounding box center [1156, 391] width 321 height 44
click at [1047, 417] on span "Follow up" at bounding box center [1031, 424] width 52 height 14
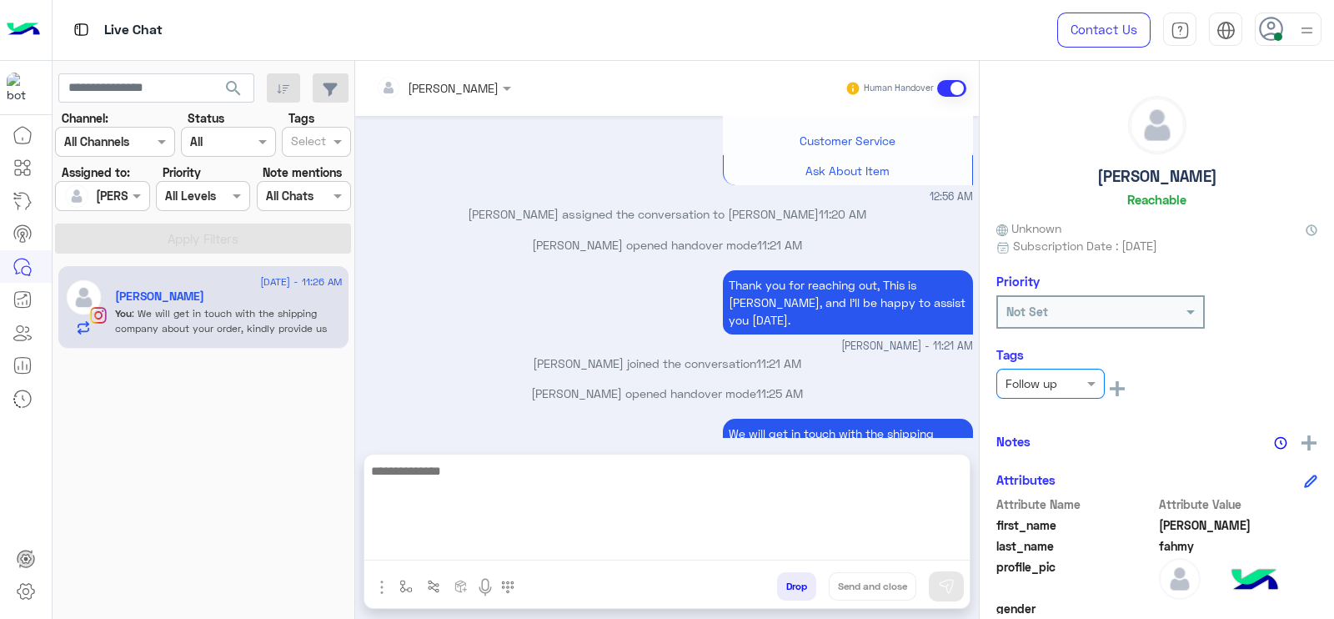
click at [720, 535] on textarea at bounding box center [666, 510] width 605 height 100
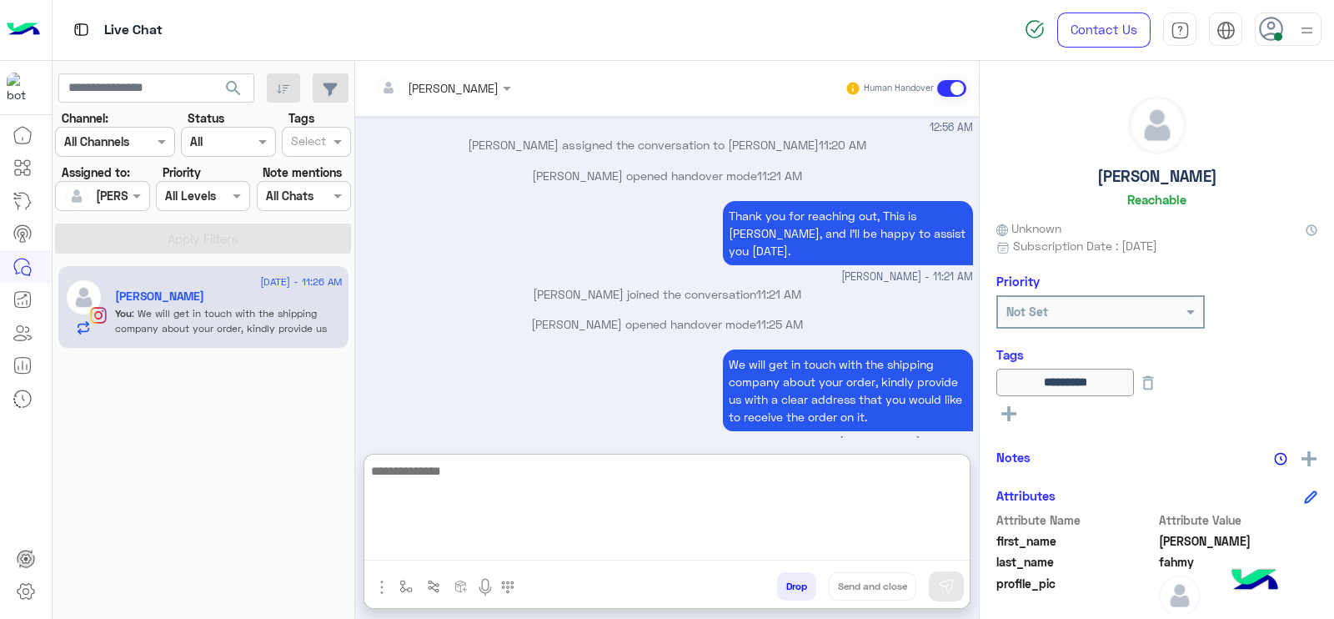
scroll to position [1951, 0]
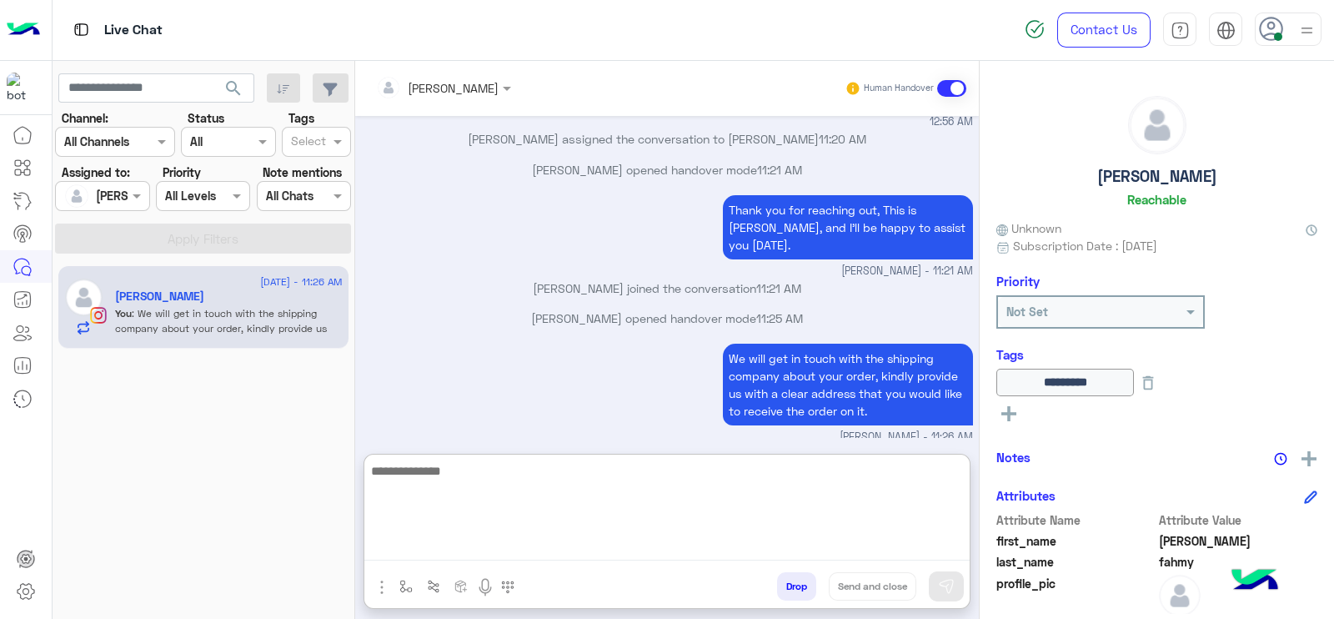
click at [426, 511] on textarea at bounding box center [666, 510] width 605 height 100
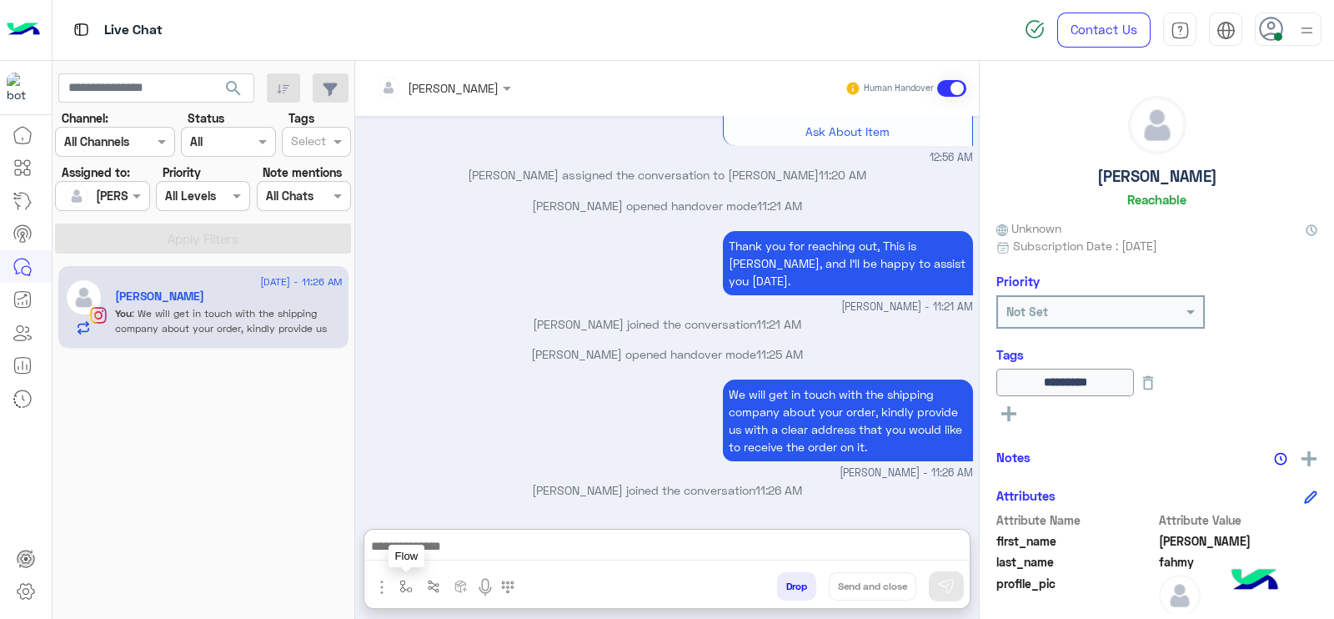
click at [396, 582] on button "button" at bounding box center [407, 586] width 28 height 28
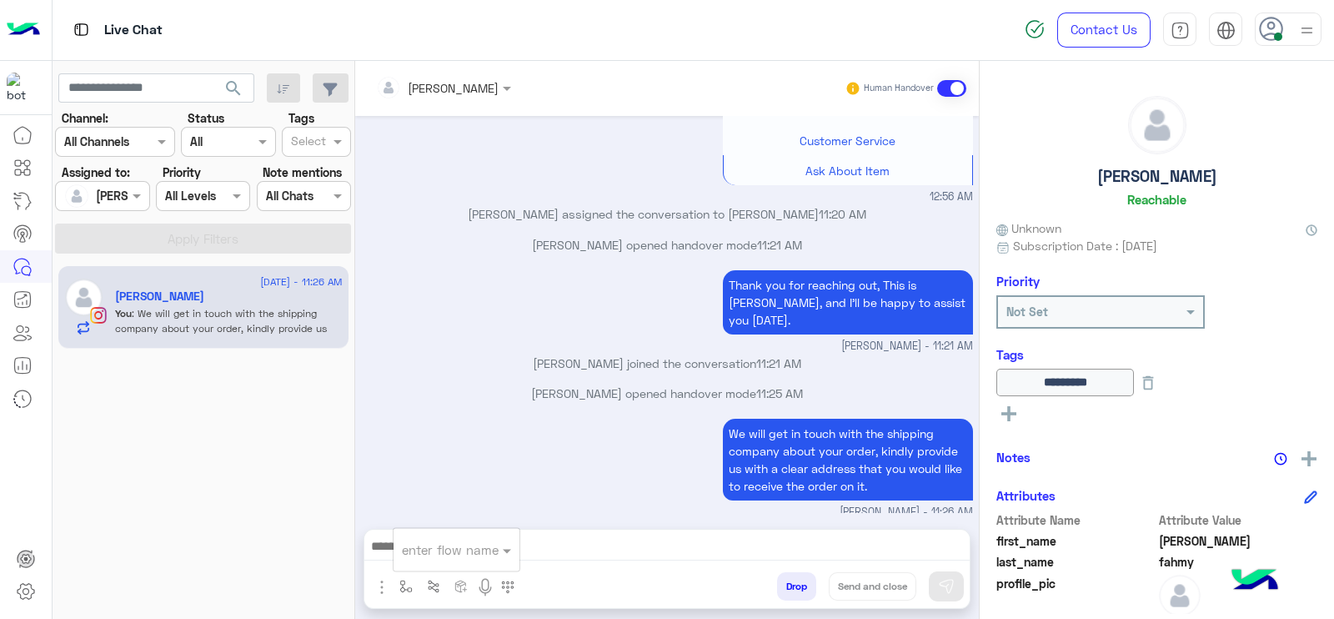
click at [413, 563] on div "enter flow name" at bounding box center [457, 550] width 126 height 30
type input "*"
click at [462, 510] on div "[PERSON_NAME]" at bounding box center [455, 520] width 123 height 33
type textarea "**********"
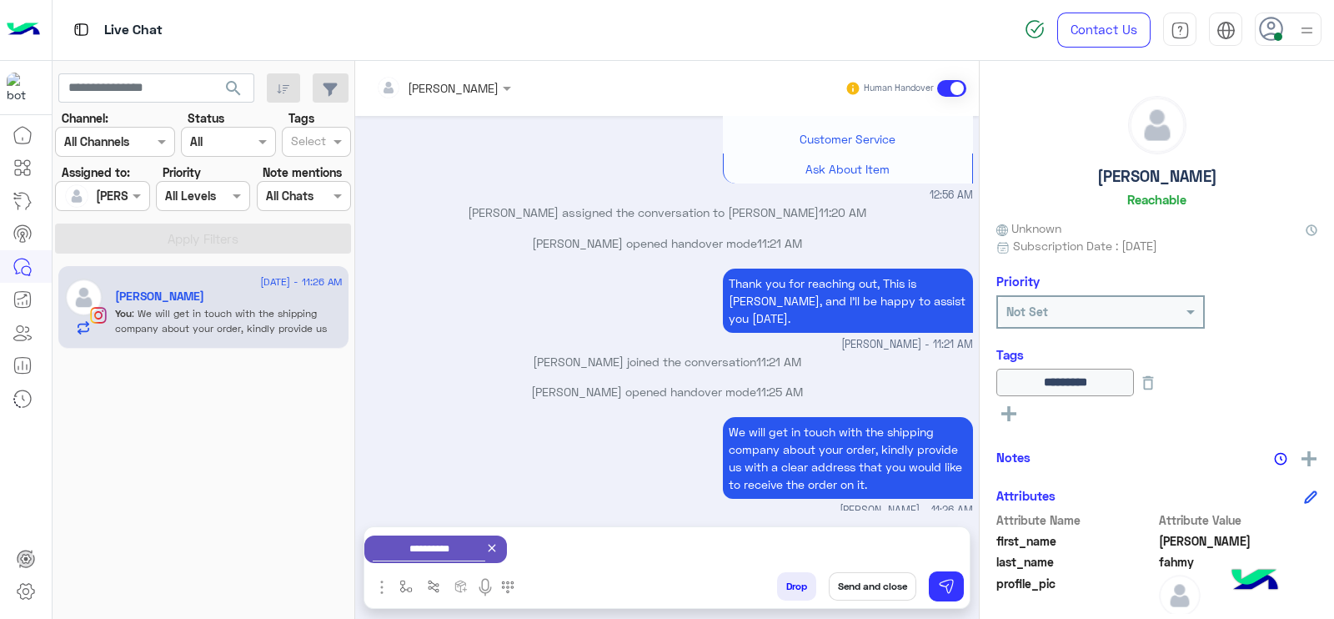
click at [874, 585] on button "Send and close" at bounding box center [873, 586] width 88 height 28
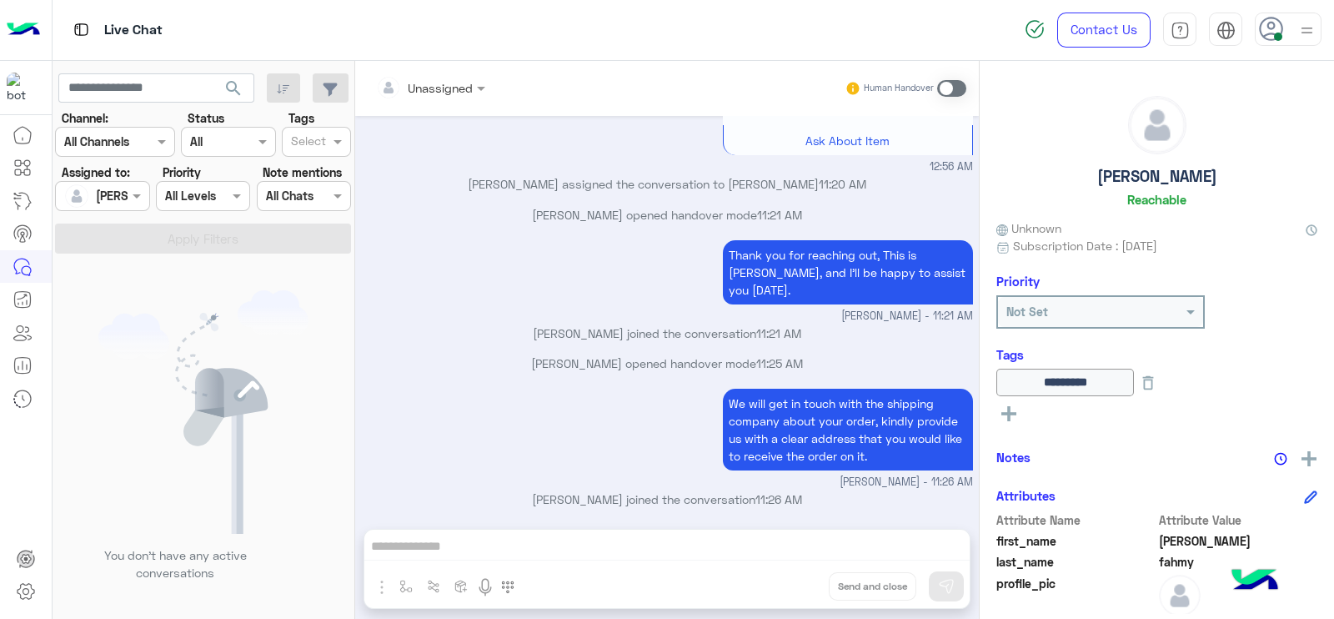
scroll to position [2112, 0]
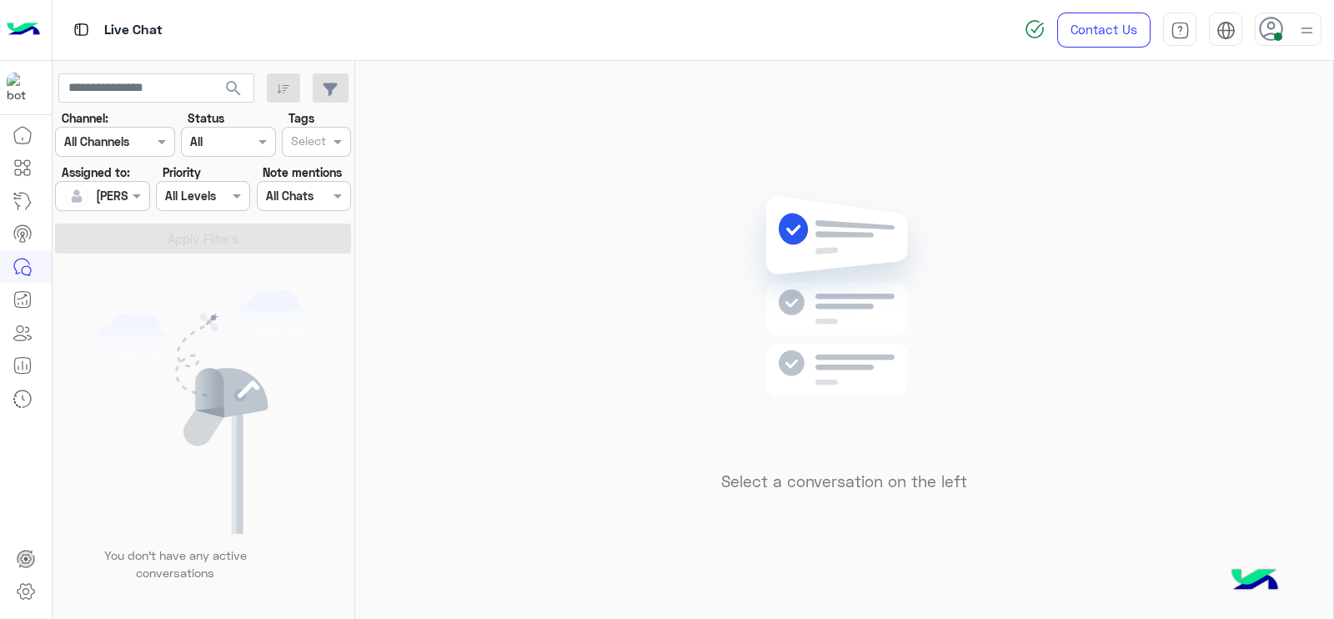
click at [496, 403] on div "Select a conversation on the left" at bounding box center [844, 343] width 978 height 565
drag, startPoint x: 760, startPoint y: 461, endPoint x: 776, endPoint y: 450, distance: 19.2
click at [760, 460] on div "Select a conversation on the left" at bounding box center [844, 343] width 246 height 321
click at [570, 240] on div "Select a conversation on the left" at bounding box center [844, 343] width 978 height 565
click at [114, 193] on div at bounding box center [102, 195] width 93 height 19
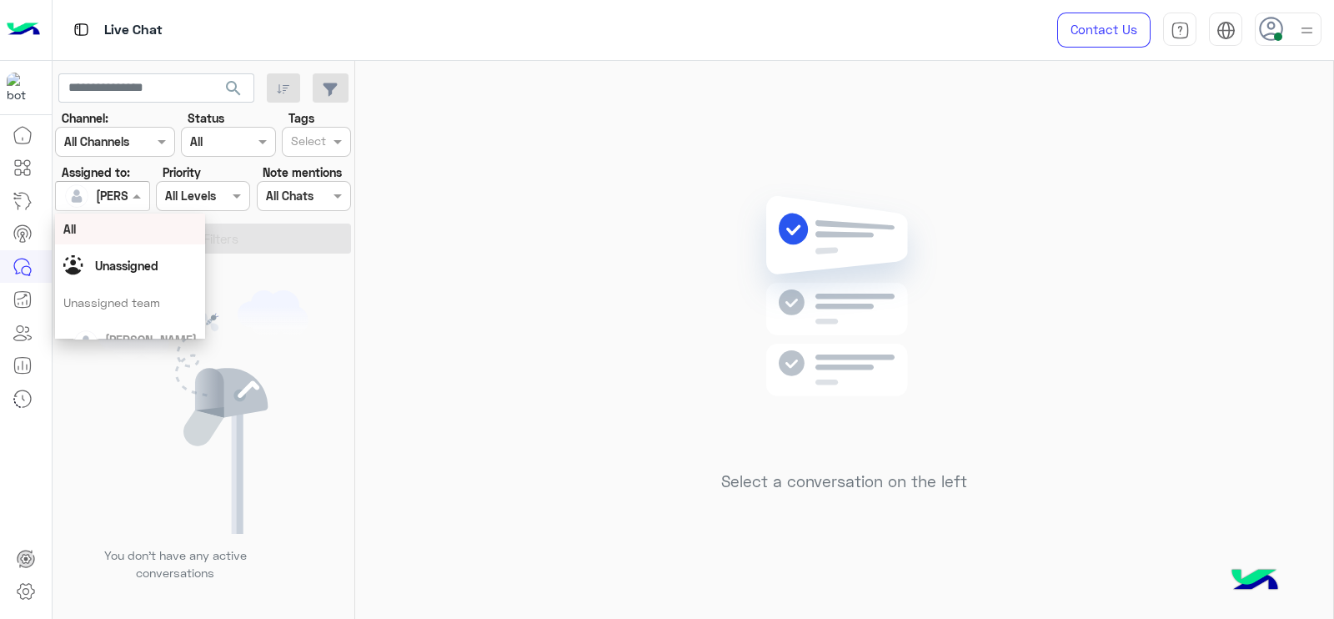
click at [599, 387] on div "Select a conversation on the left" at bounding box center [844, 343] width 978 height 565
click at [109, 221] on section "Channel: Channel All Channels Status Channel All Tags Select Assigned to: Assig…" at bounding box center [204, 181] width 278 height 144
click at [112, 191] on div at bounding box center [102, 195] width 93 height 19
click at [138, 291] on span "[PERSON_NAME]" at bounding box center [151, 298] width 92 height 14
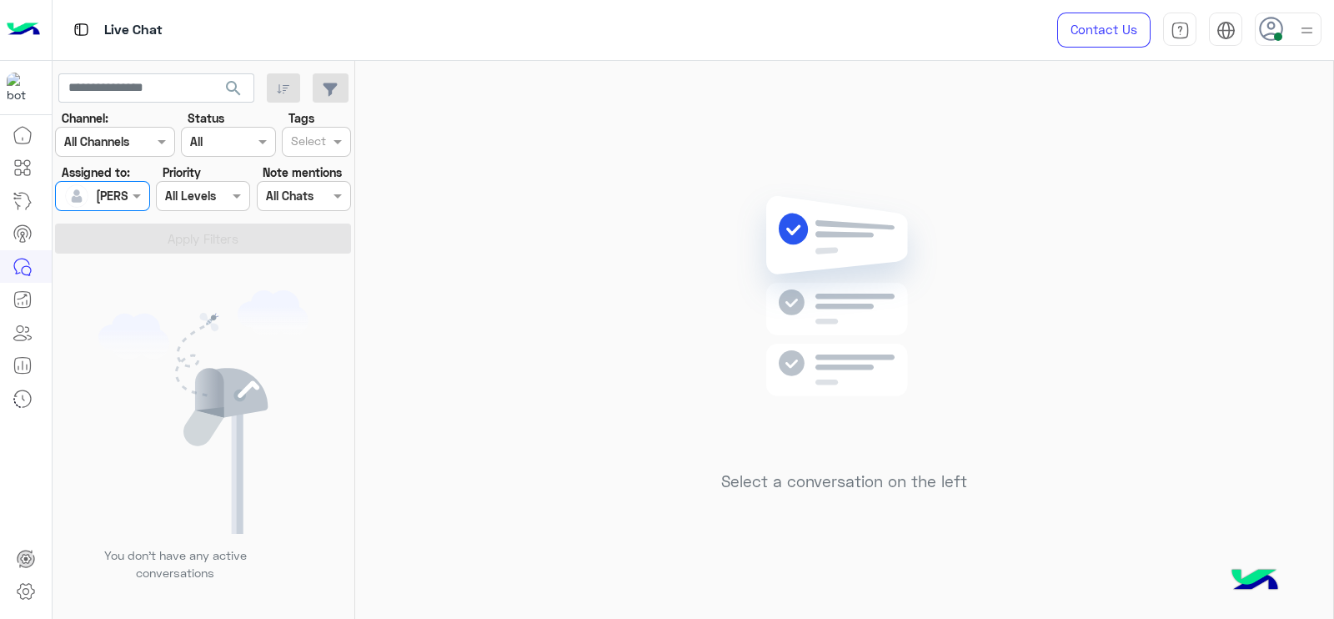
click at [109, 195] on div at bounding box center [102, 195] width 93 height 19
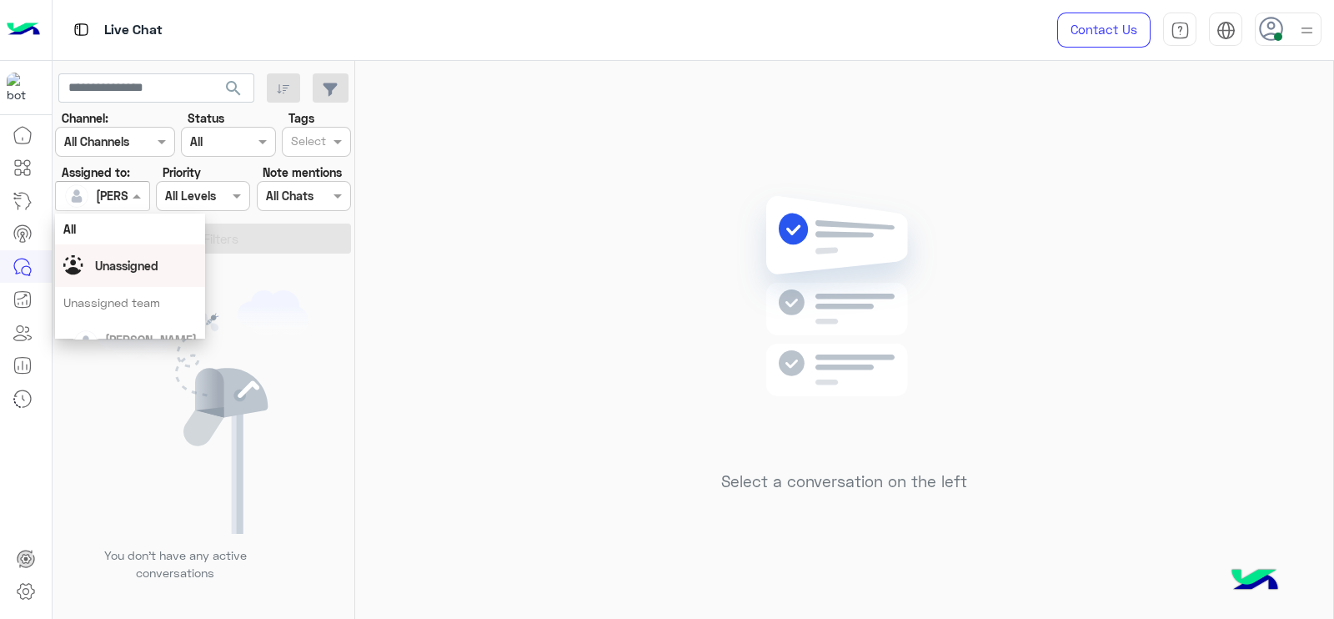
drag, startPoint x: 100, startPoint y: 275, endPoint x: 277, endPoint y: 154, distance: 214.2
click at [100, 274] on div "Unassigned" at bounding box center [129, 265] width 133 height 29
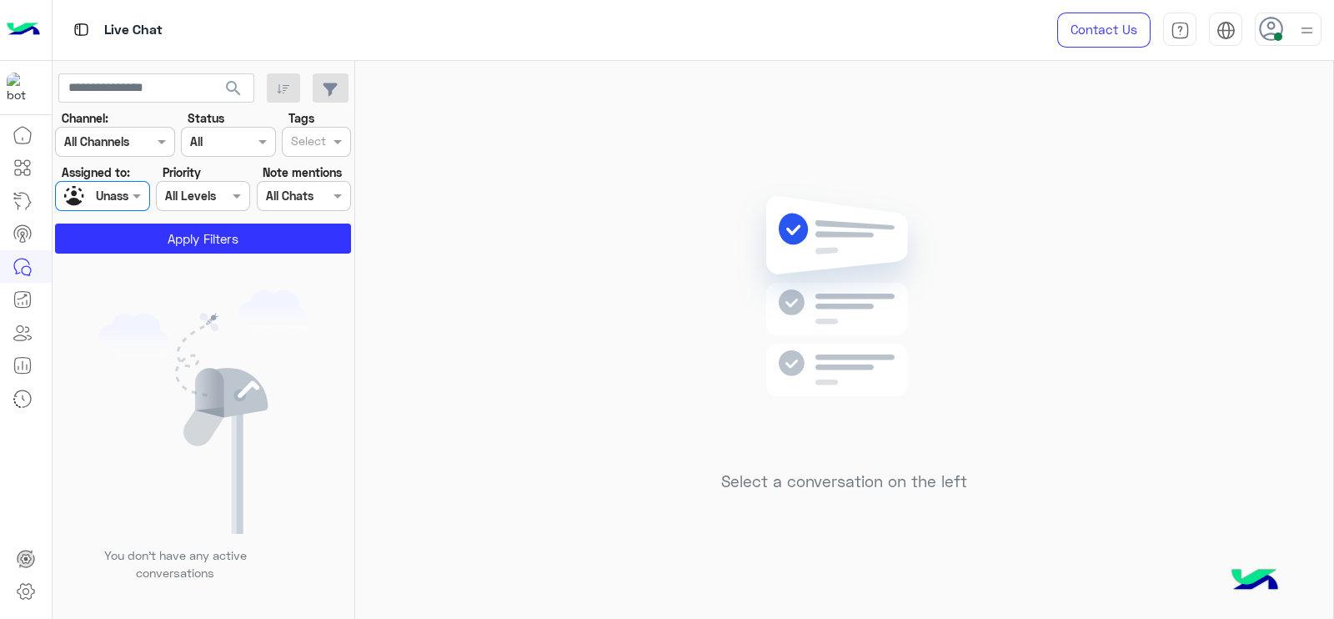
click at [293, 146] on input "text" at bounding box center [308, 143] width 35 height 18
click at [292, 155] on div "Select" at bounding box center [316, 142] width 69 height 30
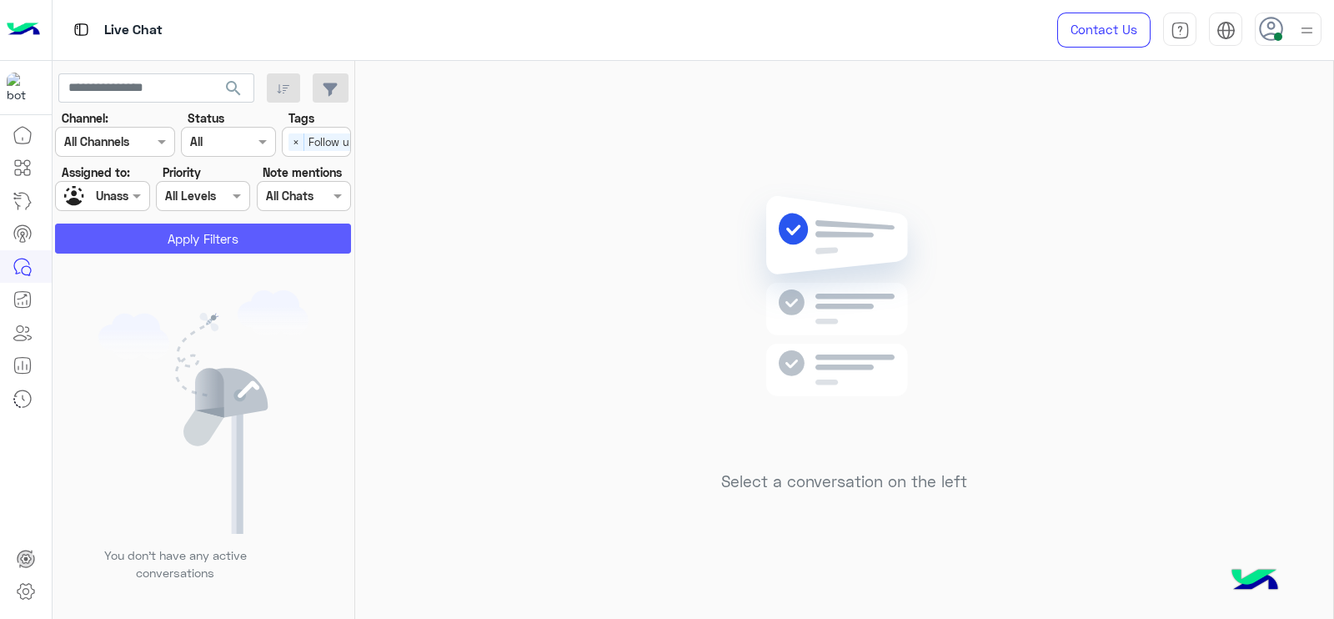
click at [170, 246] on button "Apply Filters" at bounding box center [203, 238] width 296 height 30
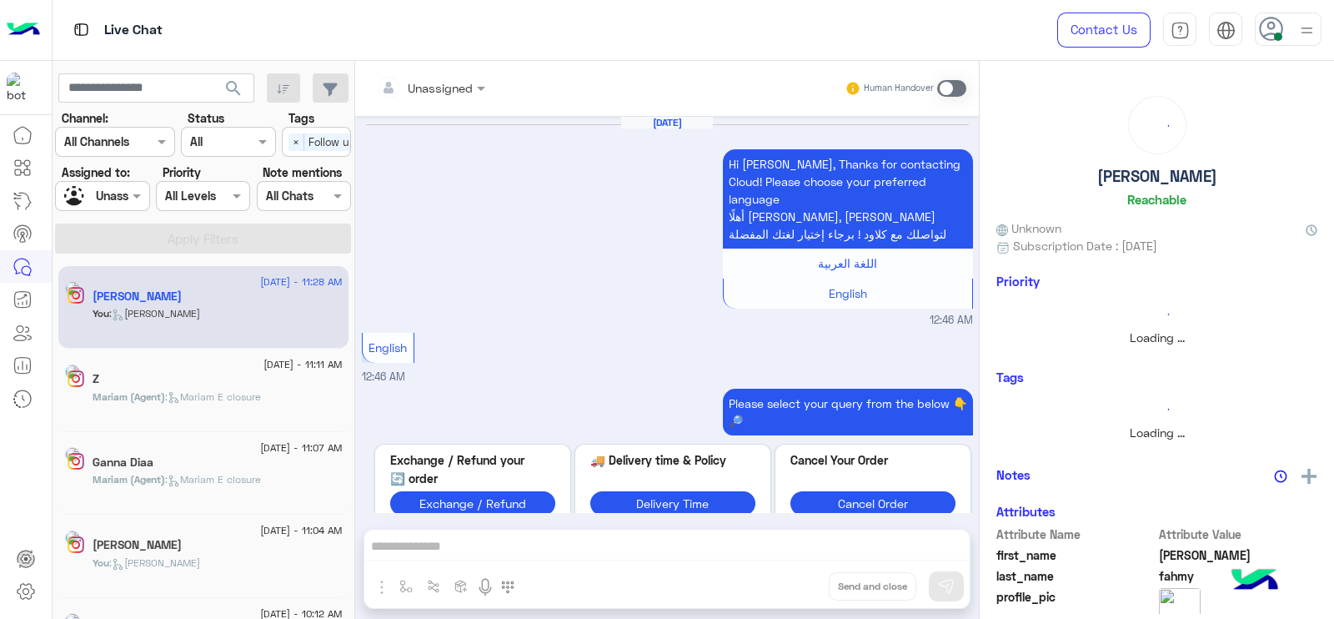
scroll to position [1708, 0]
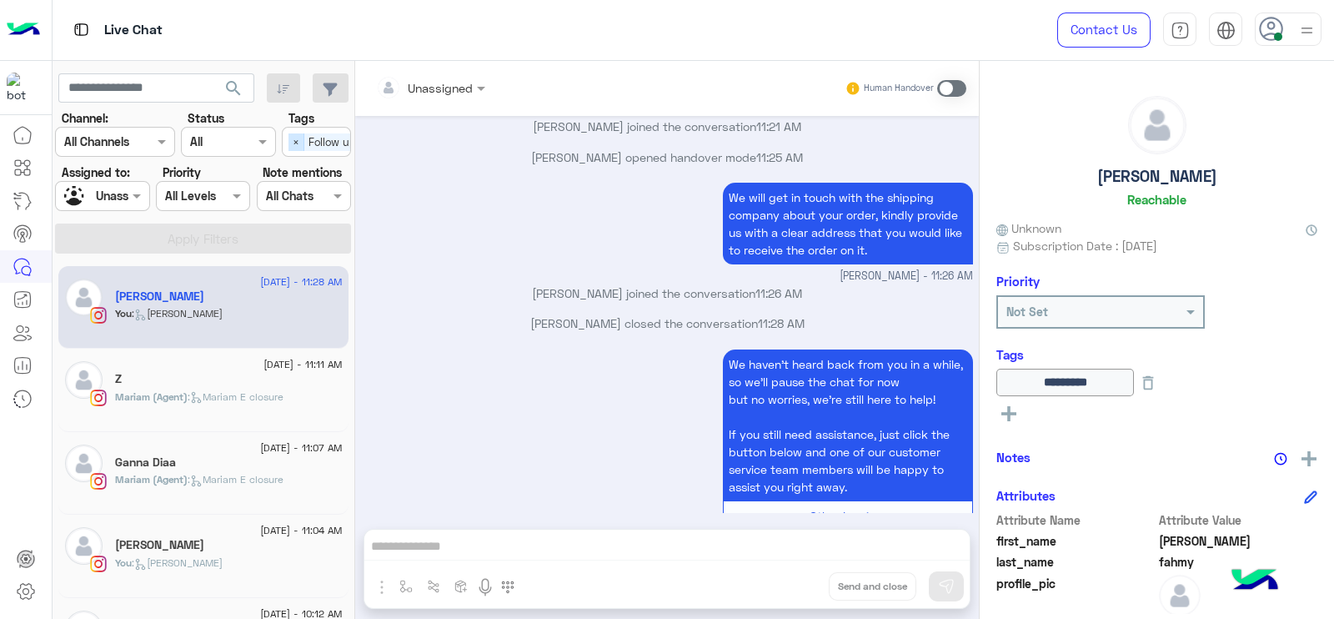
click at [296, 142] on span "×" at bounding box center [297, 142] width 16 height 18
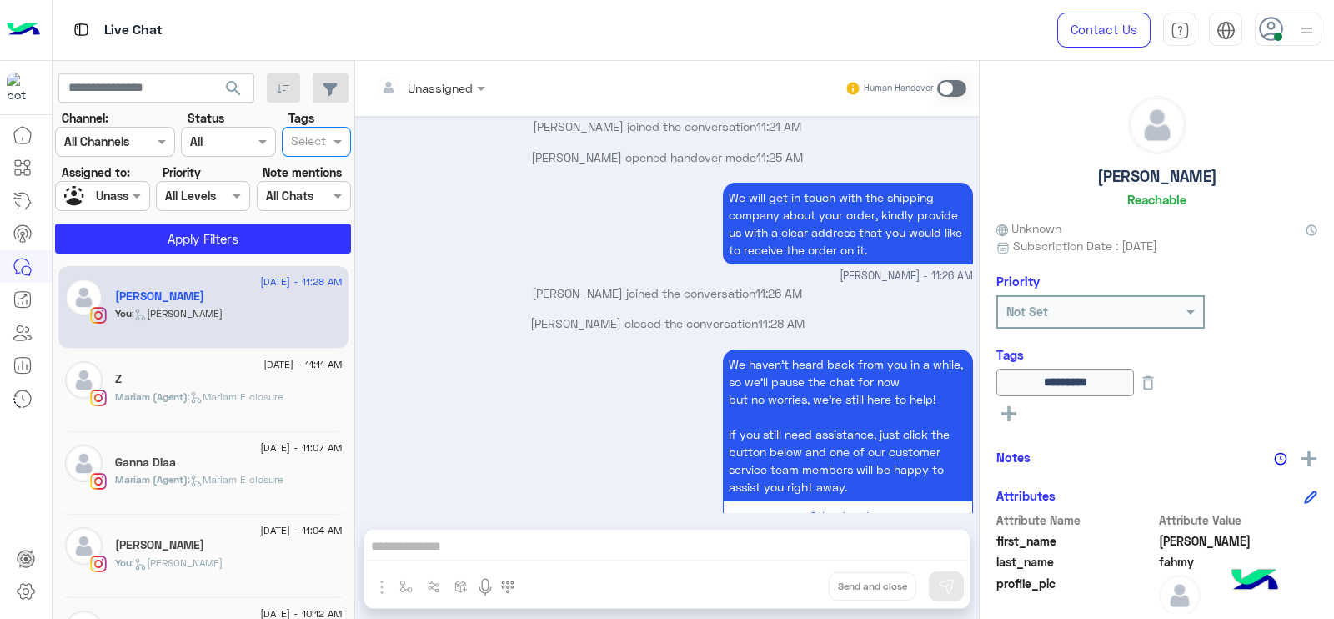
scroll to position [0, 0]
click at [140, 193] on span at bounding box center [138, 196] width 21 height 18
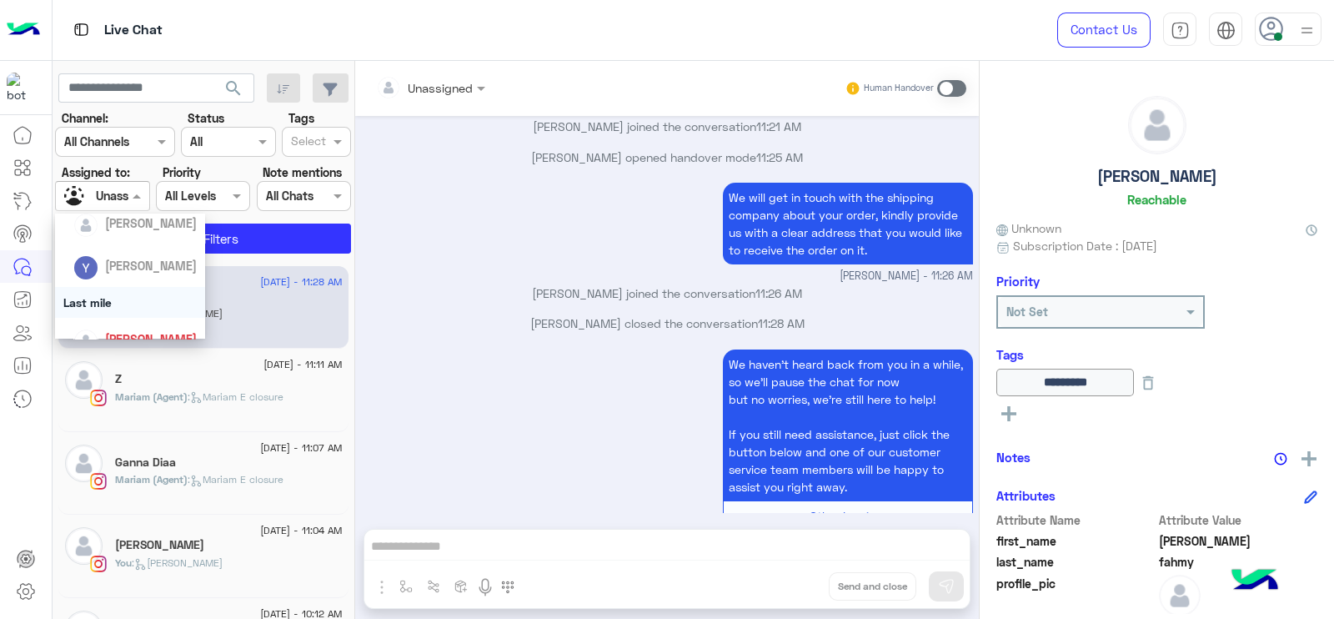
scroll to position [225, 0]
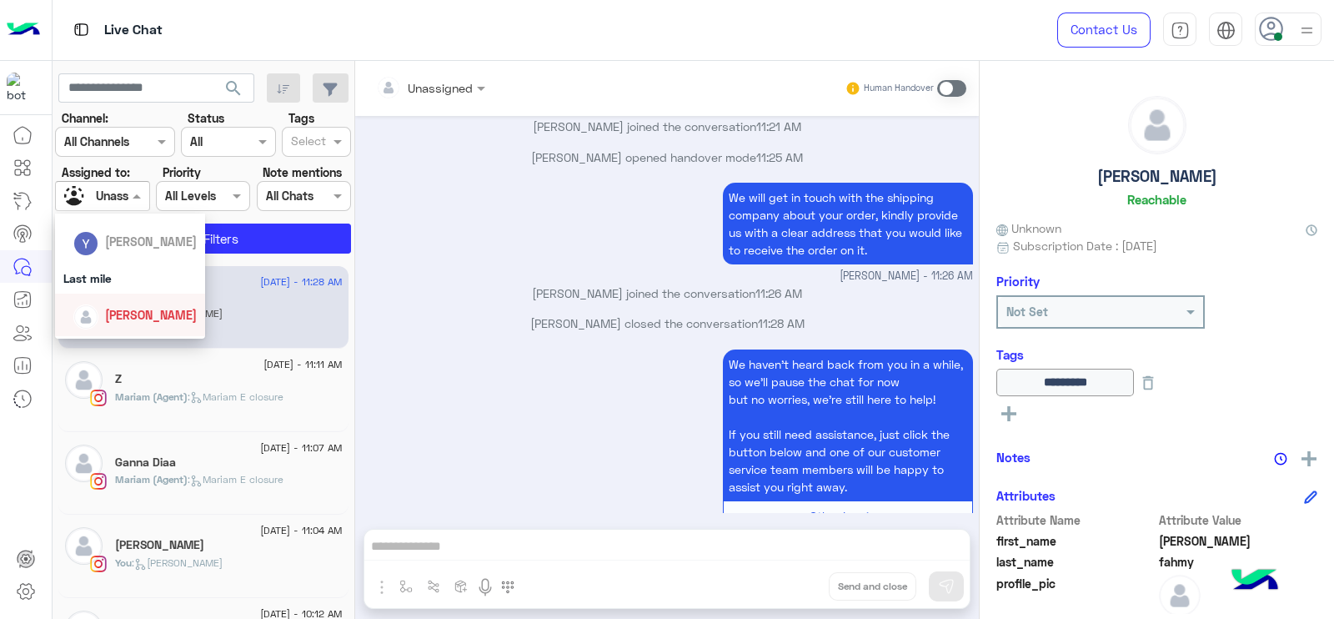
click at [131, 314] on span "[PERSON_NAME]" at bounding box center [151, 315] width 92 height 14
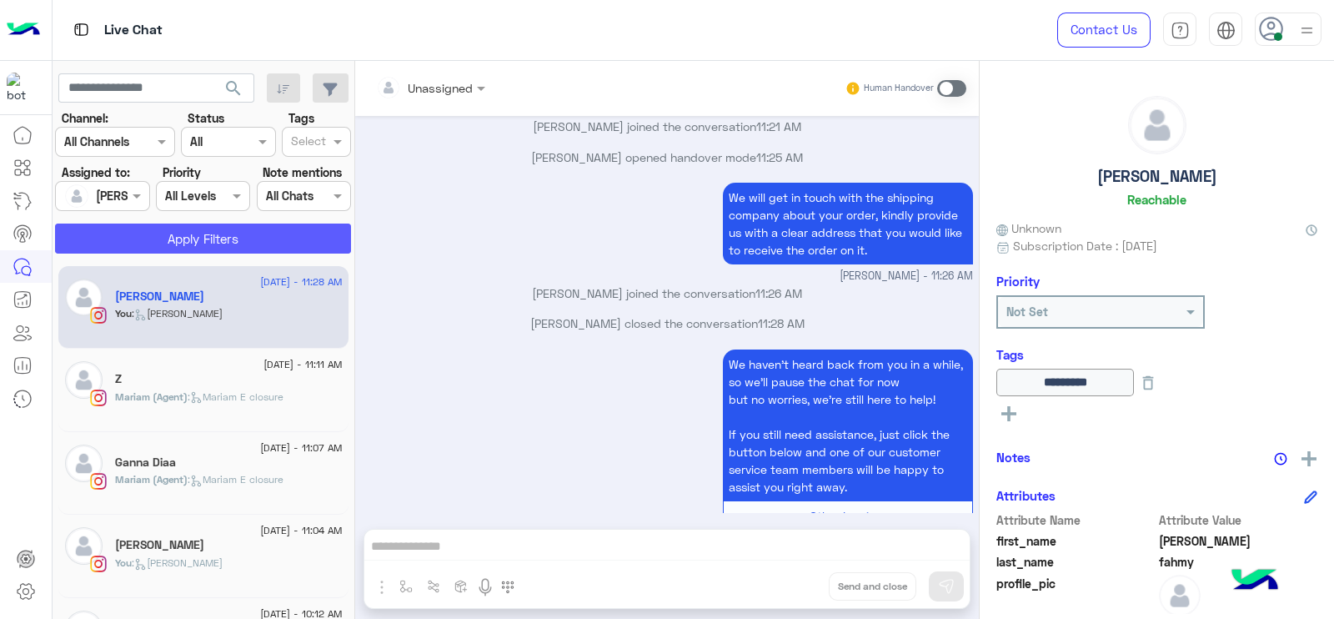
click at [161, 232] on button "Apply Filters" at bounding box center [203, 238] width 296 height 30
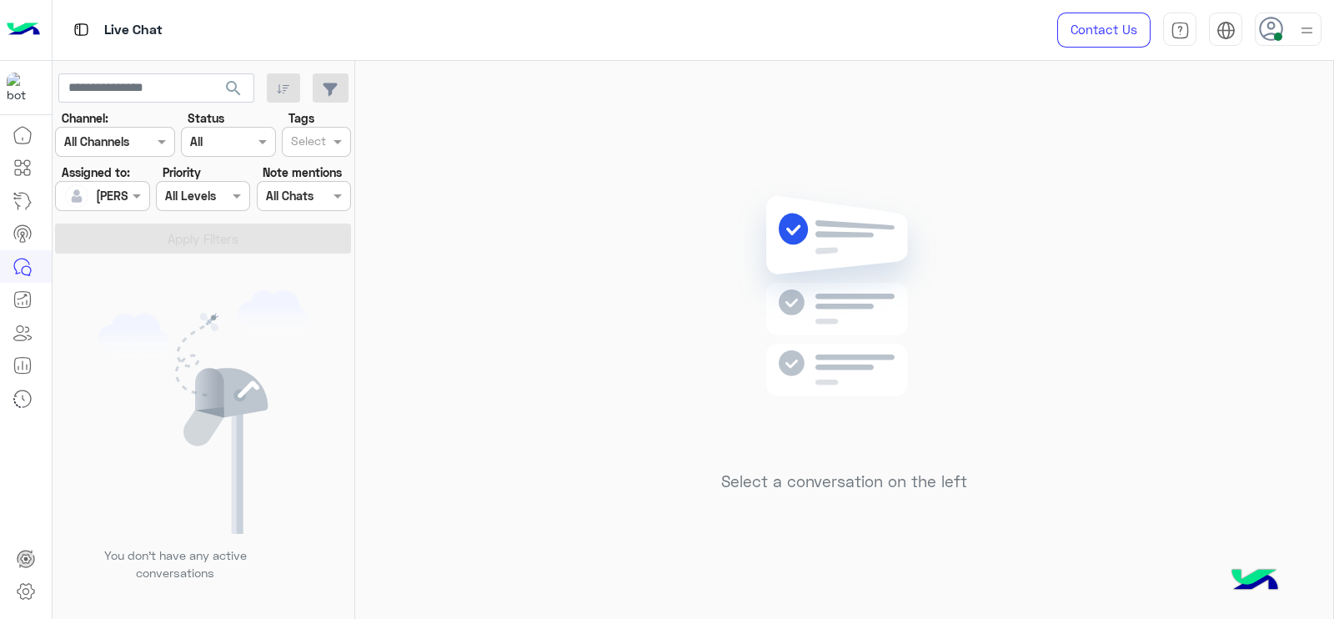
click at [551, 287] on div "Select a conversation on the left" at bounding box center [844, 343] width 978 height 565
click at [1074, 334] on div "Select a conversation on the left" at bounding box center [844, 343] width 978 height 565
click at [439, 284] on div "Select a conversation on the left" at bounding box center [844, 343] width 978 height 565
click at [613, 177] on div "Select a conversation on the left" at bounding box center [844, 343] width 978 height 565
click at [724, 221] on img at bounding box center [844, 321] width 241 height 277
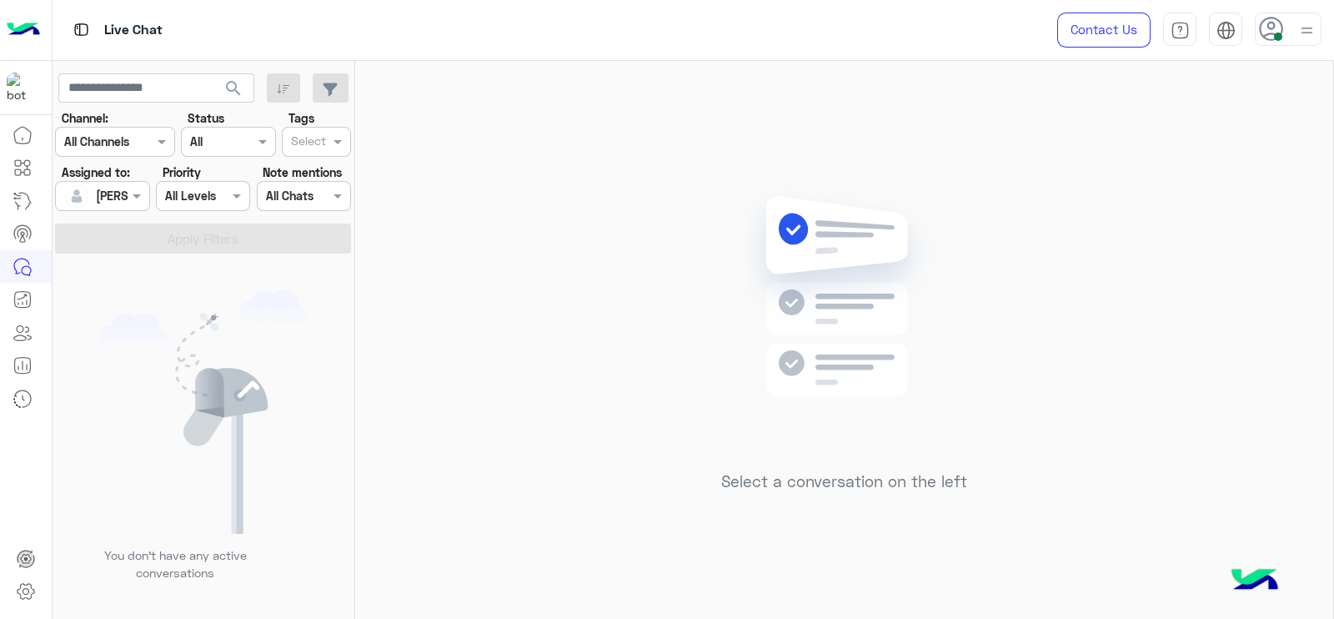
click at [449, 161] on div "Select a conversation on the left" at bounding box center [844, 343] width 978 height 565
click at [530, 135] on div "Select a conversation on the left" at bounding box center [844, 343] width 978 height 565
click at [554, 294] on div "Select a conversation on the left" at bounding box center [844, 343] width 978 height 565
click at [368, 198] on div "Select a conversation on the left" at bounding box center [844, 343] width 978 height 565
click at [725, 449] on img at bounding box center [844, 321] width 241 height 277
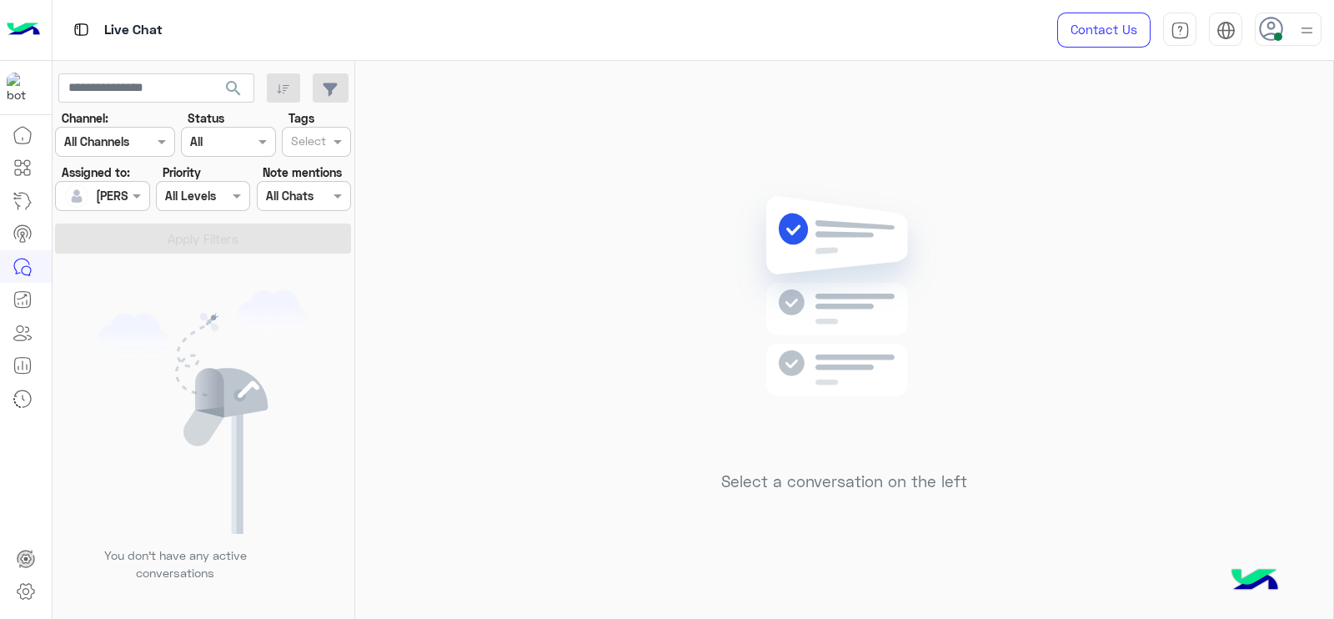
click at [1200, 415] on div "Select a conversation on the left" at bounding box center [844, 343] width 978 height 565
click at [469, 208] on div "Select a conversation on the left" at bounding box center [844, 343] width 978 height 565
click at [472, 182] on div "Select a conversation on the left" at bounding box center [844, 343] width 978 height 565
click at [484, 269] on div "Select a conversation on the left" at bounding box center [844, 343] width 978 height 565
click at [530, 81] on div "Select a conversation on the left" at bounding box center [844, 343] width 978 height 565
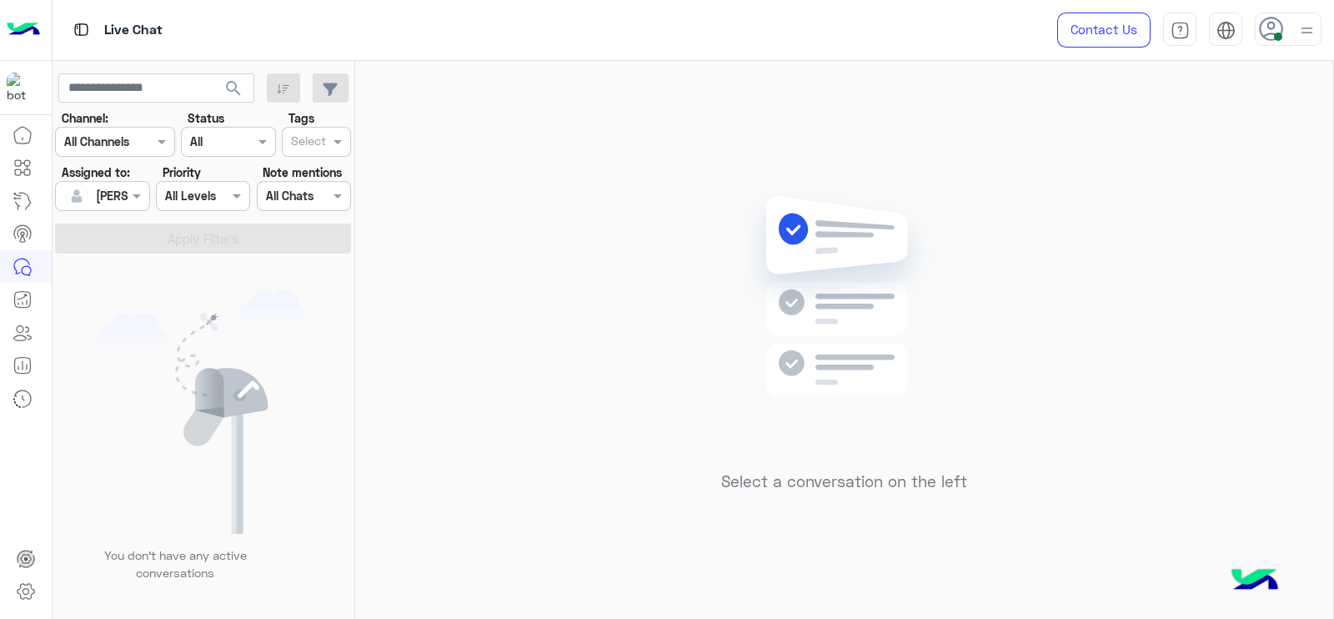
click at [826, 148] on div "Select a conversation on the left" at bounding box center [844, 343] width 978 height 565
click at [626, 289] on div "Select a conversation on the left" at bounding box center [844, 343] width 978 height 565
click at [113, 193] on div at bounding box center [102, 195] width 93 height 19
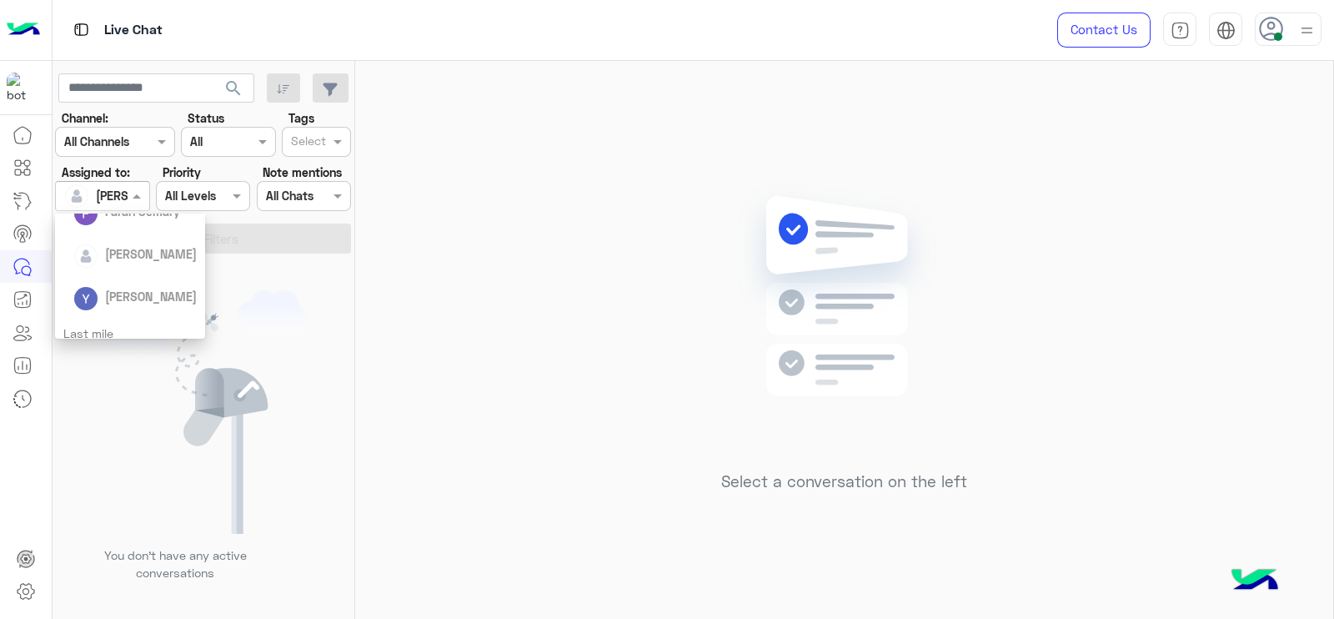
scroll to position [278, 0]
click at [105, 268] on span "[PERSON_NAME]" at bounding box center [151, 263] width 92 height 14
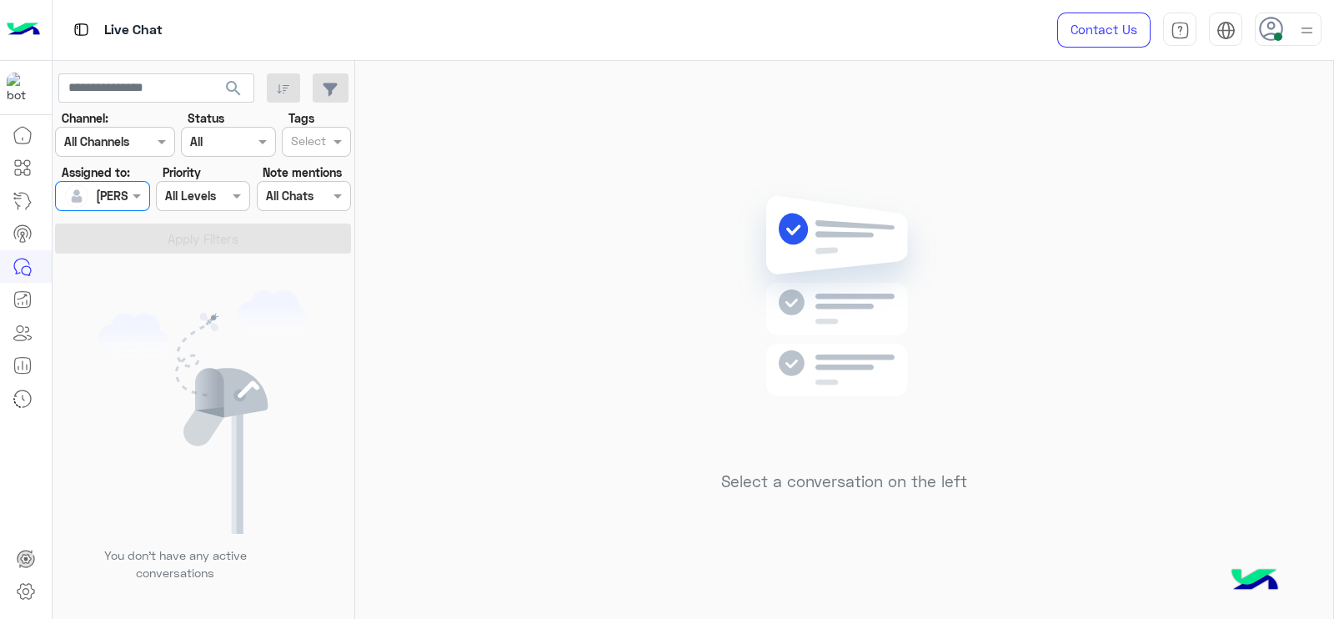
click at [353, 130] on div "Tags Select" at bounding box center [317, 133] width 76 height 48
click at [320, 130] on div "Select" at bounding box center [306, 141] width 47 height 26
click at [309, 183] on div "Follow up" at bounding box center [316, 175] width 53 height 18
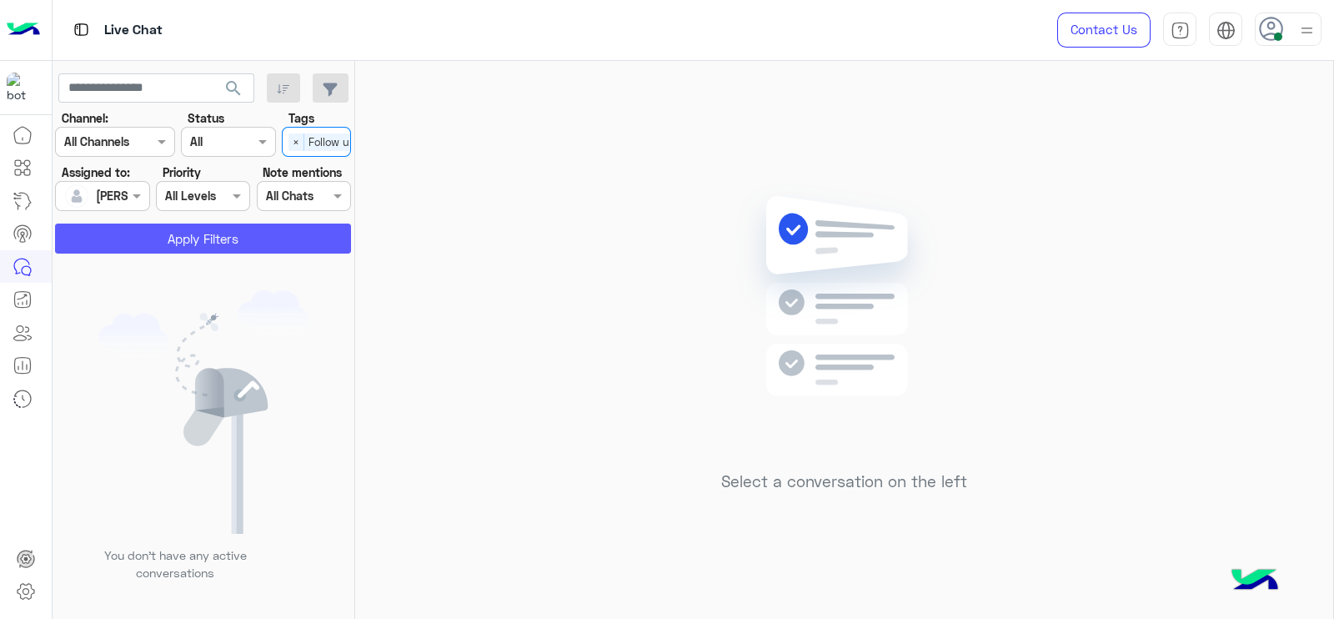
click at [203, 227] on button "Apply Filters" at bounding box center [203, 238] width 296 height 30
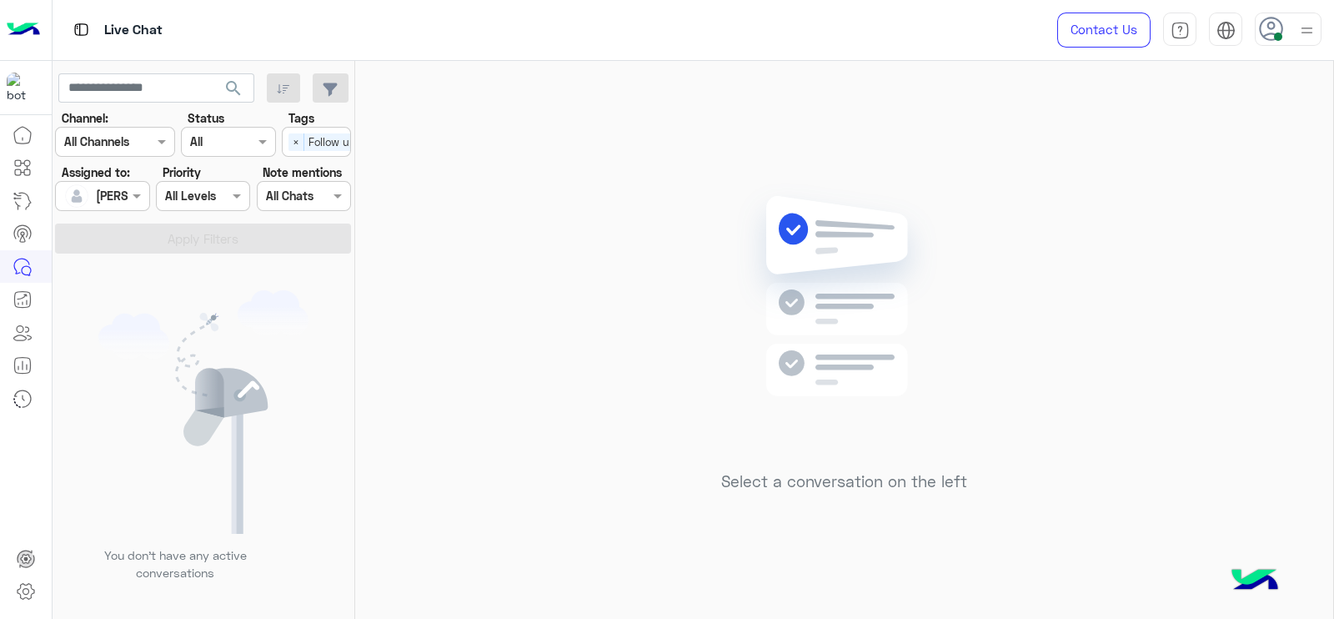
click at [1038, 256] on div "Select a conversation on the left" at bounding box center [844, 343] width 978 height 565
click at [135, 199] on span at bounding box center [138, 196] width 21 height 18
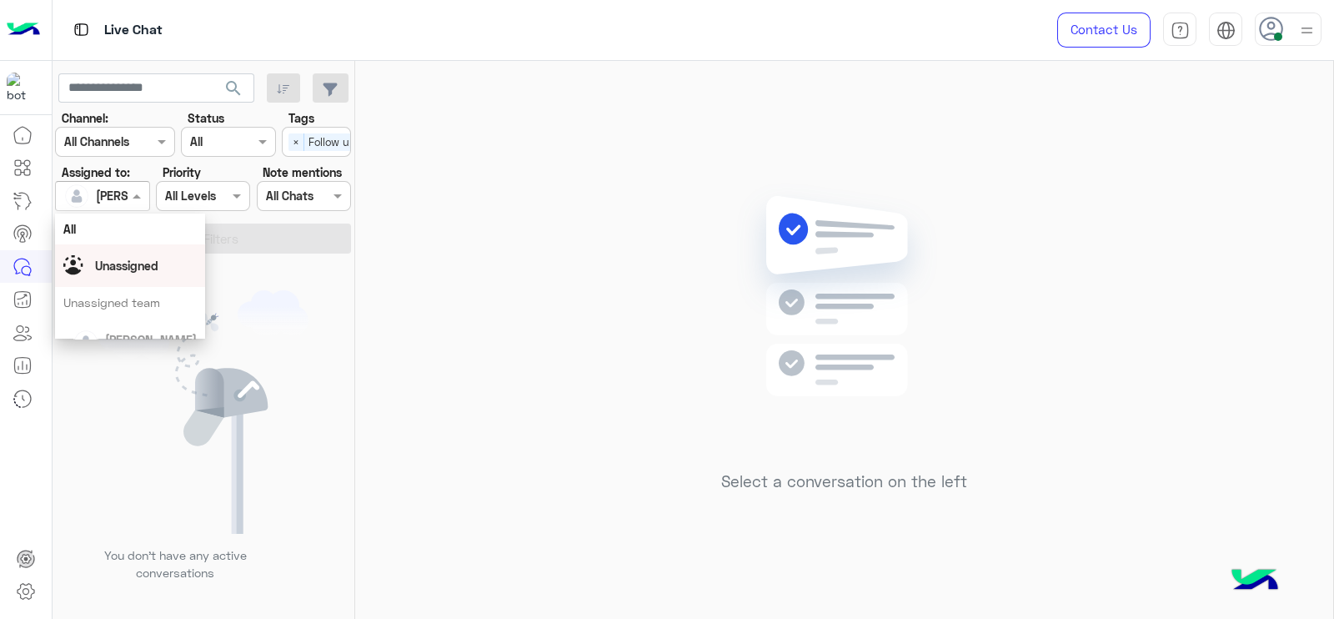
click at [112, 261] on span "Unassigned" at bounding box center [126, 266] width 63 height 14
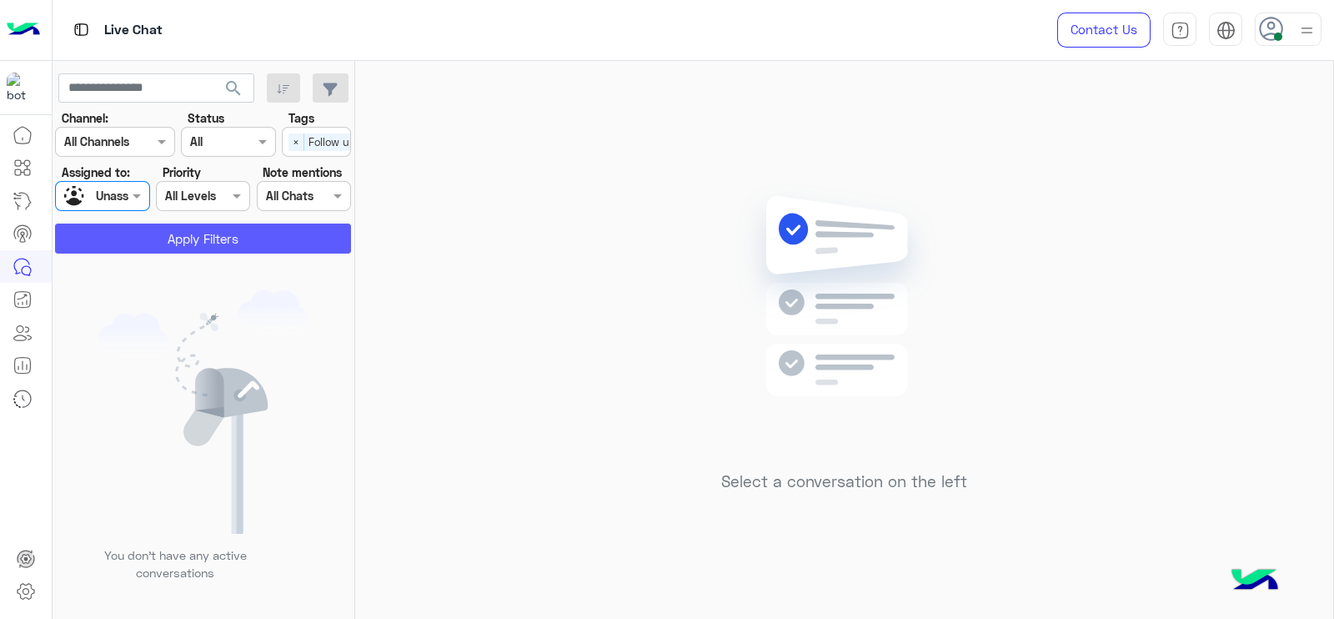
click at [217, 223] on section "Channel: Channel All Channels Status Channel All Tags Select × Follow up Assign…" at bounding box center [204, 181] width 278 height 144
click at [217, 232] on button "Apply Filters" at bounding box center [203, 238] width 296 height 30
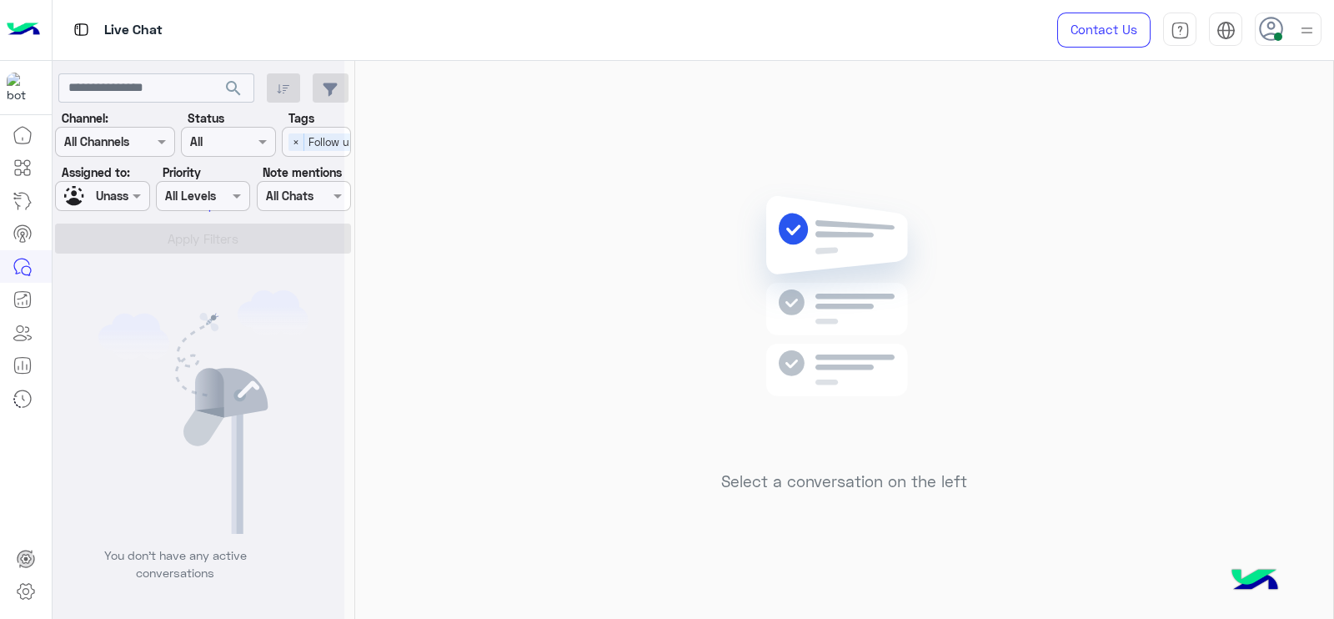
click at [563, 279] on div "Select a conversation on the left" at bounding box center [844, 343] width 978 height 565
click at [632, 229] on div "Select a conversation on the left" at bounding box center [844, 343] width 978 height 565
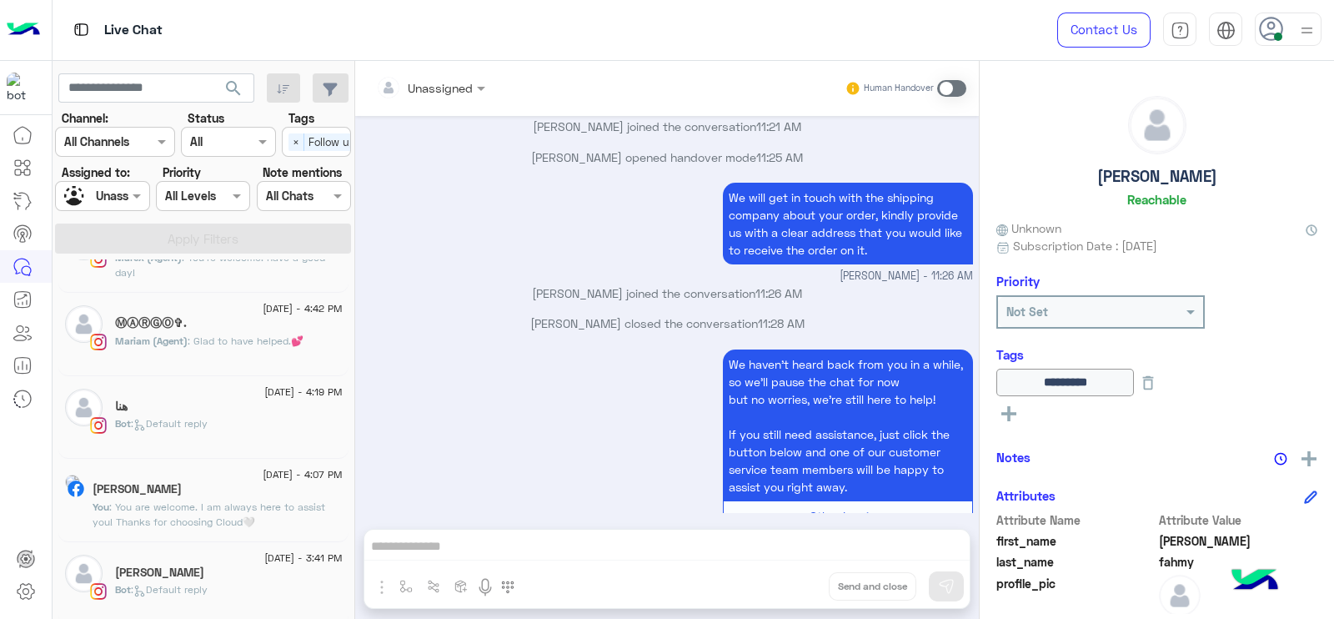
scroll to position [0, 0]
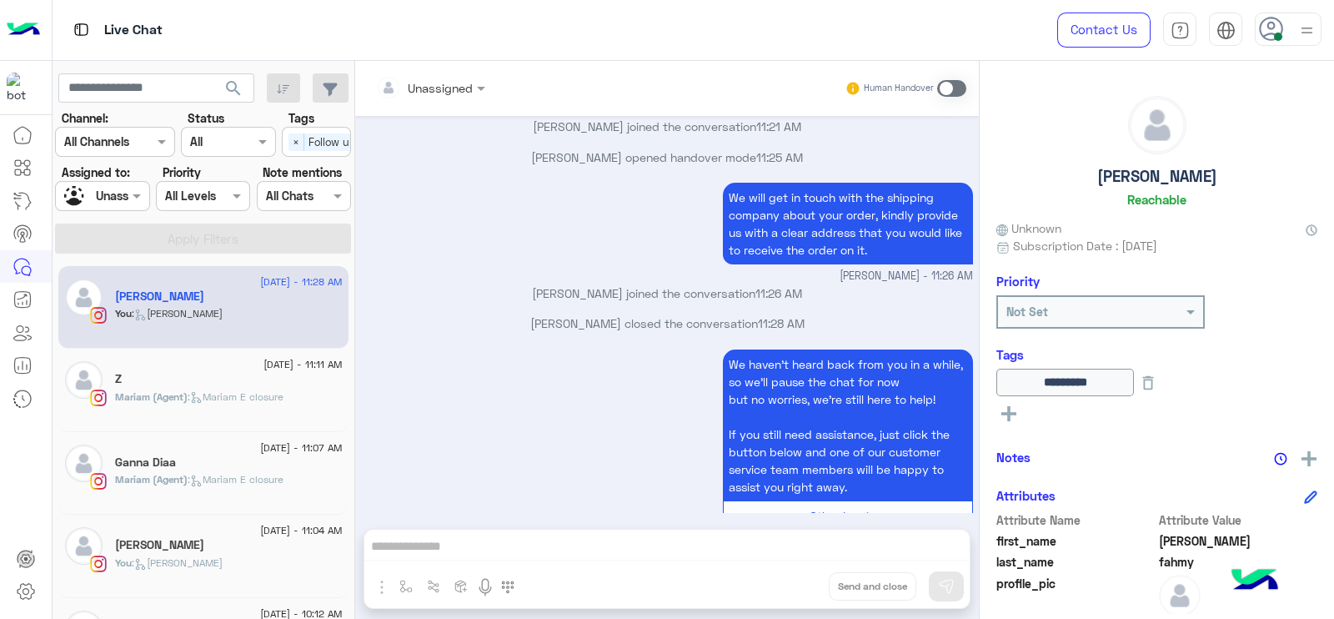
click at [195, 546] on div "[PERSON_NAME]" at bounding box center [229, 547] width 228 height 18
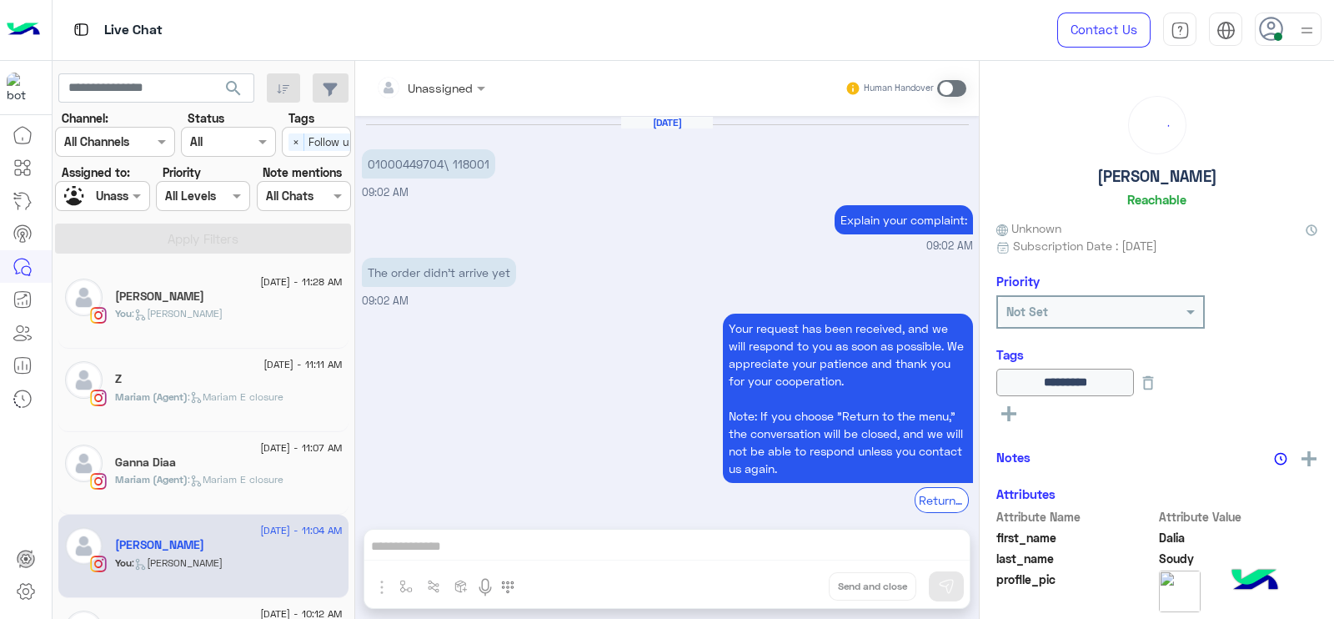
scroll to position [1157, 0]
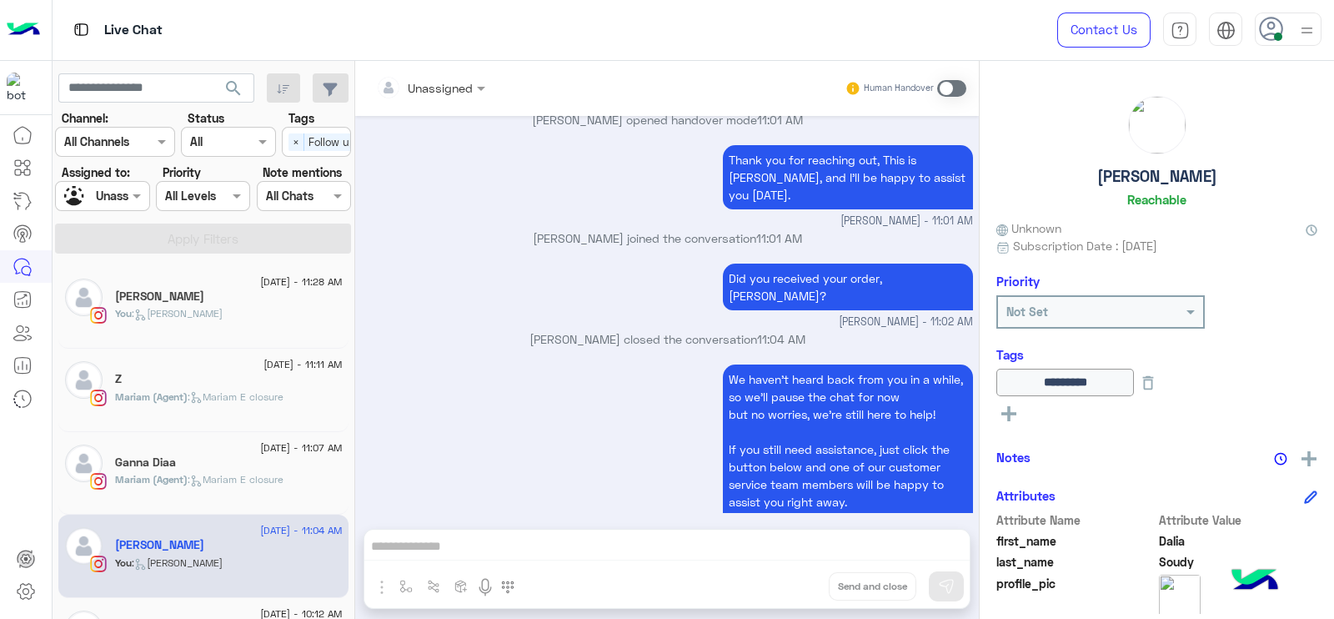
click at [534, 360] on div "We haven’t heard back from you in a while, so we’ll pause the chat for now but …" at bounding box center [667, 463] width 611 height 206
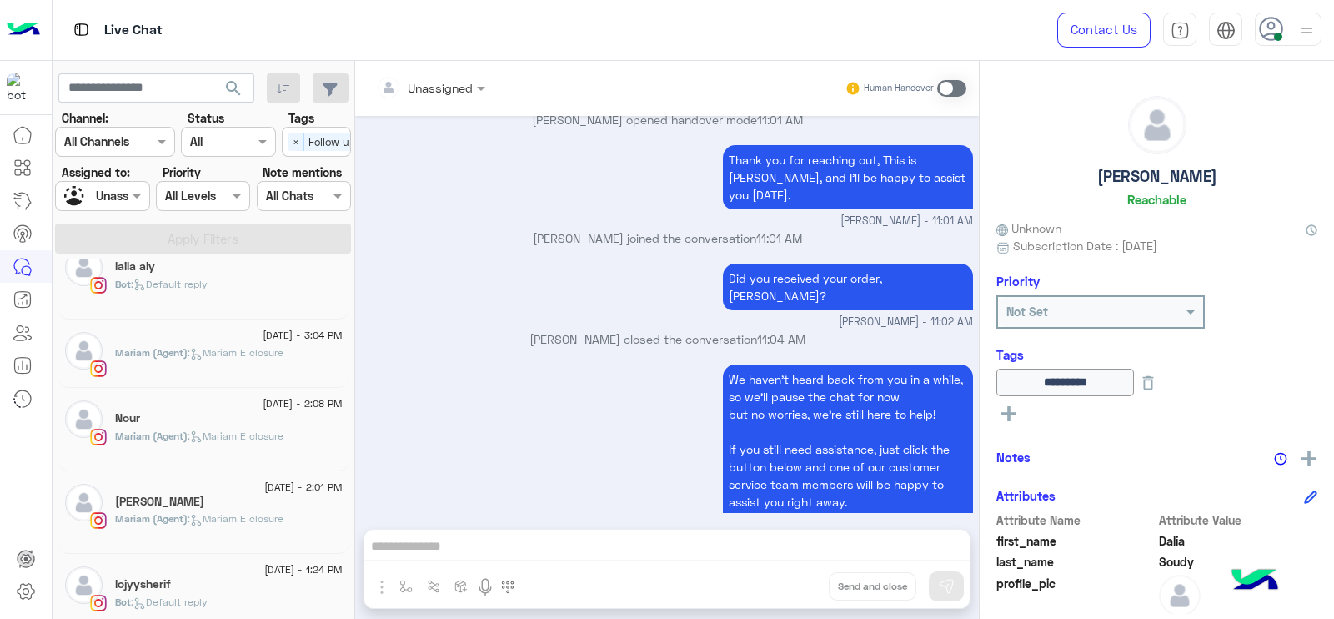
scroll to position [0, 0]
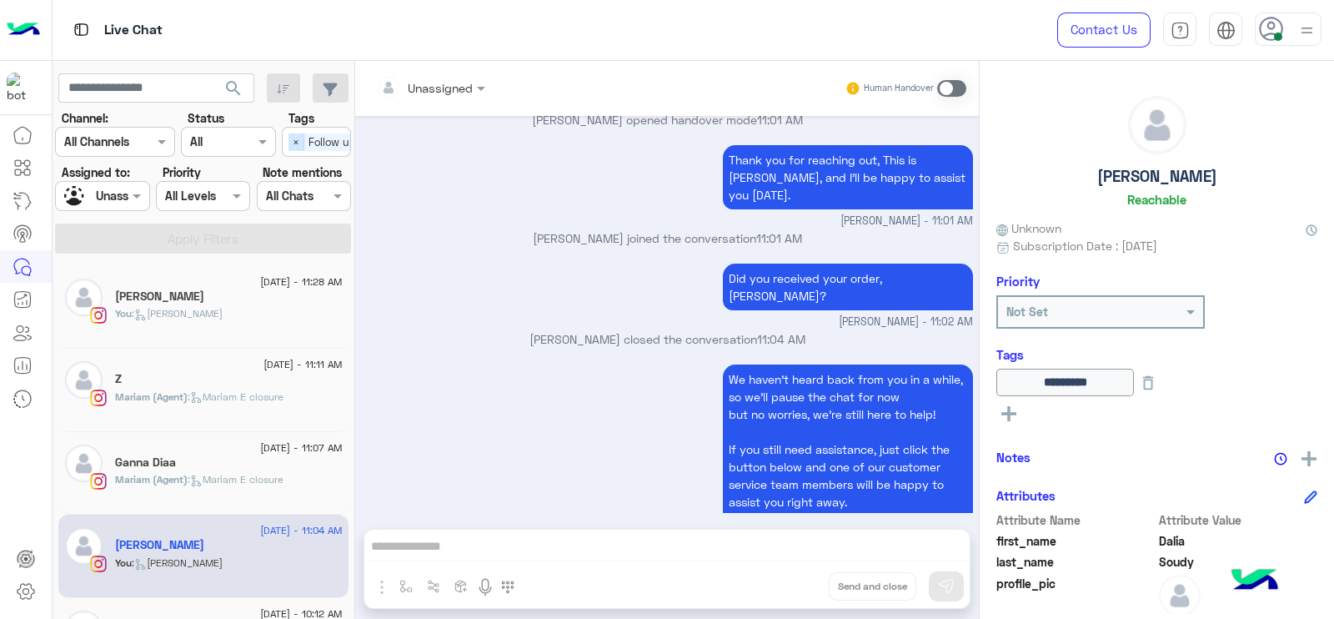
click at [299, 145] on span "×" at bounding box center [297, 142] width 16 height 18
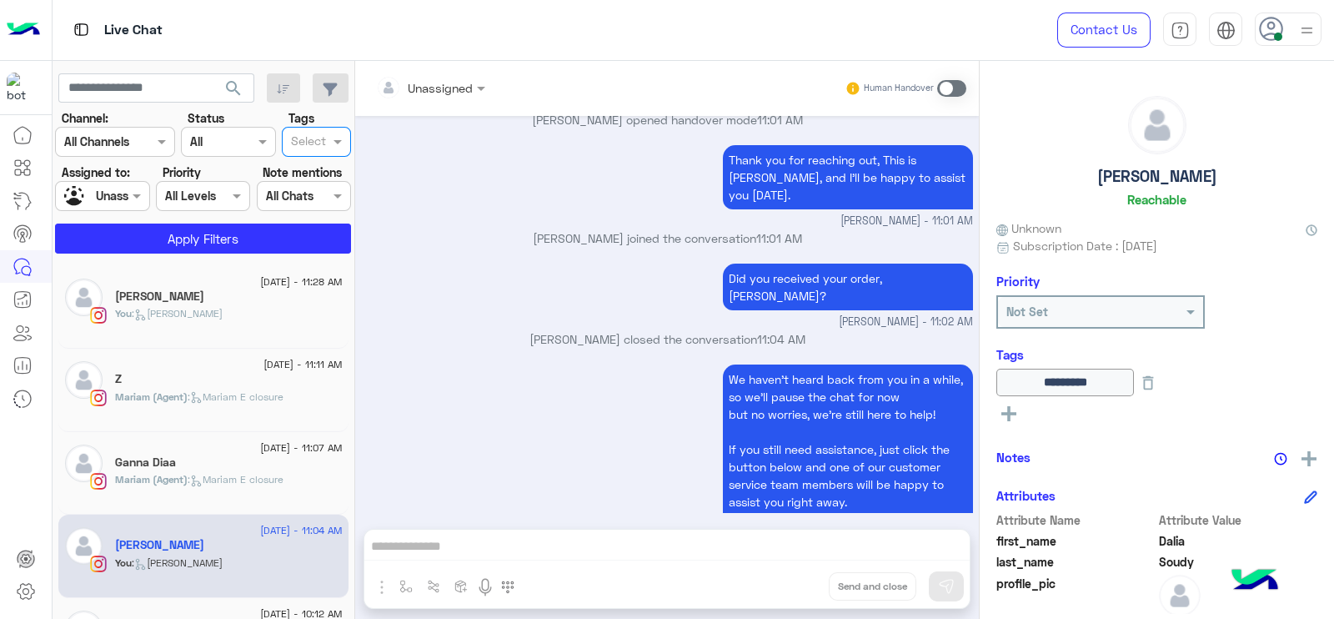
click at [105, 198] on div at bounding box center [102, 195] width 93 height 19
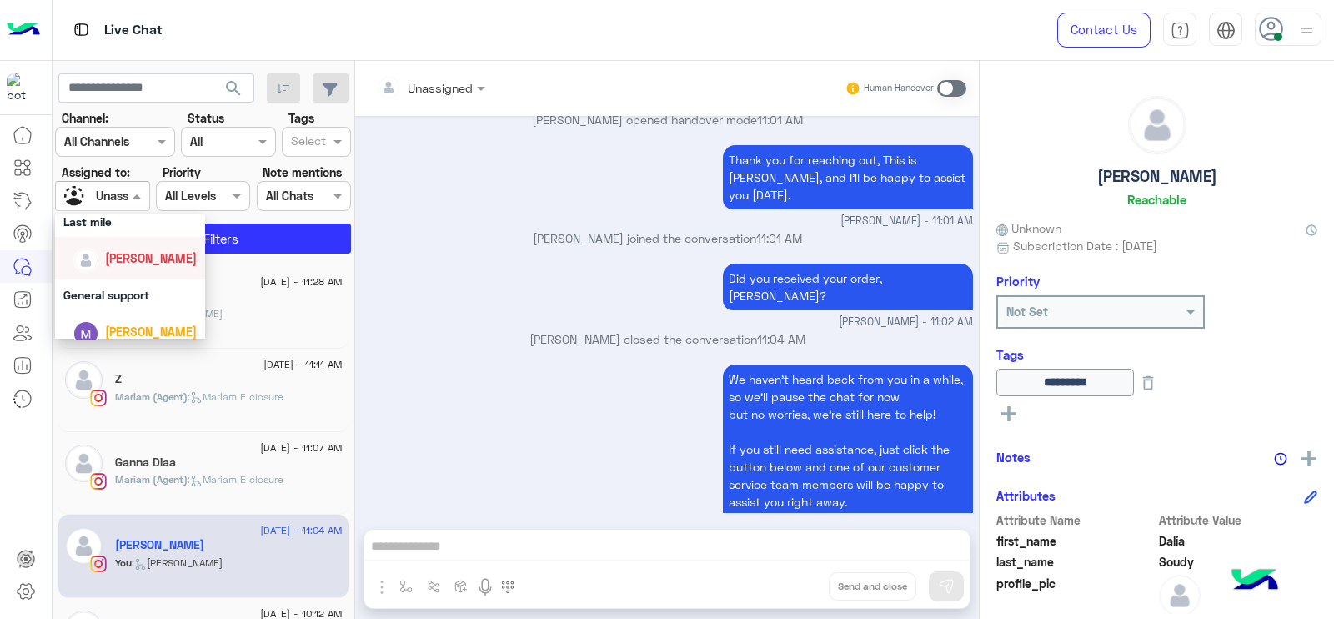
scroll to position [278, 0]
click at [105, 255] on span "[PERSON_NAME]" at bounding box center [151, 262] width 92 height 14
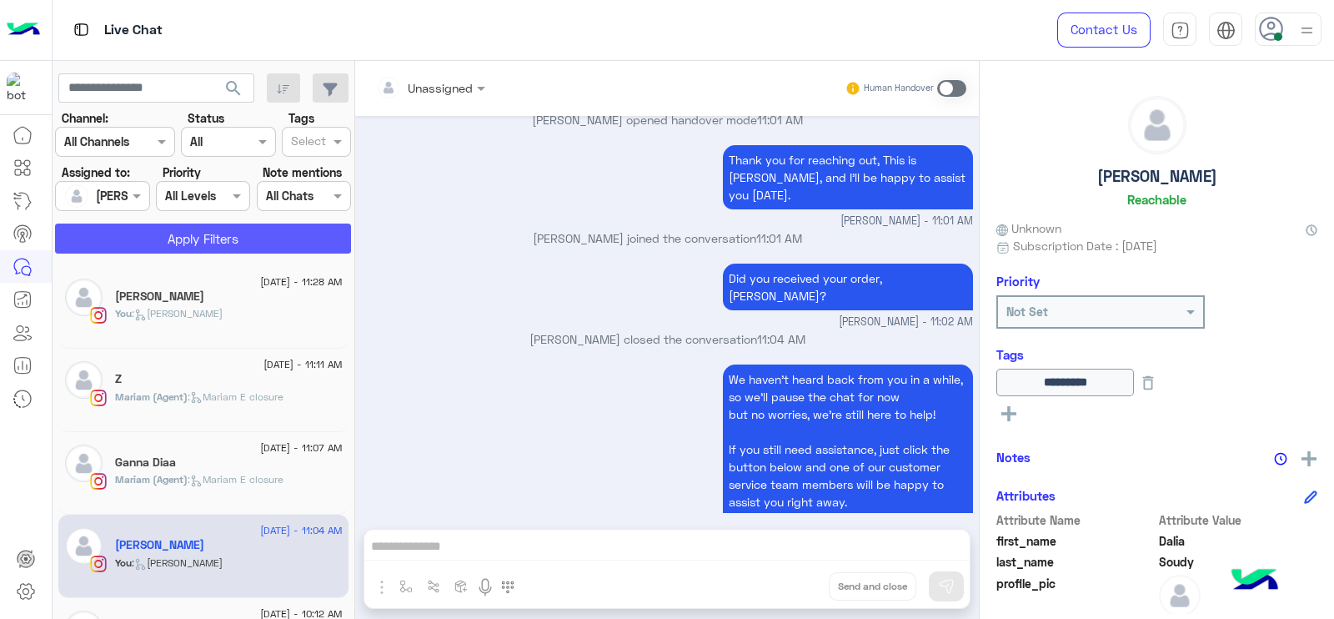
click at [171, 225] on button "Apply Filters" at bounding box center [203, 238] width 296 height 30
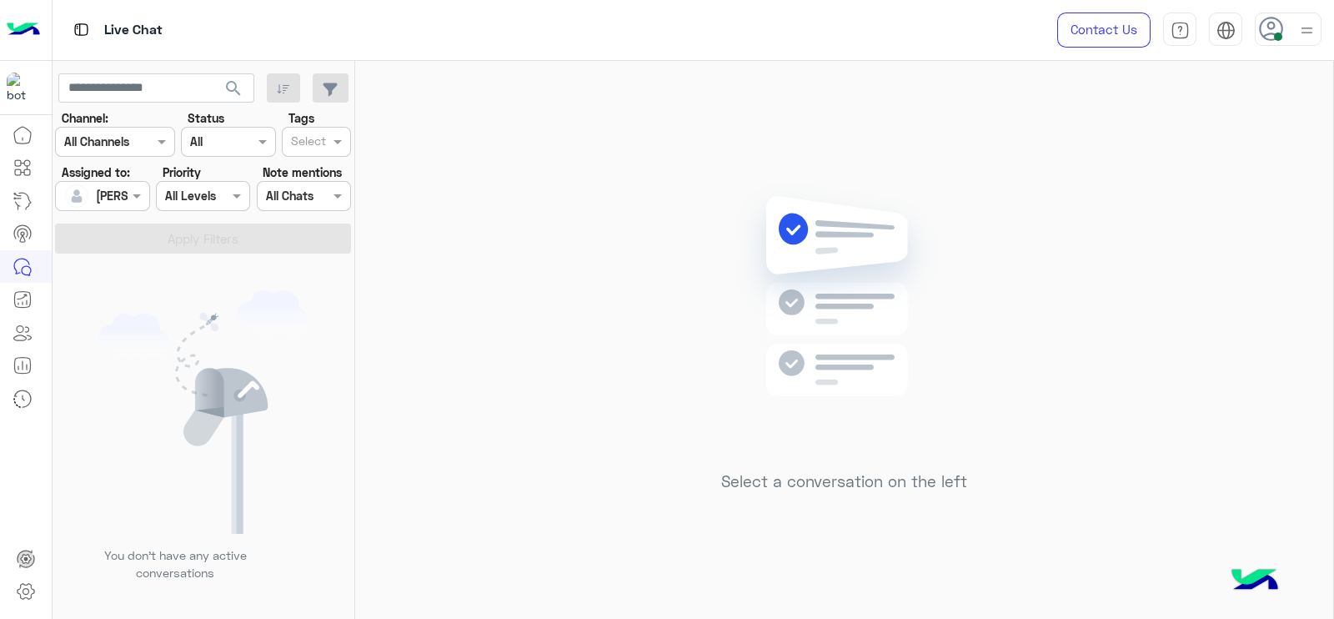
click at [469, 210] on div "Select a conversation on the left" at bounding box center [844, 343] width 978 height 565
click at [471, 425] on div "Select a conversation on the left" at bounding box center [844, 343] width 978 height 565
click at [448, 118] on div "Select a conversation on the left" at bounding box center [844, 343] width 978 height 565
click at [113, 194] on div at bounding box center [102, 195] width 93 height 19
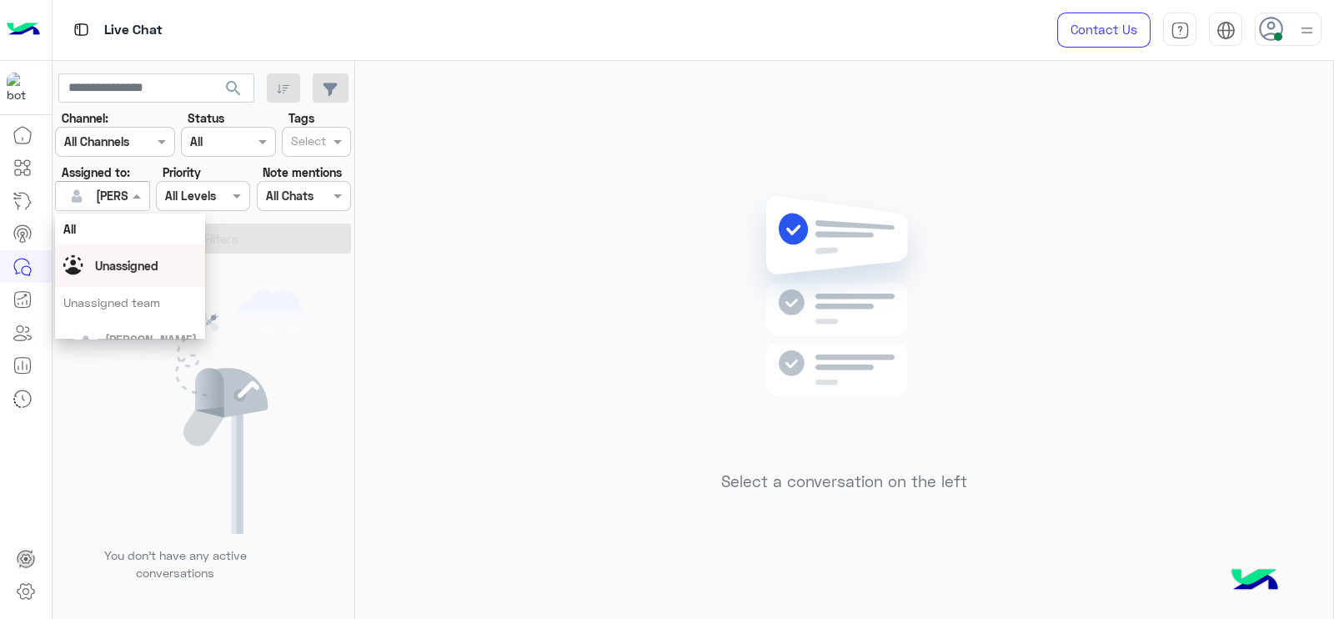
click at [148, 274] on div "Unassigned" at bounding box center [126, 266] width 63 height 18
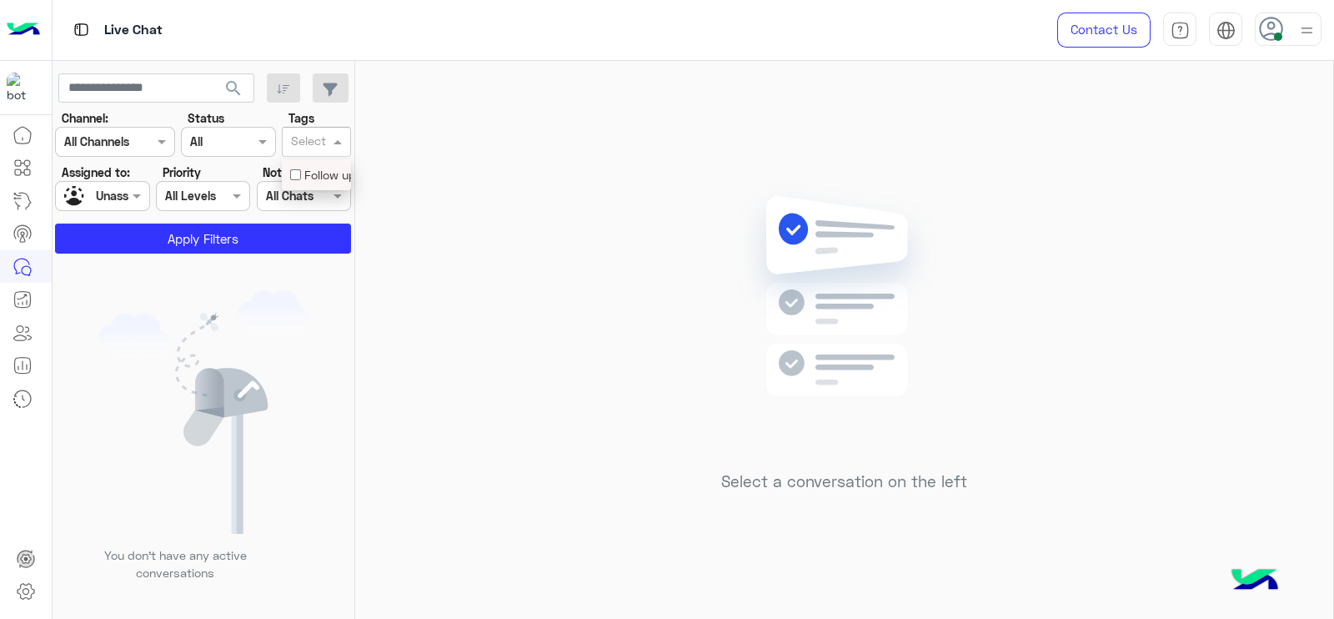
click at [321, 133] on div "Select" at bounding box center [308, 143] width 38 height 22
click at [309, 168] on div "Follow up" at bounding box center [316, 175] width 53 height 18
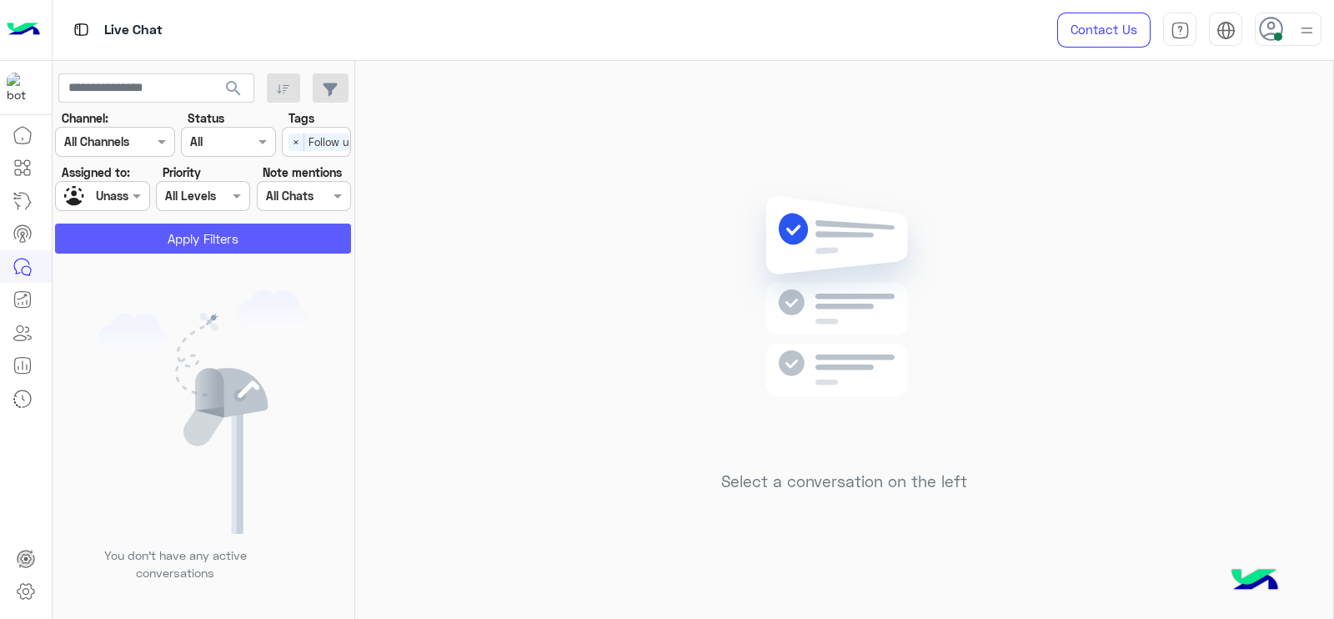
click at [255, 235] on button "Apply Filters" at bounding box center [203, 238] width 296 height 30
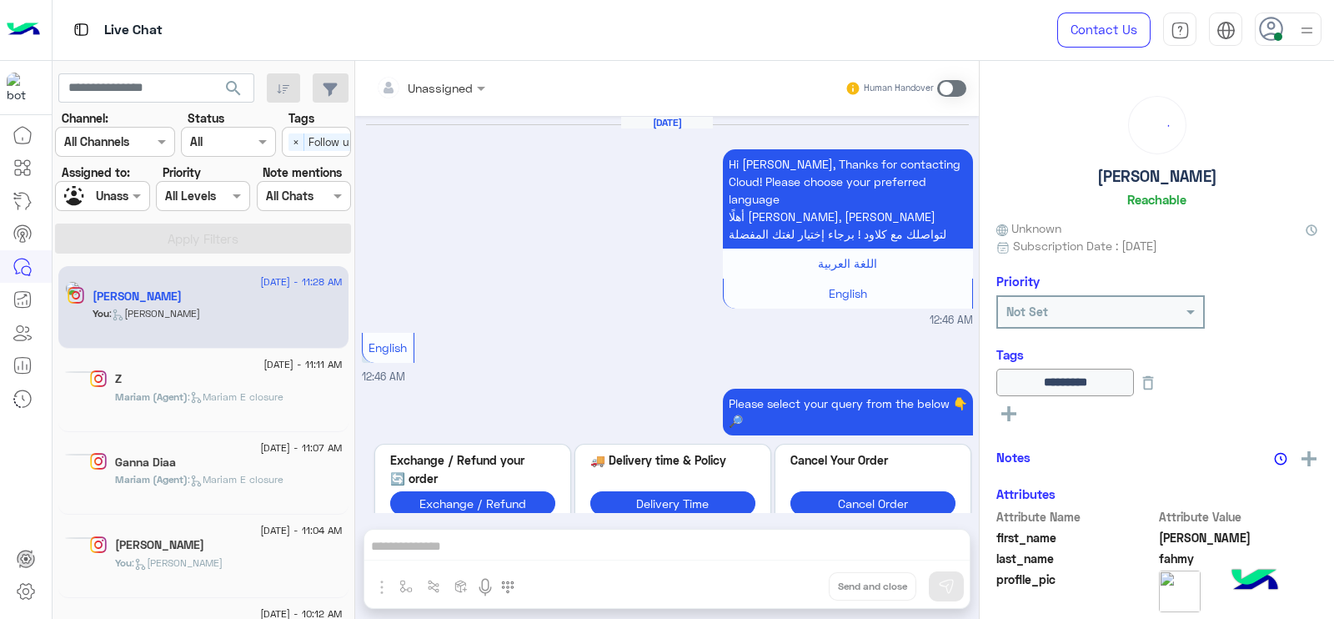
scroll to position [1708, 0]
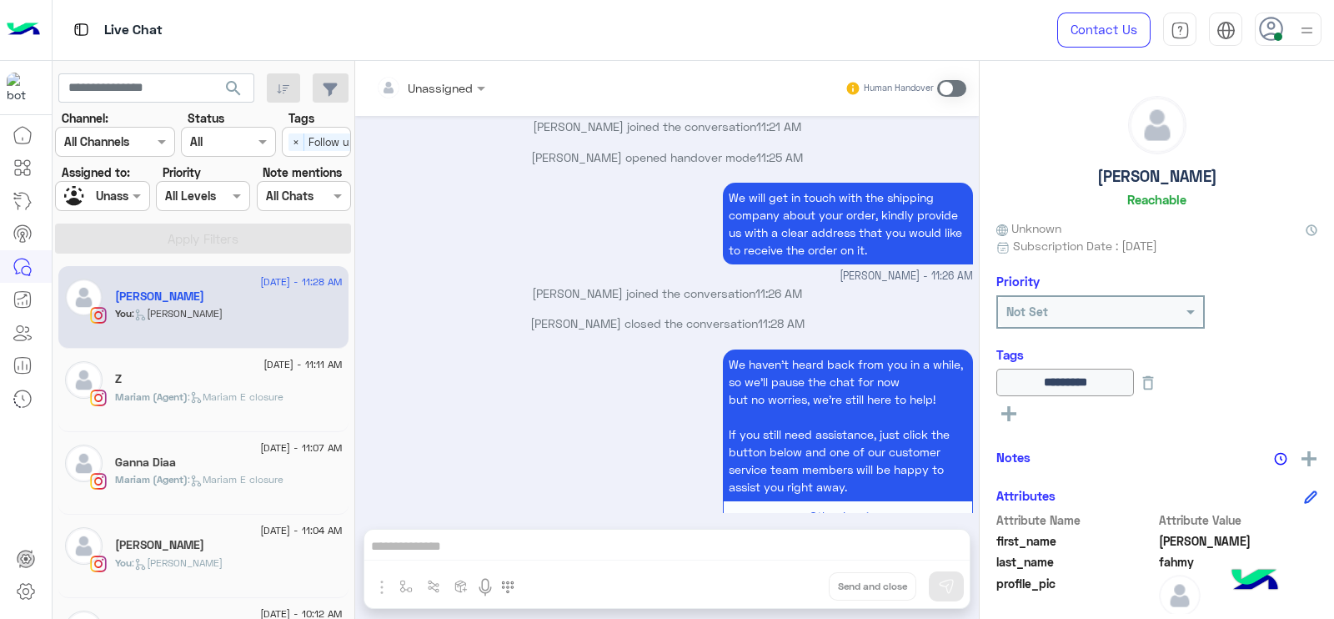
click at [92, 184] on div at bounding box center [80, 196] width 32 height 29
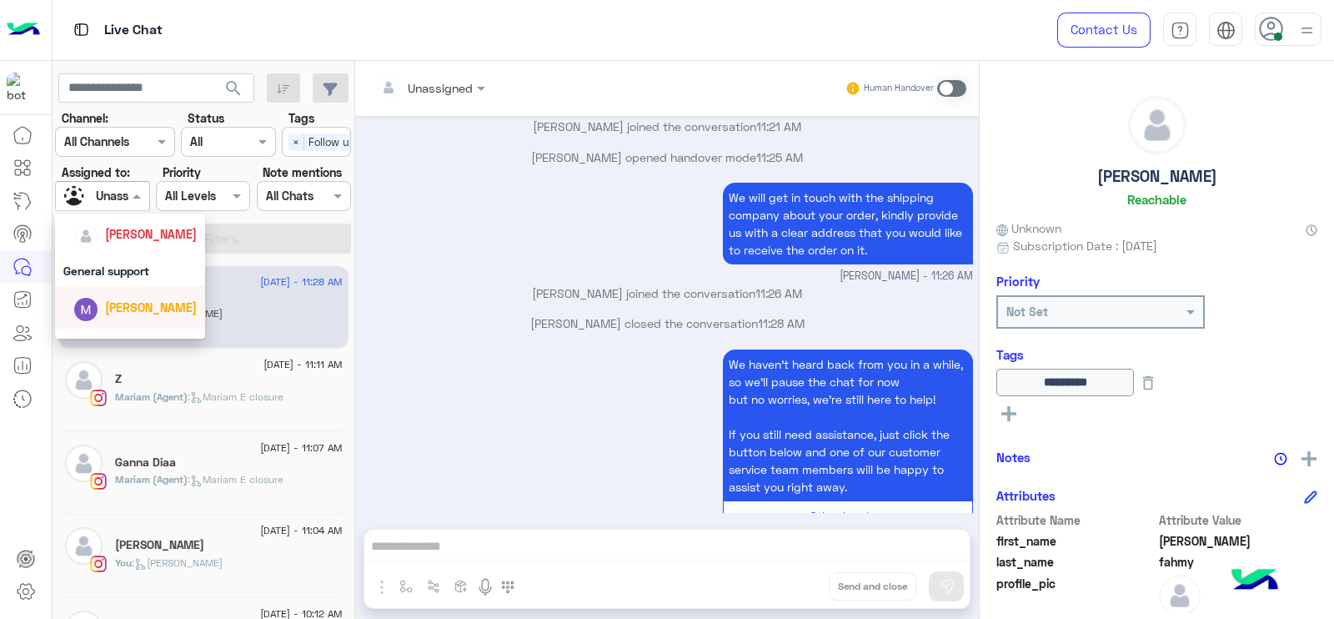
scroll to position [317, 0]
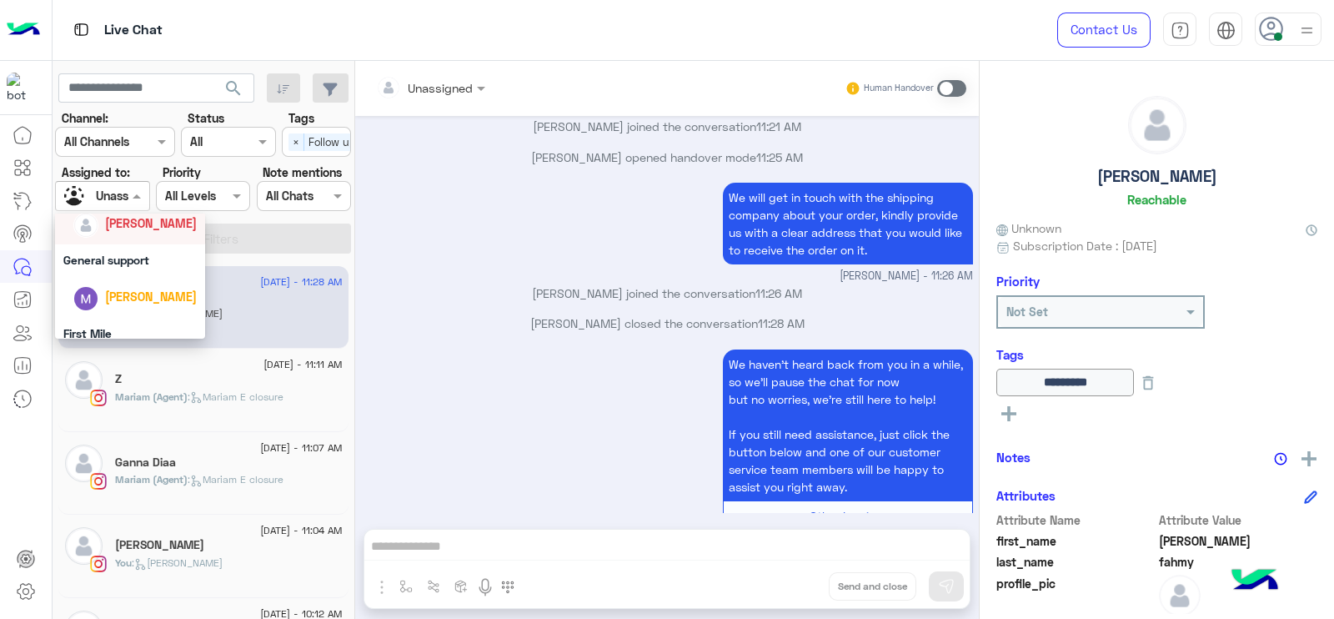
click at [113, 238] on div "[PERSON_NAME]" at bounding box center [130, 223] width 150 height 43
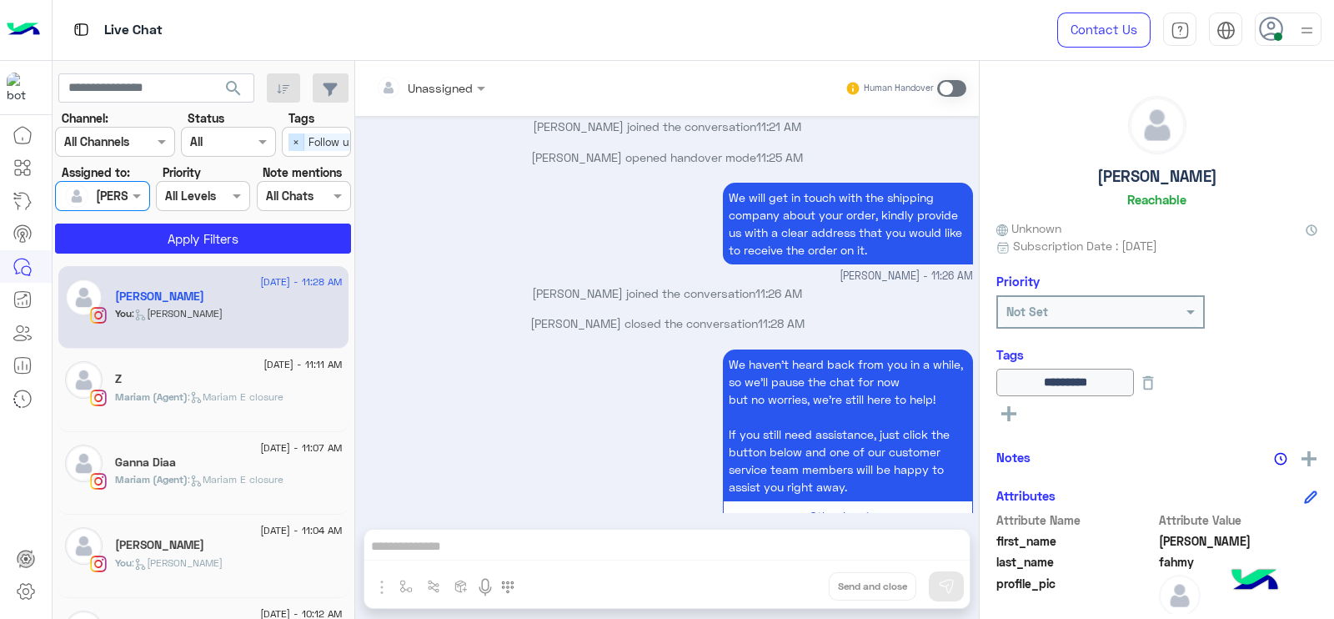
click at [290, 142] on span "×" at bounding box center [297, 142] width 16 height 18
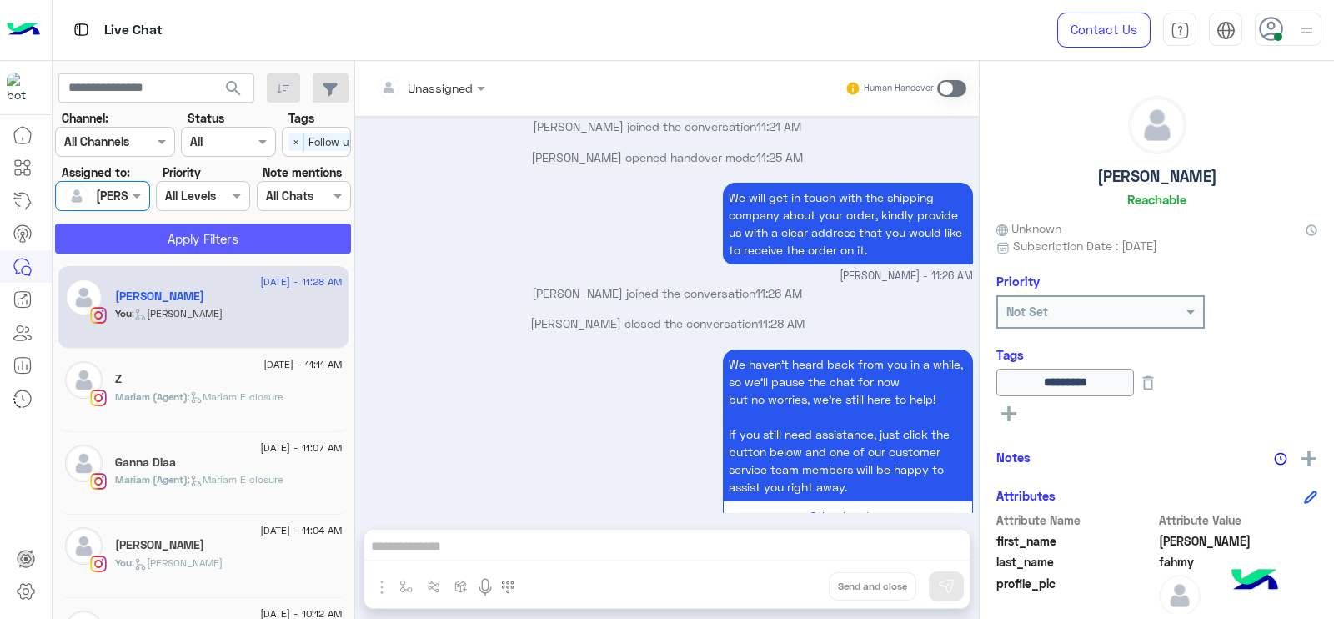
scroll to position [0, 0]
click at [225, 243] on button "Apply Filters" at bounding box center [203, 238] width 296 height 30
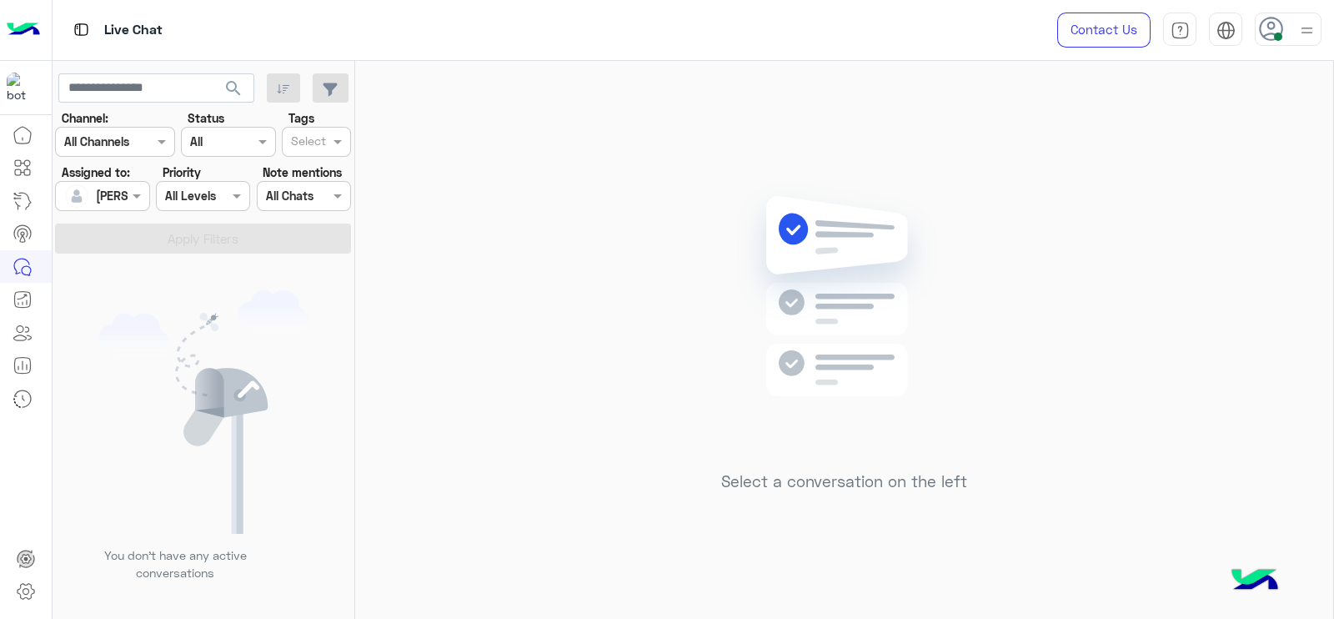
click at [504, 172] on div "Select a conversation on the left" at bounding box center [844, 343] width 978 height 565
click at [1149, 309] on div "Select a conversation on the left" at bounding box center [844, 343] width 978 height 565
click at [826, 152] on div "Select a conversation on the left" at bounding box center [844, 343] width 978 height 565
click at [484, 240] on div "Select a conversation on the left" at bounding box center [844, 343] width 978 height 565
click at [647, 282] on div "Select a conversation on the left" at bounding box center [844, 343] width 978 height 565
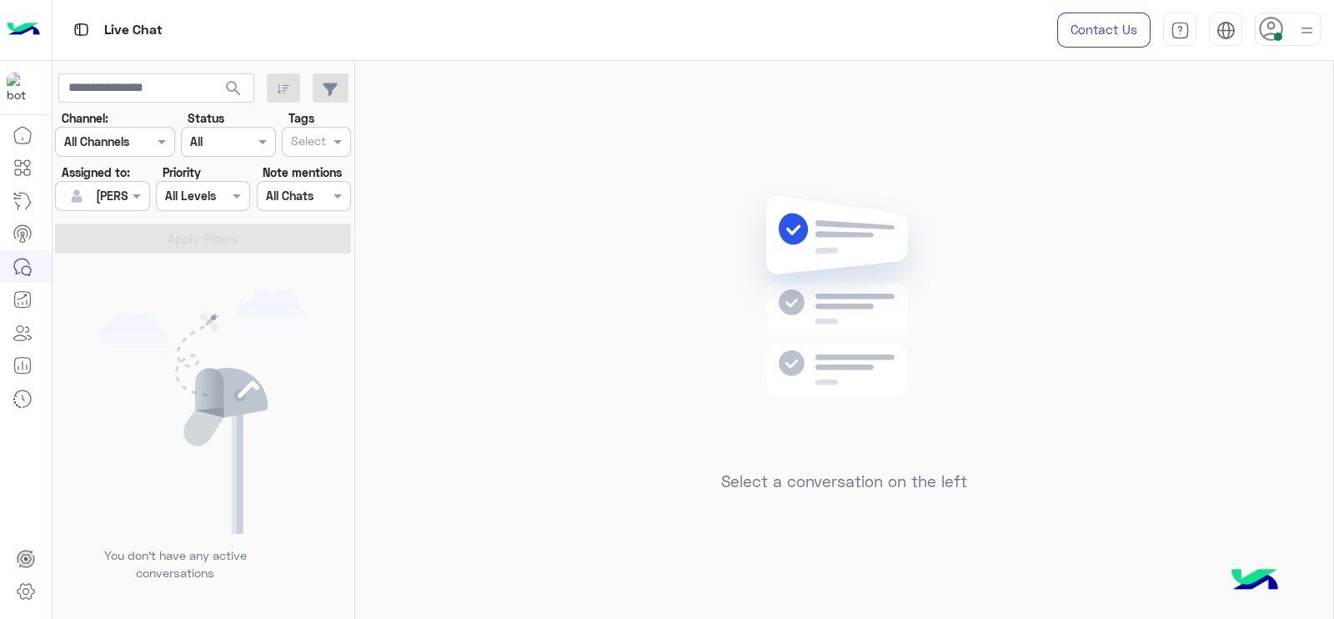
click at [123, 186] on div at bounding box center [102, 195] width 93 height 19
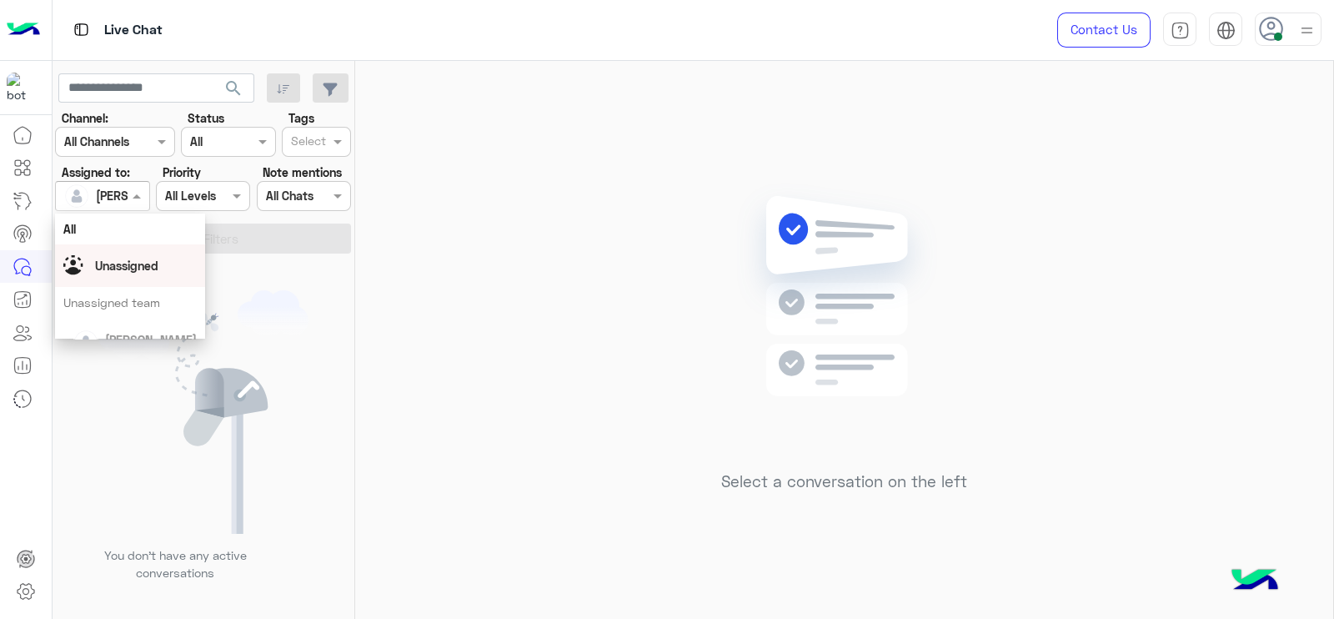
click at [154, 279] on div "Unassigned" at bounding box center [129, 265] width 133 height 29
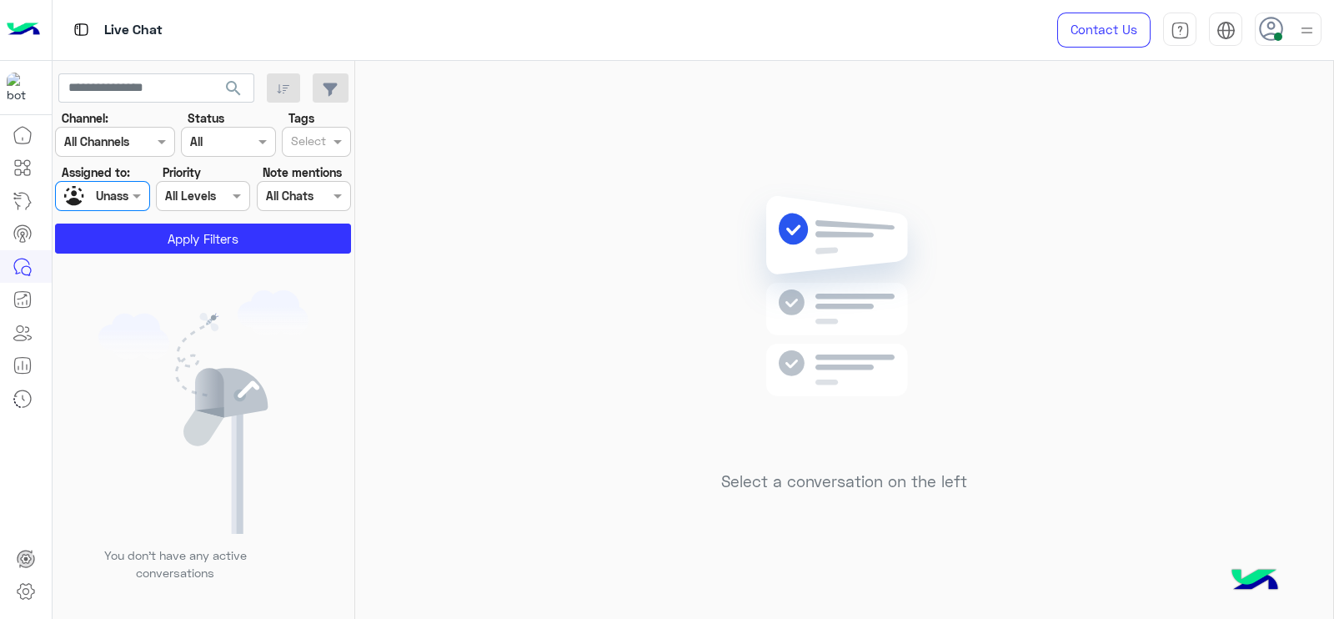
click at [305, 132] on div "Select" at bounding box center [308, 143] width 38 height 22
click at [305, 175] on div "Follow up" at bounding box center [316, 175] width 53 height 18
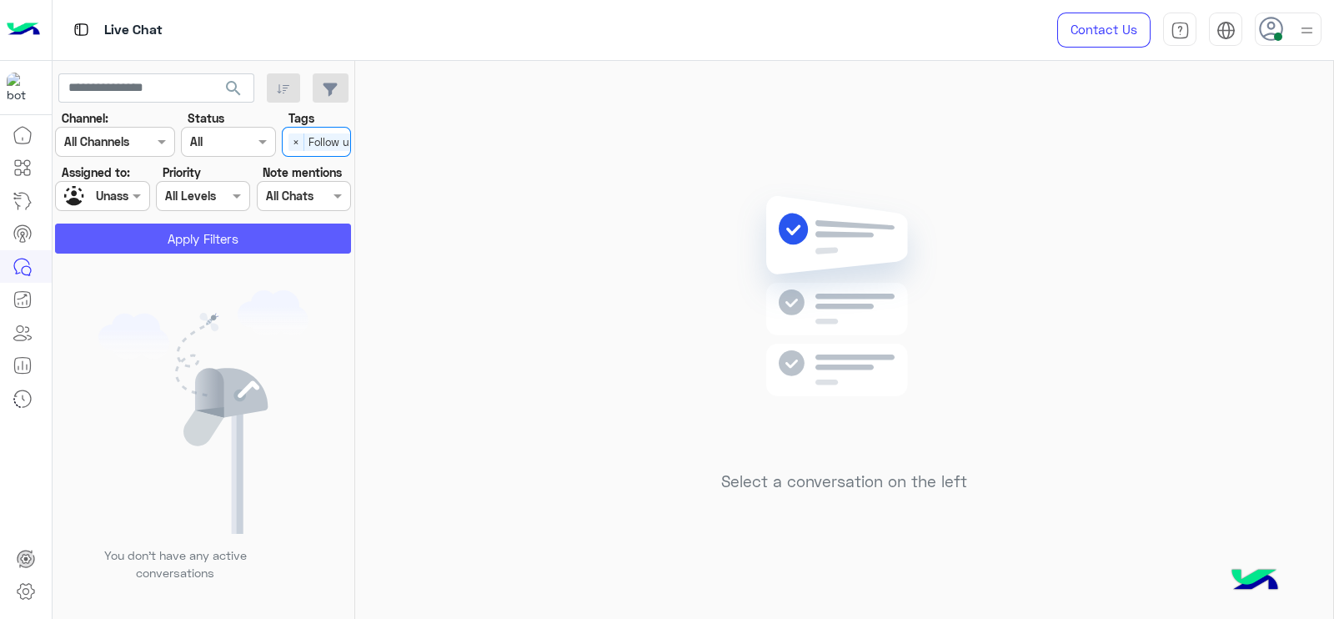
click at [183, 238] on button "Apply Filters" at bounding box center [203, 238] width 296 height 30
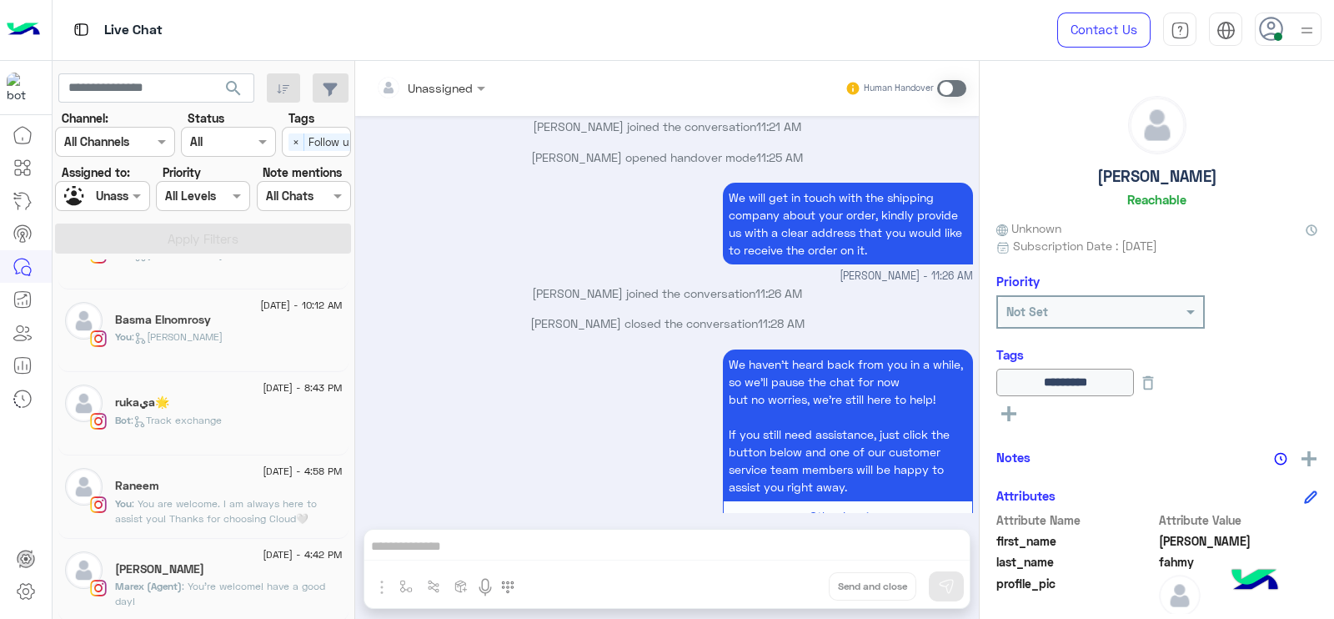
scroll to position [324, 0]
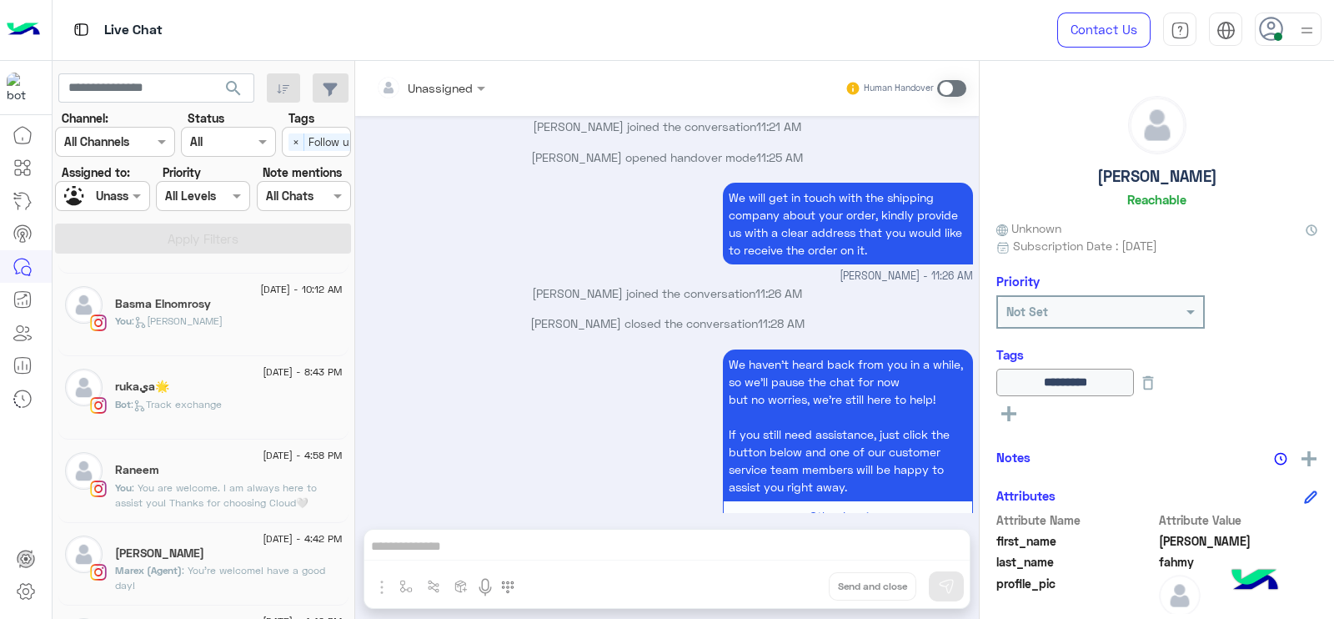
click at [153, 486] on span ": You are welcome. I am always here to assist you! Thanks for choosing Cloud🤍" at bounding box center [216, 495] width 202 height 28
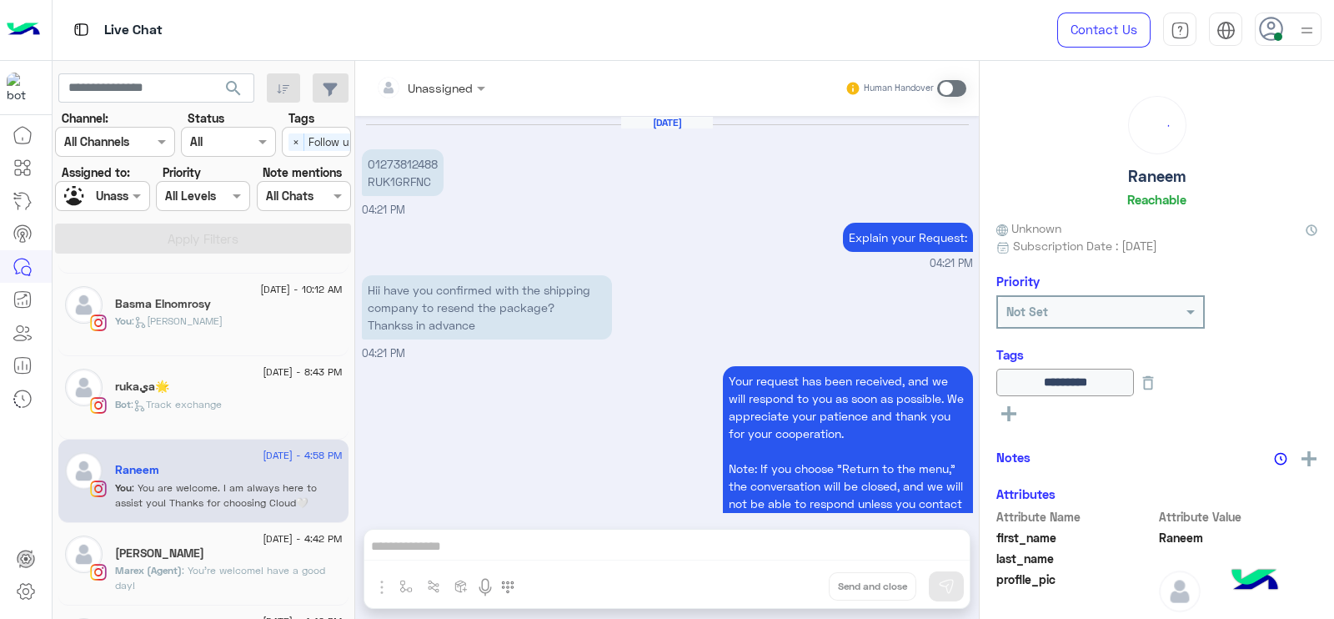
scroll to position [1198, 0]
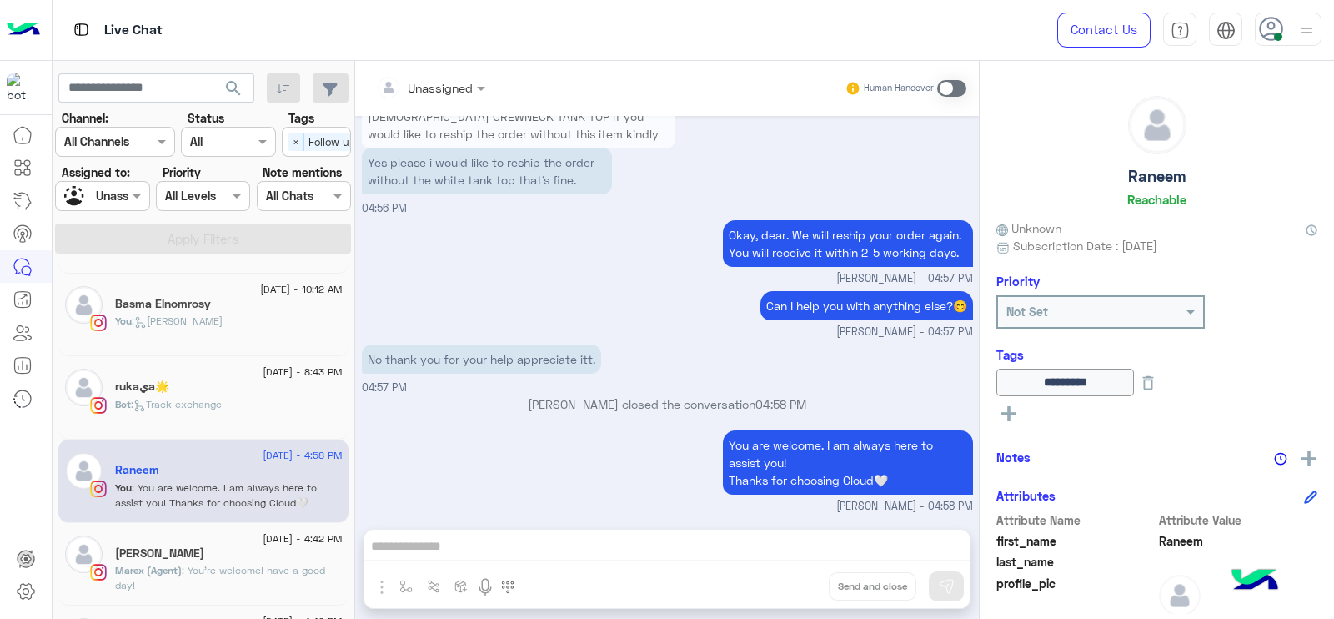
click at [409, 450] on div "You are welcome. I am always here to assist you! Thanks for choosing Cloud🤍 Jan…" at bounding box center [667, 470] width 611 height 88
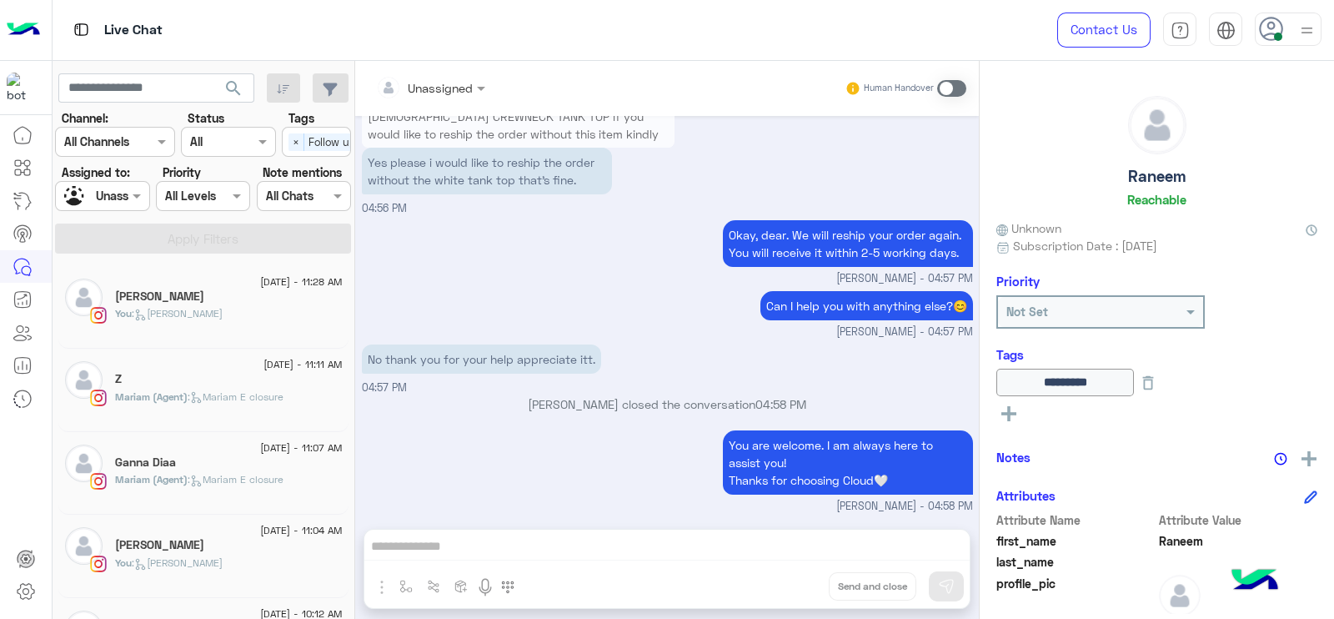
click at [299, 153] on div "Select × Follow up" at bounding box center [325, 141] width 84 height 26
click at [314, 169] on div "Follow up" at bounding box center [316, 175] width 53 height 18
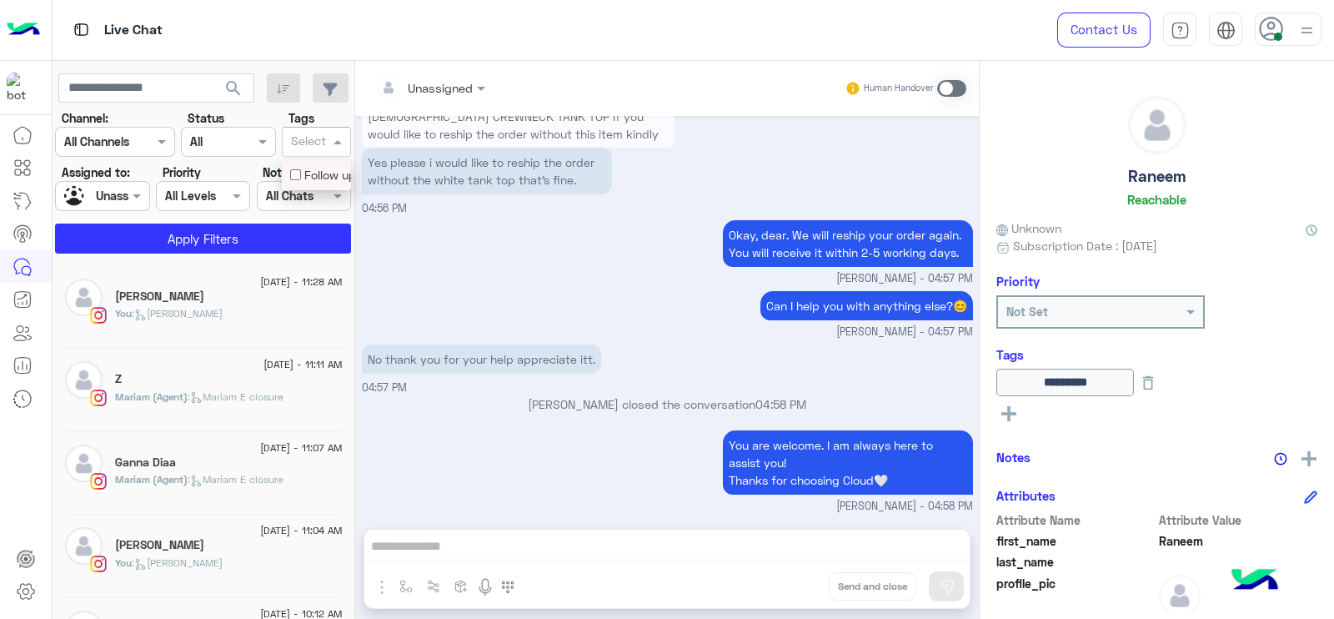
click at [98, 191] on input "text" at bounding box center [83, 197] width 38 height 18
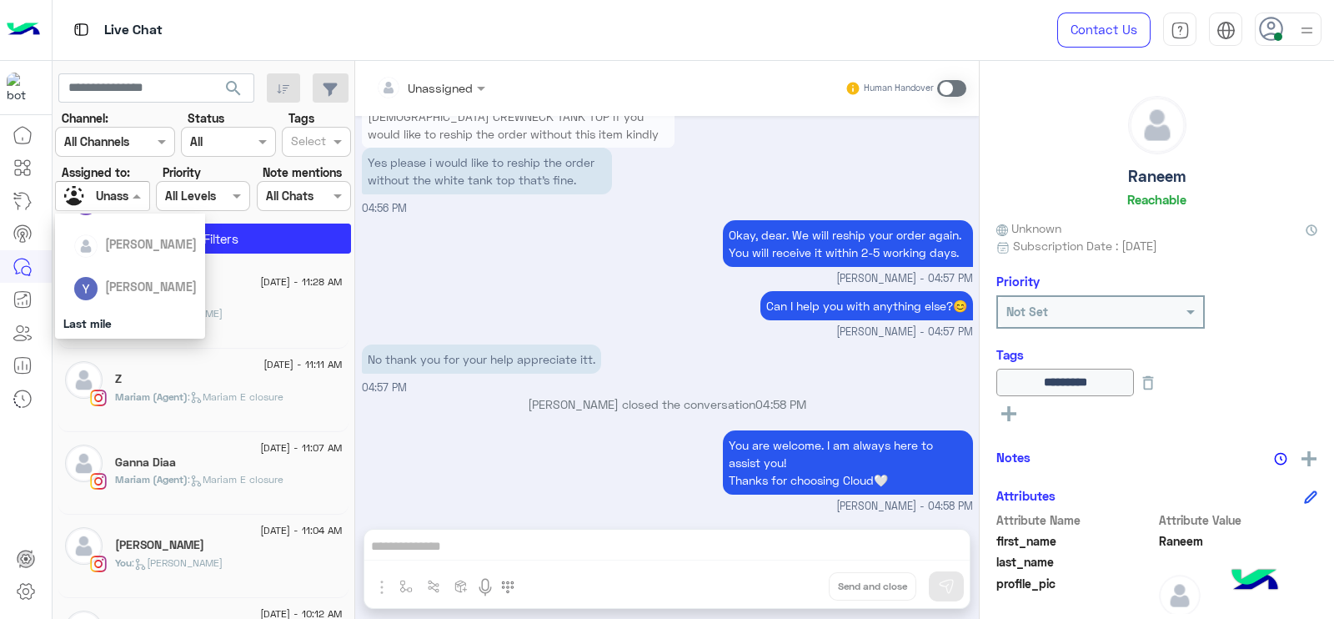
scroll to position [178, 0]
click at [129, 327] on div "Last mile" at bounding box center [130, 324] width 150 height 31
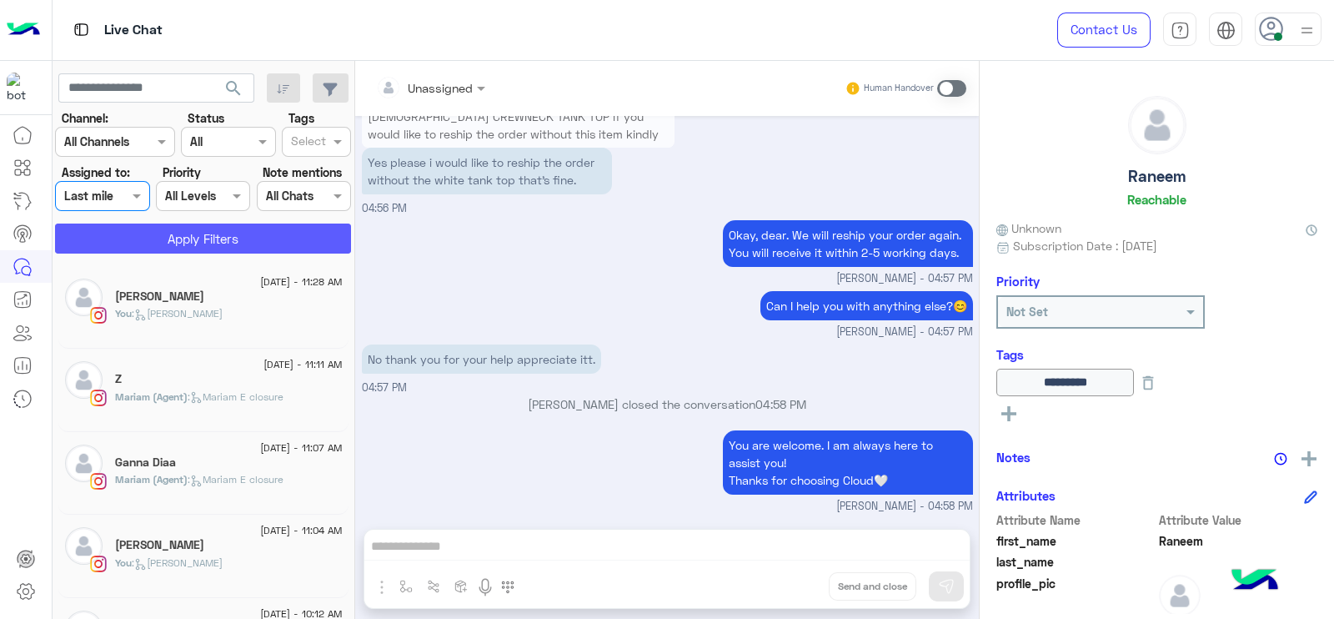
click at [122, 233] on button "Apply Filters" at bounding box center [203, 238] width 296 height 30
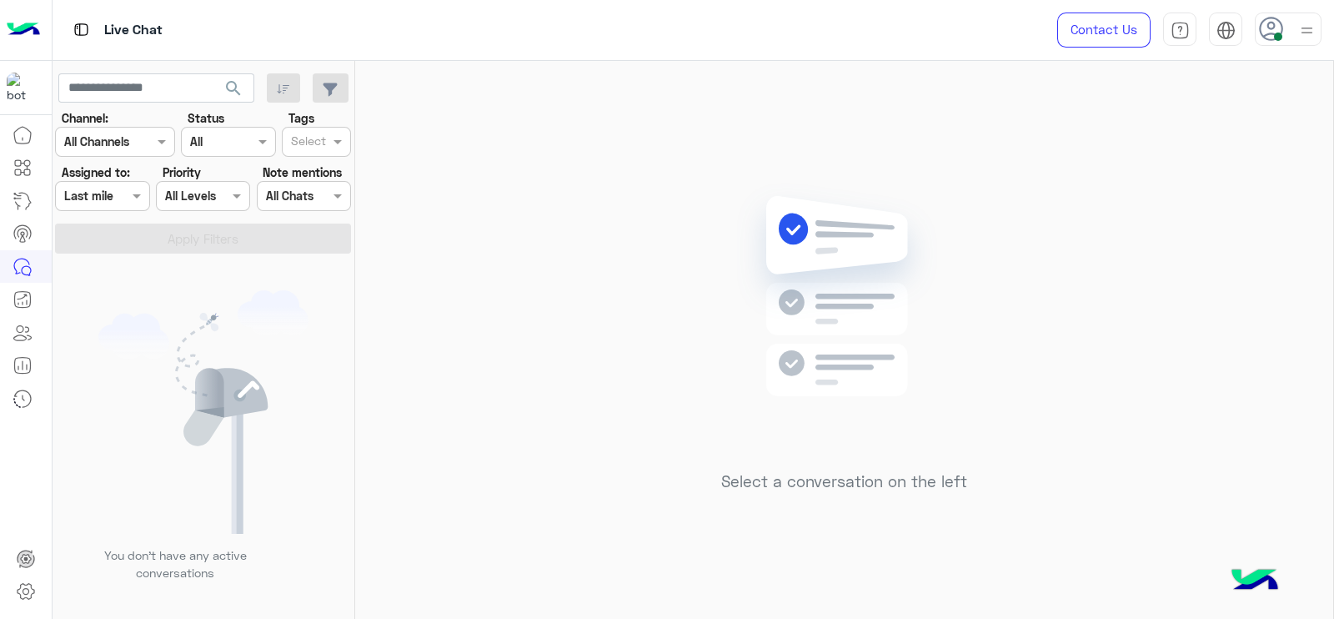
click at [110, 196] on div at bounding box center [102, 195] width 93 height 19
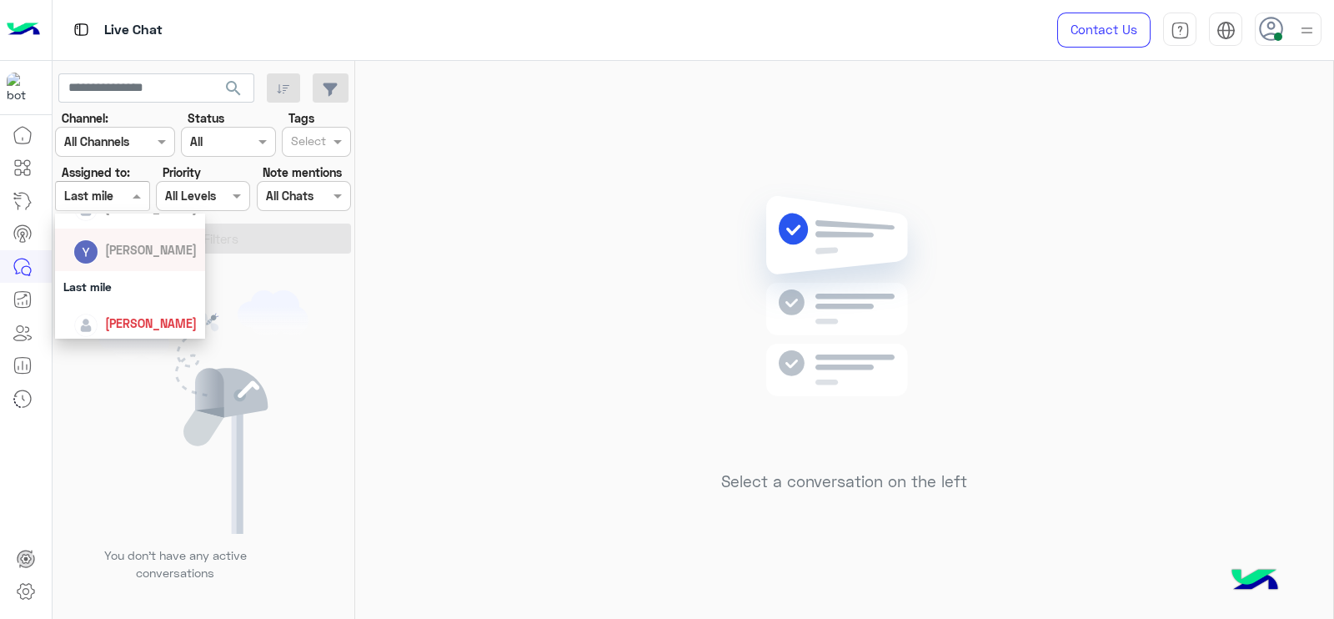
scroll to position [243, 0]
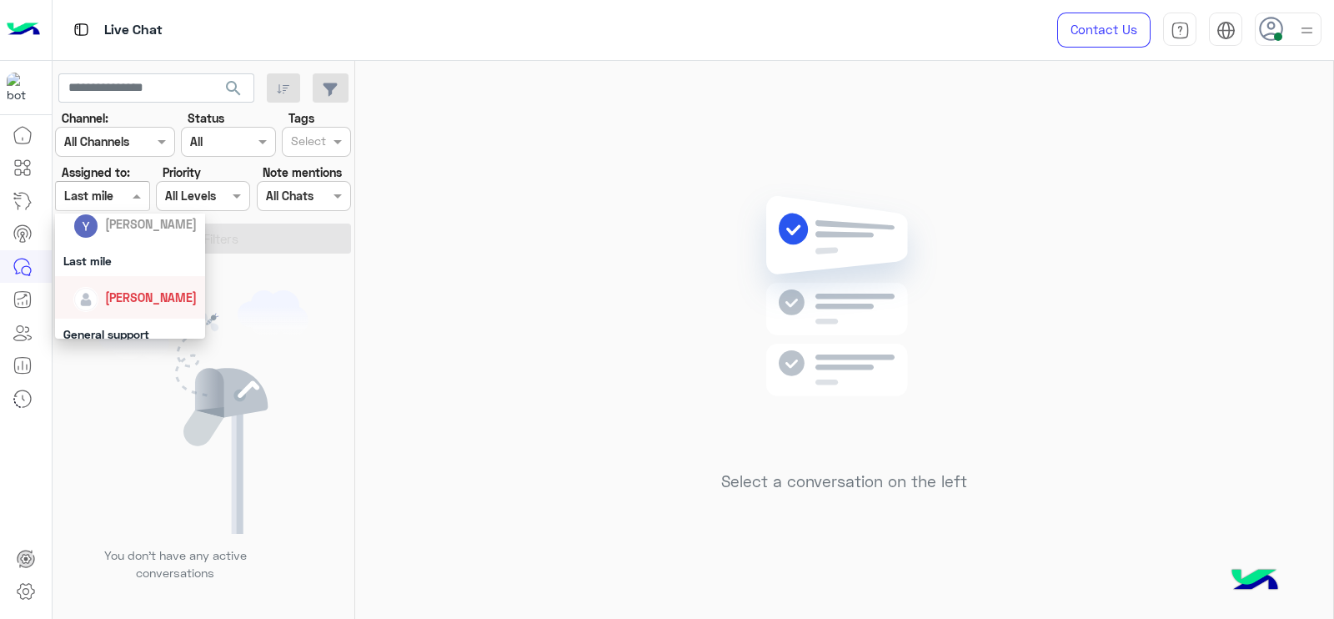
click at [142, 298] on span "[PERSON_NAME]" at bounding box center [151, 297] width 92 height 14
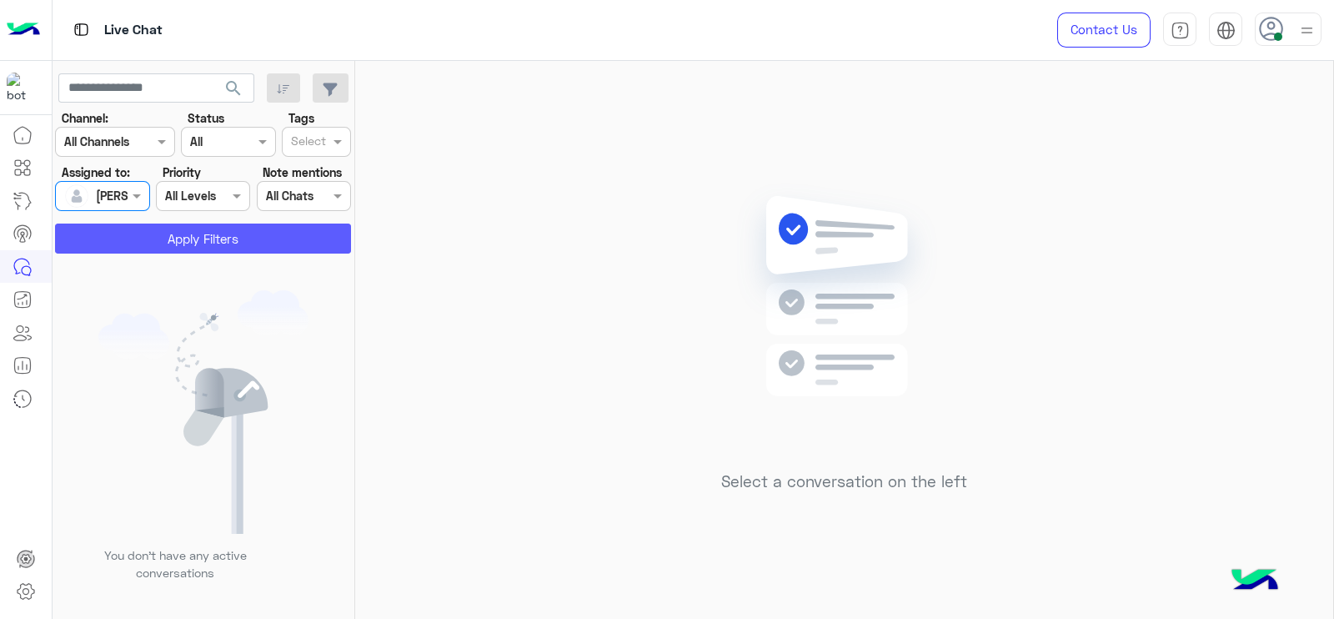
click at [278, 240] on button "Apply Filters" at bounding box center [203, 238] width 296 height 30
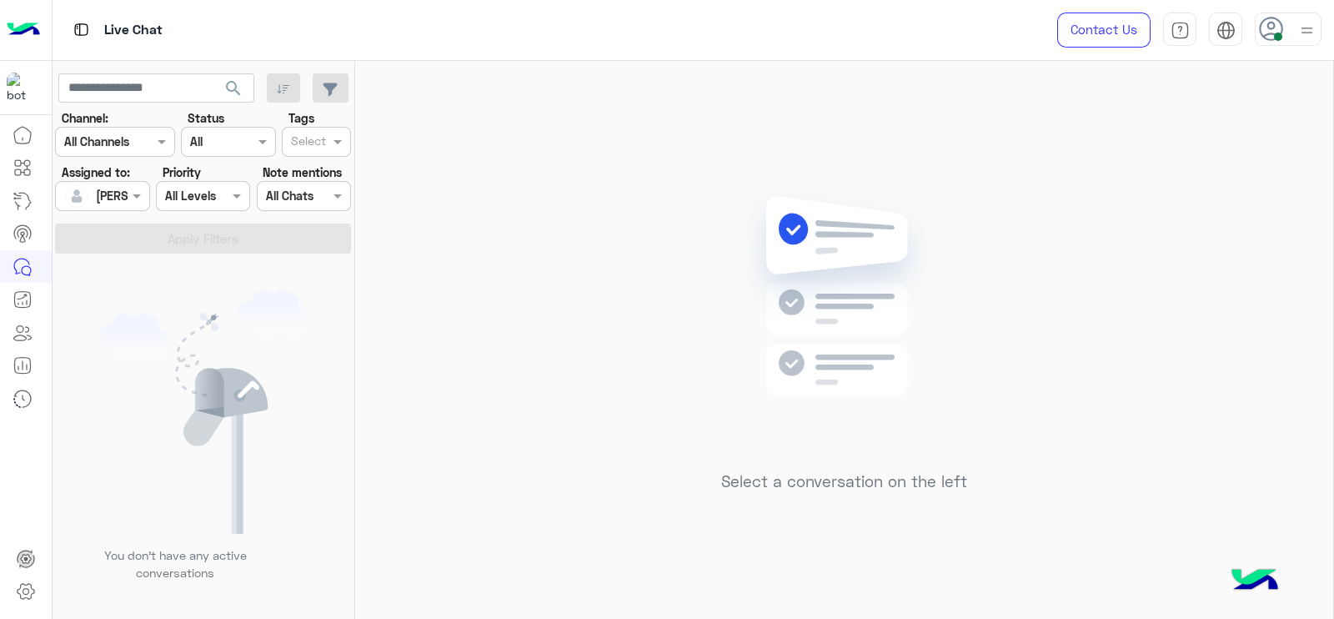
click at [471, 229] on div "Select a conversation on the left" at bounding box center [844, 343] width 978 height 565
click at [627, 427] on div "Select a conversation on the left" at bounding box center [844, 343] width 978 height 565
click at [750, 195] on img at bounding box center [844, 321] width 241 height 277
drag, startPoint x: 788, startPoint y: 146, endPoint x: 1040, endPoint y: 277, distance: 283.8
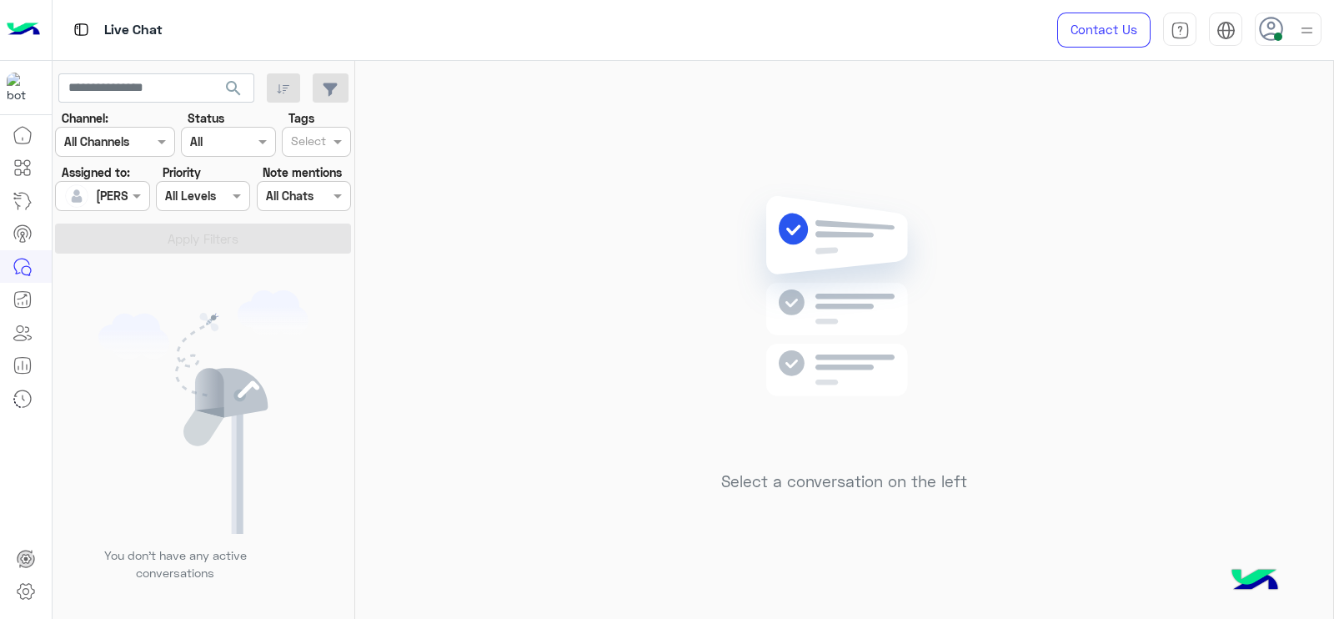
click at [935, 299] on div "Select a conversation on the left" at bounding box center [844, 343] width 978 height 565
click at [1040, 257] on div "Select a conversation on the left" at bounding box center [844, 343] width 978 height 565
drag, startPoint x: 675, startPoint y: 127, endPoint x: 996, endPoint y: 269, distance: 350.5
click at [996, 269] on div "Select a conversation on the left" at bounding box center [844, 343] width 978 height 565
click at [518, 222] on div "Select a conversation on the left" at bounding box center [844, 343] width 978 height 565
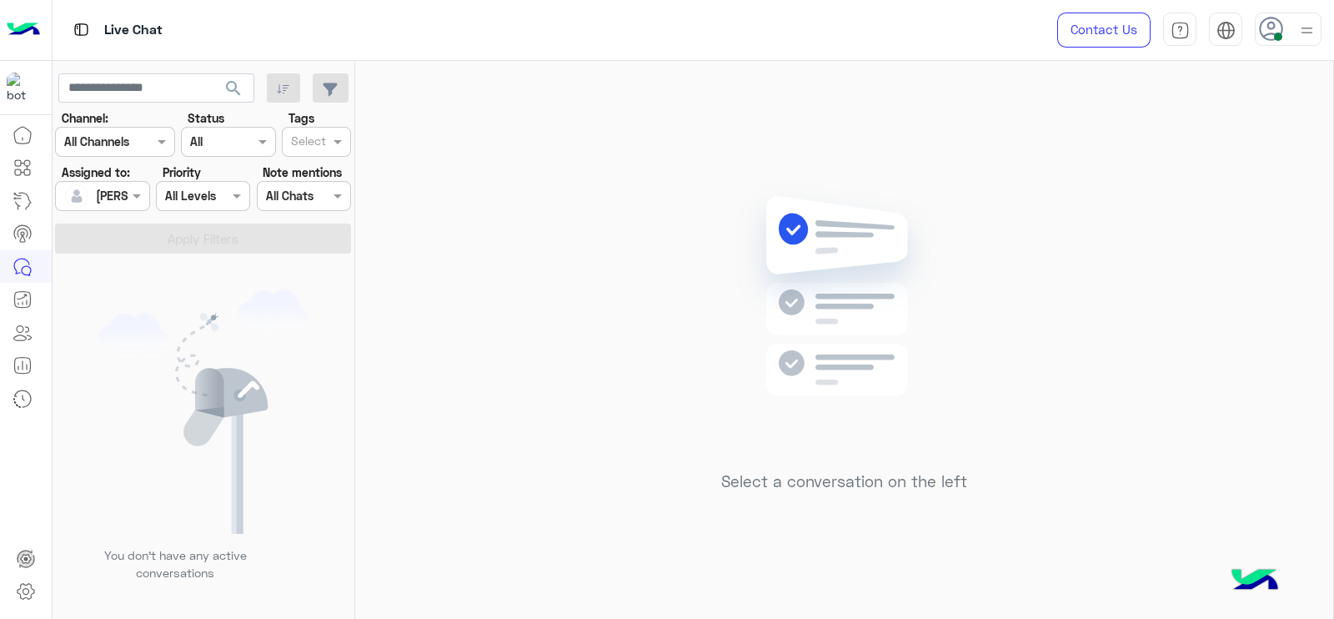
click at [553, 294] on div "Select a conversation on the left" at bounding box center [844, 343] width 978 height 565
click at [585, 366] on div "Select a conversation on the left" at bounding box center [844, 343] width 978 height 565
click at [417, 313] on div "Select a conversation on the left" at bounding box center [844, 343] width 978 height 565
click at [1161, 223] on div "Select a conversation on the left" at bounding box center [844, 343] width 978 height 565
click at [562, 281] on div "Select a conversation on the left" at bounding box center [844, 343] width 978 height 565
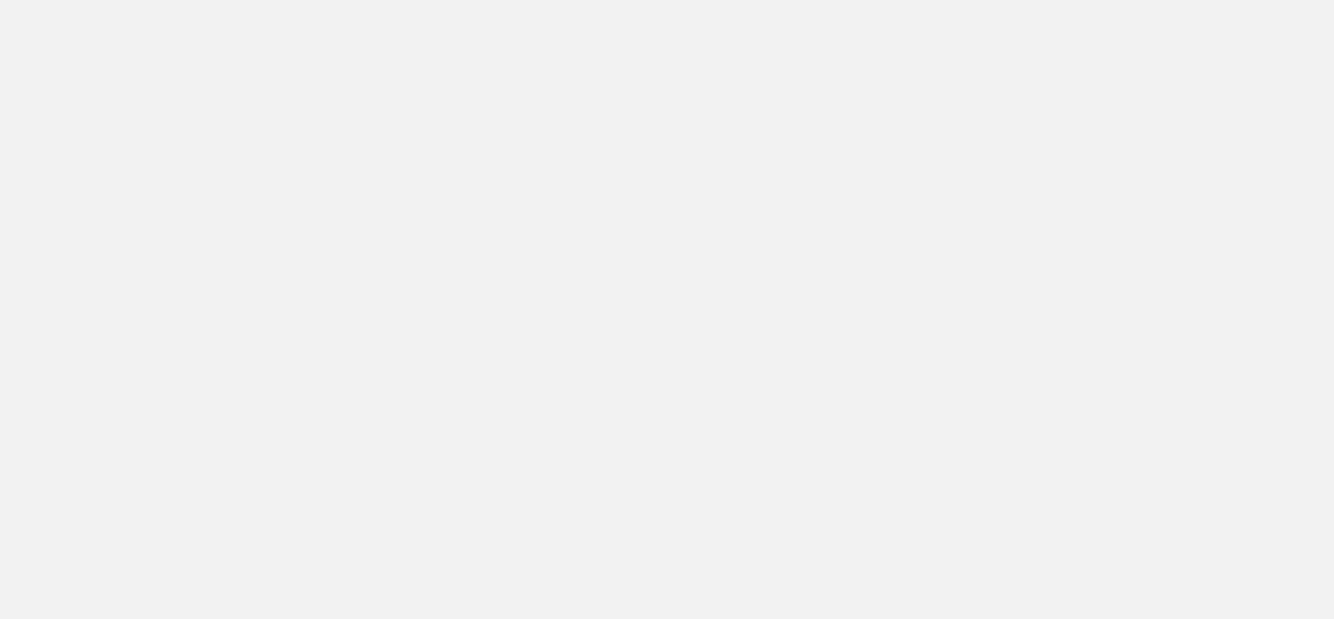
drag, startPoint x: 728, startPoint y: 272, endPoint x: 727, endPoint y: 256, distance: 15.9
click at [728, 271] on app-root at bounding box center [667, 309] width 1334 height 619
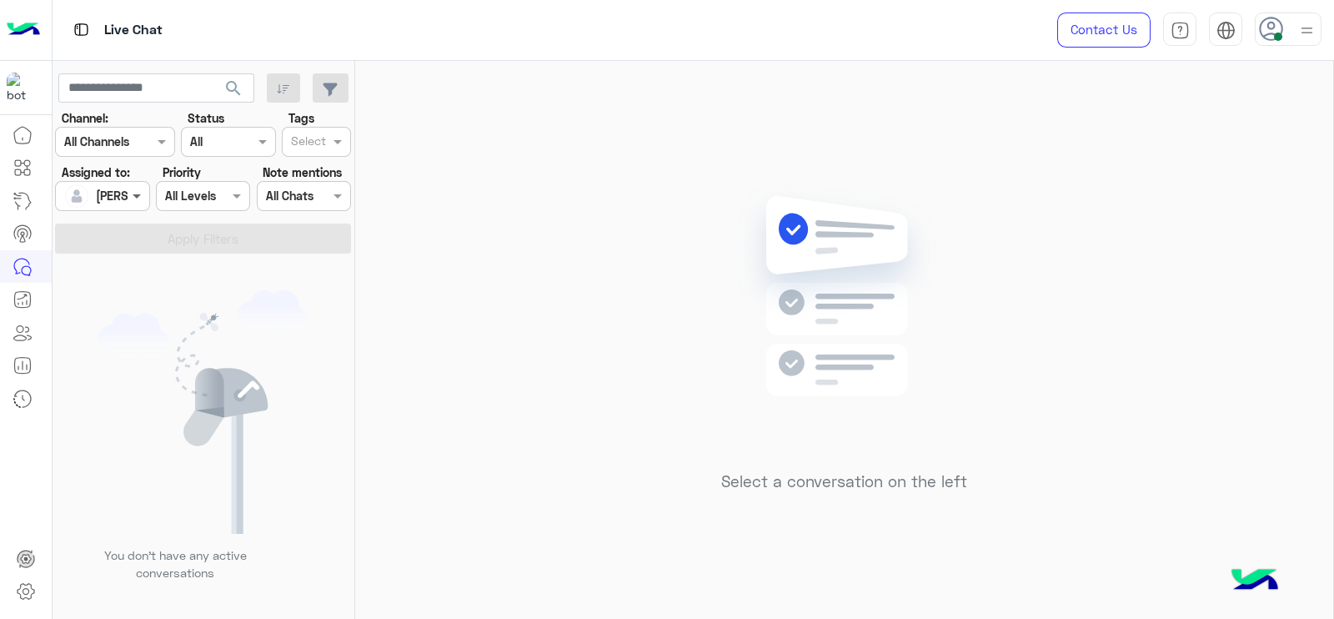
click at [128, 188] on span at bounding box center [138, 196] width 21 height 18
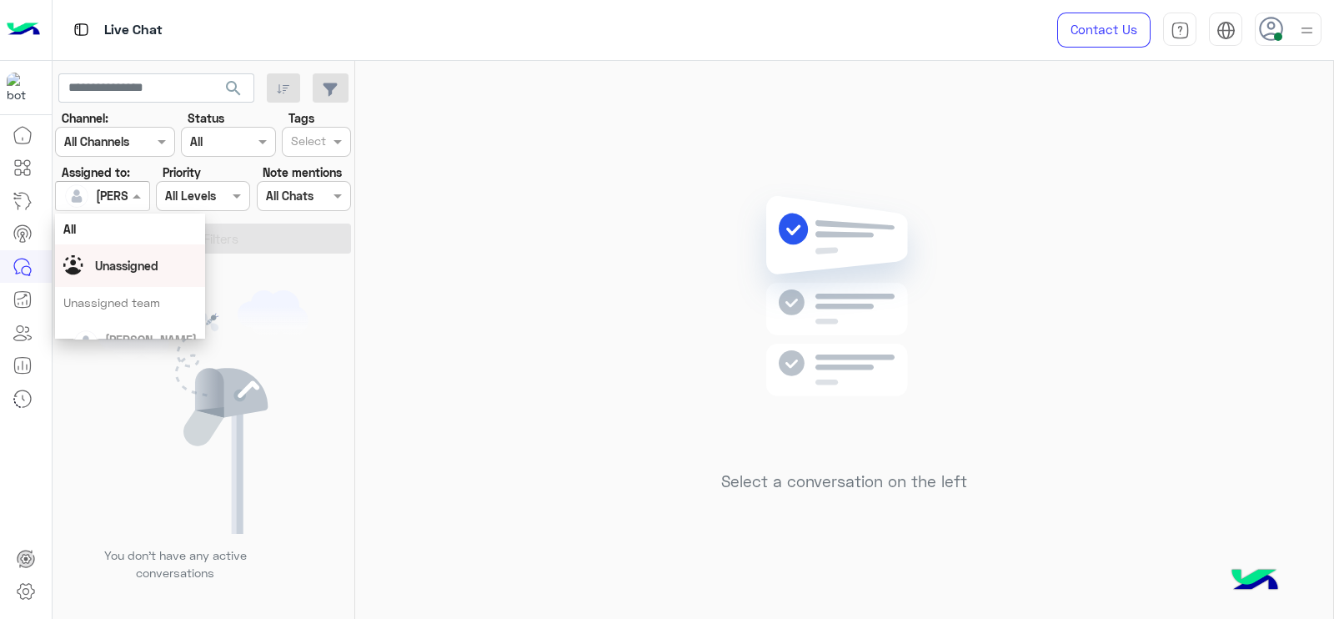
click at [135, 273] on span "Unassigned" at bounding box center [126, 266] width 63 height 14
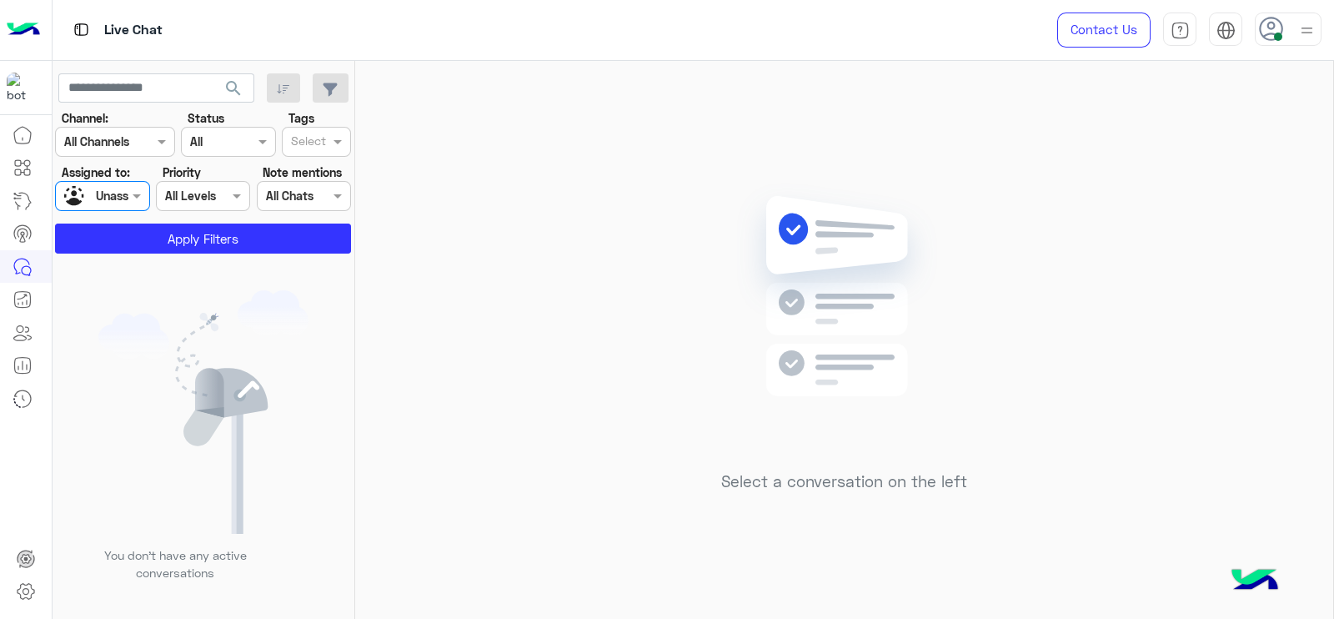
click at [304, 135] on input "text" at bounding box center [308, 143] width 35 height 18
click at [304, 173] on div "Follow up" at bounding box center [316, 175] width 53 height 18
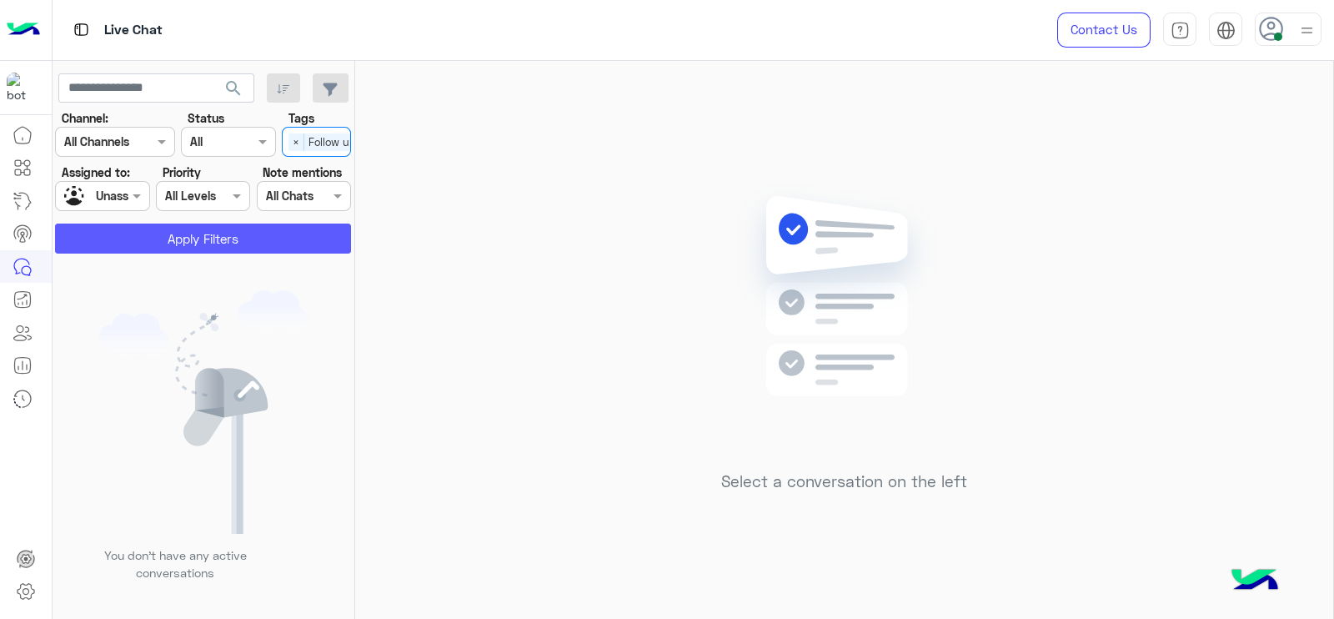
click at [267, 241] on button "Apply Filters" at bounding box center [203, 238] width 296 height 30
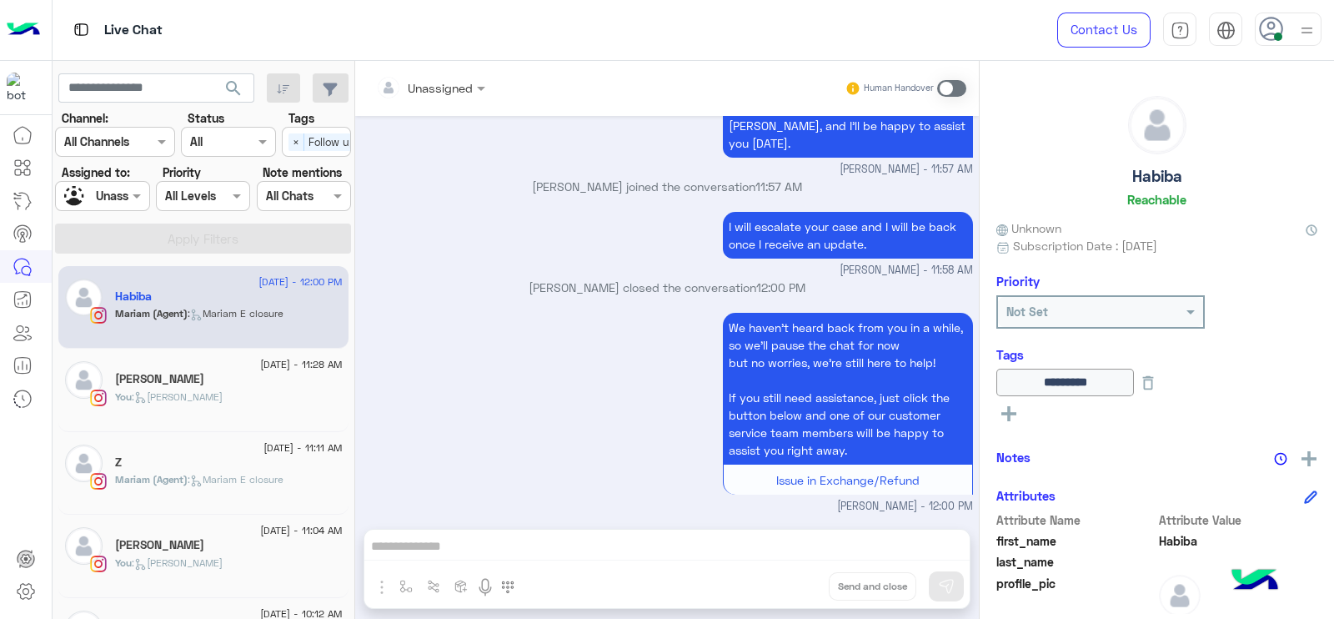
scroll to position [17, 0]
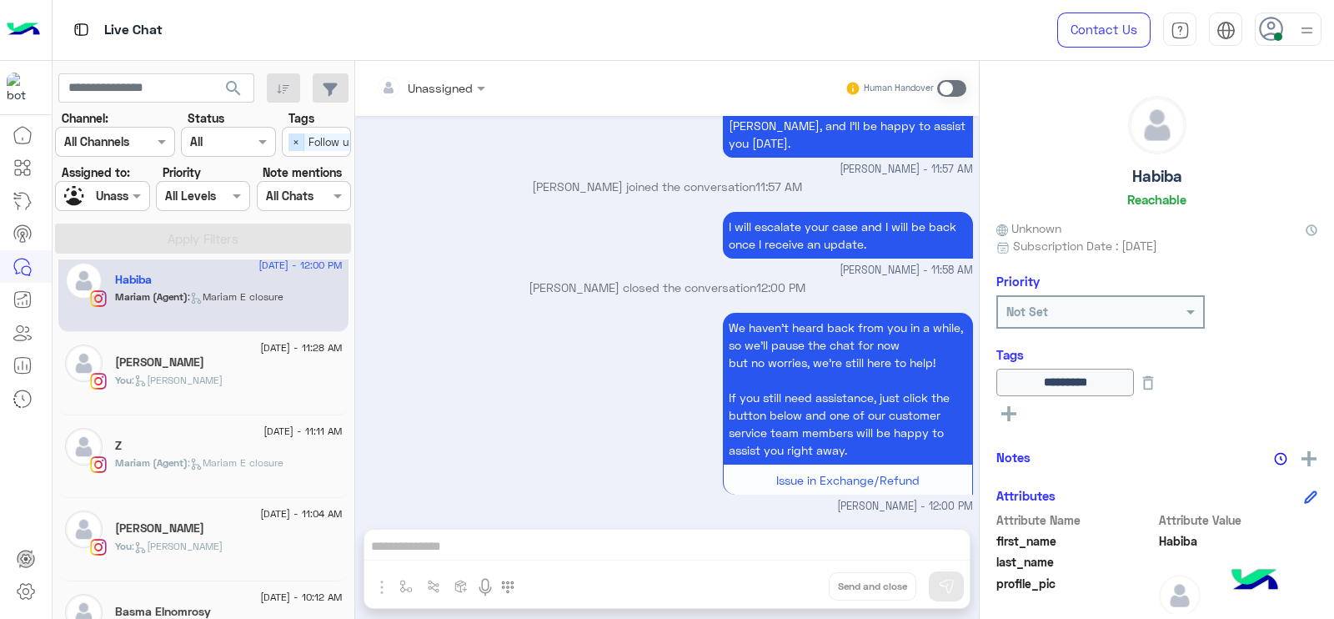
click at [301, 143] on span "×" at bounding box center [297, 142] width 16 height 18
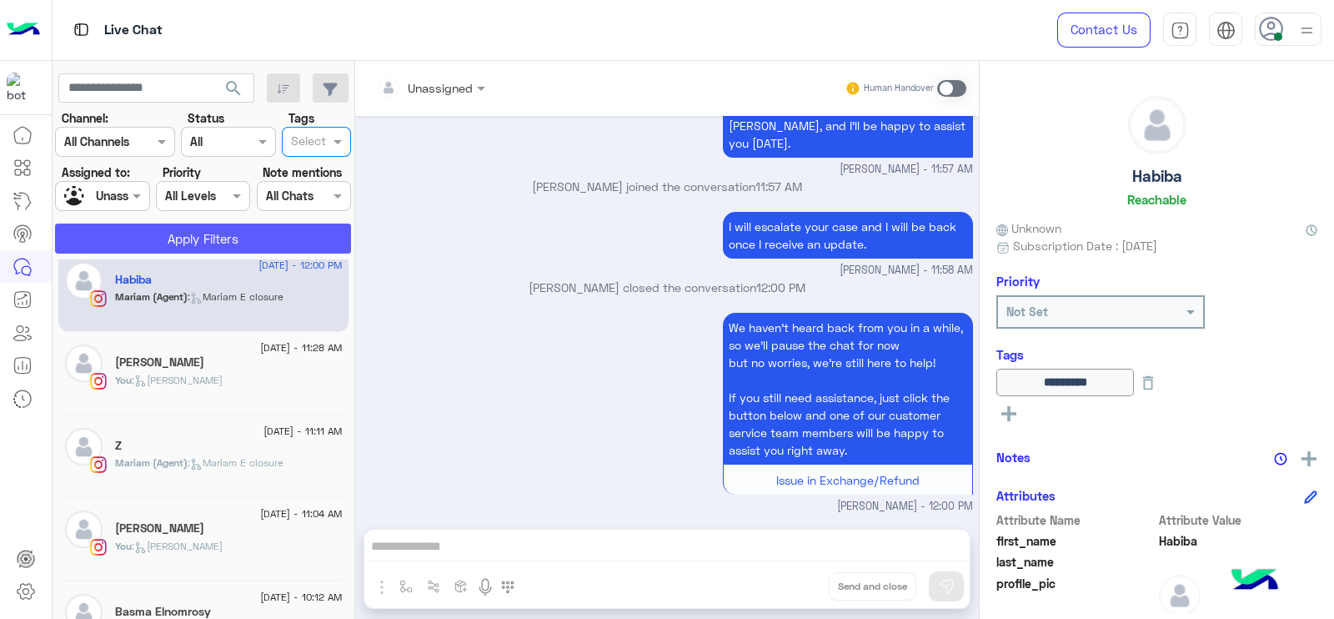
click at [146, 232] on button "Apply Filters" at bounding box center [203, 238] width 296 height 30
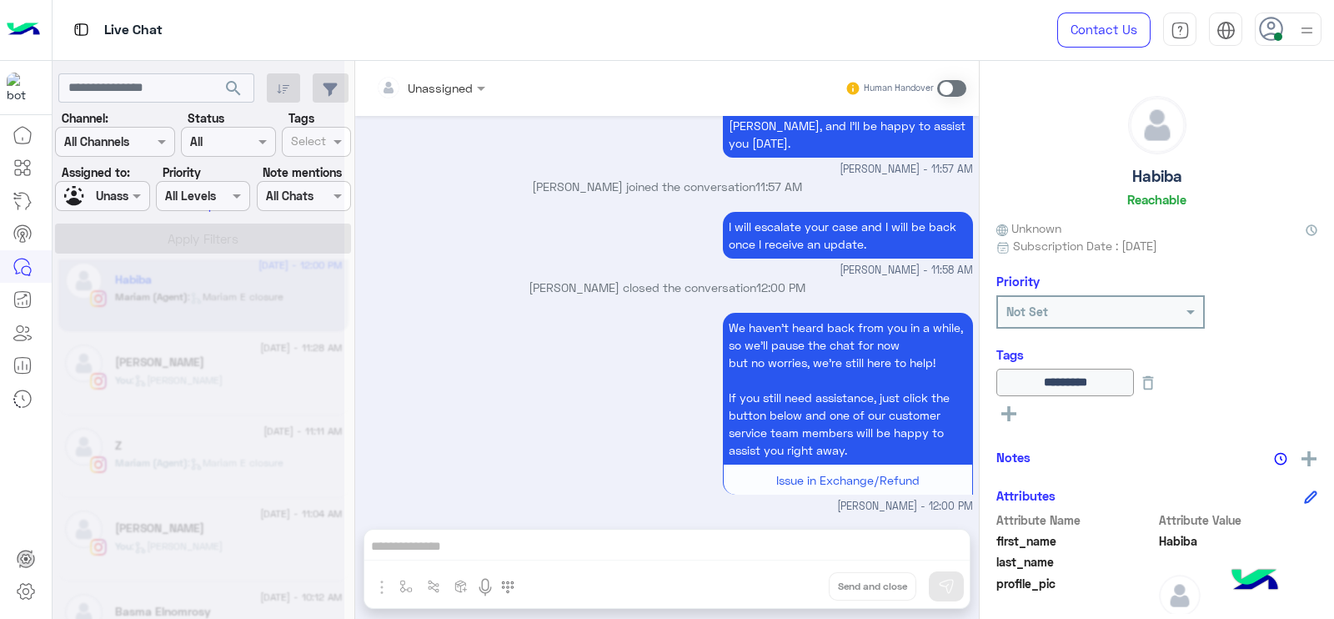
click at [137, 203] on div at bounding box center [199, 316] width 292 height 619
click at [132, 203] on div at bounding box center [199, 316] width 292 height 619
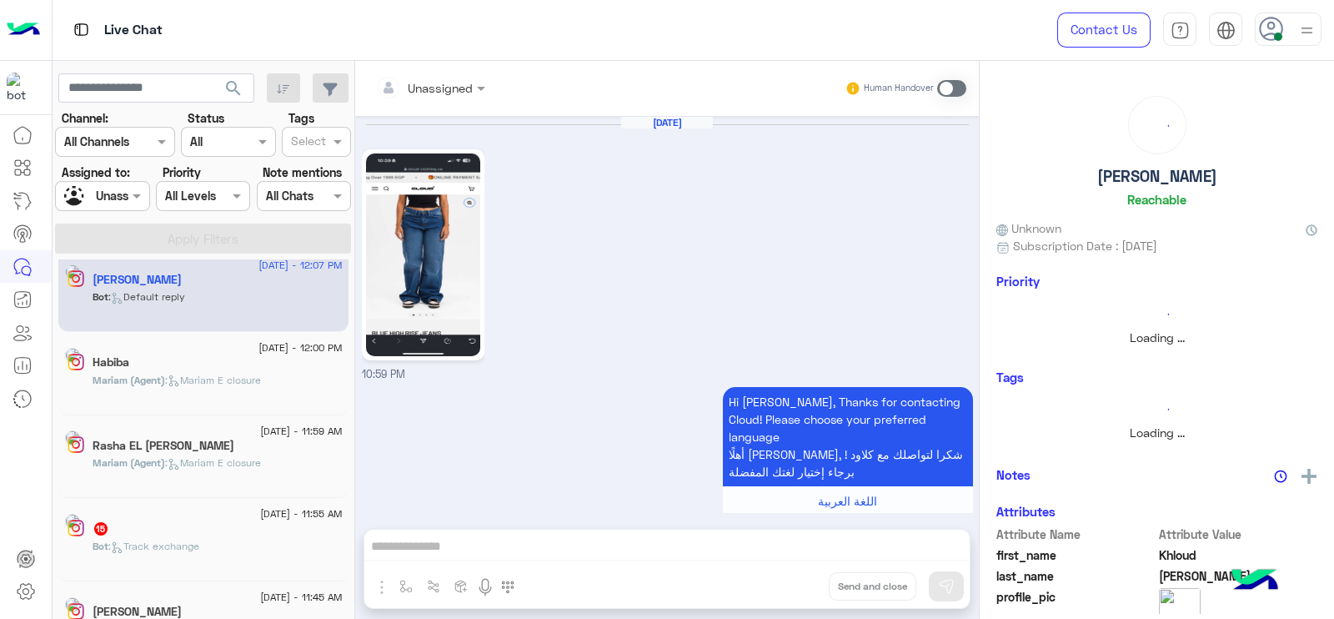
click at [118, 183] on div "Unassigned" at bounding box center [95, 196] width 63 height 29
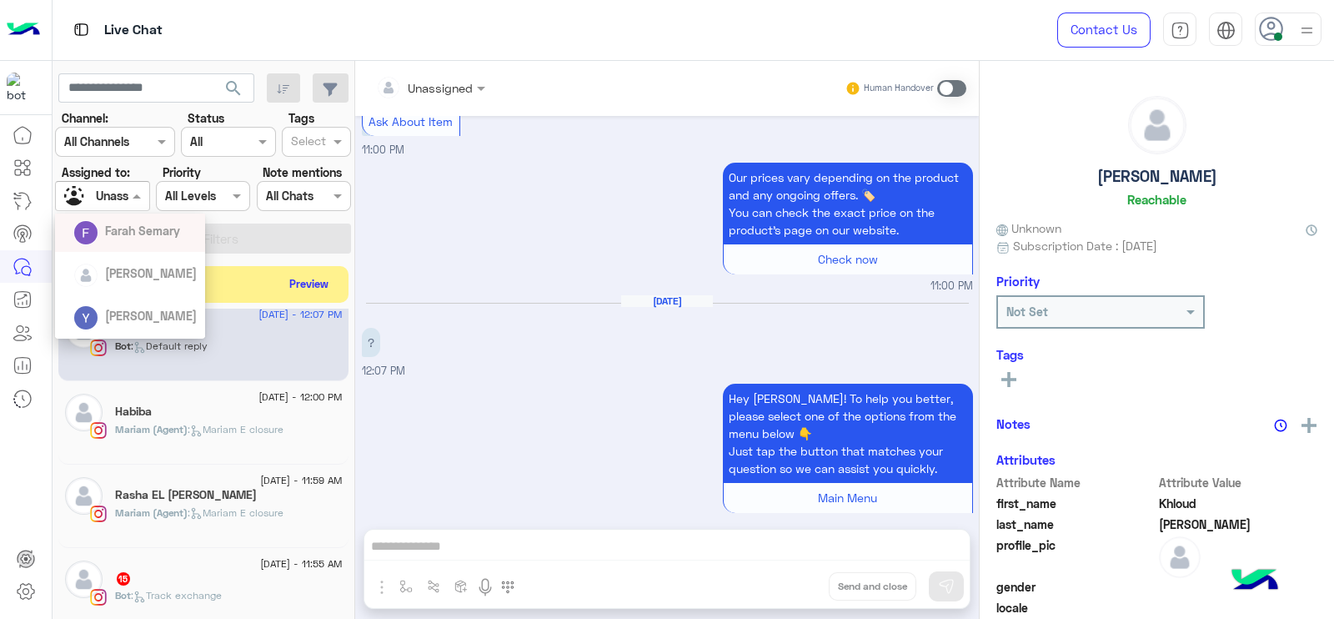
scroll to position [208, 0]
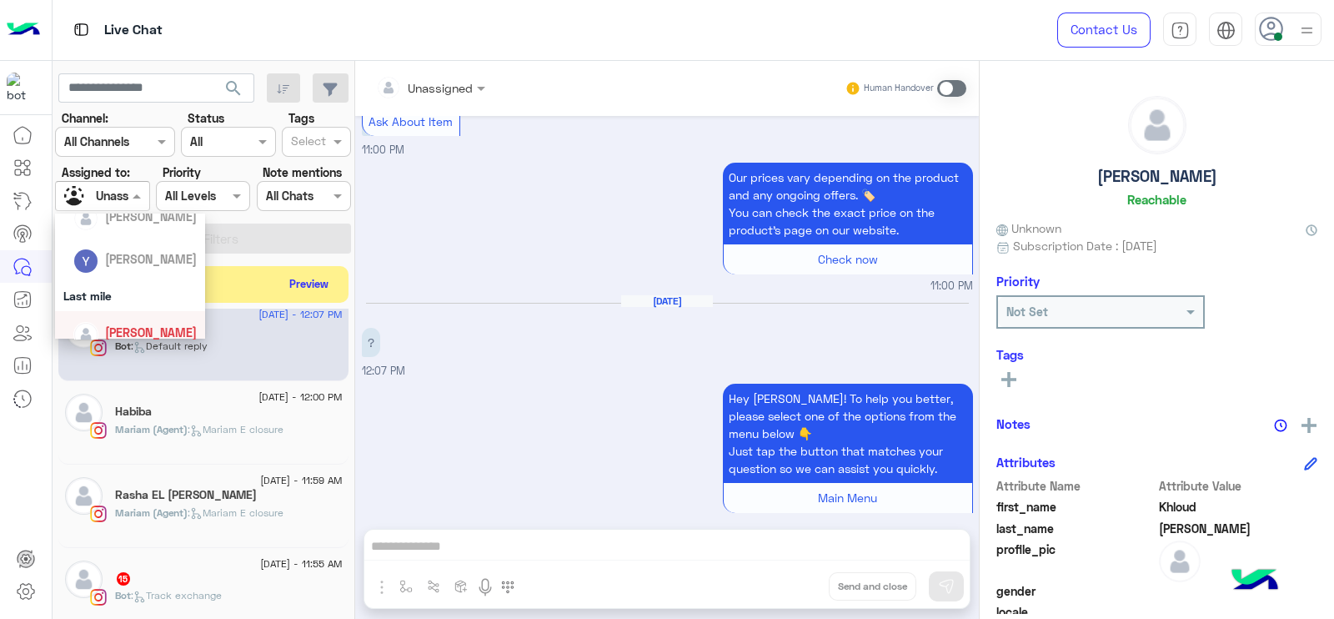
click at [168, 324] on div "[PERSON_NAME]" at bounding box center [151, 333] width 92 height 18
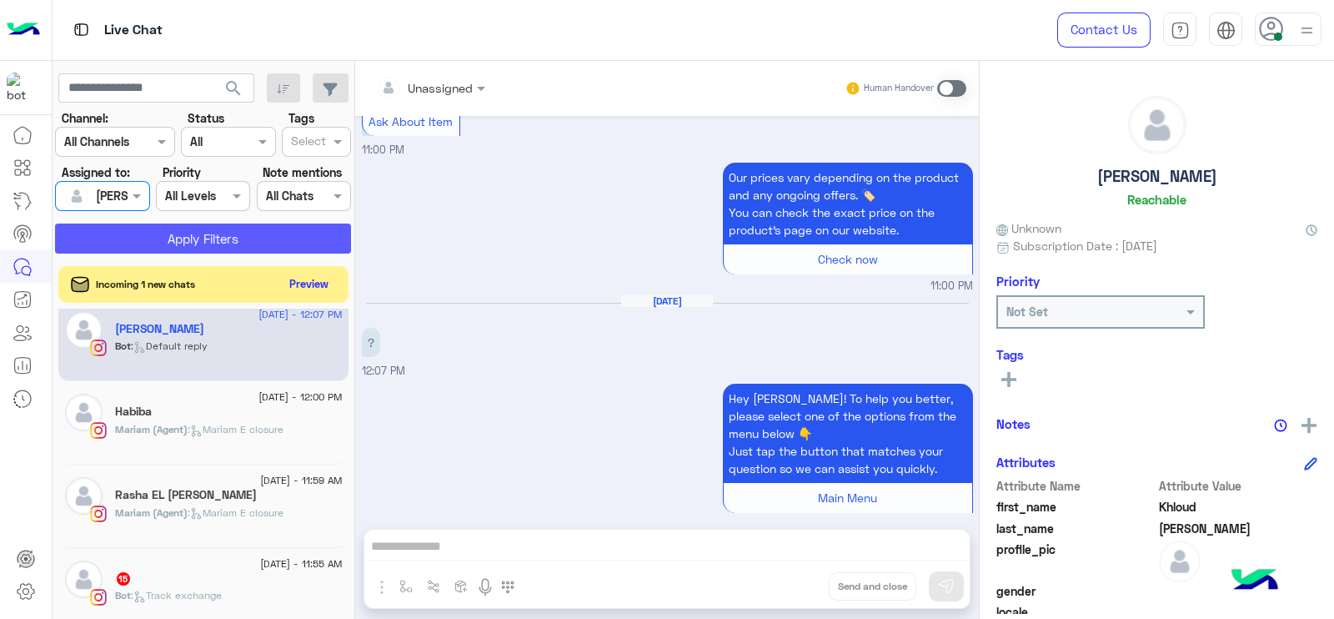
click at [212, 239] on button "Apply Filters" at bounding box center [203, 238] width 296 height 30
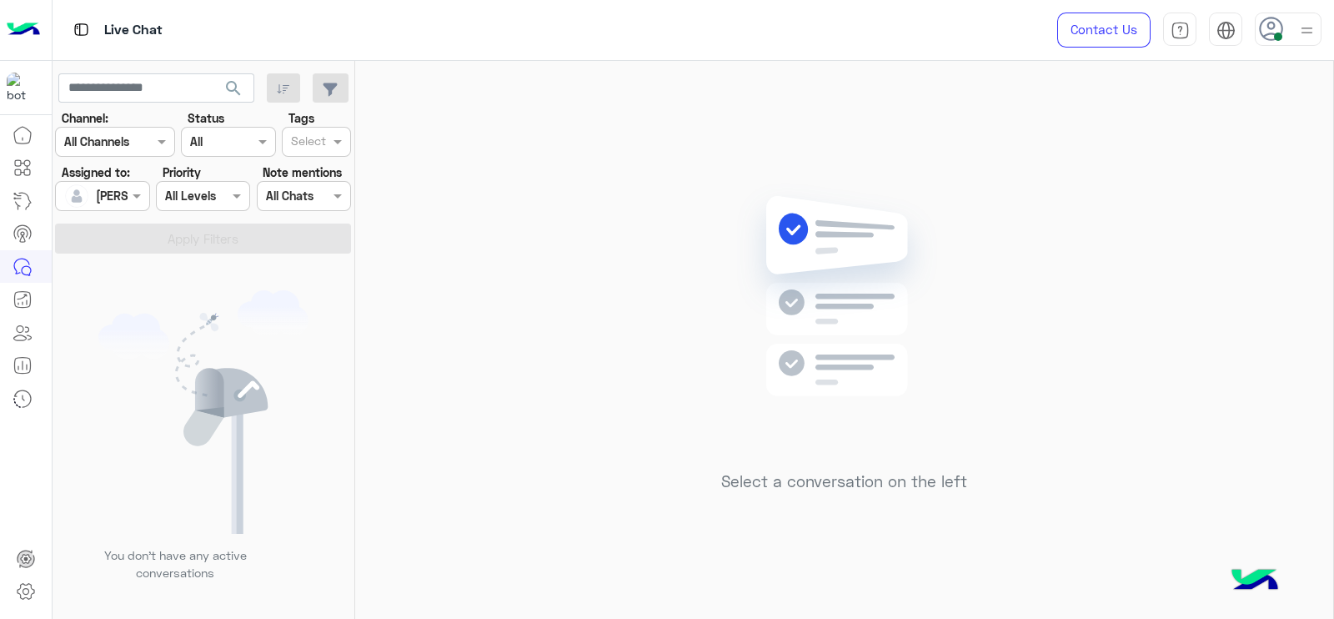
click at [515, 241] on div "Select a conversation on the left" at bounding box center [844, 343] width 978 height 565
click at [425, 103] on div "Select a conversation on the left" at bounding box center [844, 343] width 978 height 565
click at [544, 178] on div "Select a conversation on the left" at bounding box center [844, 343] width 978 height 565
click at [479, 130] on div "Select a conversation on the left" at bounding box center [844, 343] width 978 height 565
click at [497, 156] on div "Select a conversation on the left" at bounding box center [844, 343] width 978 height 565
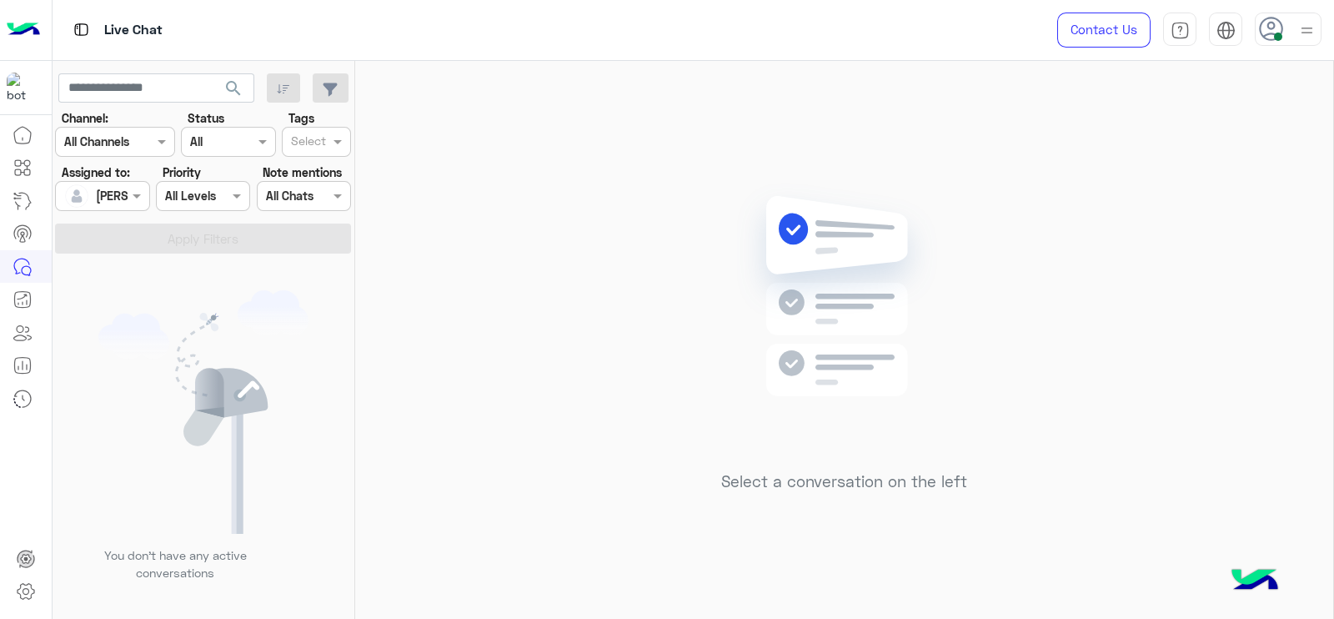
click at [658, 154] on div "Select a conversation on the left" at bounding box center [844, 343] width 978 height 565
click at [753, 338] on img at bounding box center [844, 321] width 241 height 277
click at [118, 188] on div at bounding box center [102, 195] width 93 height 19
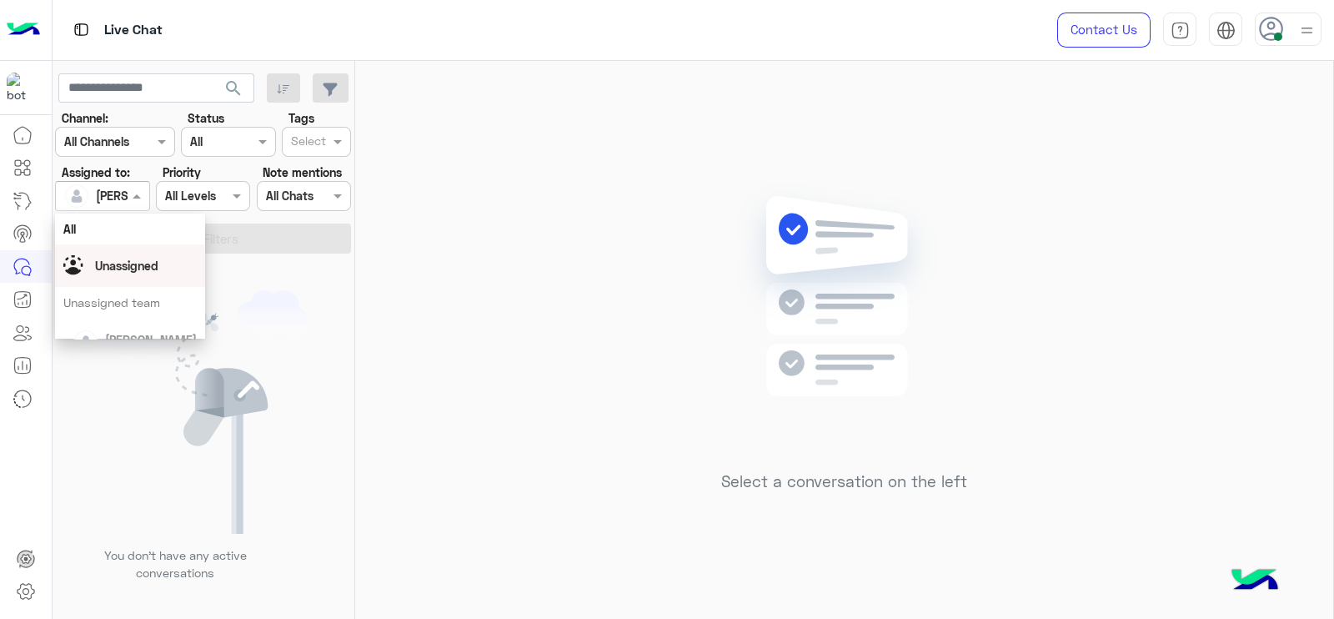
drag, startPoint x: 168, startPoint y: 276, endPoint x: 326, endPoint y: 186, distance: 182.2
click at [168, 273] on div "Unassigned" at bounding box center [129, 265] width 133 height 29
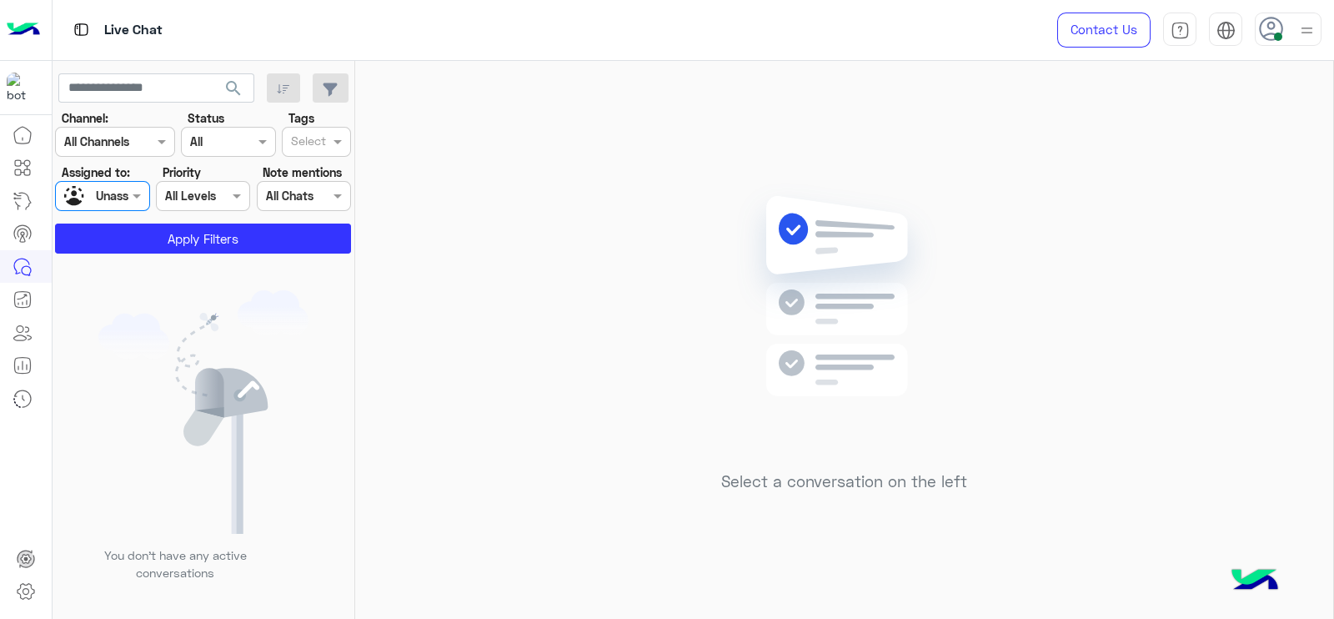
click at [314, 135] on input "text" at bounding box center [308, 143] width 35 height 18
click at [311, 173] on div "Follow up" at bounding box center [316, 175] width 53 height 18
click at [255, 256] on app-inbox-users-filters "search Channel: Channel All Channels Status Channel All Tags Select × Follow up…" at bounding box center [204, 160] width 303 height 199
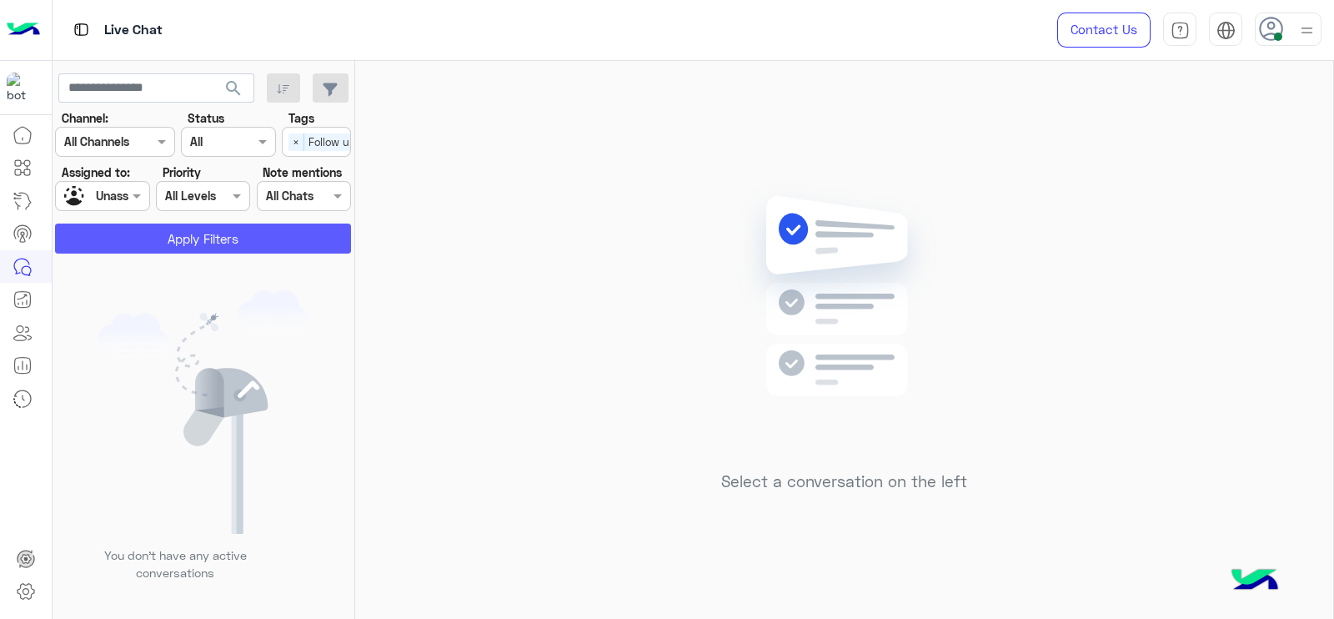
click at [255, 245] on button "Apply Filters" at bounding box center [203, 238] width 296 height 30
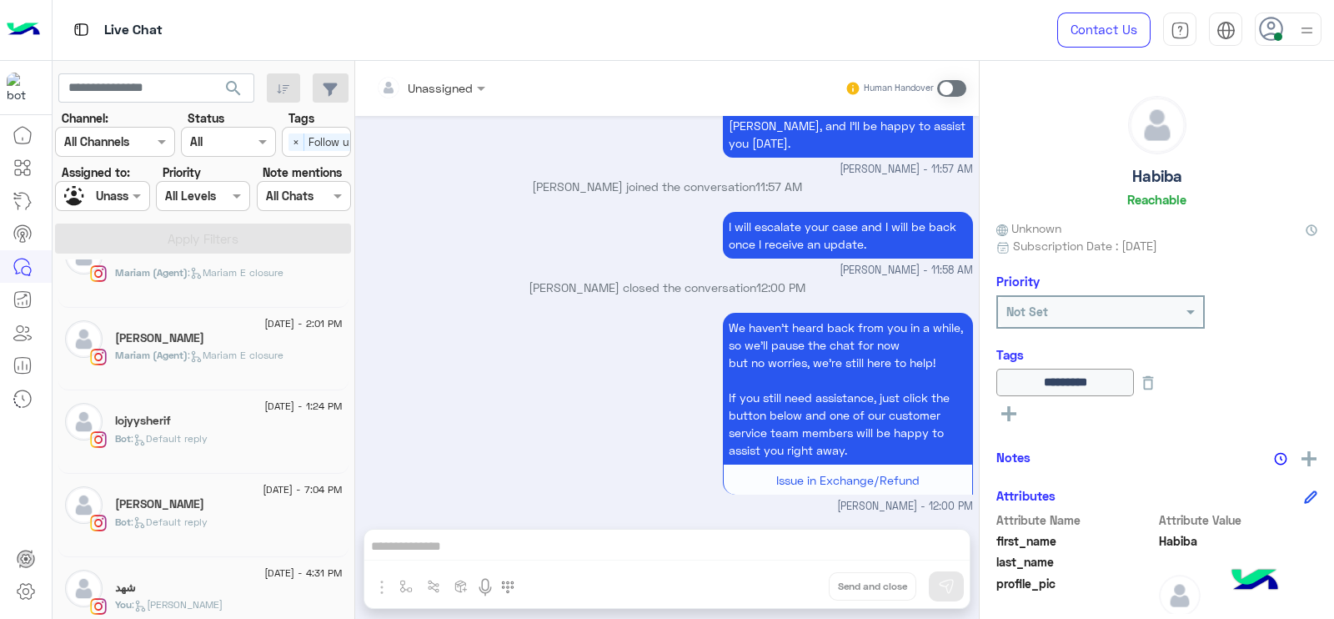
scroll to position [2571, 0]
click at [185, 441] on p "Bot : Default reply" at bounding box center [161, 440] width 93 height 15
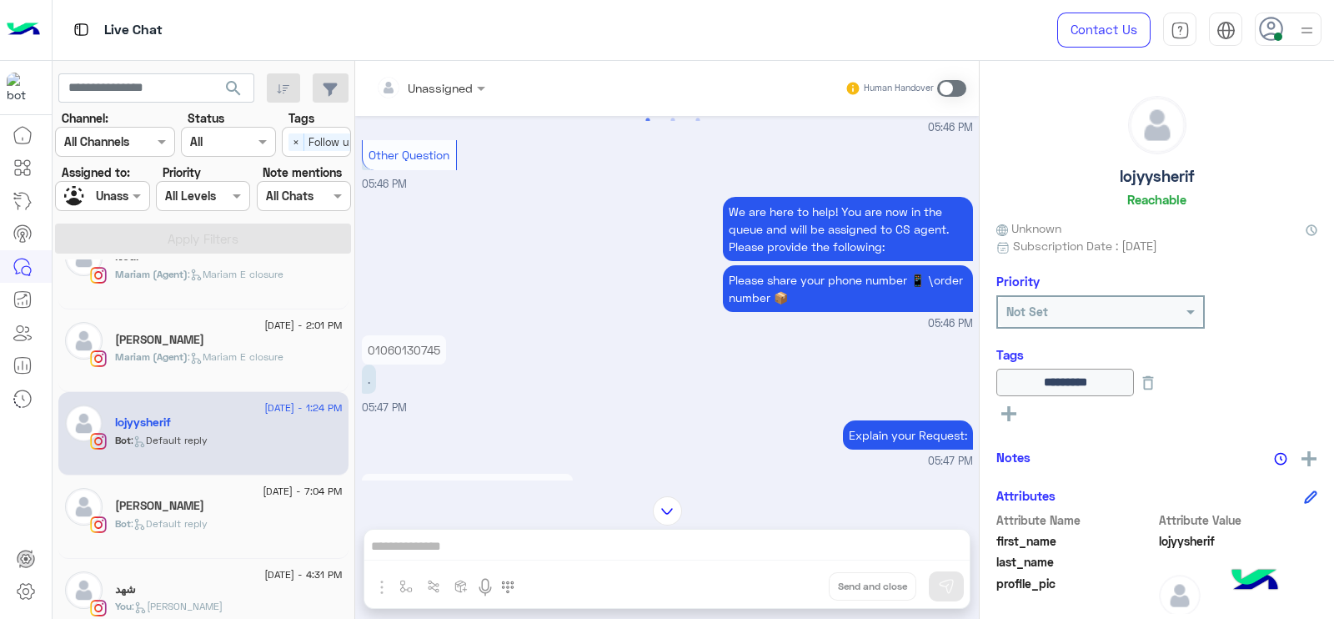
click at [428, 364] on p "01060130745" at bounding box center [404, 349] width 84 height 29
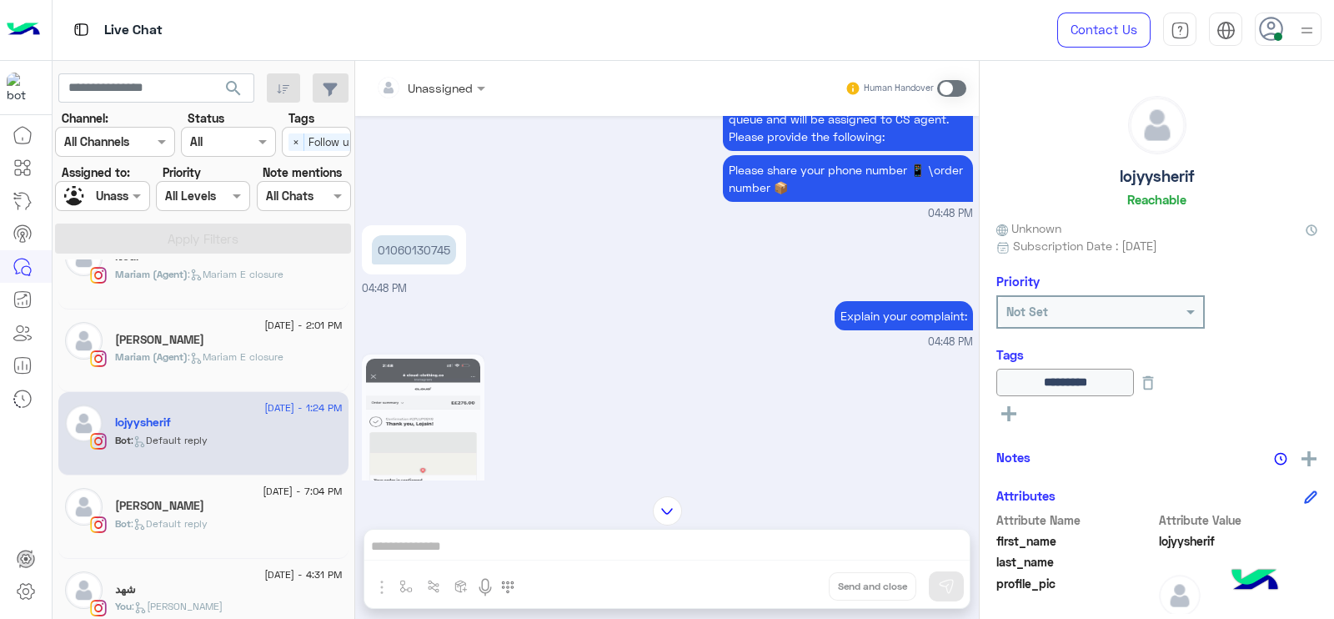
scroll to position [1564, 0]
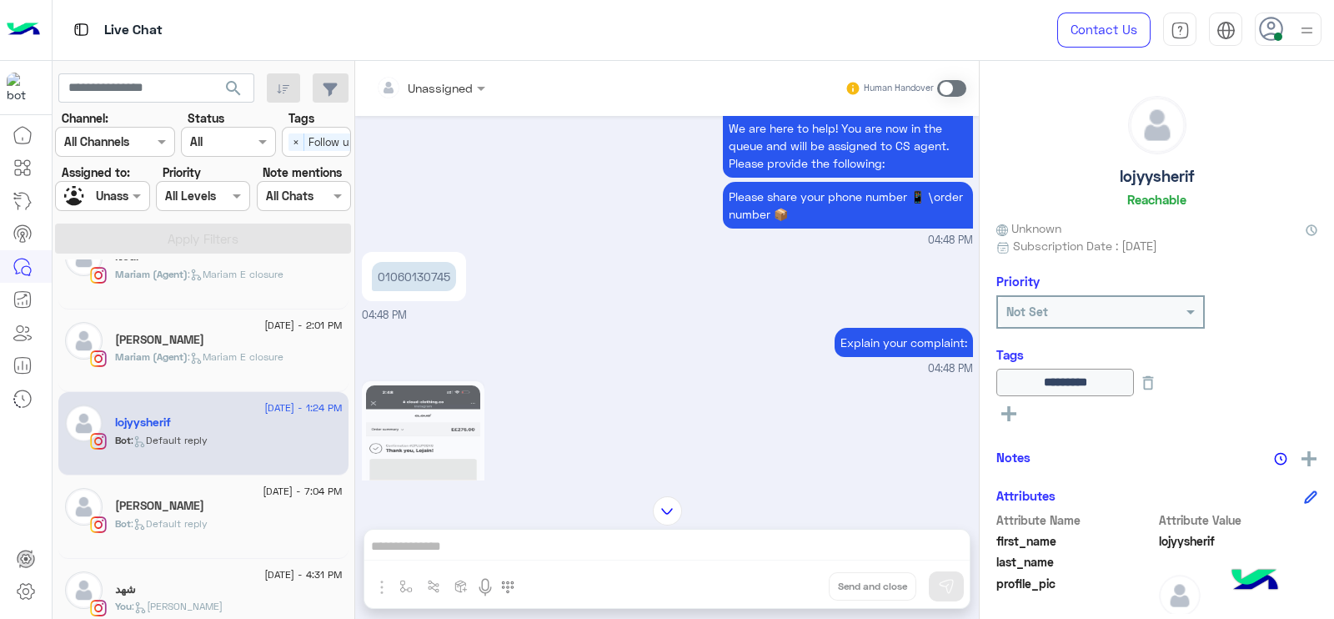
click at [434, 291] on p "01060130745" at bounding box center [414, 276] width 84 height 29
copy p "01060130745"
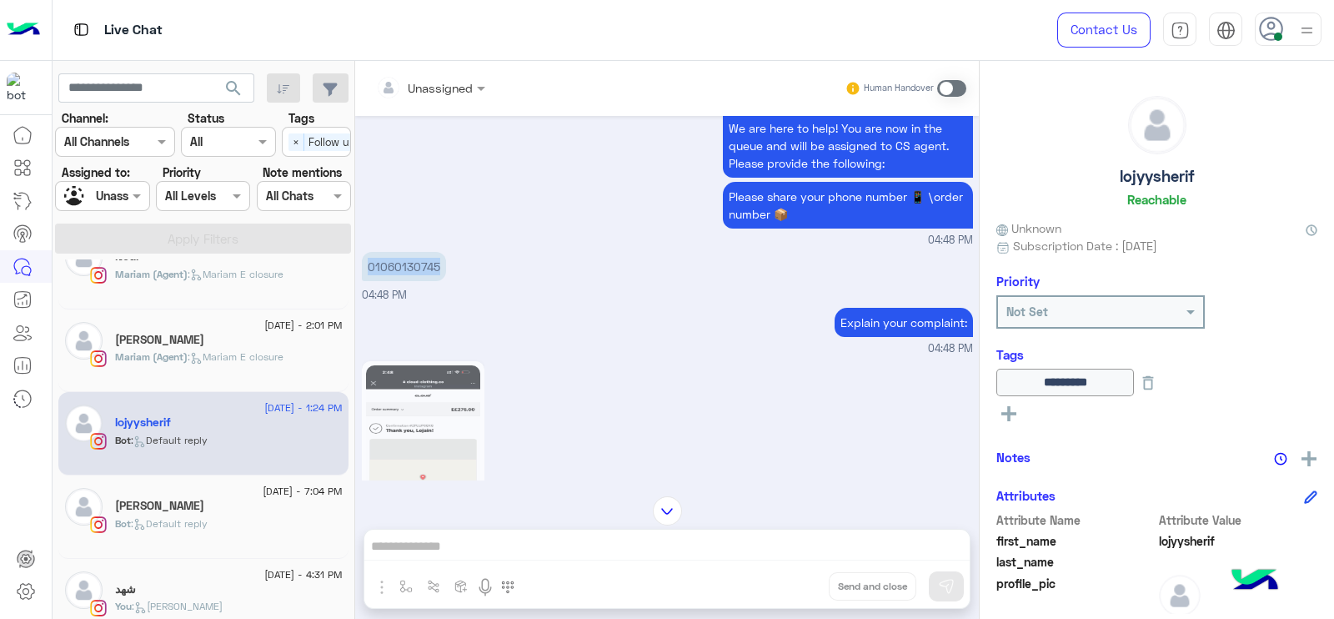
scroll to position [2588, 0]
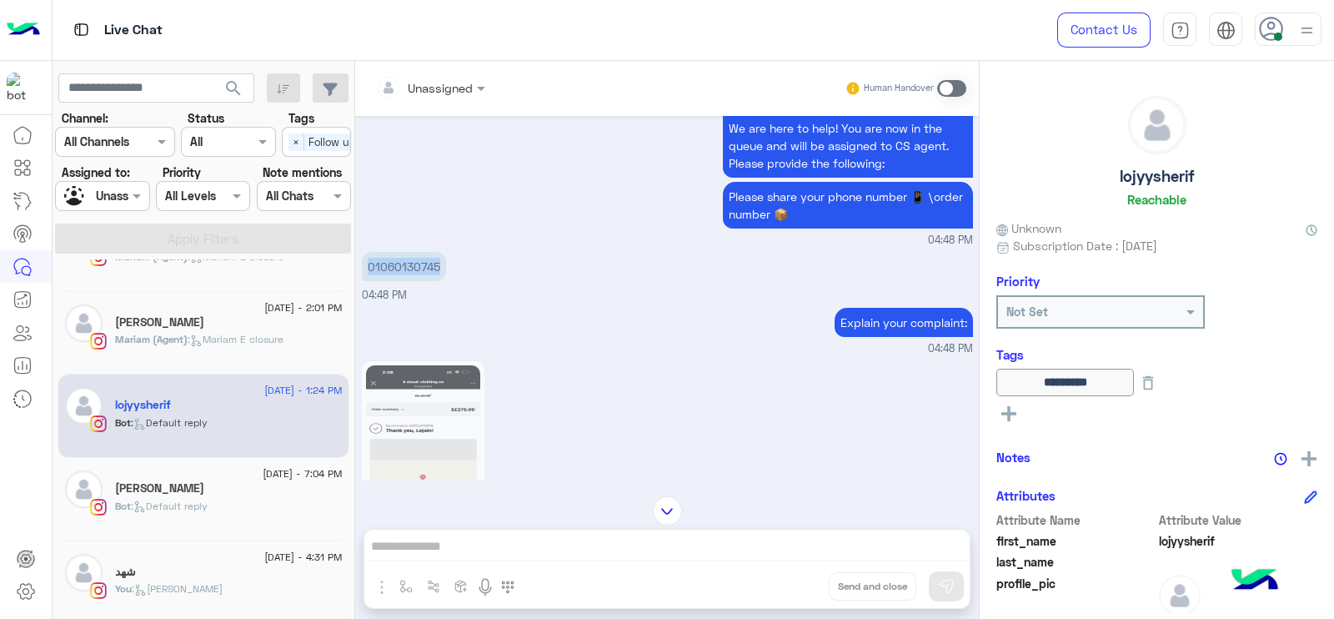
click at [166, 600] on div "You : [PERSON_NAME]" at bounding box center [229, 595] width 228 height 29
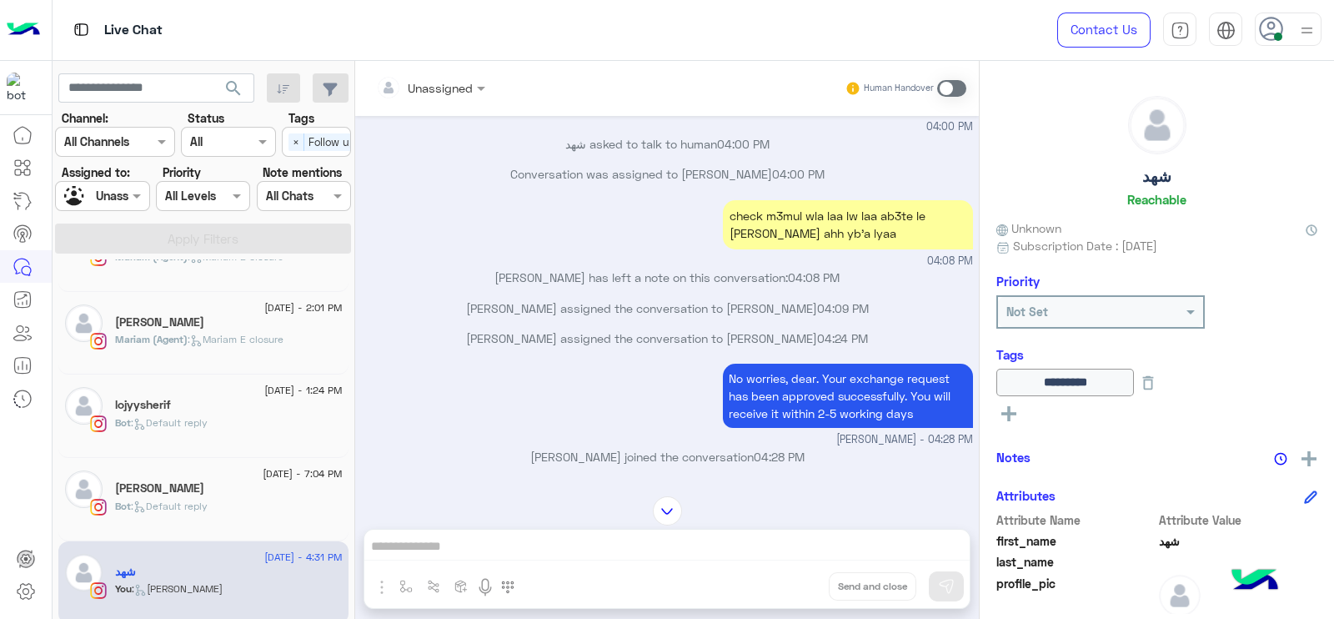
scroll to position [1104, 0]
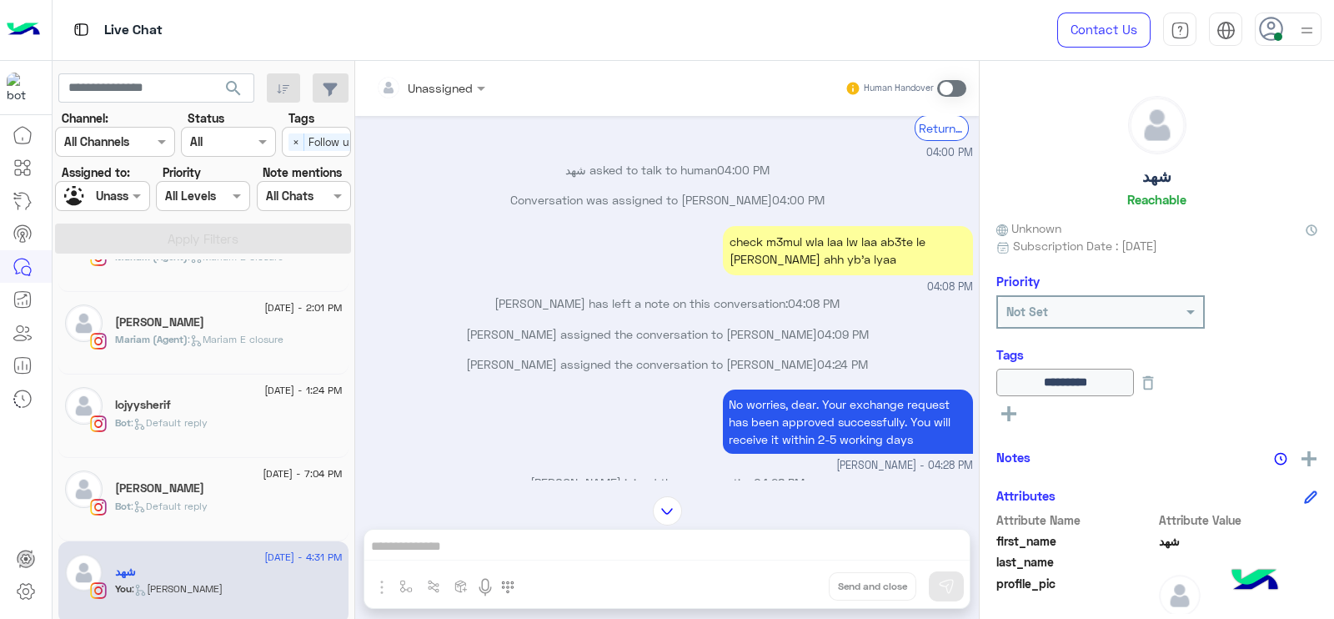
click at [348, 402] on div "[DATE] - 12:00 PM [PERSON_NAME] (Agent) : [PERSON_NAME] E closure [DATE] - 11:2…" at bounding box center [204, 441] width 303 height 365
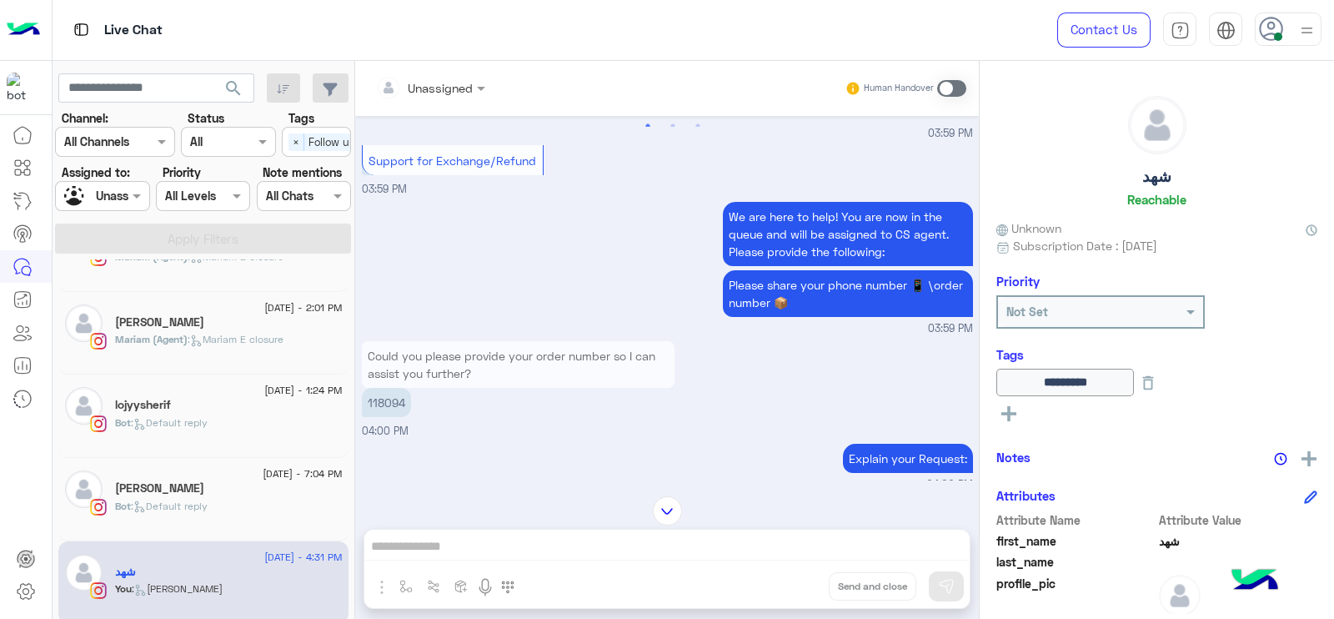
scroll to position [496, 0]
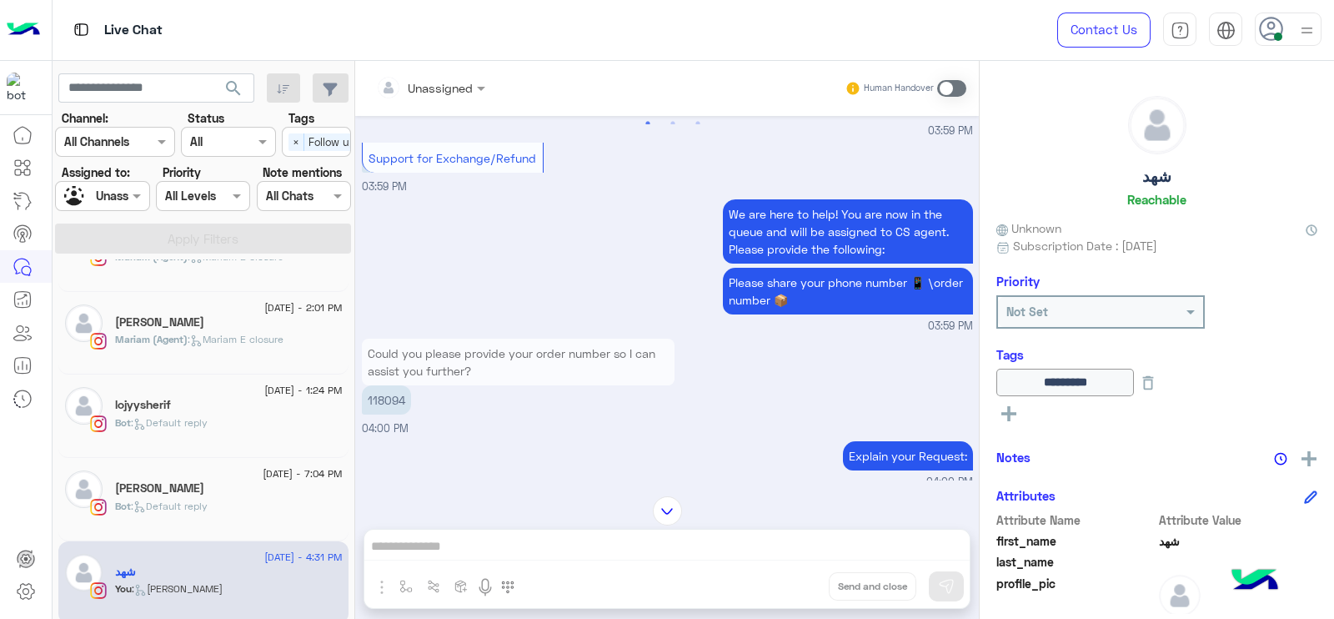
click at [395, 414] on p "118094" at bounding box center [386, 399] width 49 height 29
copy p "118094"
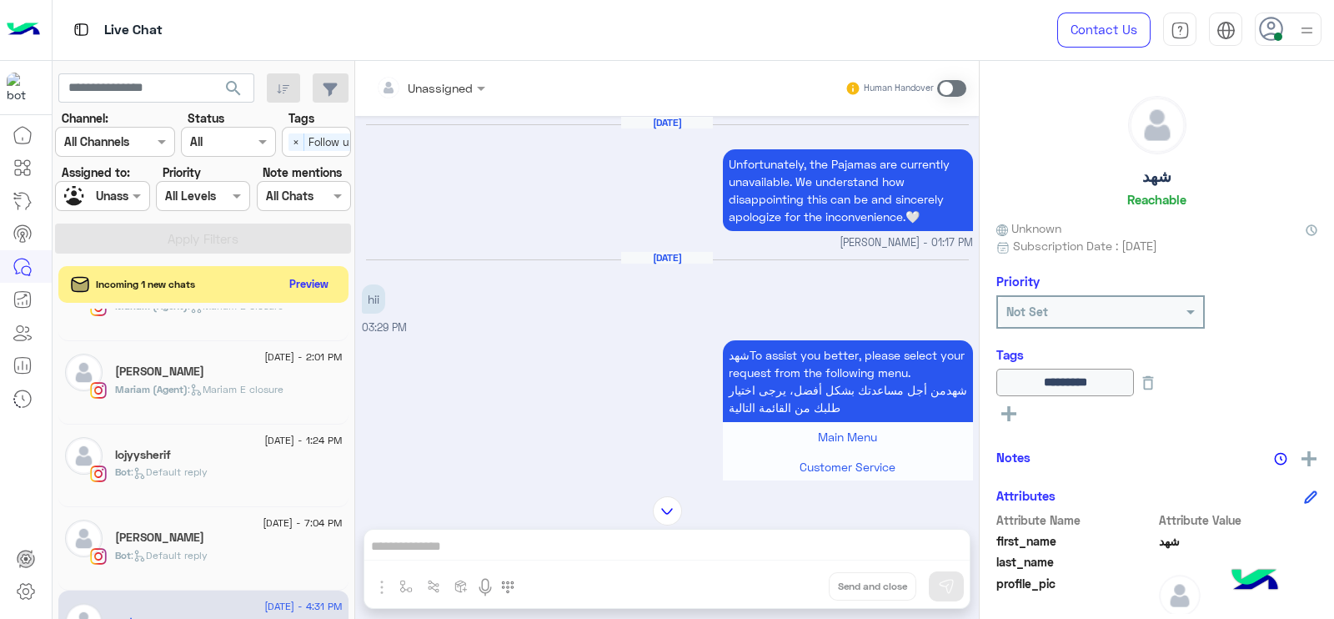
scroll to position [1797, 0]
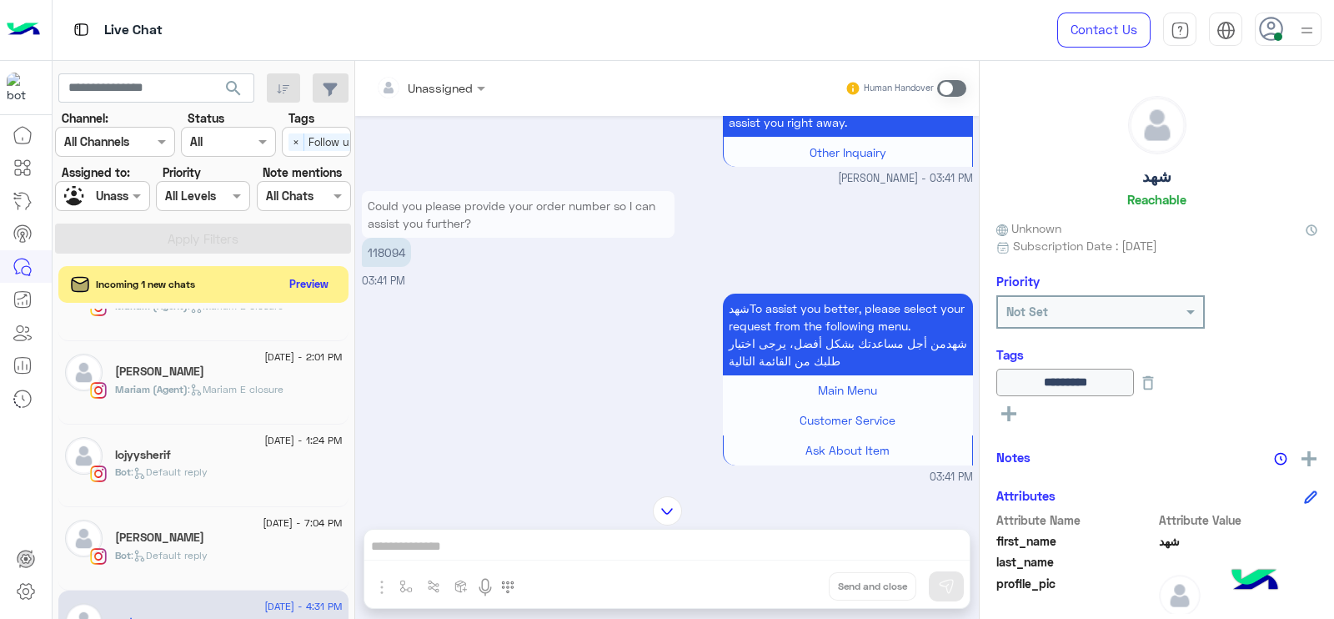
click at [418, 94] on input "text" at bounding box center [410, 88] width 68 height 18
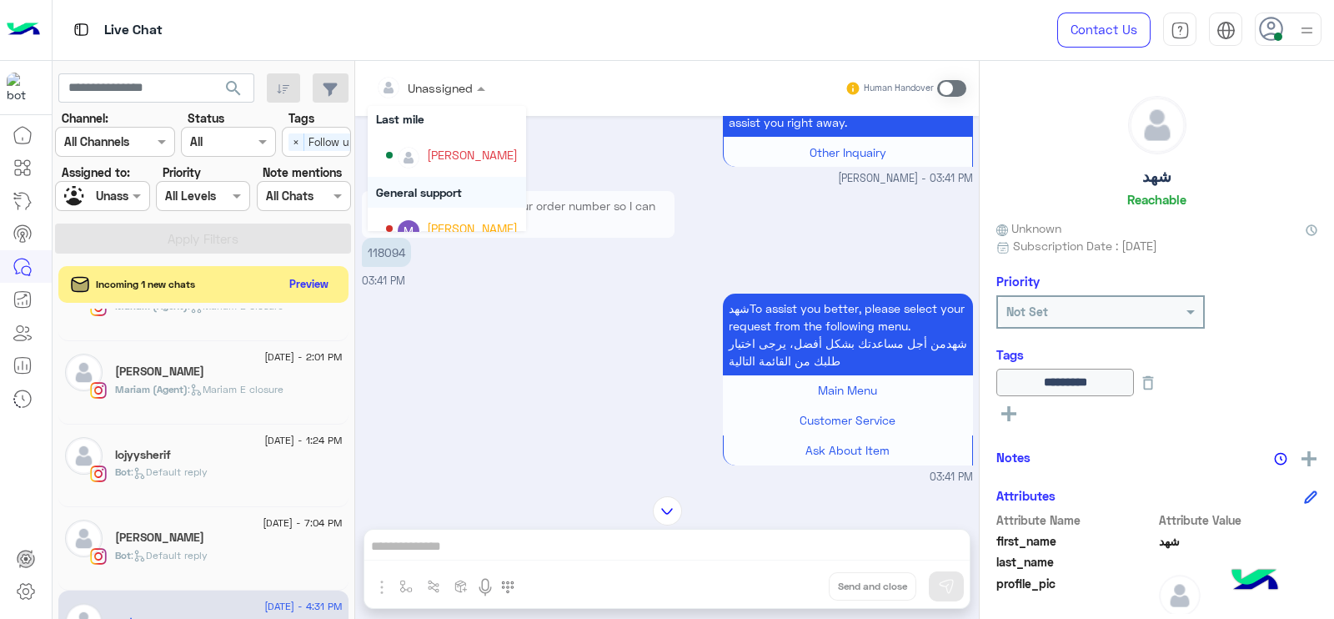
scroll to position [260, 0]
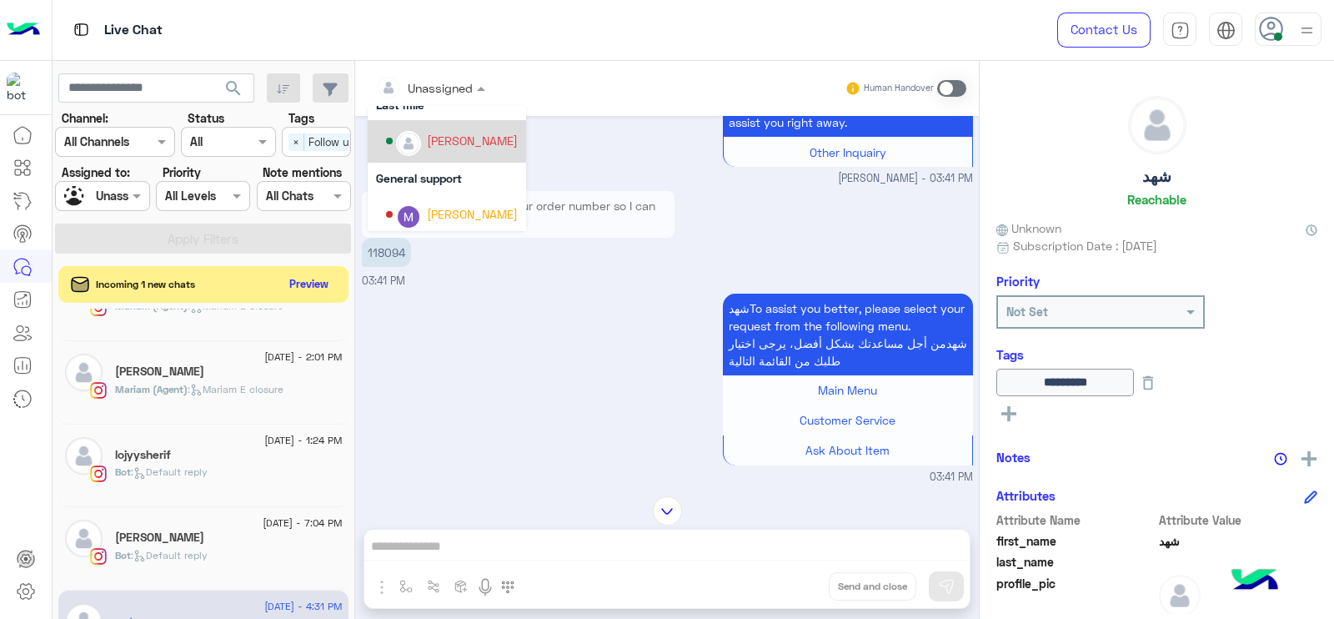
click at [459, 141] on div "[PERSON_NAME]" at bounding box center [472, 141] width 91 height 18
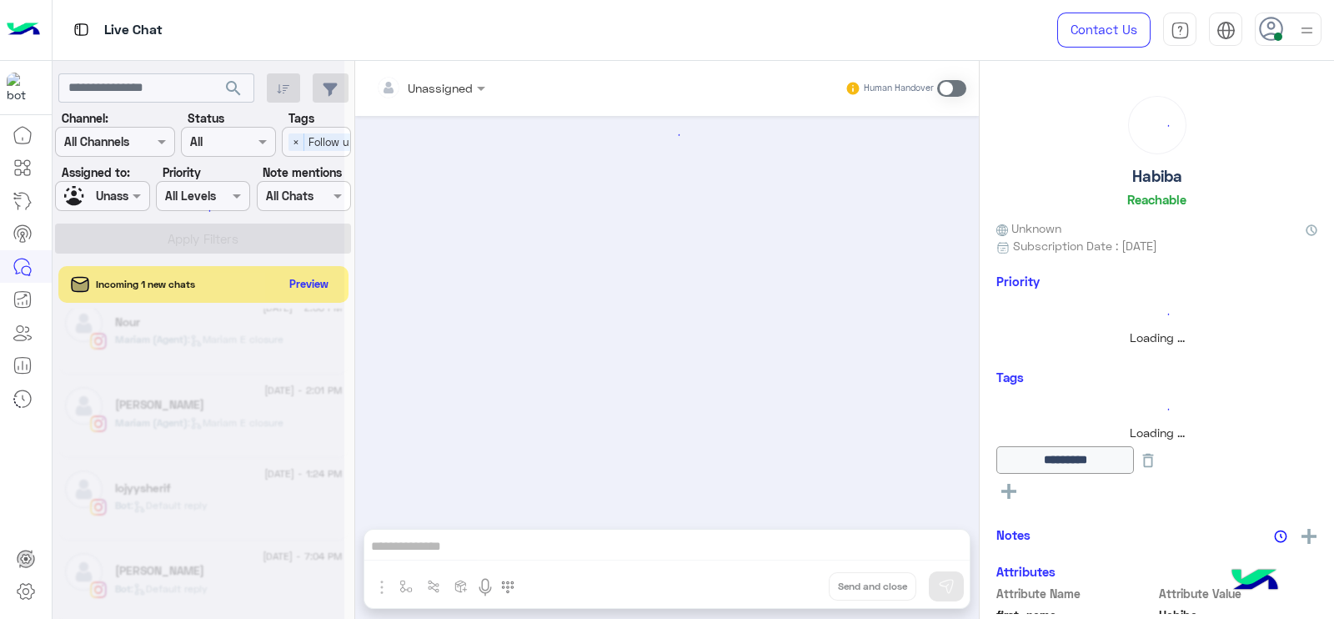
click at [133, 192] on div at bounding box center [199, 316] width 292 height 619
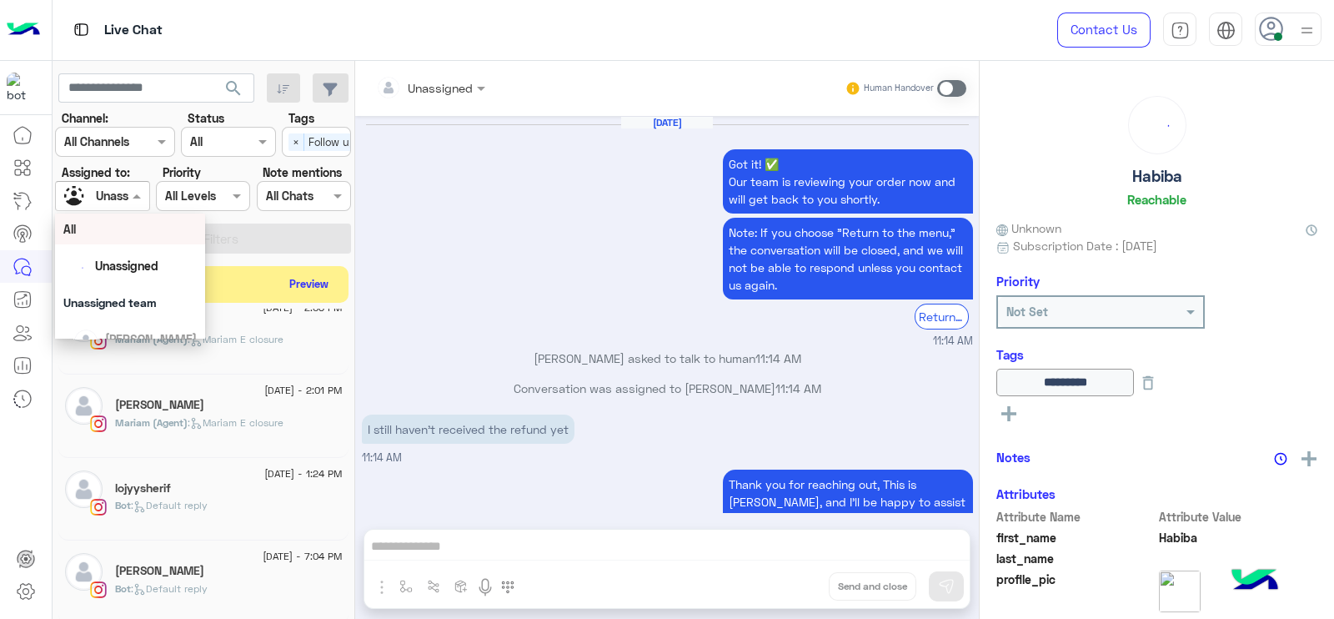
click at [133, 192] on span at bounding box center [138, 196] width 21 height 18
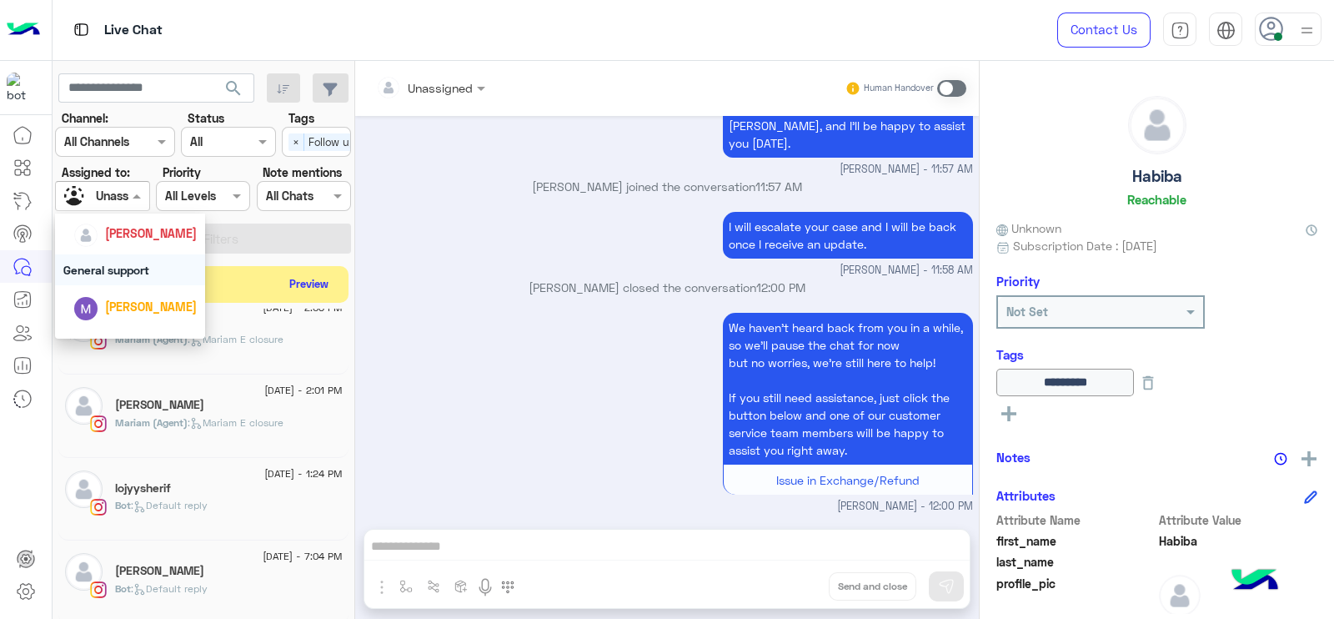
scroll to position [278, 0]
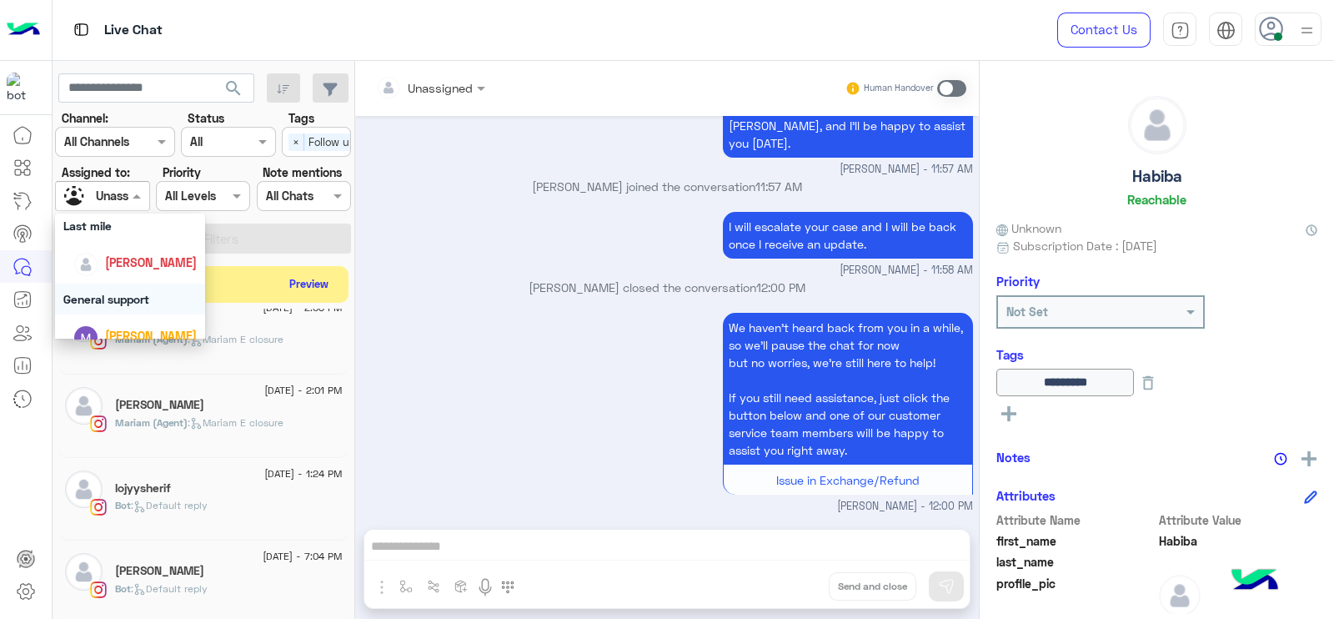
click at [143, 260] on span "[PERSON_NAME]" at bounding box center [151, 262] width 92 height 14
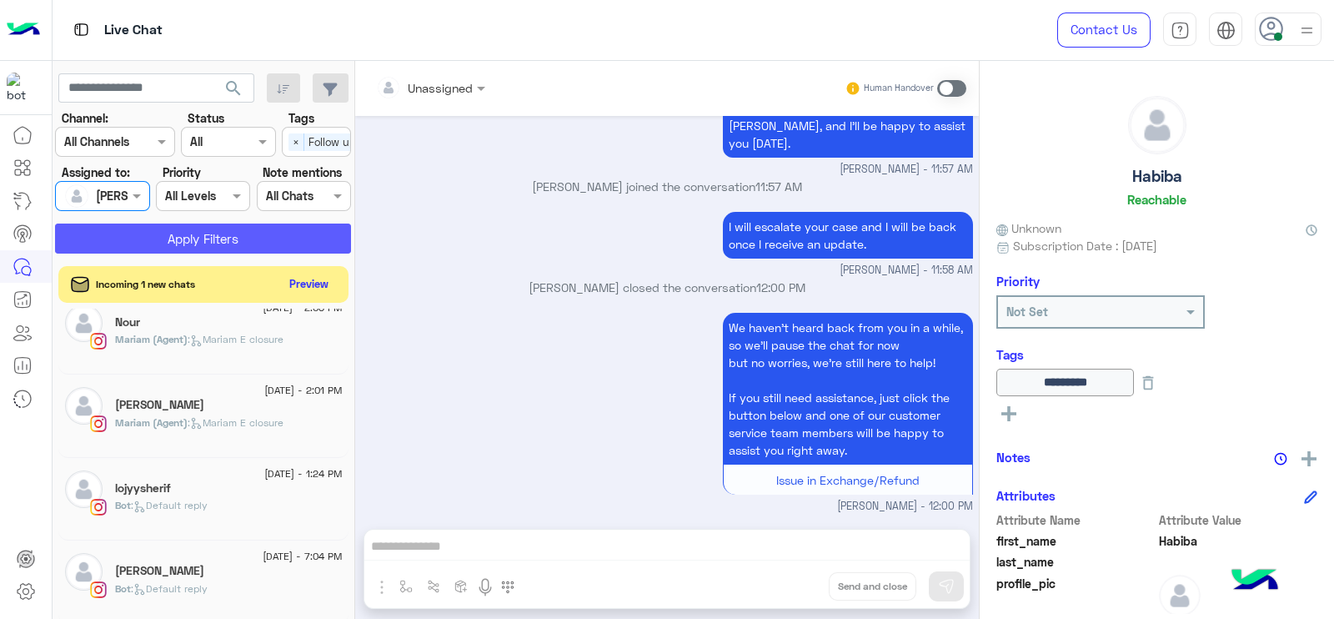
click at [203, 229] on button "Apply Filters" at bounding box center [203, 238] width 296 height 30
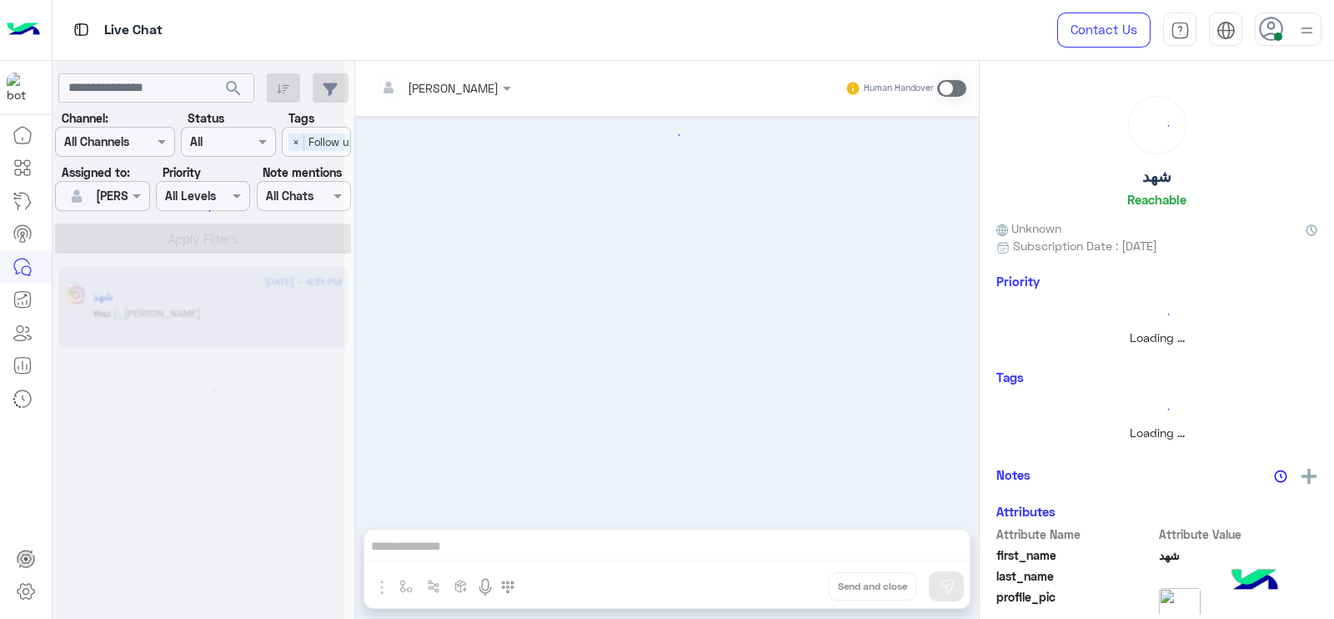
click at [296, 146] on div at bounding box center [199, 316] width 292 height 619
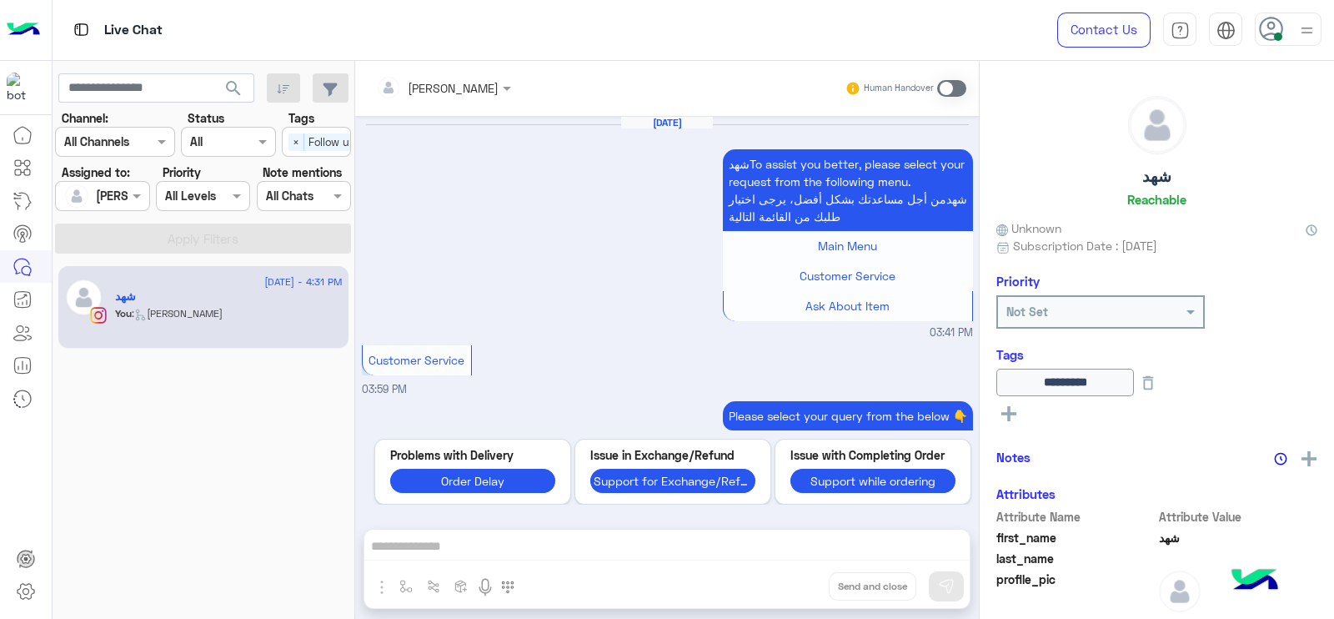
scroll to position [1304, 0]
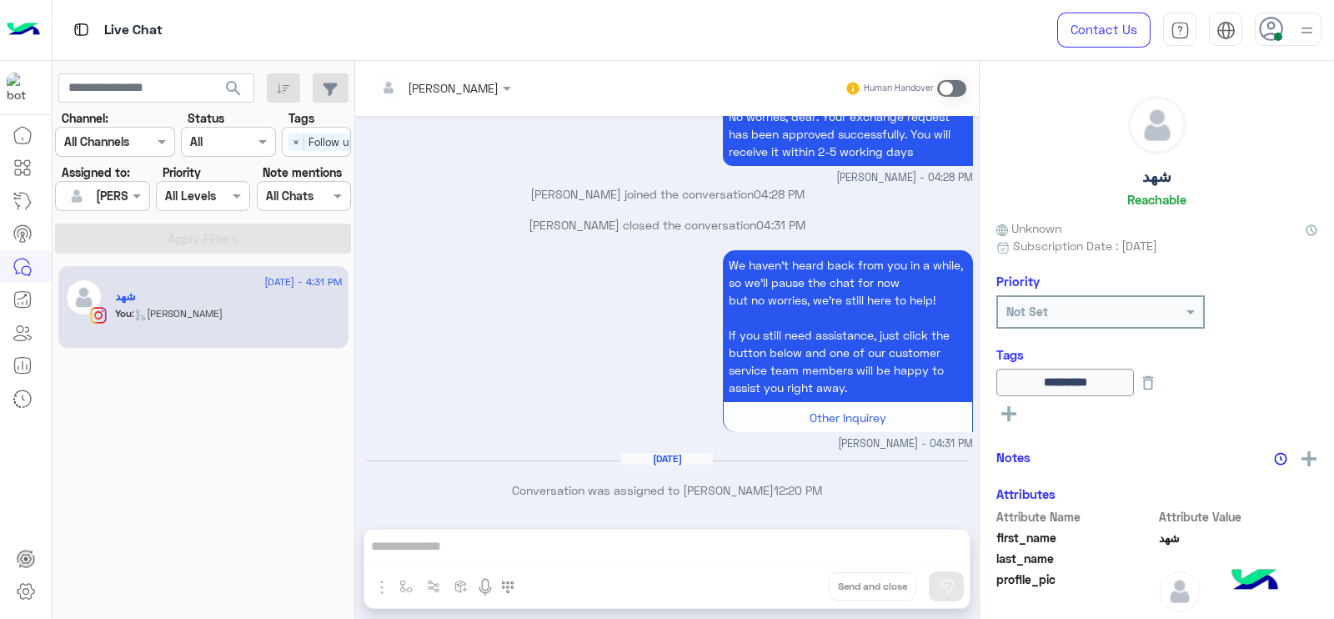
click at [296, 146] on span "×" at bounding box center [297, 142] width 16 height 18
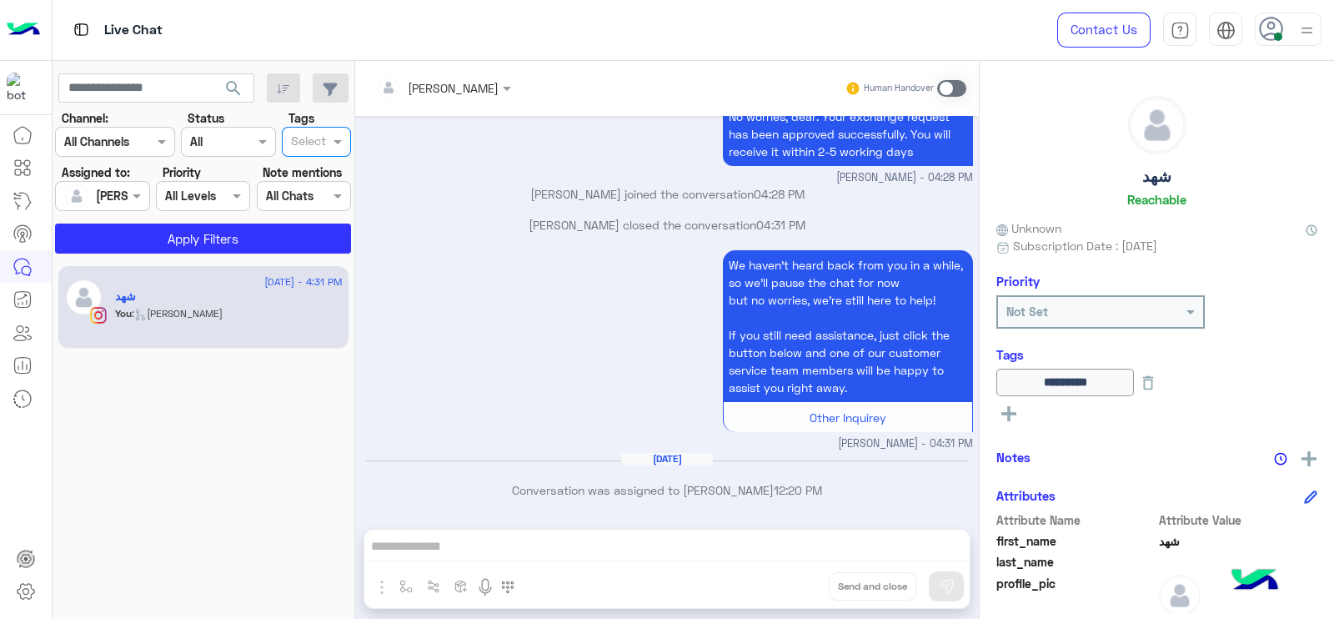
click at [938, 86] on span at bounding box center [951, 88] width 29 height 17
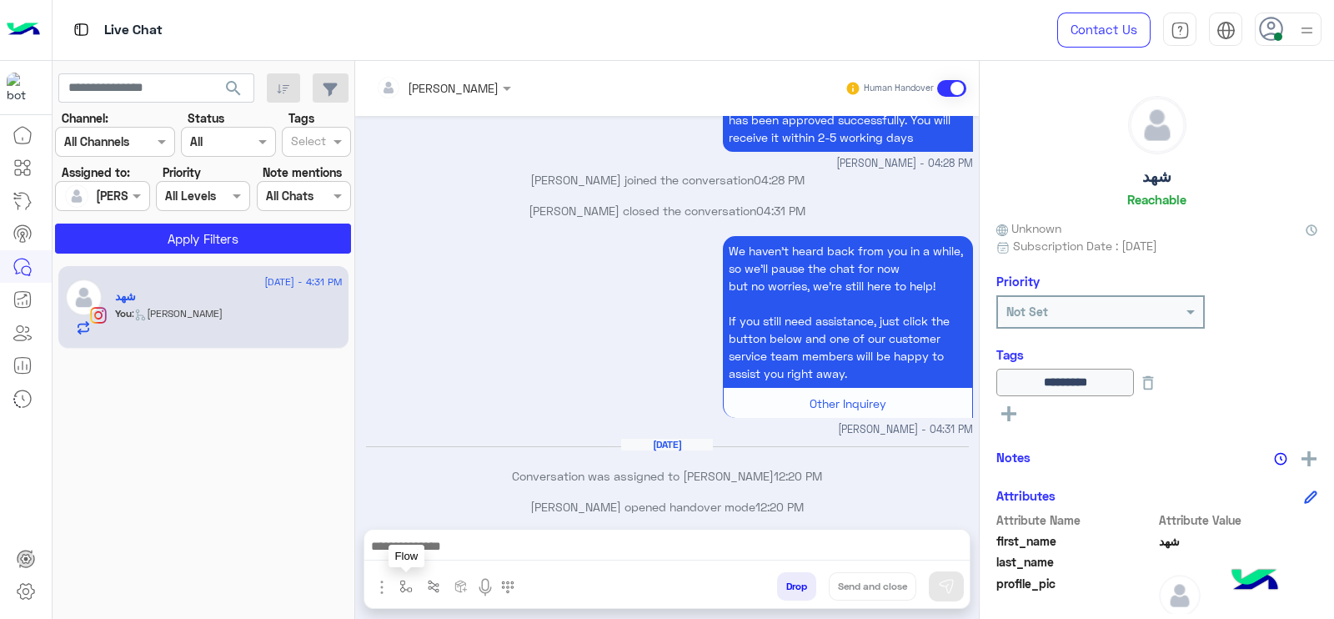
scroll to position [1334, 0]
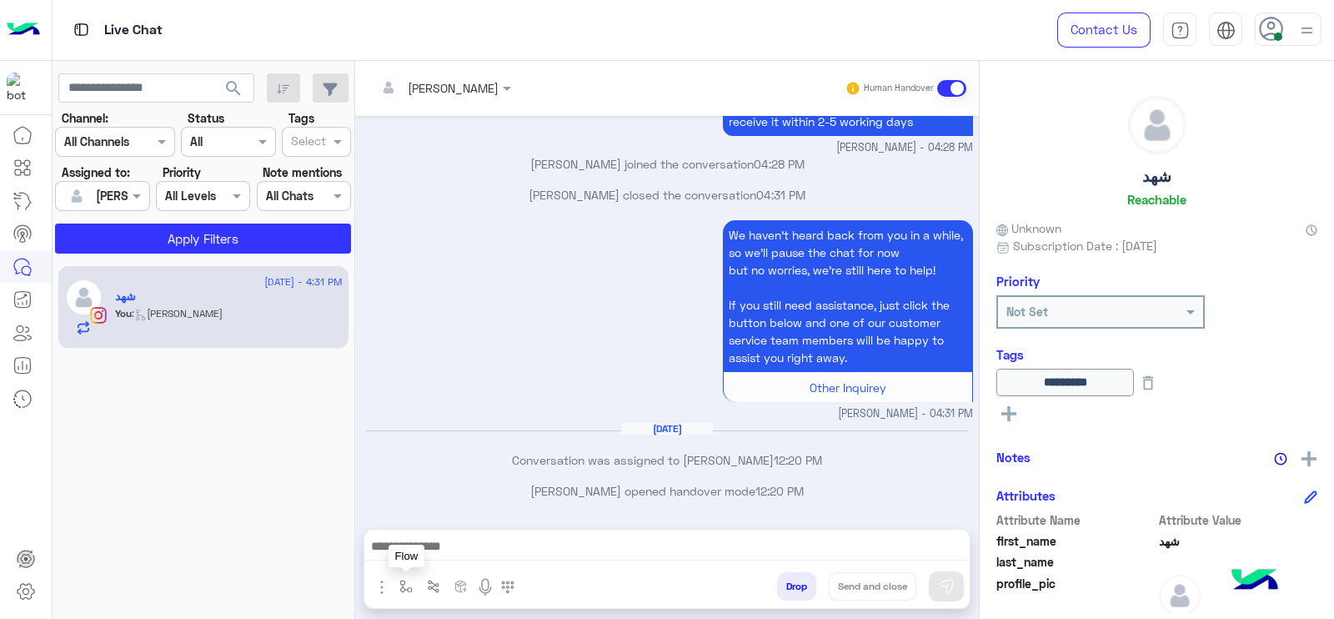
click at [396, 577] on button "button" at bounding box center [407, 586] width 28 height 28
click at [404, 555] on input "text" at bounding box center [436, 549] width 68 height 19
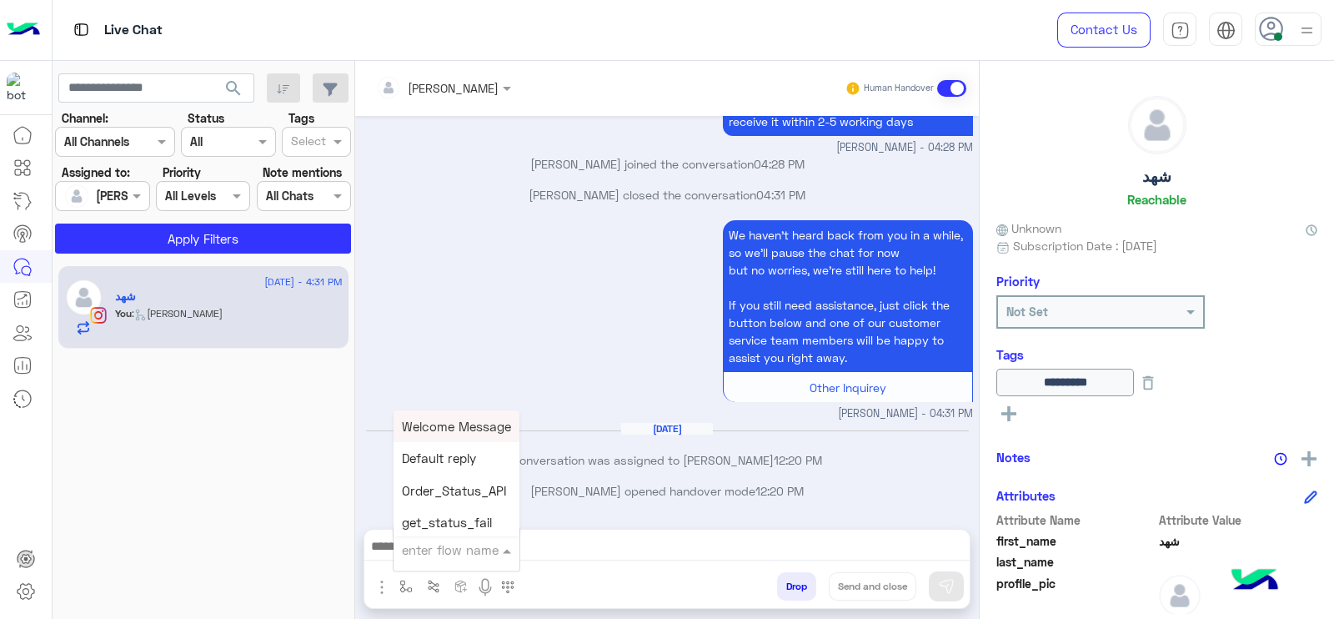
type input "*"
click at [468, 492] on div "J Greeting" at bounding box center [455, 487] width 123 height 33
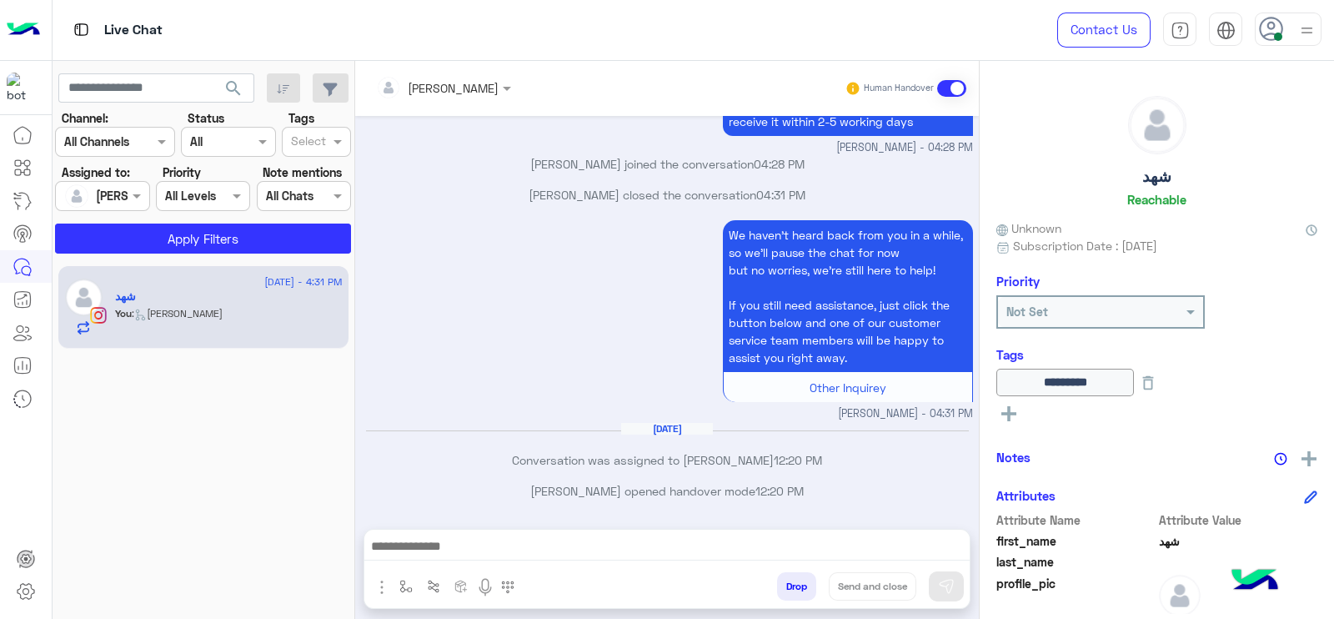
type textarea "**********"
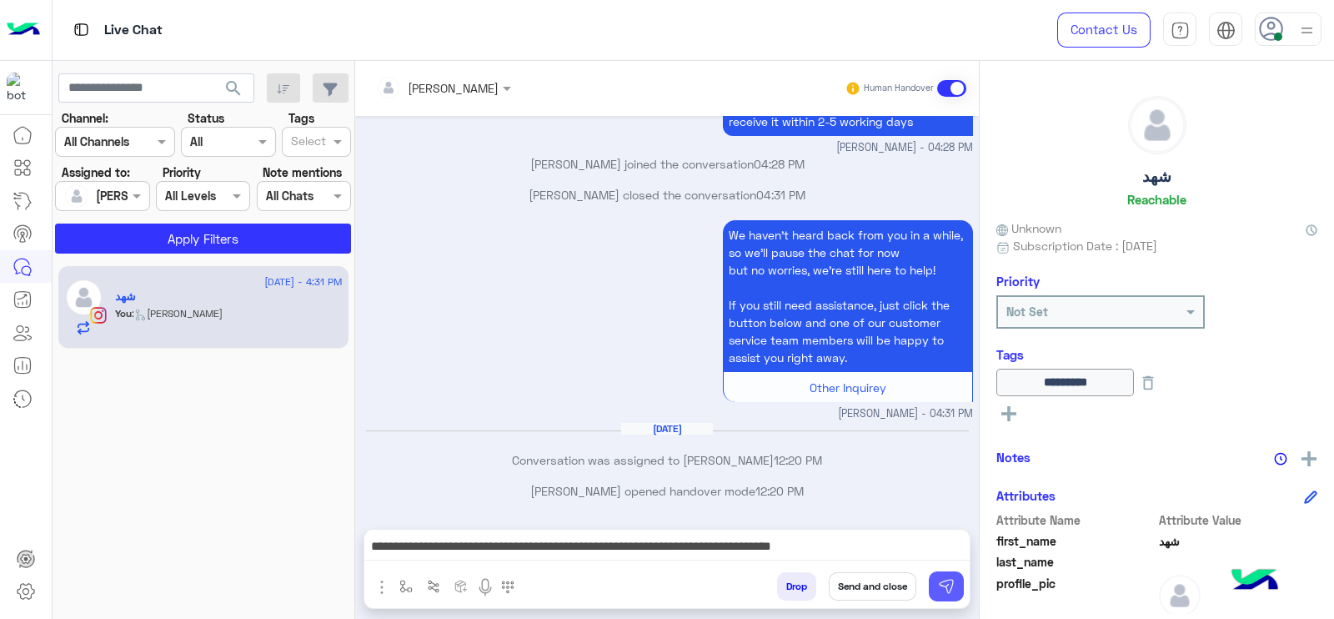
click at [946, 578] on img at bounding box center [946, 586] width 17 height 17
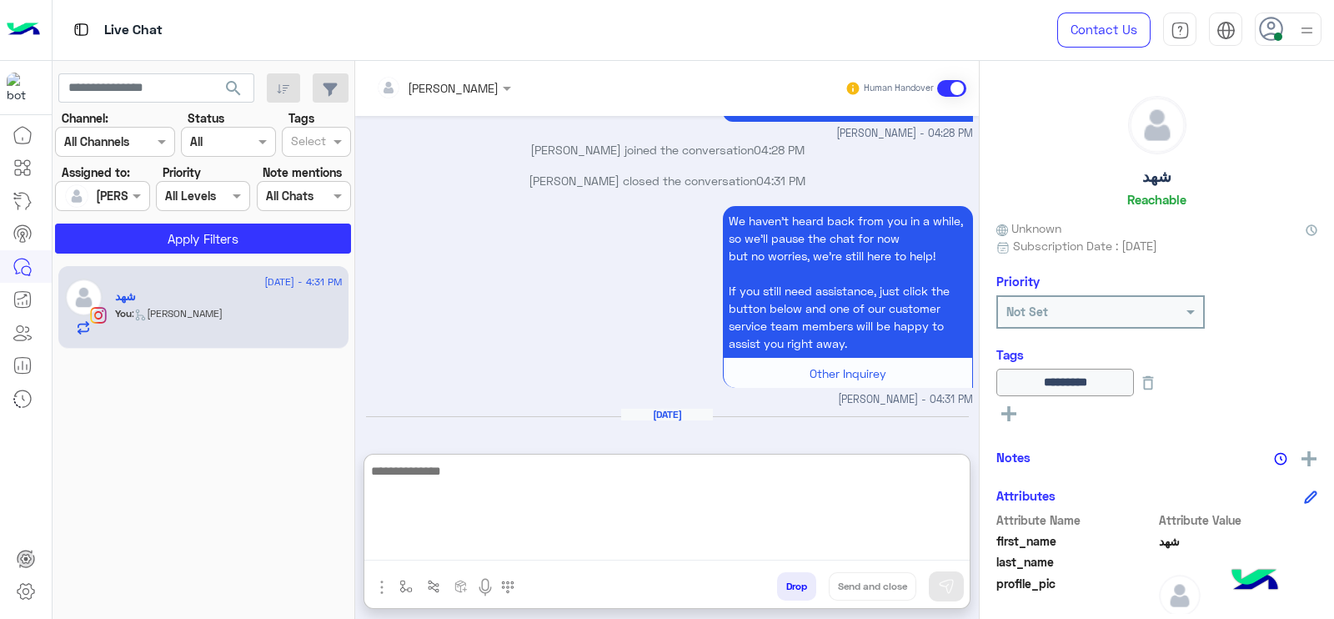
click at [916, 555] on textarea at bounding box center [666, 510] width 605 height 100
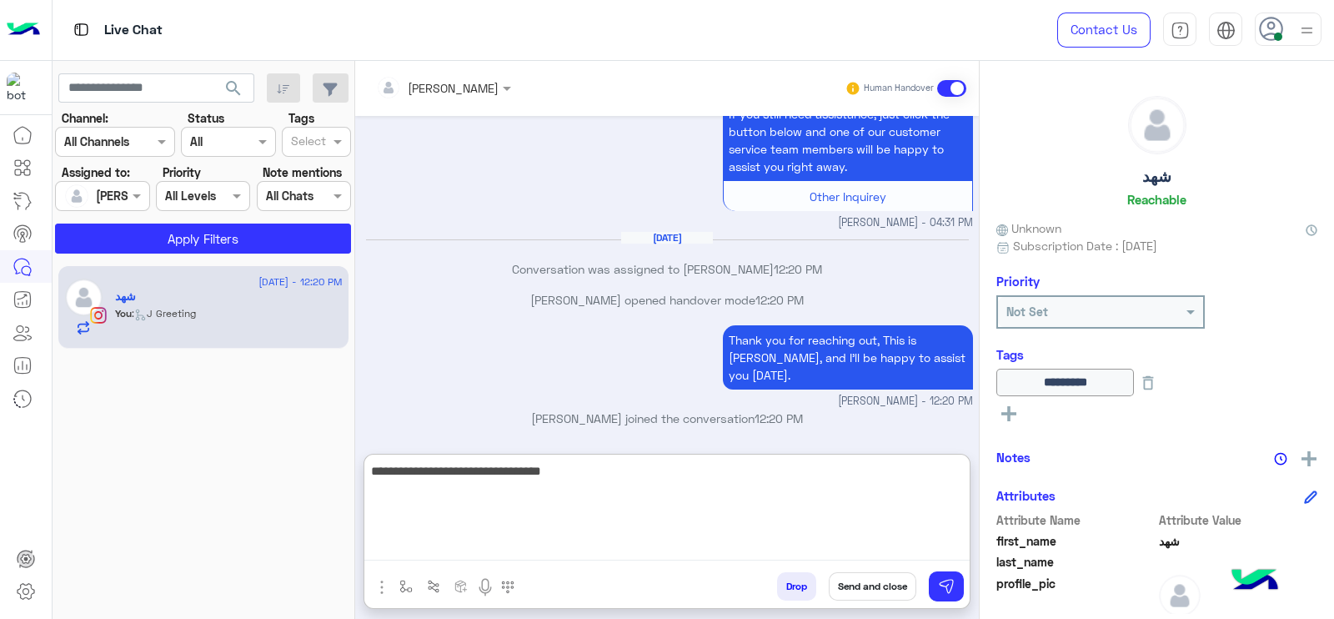
type textarea "**********"
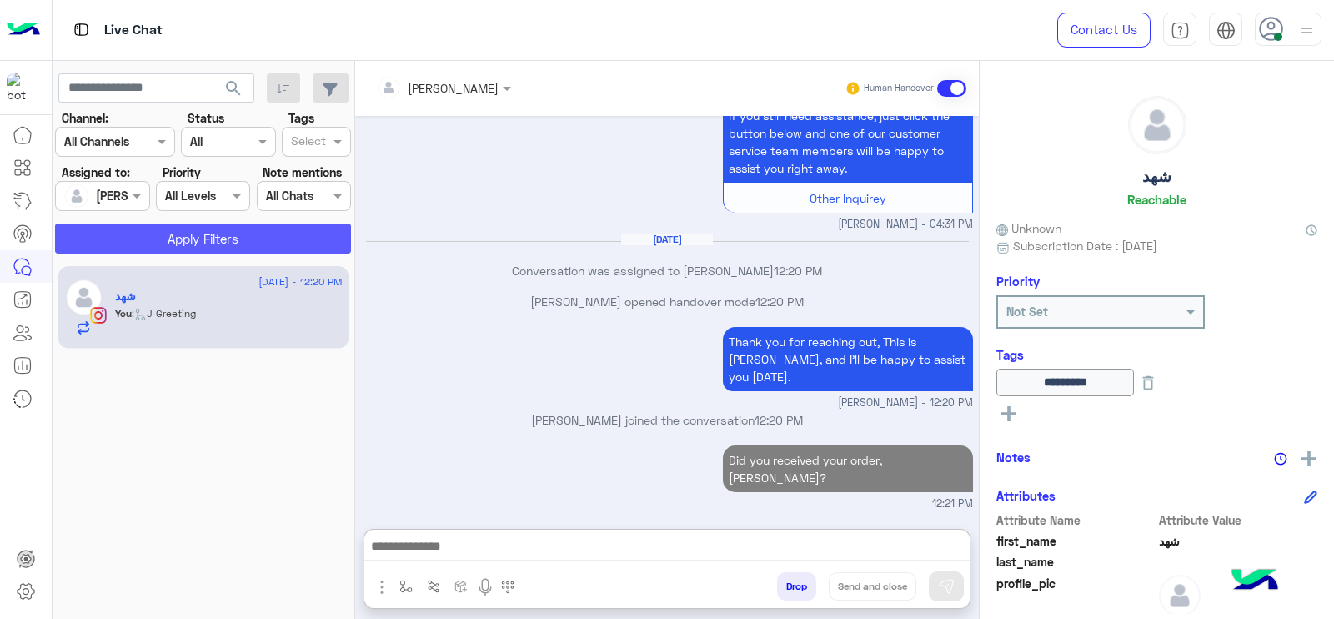
click at [291, 243] on button "Apply Filters" at bounding box center [203, 238] width 296 height 30
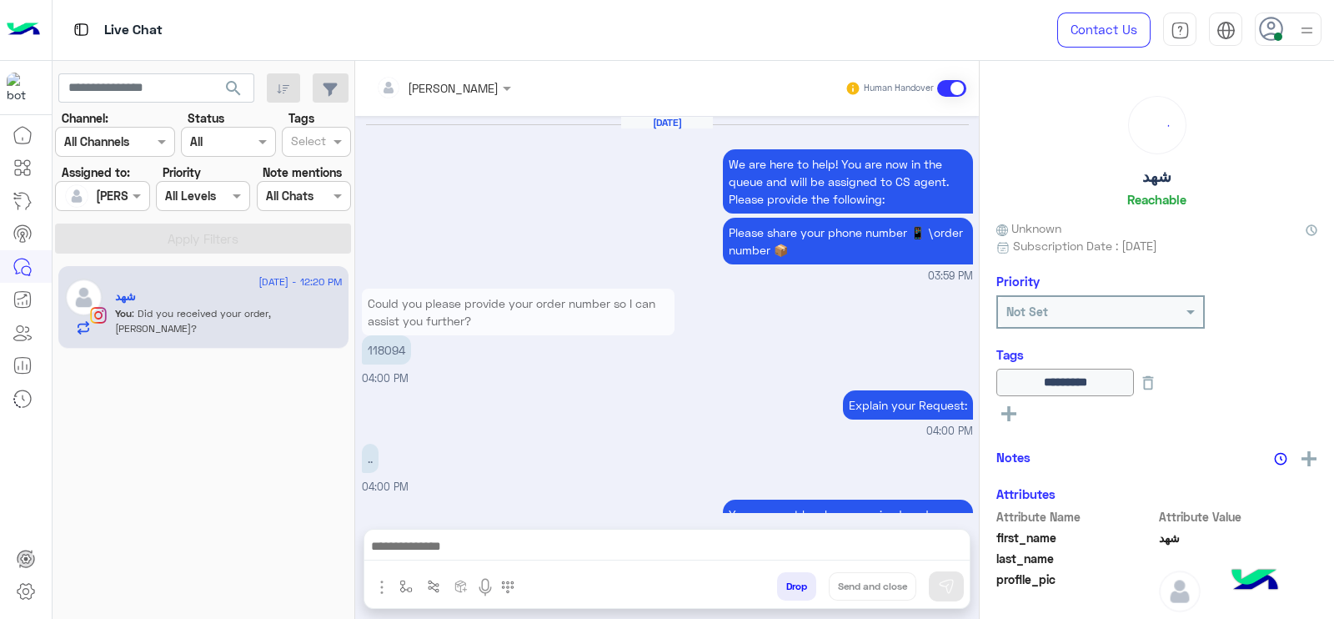
scroll to position [1082, 0]
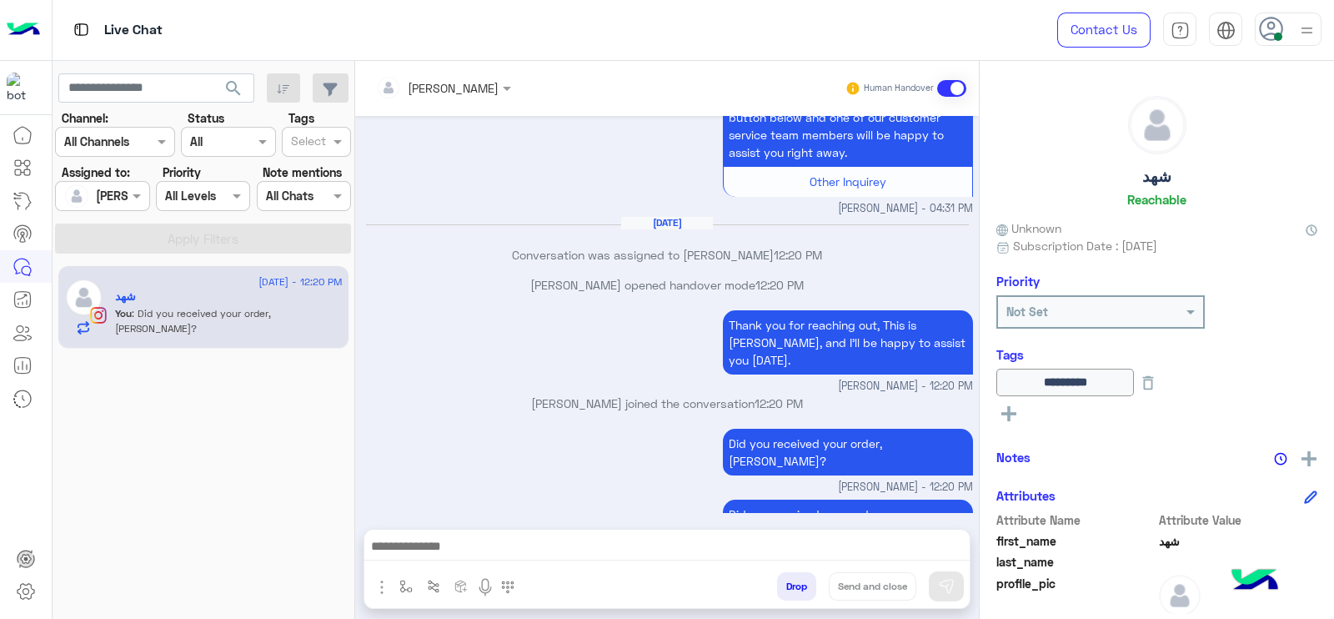
drag, startPoint x: 313, startPoint y: 460, endPoint x: 342, endPoint y: 226, distance: 236.1
click at [313, 459] on div "12 August - 12:20 PM شهد You : Did you received your order, Shahd?" at bounding box center [204, 441] width 303 height 365
click at [542, 162] on div "We haven’t heard back from you in a while, so we’ll pause the chat for now but …" at bounding box center [667, 114] width 611 height 206
click at [403, 582] on img "button" at bounding box center [405, 586] width 13 height 13
click at [425, 558] on div "enter flow name" at bounding box center [450, 549] width 97 height 19
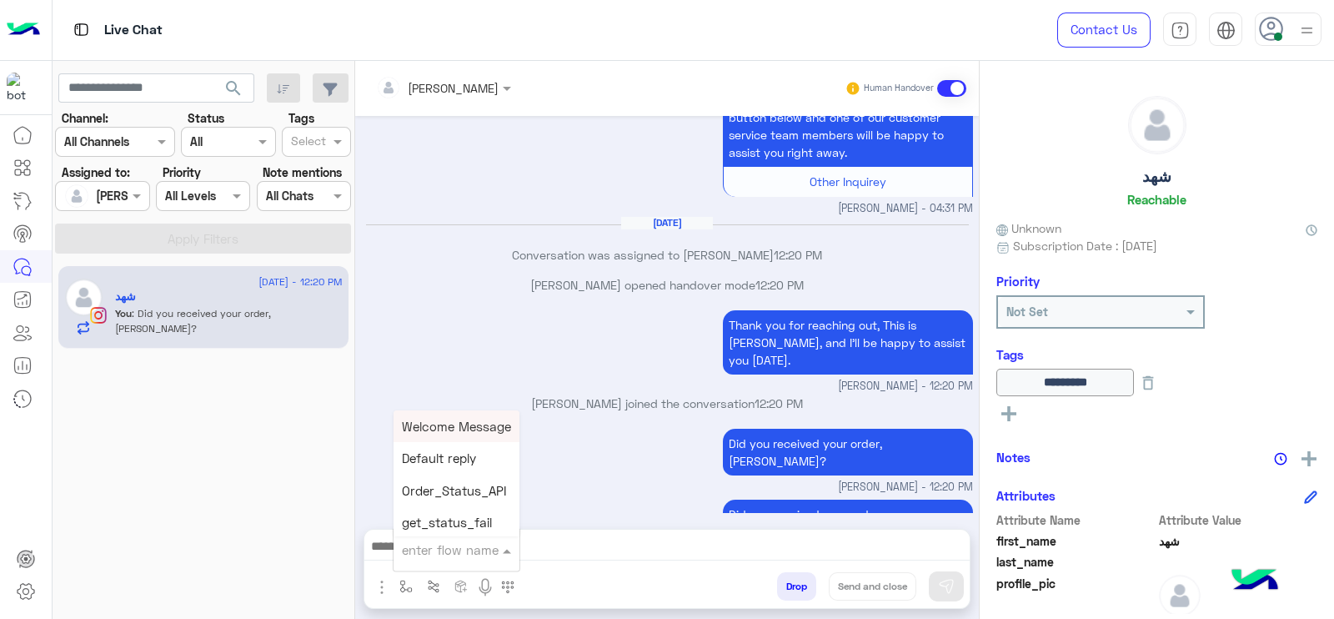
type input "*"
click at [442, 516] on span "[PERSON_NAME]" at bounding box center [449, 519] width 95 height 15
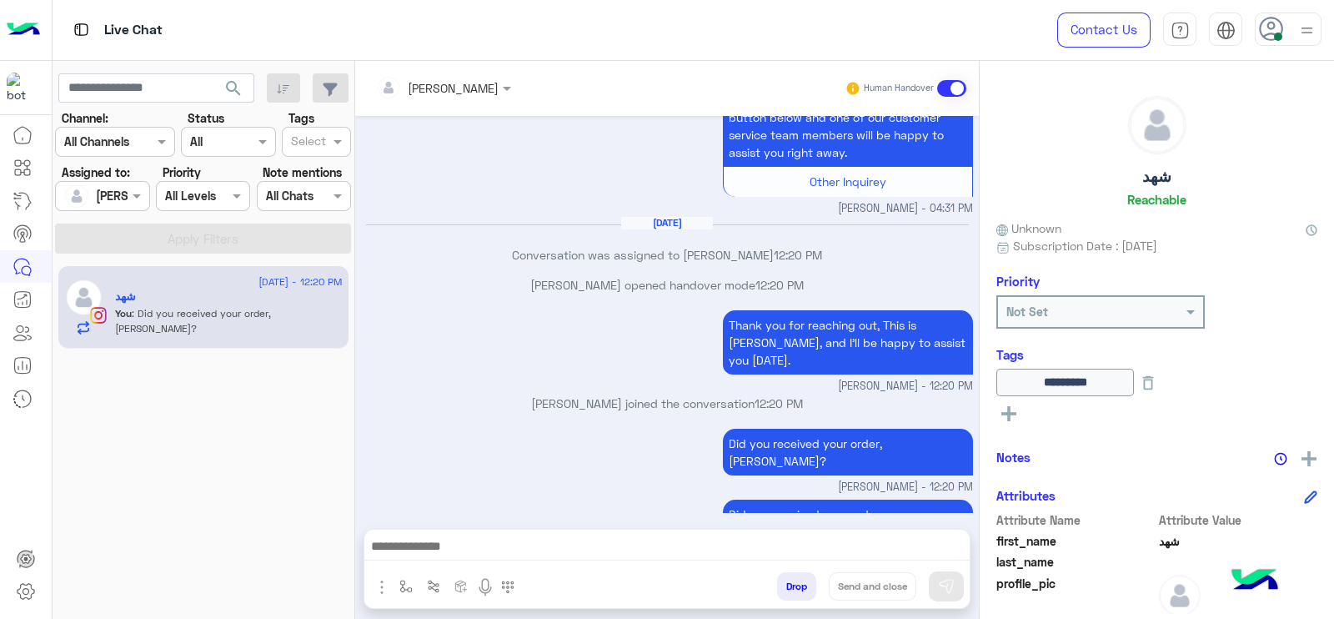
type textarea "**********"
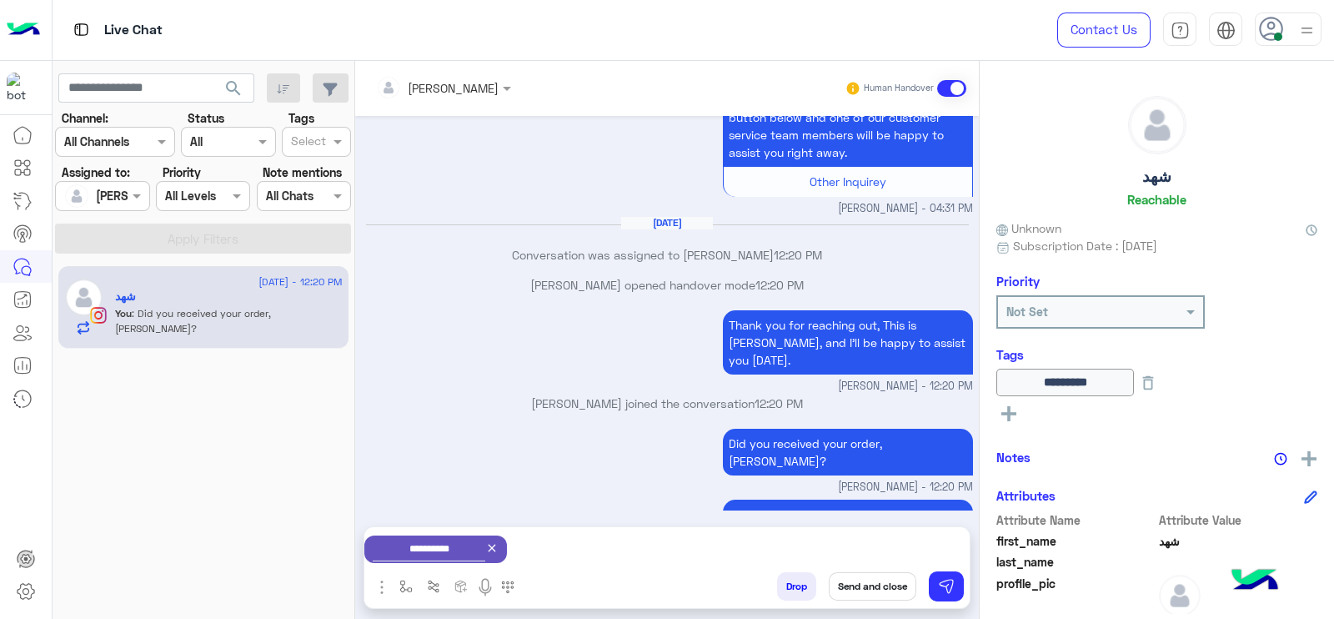
click at [535, 479] on small "Jana Aboelseoud - 12:20 PM" at bounding box center [667, 487] width 611 height 16
click at [692, 495] on div "Did you received your order, Shahd? Jana Aboelseoud - 12:20 PM" at bounding box center [667, 530] width 611 height 71
click at [860, 580] on button "Send and close" at bounding box center [873, 586] width 88 height 28
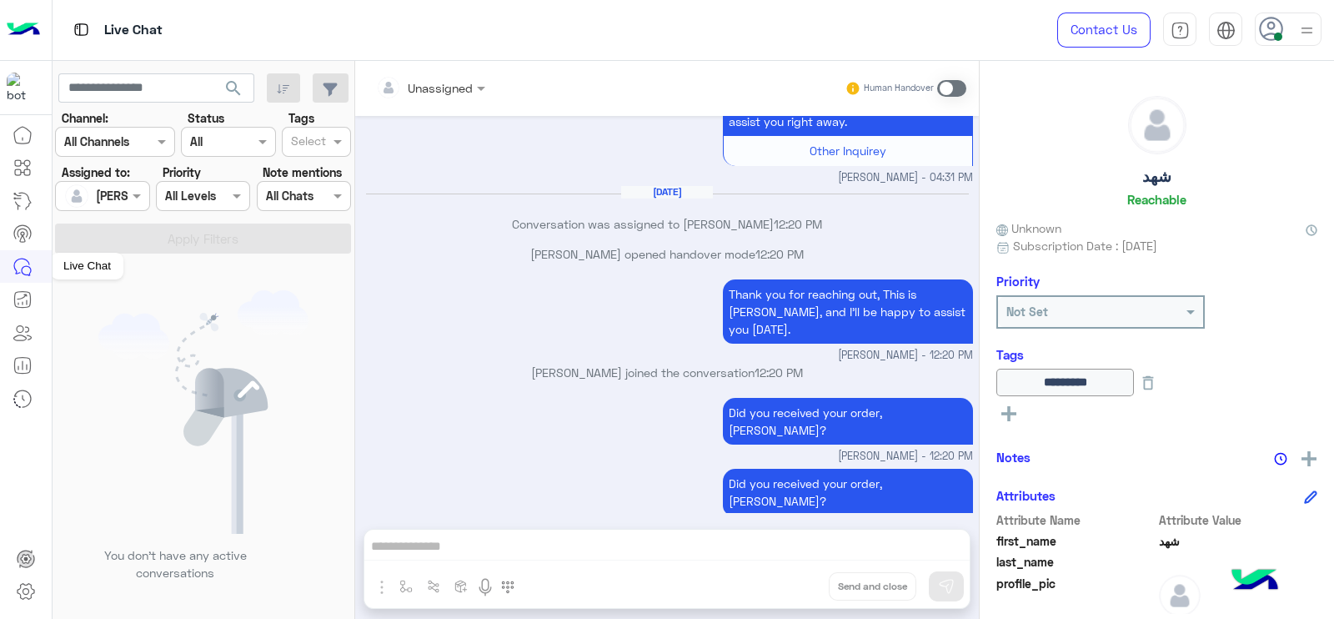
scroll to position [1318, 0]
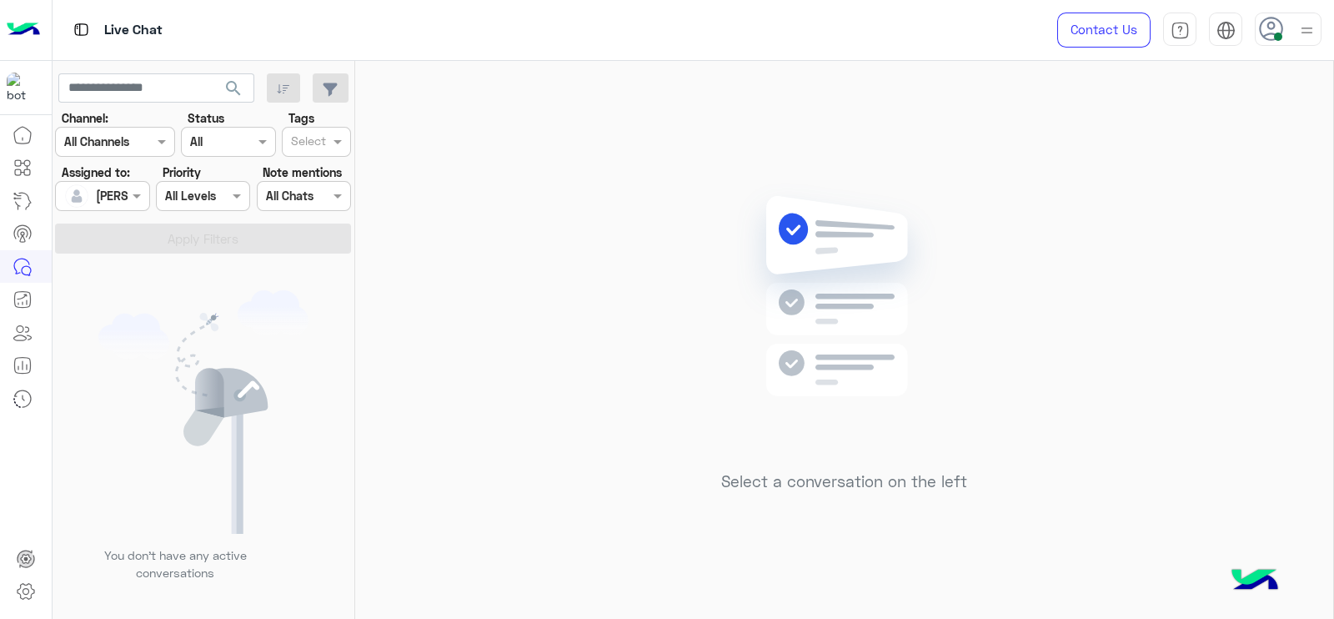
click at [482, 386] on div "Select a conversation on the left" at bounding box center [844, 343] width 978 height 565
click at [592, 248] on div "Select a conversation on the left" at bounding box center [844, 343] width 978 height 565
click at [466, 233] on div "Select a conversation on the left" at bounding box center [844, 343] width 978 height 565
click at [448, 332] on div "Select a conversation on the left" at bounding box center [844, 343] width 978 height 565
click at [396, 285] on div "Select a conversation on the left" at bounding box center [844, 343] width 978 height 565
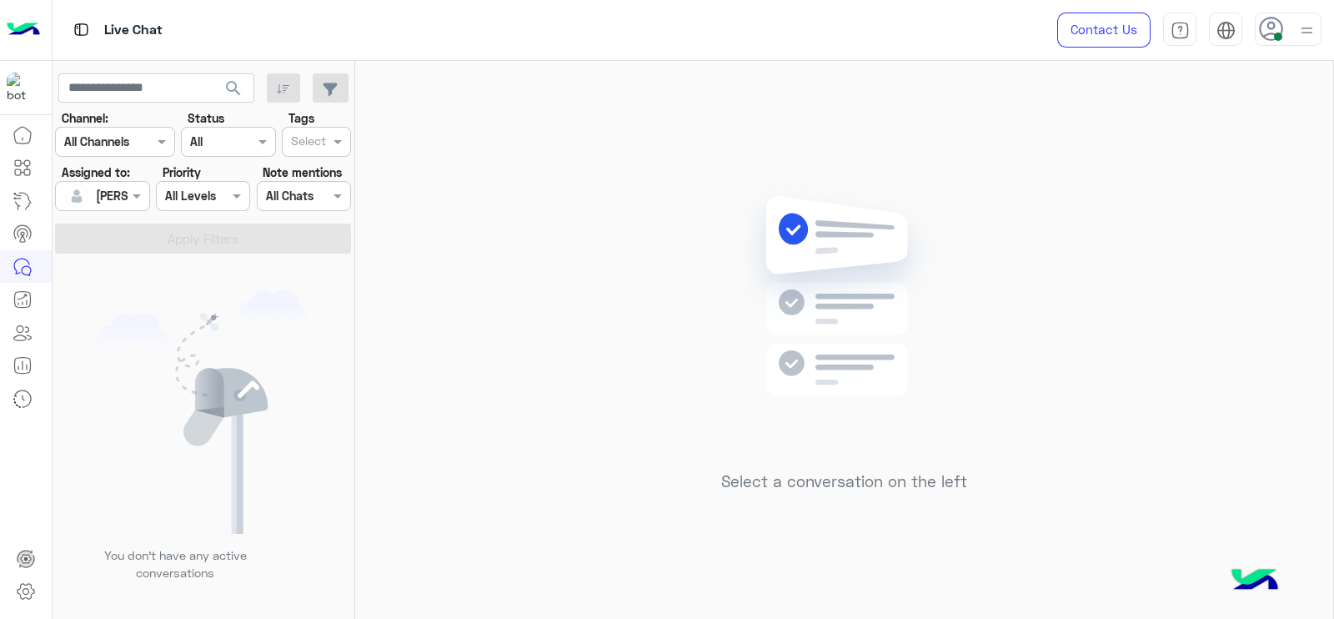
click at [417, 181] on div "Select a conversation on the left" at bounding box center [844, 343] width 978 height 565
click at [689, 181] on div "Select a conversation on the left" at bounding box center [844, 343] width 978 height 565
click at [117, 186] on div at bounding box center [102, 195] width 93 height 19
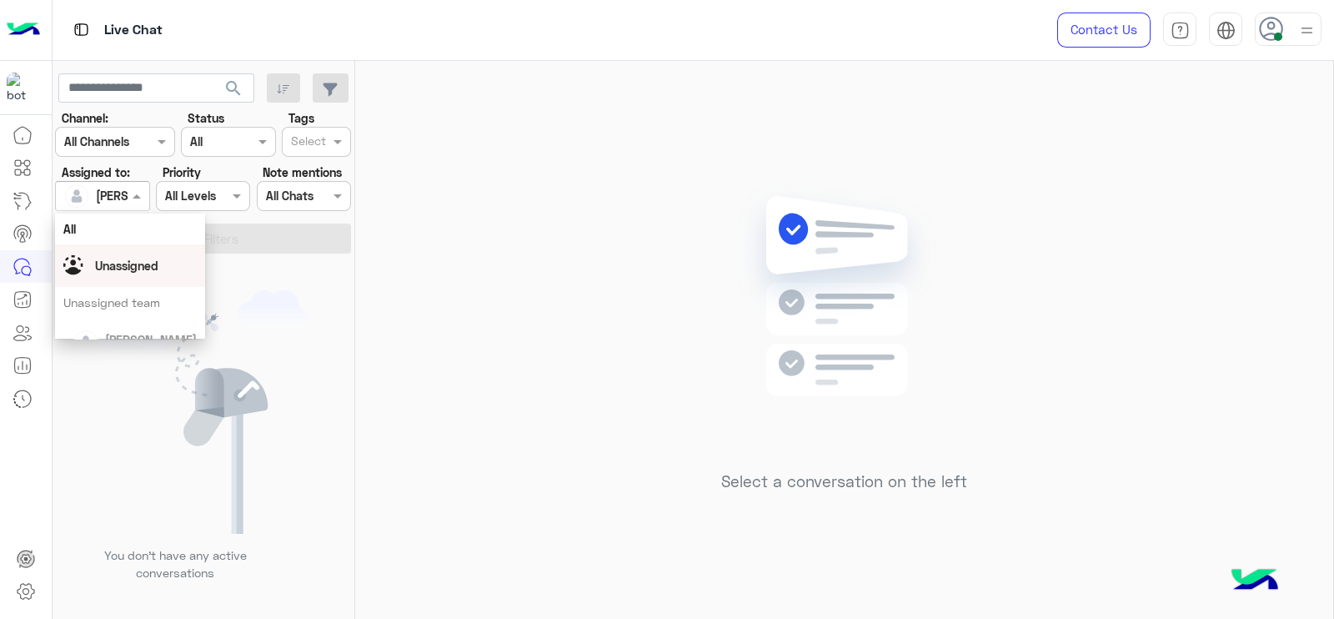
click at [133, 261] on span "Unassigned" at bounding box center [126, 266] width 63 height 14
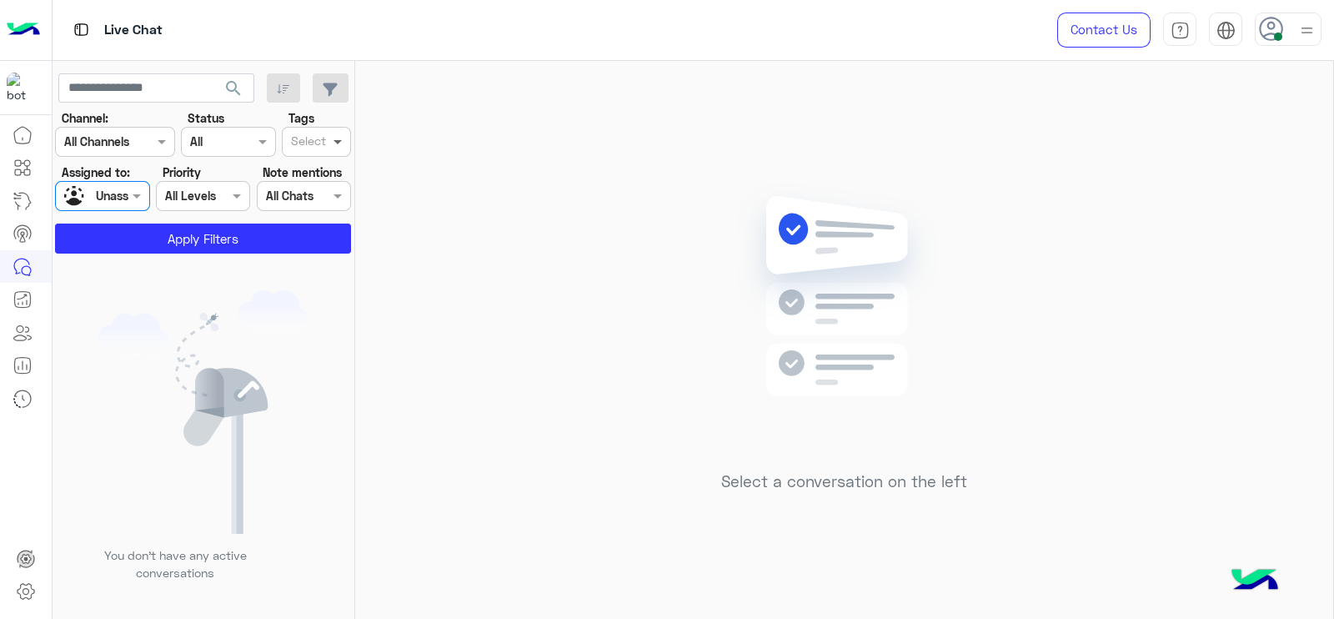
click at [339, 145] on span at bounding box center [339, 142] width 21 height 18
click at [330, 173] on div "Follow up" at bounding box center [316, 175] width 53 height 18
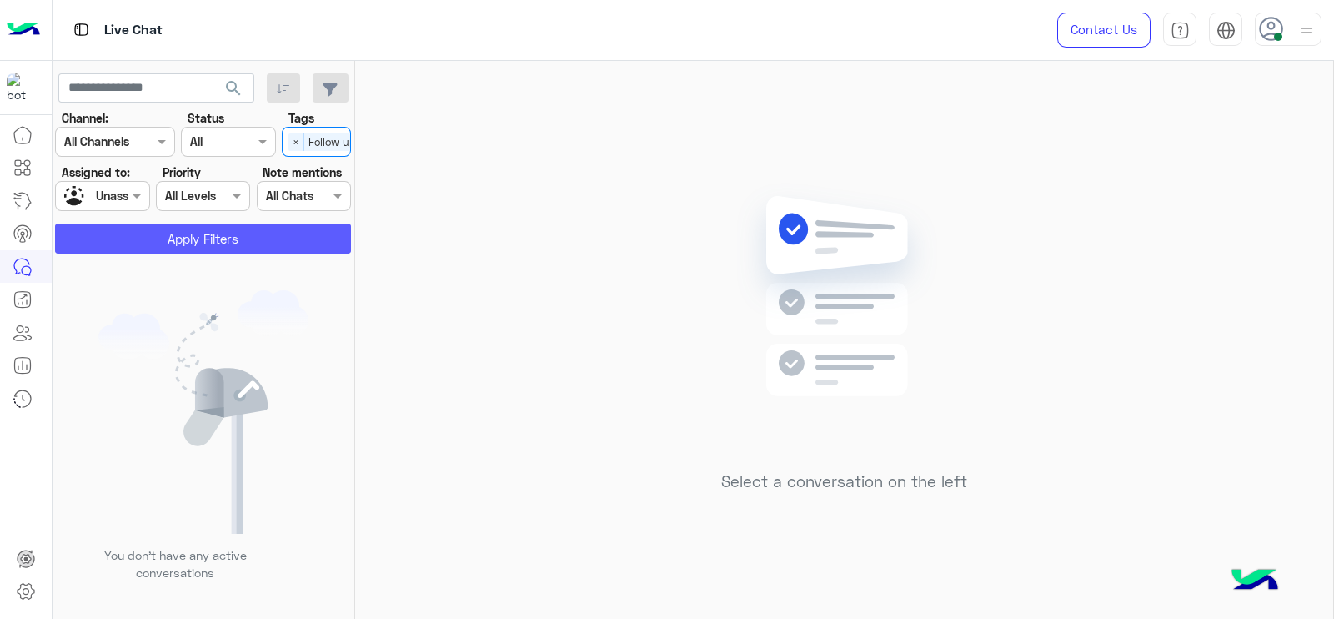
click at [296, 246] on button "Apply Filters" at bounding box center [203, 238] width 296 height 30
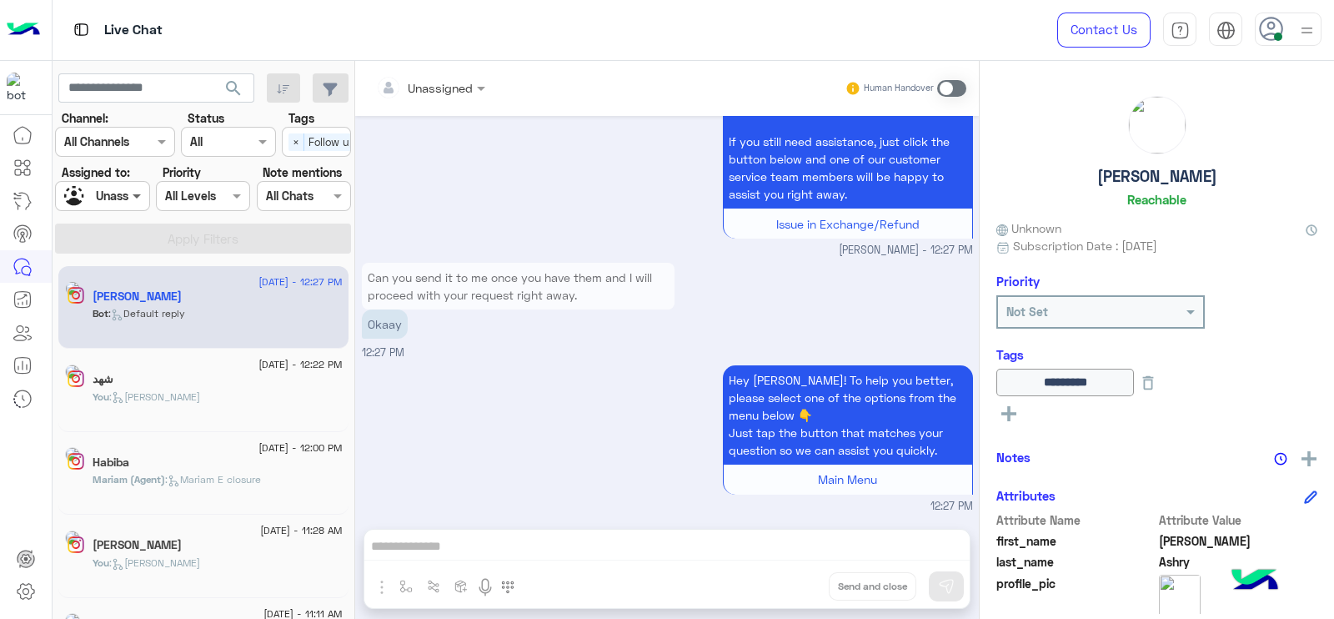
click at [129, 198] on span at bounding box center [138, 196] width 21 height 18
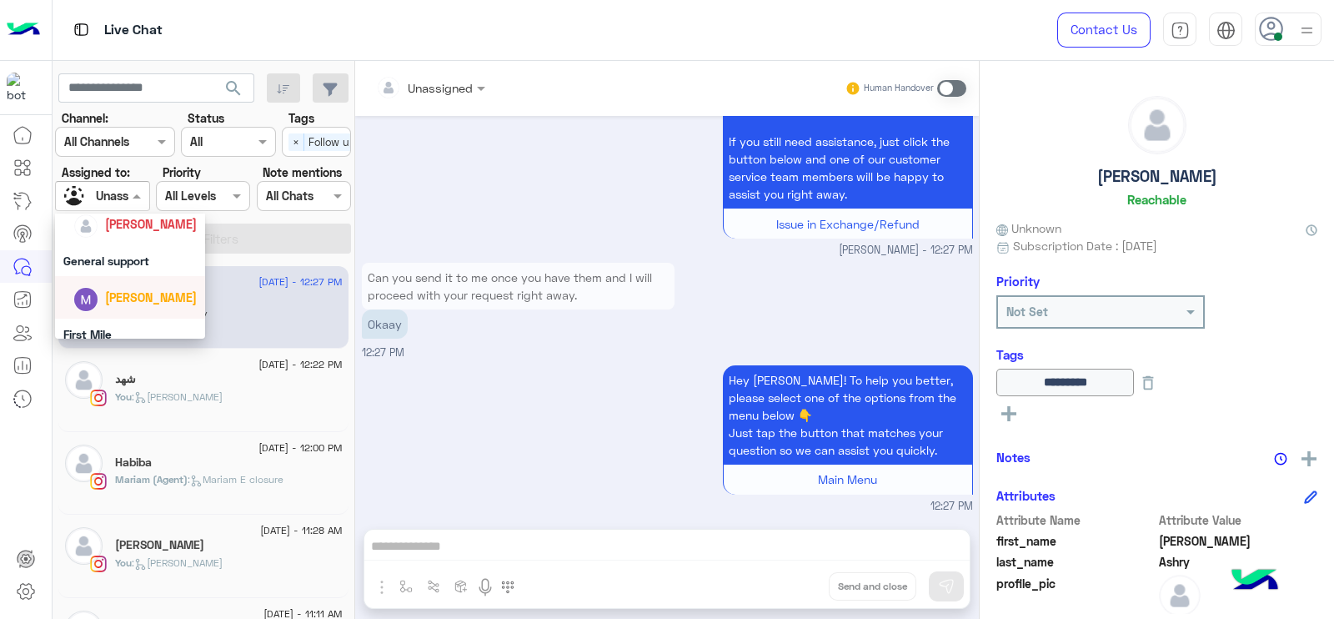
scroll to position [300, 0]
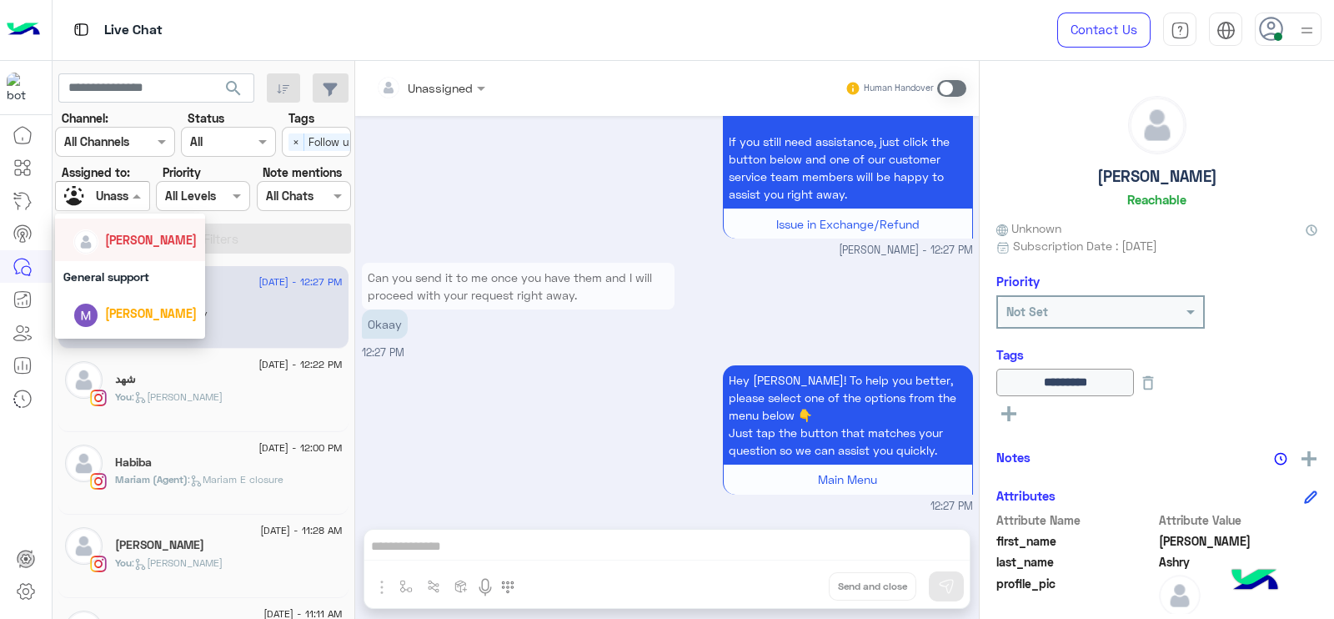
click at [146, 253] on div "[PERSON_NAME]" at bounding box center [134, 239] width 123 height 29
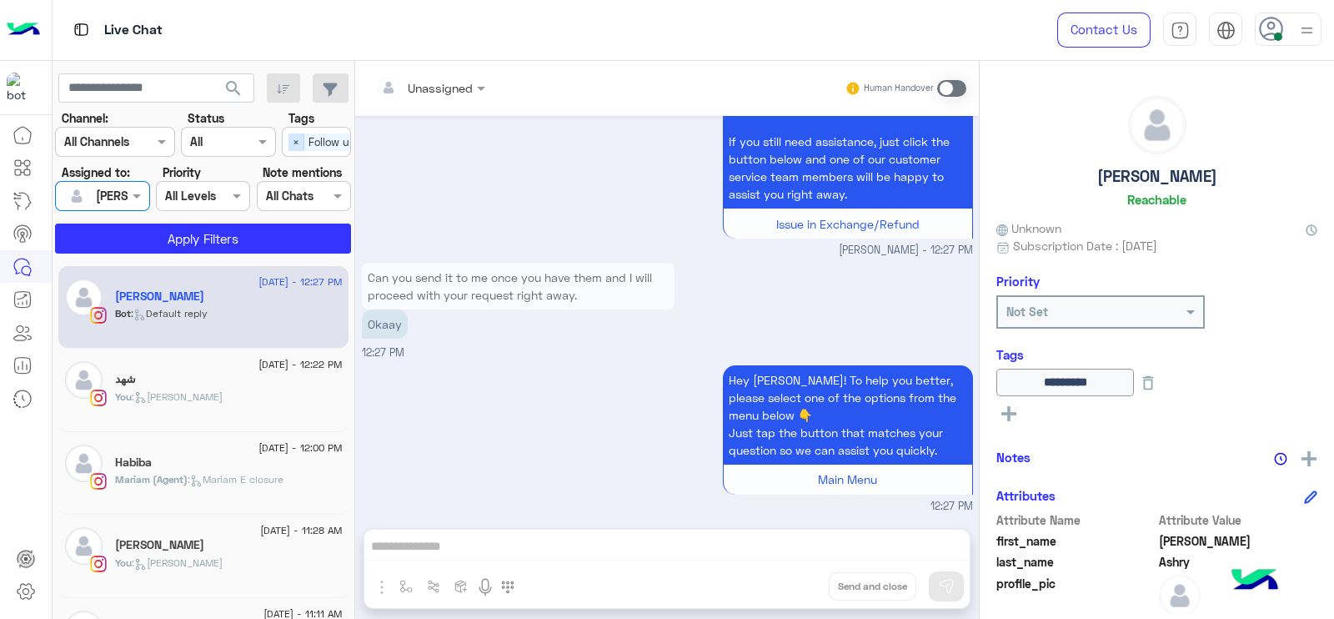
click at [291, 148] on span "×" at bounding box center [297, 142] width 16 height 18
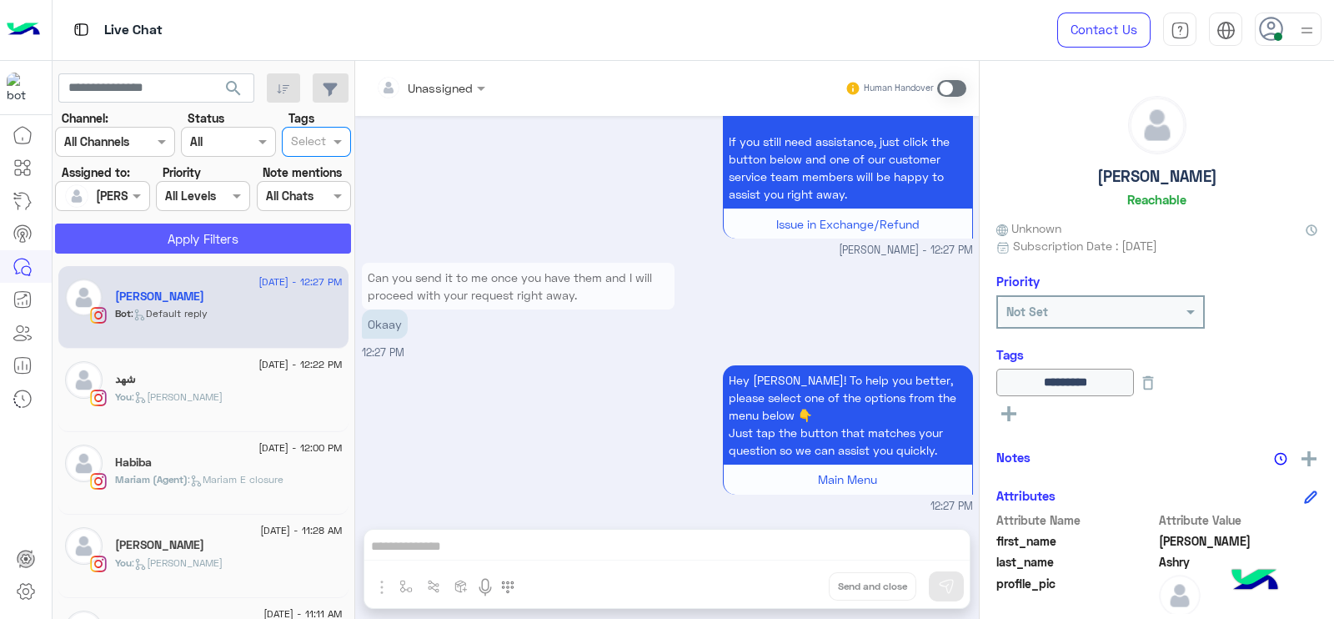
click at [271, 233] on button "Apply Filters" at bounding box center [203, 238] width 296 height 30
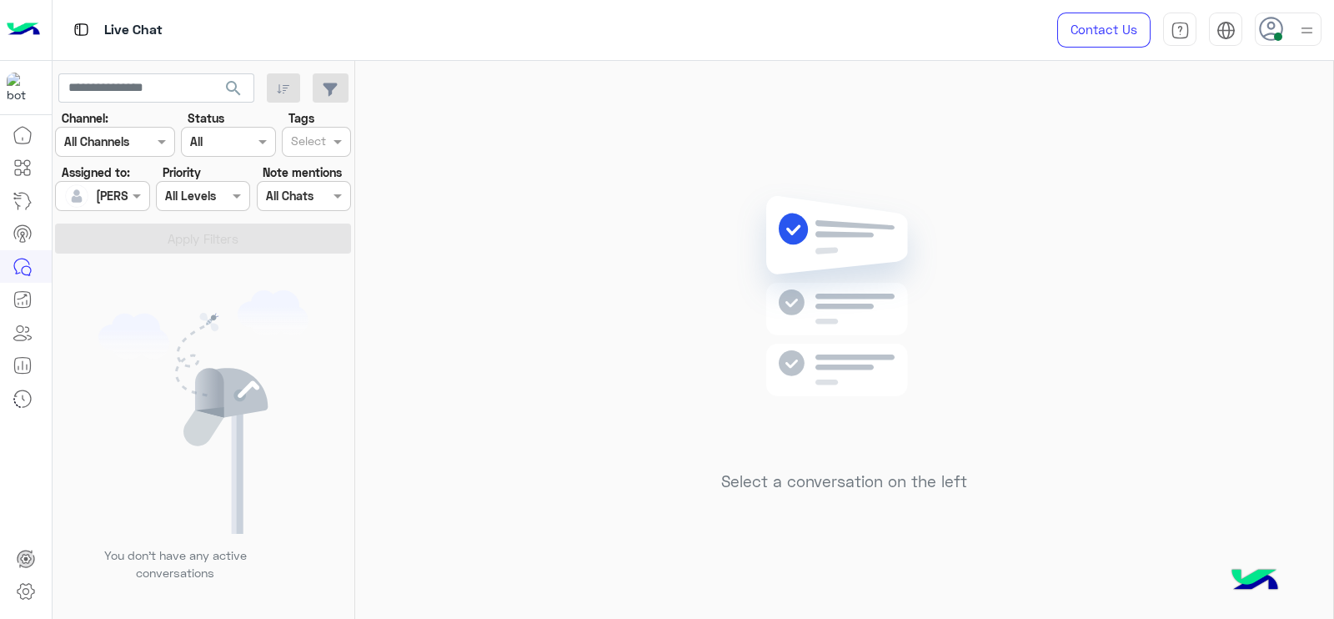
click at [1313, 13] on div at bounding box center [1307, 29] width 21 height 32
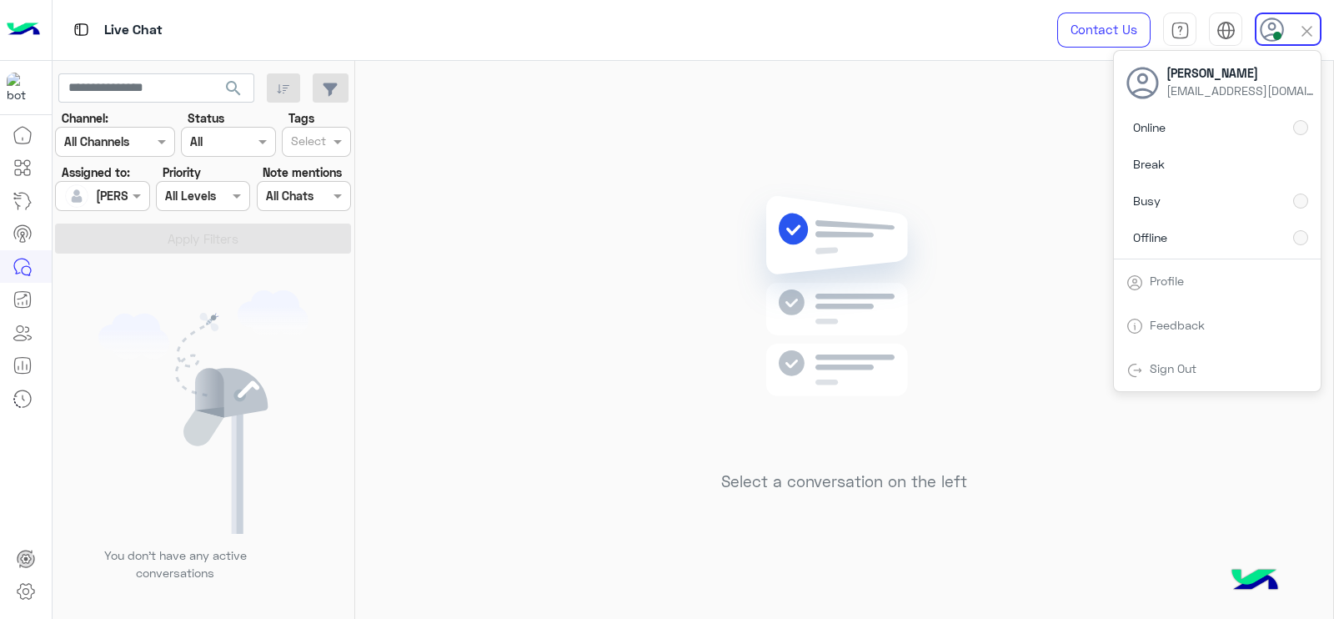
click at [499, 239] on div "Select a conversation on the left" at bounding box center [844, 343] width 978 height 565
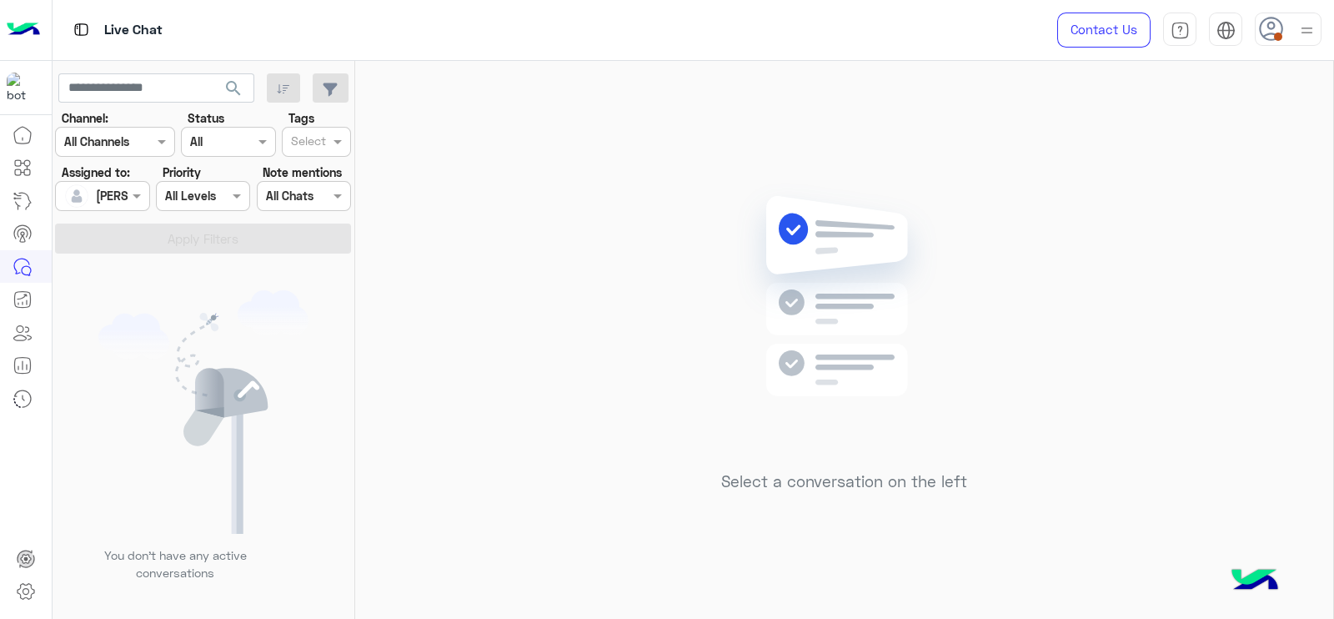
click at [1311, 38] on img at bounding box center [1307, 30] width 21 height 21
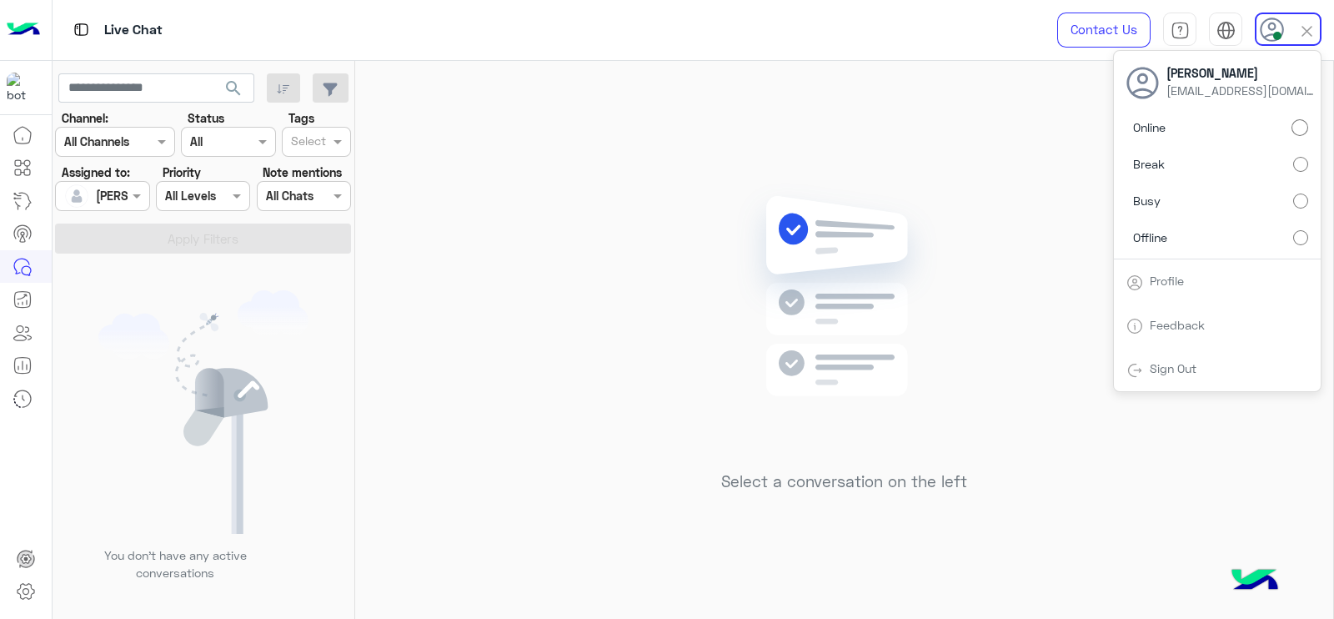
click at [613, 344] on div "Select a conversation on the left" at bounding box center [844, 343] width 978 height 565
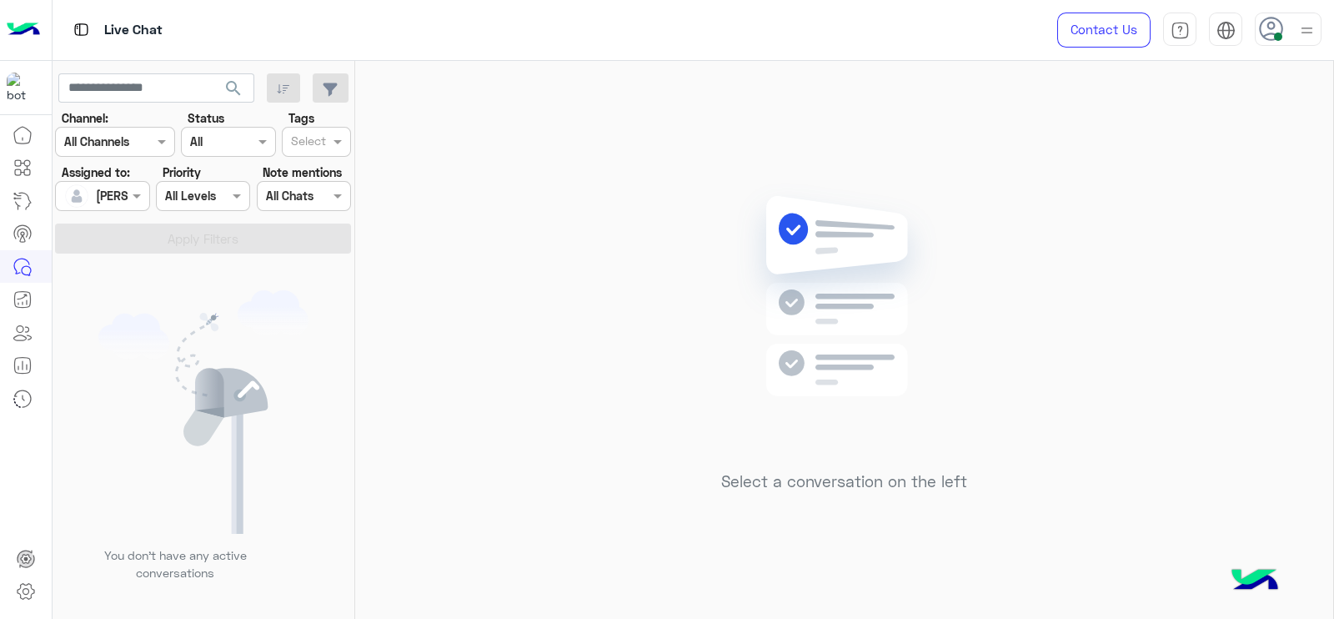
click at [571, 245] on div "Select a conversation on the left" at bounding box center [844, 343] width 978 height 565
click at [602, 281] on div "Select a conversation on the left" at bounding box center [844, 343] width 978 height 565
click at [584, 248] on div "Select a conversation on the left" at bounding box center [844, 343] width 978 height 565
click at [469, 385] on div "Select a conversation on the left" at bounding box center [844, 343] width 978 height 565
click at [1147, 145] on div "Select a conversation on the left" at bounding box center [844, 343] width 978 height 565
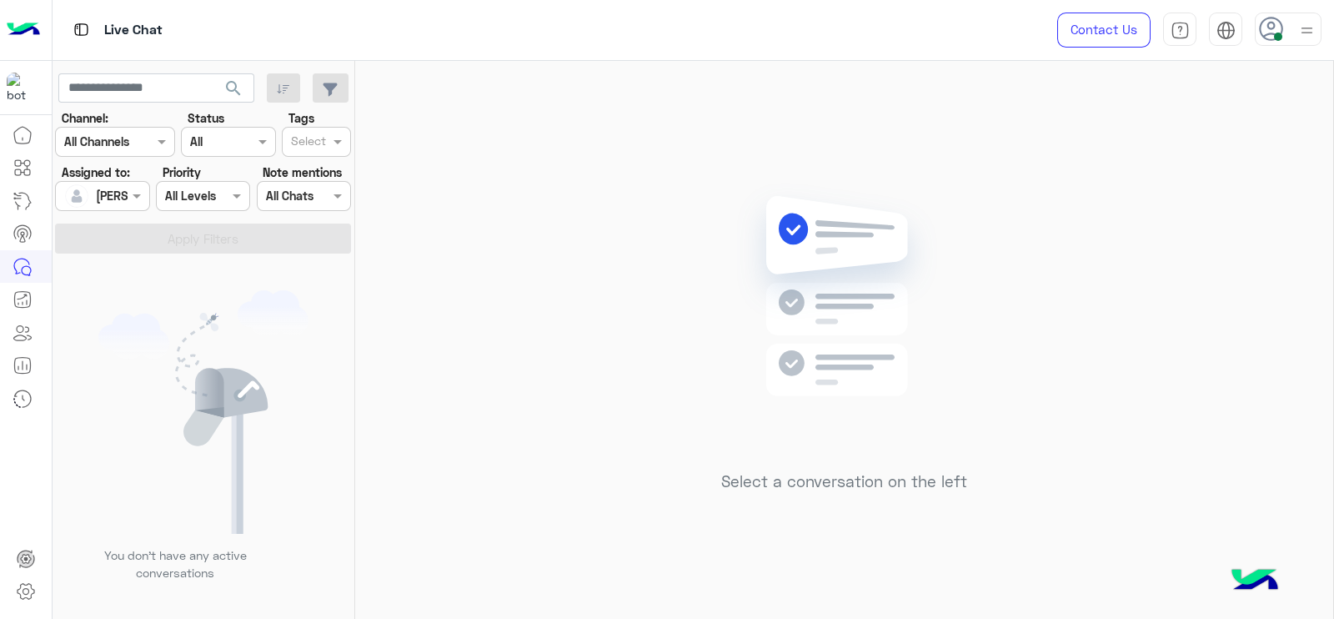
drag, startPoint x: 776, startPoint y: 146, endPoint x: 627, endPoint y: 1, distance: 208.2
click at [773, 146] on div "Select a conversation on the left" at bounding box center [844, 343] width 978 height 565
click at [1308, 23] on img at bounding box center [1307, 30] width 21 height 21
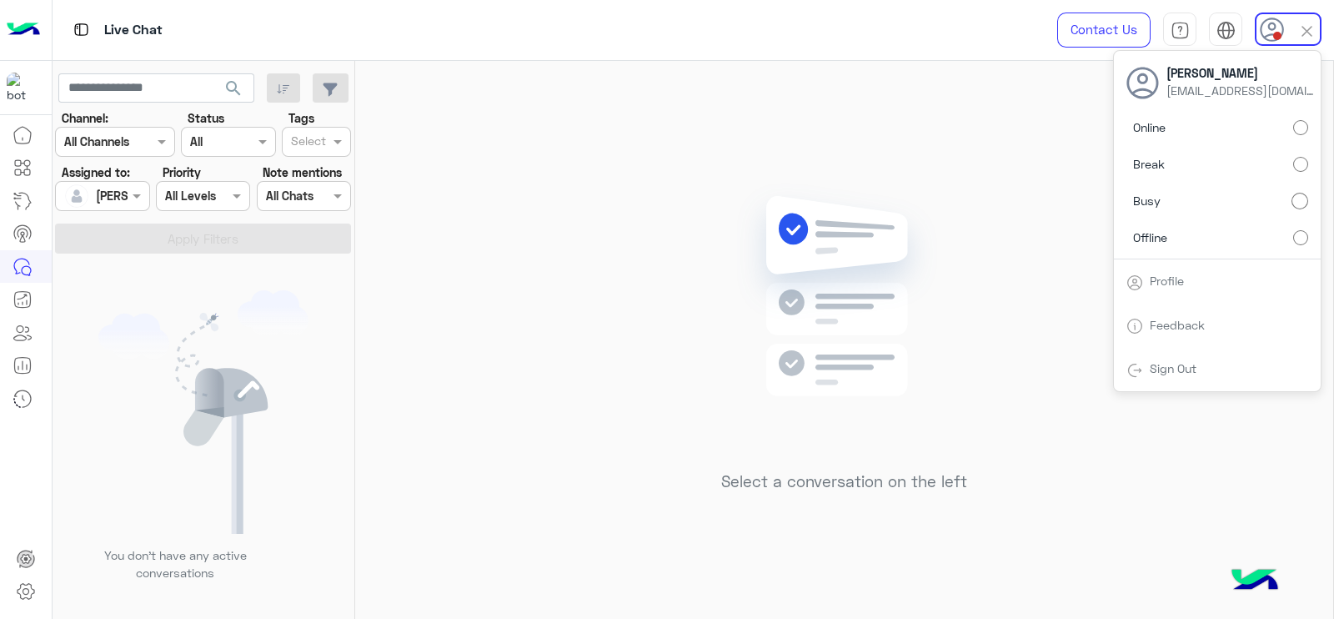
click at [488, 213] on div "Select a conversation on the left" at bounding box center [844, 343] width 978 height 565
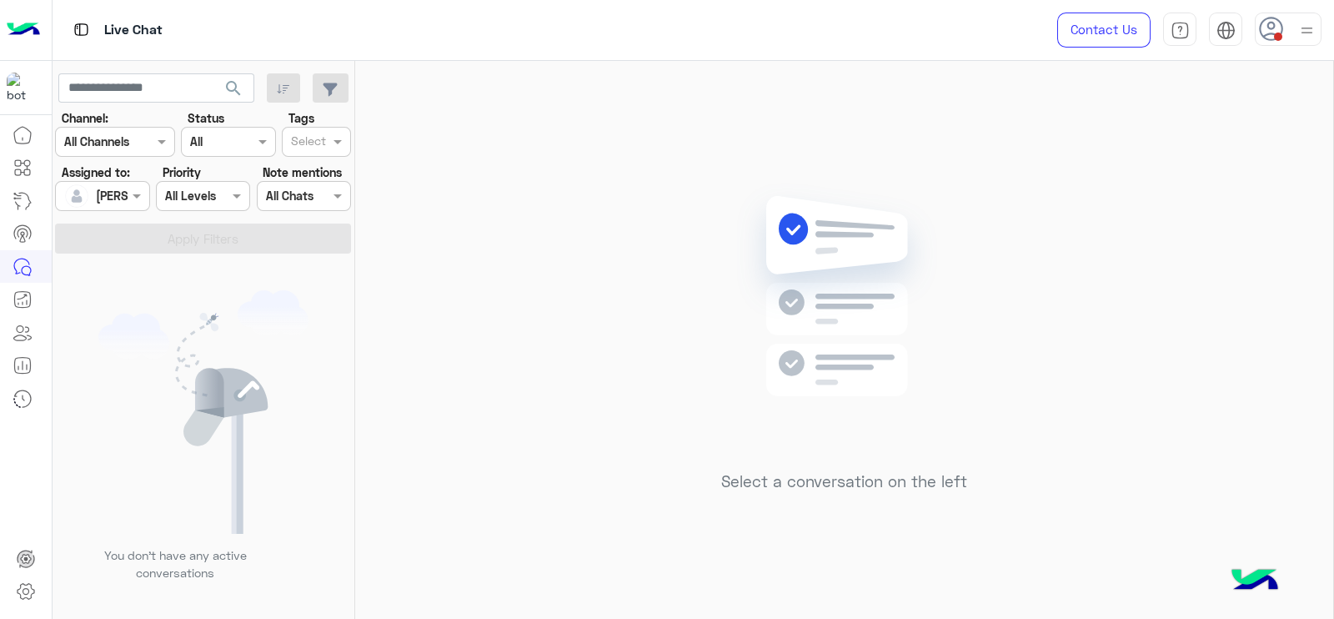
click at [559, 383] on div "Select a conversation on the left" at bounding box center [844, 343] width 978 height 565
